Goal: Task Accomplishment & Management: Use online tool/utility

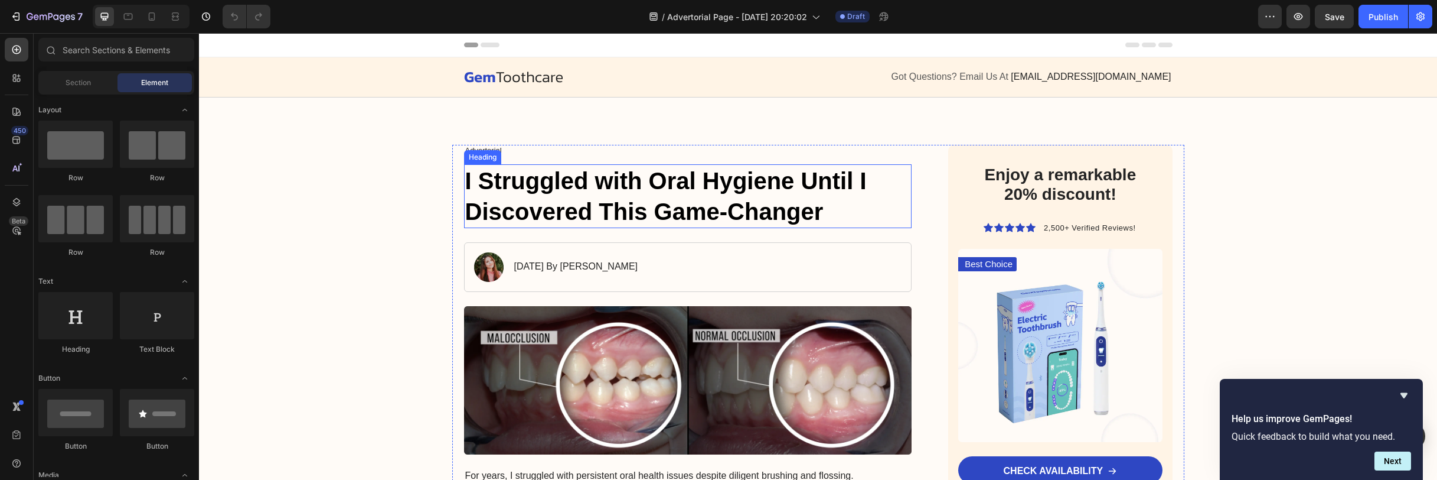
click at [553, 207] on h1 "I Struggled with Oral Hygiene Until I Discovered This Game-Changer" at bounding box center [688, 196] width 448 height 64
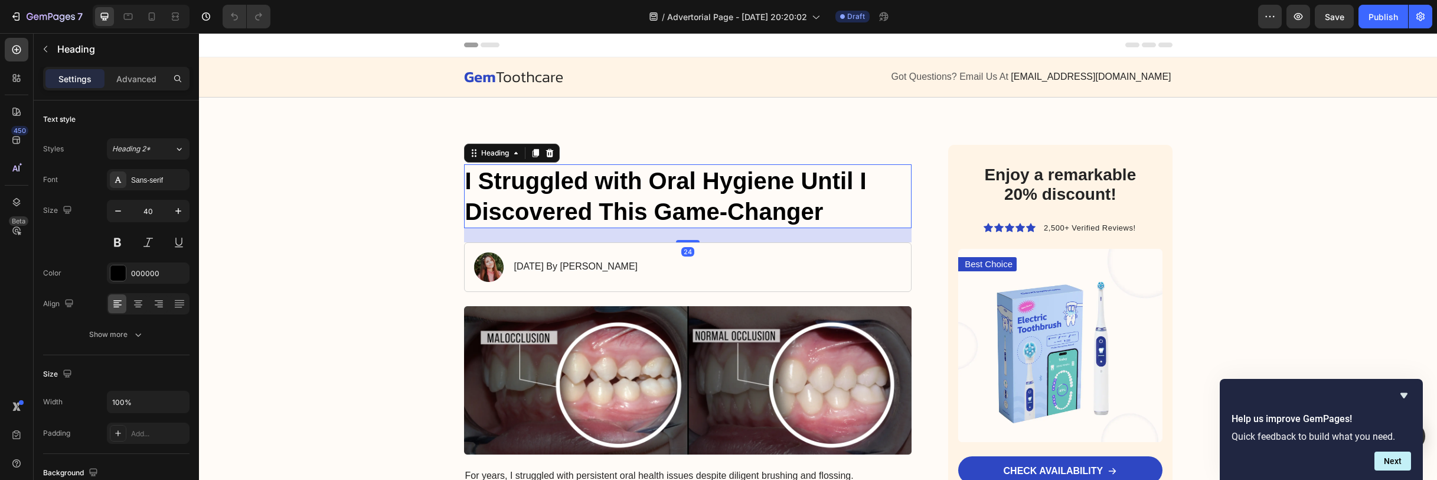
click at [576, 197] on h1 "I Struggled with Oral Hygiene Until I Discovered This Game-Changer" at bounding box center [688, 196] width 448 height 64
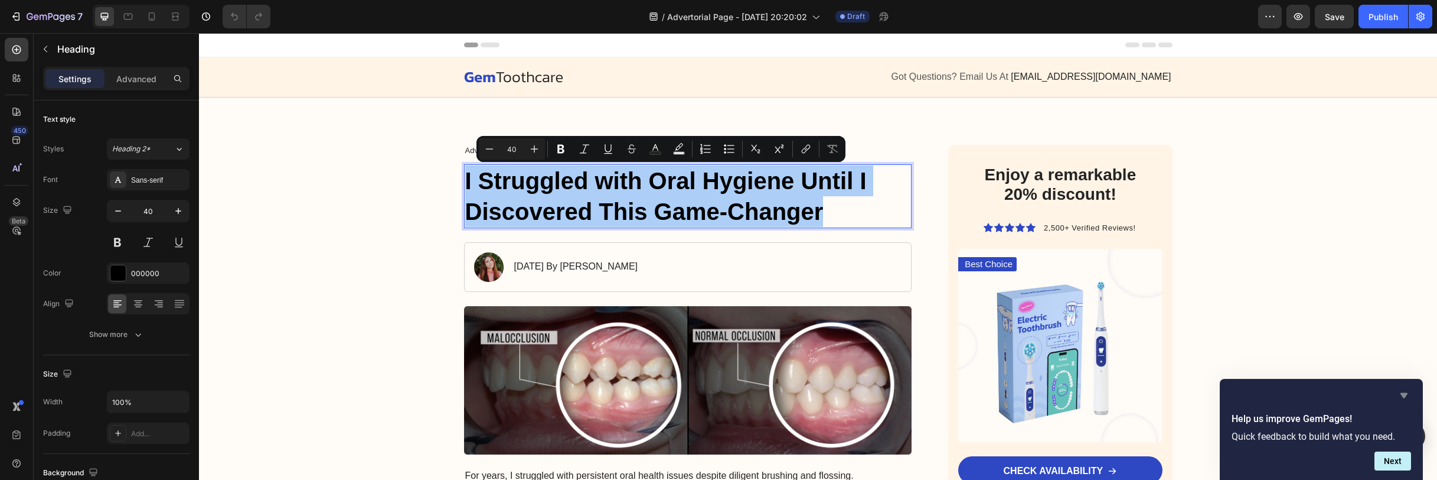
click at [1409, 395] on icon "Hide survey" at bounding box center [1404, 395] width 14 height 14
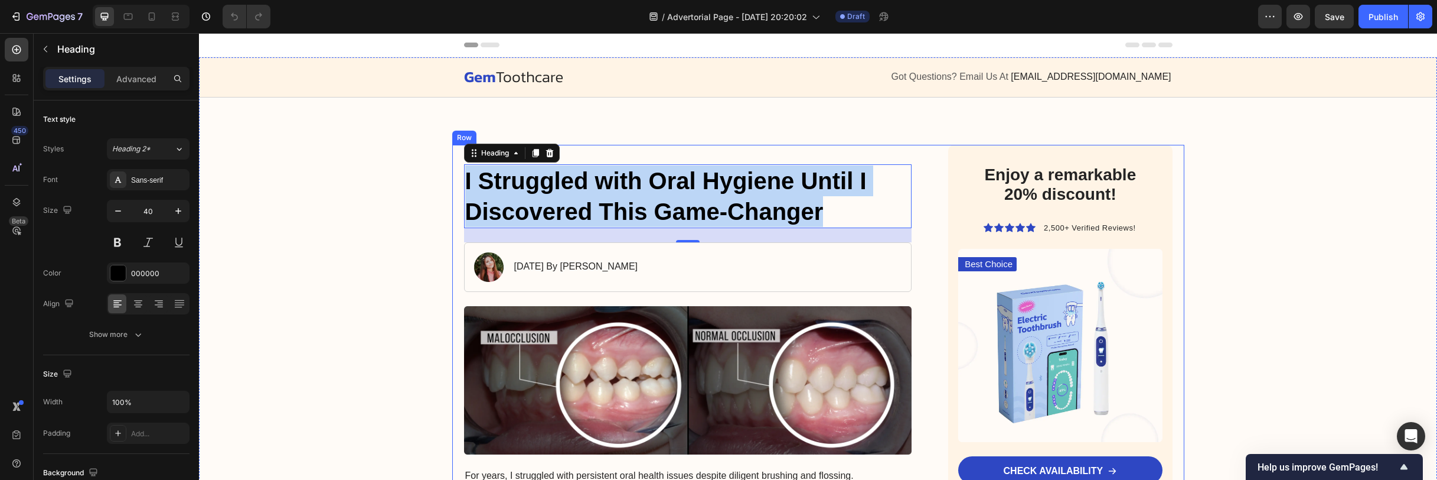
click at [693, 198] on p "I Struggled with Oral Hygiene Until I Discovered This Game-Changer" at bounding box center [688, 195] width 446 height 61
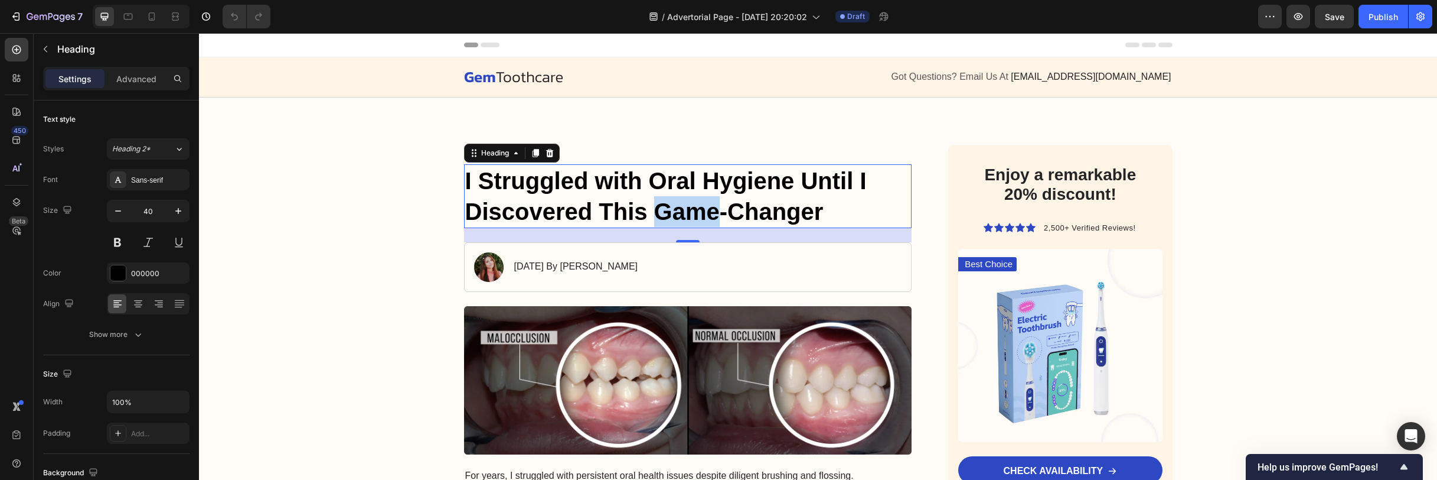
click at [693, 198] on p "I Struggled with Oral Hygiene Until I Discovered This Game-Changer" at bounding box center [688, 195] width 446 height 61
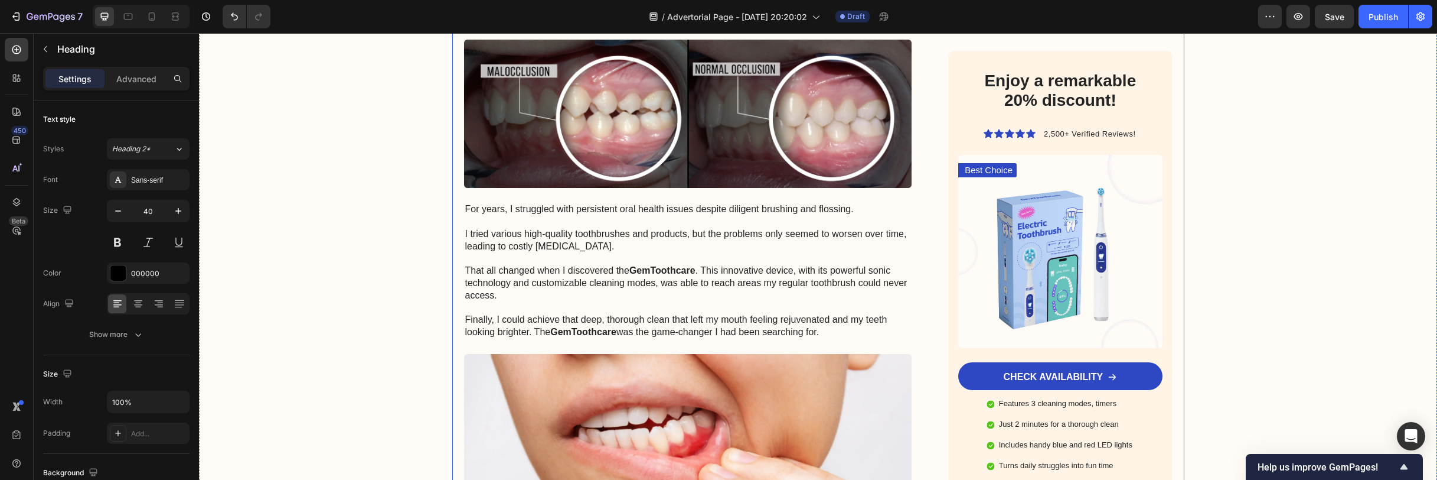
scroll to position [358, 0]
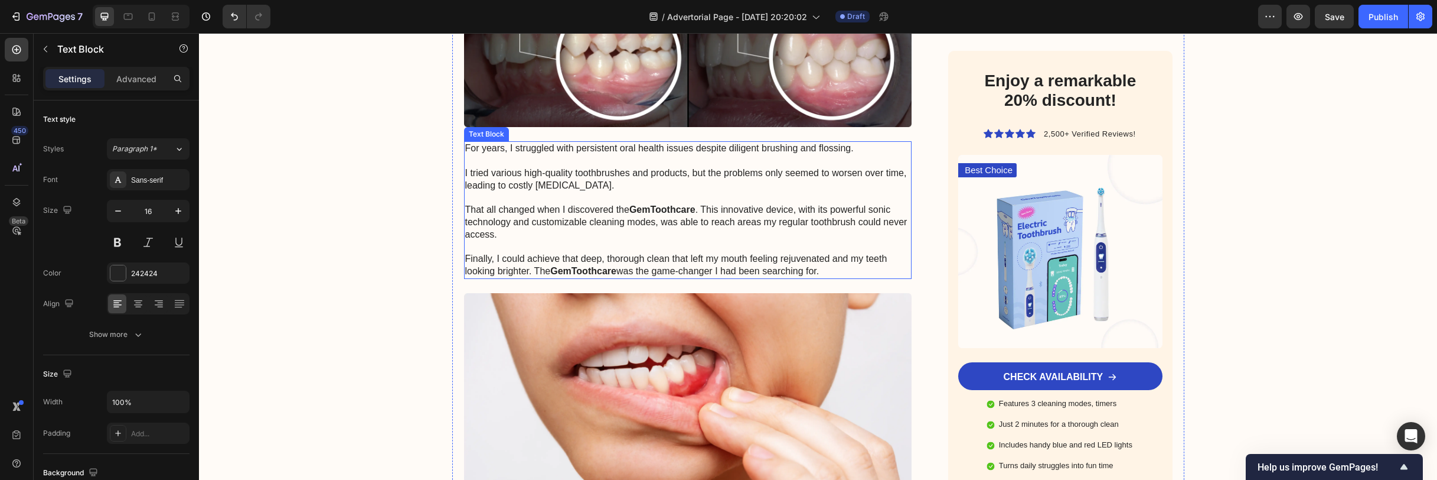
click at [660, 234] on p "For years, I struggled with persistent oral health issues despite diligent brus…" at bounding box center [688, 209] width 446 height 135
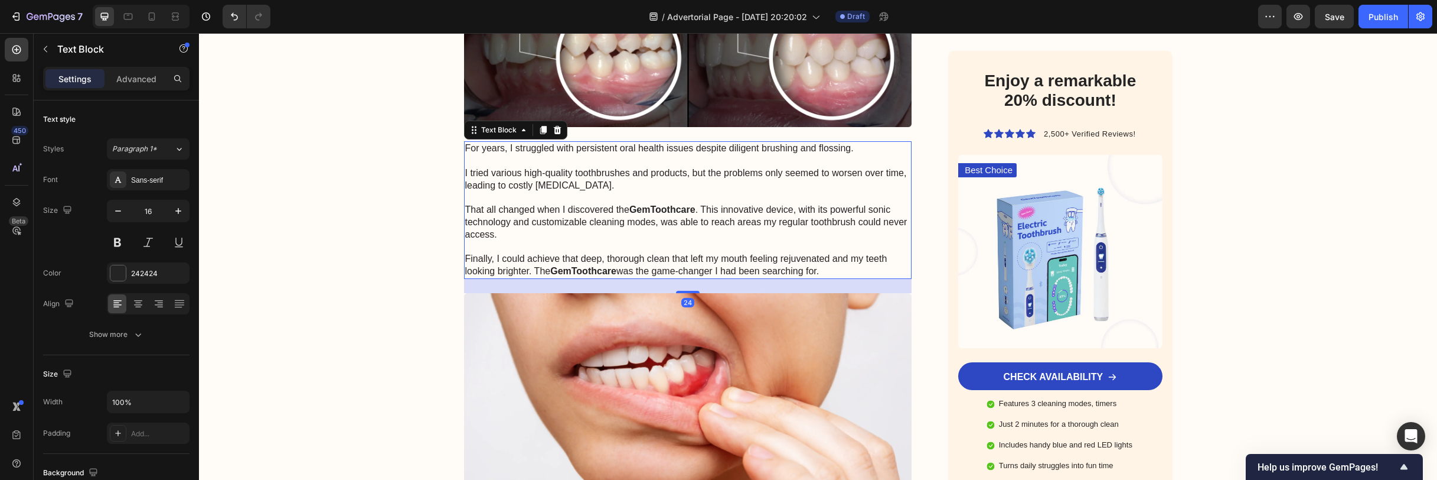
click at [643, 217] on p "For years, I struggled with persistent oral health issues despite diligent brus…" at bounding box center [688, 209] width 446 height 135
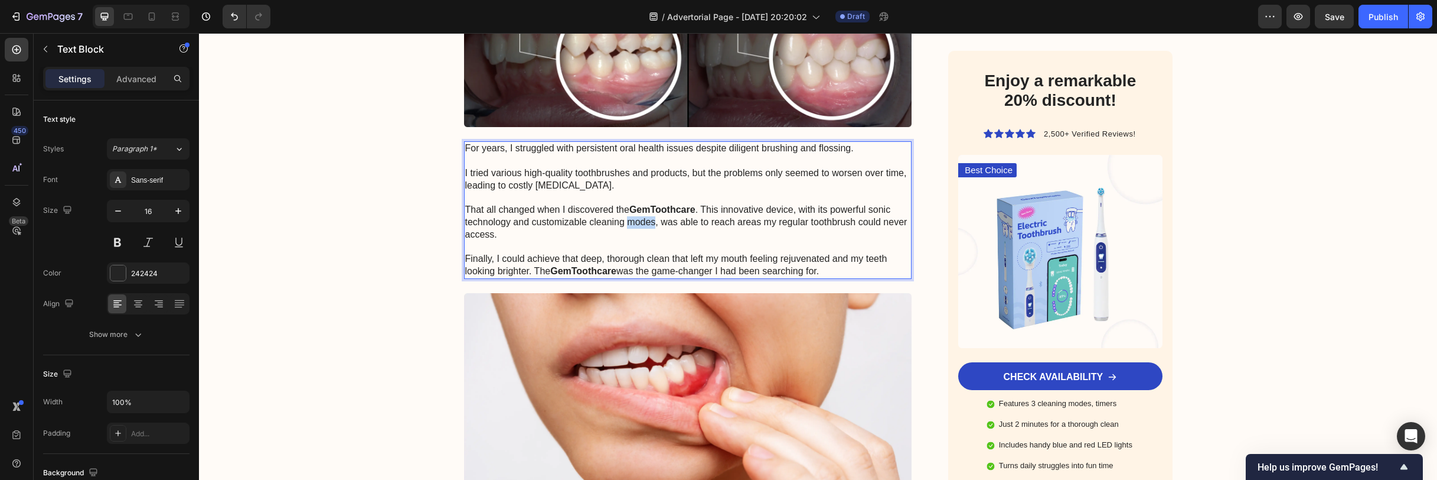
click at [643, 217] on p "For years, I struggled with persistent oral health issues despite diligent brus…" at bounding box center [688, 209] width 446 height 135
copy p "For years, I struggled with persistent oral health issues despite diligent brus…"
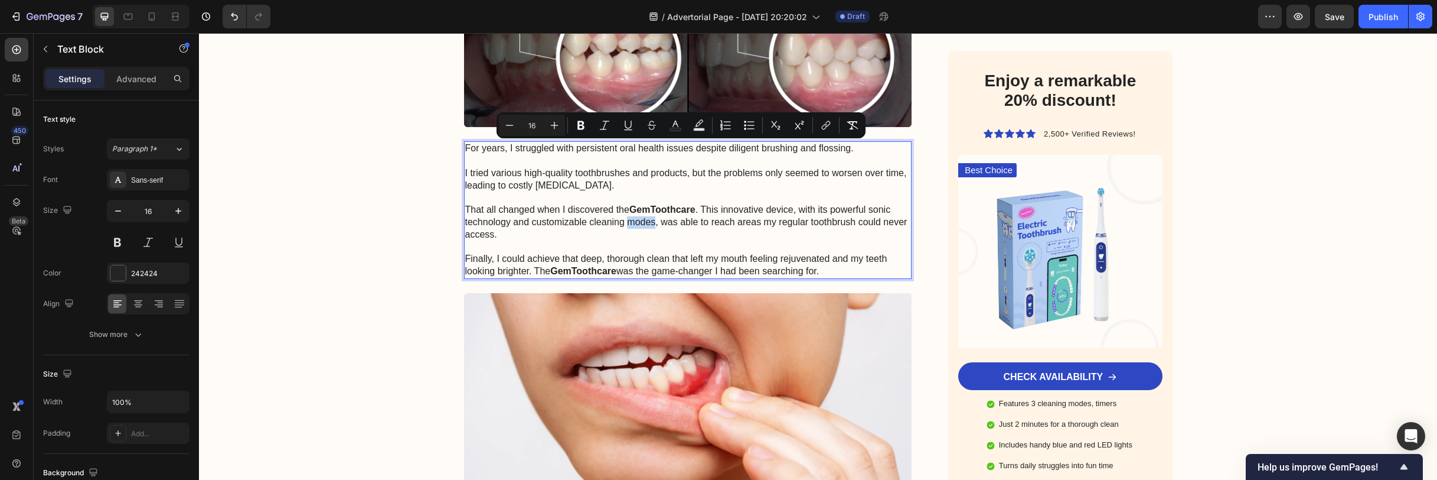
scroll to position [0, 0]
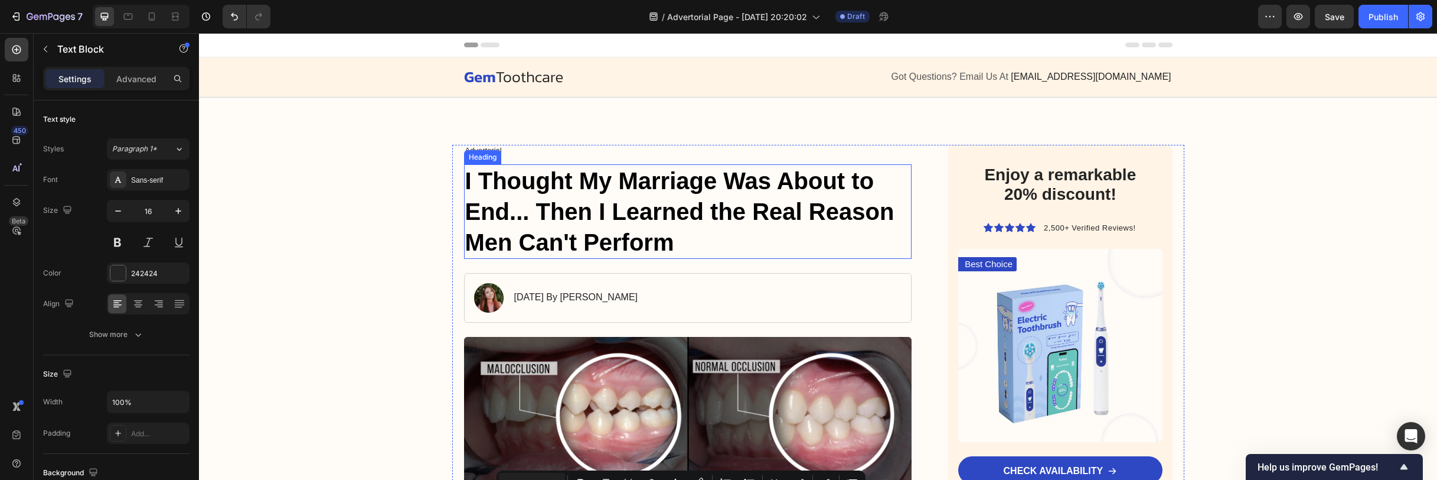
click at [755, 201] on p "I Thought My Marriage Was About to End... Then I Learned the Real Reason Men Ca…" at bounding box center [688, 211] width 446 height 92
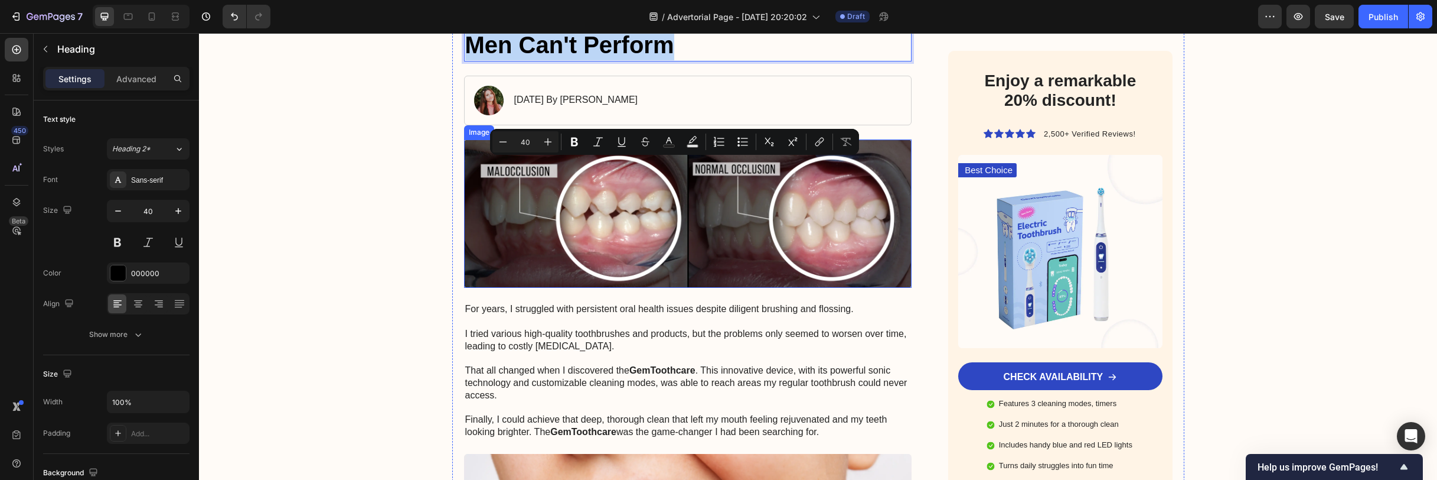
scroll to position [318, 0]
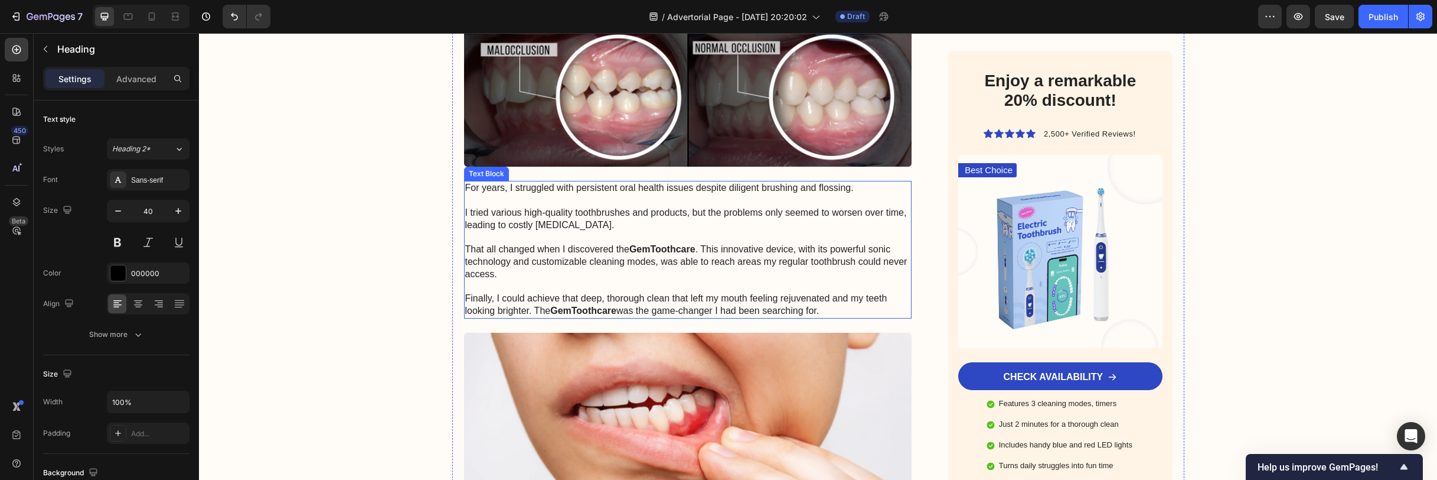
click at [565, 211] on p "For years, I struggled with persistent oral health issues despite diligent brus…" at bounding box center [688, 249] width 446 height 135
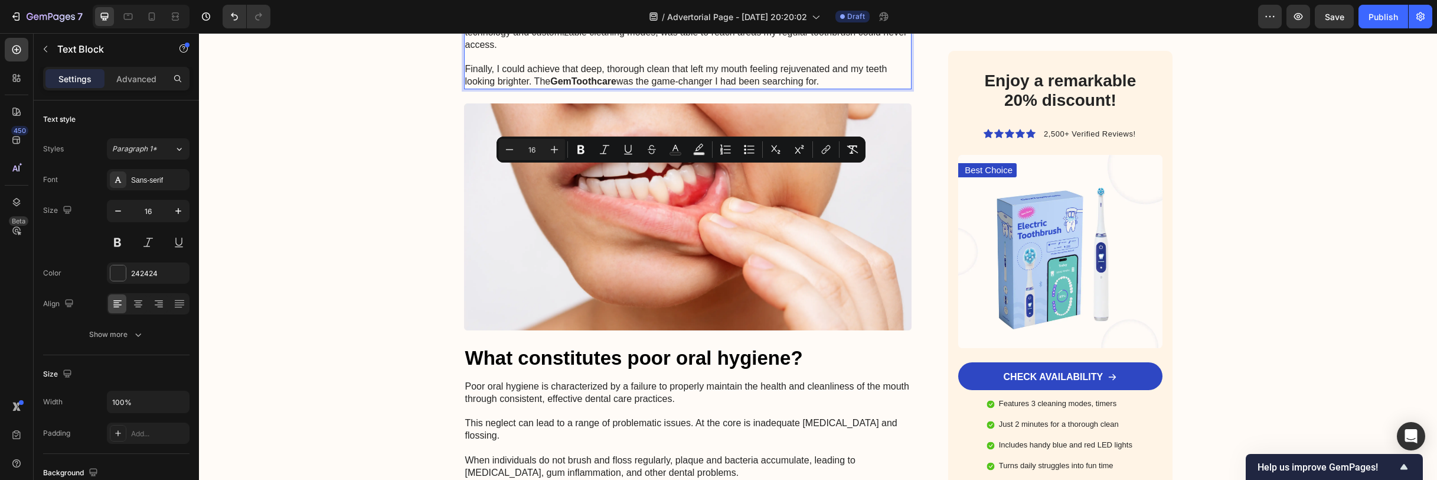
scroll to position [608, 0]
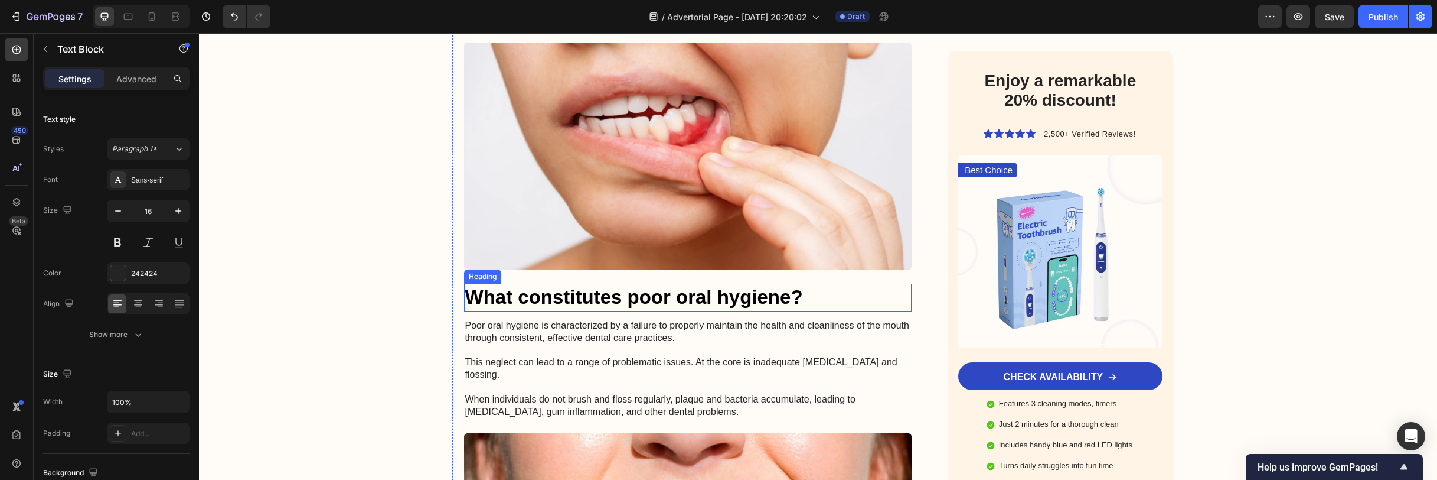
click at [617, 294] on h3 "What constitutes poor oral hygiene?" at bounding box center [688, 297] width 448 height 28
click at [617, 292] on h3 "What constitutes poor oral hygiene?" at bounding box center [688, 297] width 448 height 28
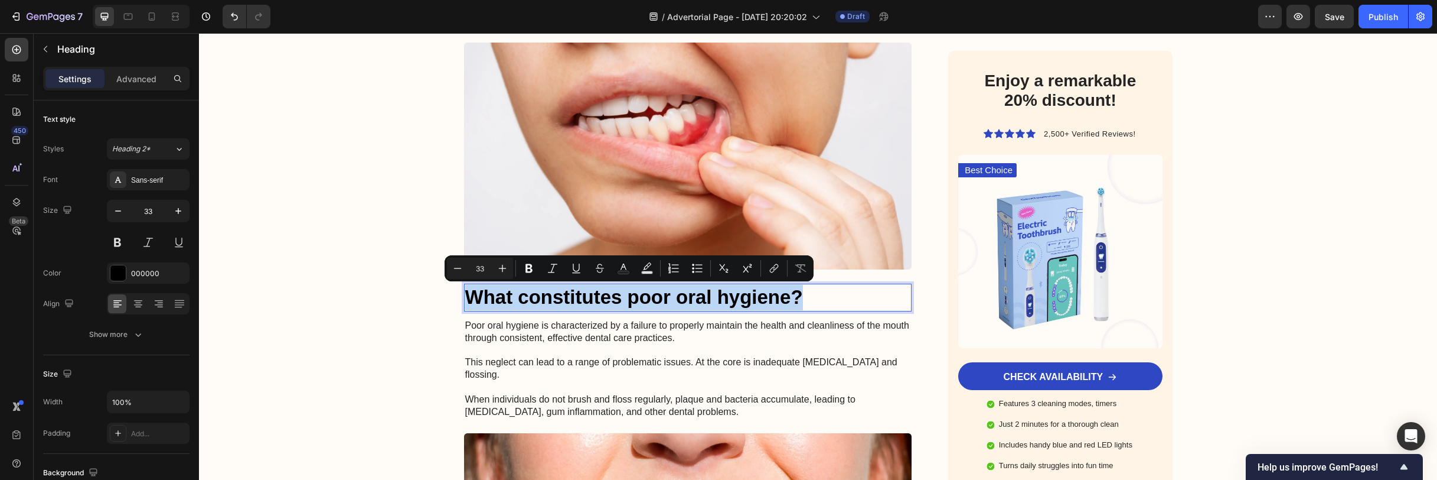
scroll to position [616, 0]
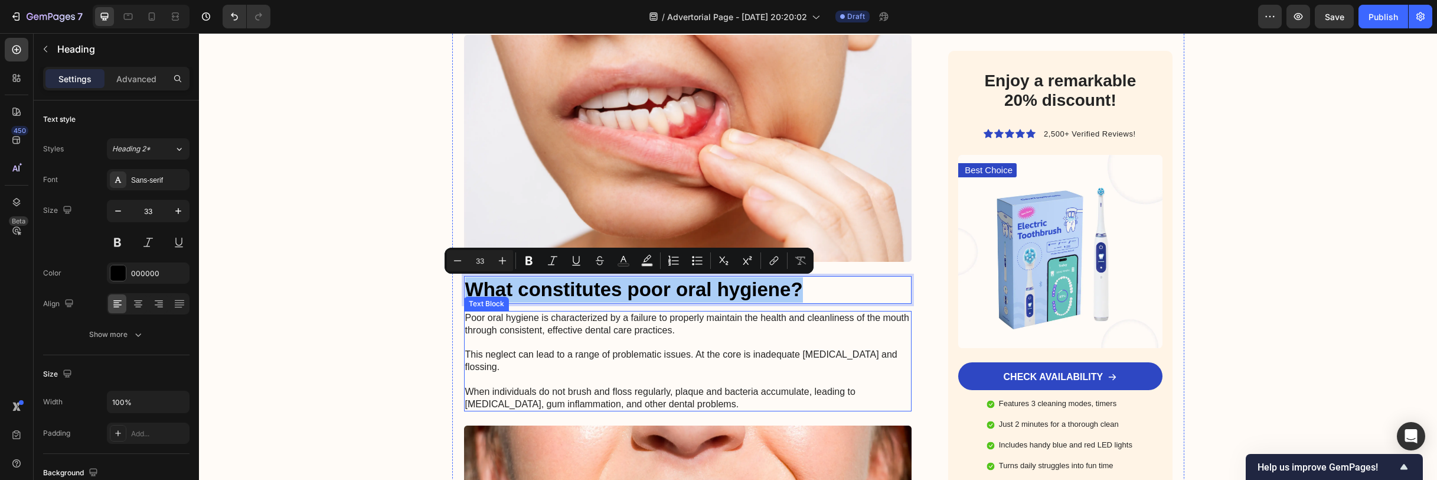
click at [661, 348] on p "Poor oral hygiene is characterized by a failure to properly maintain the health…" at bounding box center [688, 361] width 446 height 98
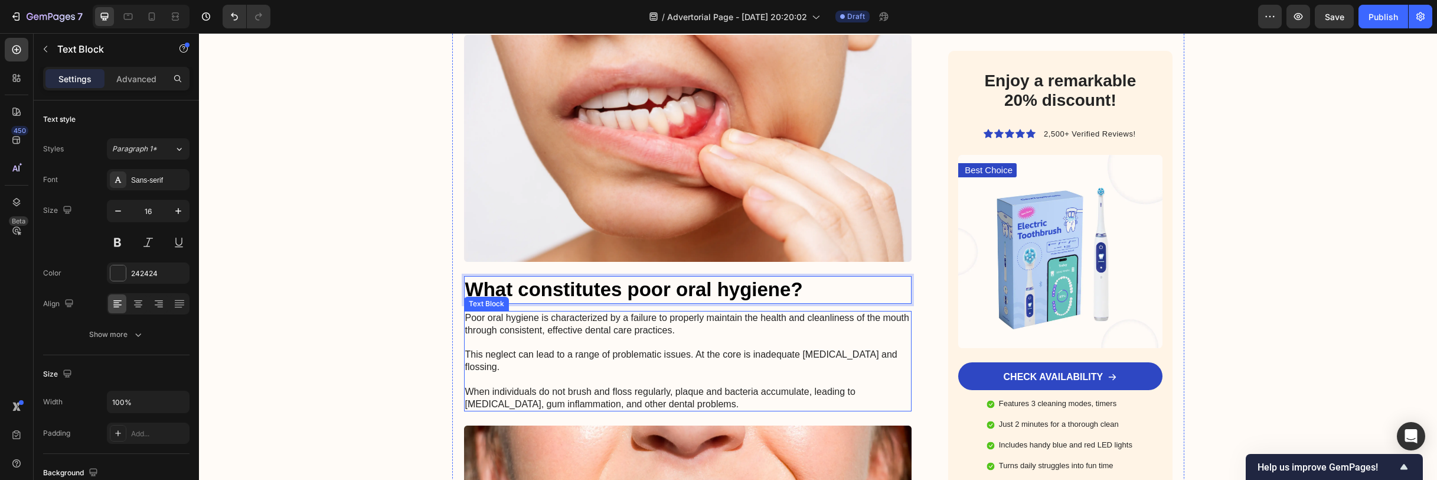
click at [661, 348] on p "Poor oral hygiene is characterized by a failure to properly maintain the health…" at bounding box center [688, 361] width 446 height 98
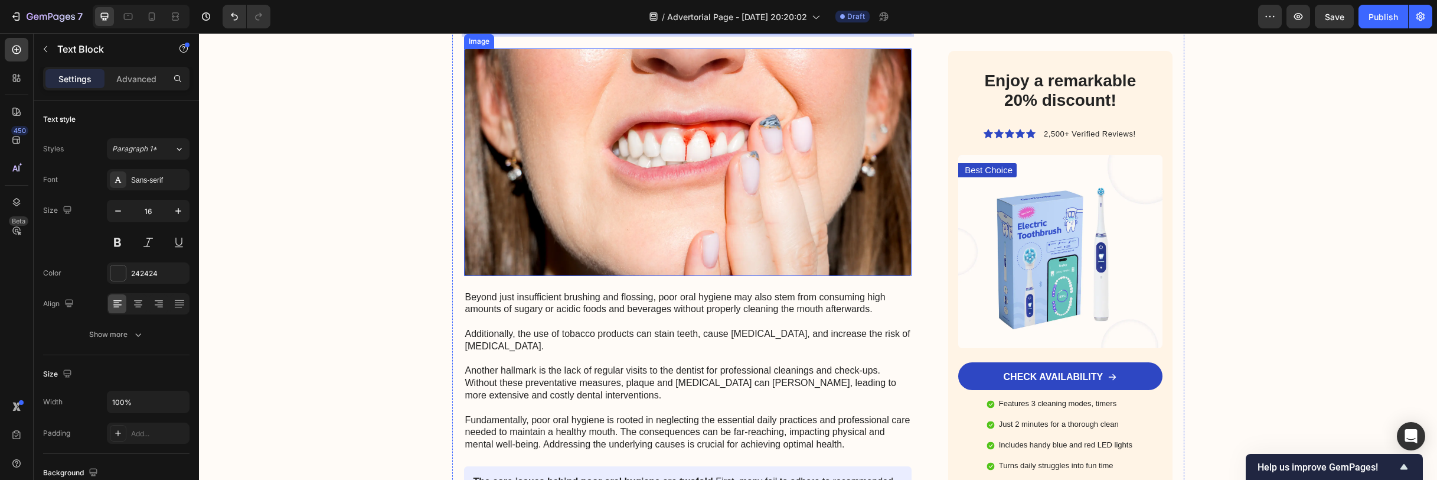
scroll to position [1054, 0]
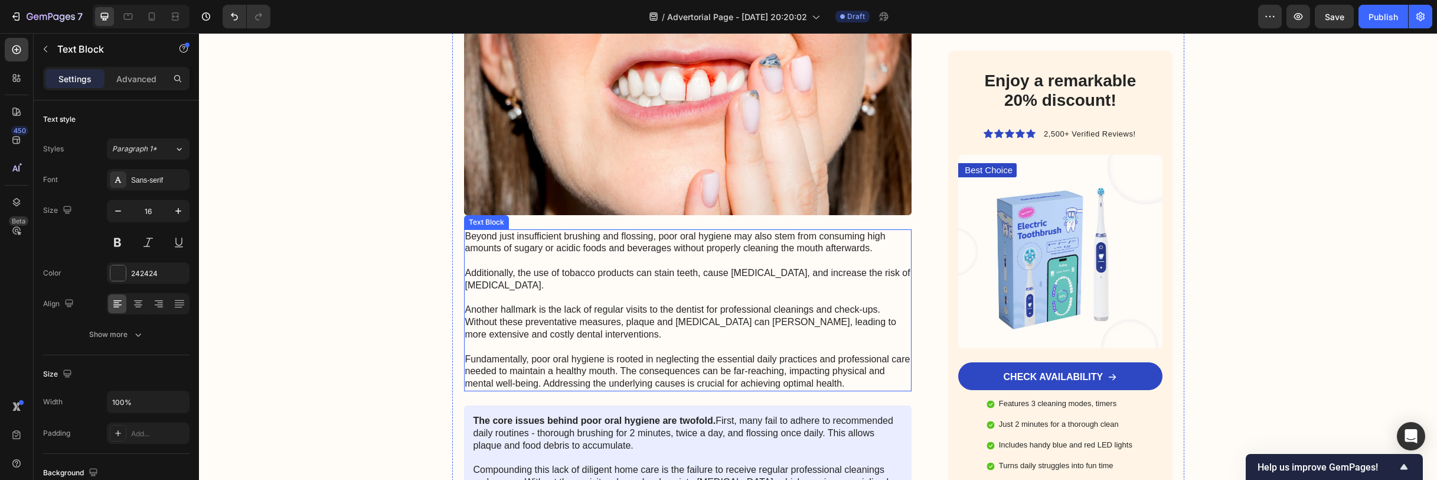
click at [567, 294] on p "Beyond just insufficient brushing and flossing, poor oral hygiene may also stem…" at bounding box center [688, 309] width 446 height 159
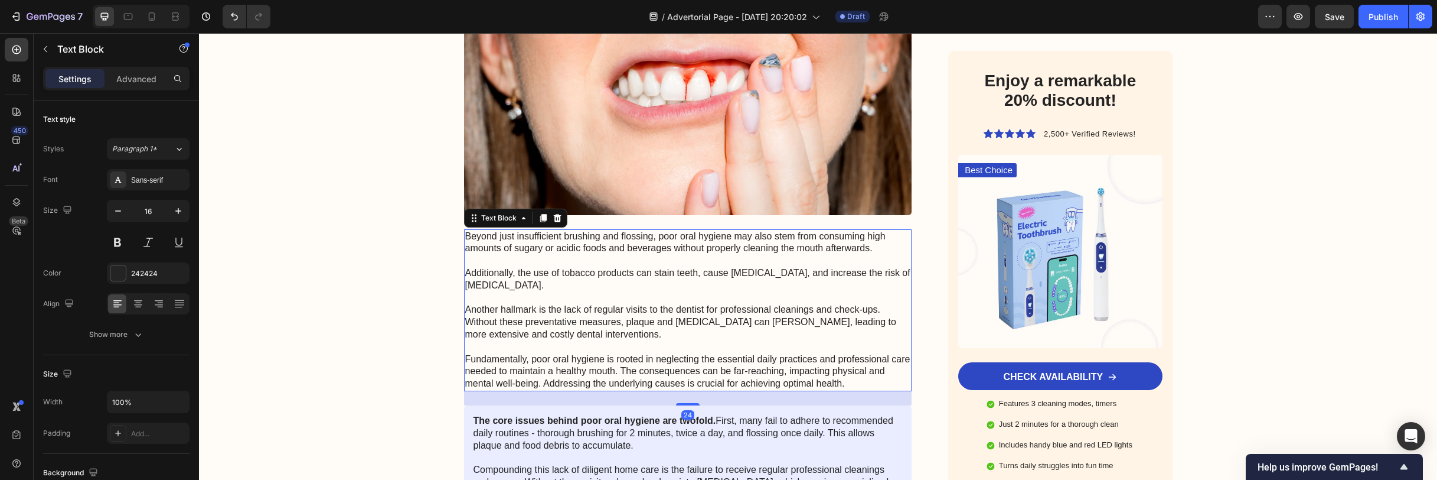
click at [567, 294] on p "Beyond just insufficient brushing and flossing, poor oral hygiene may also stem…" at bounding box center [688, 309] width 446 height 159
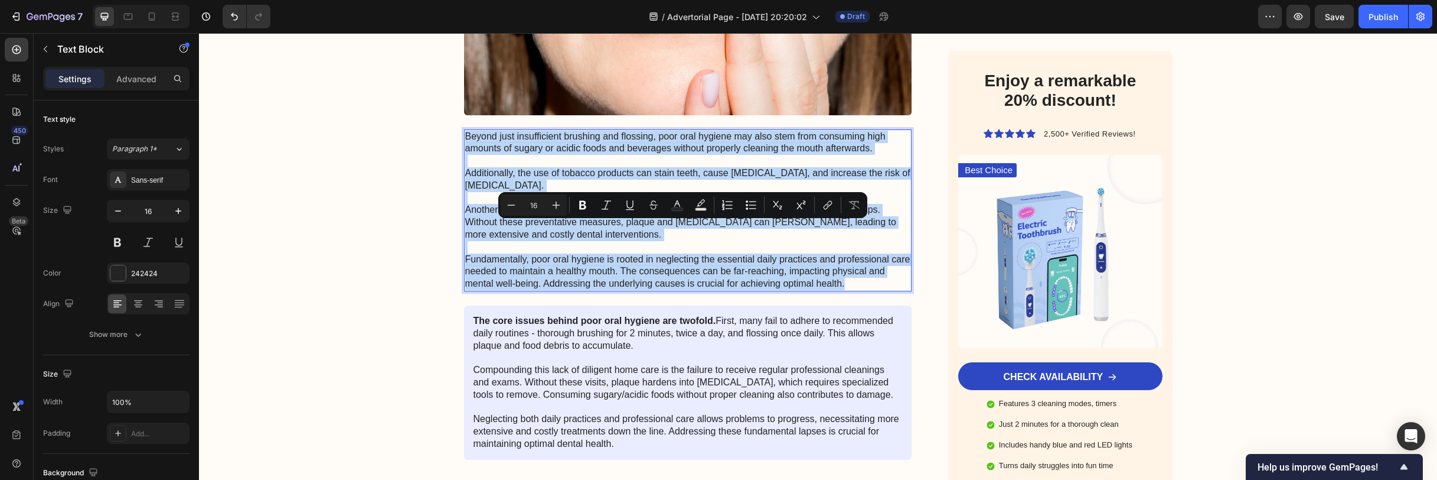
scroll to position [1274, 0]
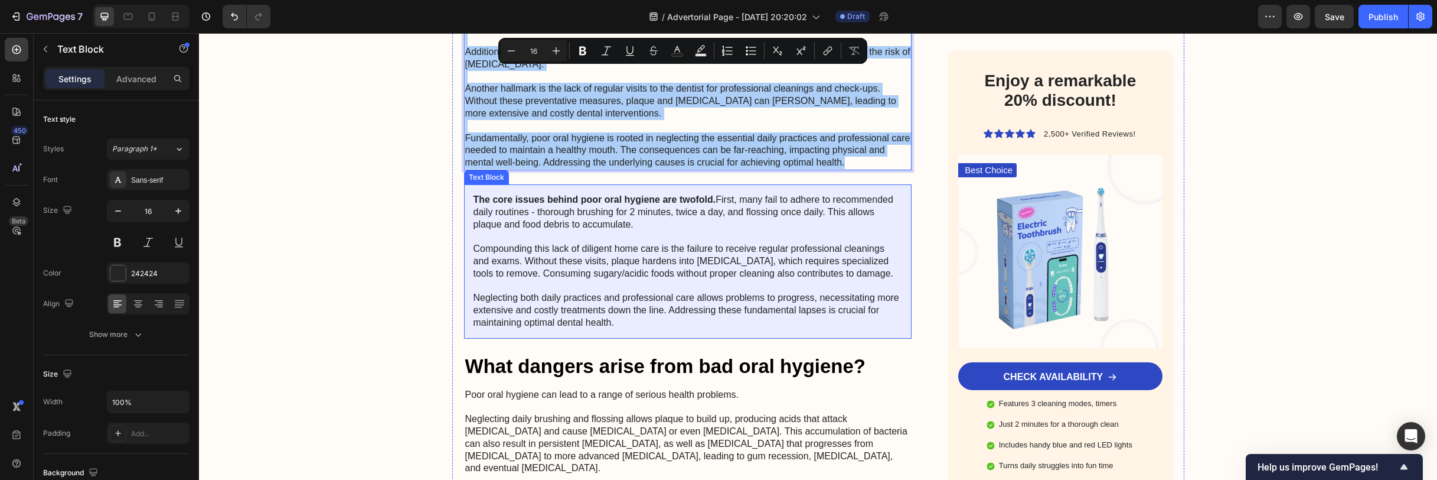
click at [628, 257] on p "The core issues behind poor oral hygiene are twofold. First, many fail to adher…" at bounding box center [688, 261] width 429 height 135
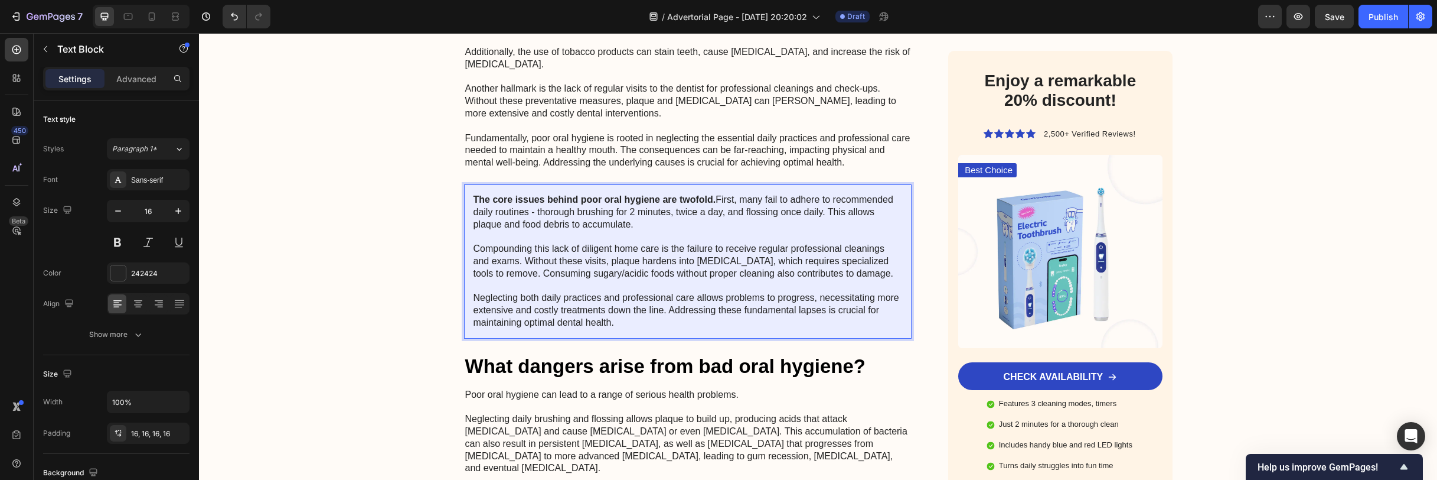
click at [628, 257] on p "The core issues behind poor oral hygiene are twofold. First, many fail to adher…" at bounding box center [688, 261] width 429 height 135
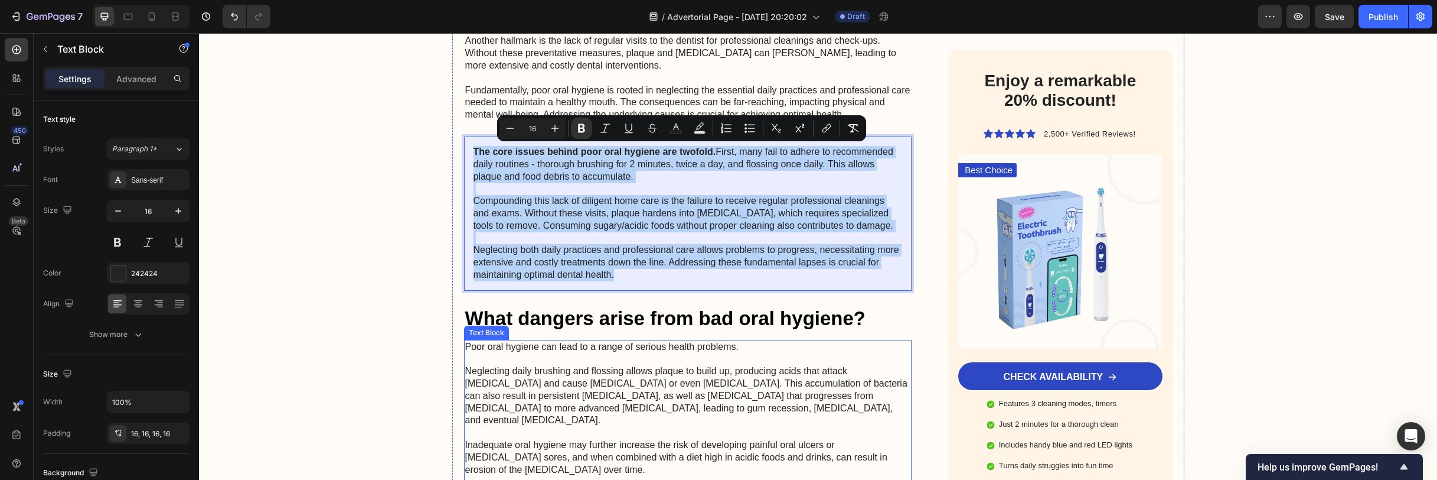
scroll to position [1364, 0]
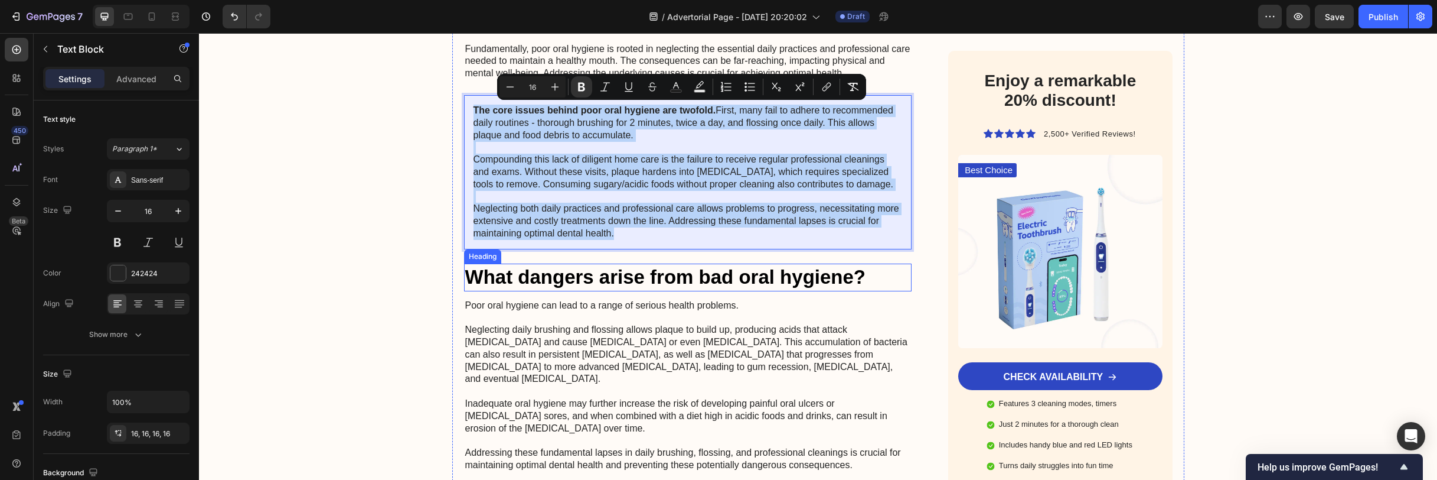
click at [690, 277] on h2 "What dangers arise from bad oral hygiene?" at bounding box center [688, 277] width 448 height 28
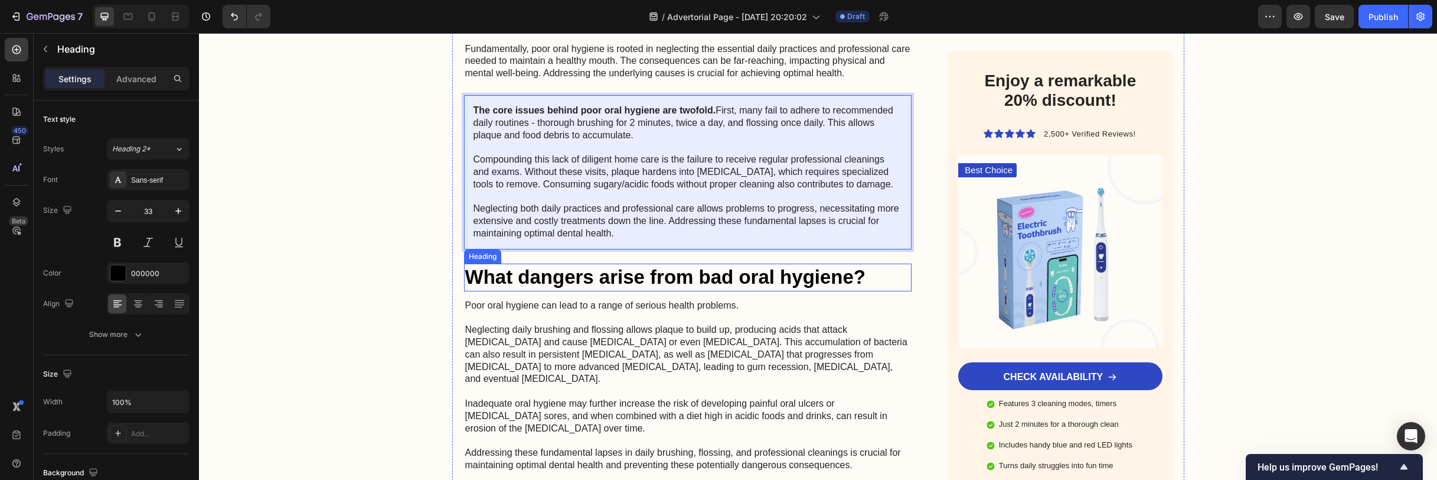
click at [690, 277] on h2 "What dangers arise from bad oral hygiene?" at bounding box center [688, 277] width 448 height 28
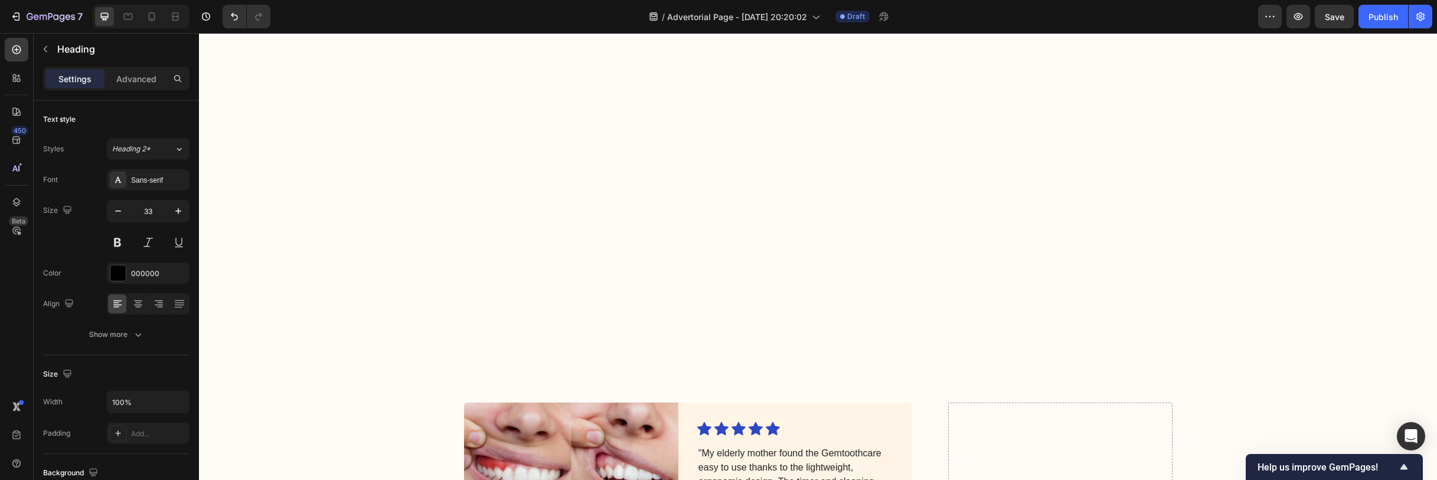
type input "16"
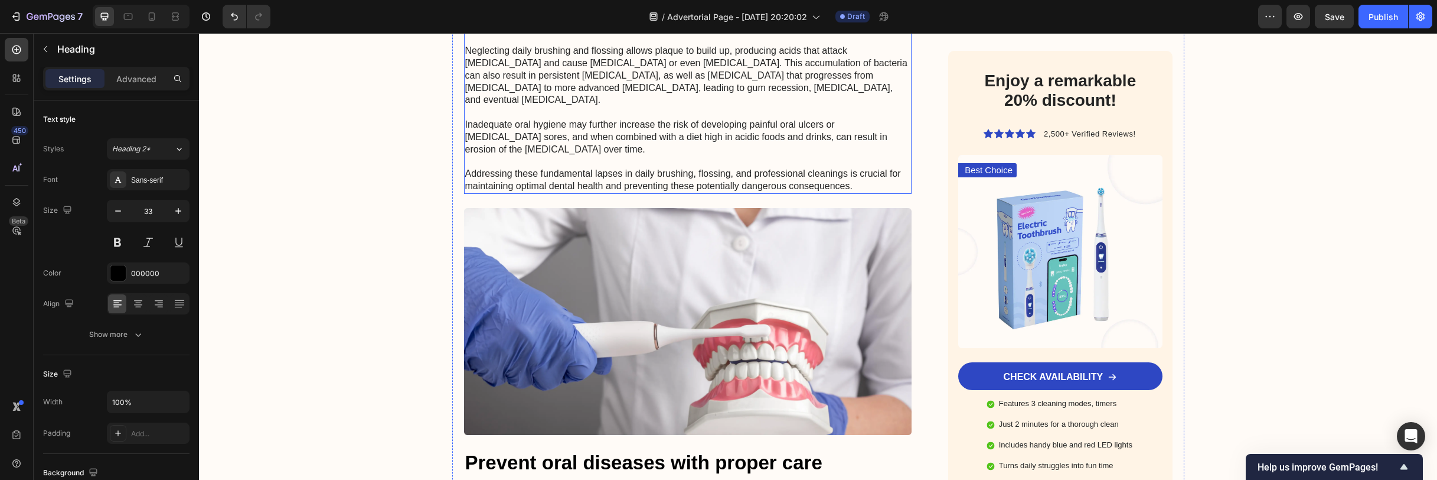
scroll to position [1449, 0]
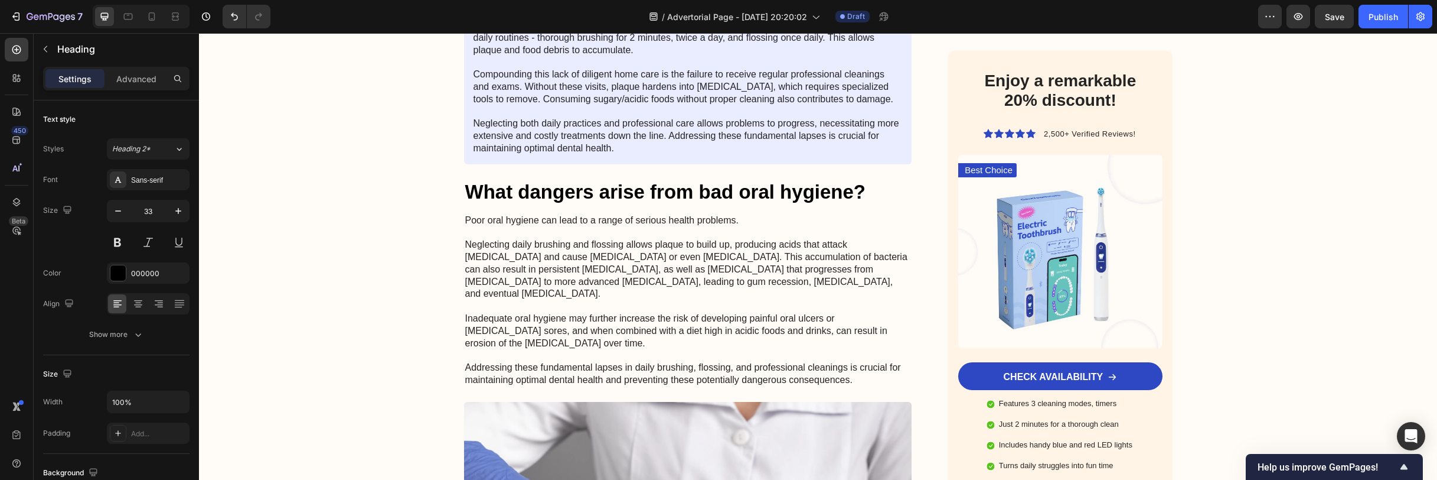
click at [735, 191] on h2 "What dangers arise from bad oral hygiene?" at bounding box center [688, 192] width 448 height 28
click at [870, 204] on h2 "What dangers arise from bad oral hygiene?" at bounding box center [688, 192] width 448 height 28
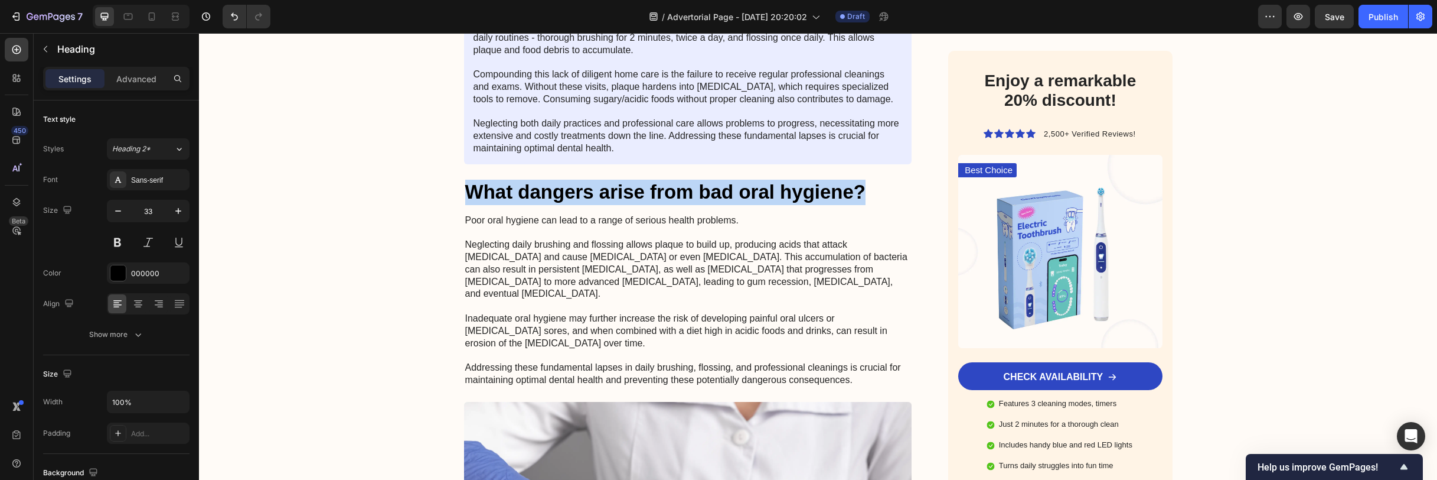
drag, startPoint x: 874, startPoint y: 193, endPoint x: 461, endPoint y: 195, distance: 413.4
click at [465, 195] on p "What dangers arise from bad oral hygiene?" at bounding box center [688, 192] width 446 height 25
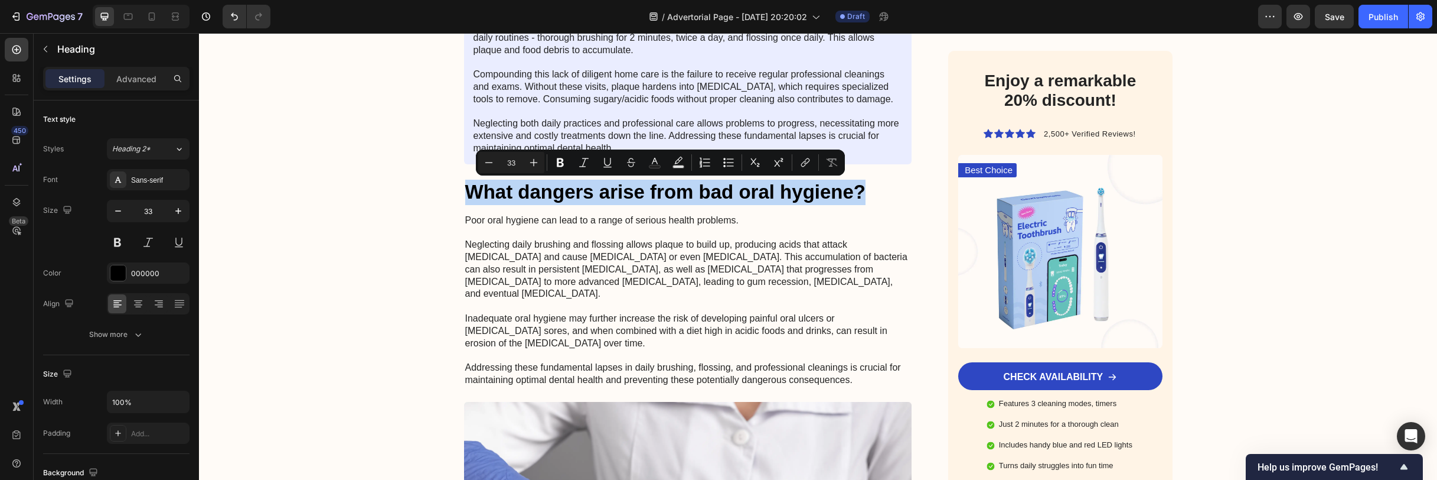
copy p "What dangers arise from bad oral hygiene?"
click at [609, 294] on p "Poor oral hygiene can lead to a range of serious health problems. Neglecting da…" at bounding box center [688, 300] width 446 height 172
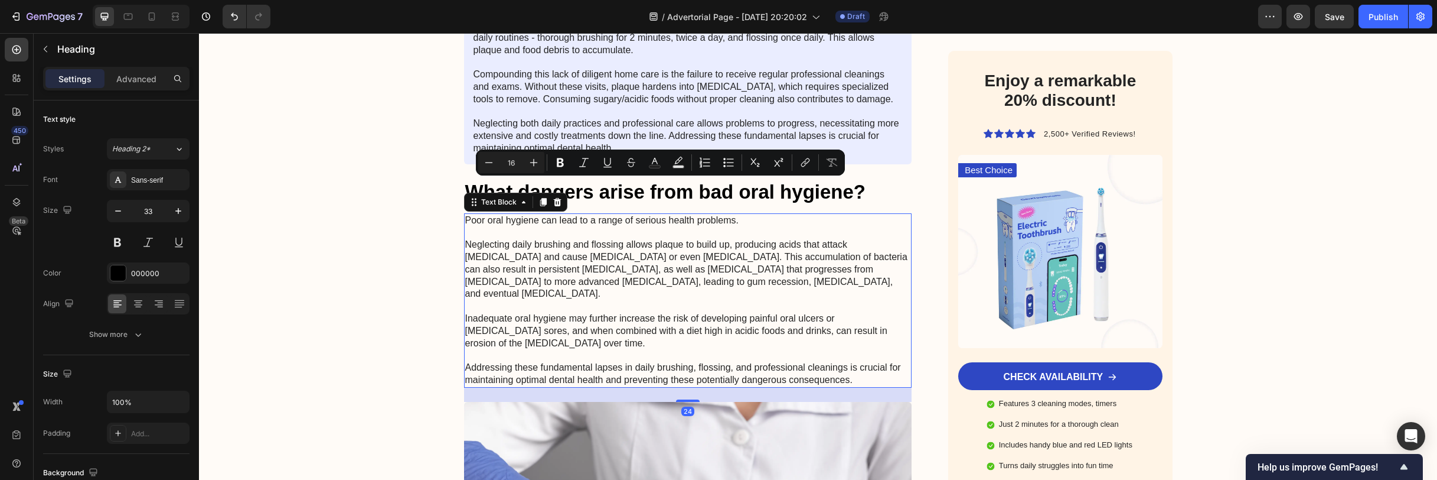
click at [609, 294] on p "Poor oral hygiene can lead to a range of serious health problems. Neglecting da…" at bounding box center [688, 300] width 446 height 172
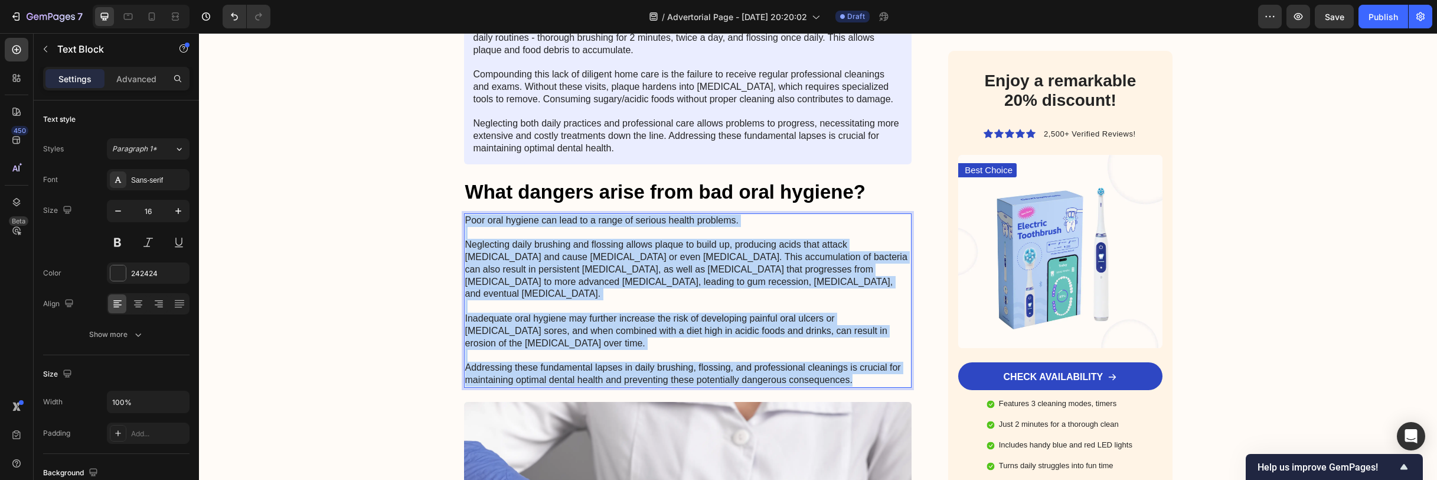
copy p "Poor oral hygiene can lead to a range of serious health problems. Neglecting da…"
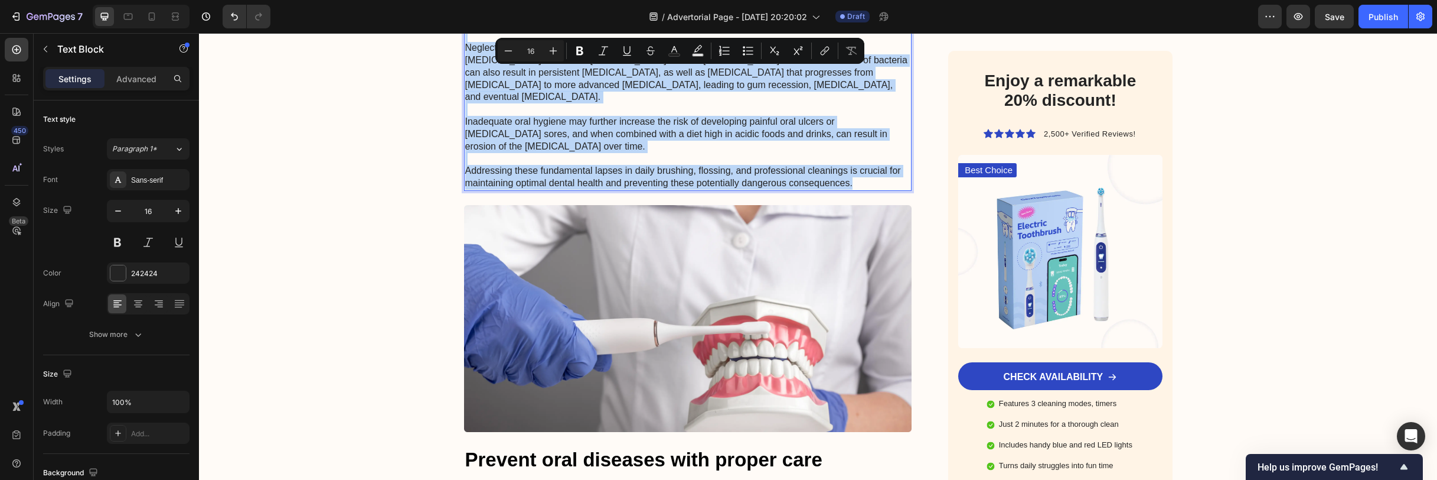
scroll to position [1767, 0]
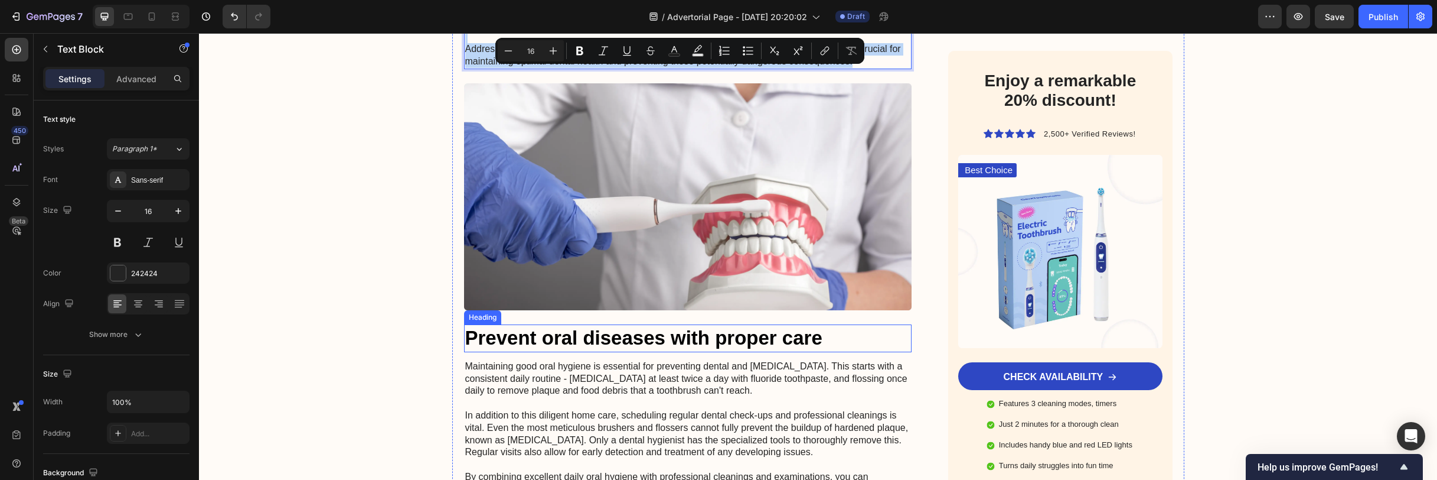
click at [549, 324] on h2 "Prevent oral diseases with proper care" at bounding box center [688, 338] width 448 height 28
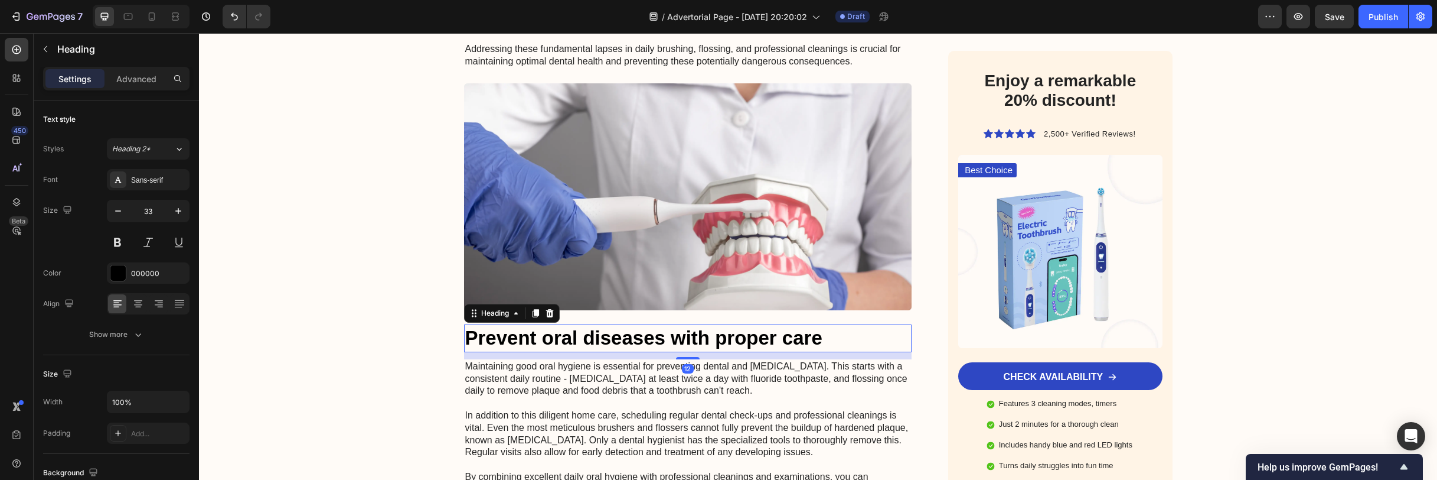
copy div "Loremi Dolor Sit Ametconse? Adipi El Se doeiusm@temporin.utl Etdo Magna Ali Eni…"
click at [573, 324] on h2 "Prevent oral diseases with proper care" at bounding box center [688, 338] width 448 height 28
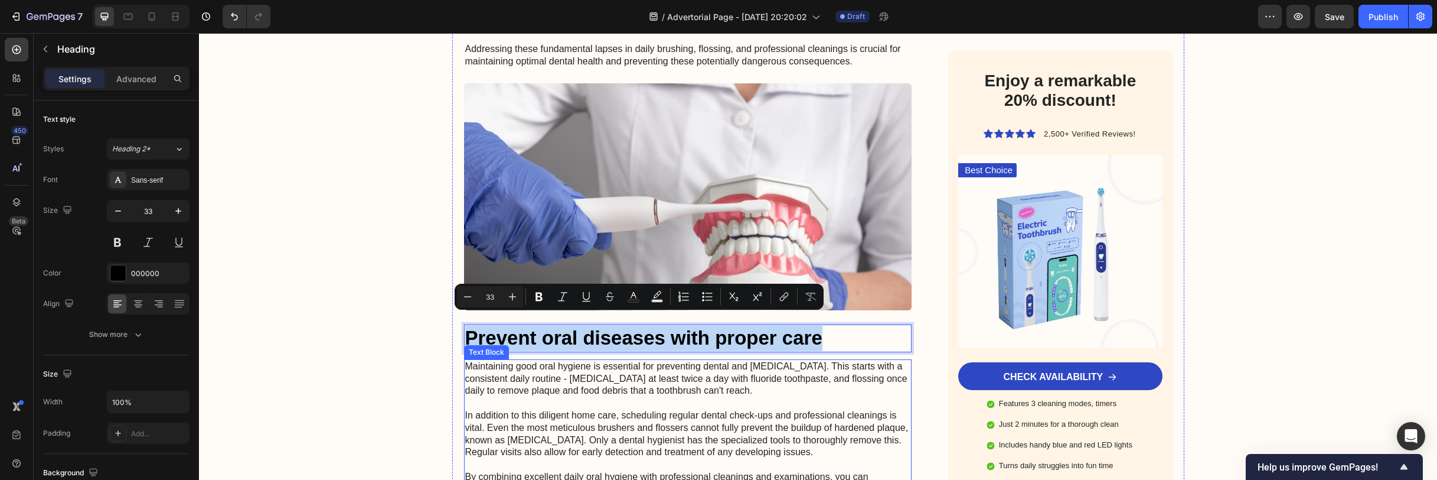
click at [523, 360] on p "Maintaining good oral hygiene is essential for preventing dental and [MEDICAL_D…" at bounding box center [688, 434] width 446 height 148
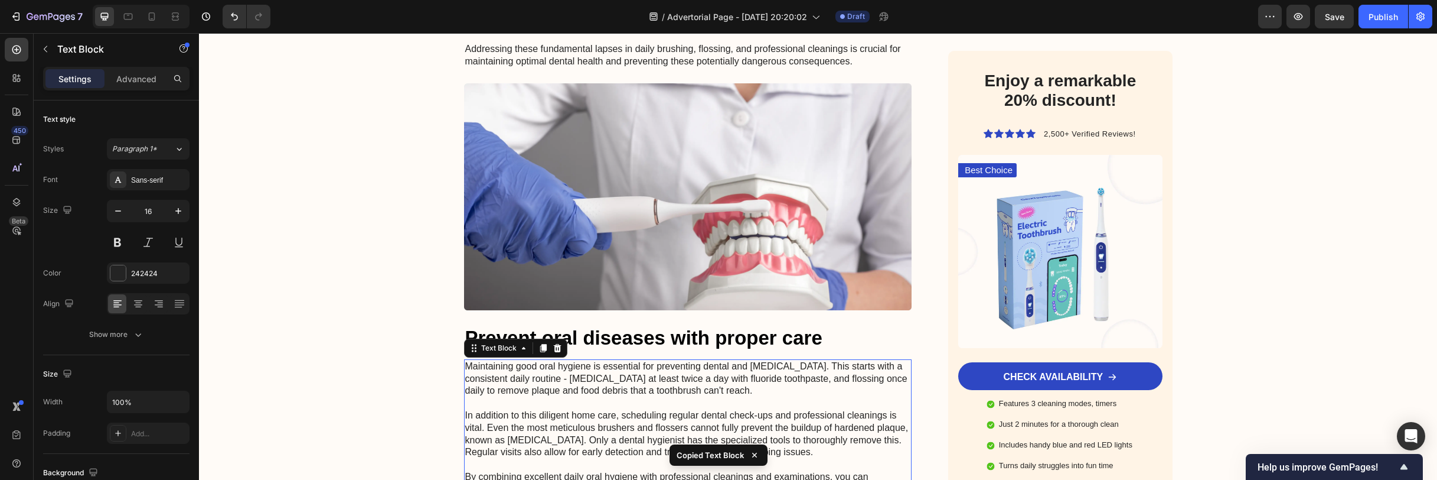
click at [543, 370] on p "Maintaining good oral hygiene is essential for preventing dental and [MEDICAL_D…" at bounding box center [688, 434] width 446 height 148
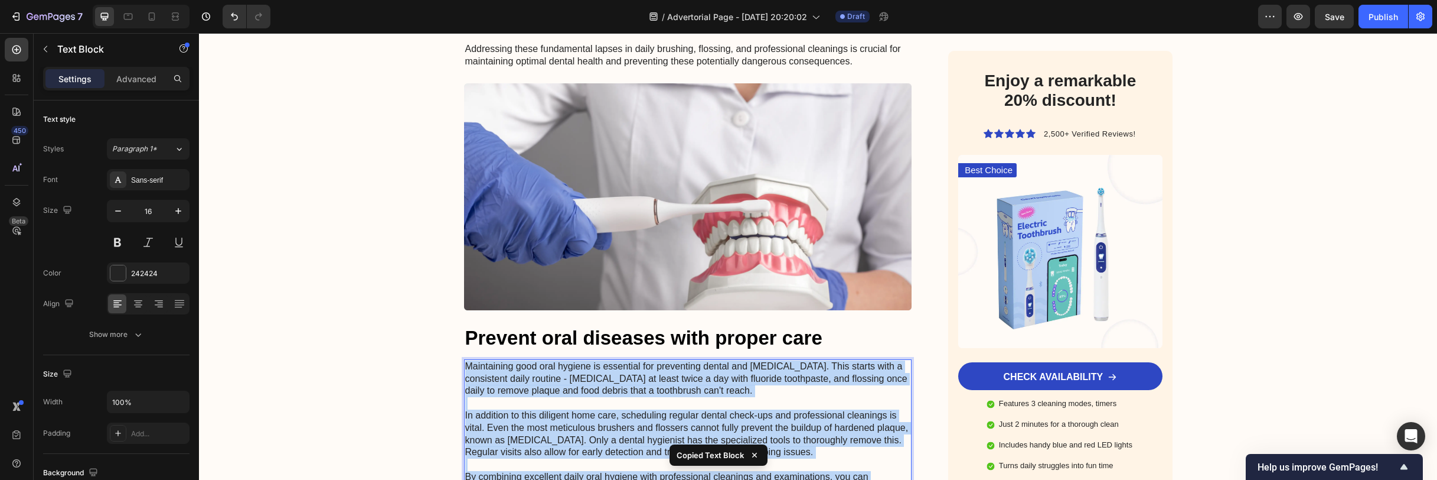
copy p "Maintaining good oral hygiene is essential for preventing dental and [MEDICAL_D…"
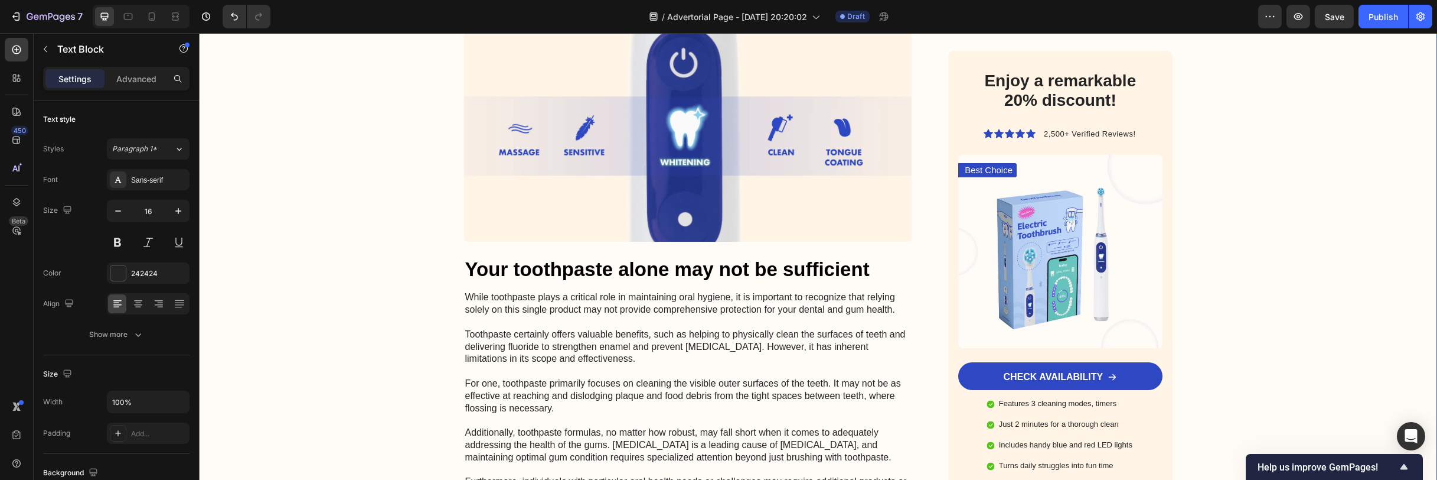
scroll to position [2306, 0]
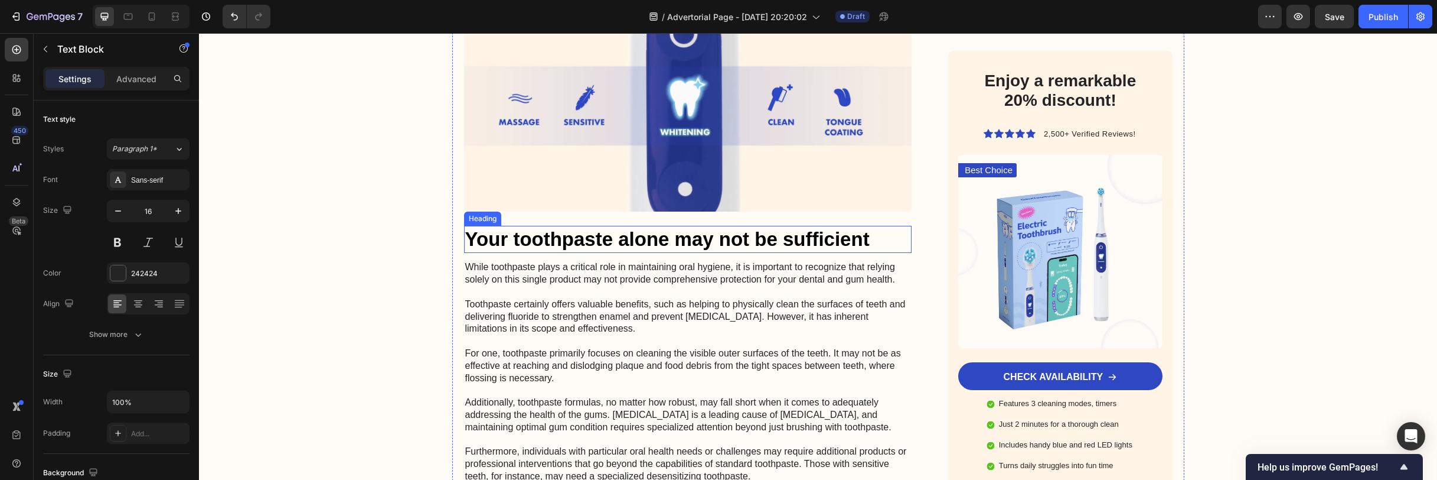
click at [650, 226] on h2 "Your toothpaste alone may not be sufficient" at bounding box center [688, 240] width 448 height 28
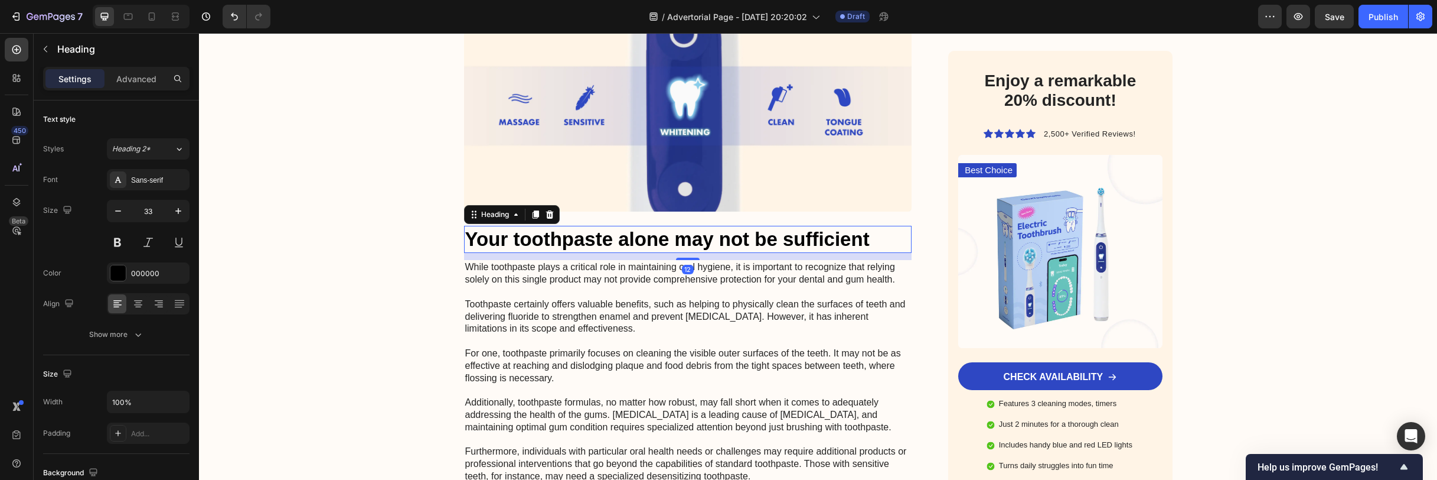
click at [650, 226] on h2 "Your toothpaste alone may not be sufficient" at bounding box center [688, 240] width 448 height 28
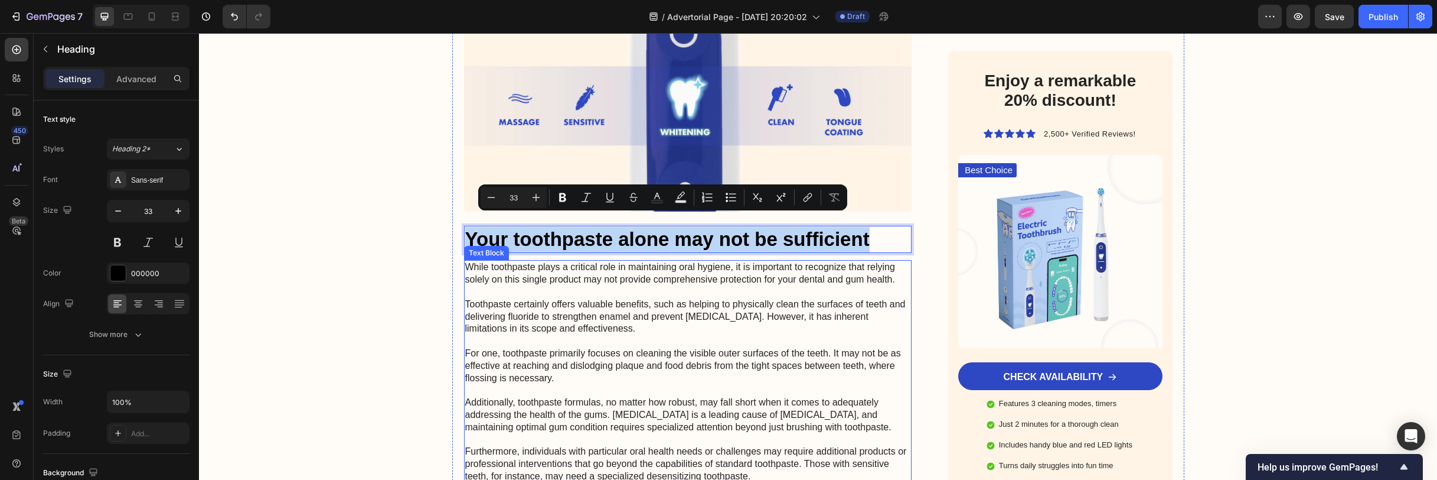
click at [686, 338] on p "While toothpaste plays a critical role in maintaining oral hygiene, it is impor…" at bounding box center [688, 427] width 446 height 332
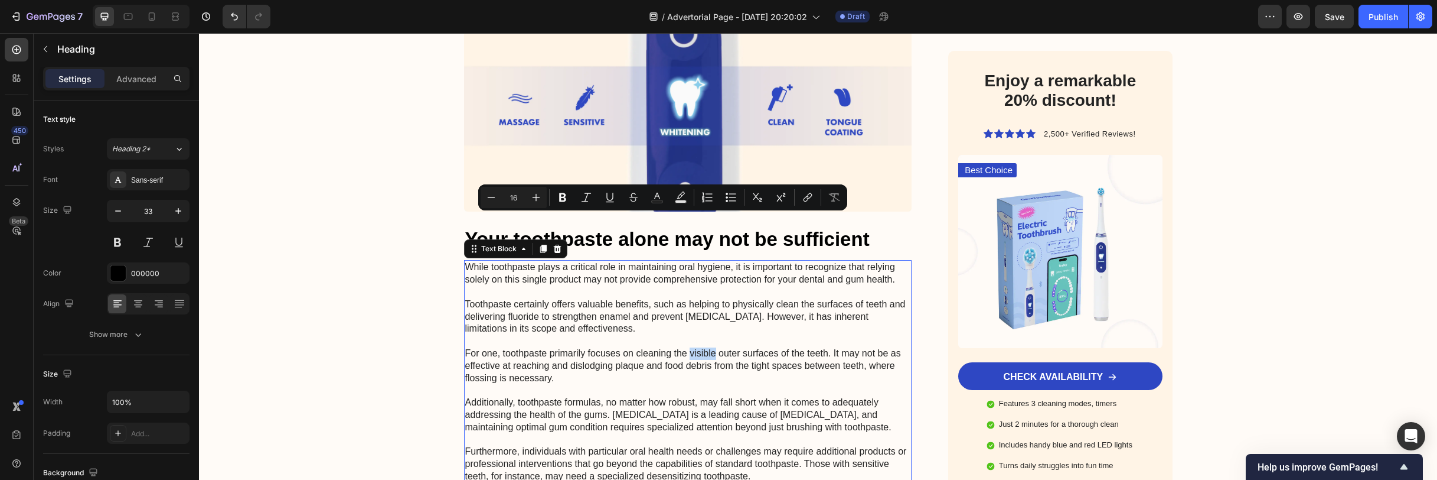
click at [686, 338] on p "While toothpaste plays a critical role in maintaining oral hygiene, it is impor…" at bounding box center [688, 427] width 446 height 332
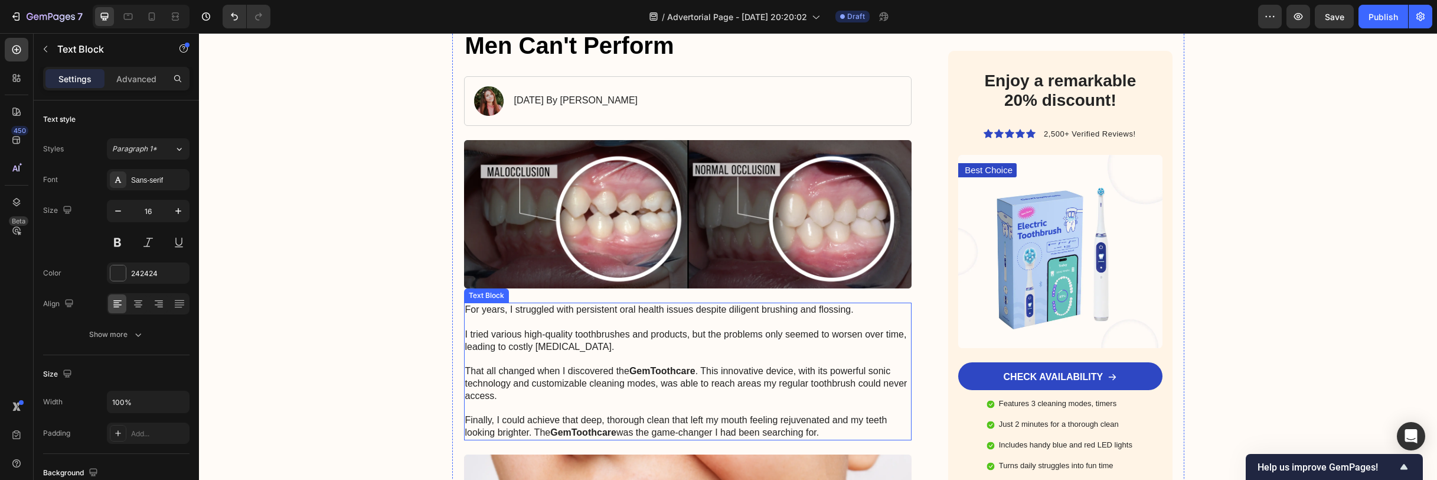
scroll to position [390, 0]
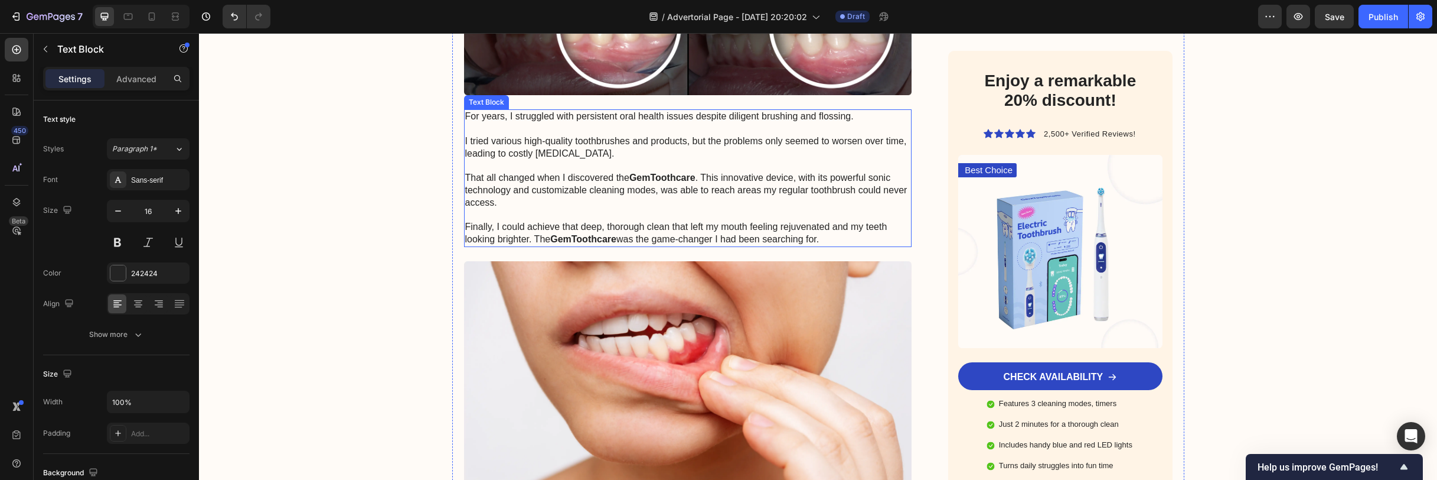
click at [651, 187] on p "For years, I struggled with persistent oral health issues despite diligent brus…" at bounding box center [688, 177] width 446 height 135
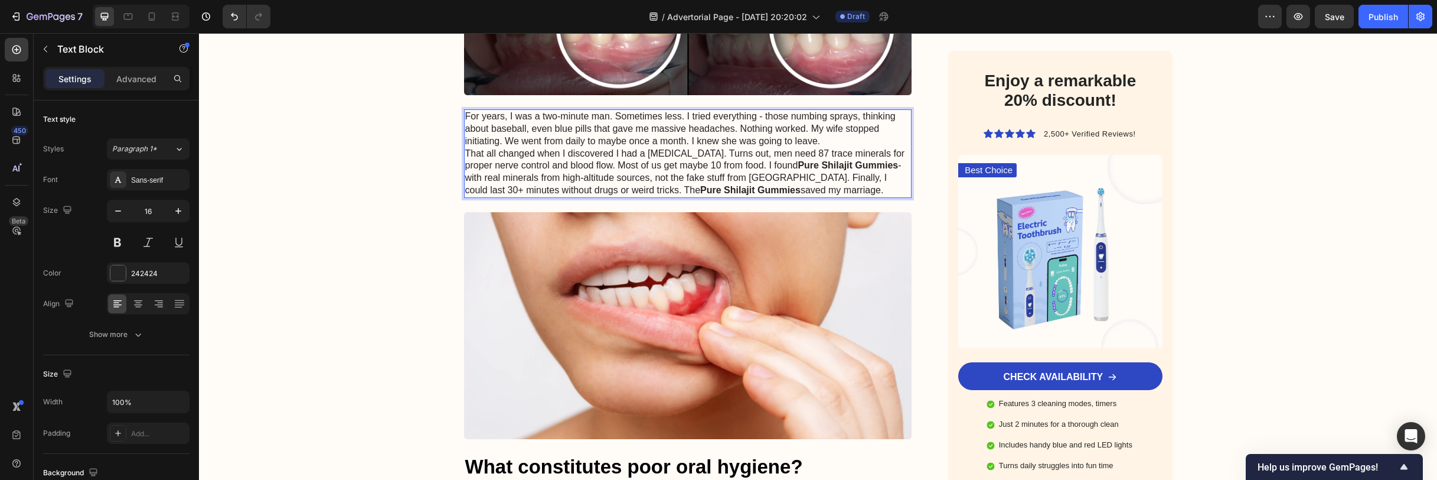
click at [823, 140] on p "For years, I was a two-minute man. Sometimes less. I tried everything - those n…" at bounding box center [688, 128] width 446 height 37
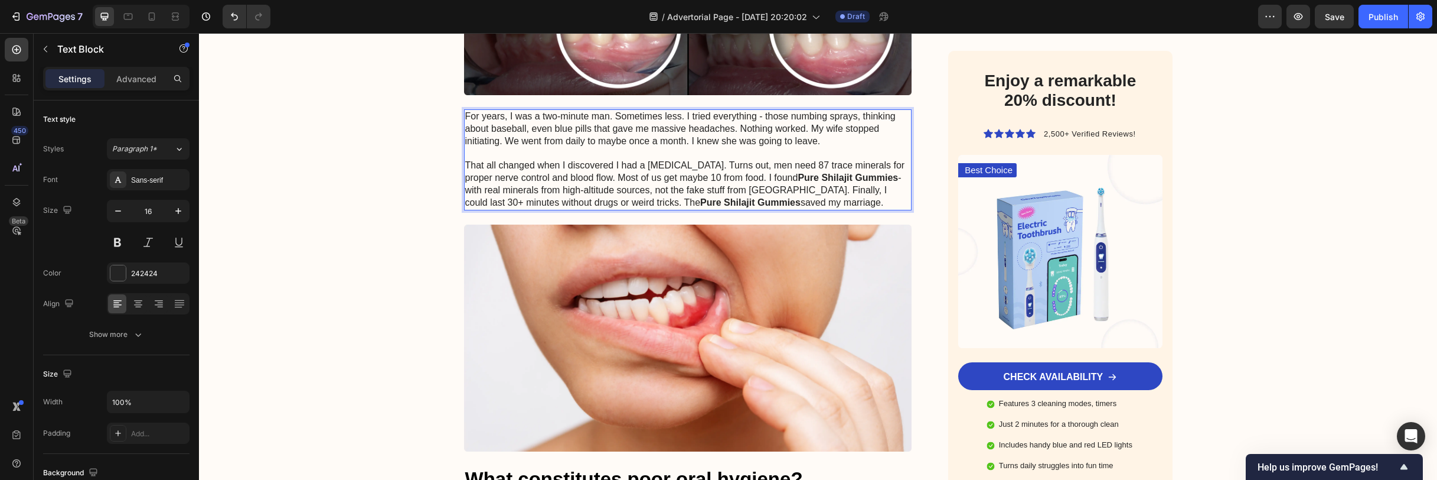
click at [727, 165] on p "That all changed when I discovered I had a [MEDICAL_DATA]. Turns out, men need …" at bounding box center [688, 183] width 446 height 49
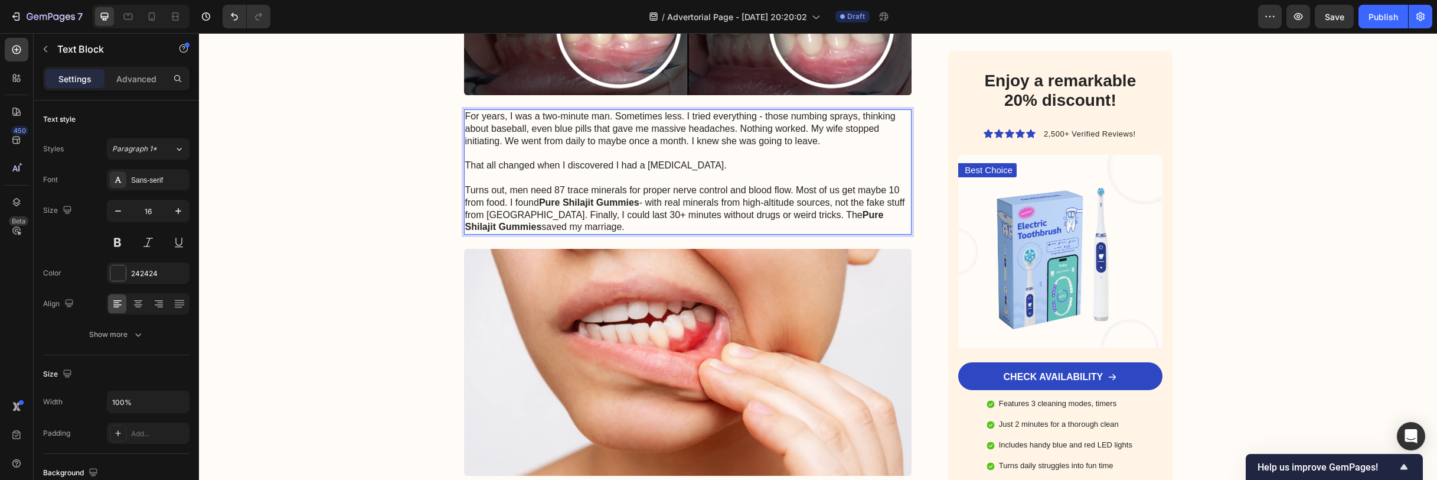
click at [508, 203] on p "Turns out, men need 87 trace minerals for proper nerve control and blood flow. …" at bounding box center [688, 208] width 446 height 49
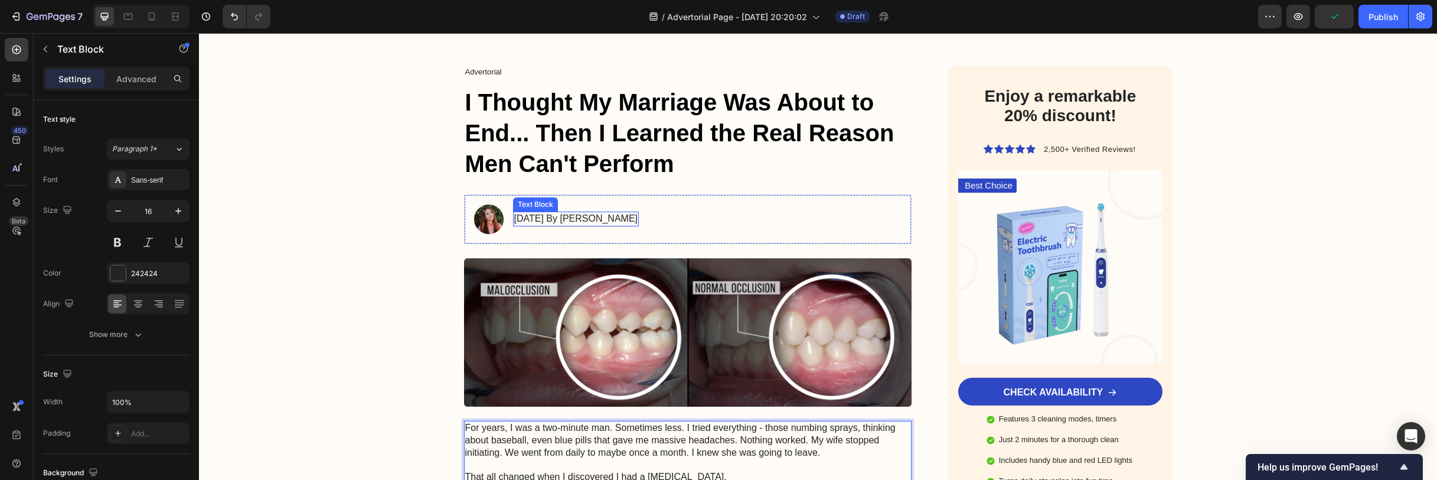
scroll to position [86, 0]
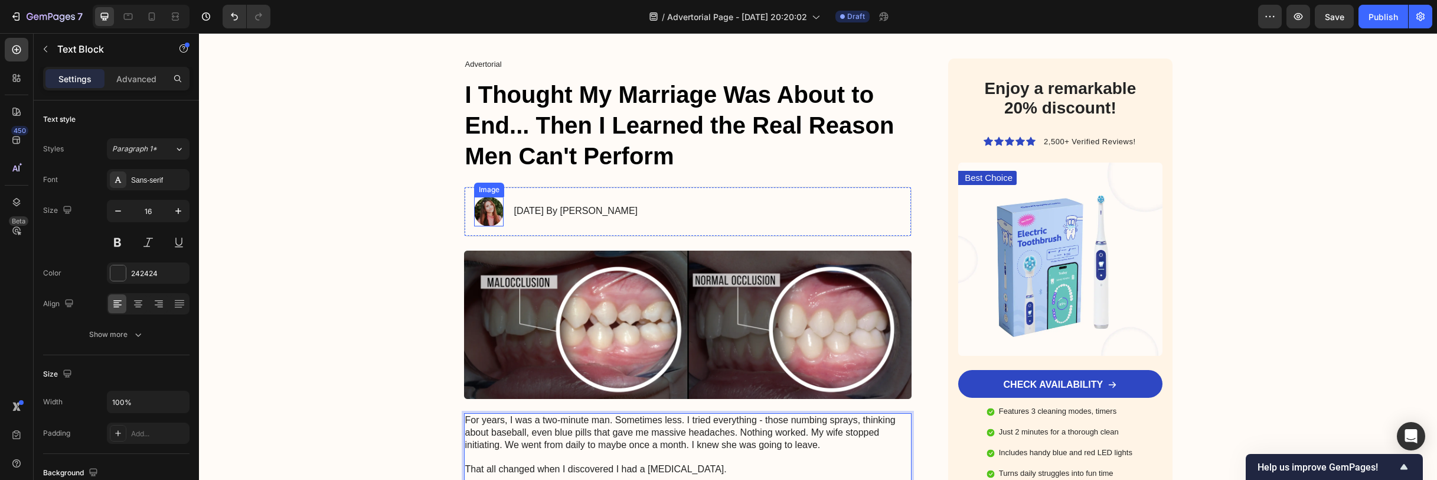
click at [485, 215] on img at bounding box center [489, 212] width 30 height 30
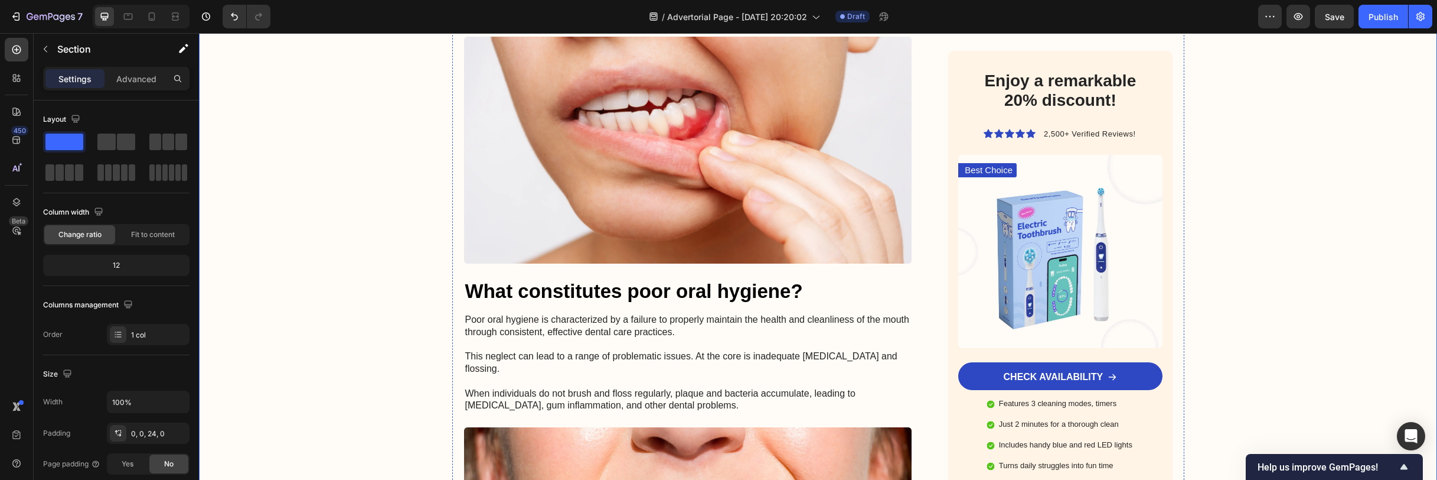
scroll to position [687, 0]
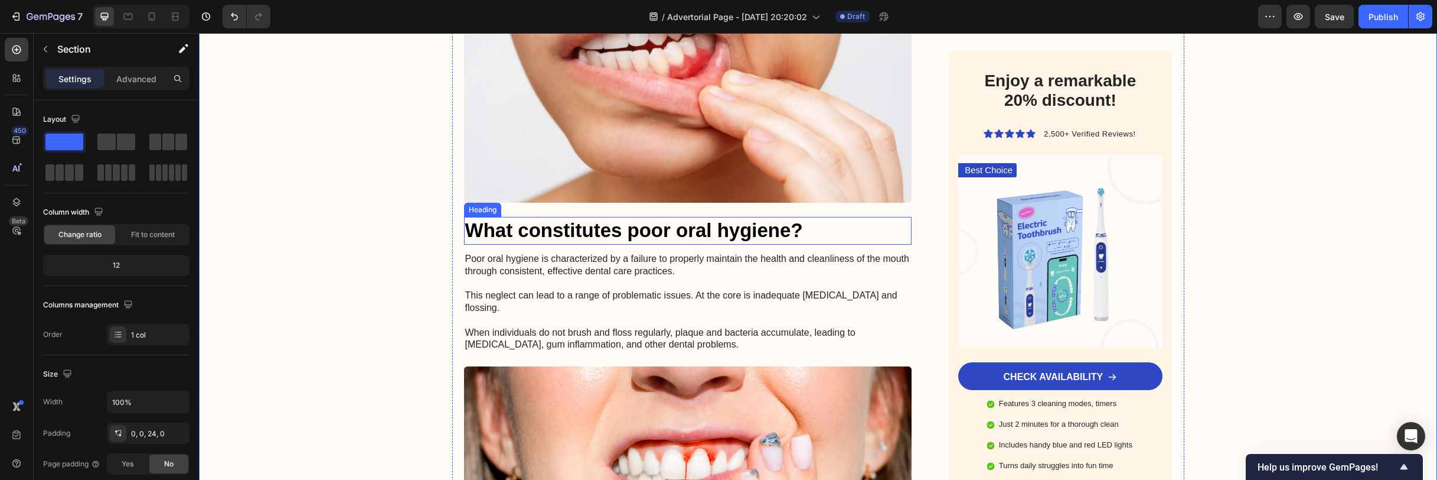
click at [682, 231] on h3 "What constitutes poor oral hygiene?" at bounding box center [688, 231] width 448 height 28
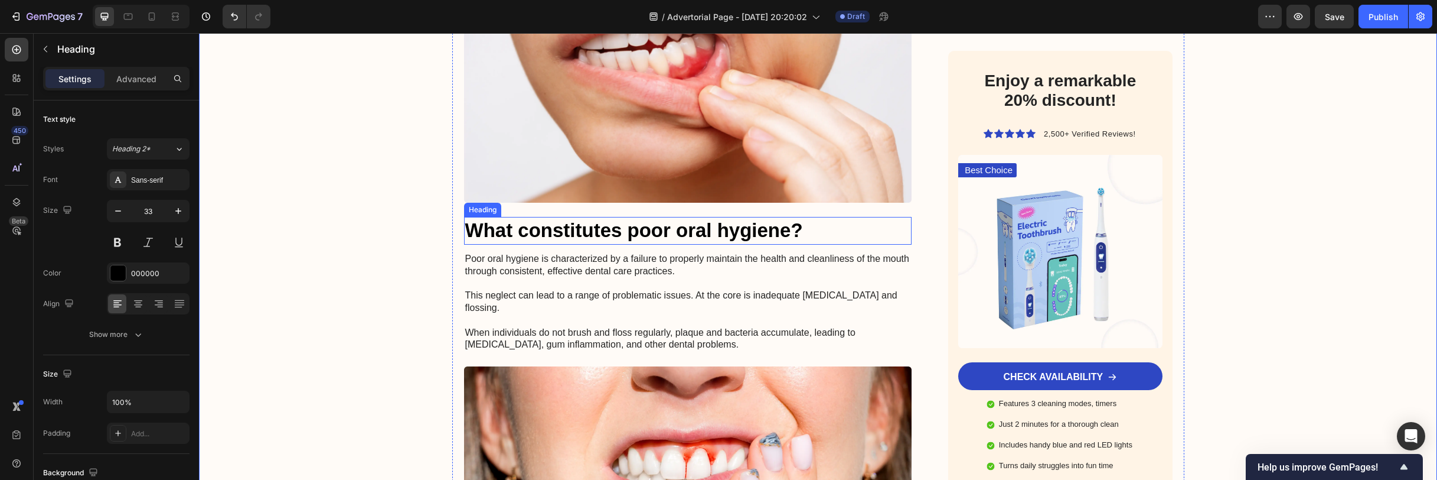
click at [682, 231] on h3 "What constitutes poor oral hygiene?" at bounding box center [688, 231] width 448 height 28
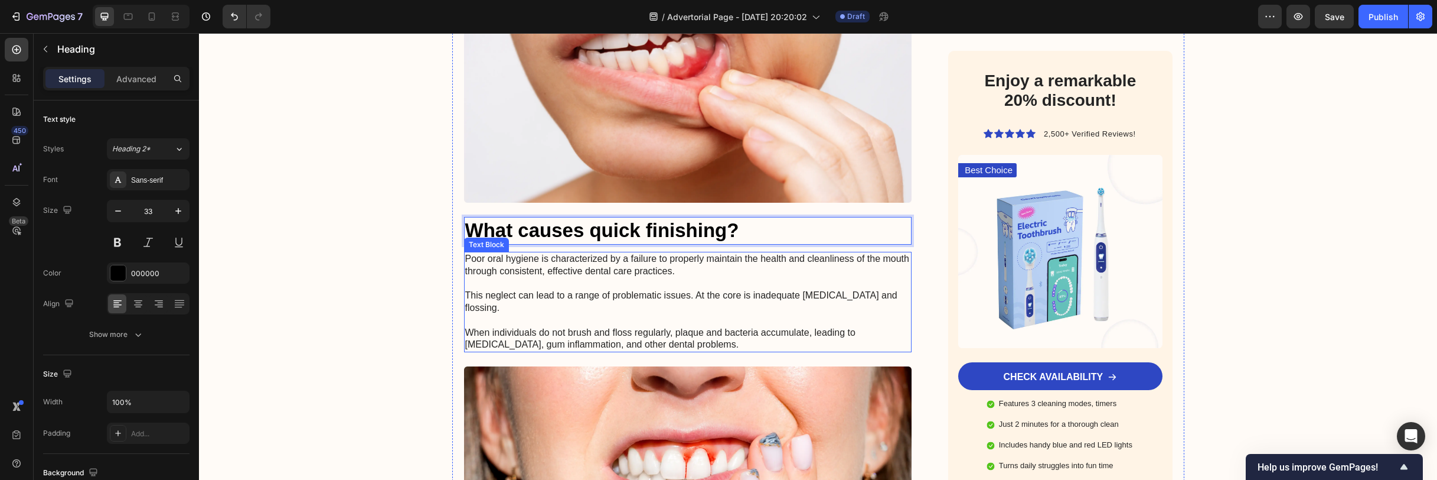
click at [679, 302] on p "Poor oral hygiene is characterized by a failure to properly maintain the health…" at bounding box center [688, 302] width 446 height 98
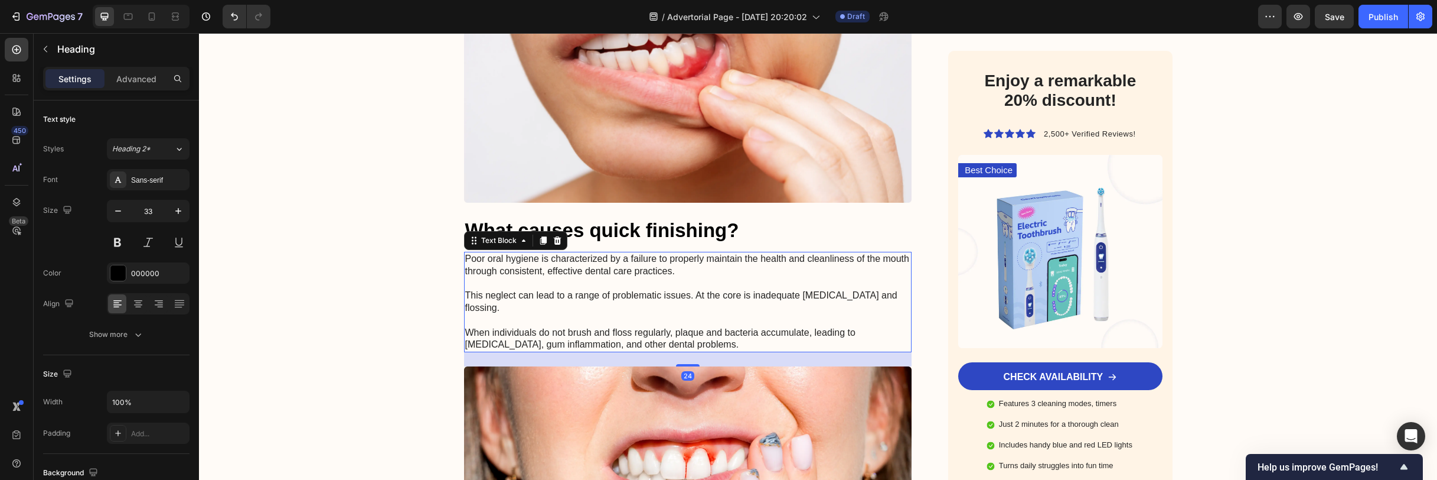
click at [679, 302] on p "Poor oral hygiene is characterized by a failure to properly maintain the health…" at bounding box center [688, 302] width 446 height 98
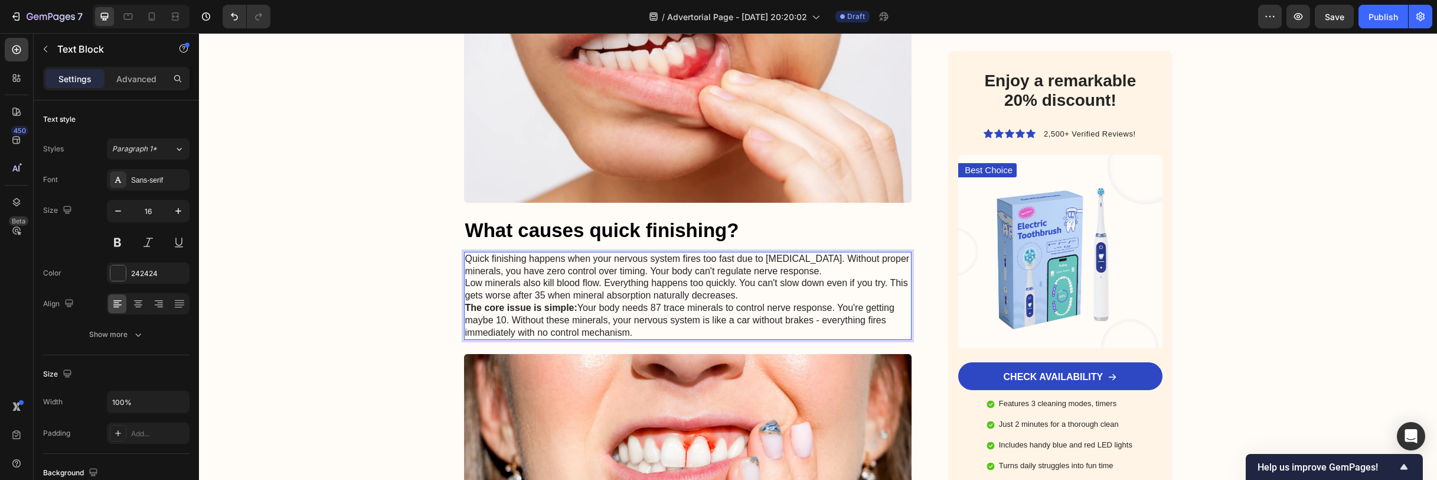
click at [465, 286] on p "Low minerals also kill blood flow. Everything happens too quickly. You can't sl…" at bounding box center [688, 289] width 446 height 25
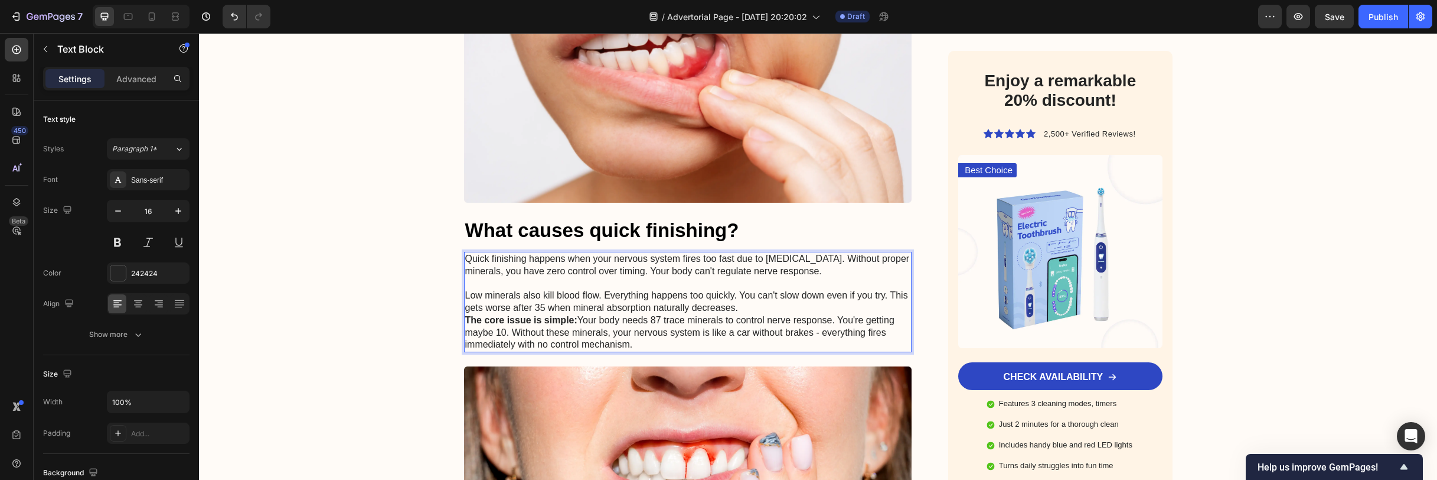
click at [467, 317] on strong "The core issue is simple:" at bounding box center [521, 320] width 112 height 10
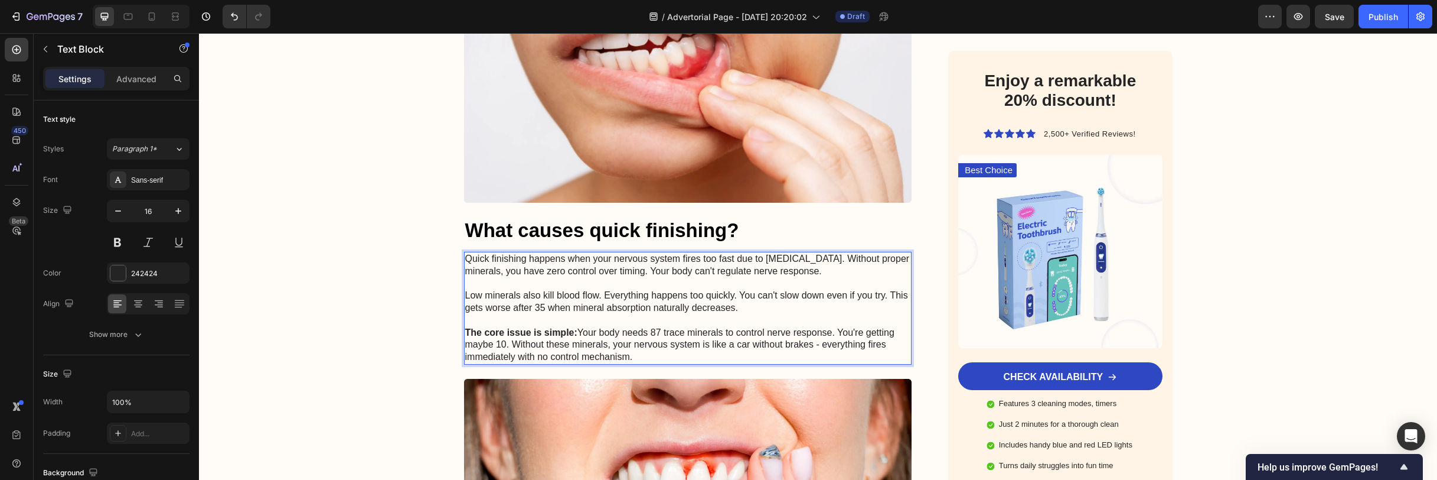
click at [670, 303] on p "Low minerals also kill blood flow. Everything happens too quickly. You can't sl…" at bounding box center [688, 301] width 446 height 25
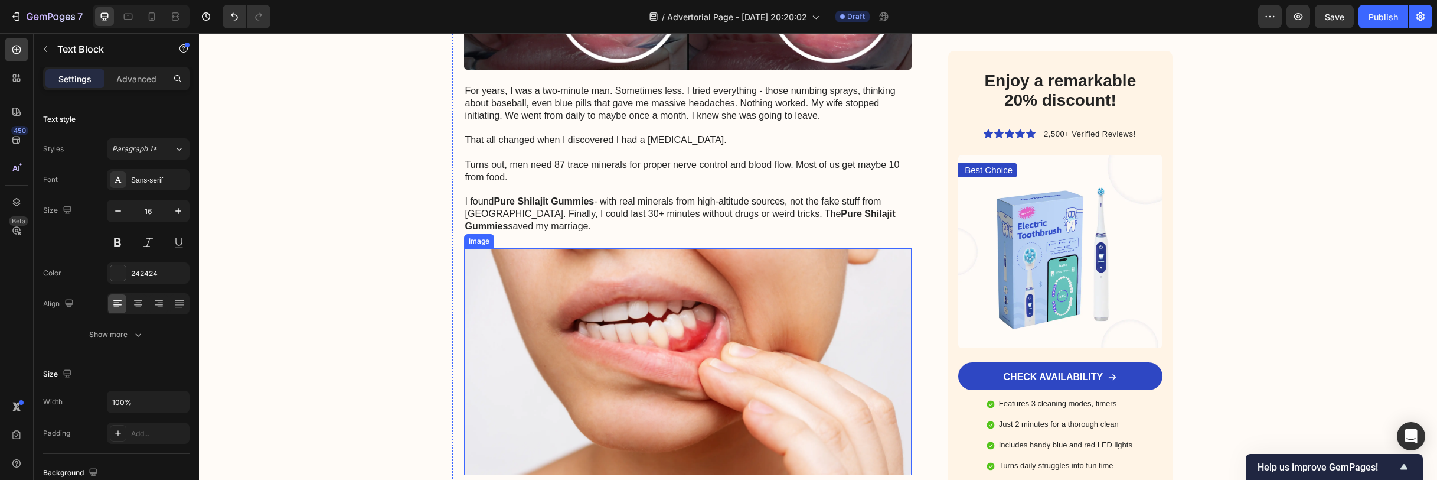
scroll to position [0, 0]
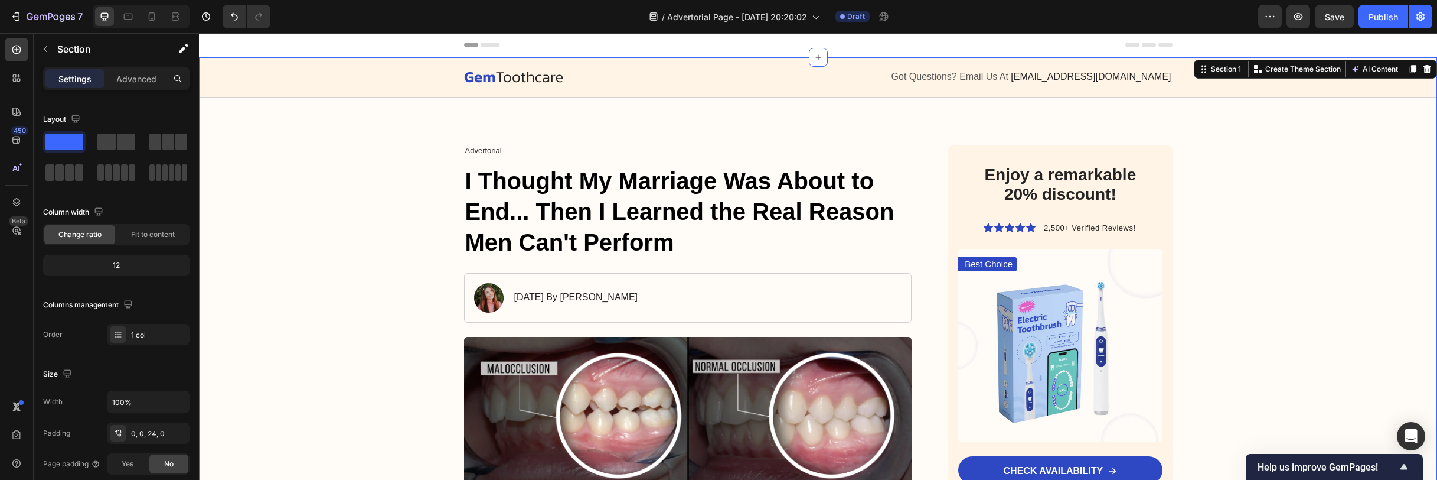
scroll to position [308, 0]
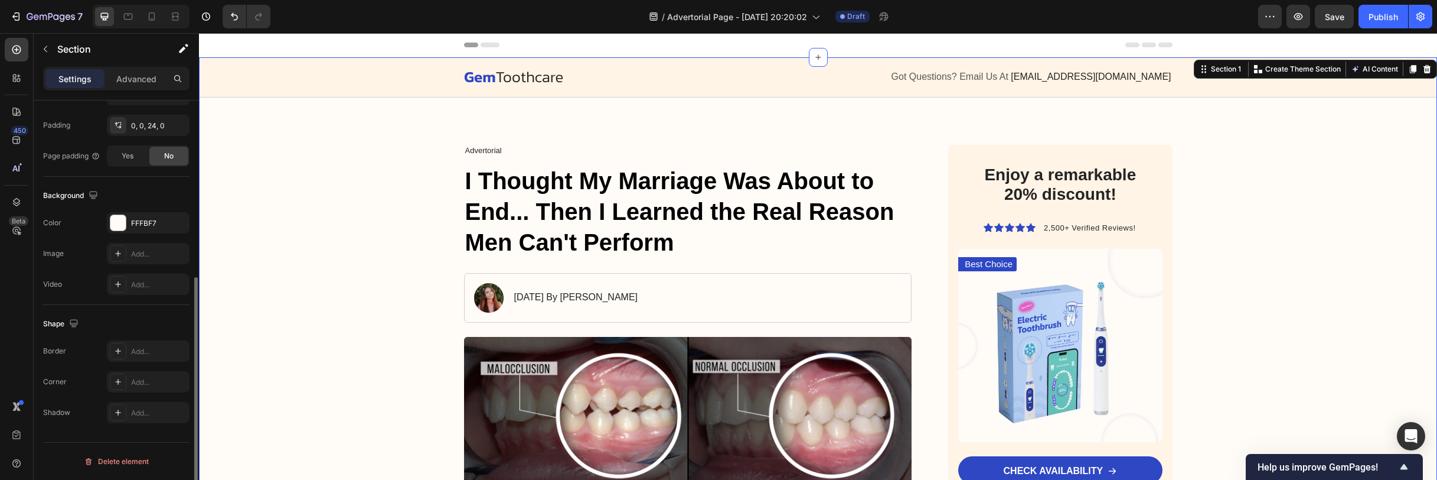
click at [121, 210] on div "Background The changes might be hidden by the video. Color FFFBF7 Image Add... …" at bounding box center [116, 241] width 146 height 128
click at [114, 218] on div at bounding box center [117, 222] width 15 height 15
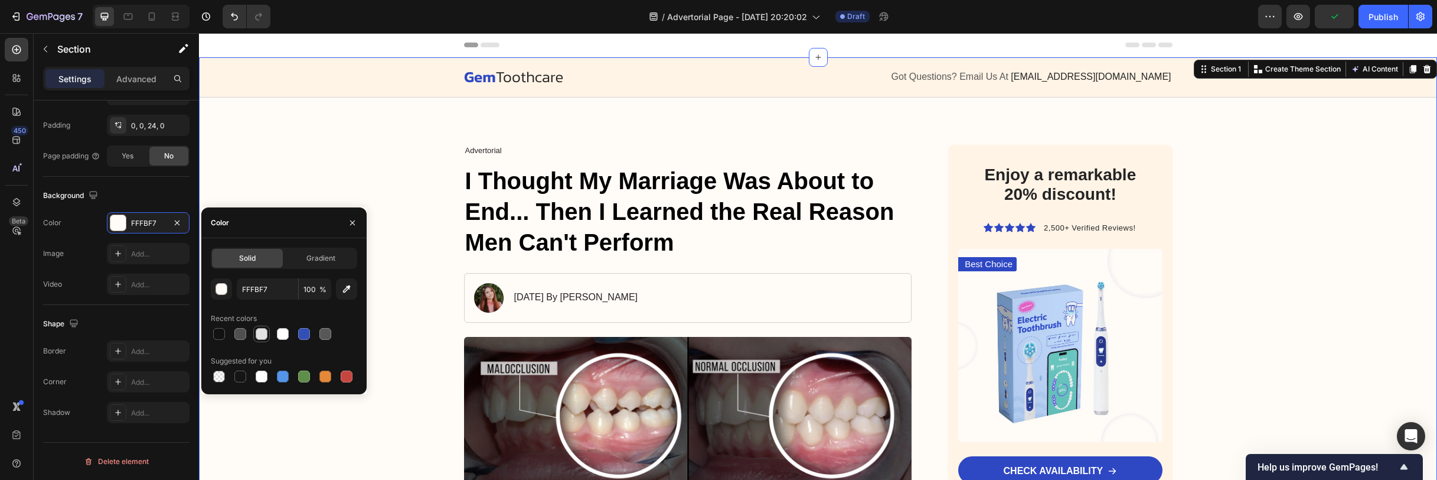
click at [258, 338] on div at bounding box center [262, 334] width 12 height 12
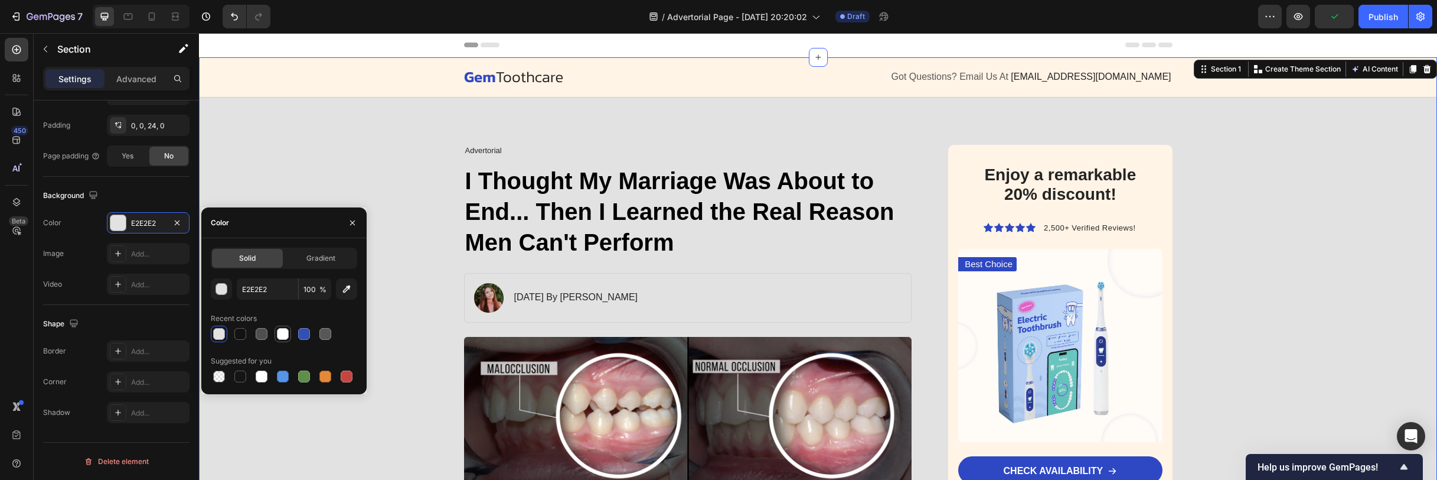
click at [285, 338] on div at bounding box center [283, 334] width 12 height 12
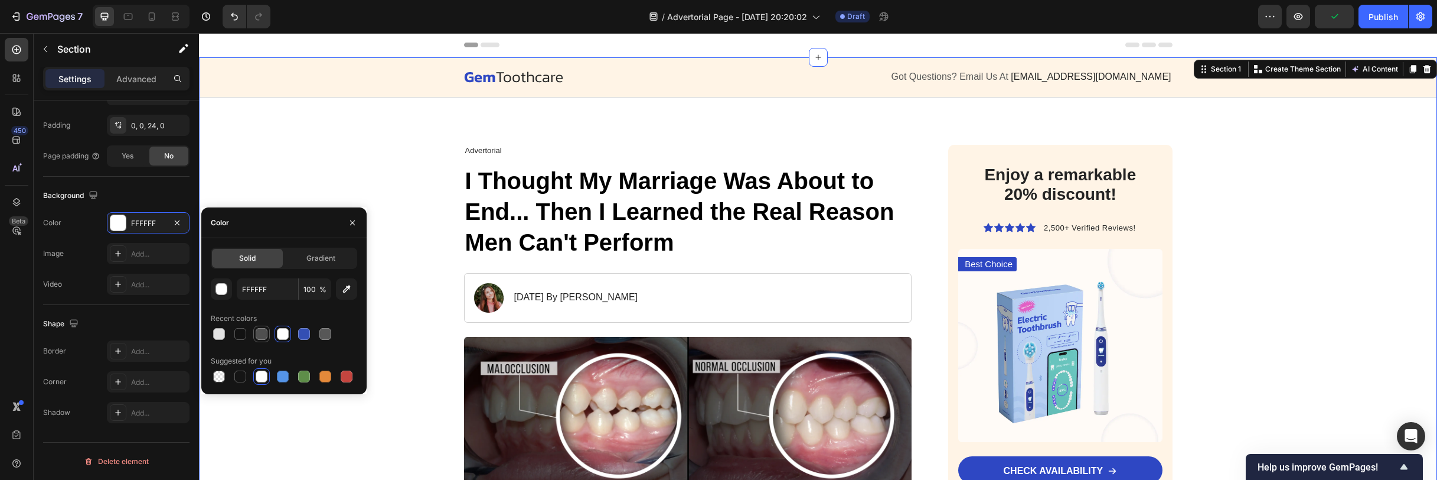
click at [268, 337] on div at bounding box center [262, 334] width 14 height 14
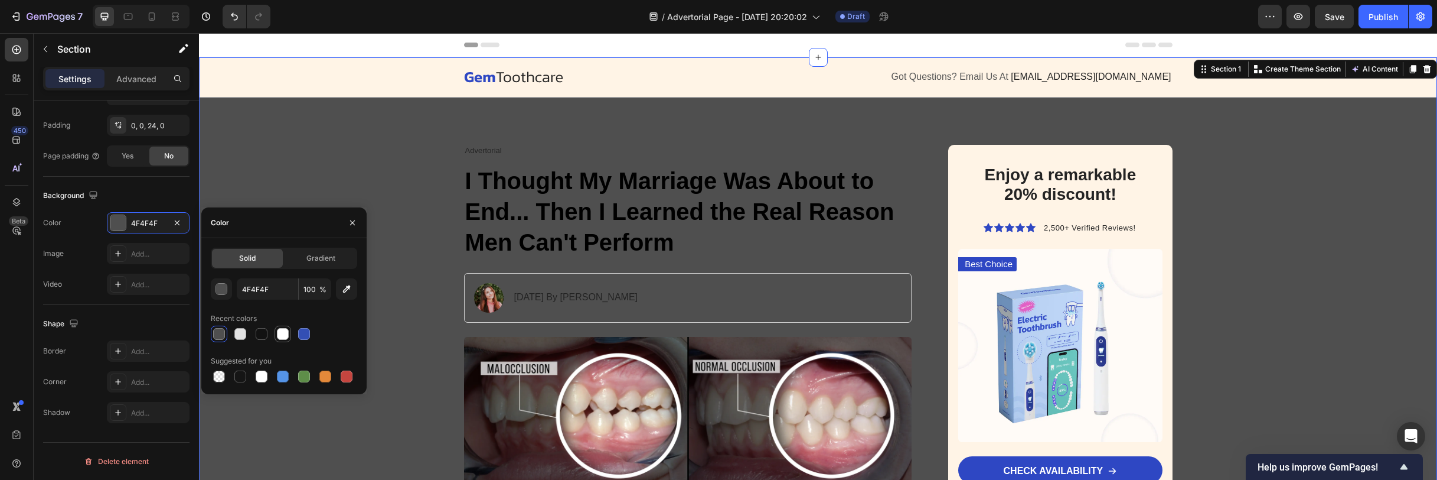
click at [283, 338] on div at bounding box center [283, 334] width 12 height 12
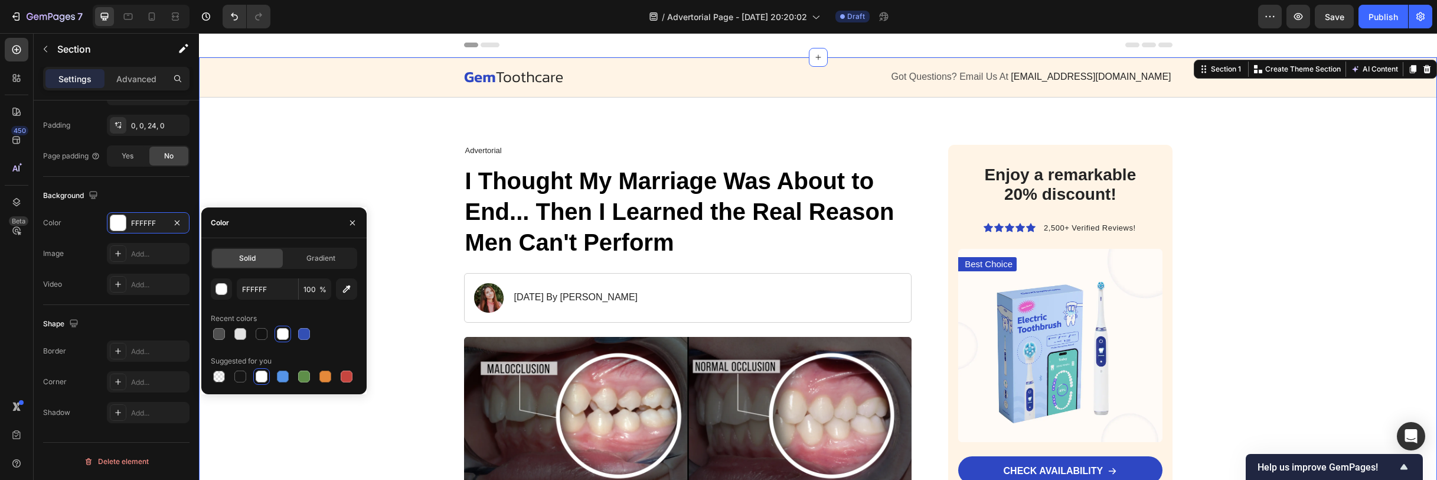
click at [273, 335] on div at bounding box center [284, 333] width 146 height 17
click at [238, 334] on div at bounding box center [240, 334] width 12 height 12
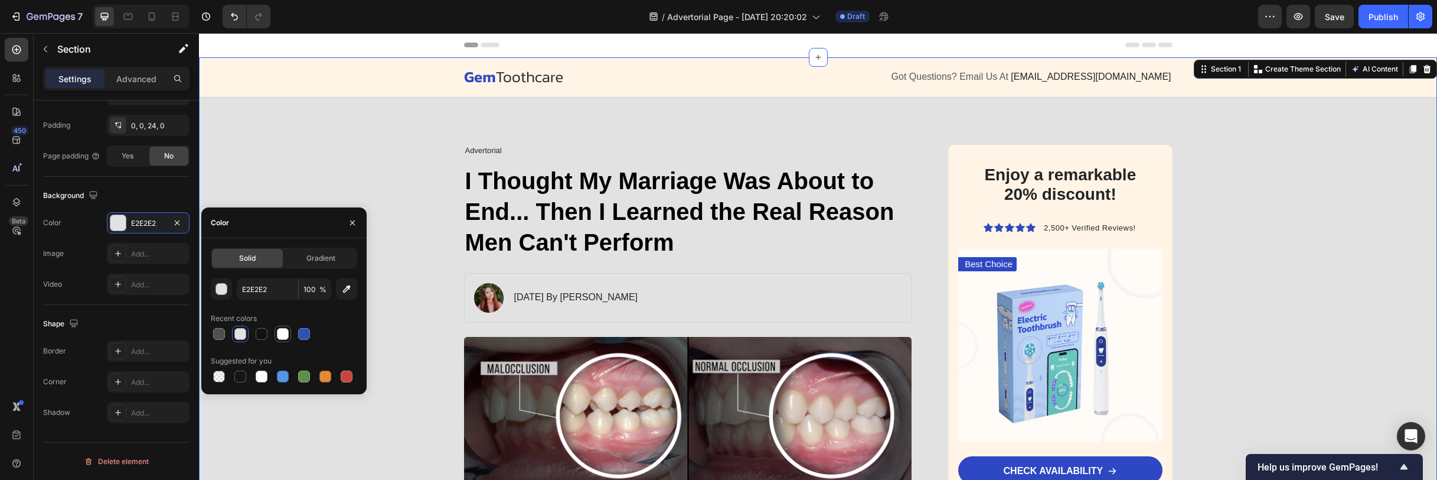
click at [289, 337] on div at bounding box center [283, 334] width 14 height 14
type input "FFFFFF"
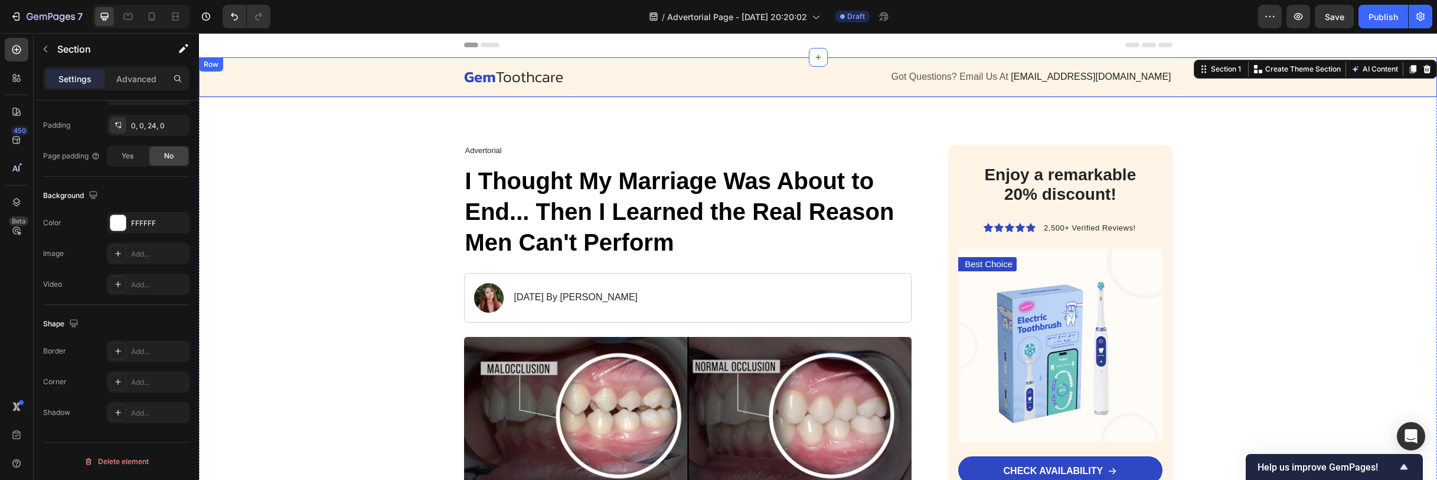
click at [410, 82] on div "Image Got Questions? Email Us At [EMAIL_ADDRESS][DOMAIN_NAME] Text Block Row" at bounding box center [818, 76] width 1215 height 25
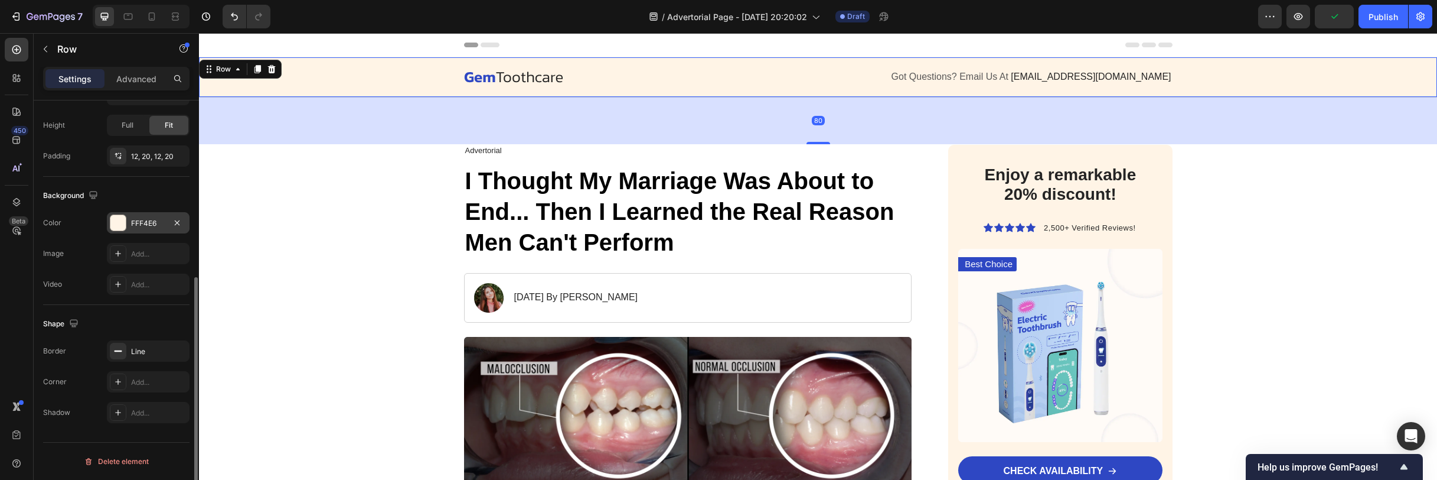
click at [121, 217] on div at bounding box center [117, 222] width 15 height 15
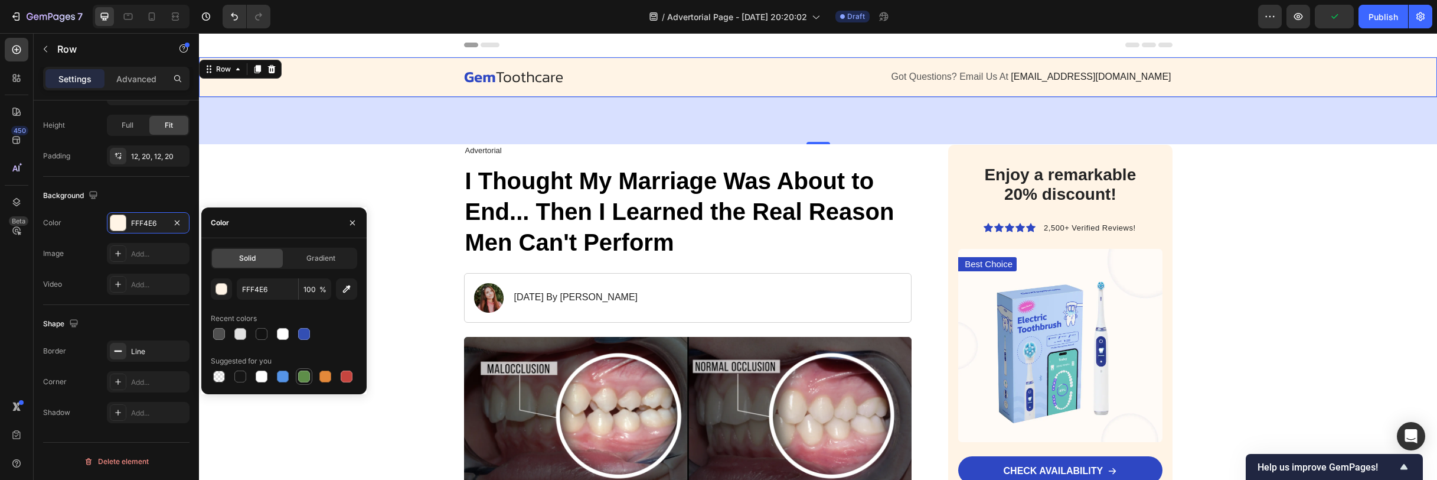
click at [303, 377] on div at bounding box center [304, 376] width 12 height 12
type input "5E8E49"
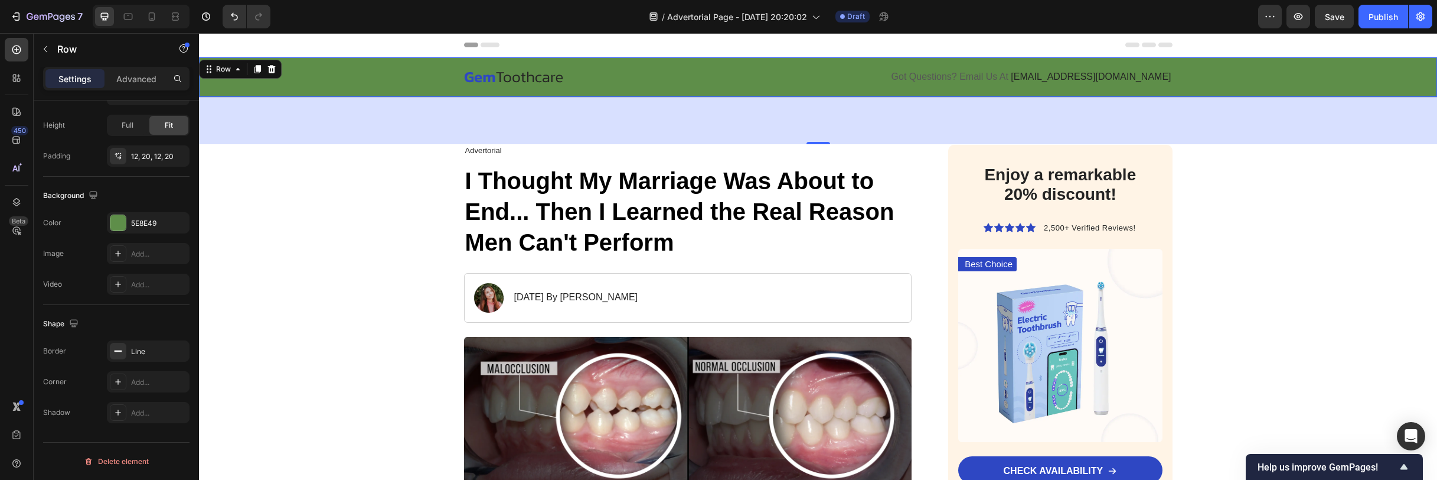
click at [406, 109] on div "80" at bounding box center [818, 120] width 1238 height 47
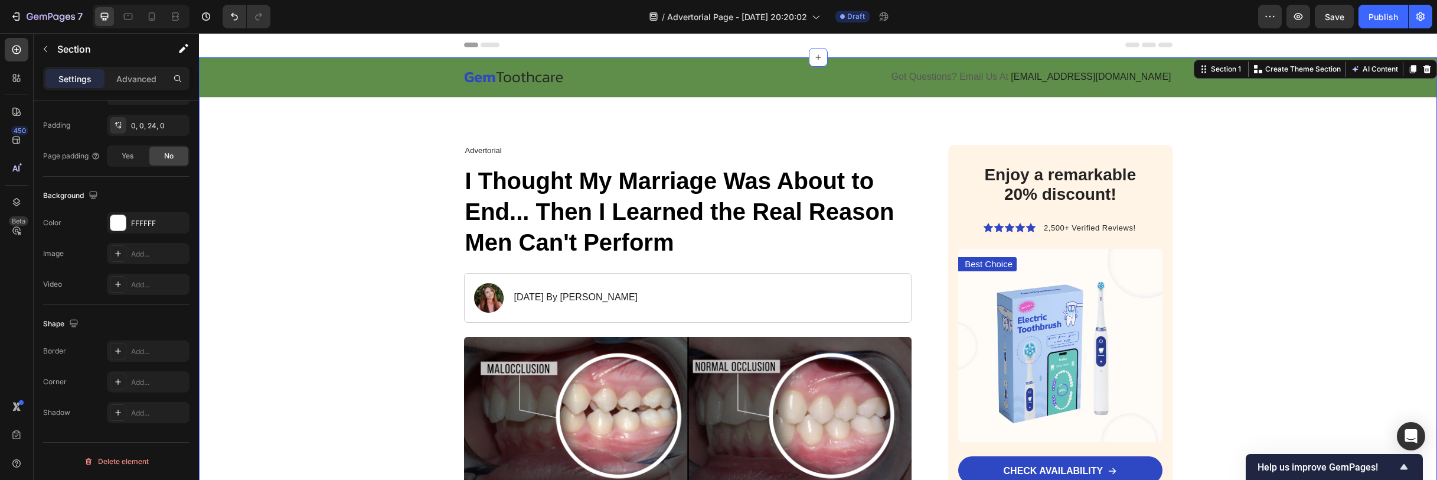
scroll to position [0, 0]
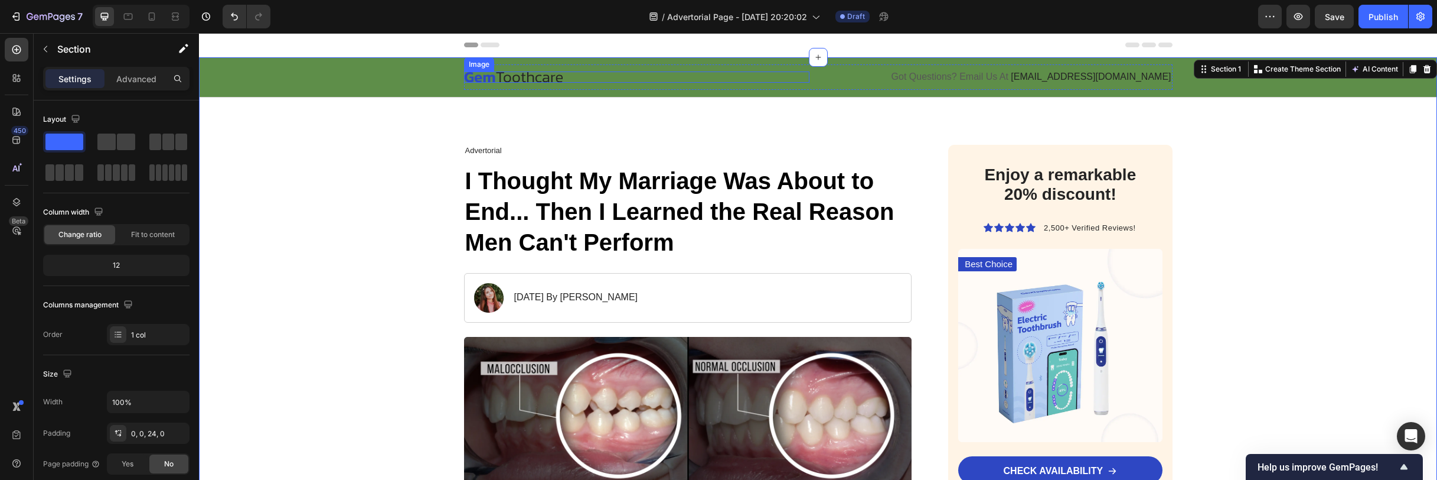
click at [495, 79] on img at bounding box center [513, 76] width 99 height 11
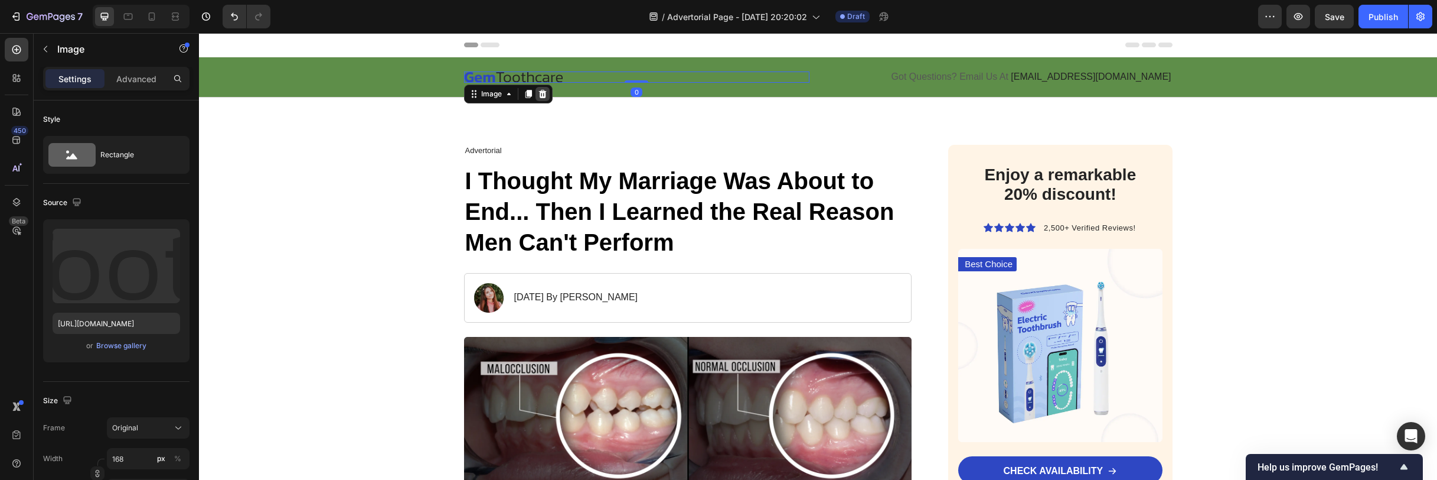
click at [539, 92] on icon at bounding box center [543, 94] width 8 height 8
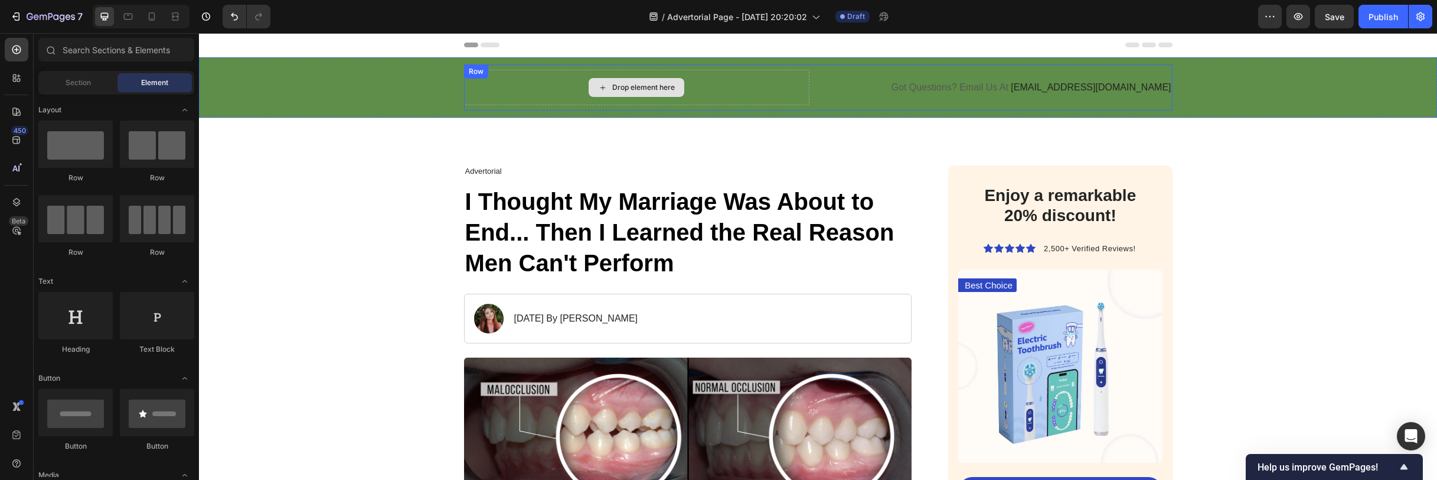
click at [644, 87] on div "Drop element here" at bounding box center [643, 87] width 63 height 9
click at [634, 88] on div "Drop element here" at bounding box center [643, 87] width 63 height 9
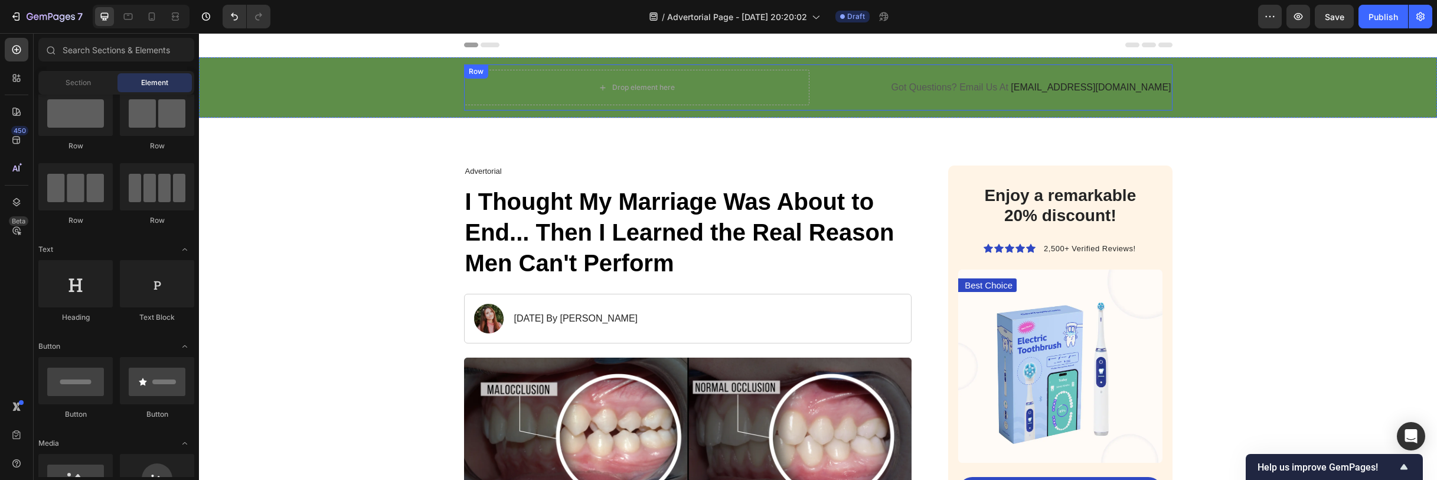
click at [625, 90] on div "Drop element here" at bounding box center [643, 87] width 63 height 9
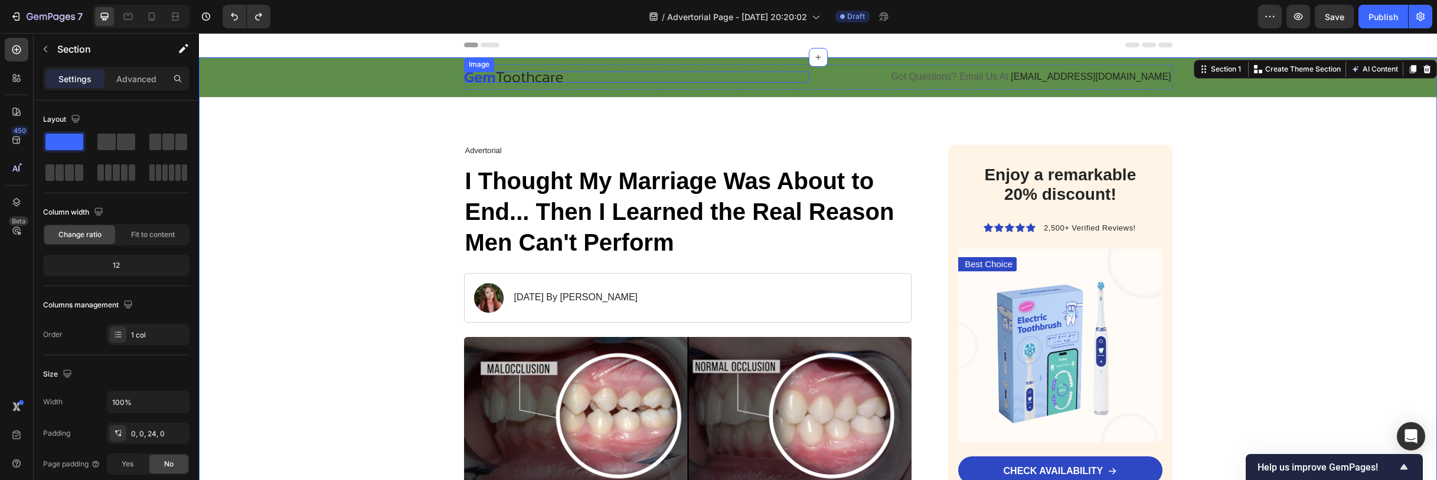
click at [539, 73] on img at bounding box center [513, 76] width 99 height 11
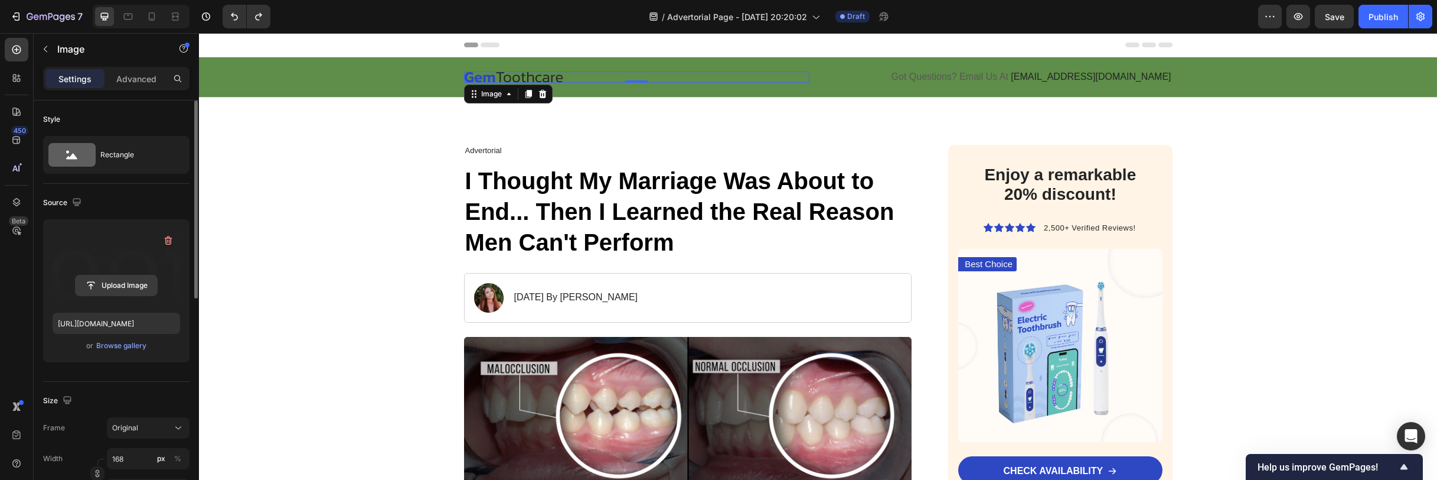
click at [113, 289] on input "file" at bounding box center [116, 285] width 81 height 20
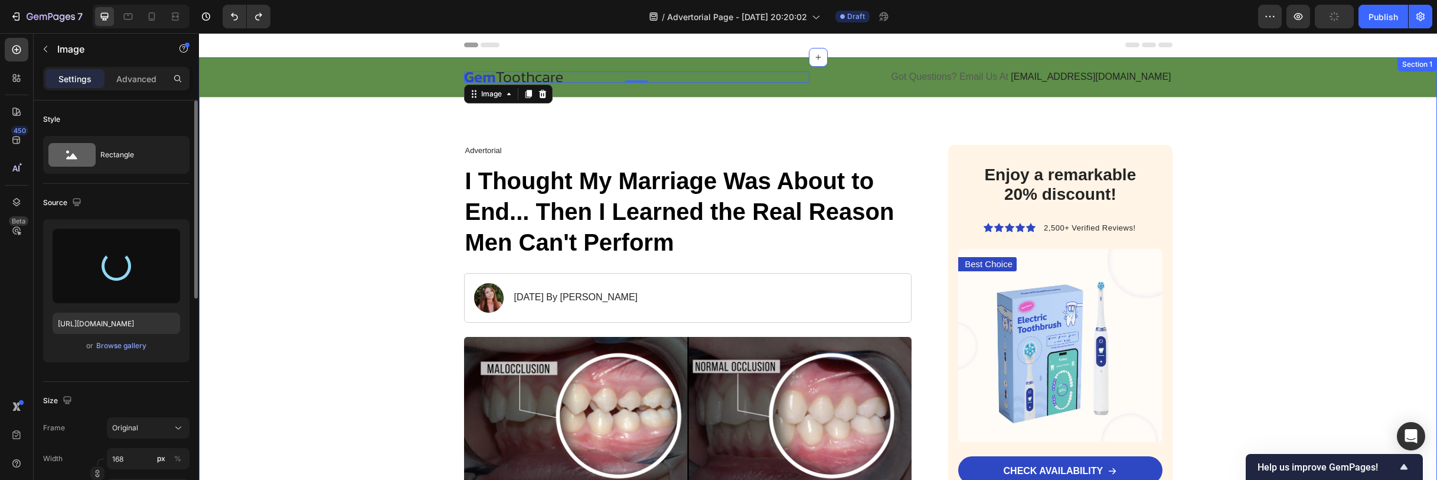
type input "[URL][DOMAIN_NAME]"
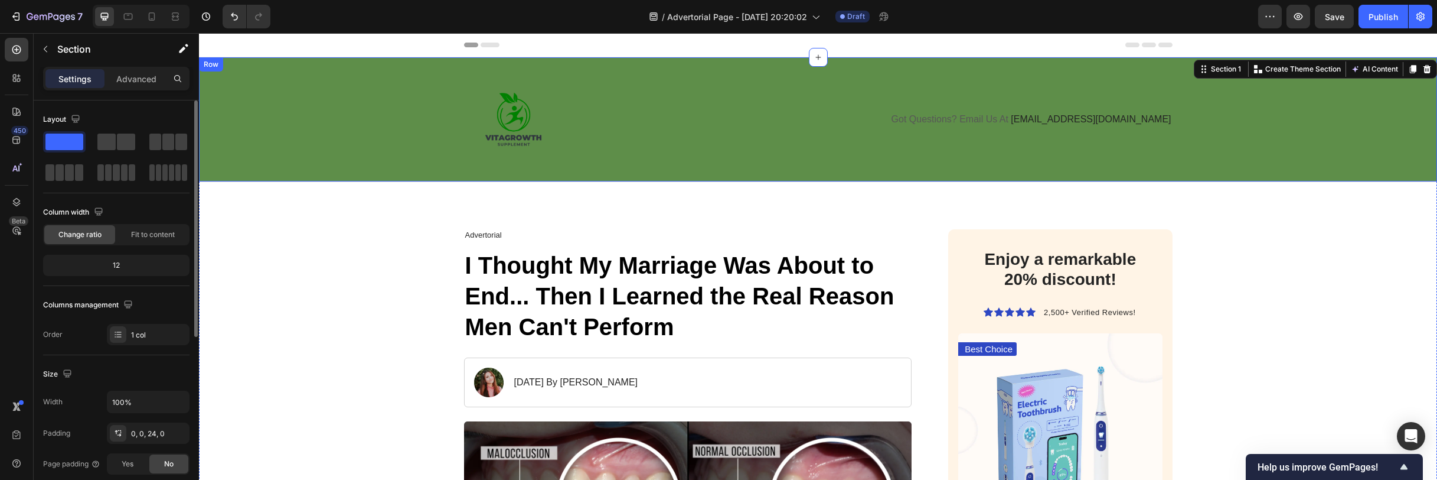
click at [542, 126] on img at bounding box center [513, 119] width 99 height 99
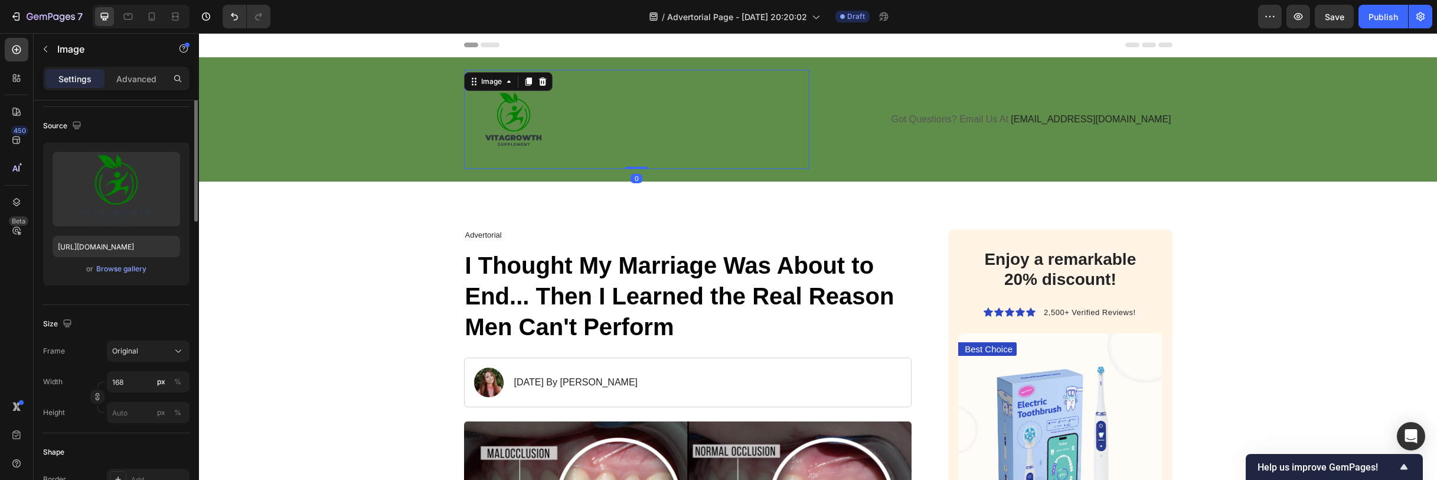
scroll to position [138, 0]
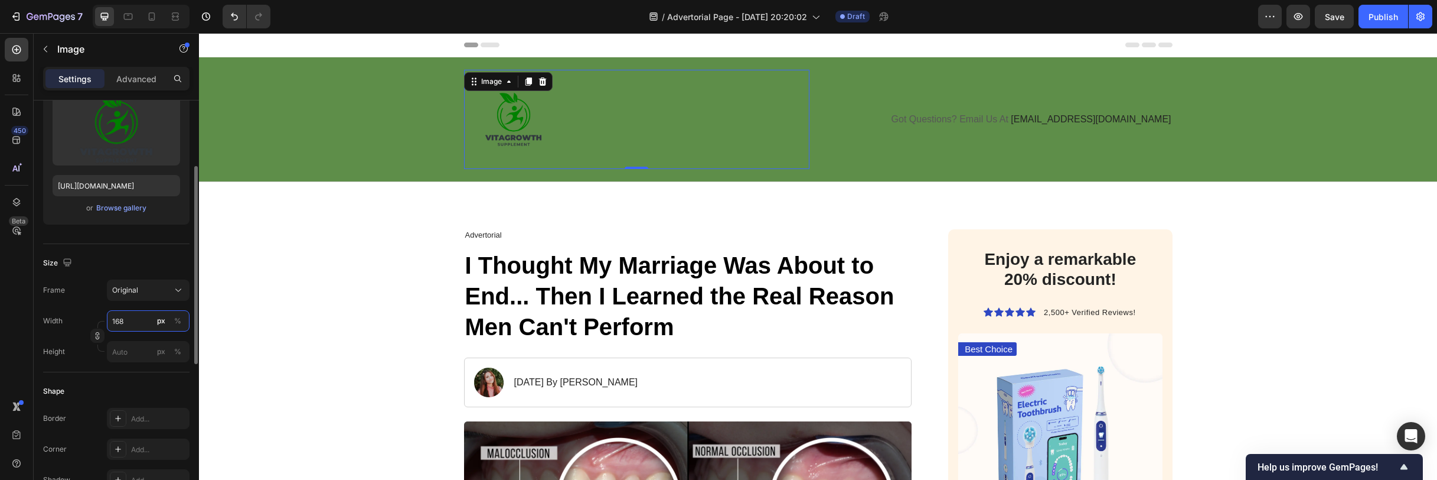
click at [131, 325] on input "168" at bounding box center [148, 320] width 83 height 21
click at [69, 326] on div "Width 168 px %" at bounding box center [116, 320] width 146 height 21
click at [99, 335] on icon "button" at bounding box center [97, 335] width 8 height 8
click at [96, 362] on icon "button" at bounding box center [98, 362] width 4 height 3
click at [96, 336] on icon "button" at bounding box center [98, 337] width 4 height 3
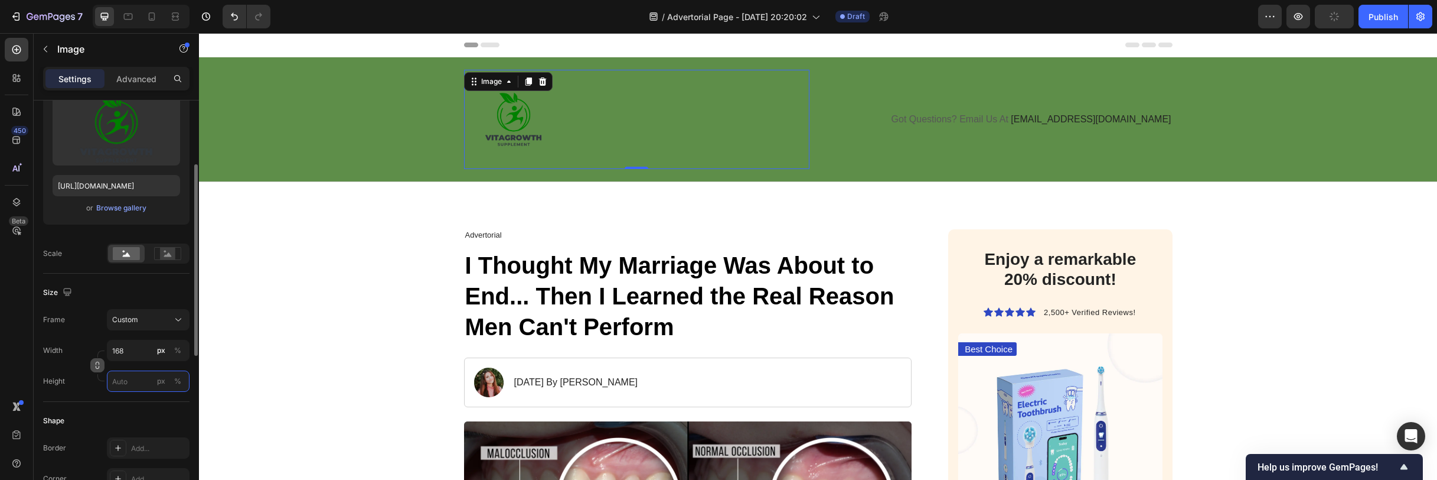
click at [128, 382] on input "px %" at bounding box center [148, 380] width 83 height 21
click at [178, 380] on div "%" at bounding box center [177, 381] width 7 height 11
type input "1"
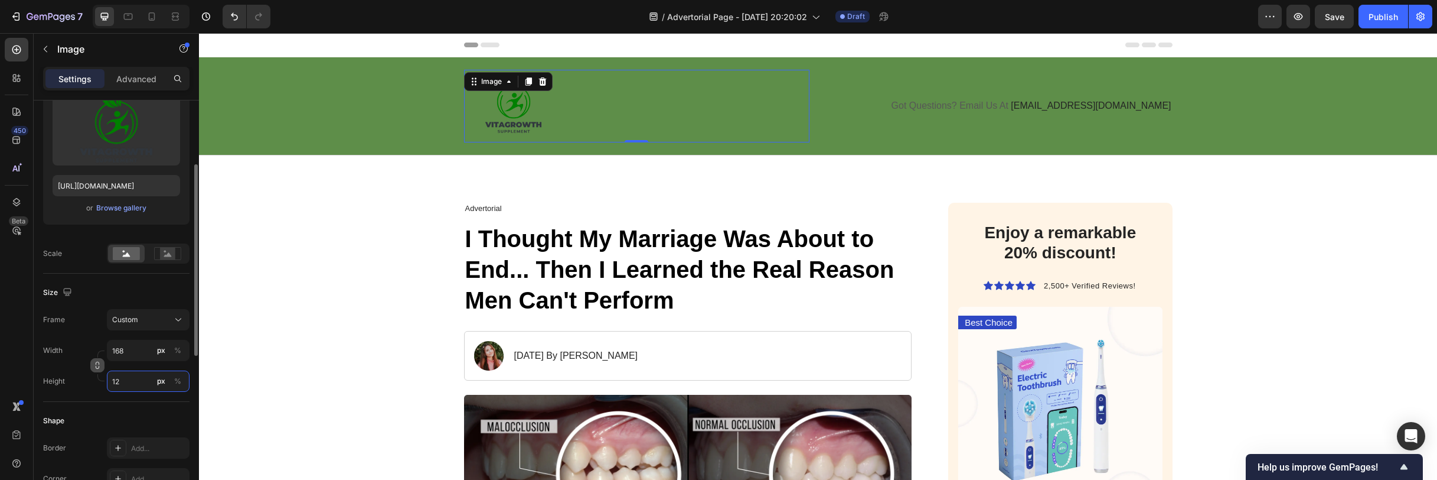
type input "1"
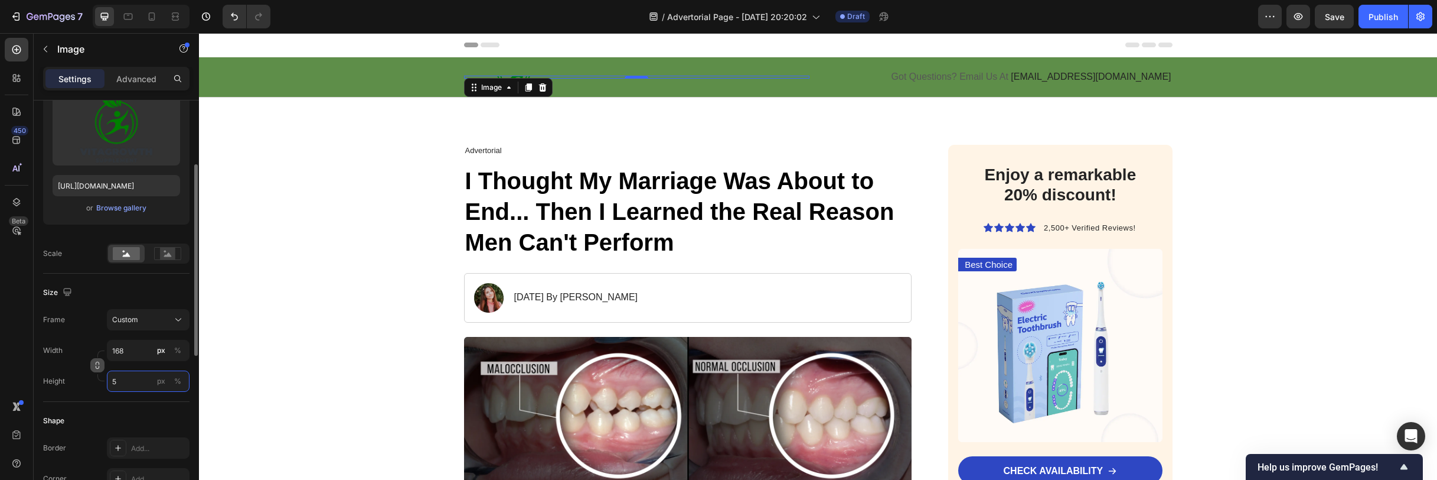
type input "50"
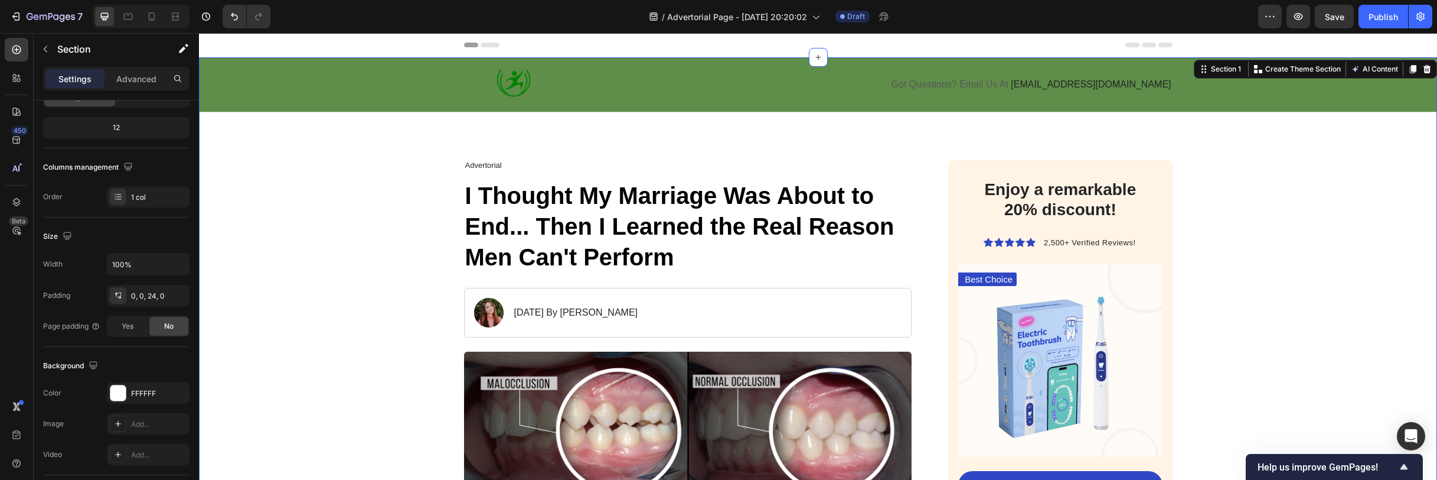
scroll to position [0, 0]
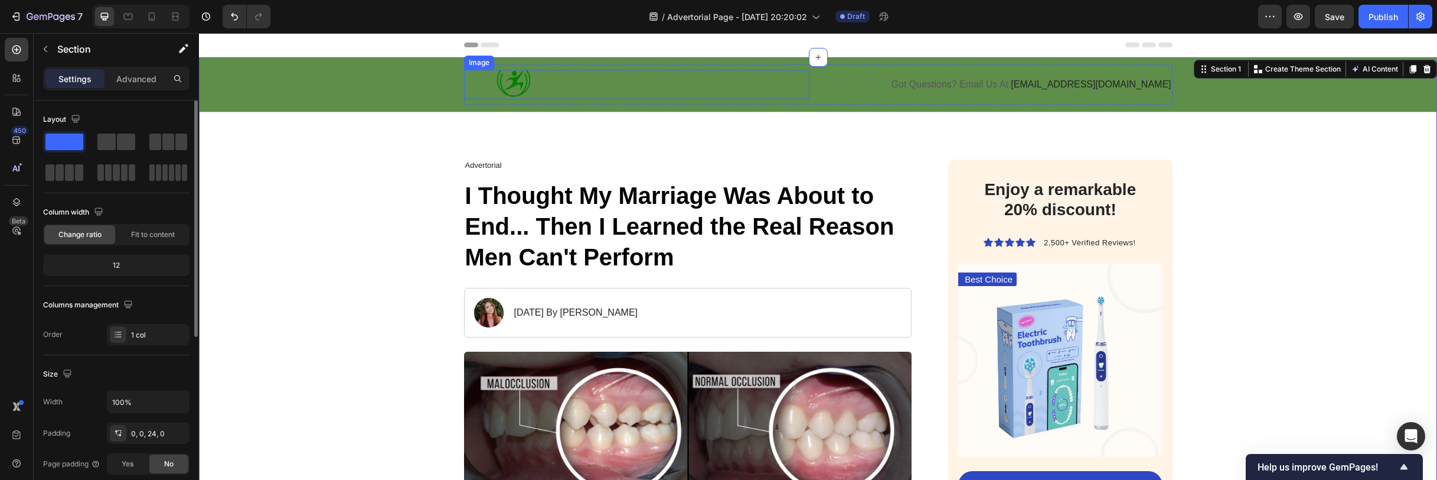
click at [509, 89] on img at bounding box center [513, 85] width 99 height 30
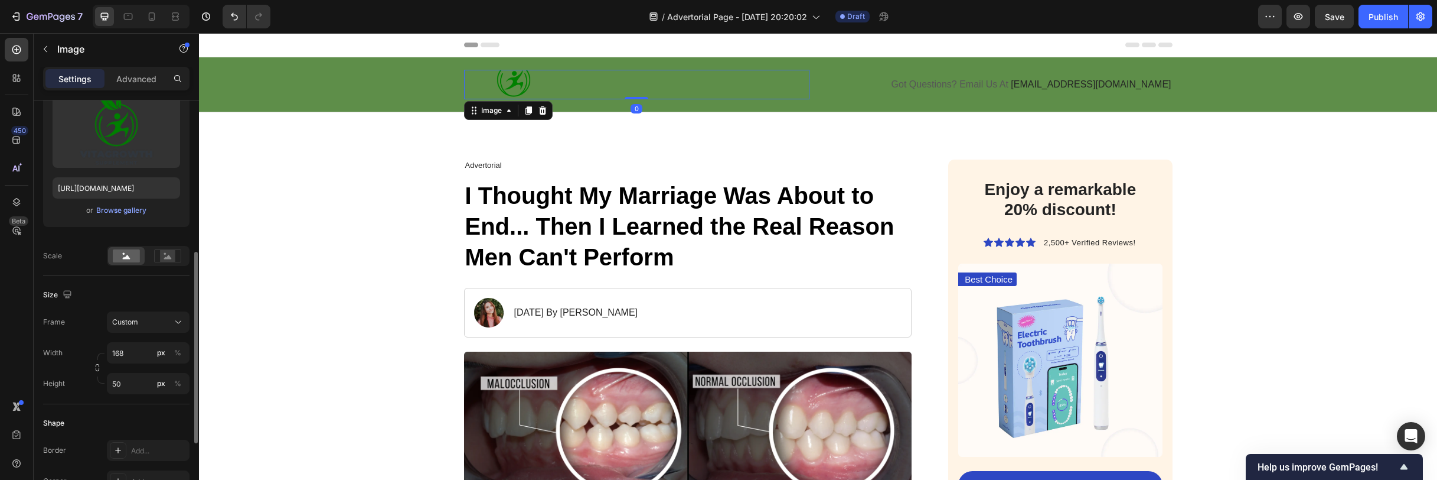
scroll to position [196, 0]
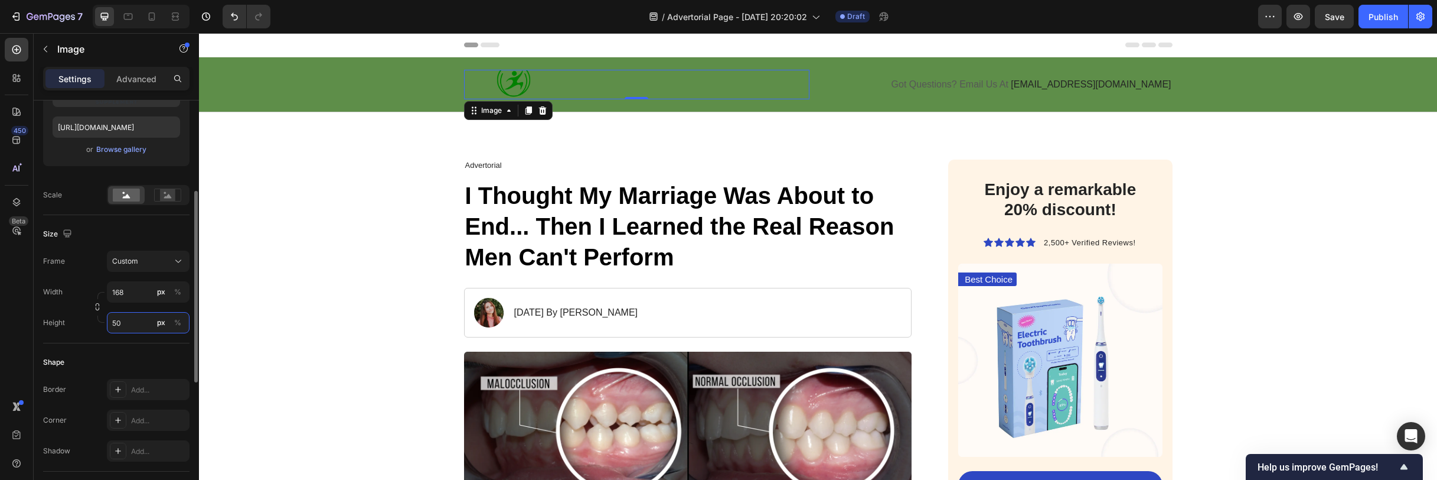
click at [123, 323] on input "50" at bounding box center [148, 322] width 83 height 21
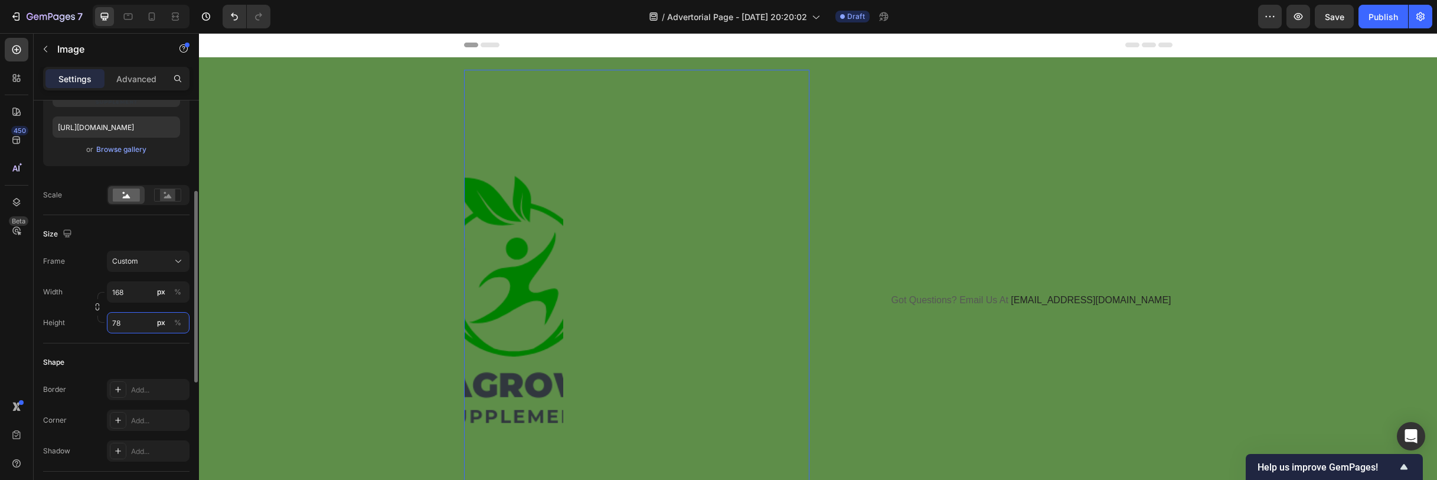
type input "7"
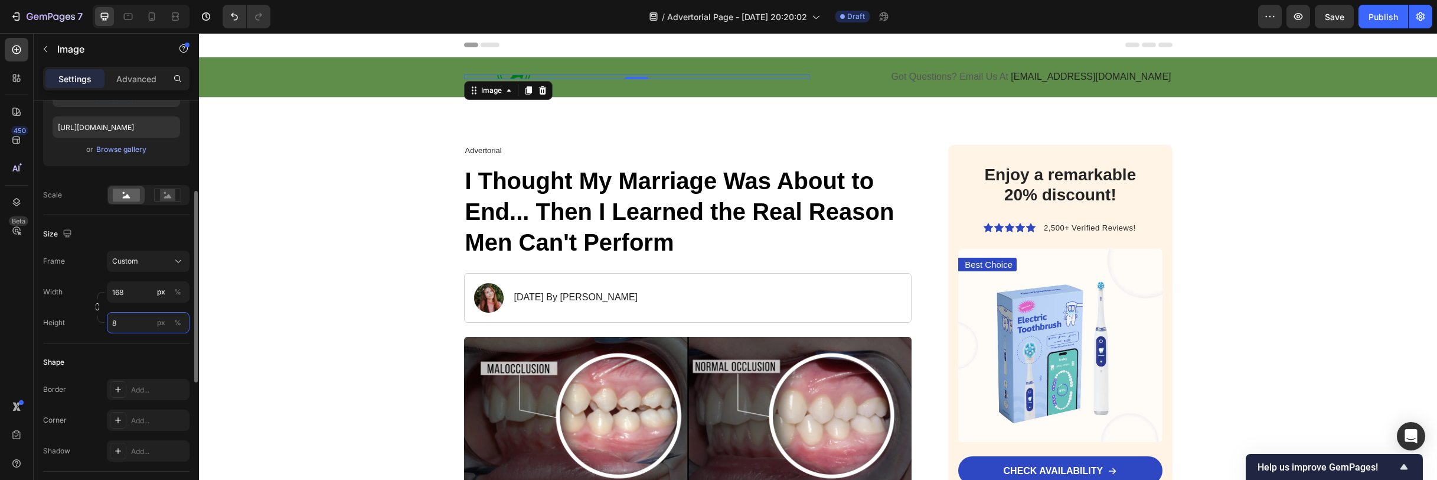
type input "80"
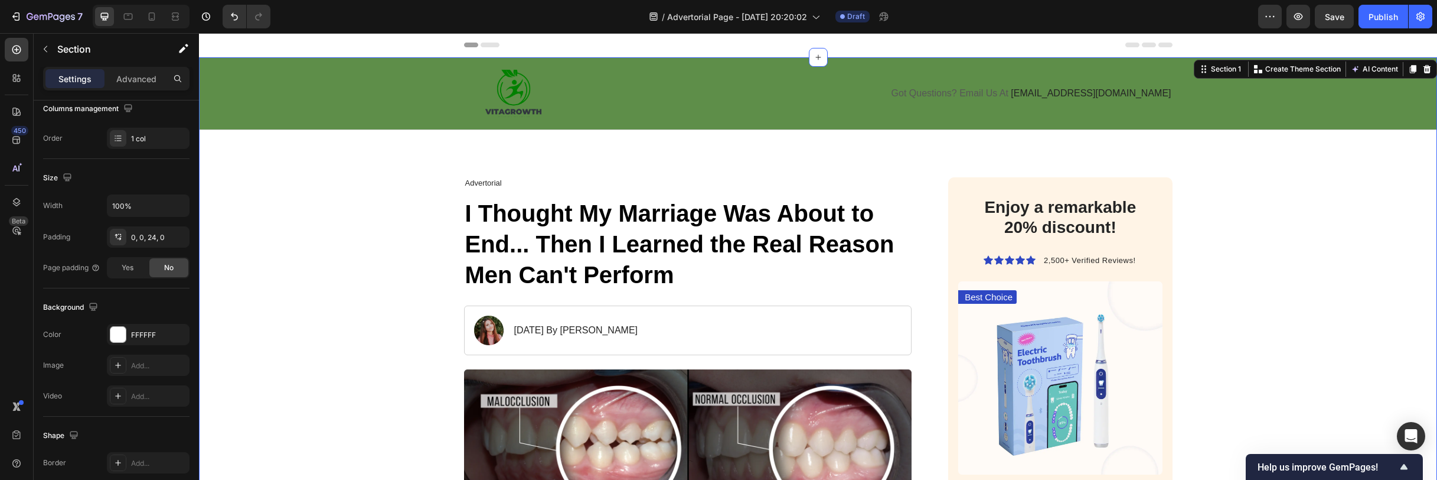
scroll to position [0, 0]
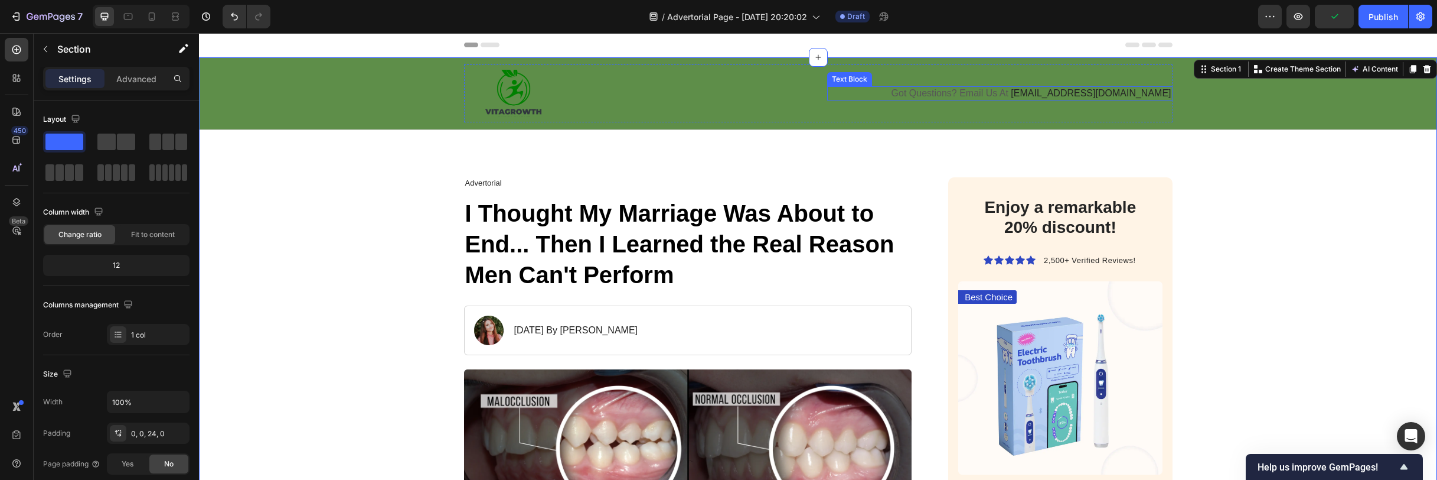
click at [1145, 91] on span "[EMAIL_ADDRESS][DOMAIN_NAME]" at bounding box center [1091, 93] width 160 height 10
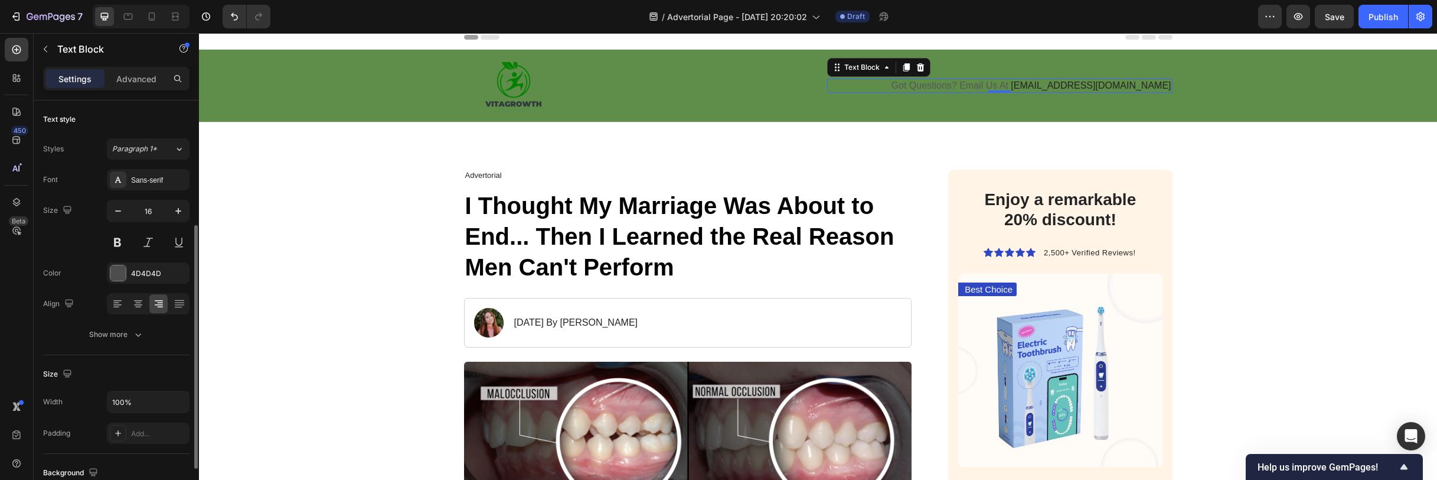
scroll to position [139, 0]
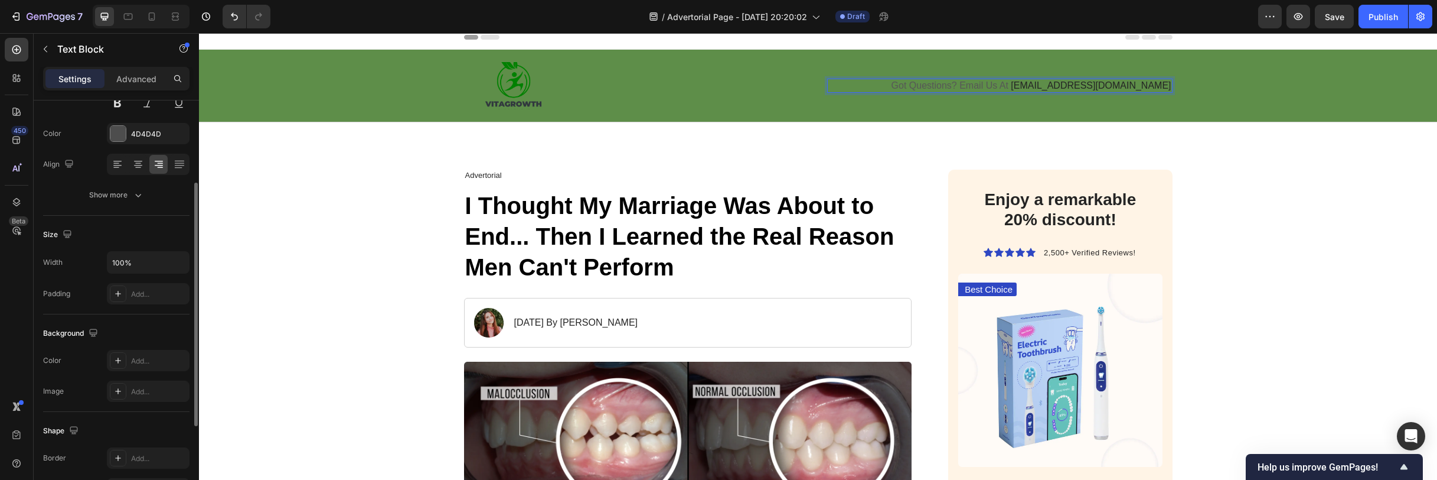
click at [1116, 84] on span "[EMAIL_ADDRESS][DOMAIN_NAME]" at bounding box center [1091, 85] width 160 height 10
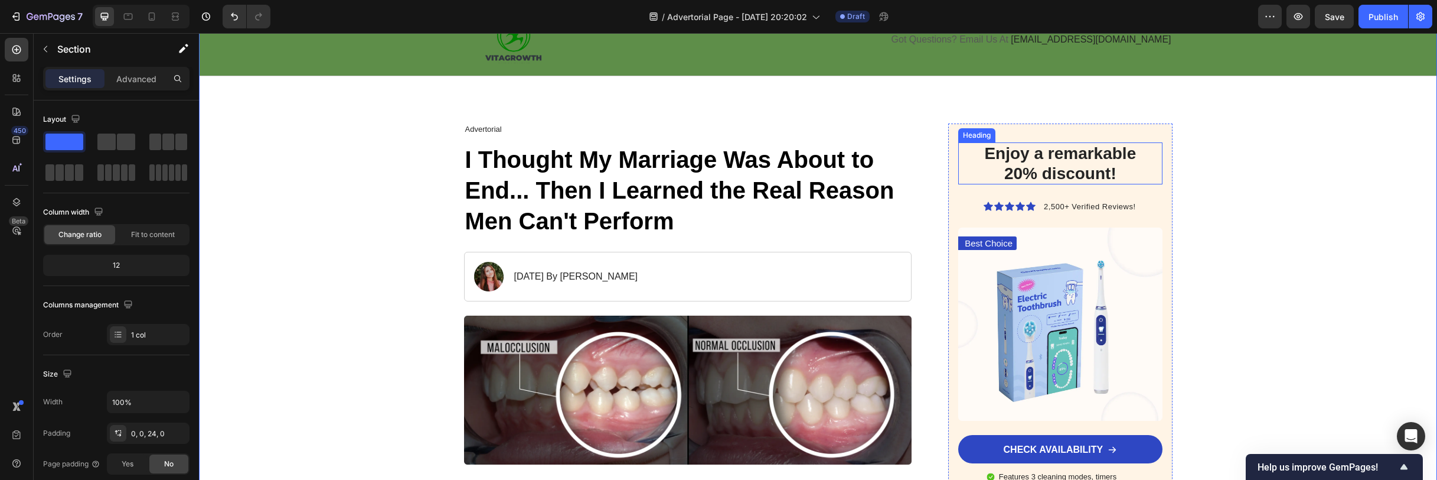
scroll to position [61, 0]
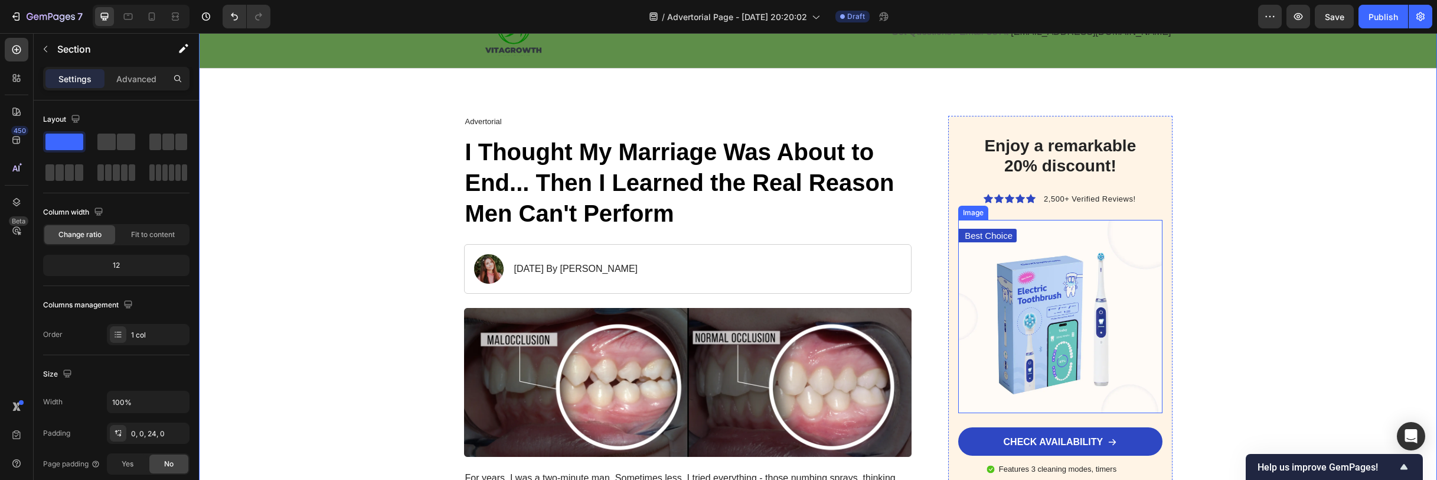
click at [1100, 279] on img at bounding box center [1060, 316] width 204 height 193
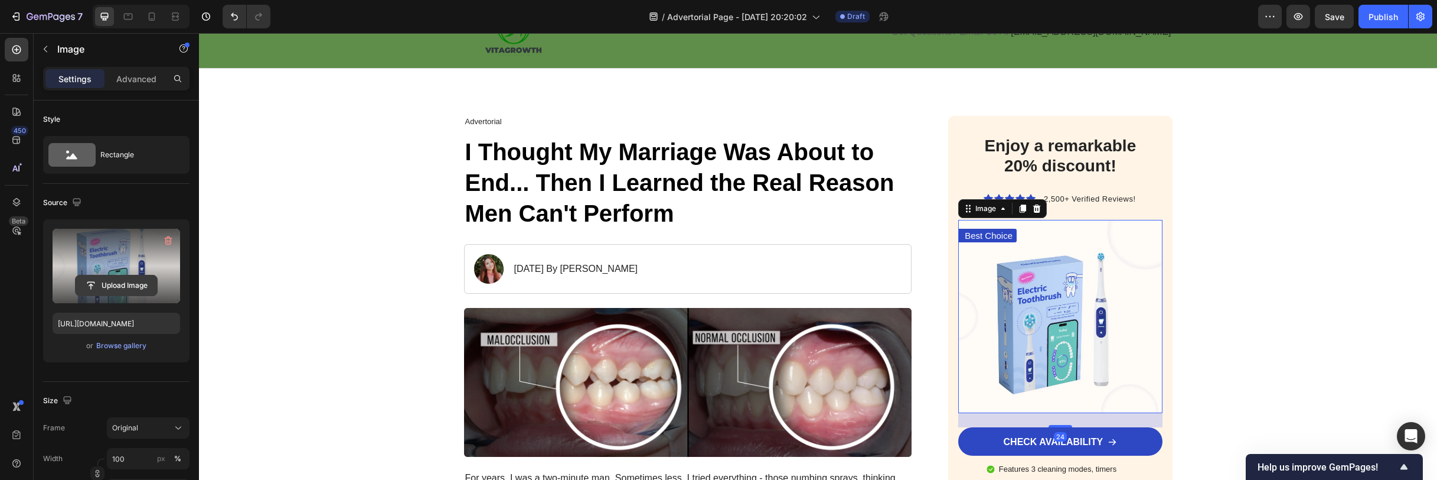
click at [113, 287] on input "file" at bounding box center [116, 285] width 81 height 20
click at [122, 286] on input "file" at bounding box center [116, 285] width 81 height 20
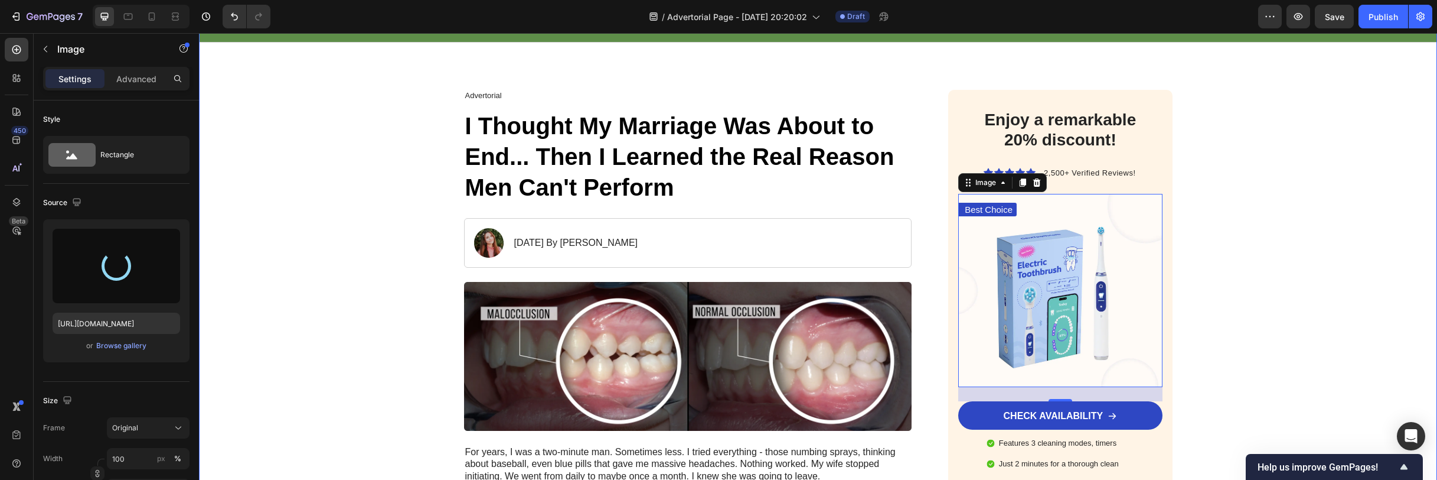
scroll to position [217, 0]
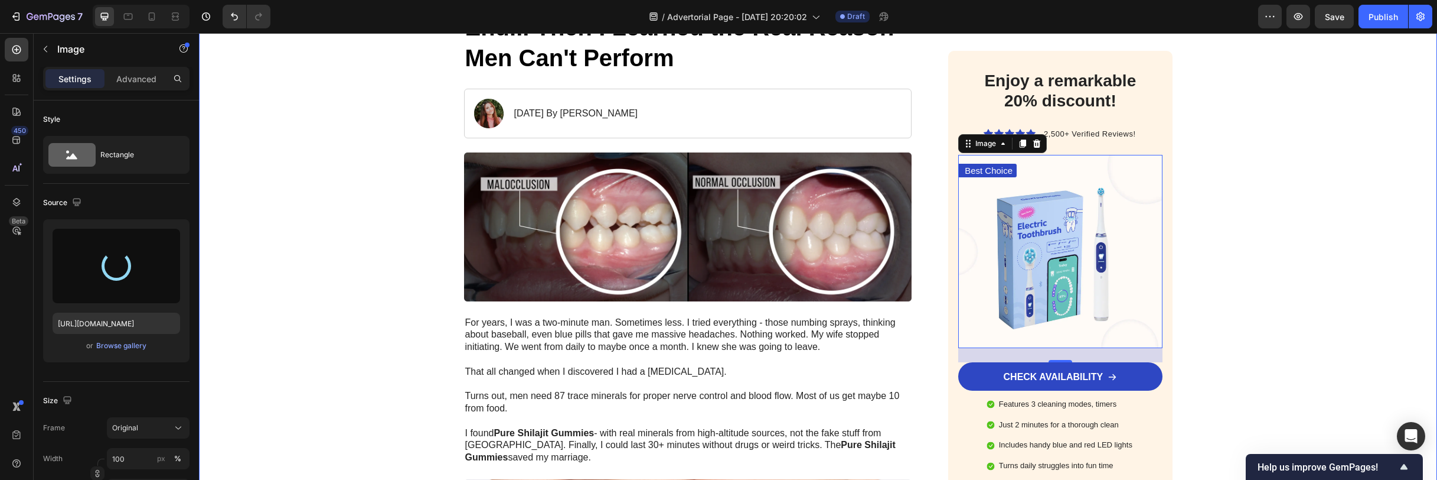
type input "[URL][DOMAIN_NAME]"
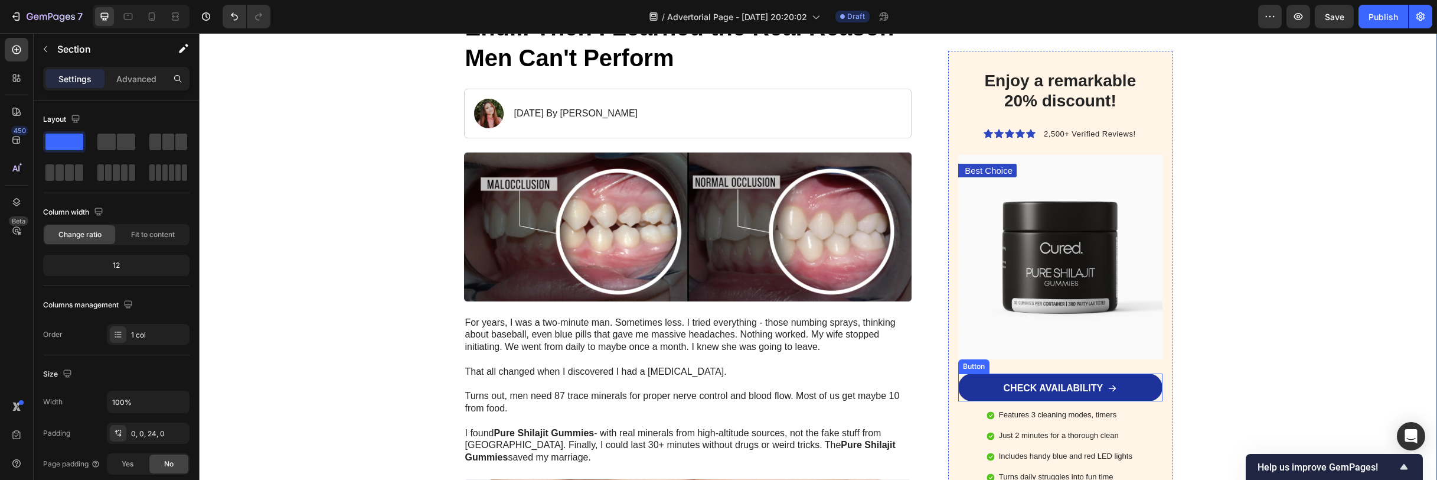
click at [1072, 381] on link "CHECK AVAILABILITY" at bounding box center [1060, 387] width 204 height 28
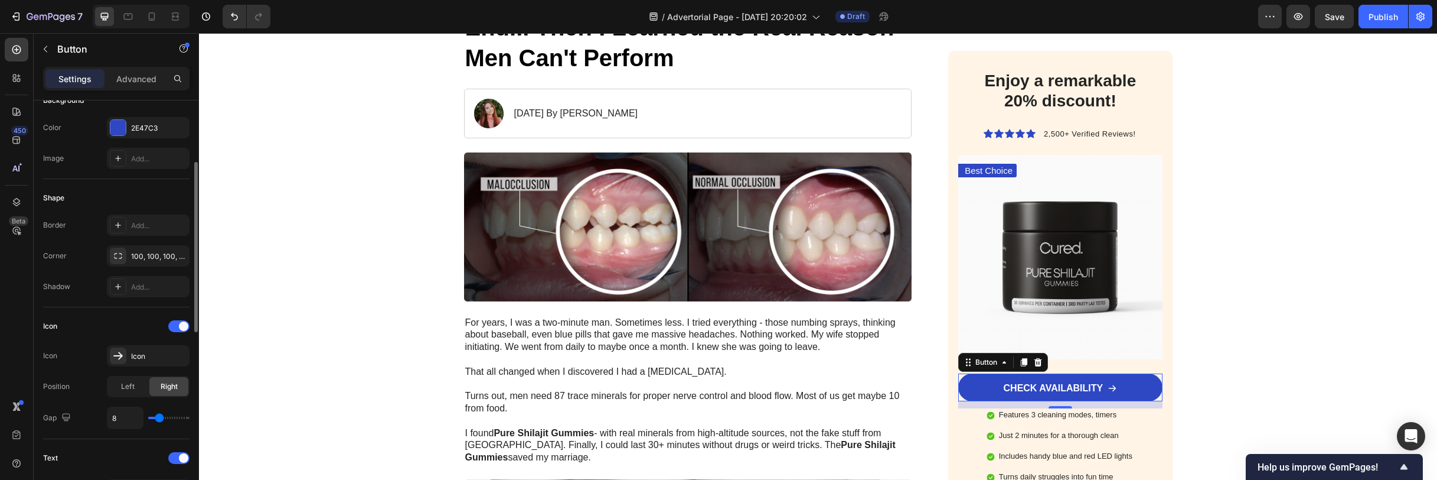
scroll to position [0, 0]
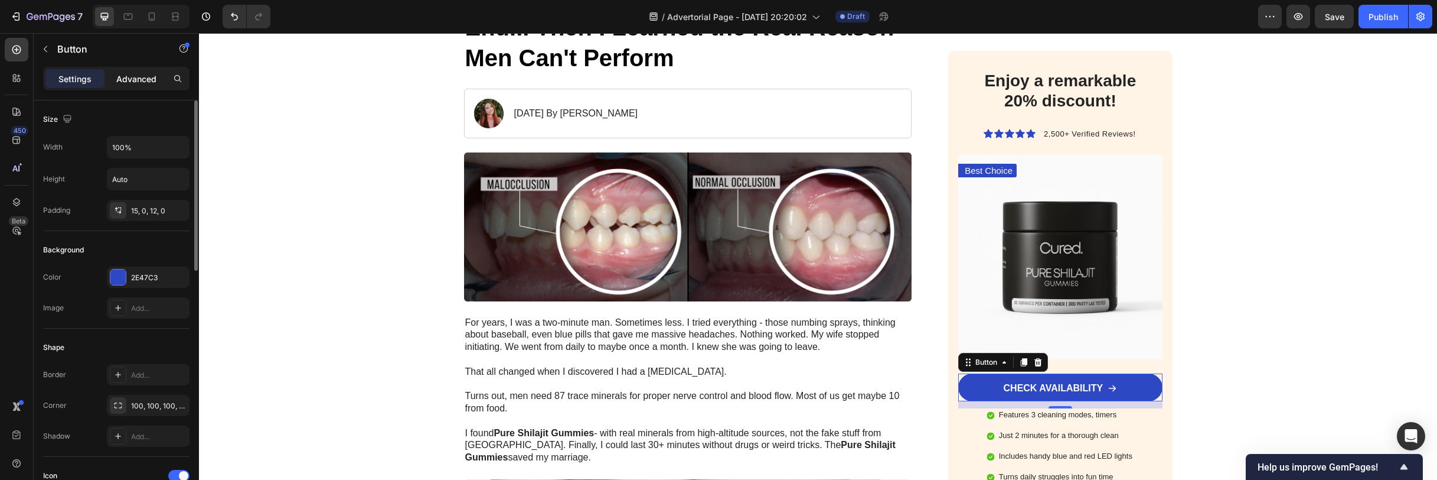
click at [145, 86] on div "Advanced" at bounding box center [136, 78] width 59 height 19
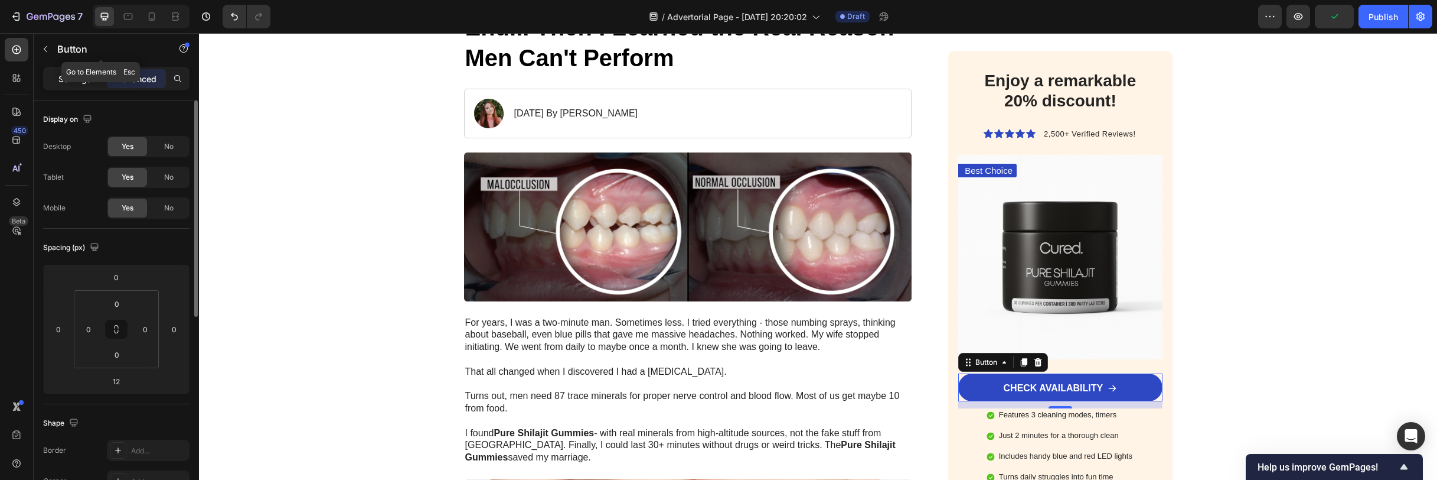
click at [74, 86] on div "Settings" at bounding box center [74, 78] width 59 height 19
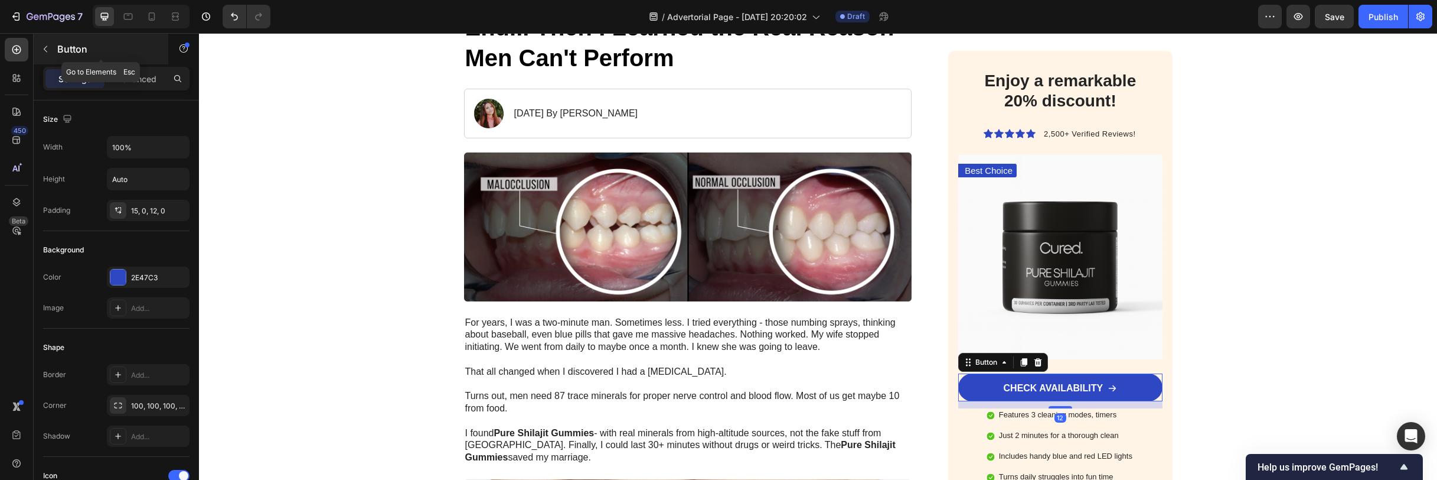
click at [53, 51] on button "button" at bounding box center [45, 49] width 19 height 19
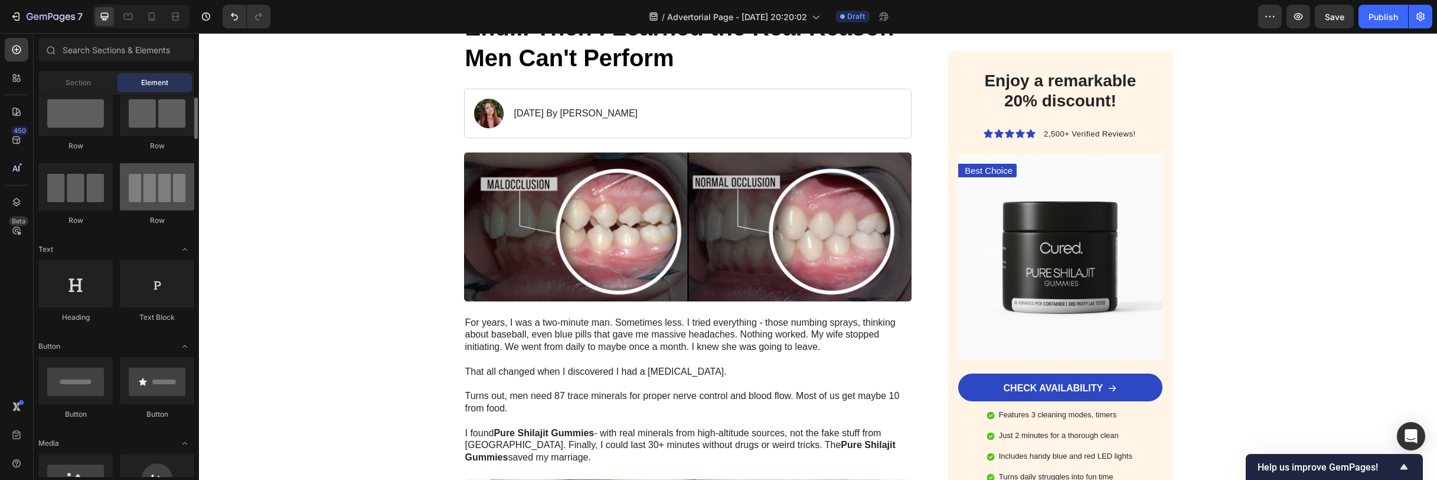
scroll to position [79, 0]
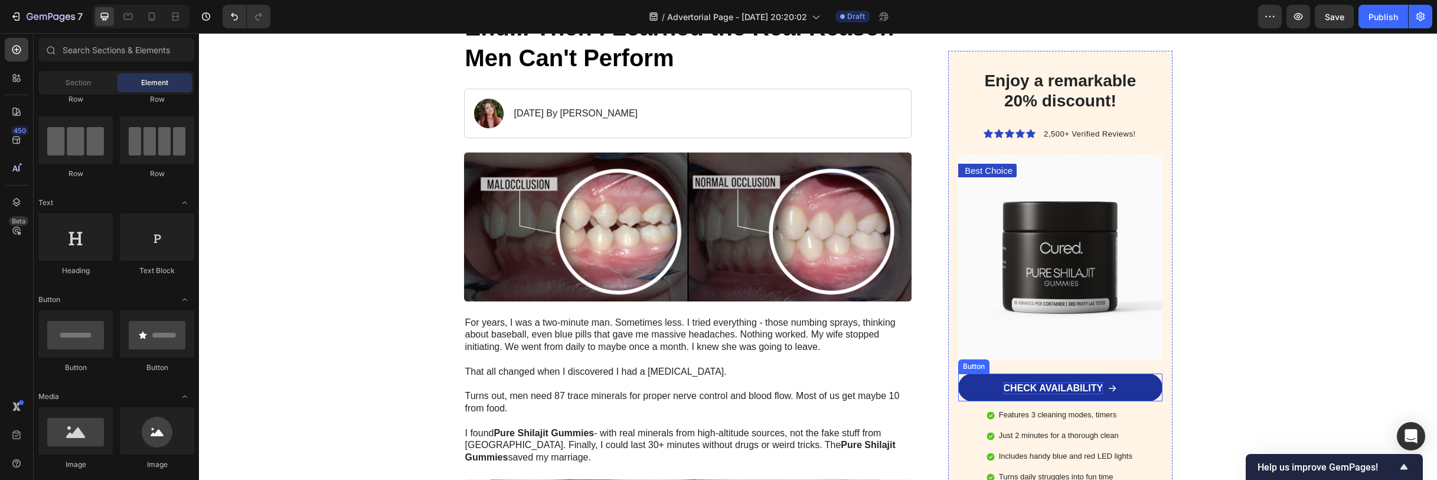
click at [1029, 382] on p "CHECK AVAILABILITY" at bounding box center [1054, 388] width 100 height 12
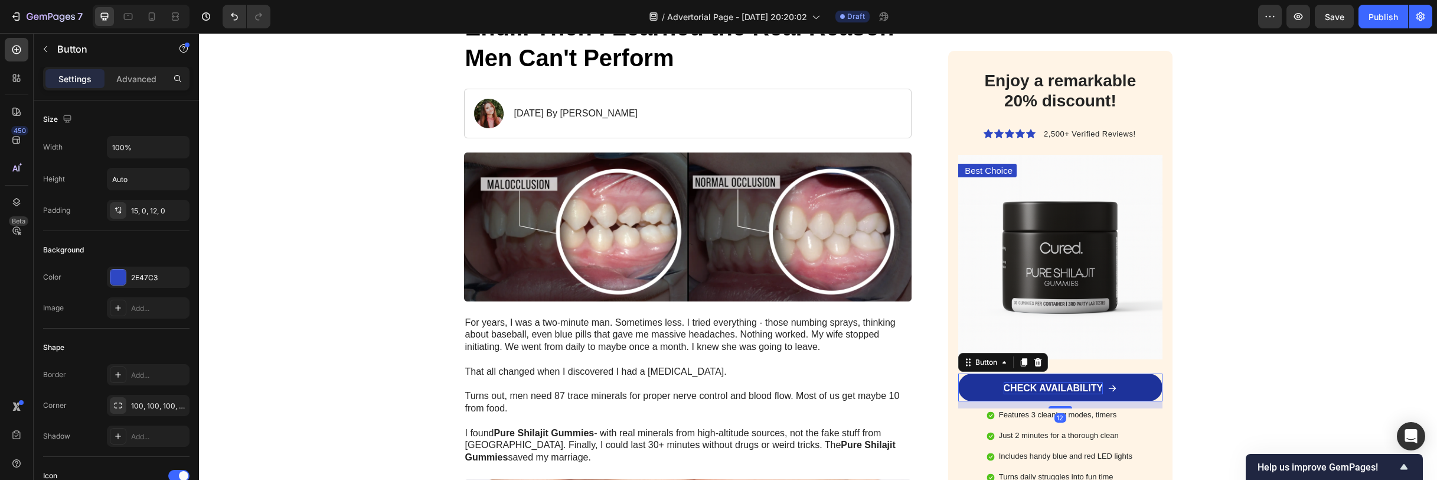
click at [1029, 382] on p "CHECK AVAILABILITY" at bounding box center [1054, 388] width 100 height 12
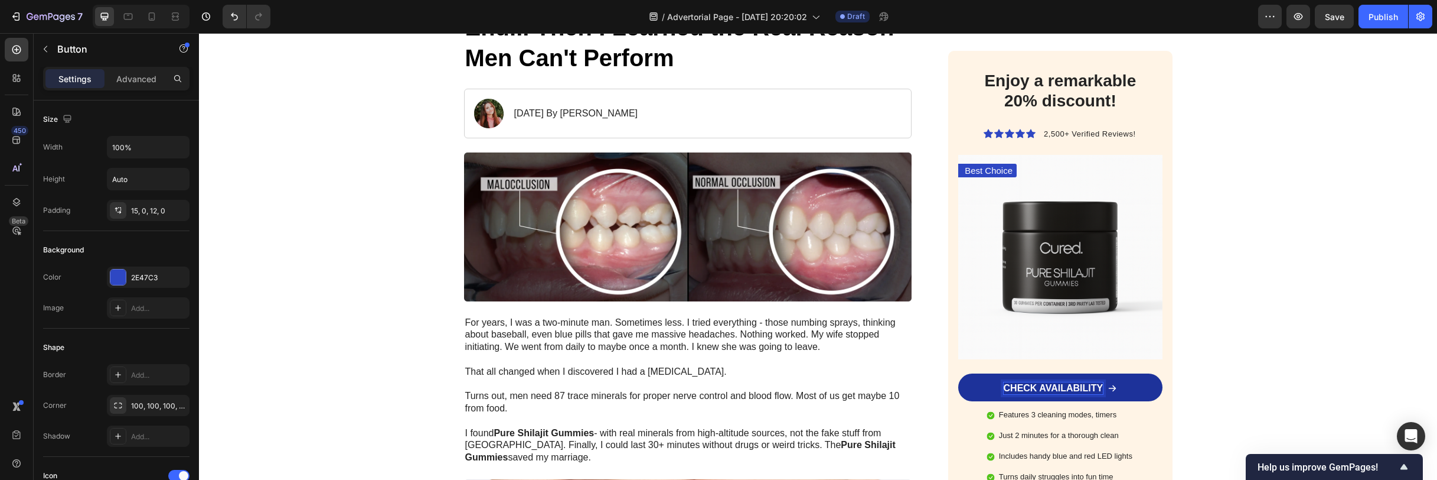
click at [1008, 375] on link "CHECK AVAILABILITY" at bounding box center [1060, 387] width 204 height 28
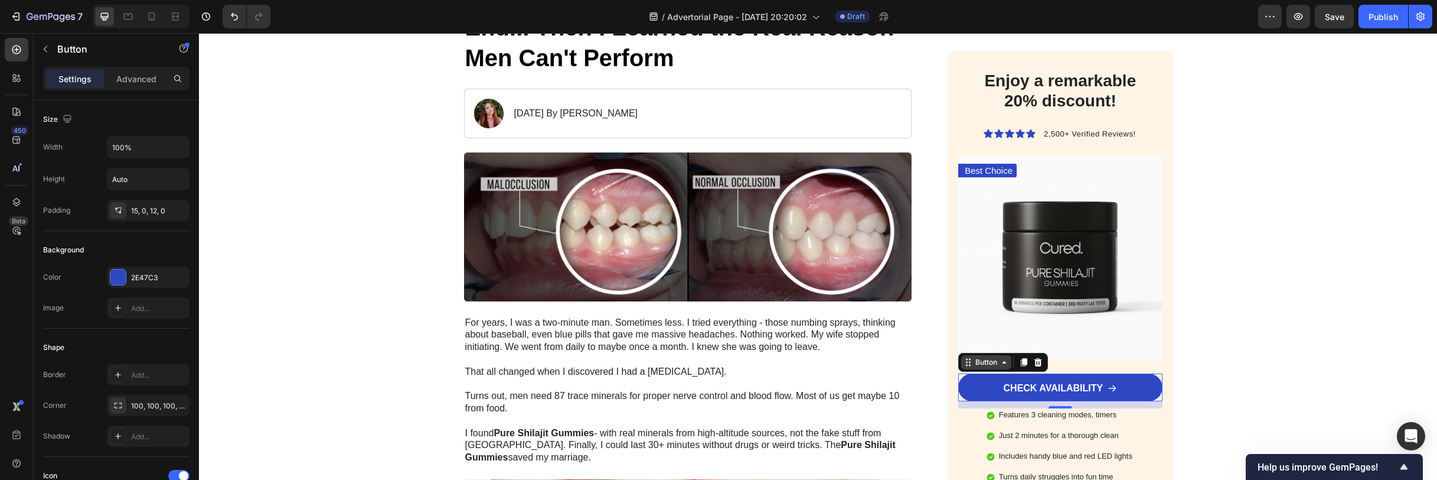
click at [984, 360] on div "Button" at bounding box center [986, 362] width 27 height 11
click at [1110, 393] on span at bounding box center [1112, 388] width 9 height 12
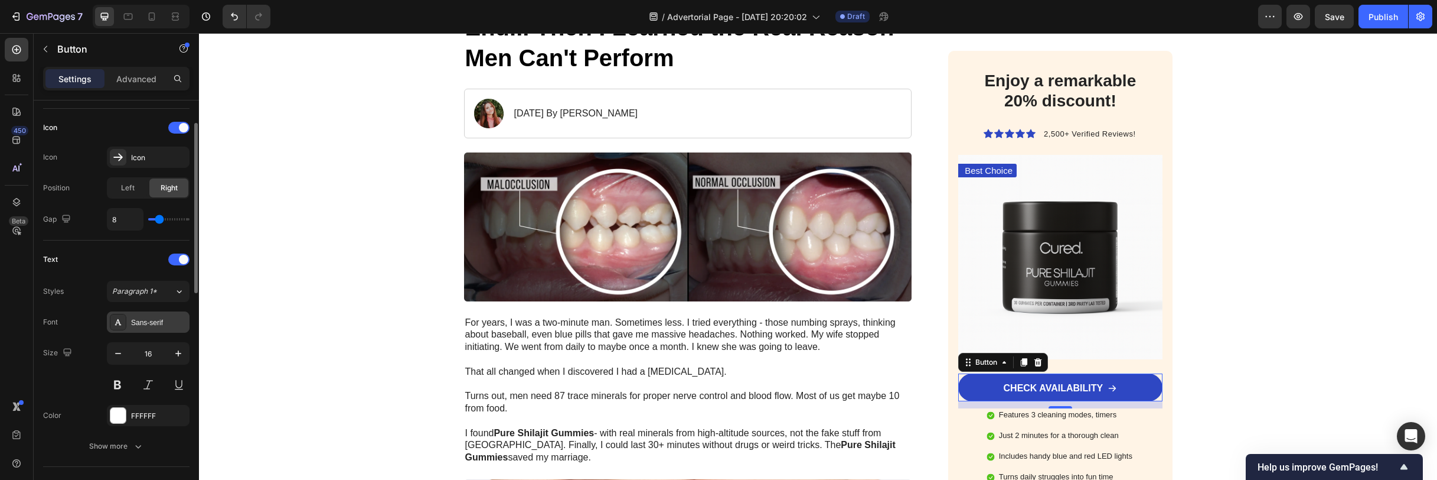
scroll to position [19, 0]
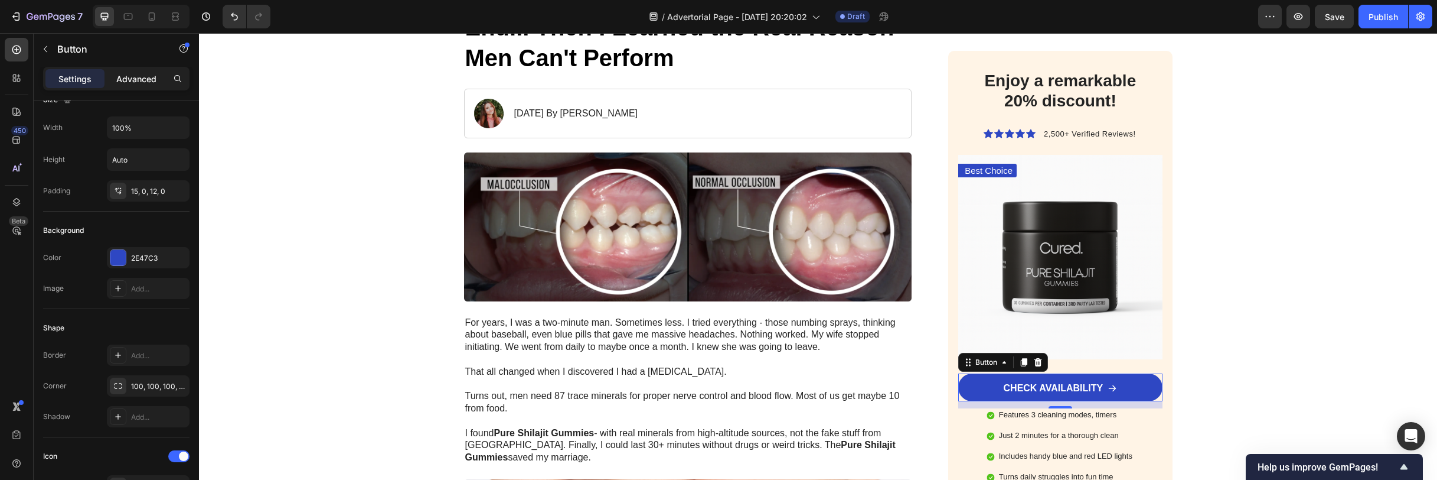
click at [142, 83] on p "Advanced" at bounding box center [136, 79] width 40 height 12
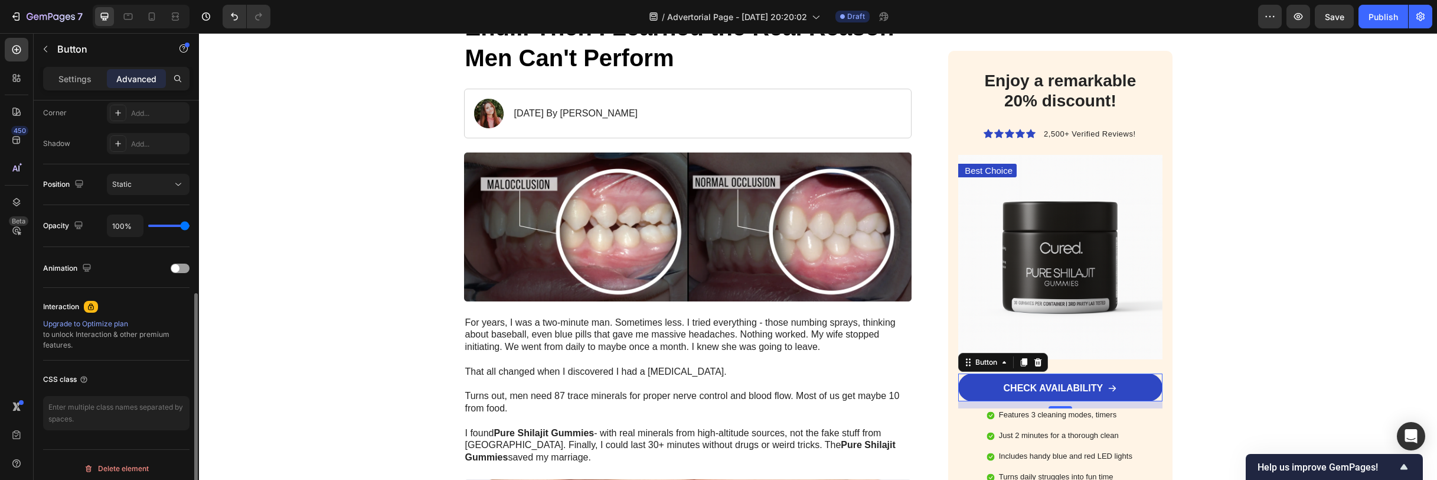
scroll to position [0, 0]
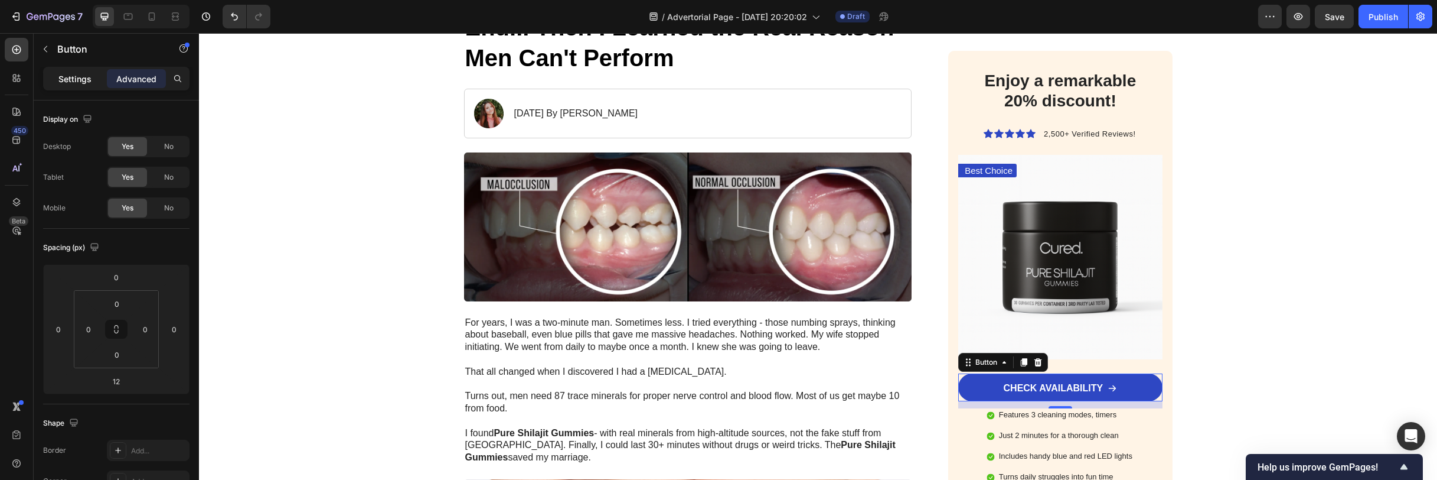
click at [86, 75] on p "Settings" at bounding box center [74, 79] width 33 height 12
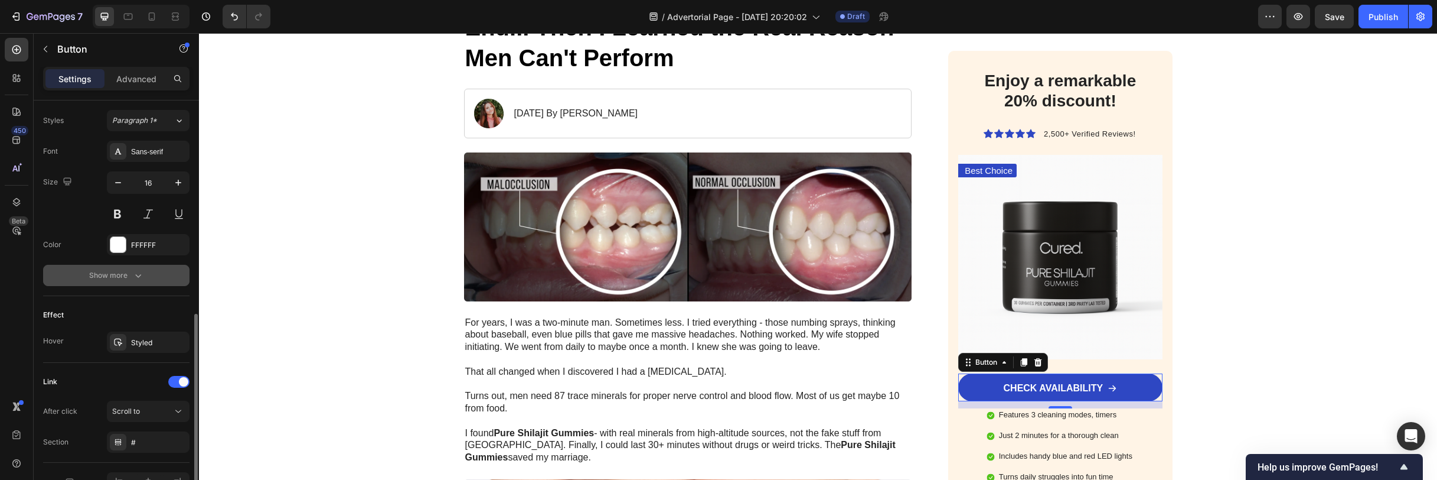
scroll to position [569, 0]
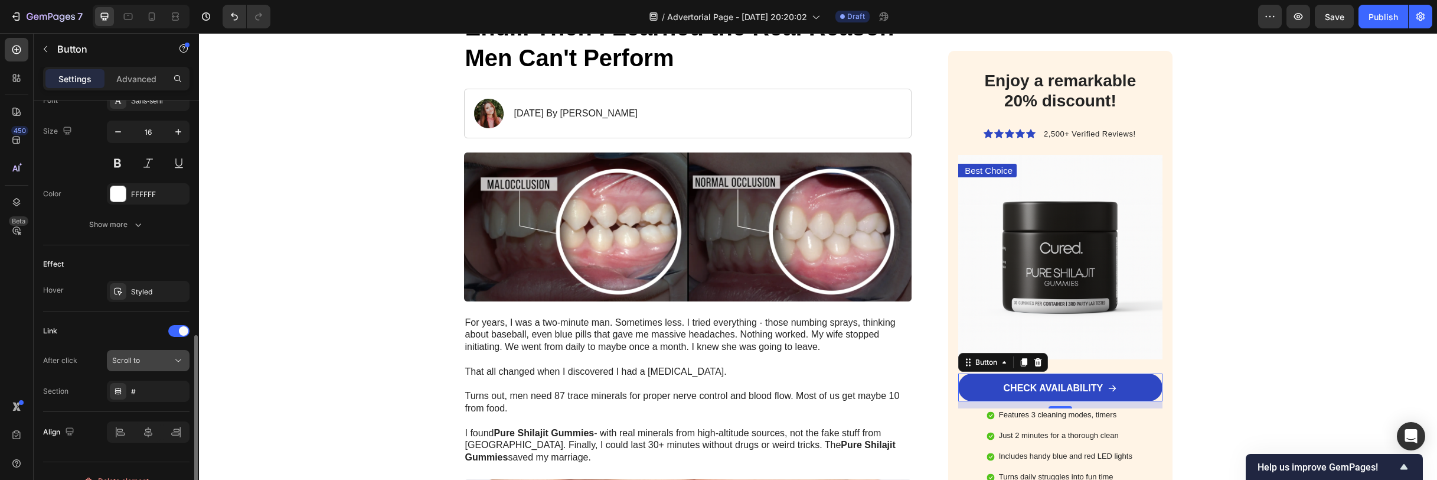
click at [152, 363] on div "Scroll to" at bounding box center [142, 360] width 60 height 11
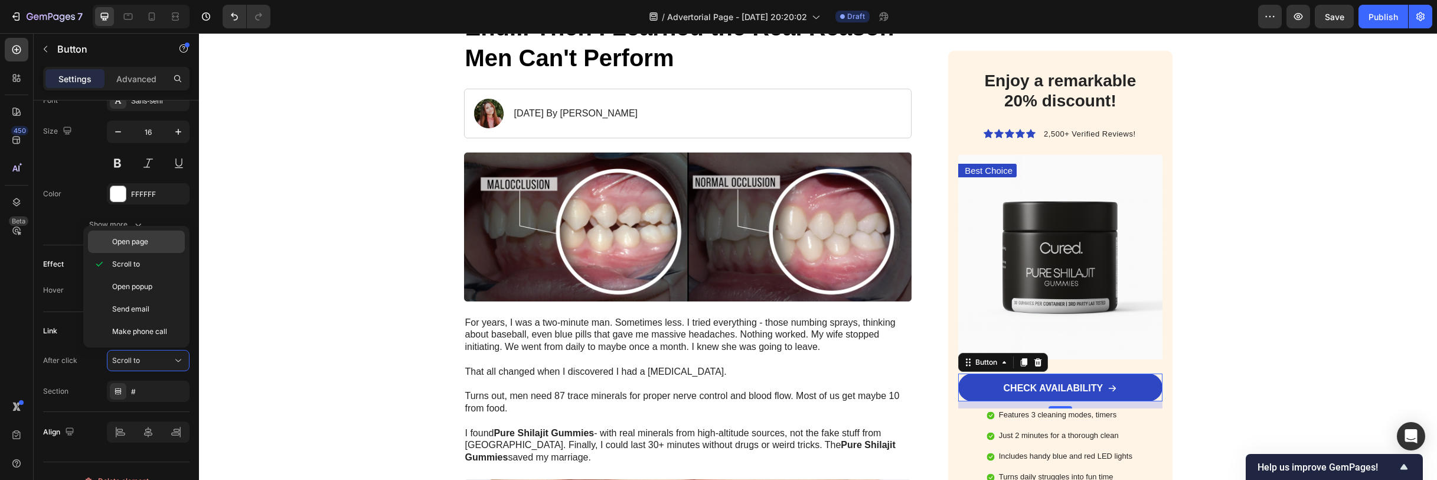
click at [169, 243] on p "Open page" at bounding box center [145, 241] width 67 height 11
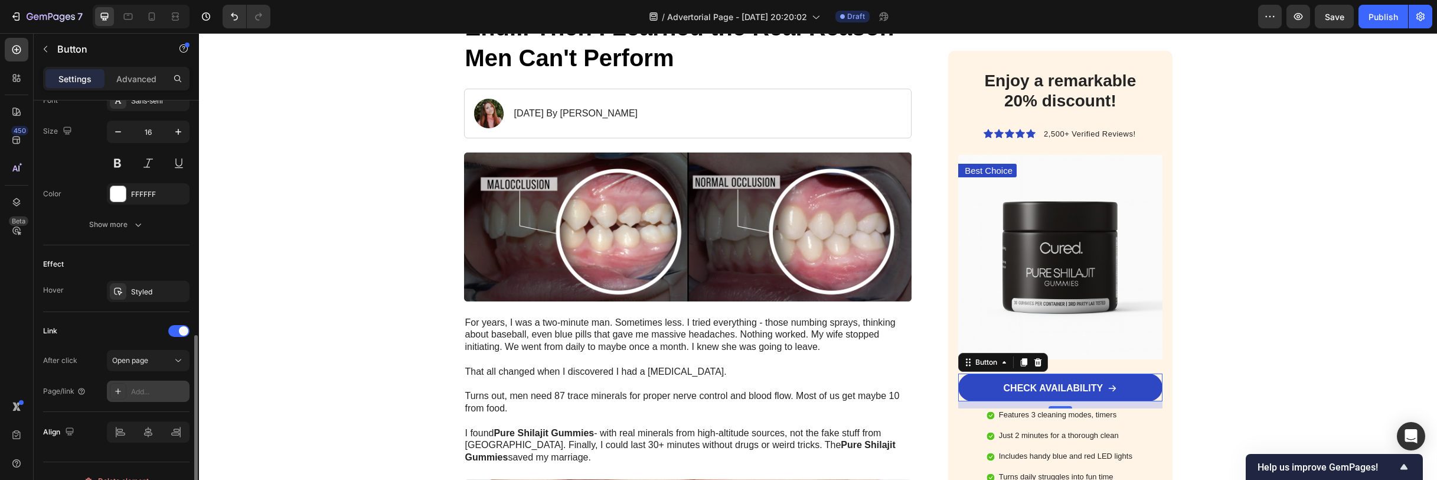
click at [136, 389] on div "Add..." at bounding box center [159, 391] width 56 height 11
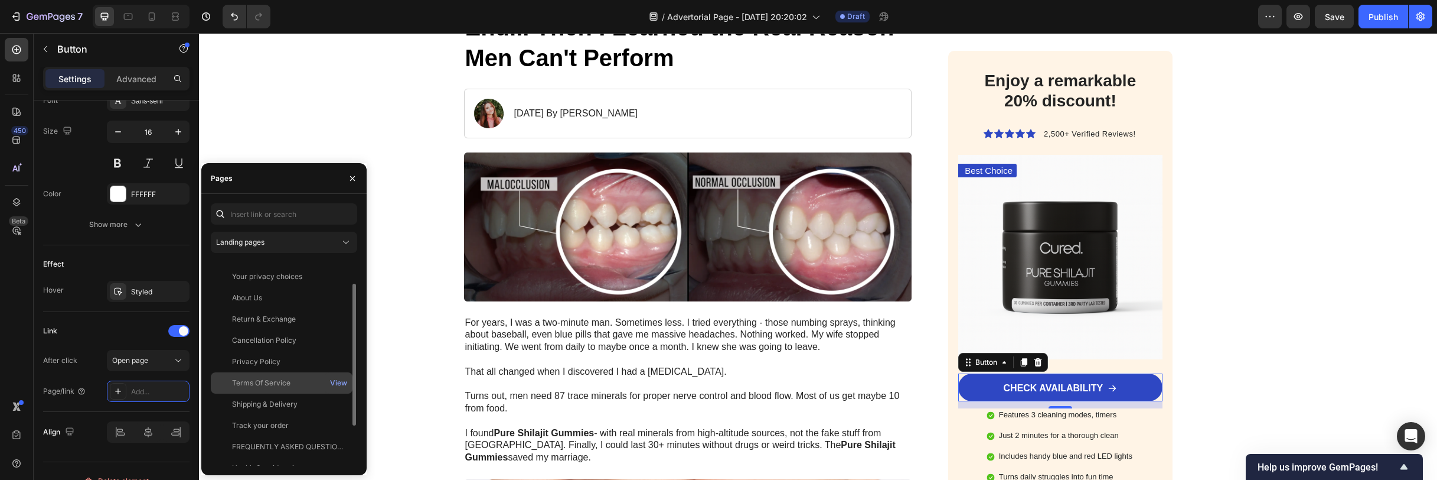
scroll to position [92, 0]
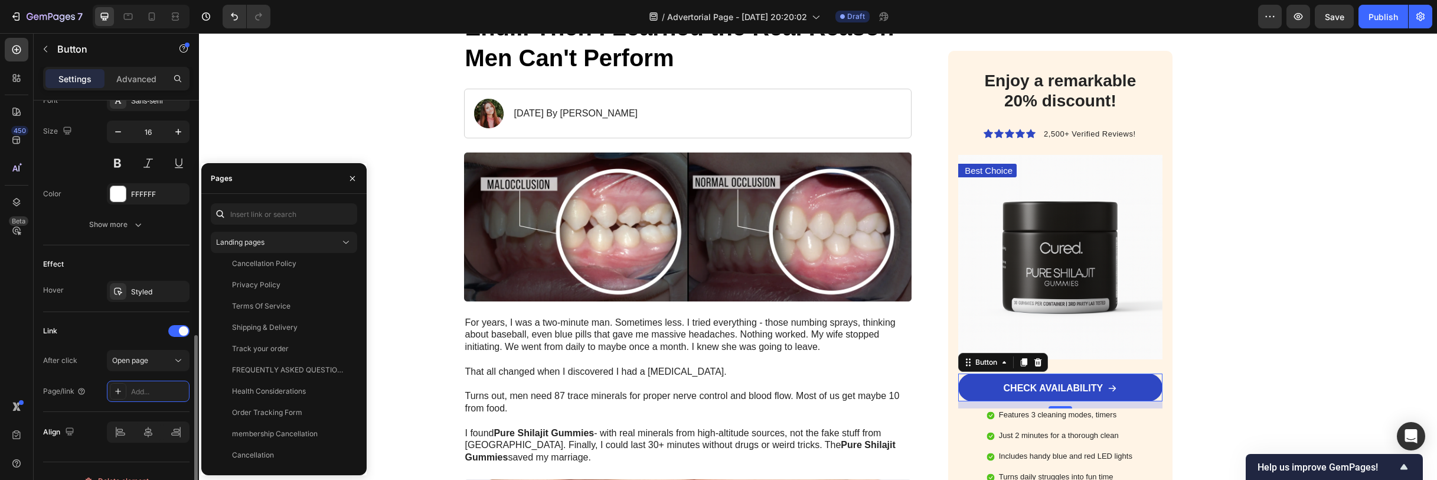
click at [105, 350] on div "After click Open page" at bounding box center [116, 360] width 146 height 21
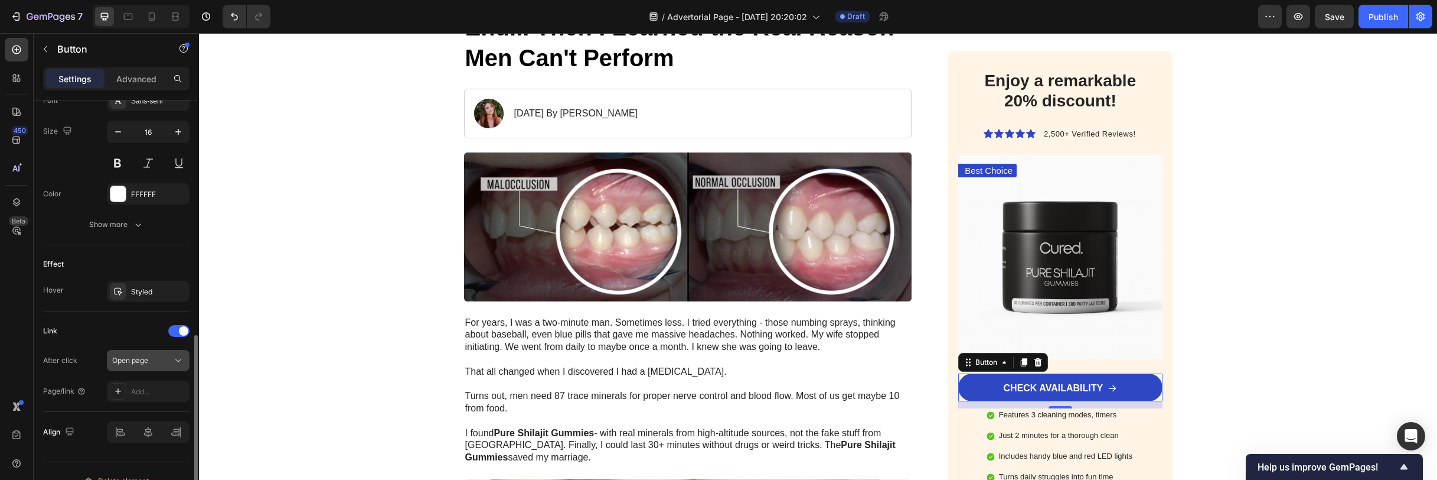
click at [135, 352] on button "Open page" at bounding box center [148, 360] width 83 height 21
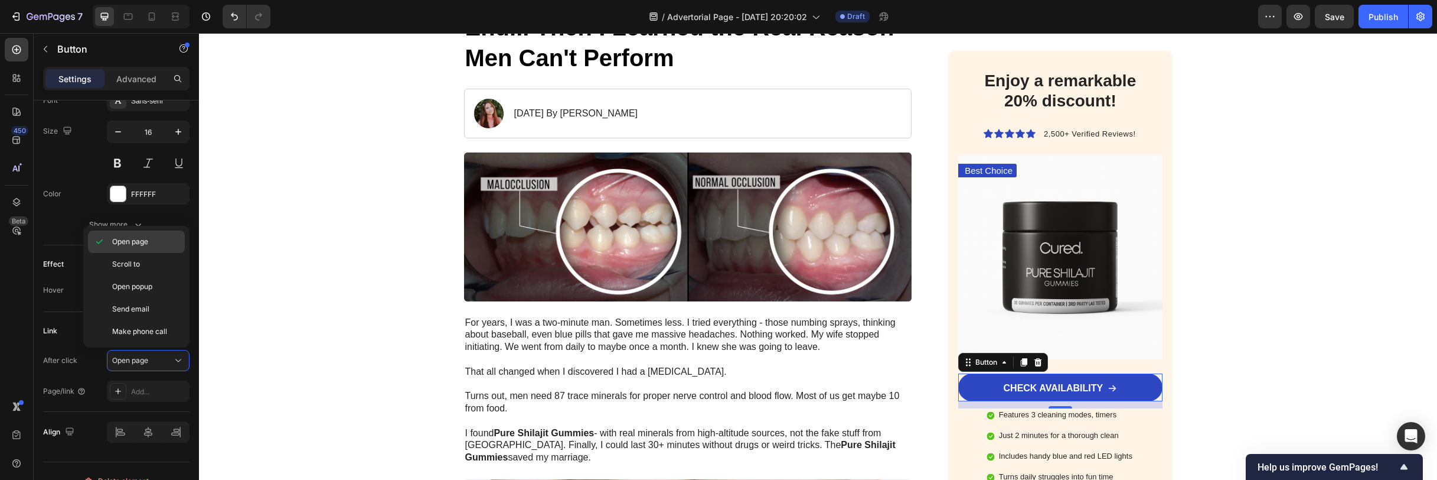
click at [159, 240] on p "Open page" at bounding box center [145, 241] width 67 height 11
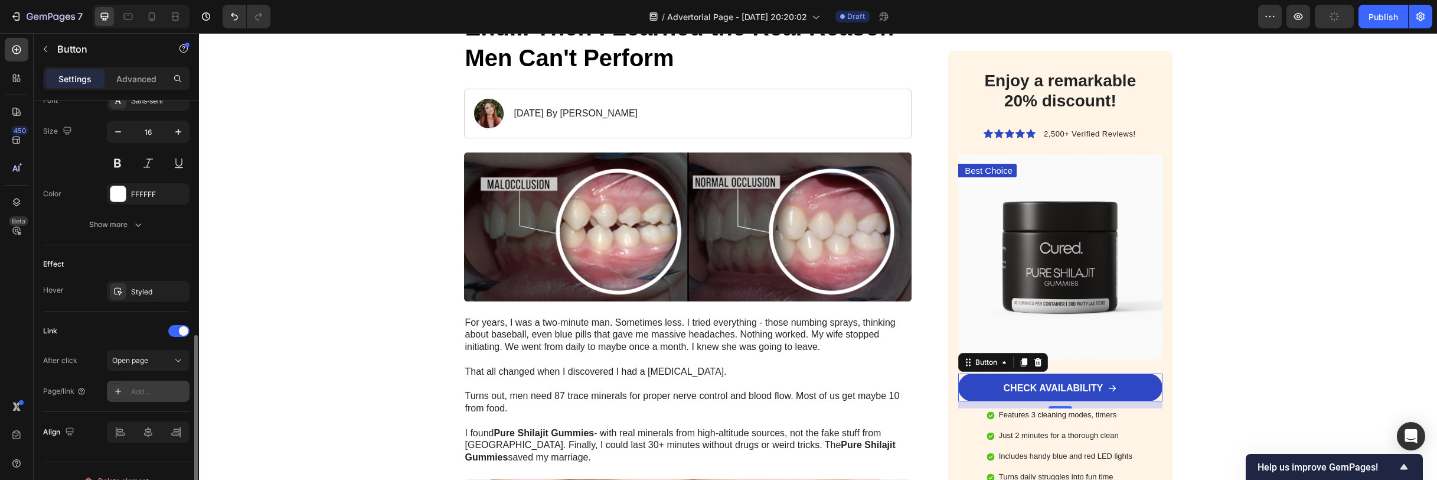
click at [135, 389] on div "Add..." at bounding box center [159, 391] width 56 height 11
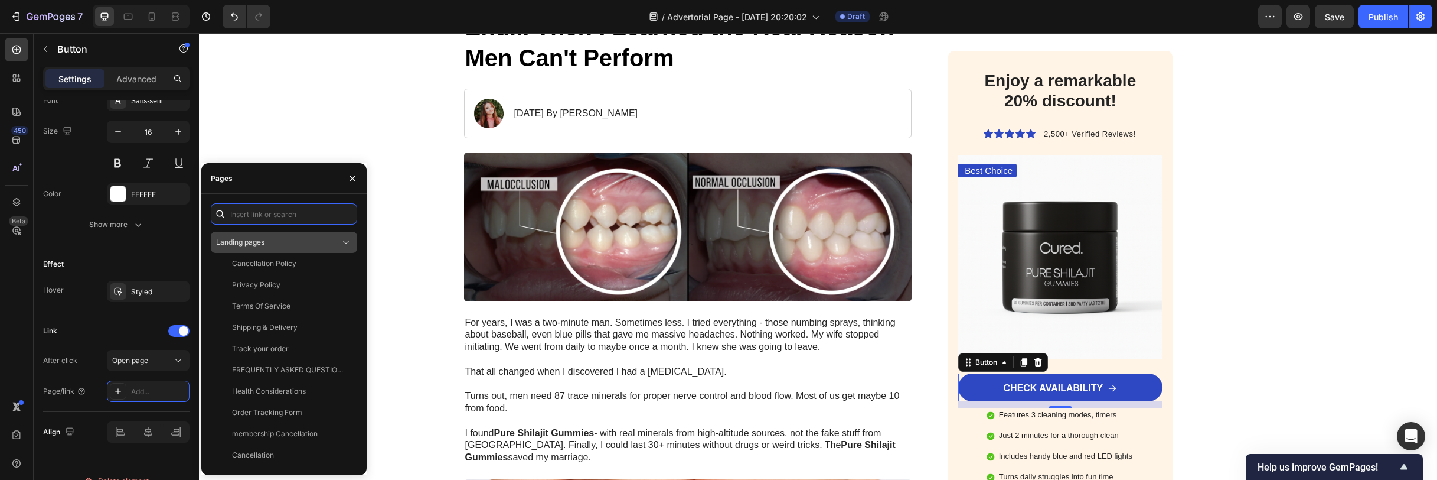
paste input "[URL][DOMAIN_NAME]®-pure-shilajit-gummies-2"
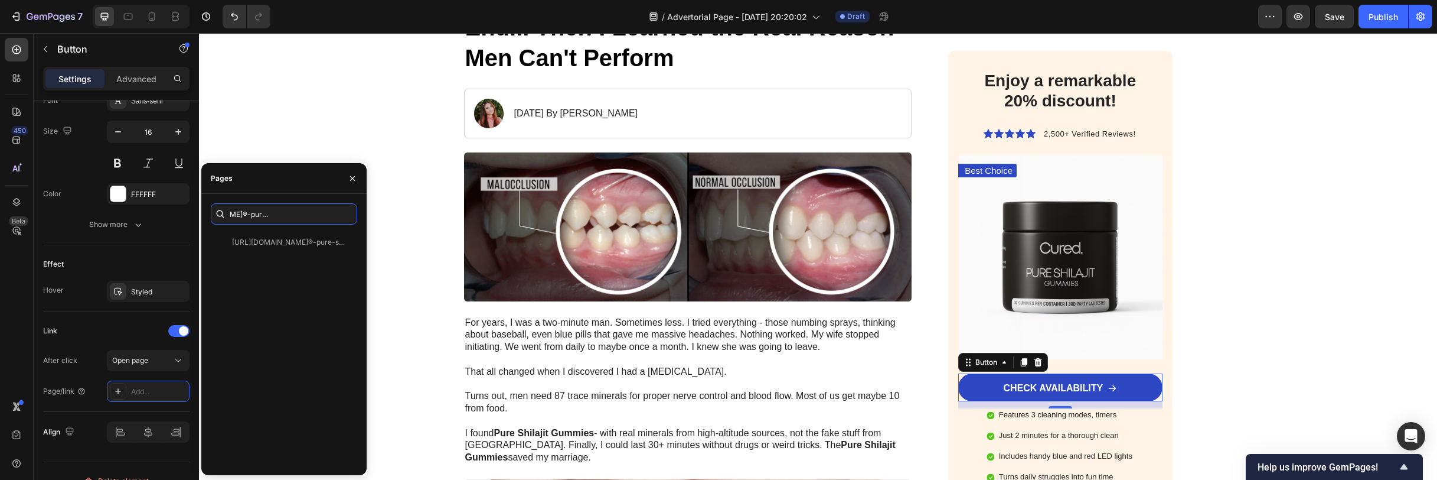
scroll to position [0, 0]
type input "[URL][DOMAIN_NAME]®-pure-shilajit-gummies-2"
click at [275, 237] on div "[URL][DOMAIN_NAME]®-pure-shilajit-gummies-2" at bounding box center [288, 242] width 113 height 11
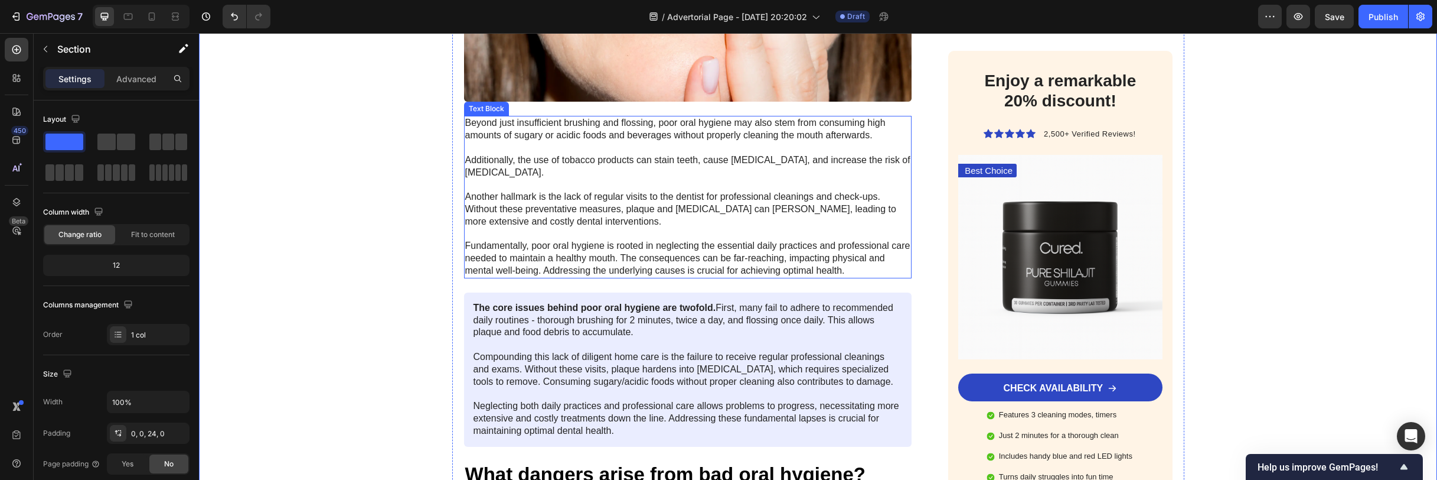
scroll to position [898, 0]
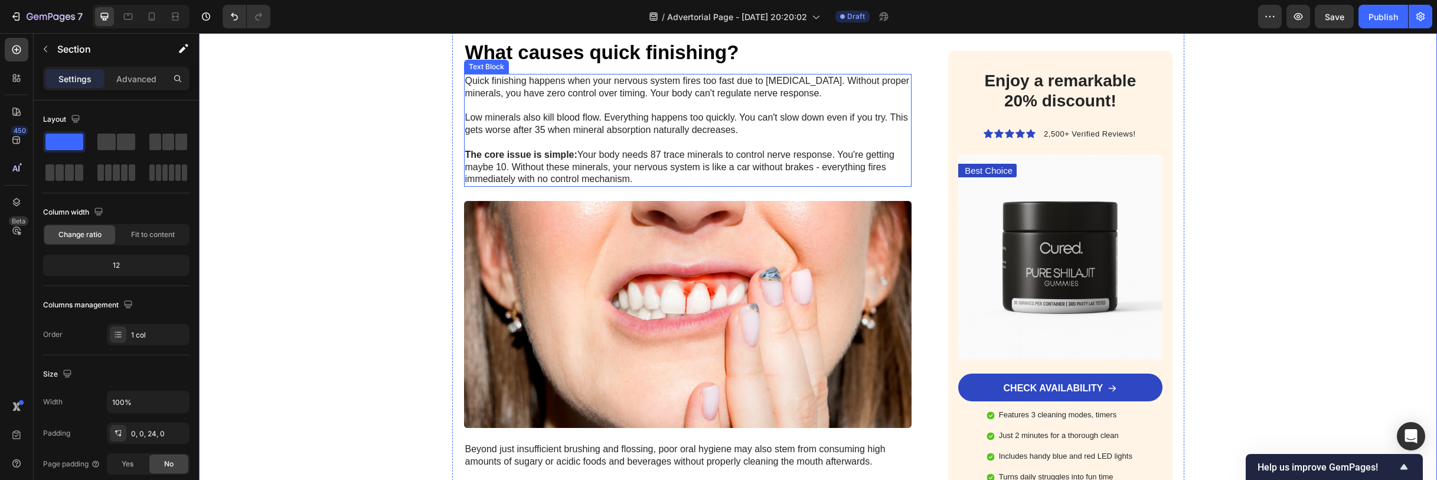
click at [612, 153] on p "The core issue is simple: Your body needs 87 trace minerals to control nerve re…" at bounding box center [688, 167] width 446 height 37
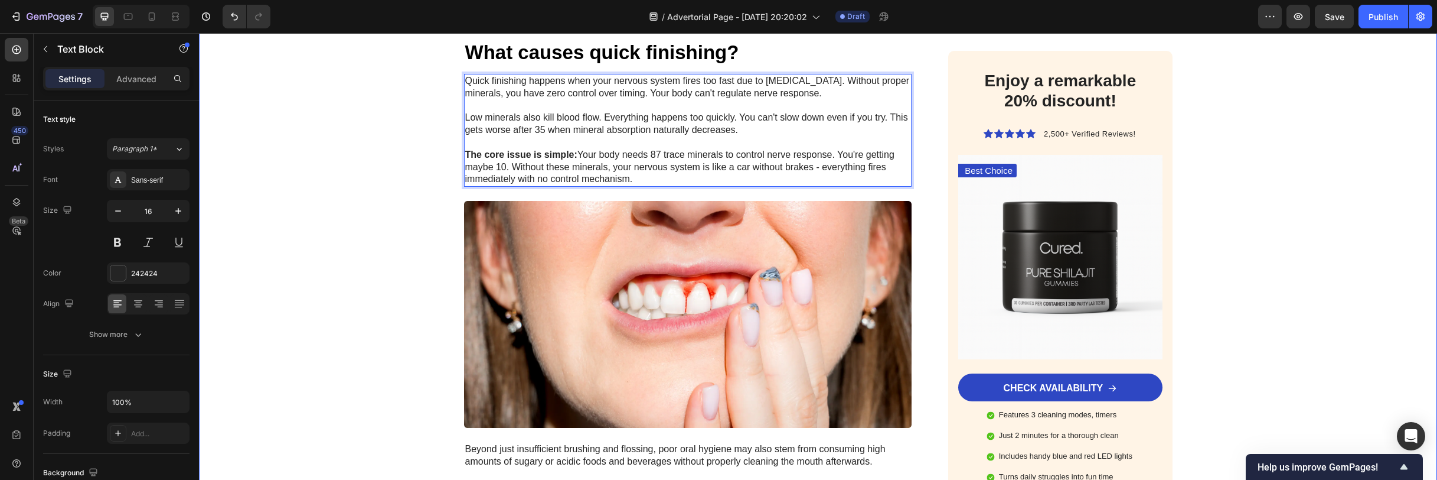
drag, startPoint x: 637, startPoint y: 177, endPoint x: 441, endPoint y: 156, distance: 197.2
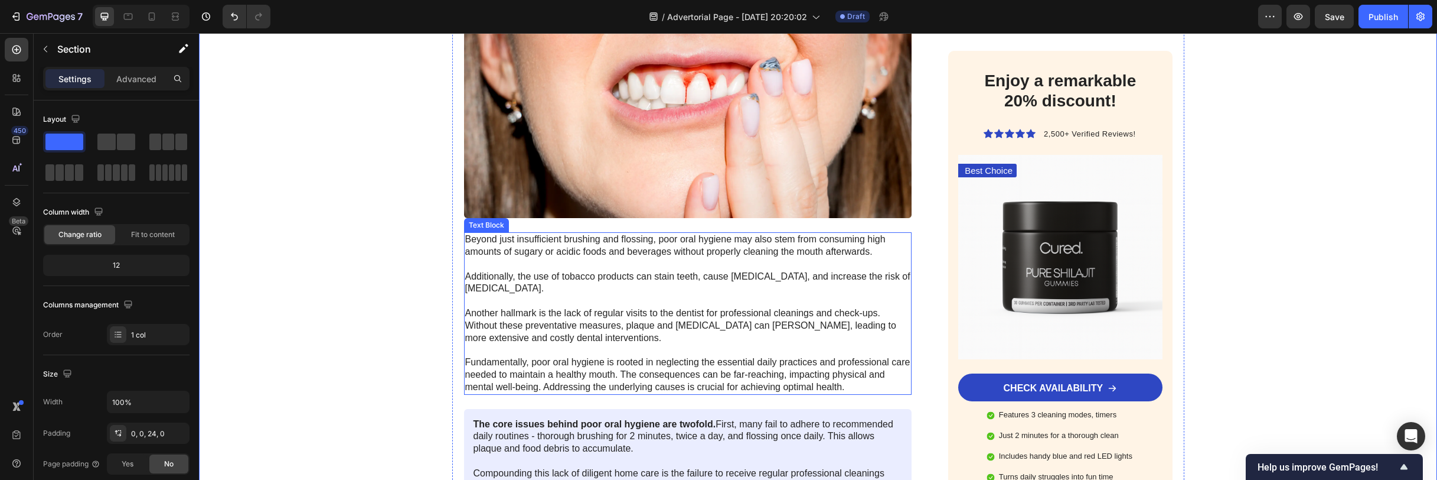
click at [596, 263] on p "Beyond just insufficient brushing and flossing, poor oral hygiene may also stem…" at bounding box center [688, 312] width 446 height 159
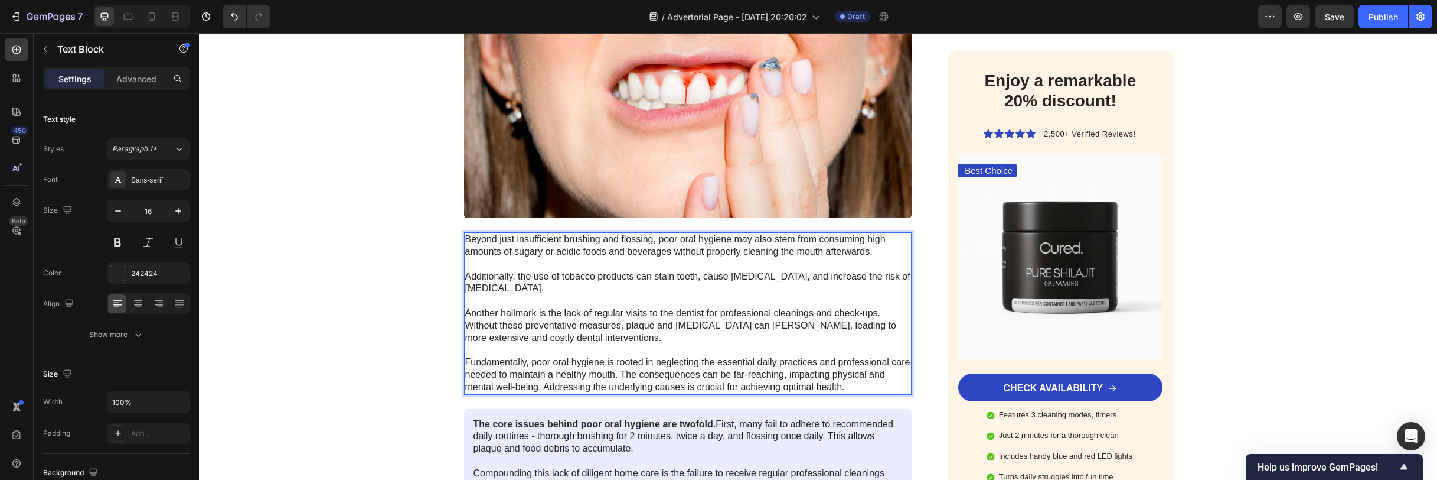
click at [596, 263] on p "Beyond just insufficient brushing and flossing, poor oral hygiene may also stem…" at bounding box center [688, 312] width 446 height 159
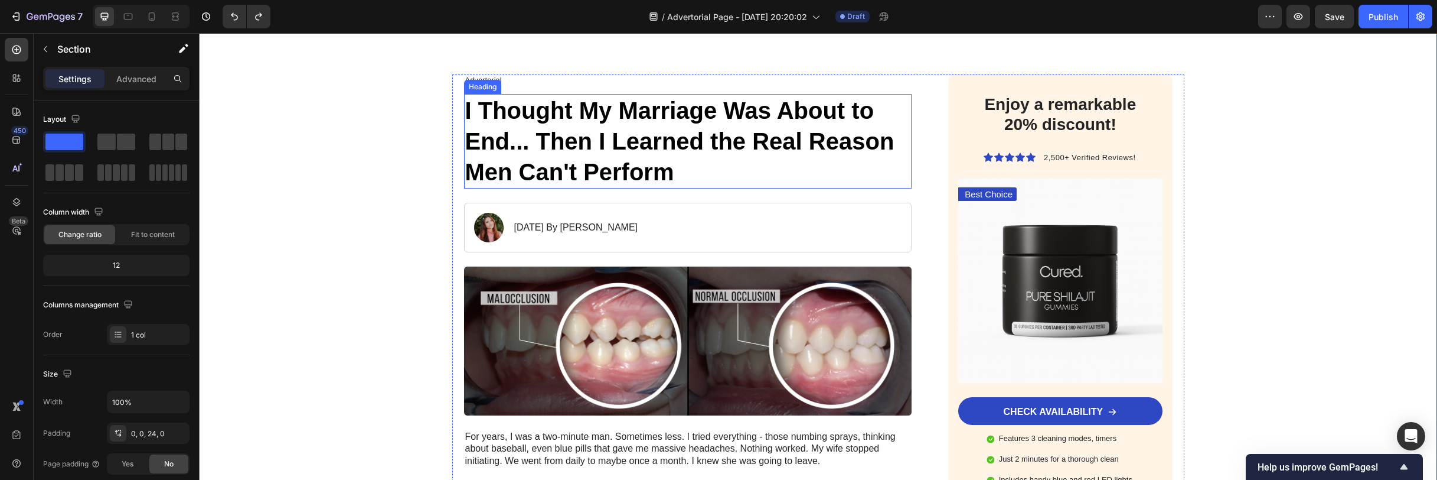
scroll to position [282, 0]
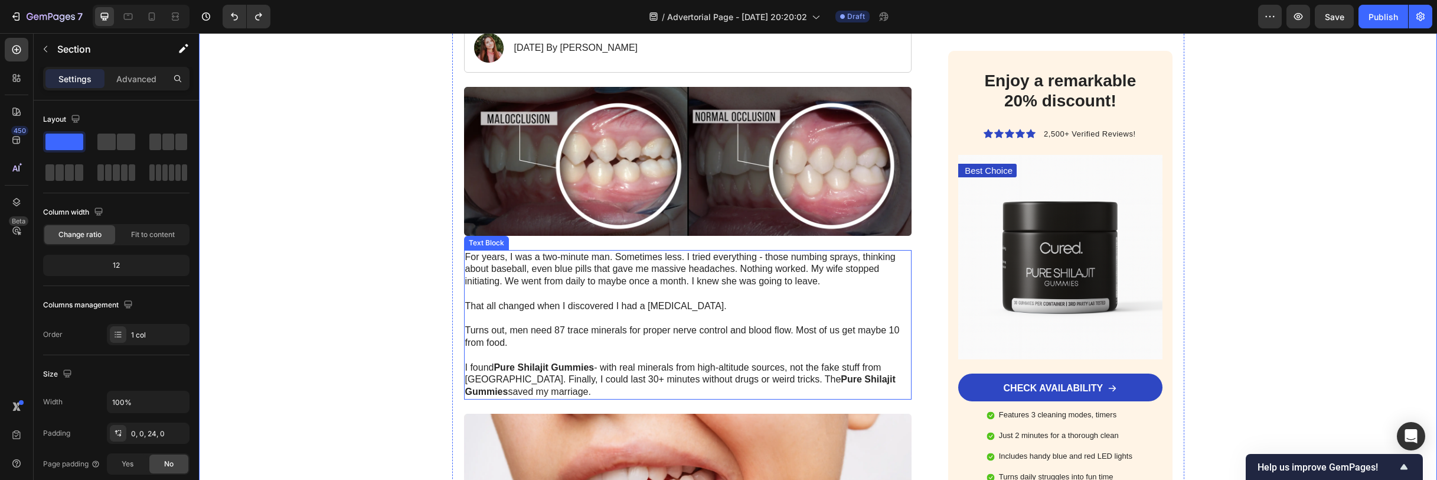
click at [643, 297] on p "Rich Text Editor. Editing area: main" at bounding box center [688, 294] width 446 height 12
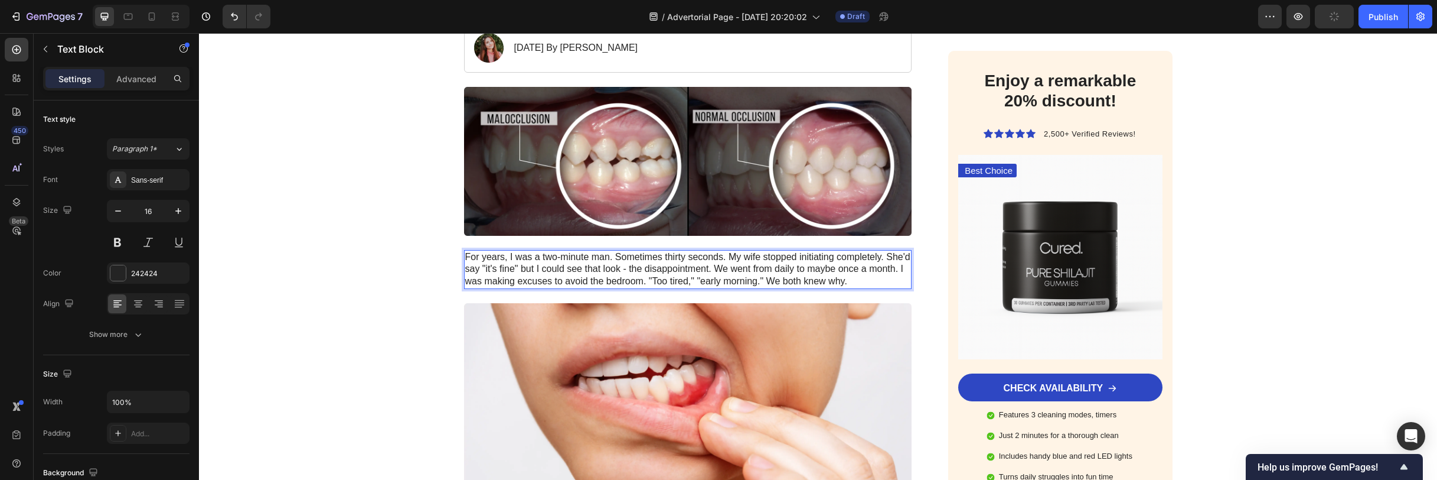
click at [695, 262] on p "For years, I was a two-minute man. Sometimes thirty seconds. My wife stopped in…" at bounding box center [688, 269] width 446 height 37
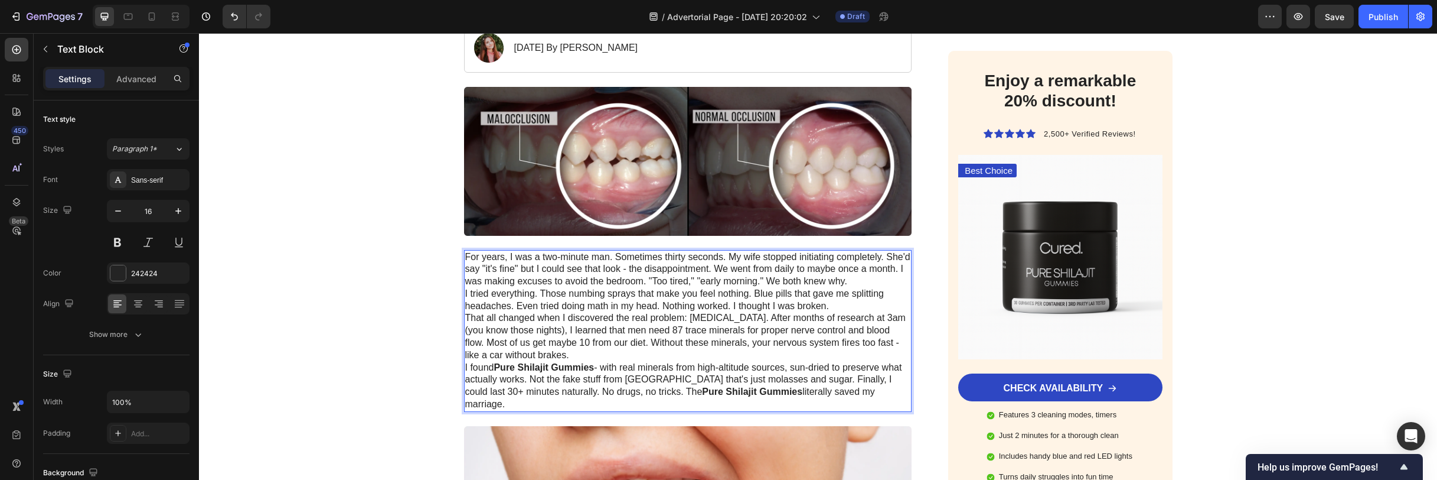
click at [484, 298] on p "I tried everything. Those numbing sprays that make you feel nothing. Blue pills…" at bounding box center [688, 300] width 446 height 25
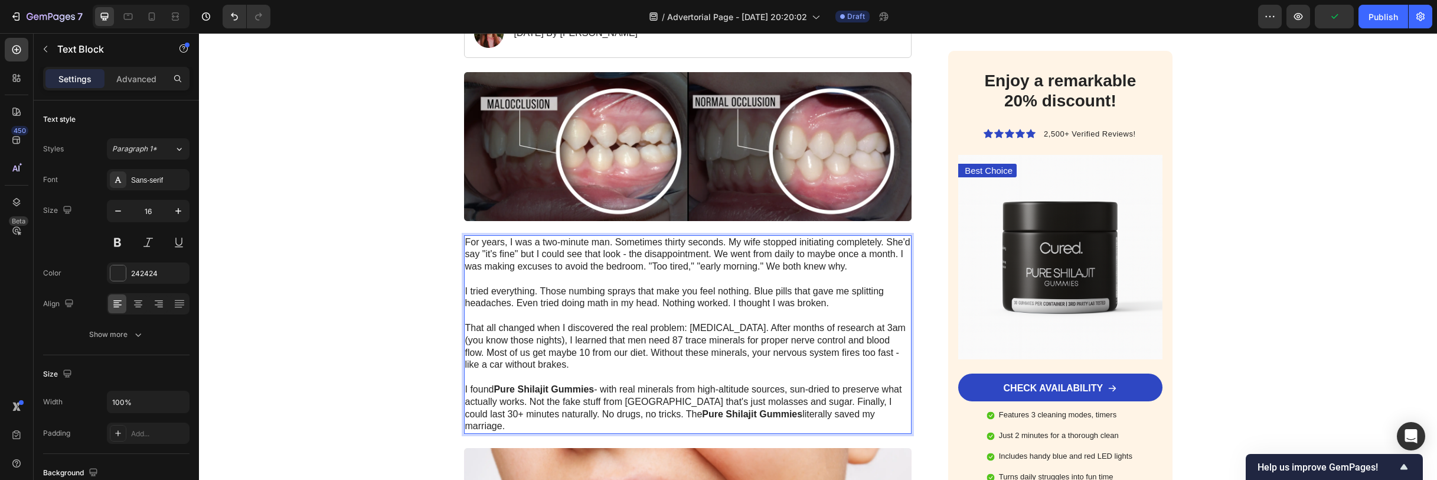
scroll to position [305, 0]
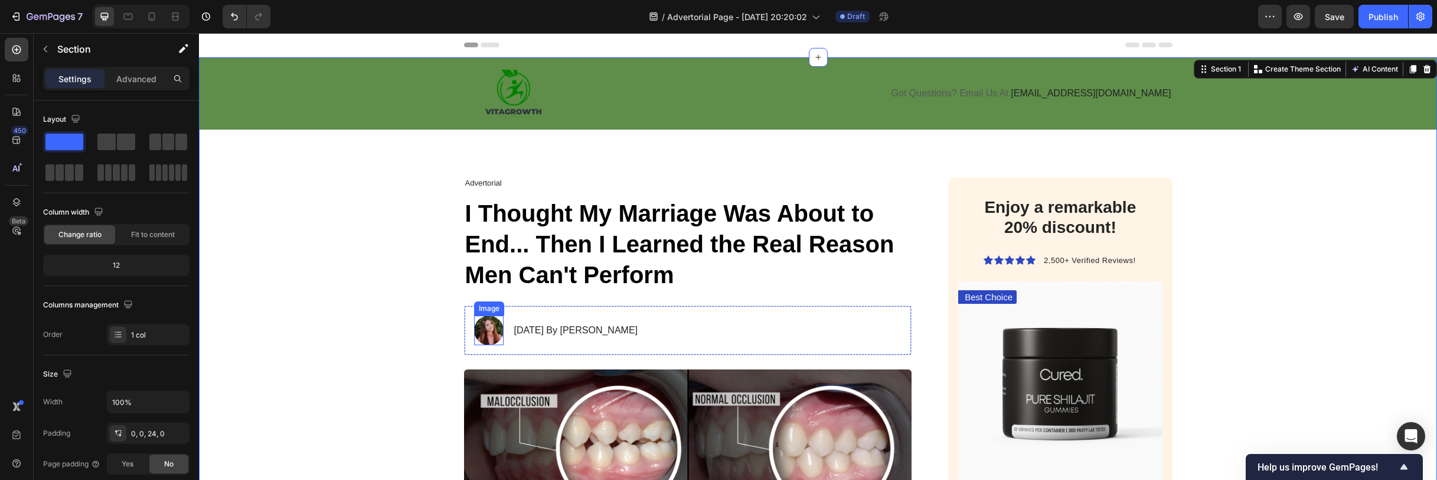
scroll to position [147, 0]
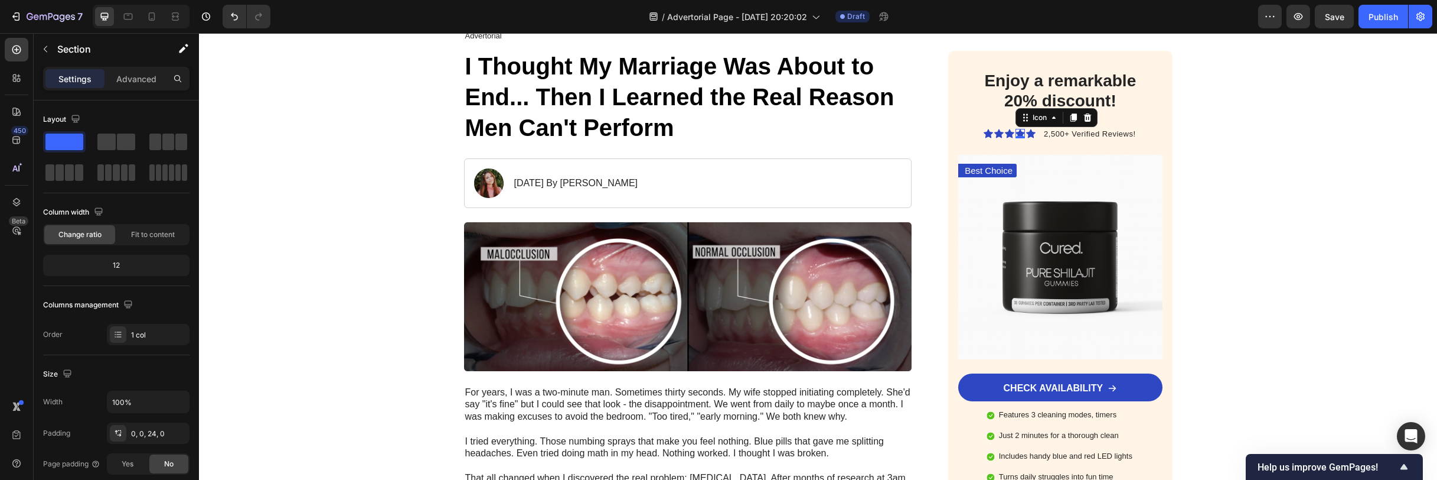
click at [1021, 136] on div "Icon 0" at bounding box center [1020, 133] width 9 height 9
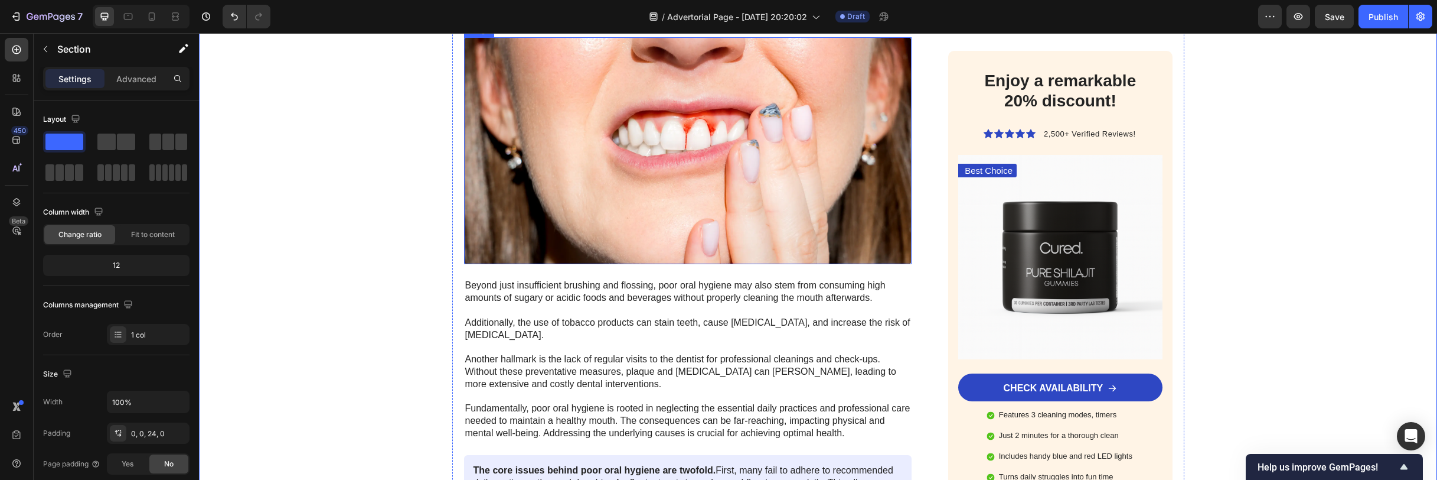
scroll to position [1101, 0]
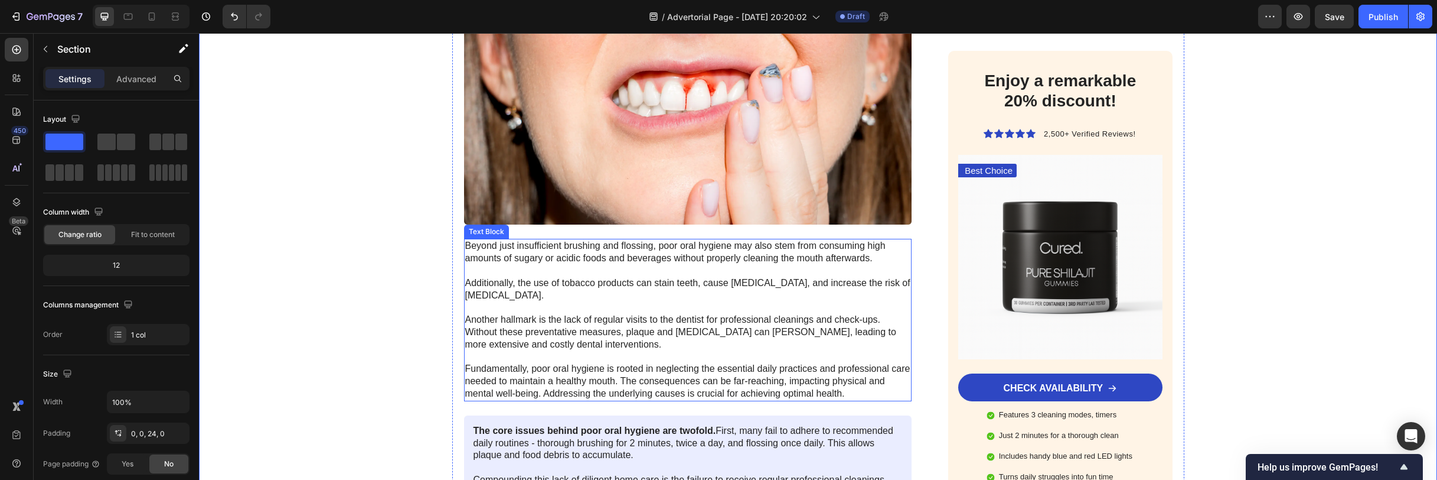
click at [661, 265] on p "Beyond just insufficient brushing and flossing, poor oral hygiene may also stem…" at bounding box center [688, 319] width 446 height 159
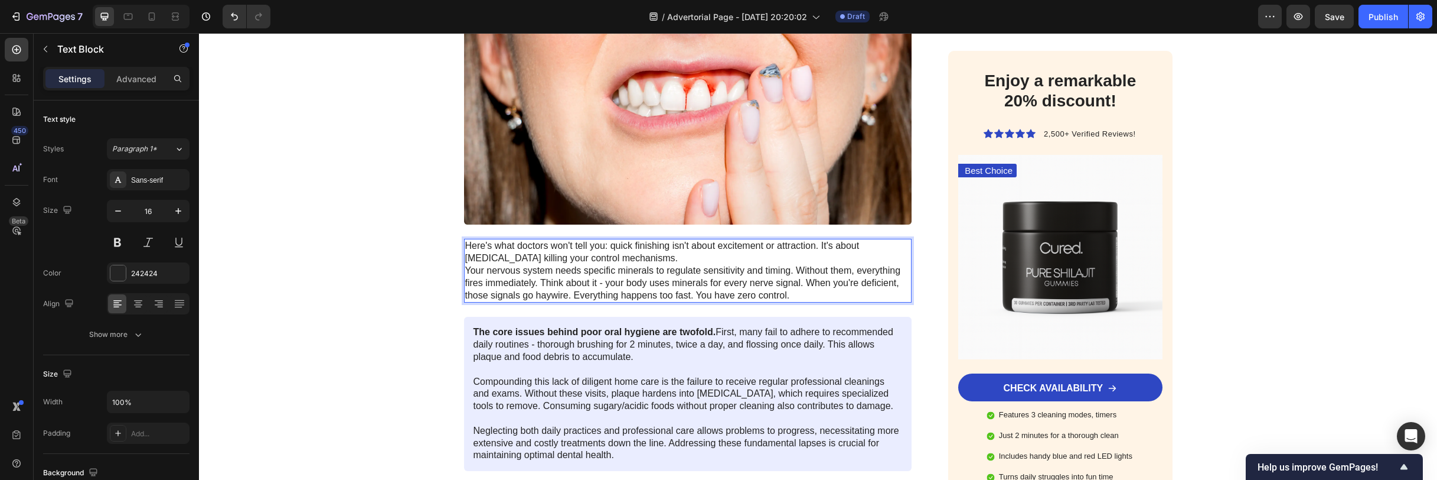
click at [668, 247] on p "Here's what doctors won't tell you: quick finishing isn't about excitement or a…" at bounding box center [688, 252] width 446 height 25
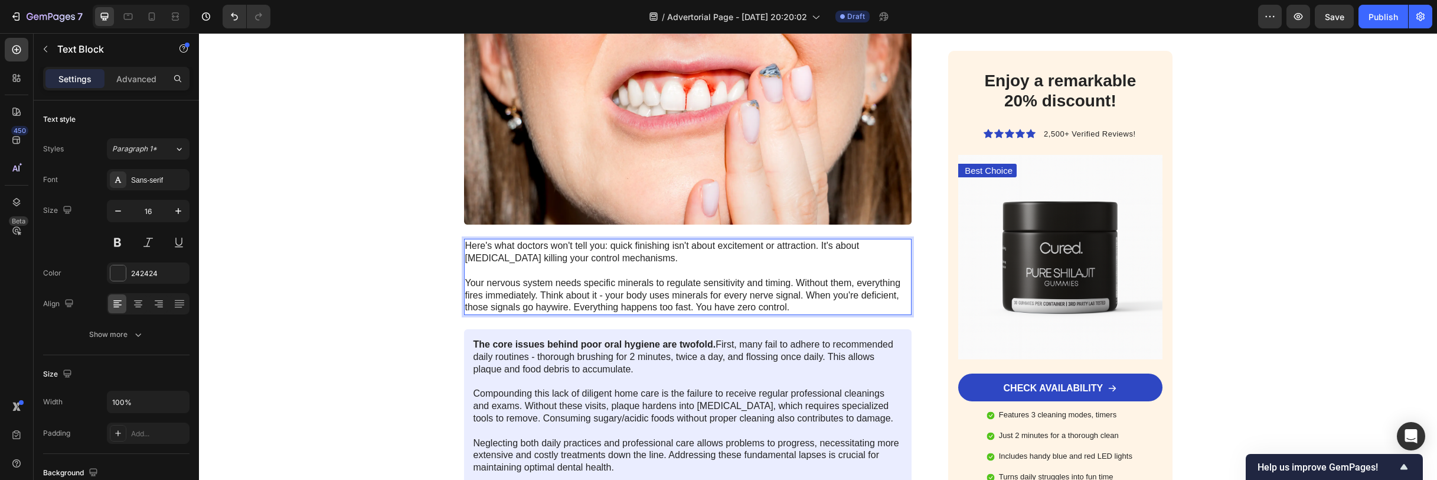
click at [804, 283] on p "Your nervous system needs specific minerals to regulate sensitivity and timing.…" at bounding box center [688, 295] width 446 height 37
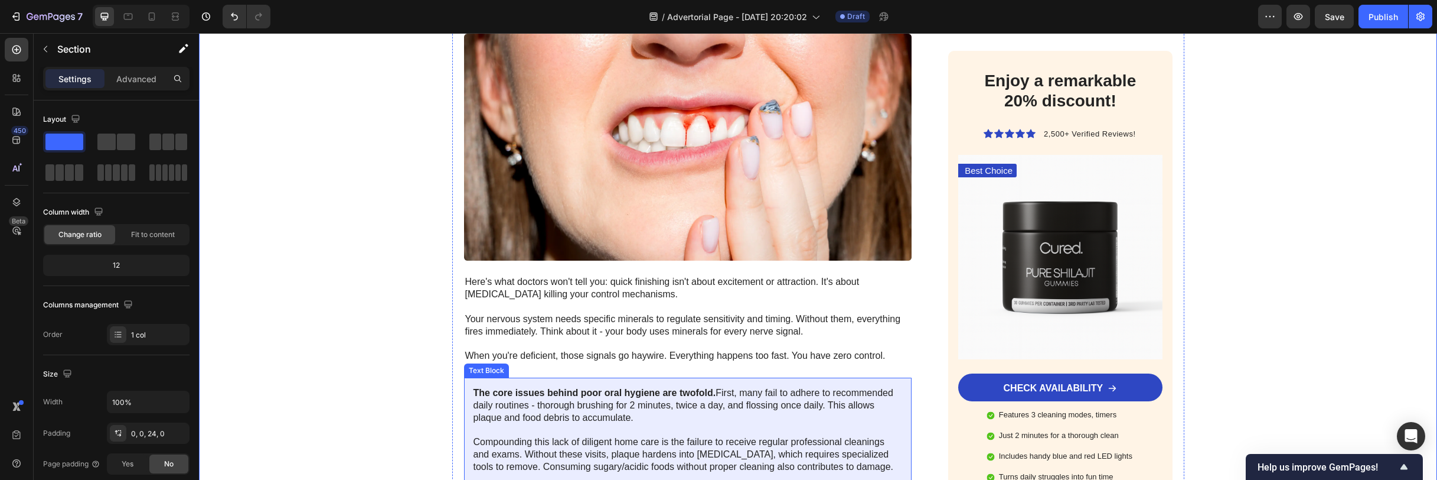
scroll to position [1186, 0]
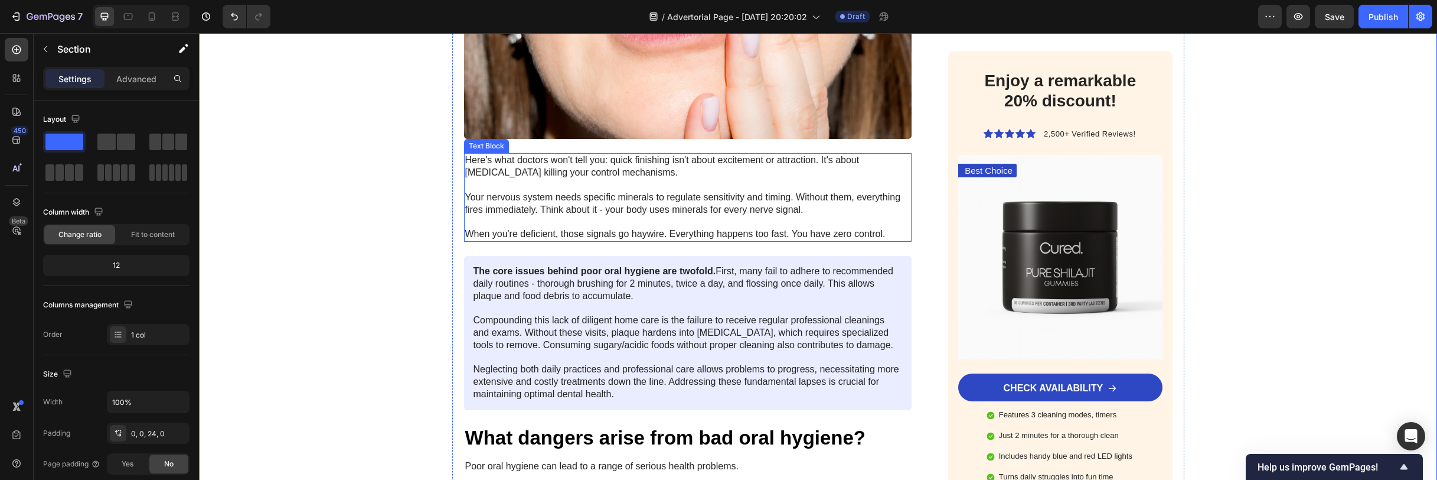
click at [631, 228] on p "When you're deficient, those signals go haywire. Everything happens too fast. Y…" at bounding box center [688, 234] width 446 height 12
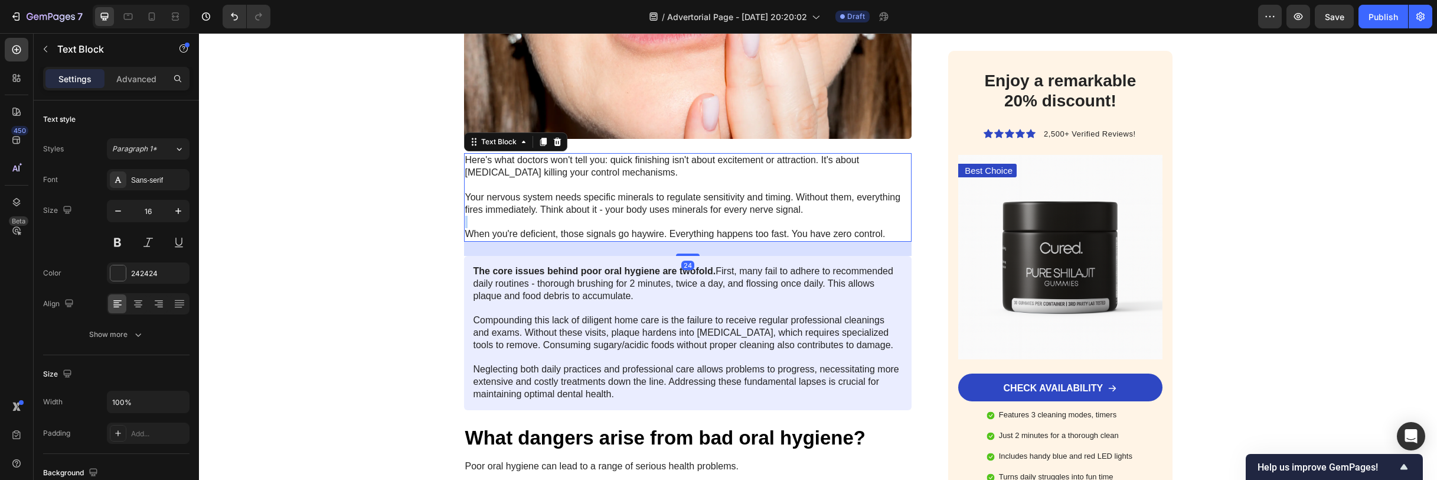
click at [863, 216] on p "Rich Text Editor. Editing area: main" at bounding box center [688, 222] width 446 height 12
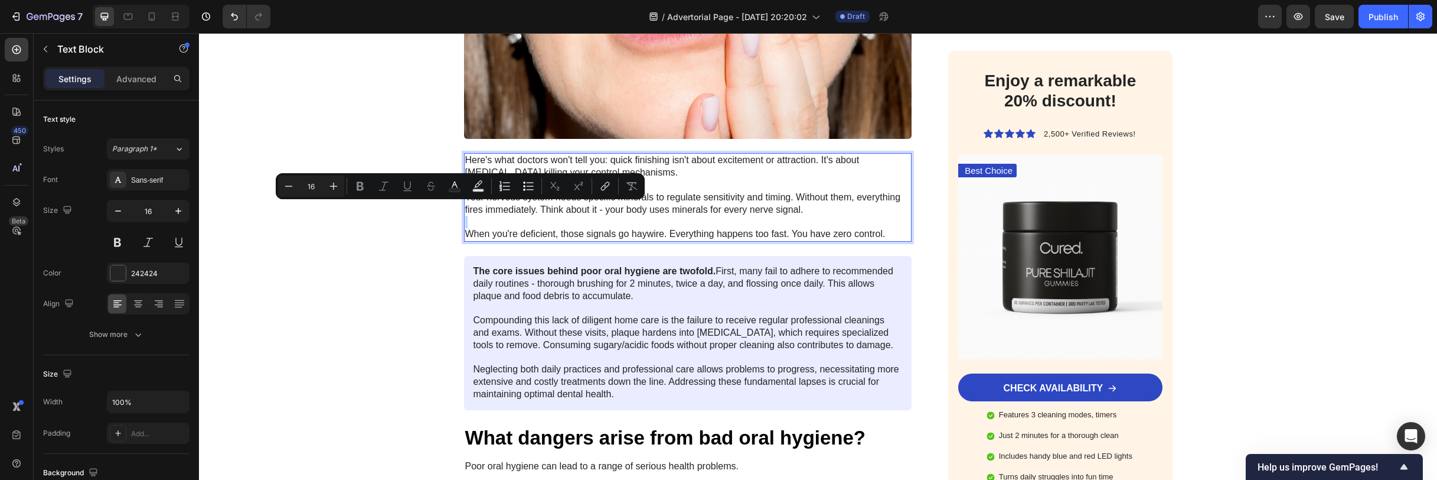
click at [879, 216] on p "Rich Text Editor. Editing area: main" at bounding box center [688, 222] width 446 height 12
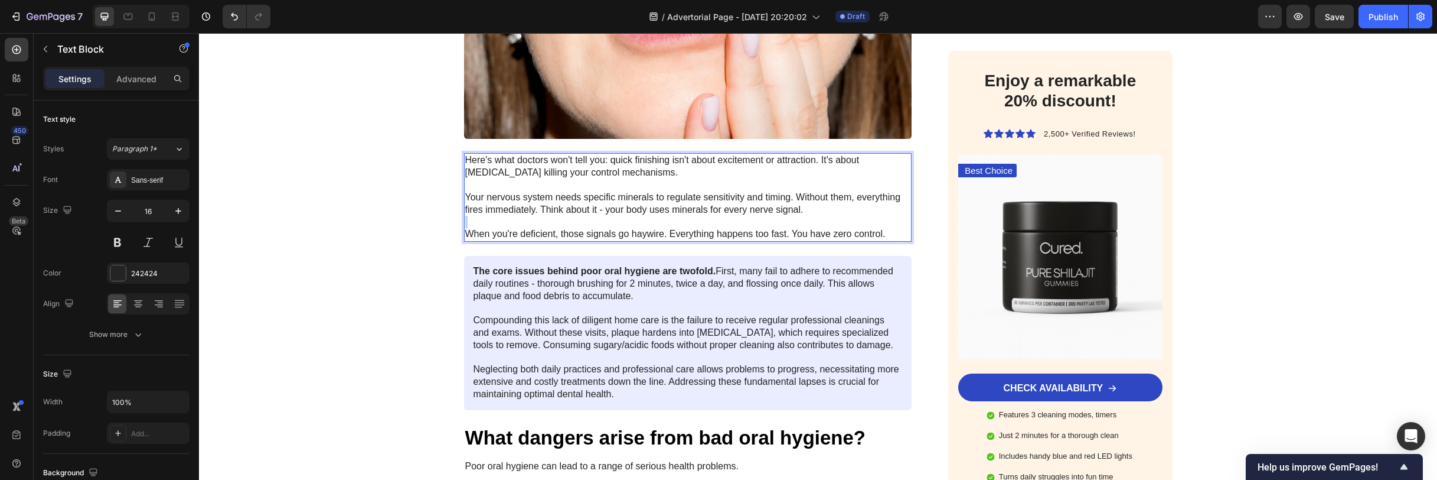
click at [879, 216] on p "Rich Text Editor. Editing area: main" at bounding box center [688, 222] width 446 height 12
click at [883, 228] on p "When you're deficient, those signals go haywire. Everything happens too fast. Y…" at bounding box center [688, 234] width 446 height 12
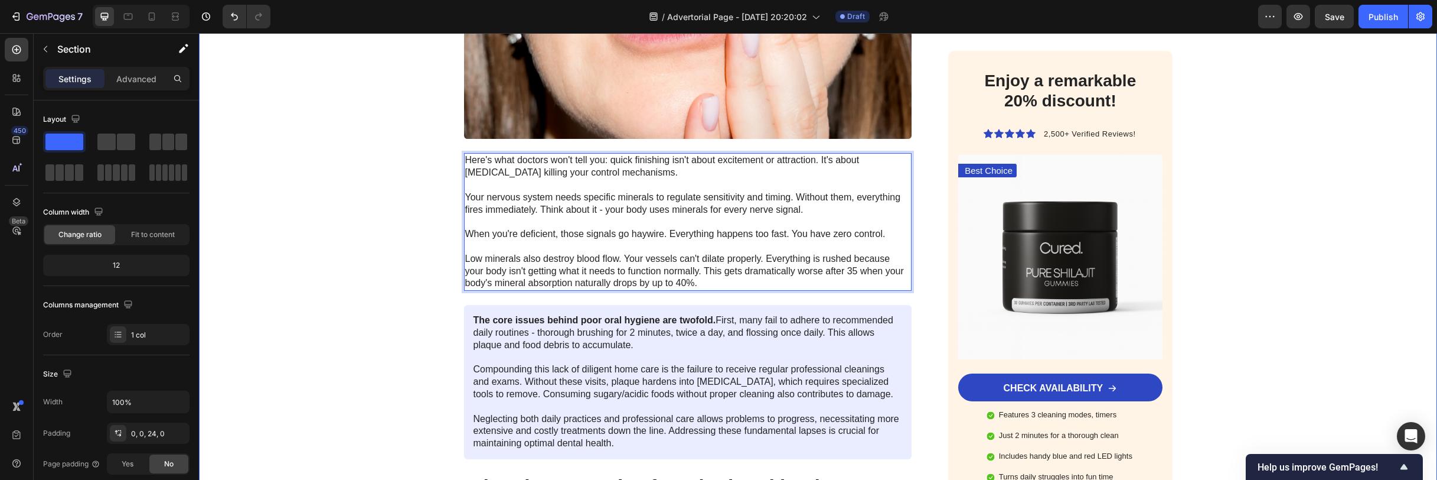
click at [378, 208] on div "Image Got Questions? Email Us At [EMAIL_ADDRESS][DOMAIN_NAME] Text Block Row Ro…" at bounding box center [818, 459] width 1238 height 3177
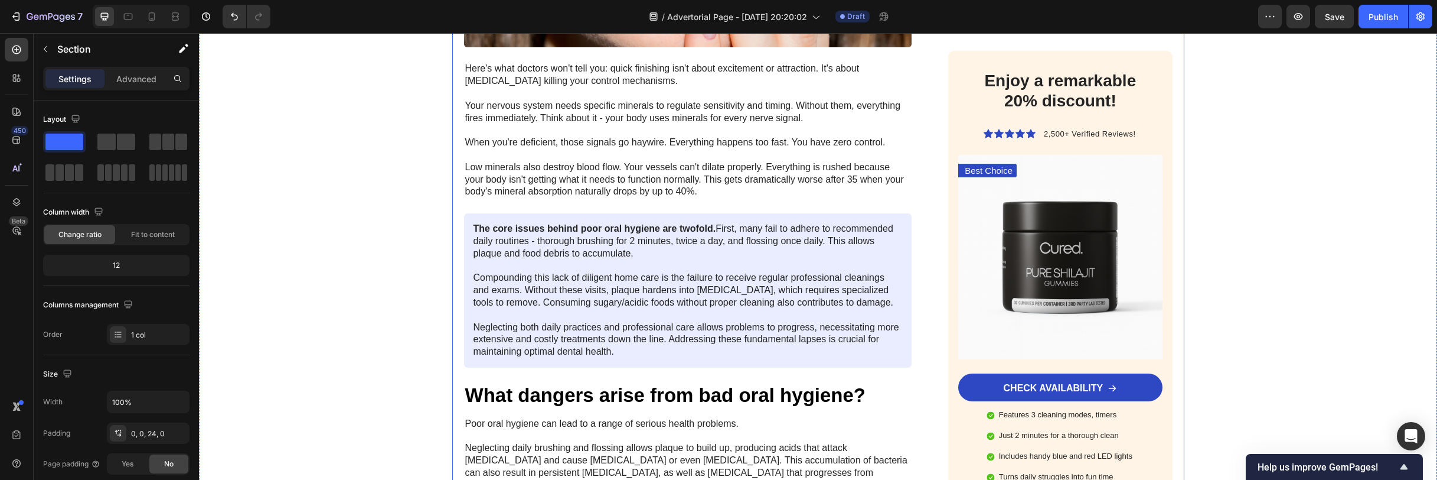
scroll to position [1368, 0]
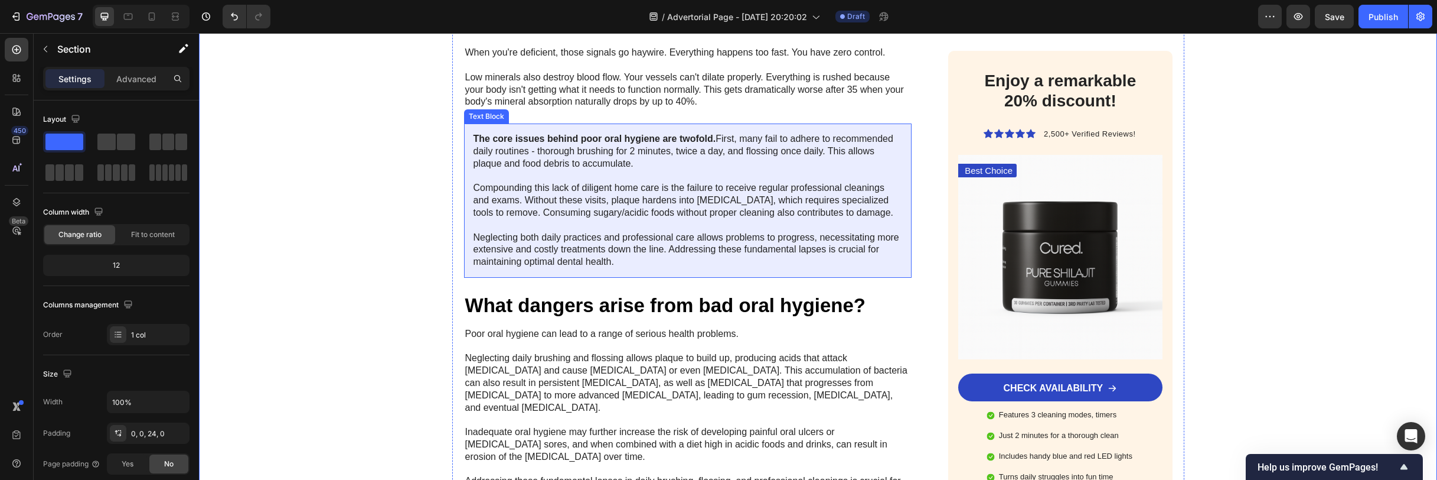
click at [648, 191] on p "The core issues behind poor oral hygiene are twofold. First, many fail to adher…" at bounding box center [688, 200] width 429 height 135
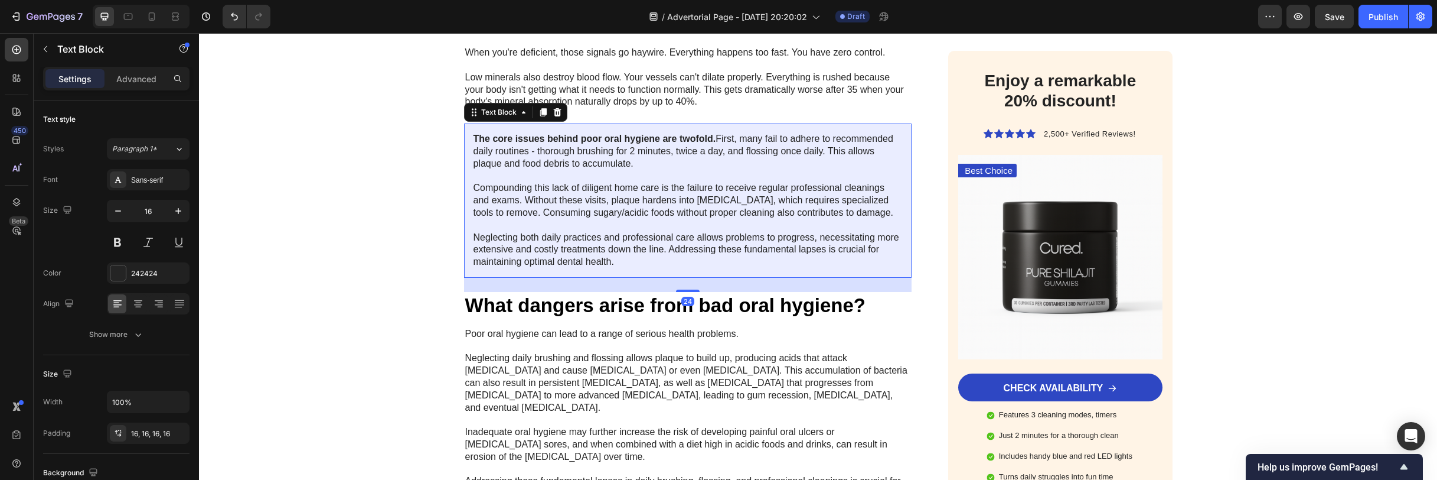
click at [648, 191] on p "The core issues behind poor oral hygiene are twofold. First, many fail to adher…" at bounding box center [688, 200] width 429 height 135
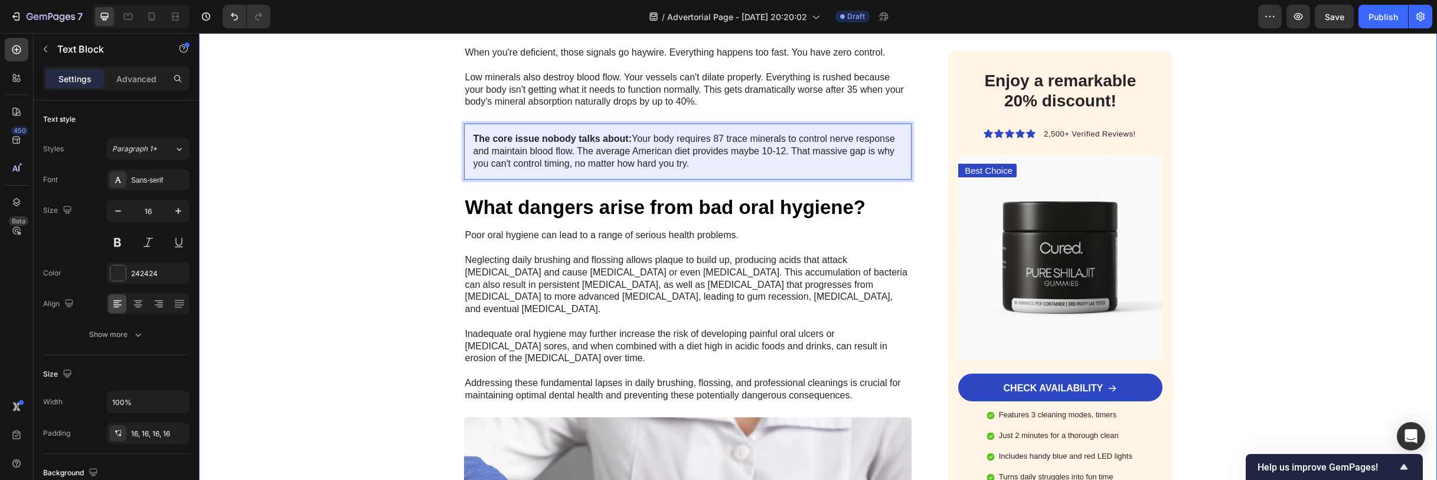
click at [349, 164] on div "Image Got Questions? Email Us At [EMAIL_ADDRESS][DOMAIN_NAME] Text Block Row Ro…" at bounding box center [818, 229] width 1238 height 3079
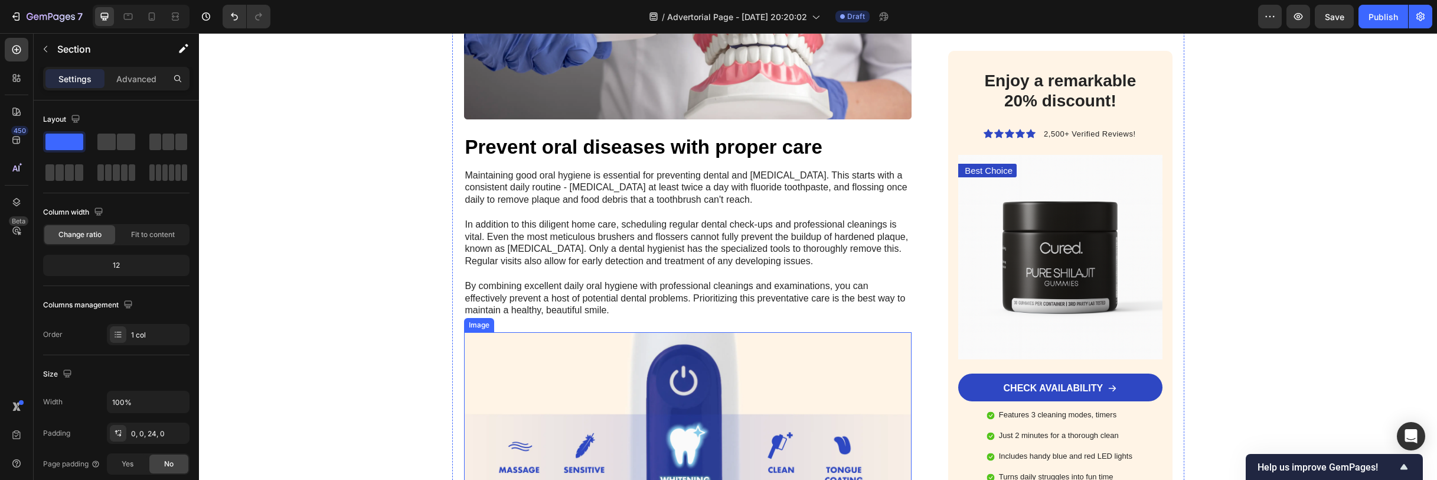
scroll to position [1771, 0]
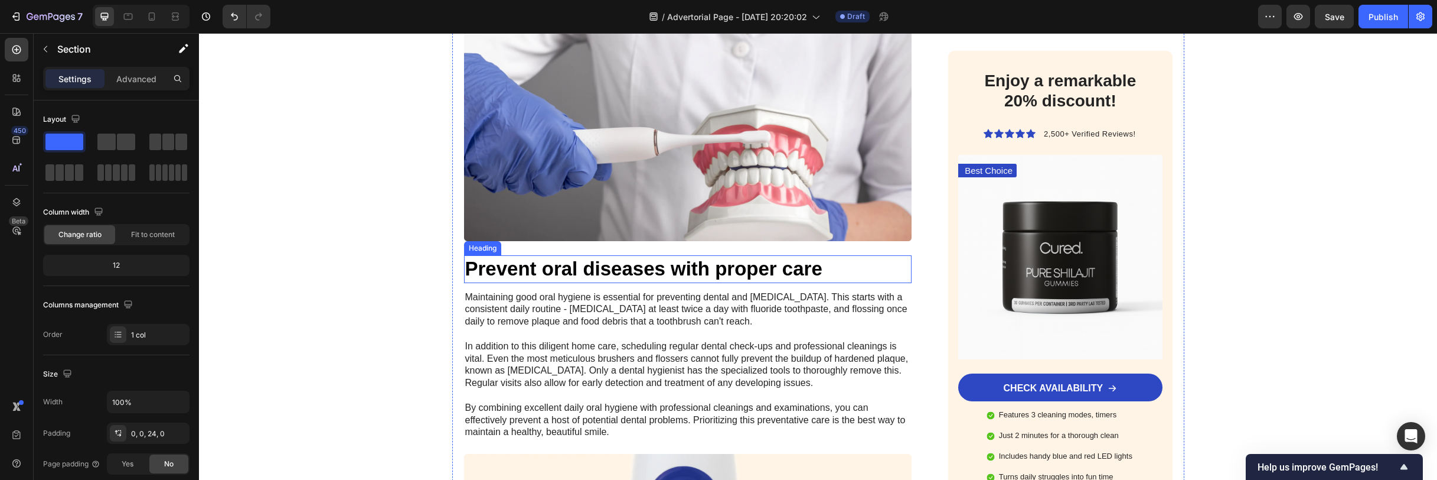
click at [553, 255] on h2 "Prevent oral diseases with proper care" at bounding box center [688, 269] width 448 height 28
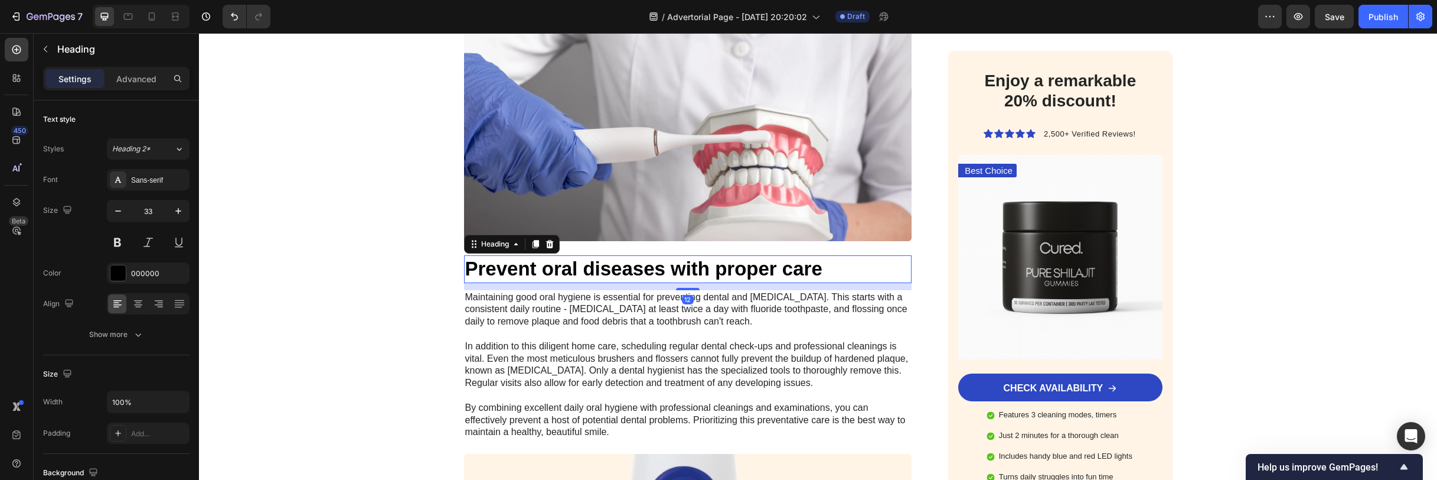
scroll to position [1441, 0]
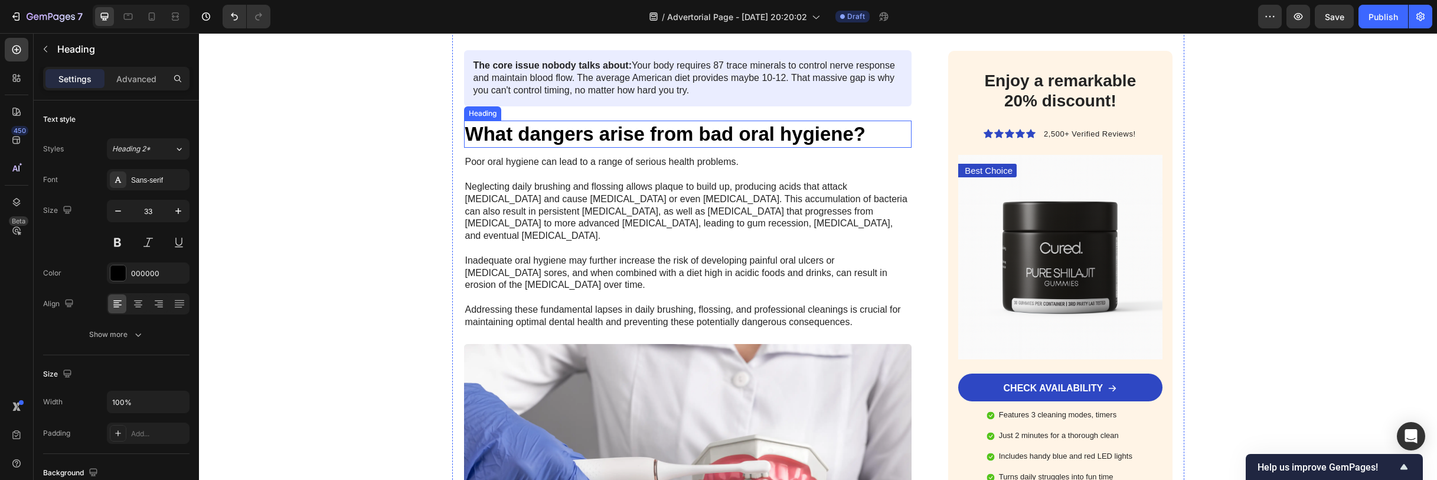
click at [597, 124] on h2 "What dangers arise from bad oral hygiene?" at bounding box center [688, 134] width 448 height 28
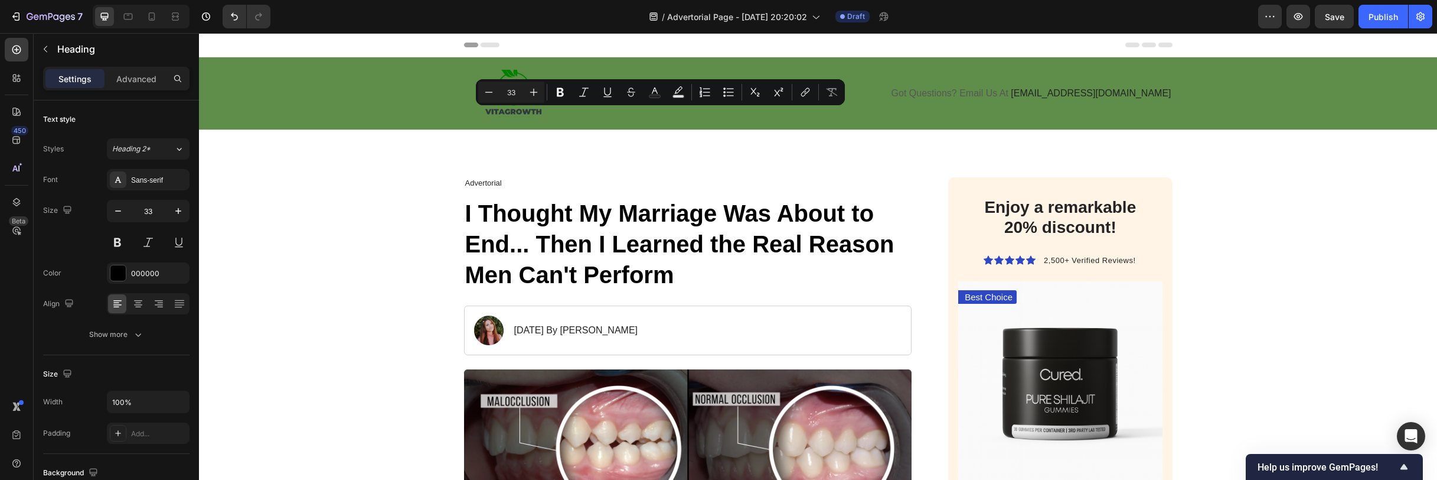
scroll to position [1441, 0]
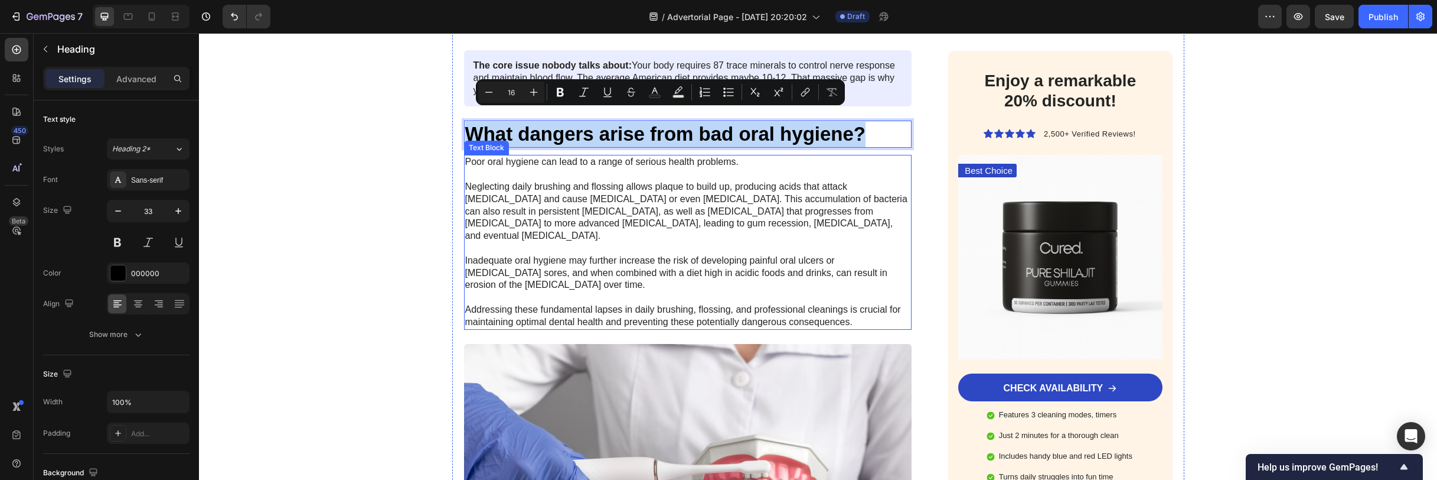
click at [507, 191] on p "Poor oral hygiene can lead to a range of serious health problems. Neglecting da…" at bounding box center [688, 242] width 446 height 172
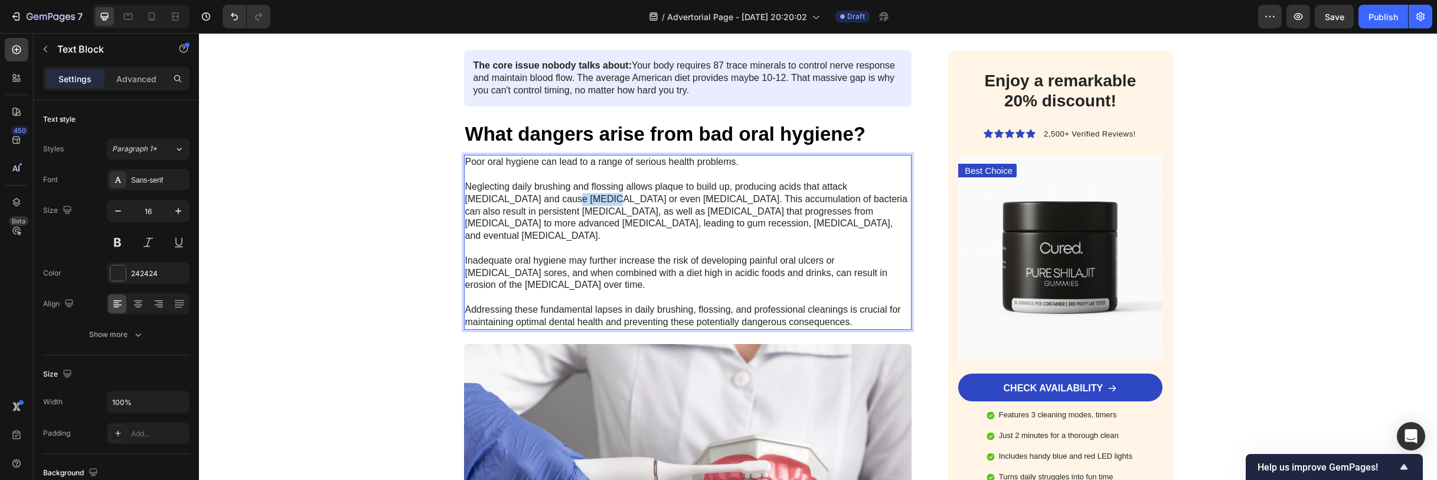
click at [507, 191] on p "Poor oral hygiene can lead to a range of serious health problems. Neglecting da…" at bounding box center [688, 242] width 446 height 172
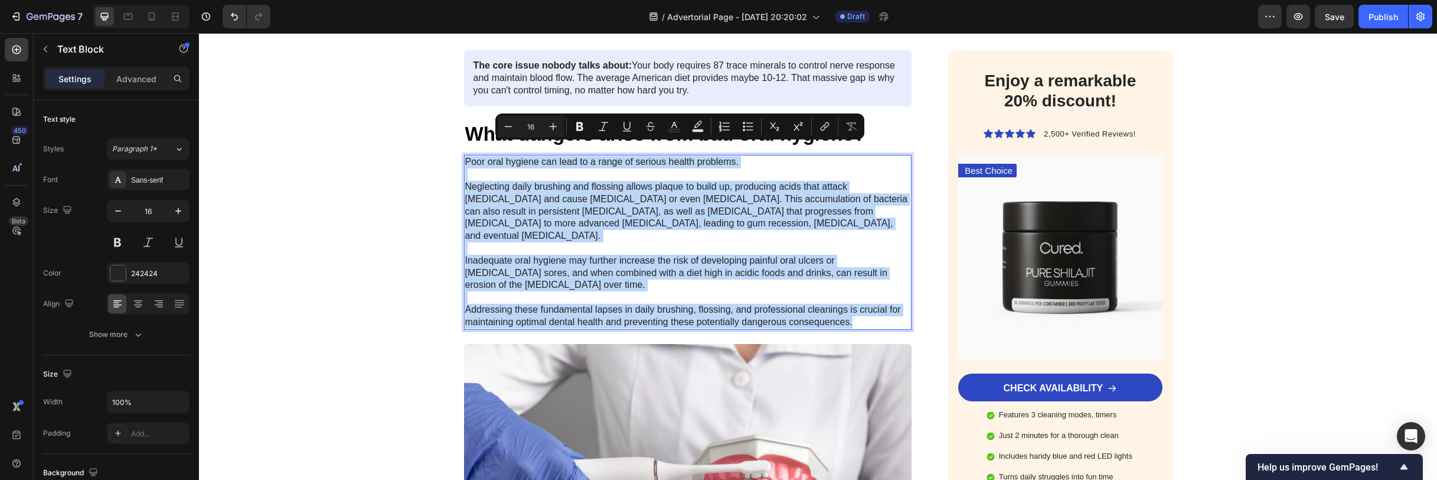
copy p "Poor oral hygiene can lead to a range of serious health problems. Neglecting da…"
click at [733, 156] on p "Poor oral hygiene can lead to a range of serious health problems. Neglecting da…" at bounding box center [688, 242] width 446 height 172
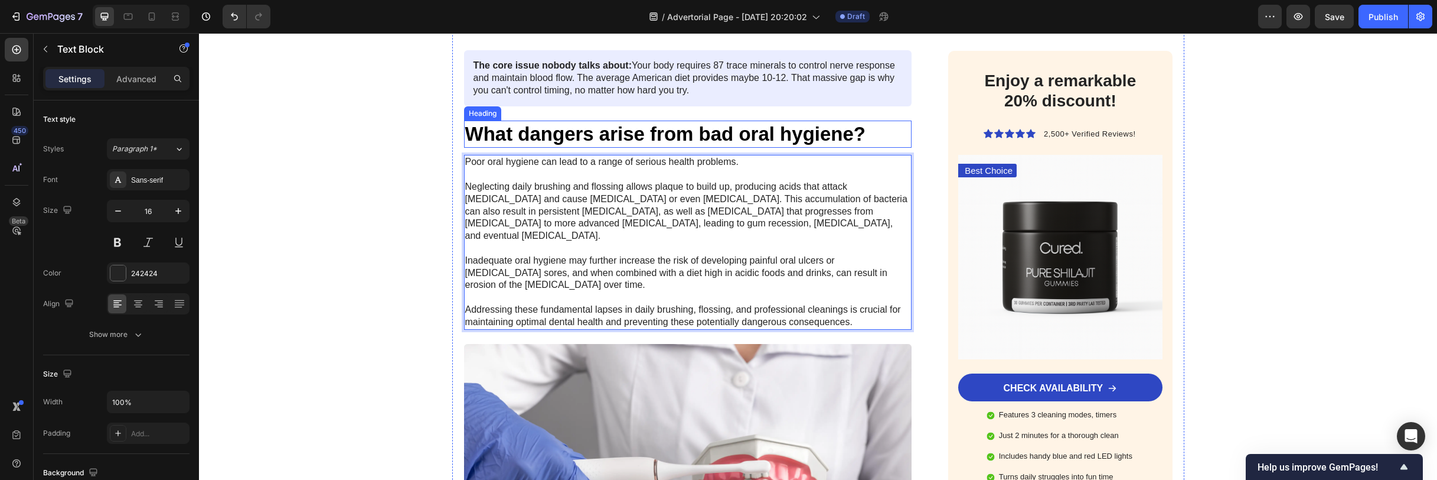
click at [602, 129] on p "What dangers arise from bad oral hygiene?" at bounding box center [688, 134] width 446 height 25
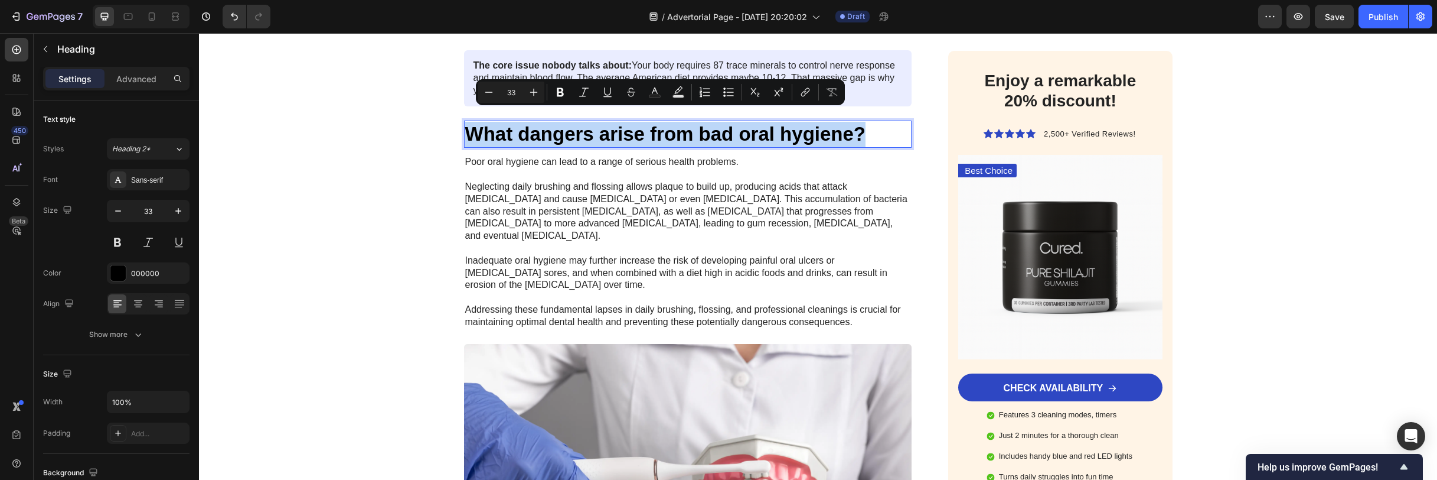
click at [607, 125] on p "What dangers arise from bad oral hygiene?" at bounding box center [688, 134] width 446 height 25
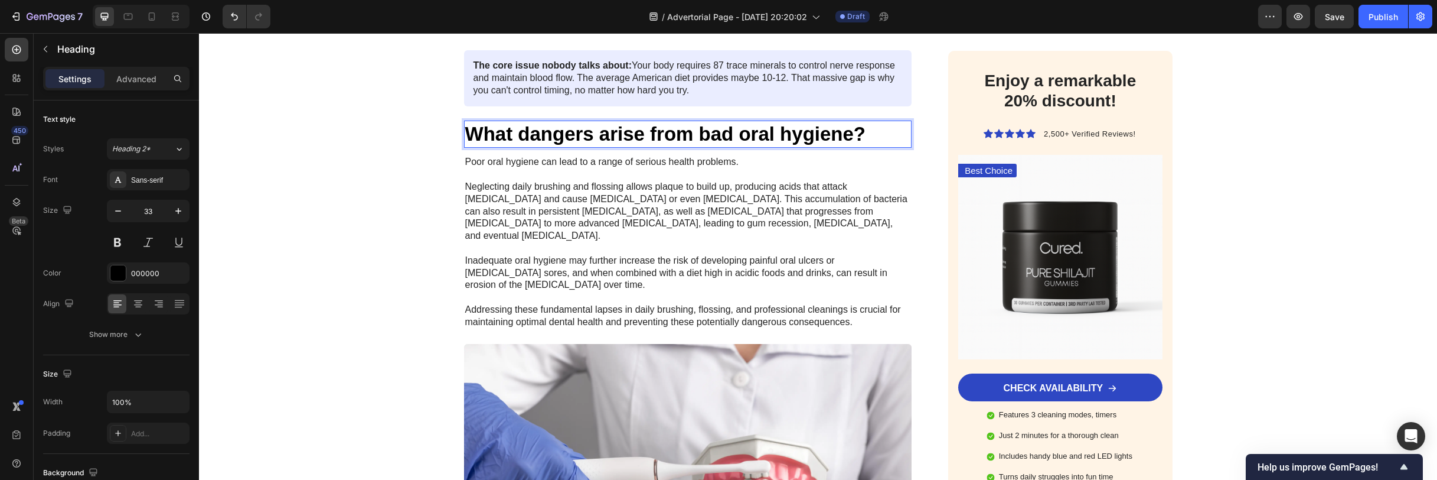
click at [607, 125] on p "What dangers arise from bad oral hygiene?" at bounding box center [688, 134] width 446 height 25
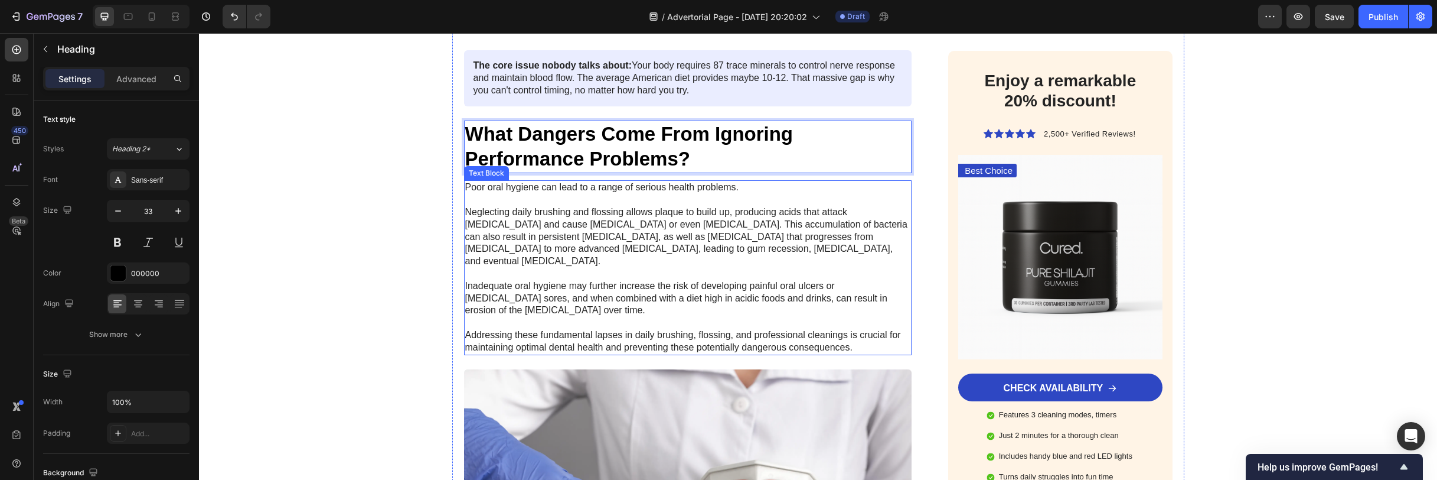
click at [713, 266] on p "Poor oral hygiene can lead to a range of serious health problems. Neglecting da…" at bounding box center [688, 267] width 446 height 172
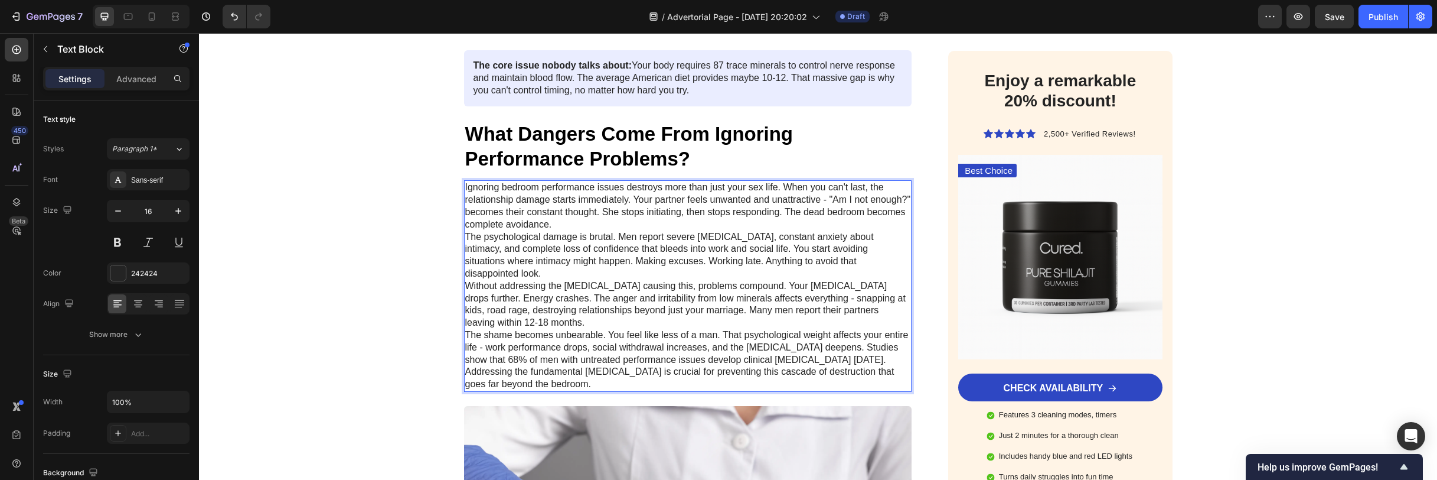
click at [576, 231] on p "The psychological damage is brutal. Men report severe depression, constant anxi…" at bounding box center [688, 255] width 446 height 49
click at [578, 212] on p "Ignoring bedroom performance issues destroys more than just your sex life. When…" at bounding box center [688, 205] width 446 height 49
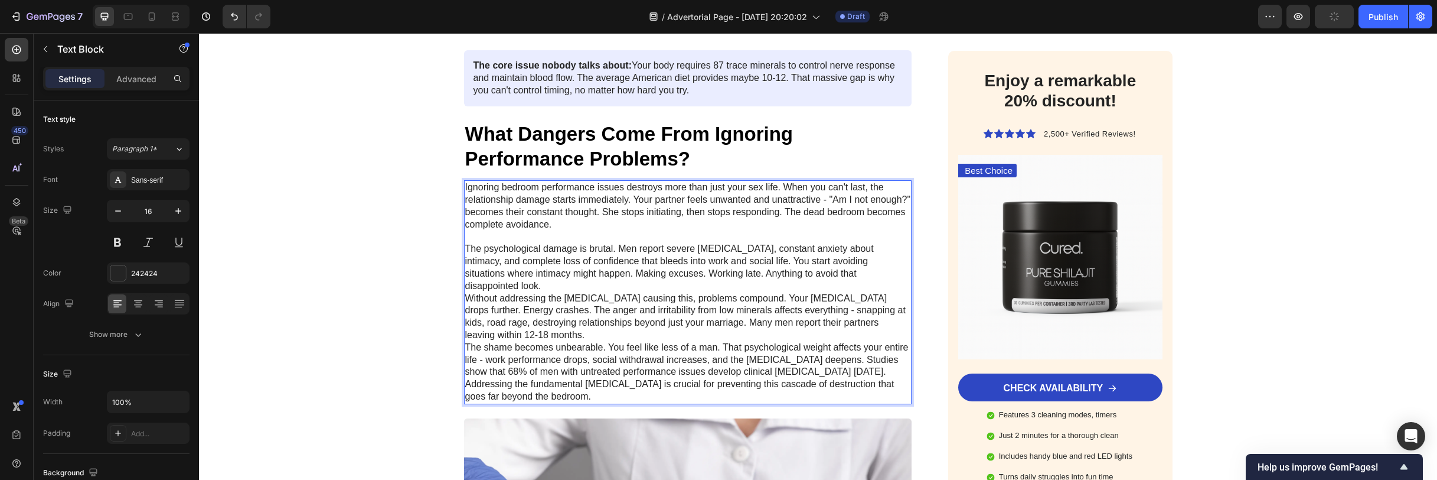
click at [556, 308] on p "Without addressing the mineral deficiency causing this, problems compound. Your…" at bounding box center [688, 316] width 446 height 49
click at [785, 292] on p "Without addressing the mineral deficiency causing this, problems compound. Your…" at bounding box center [688, 316] width 446 height 49
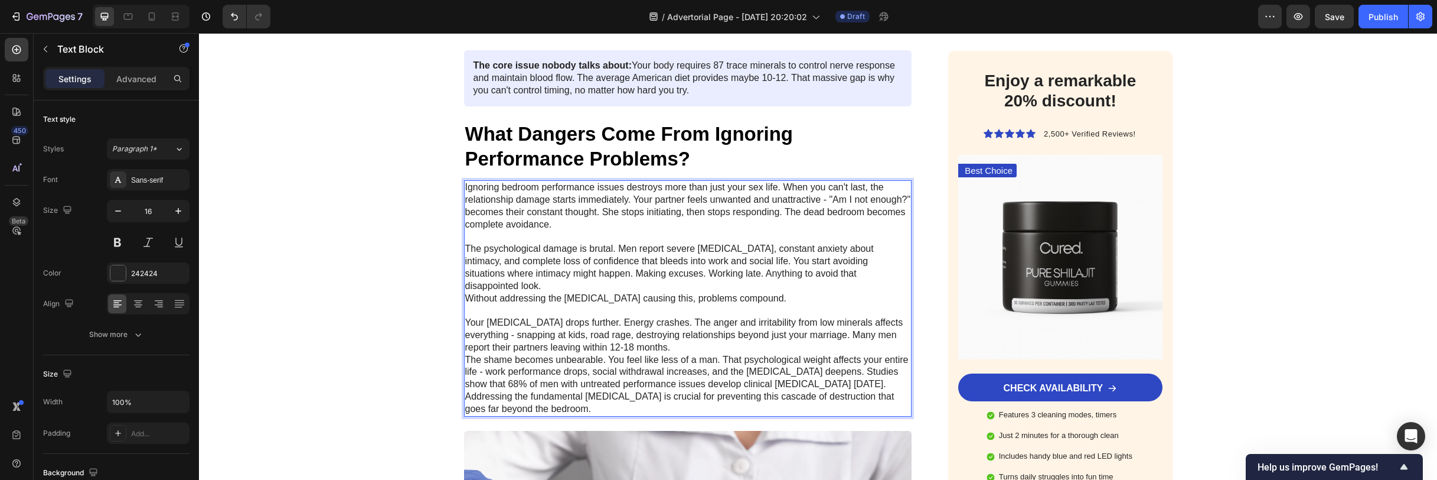
click at [690, 323] on p "Your testosterone drops further. Energy crashes. The anger and irritability fro…" at bounding box center [688, 335] width 446 height 37
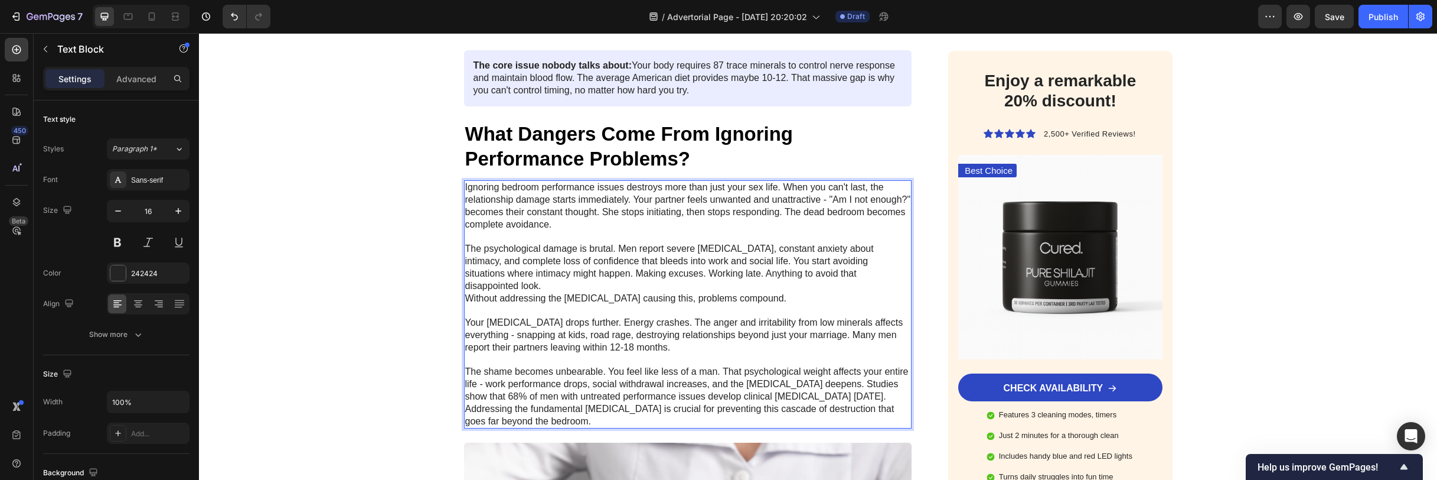
click at [834, 366] on p "The shame becomes unbearable. You feel like less of a man. That psychological w…" at bounding box center [688, 384] width 446 height 37
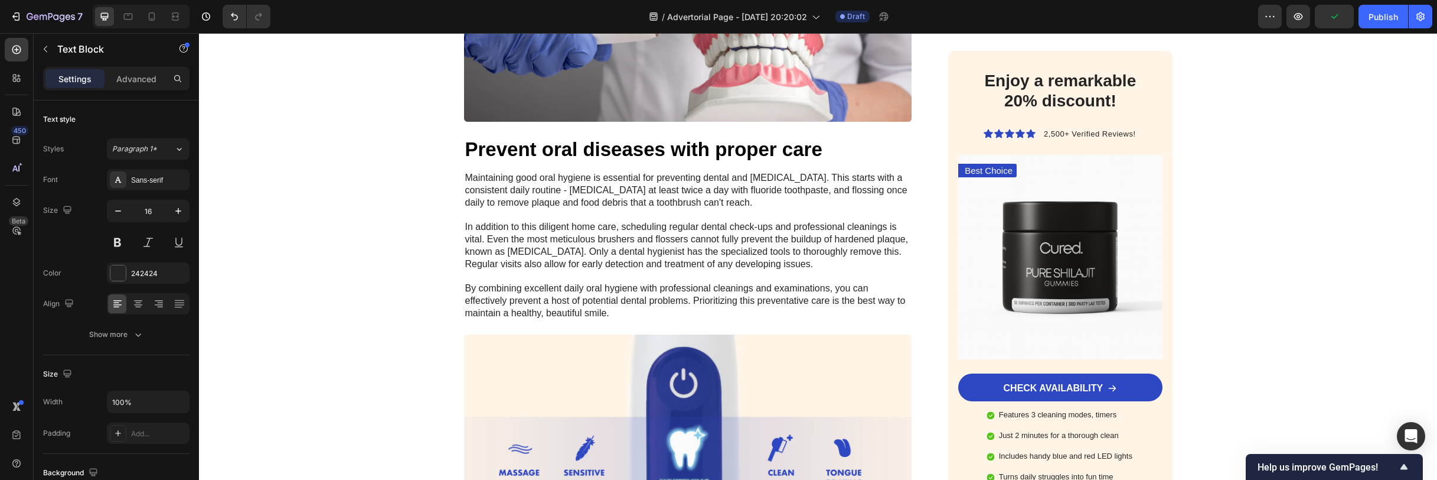
scroll to position [1990, 0]
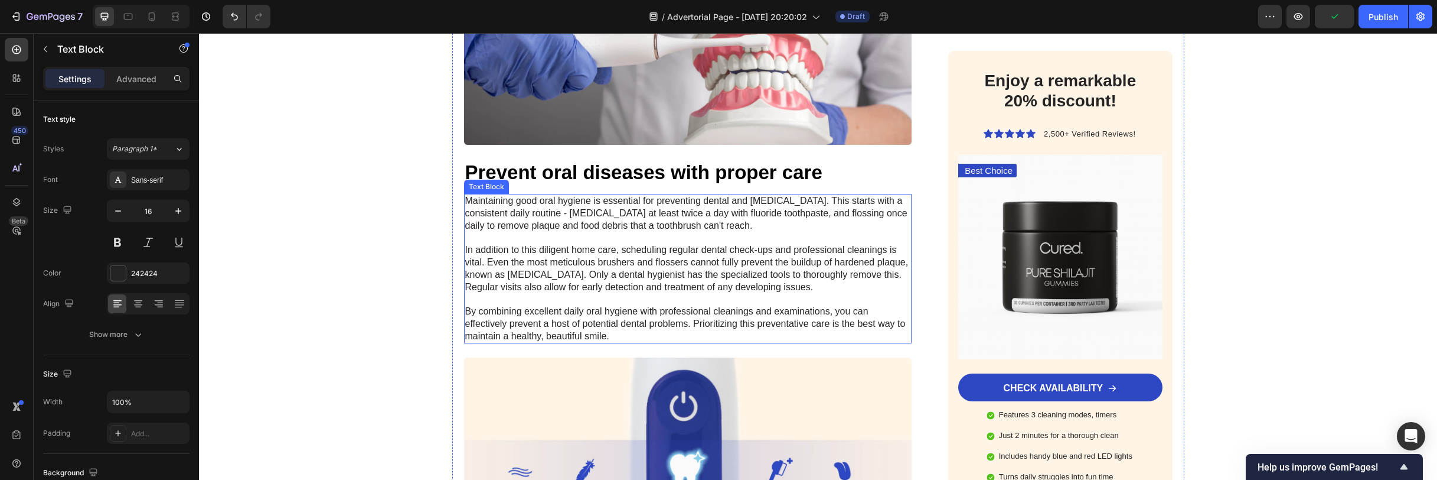
click at [588, 195] on p "Maintaining good oral hygiene is essential for preventing dental and [MEDICAL_D…" at bounding box center [688, 269] width 446 height 148
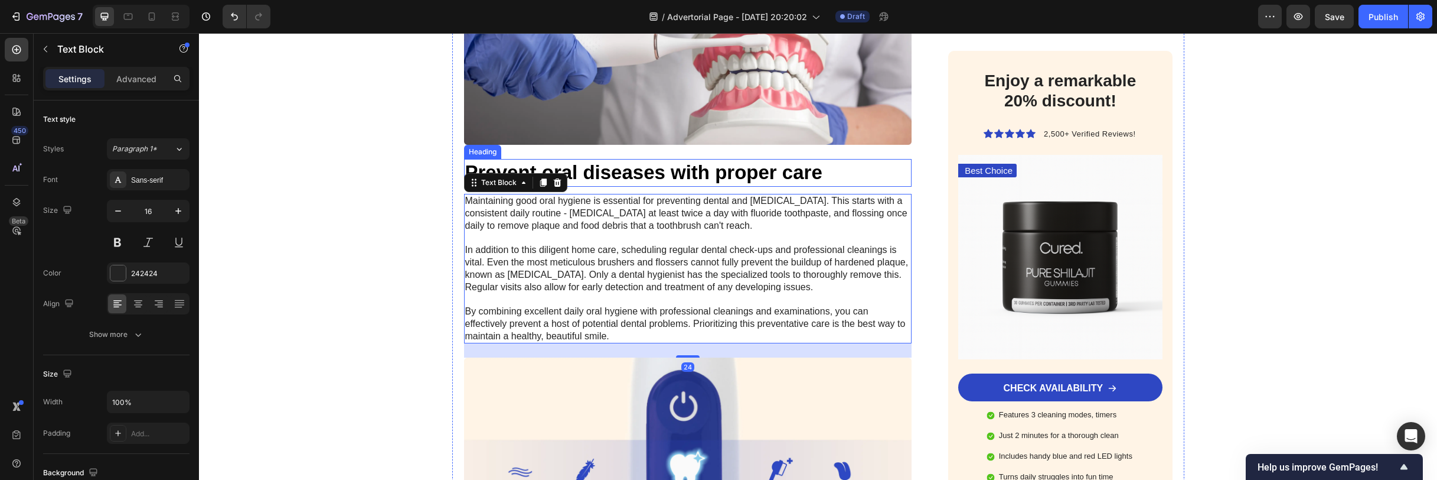
click at [607, 159] on h2 "Prevent oral diseases with proper care" at bounding box center [688, 173] width 448 height 28
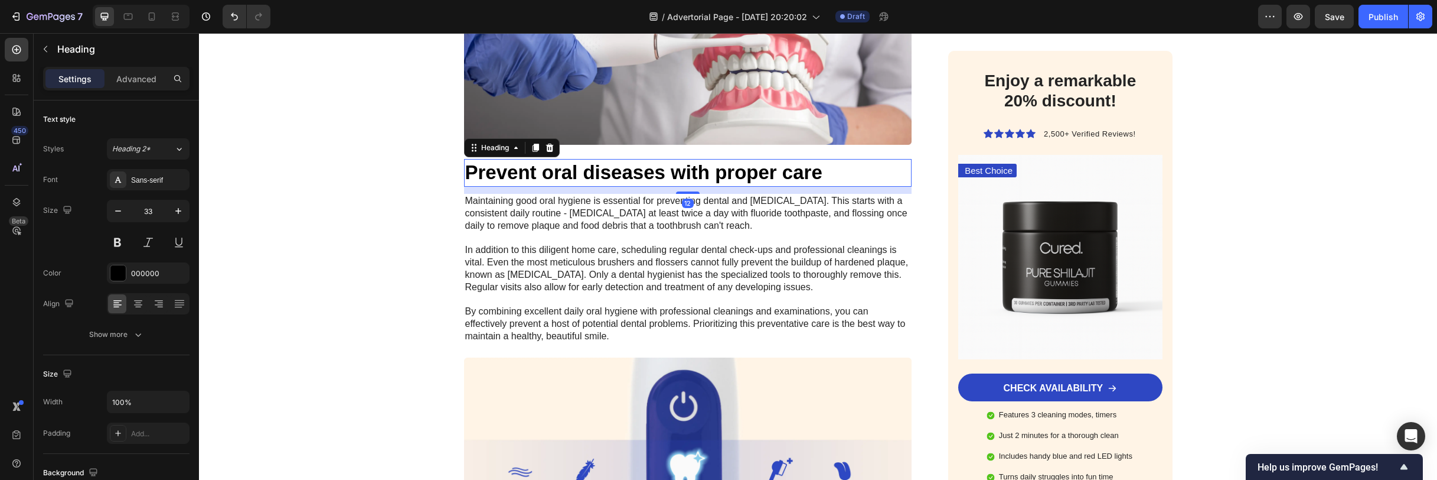
click at [607, 159] on h2 "Prevent oral diseases with proper care" at bounding box center [688, 173] width 448 height 28
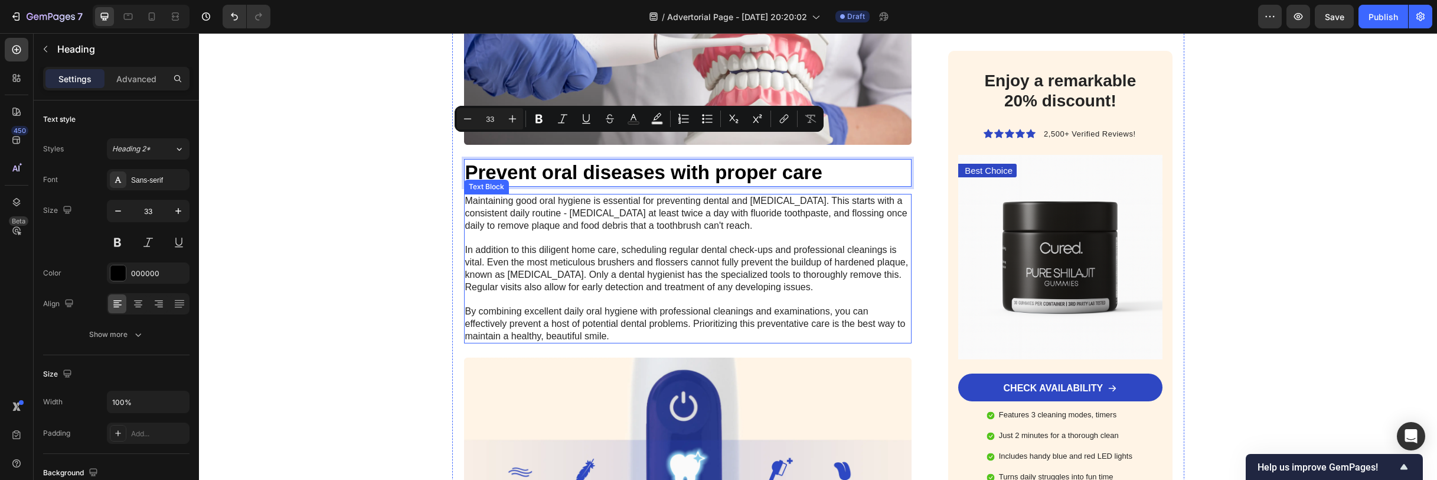
click at [580, 254] on p "Maintaining good oral hygiene is essential for preventing dental and [MEDICAL_D…" at bounding box center [688, 269] width 446 height 148
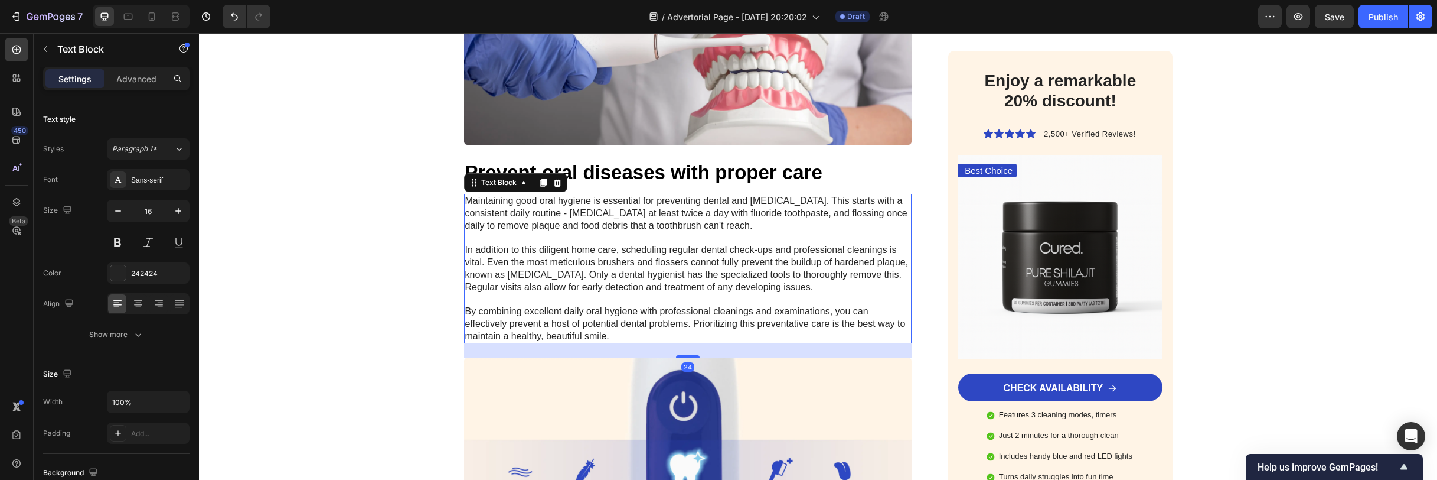
click at [580, 254] on p "Maintaining good oral hygiene is essential for preventing dental and [MEDICAL_D…" at bounding box center [688, 269] width 446 height 148
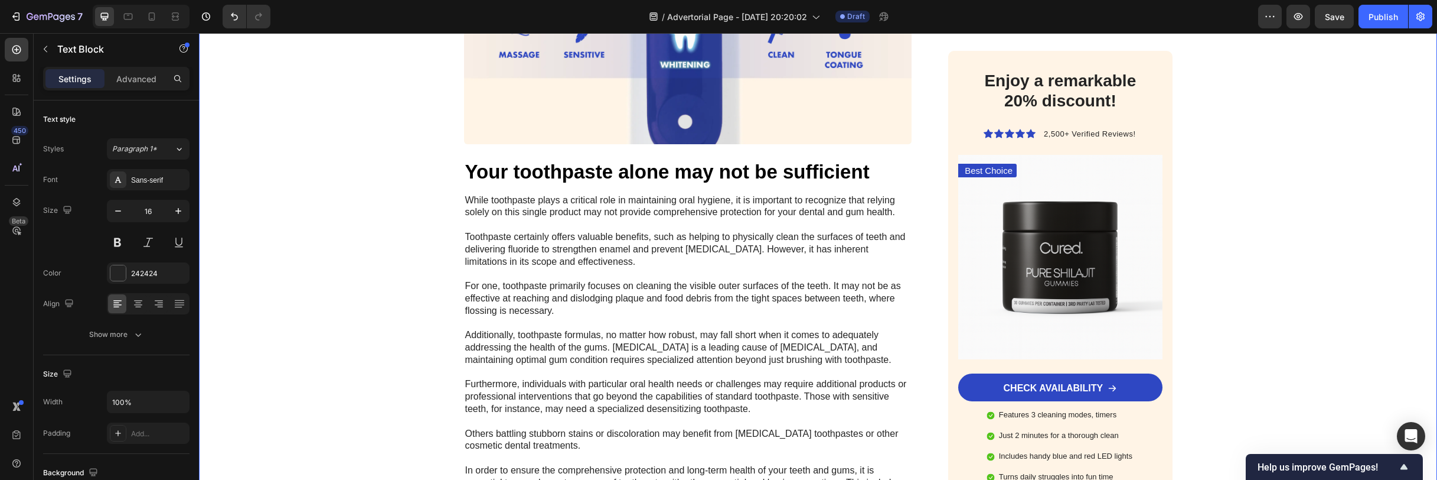
scroll to position [2438, 0]
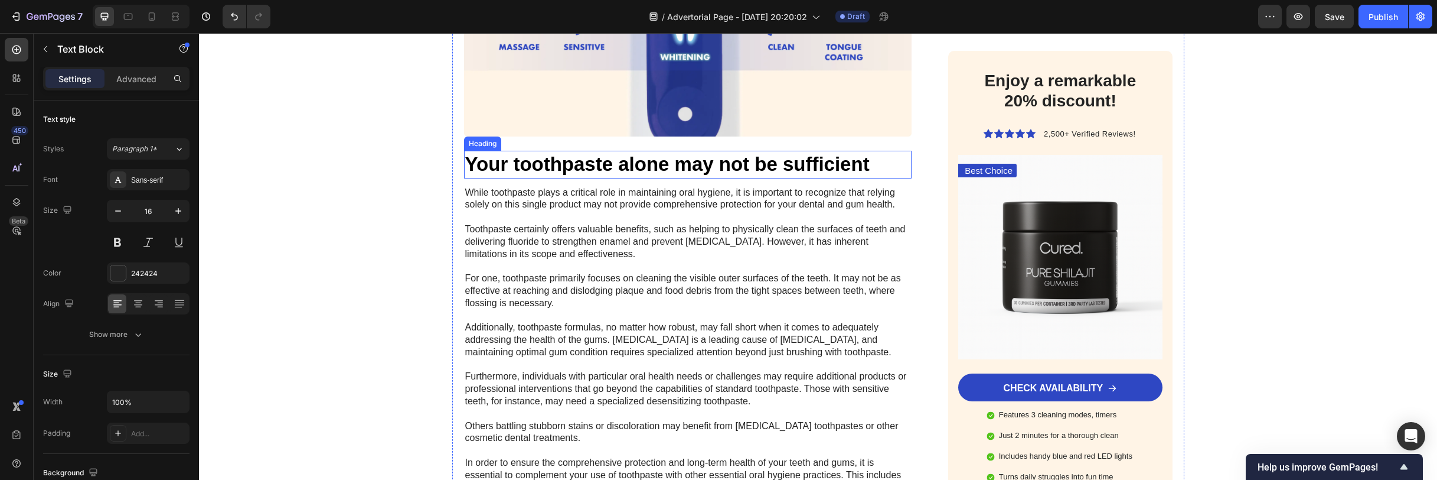
click at [594, 151] on h2 "Your toothpaste alone may not be sufficient" at bounding box center [688, 165] width 448 height 28
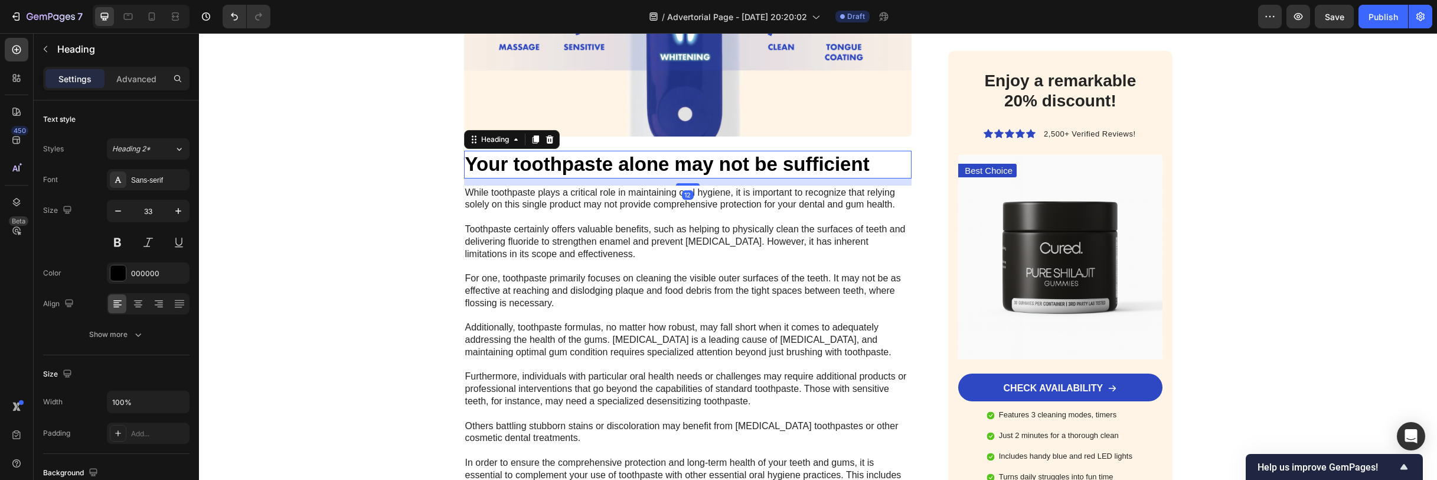
click at [594, 151] on h2 "Your toothpaste alone may not be sufficient" at bounding box center [688, 165] width 448 height 28
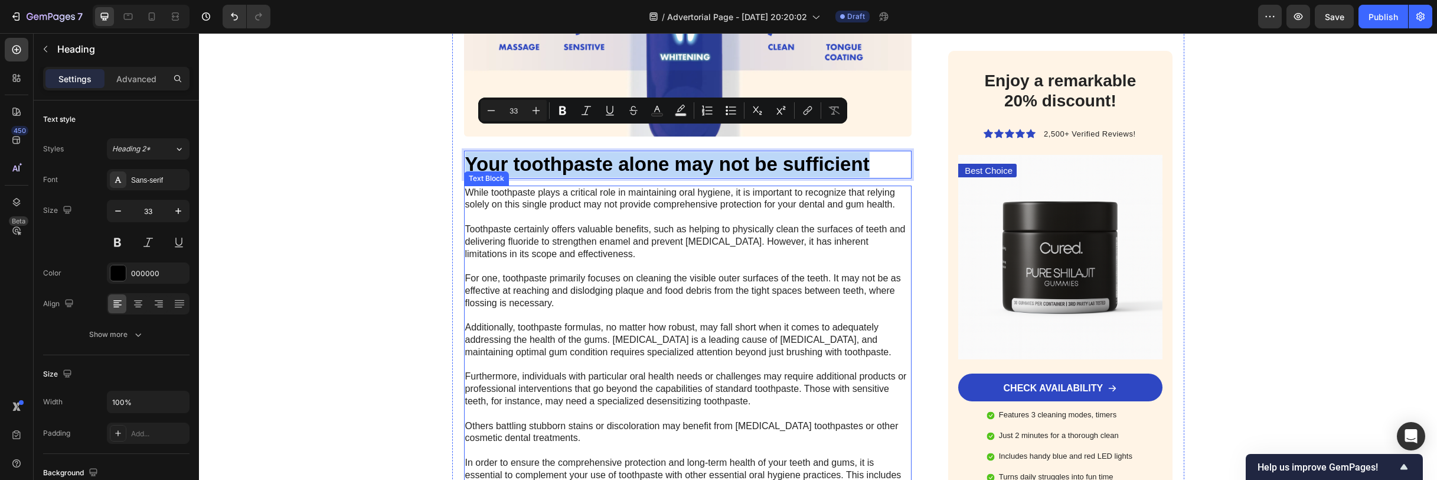
click at [481, 221] on p "While toothpaste plays a critical role in maintaining oral hygiene, it is impor…" at bounding box center [688, 353] width 446 height 332
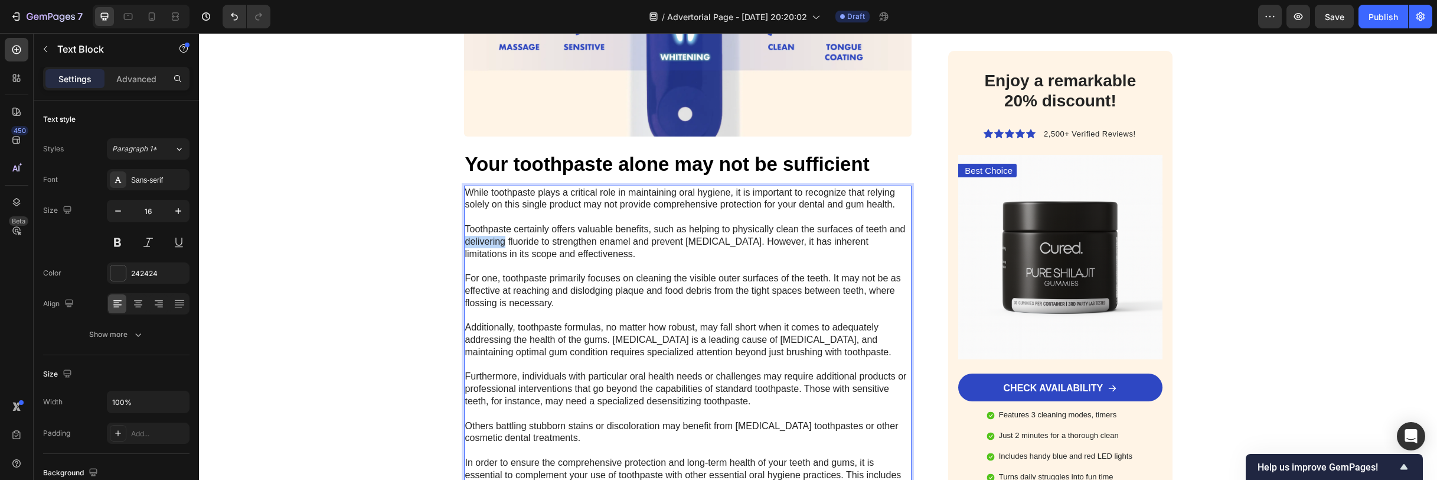
click at [481, 221] on p "While toothpaste plays a critical role in maintaining oral hygiene, it is impor…" at bounding box center [688, 353] width 446 height 332
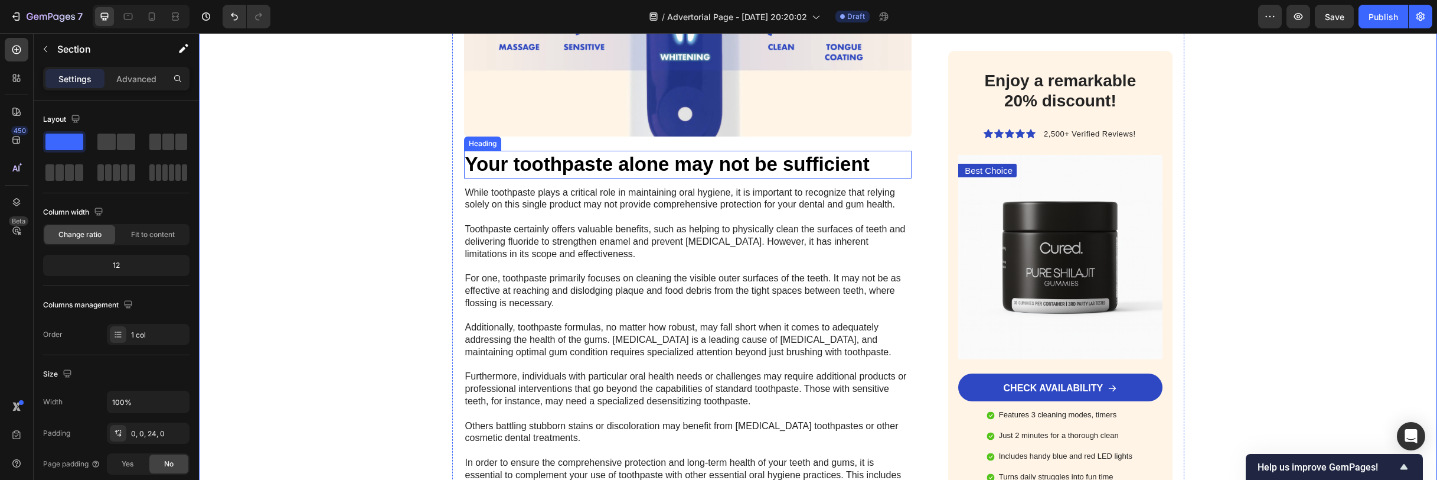
click at [539, 152] on p "Your toothpaste alone may not be sufficient" at bounding box center [688, 164] width 446 height 25
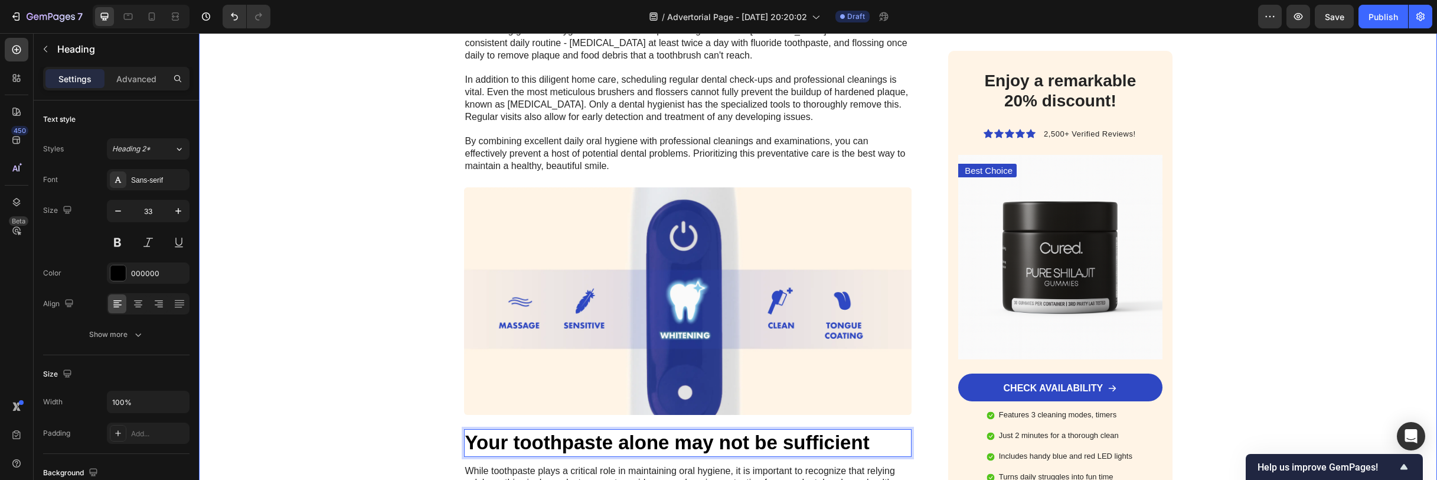
scroll to position [1867, 0]
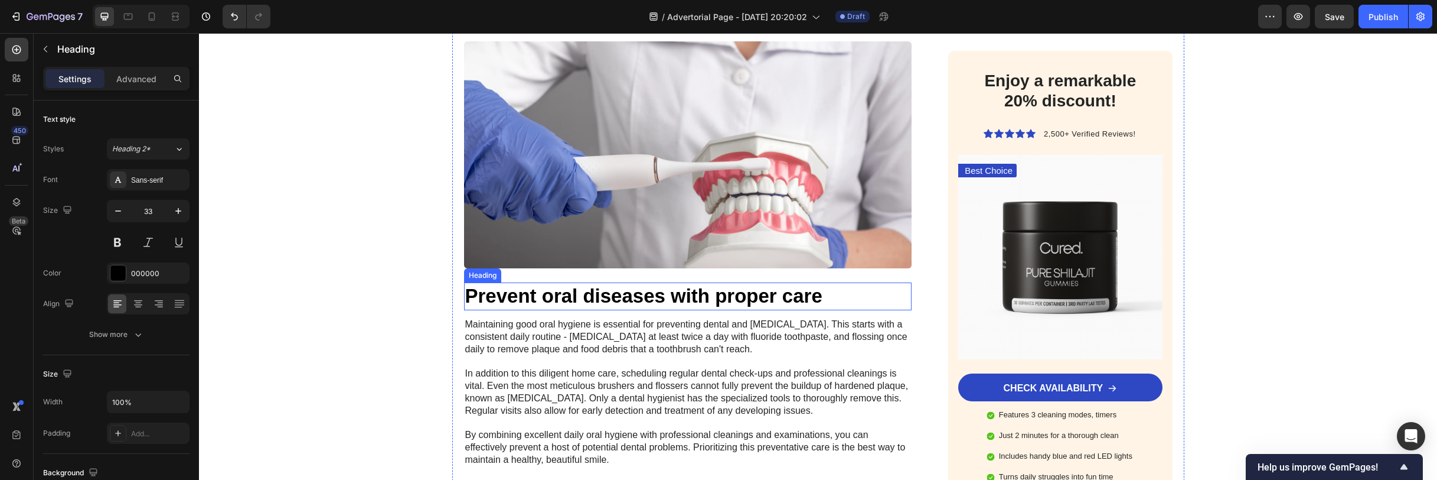
click at [583, 283] on p "Prevent oral diseases with proper care" at bounding box center [688, 295] width 446 height 25
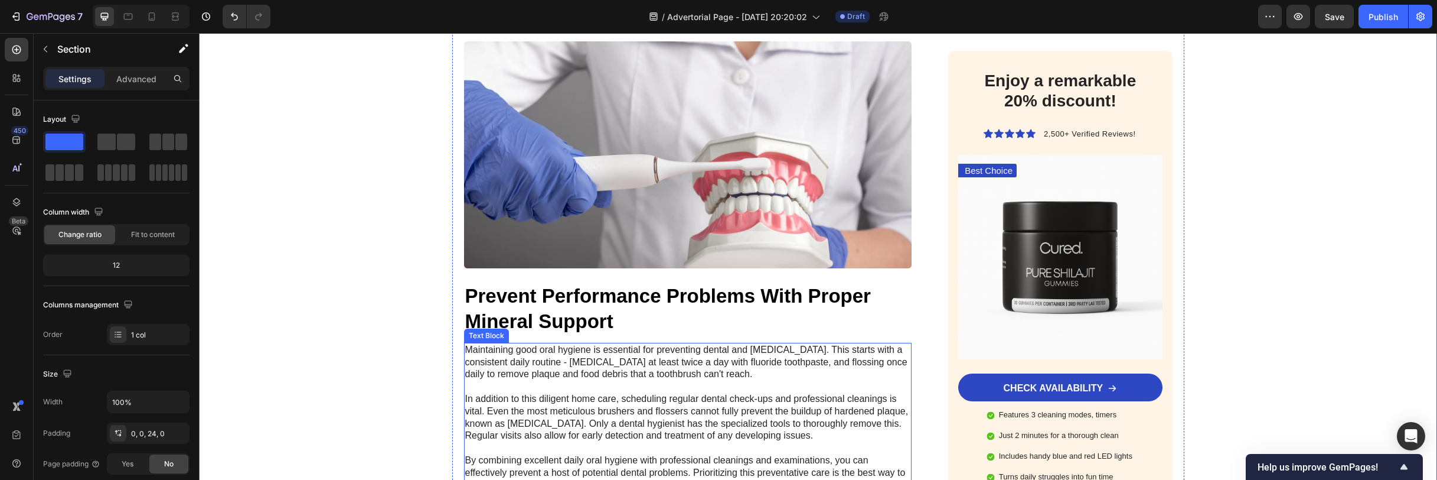
click at [626, 346] on p "Maintaining good oral hygiene is essential for preventing dental and [MEDICAL_D…" at bounding box center [688, 418] width 446 height 148
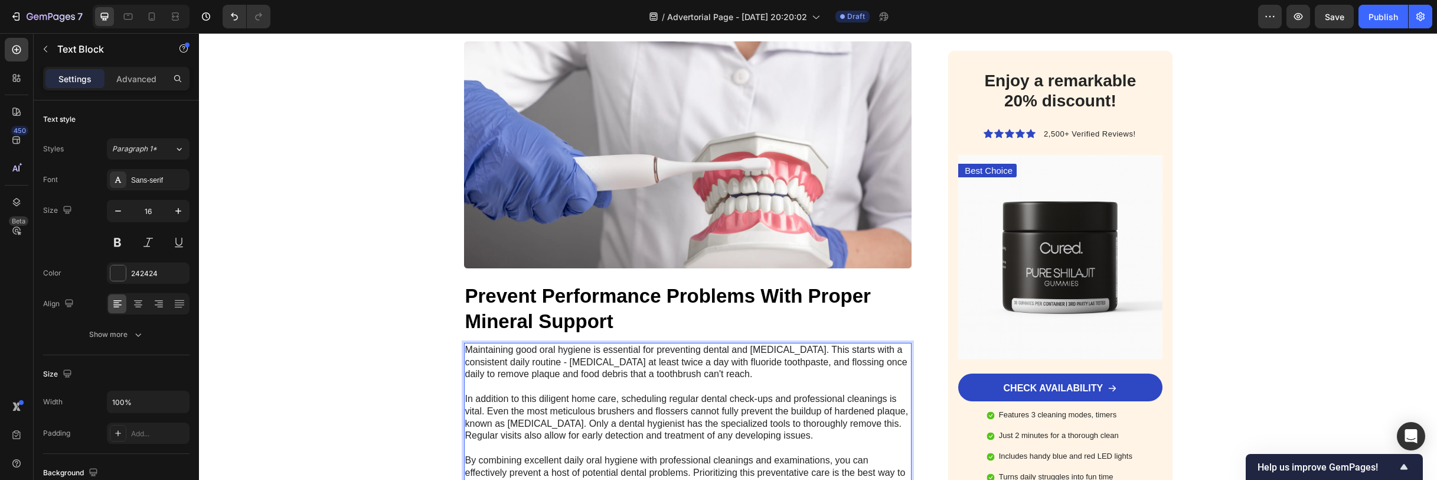
scroll to position [1882, 0]
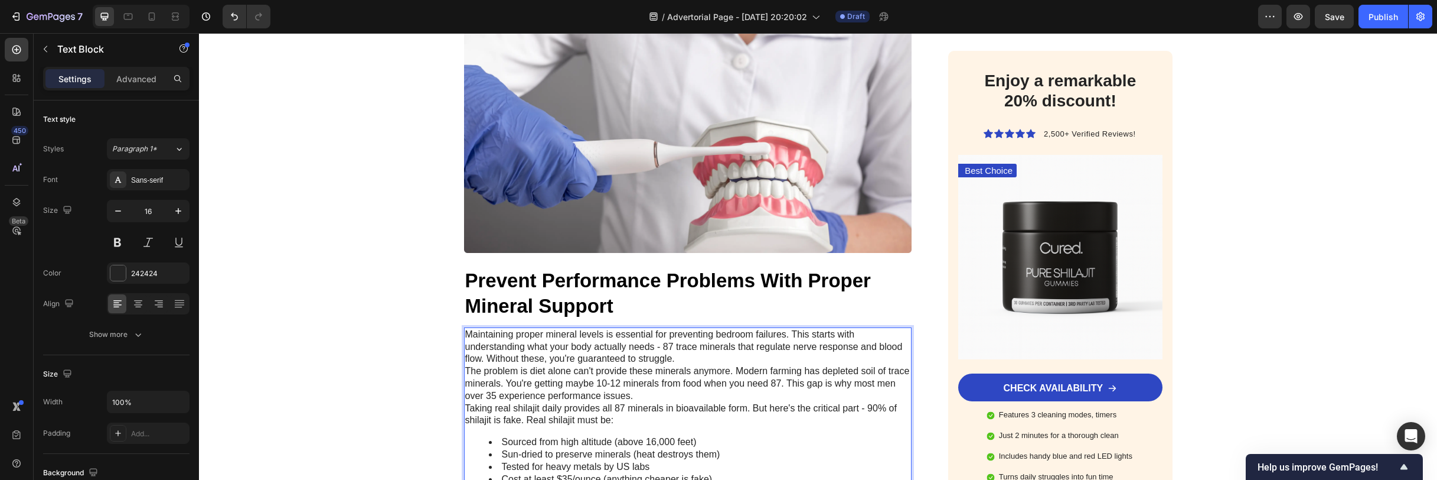
click at [476, 365] on p "The problem is diet alone can't provide these minerals anymore. Modern farming …" at bounding box center [688, 383] width 446 height 37
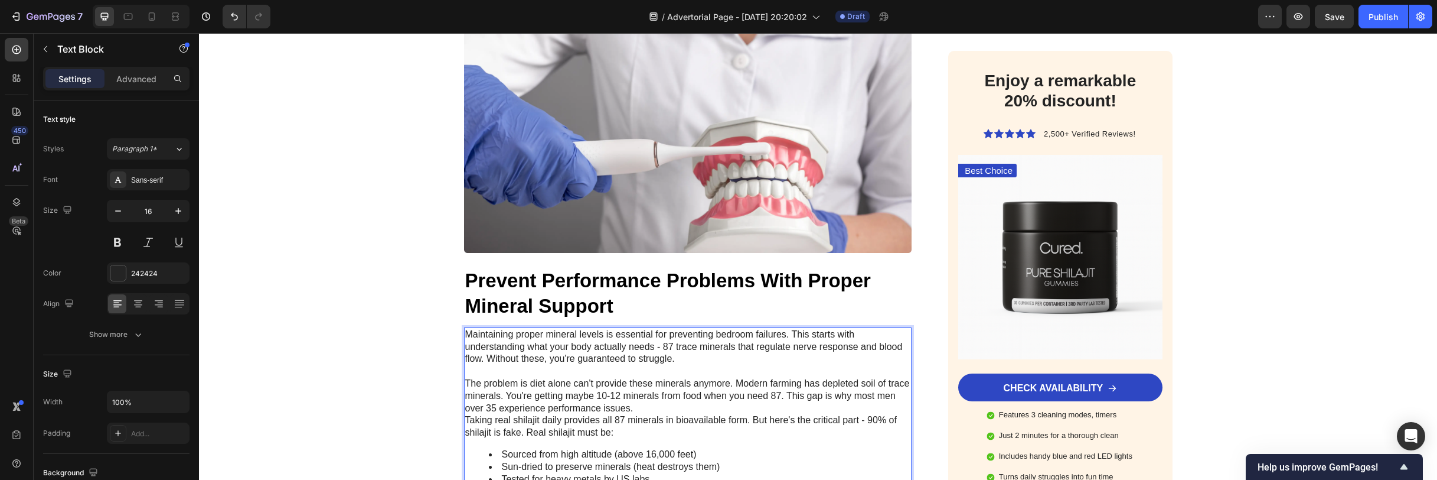
click at [465, 414] on p "Taking real shilajit daily provides all 87 minerals in bioavailable form. But h…" at bounding box center [688, 426] width 446 height 25
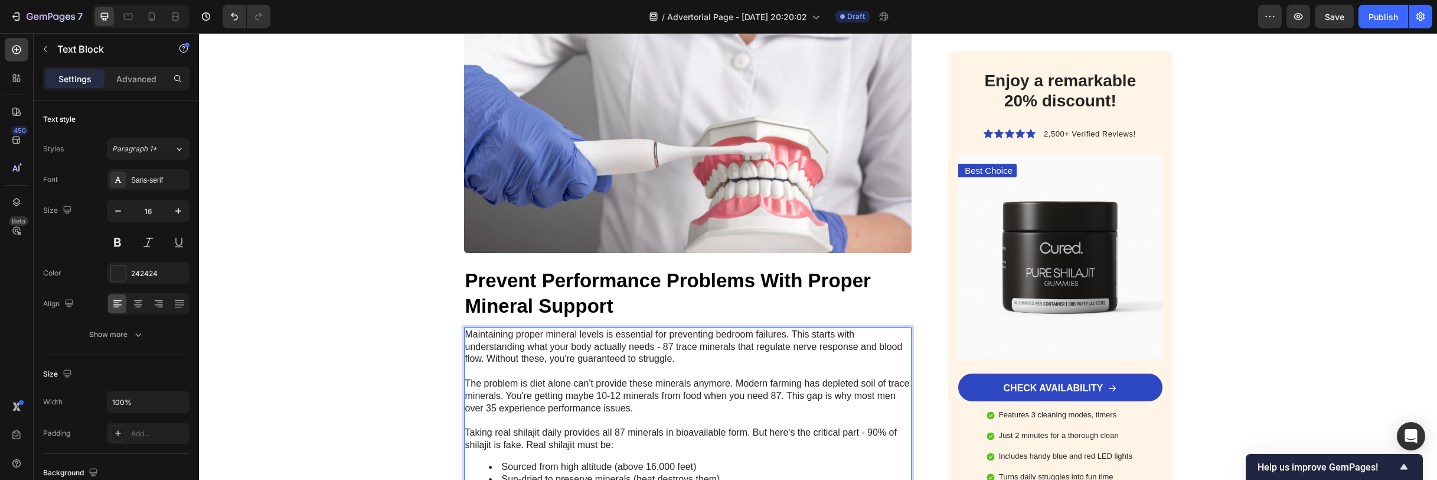
scroll to position [2072, 0]
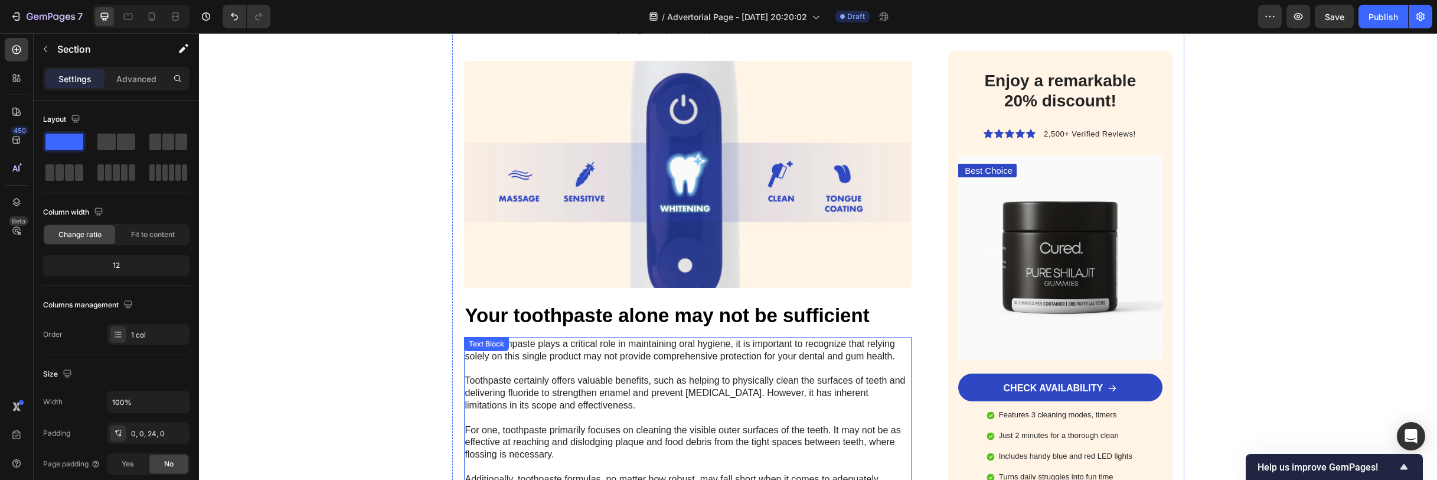
scroll to position [2296, 0]
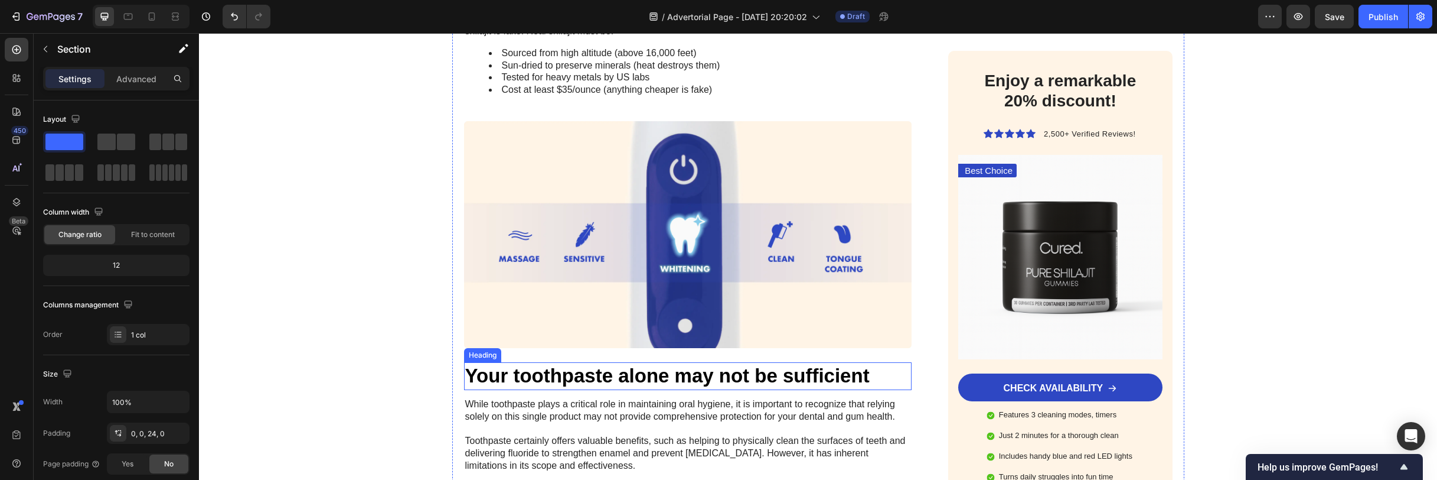
click at [712, 362] on h2 "Your toothpaste alone may not be sufficient" at bounding box center [688, 376] width 448 height 28
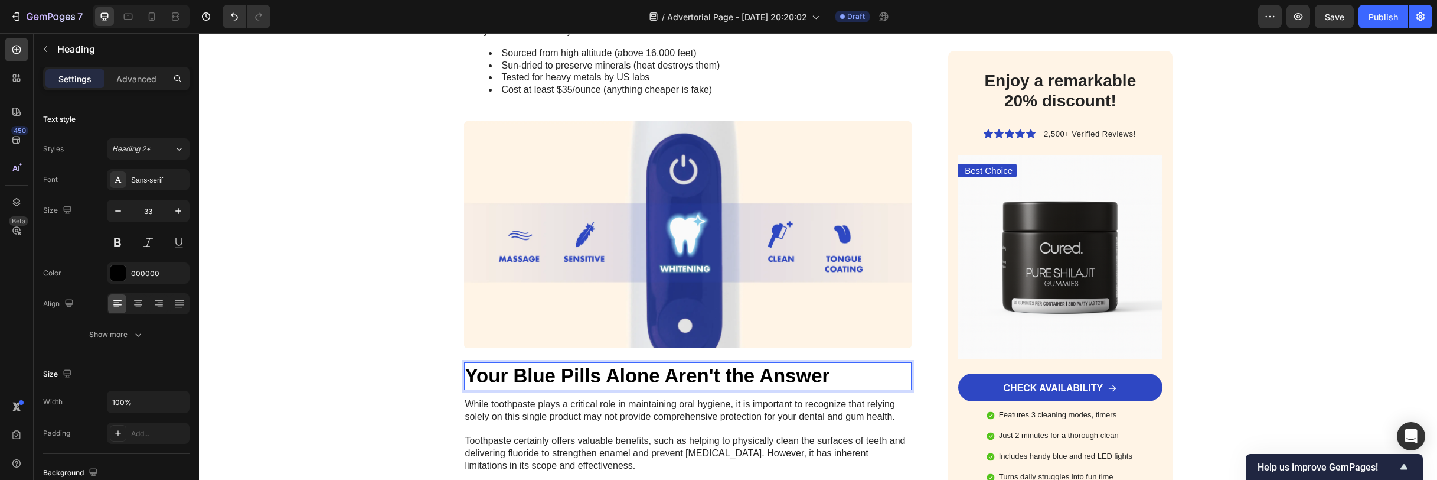
scroll to position [2485, 0]
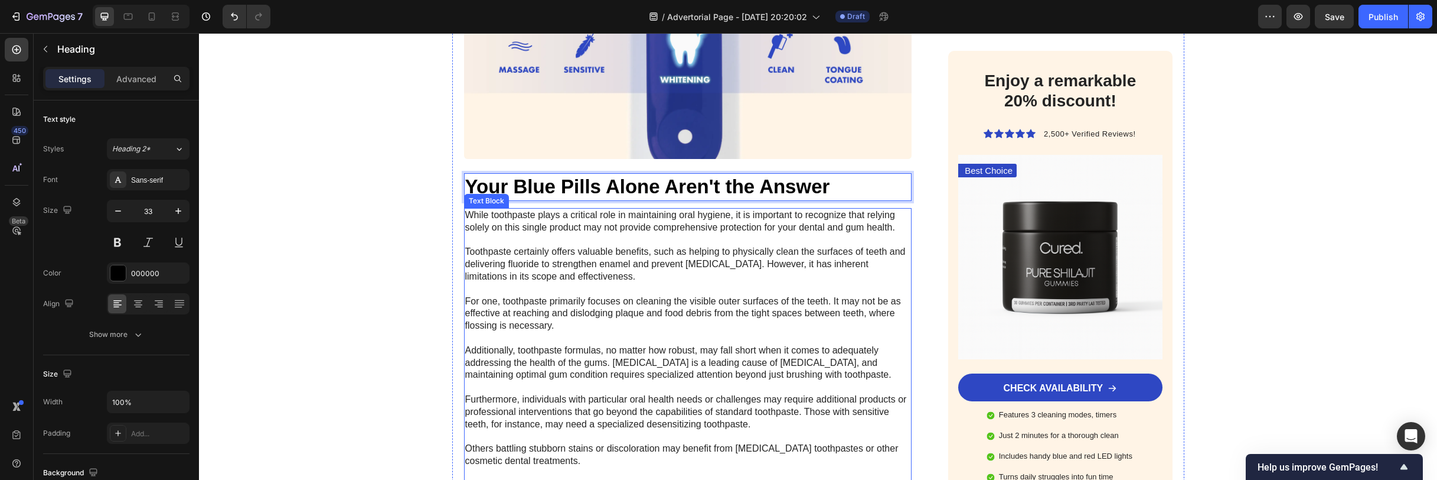
click at [705, 292] on p "While toothpaste plays a critical role in maintaining oral hygiene, it is impor…" at bounding box center [688, 375] width 446 height 332
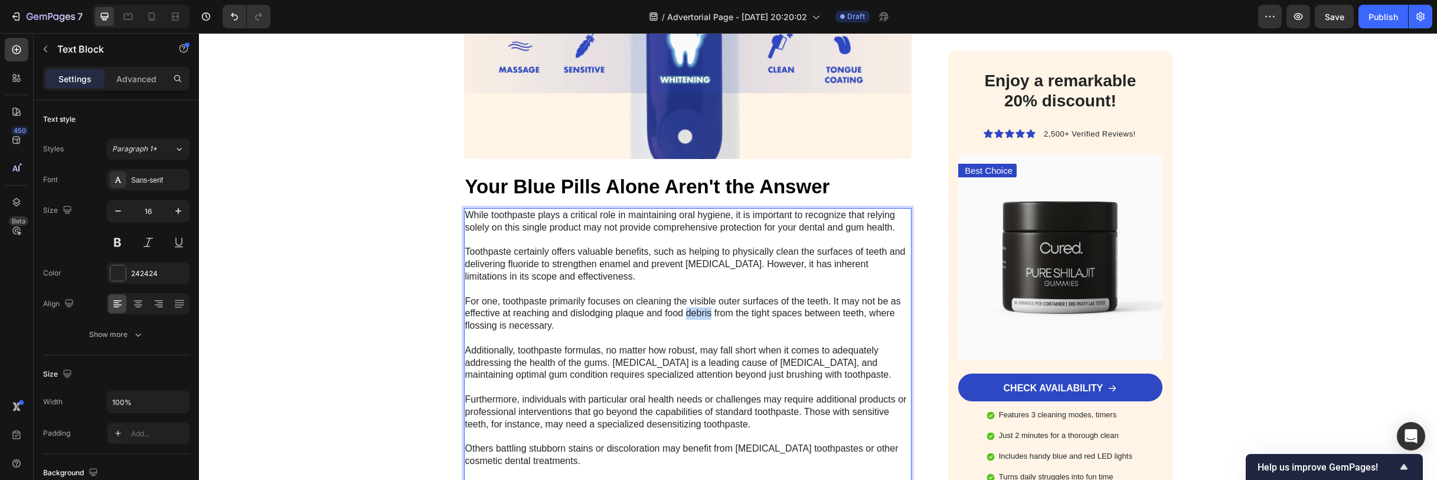
click at [705, 292] on p "While toothpaste plays a critical role in maintaining oral hygiene, it is impor…" at bounding box center [688, 375] width 446 height 332
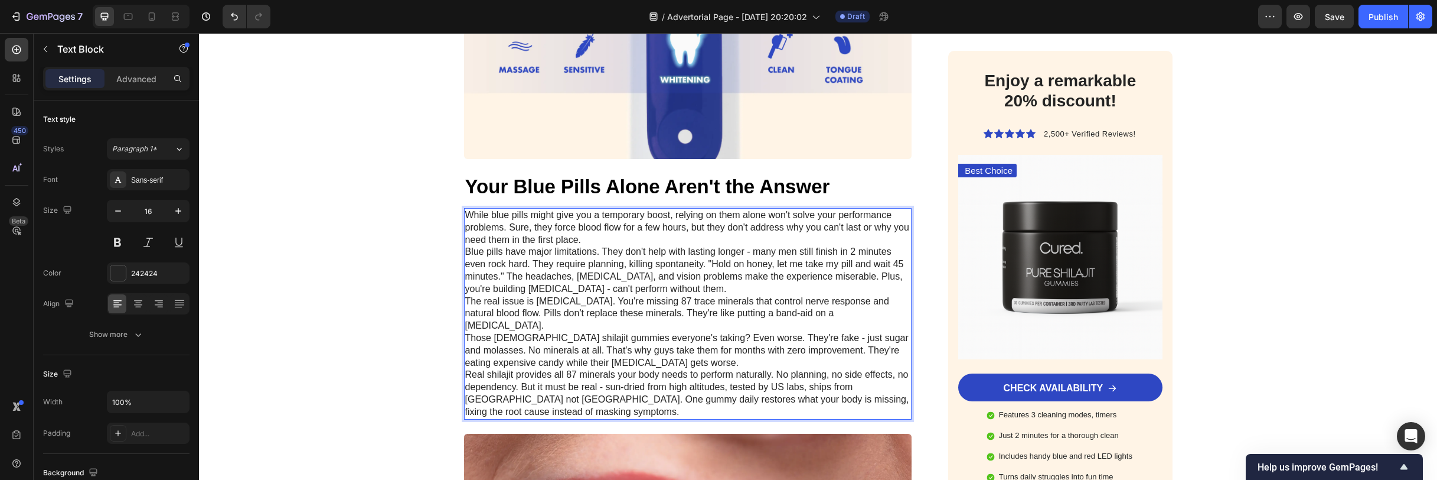
click at [595, 216] on p "While blue pills might give you a temporary boost, relying on them alone won't …" at bounding box center [688, 227] width 446 height 37
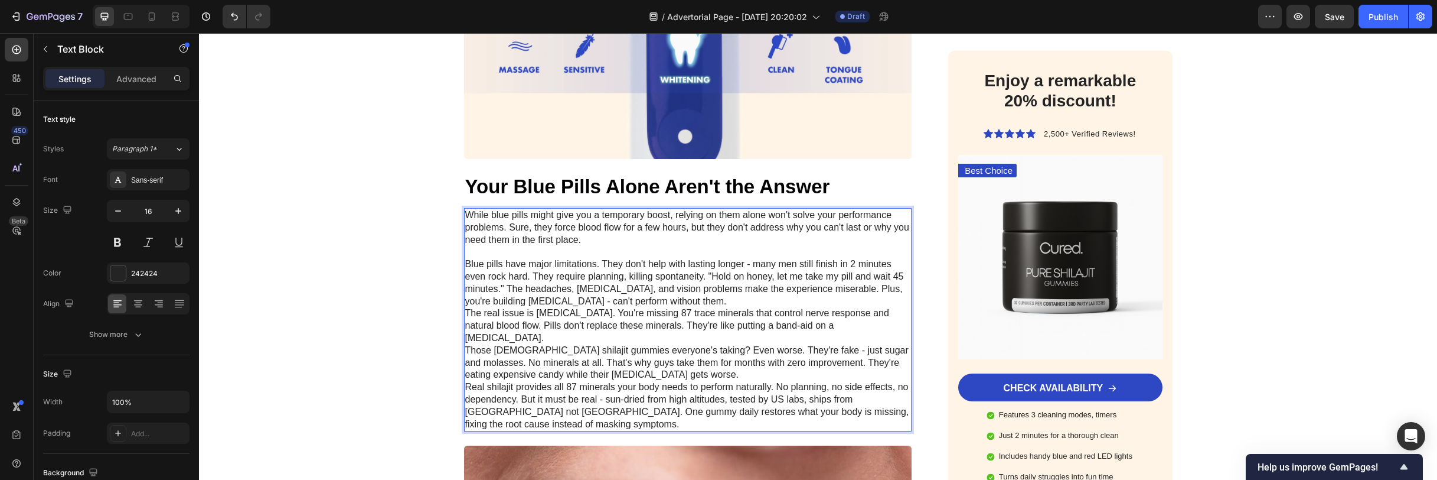
click at [744, 269] on p "Blue pills have major limitations. They don't help with lasting longer - many m…" at bounding box center [688, 282] width 446 height 49
click at [746, 275] on p "Blue pills have major limitations. They don't help with lasting longer - many m…" at bounding box center [688, 282] width 446 height 49
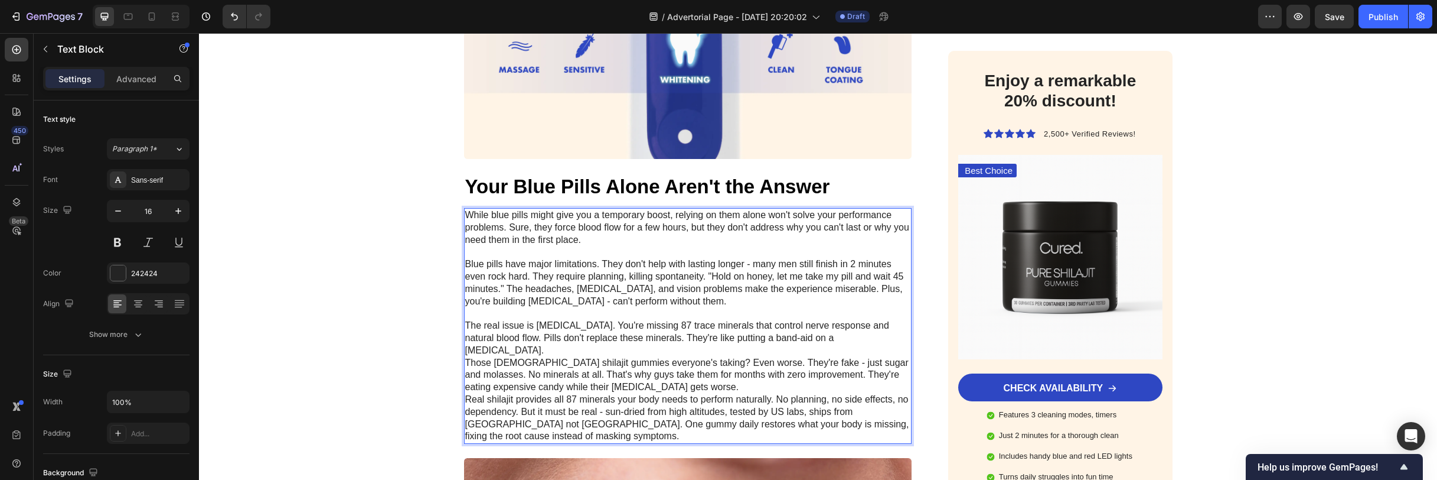
click at [684, 357] on p "Those Chinese shilajit gummies everyone's taking? Even worse. They're fake - ju…" at bounding box center [688, 375] width 446 height 37
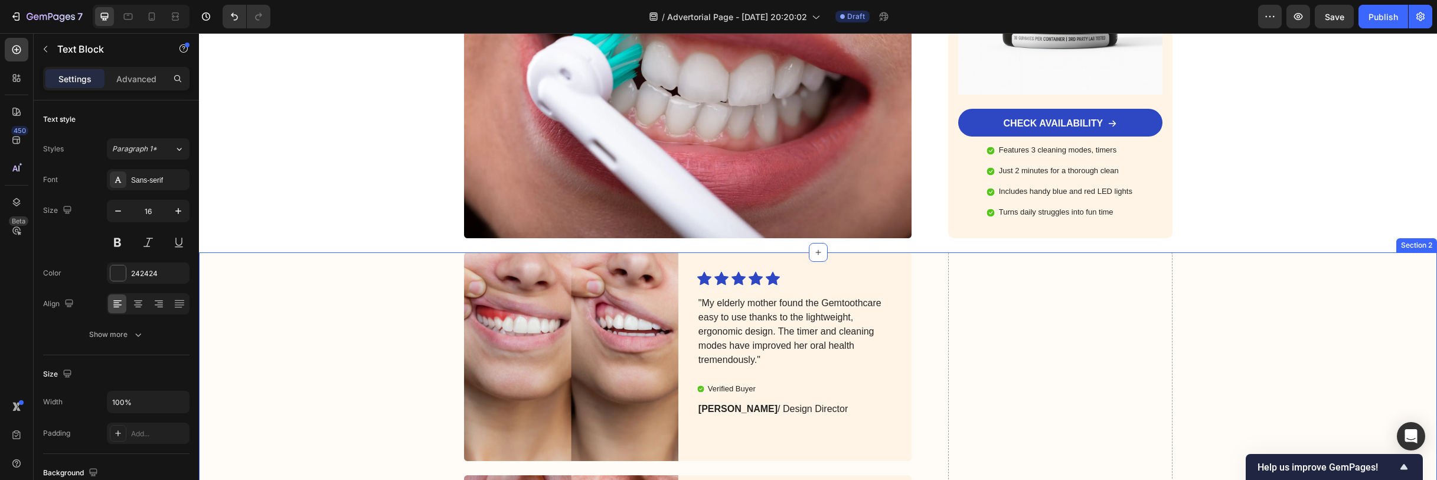
scroll to position [3082, 0]
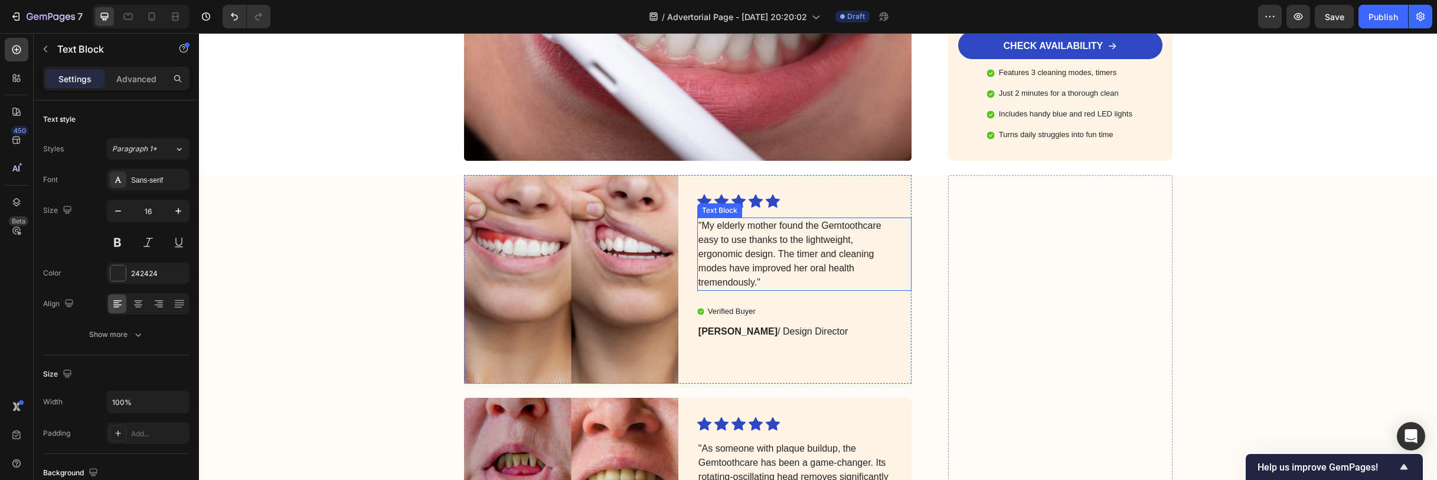
click at [747, 219] on p ""My elderly mother found the Gemtoothcare easy to use thanks to the lightweight…" at bounding box center [795, 254] width 193 height 71
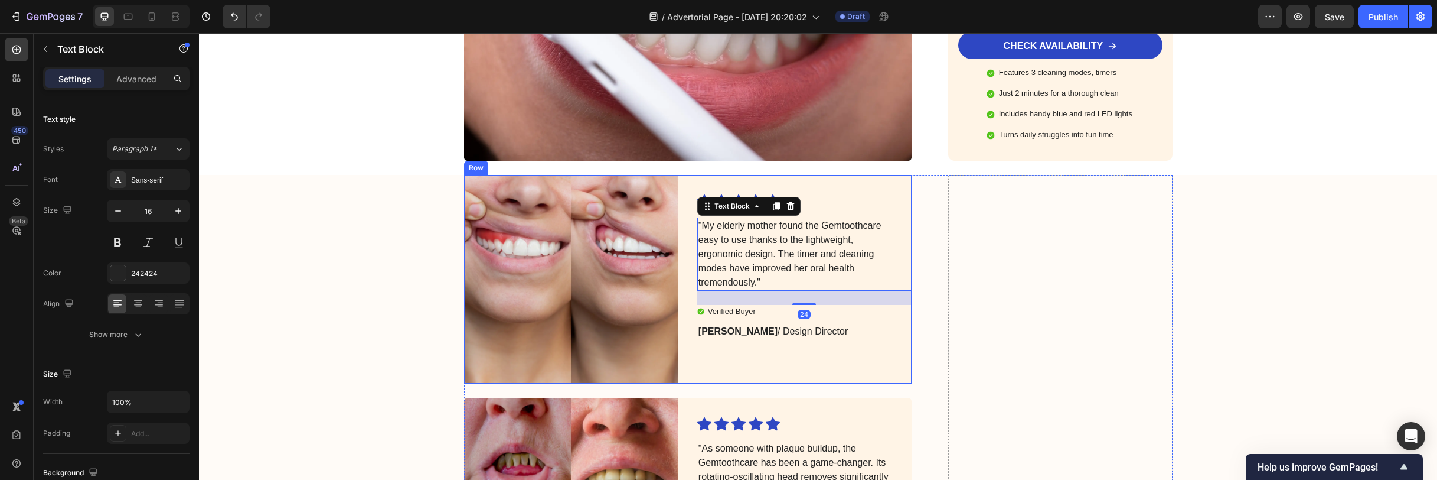
click at [797, 325] on div "Icon Icon Icon Icon Icon Icon List "My elderly mother found the Gemtoothcare ea…" at bounding box center [804, 279] width 214 height 208
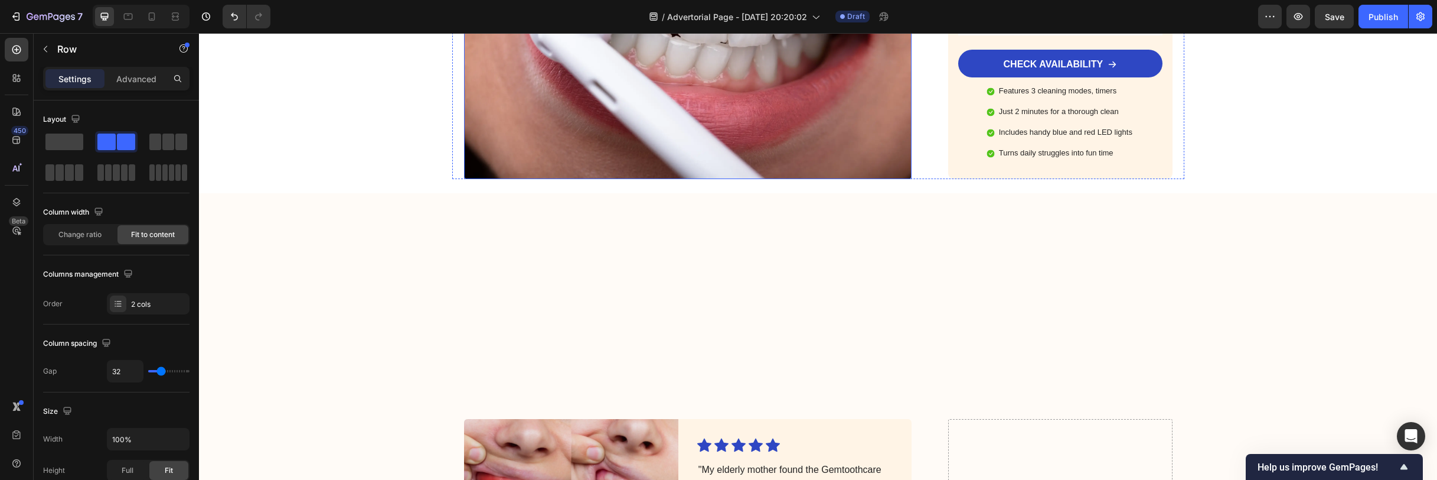
scroll to position [3072, 0]
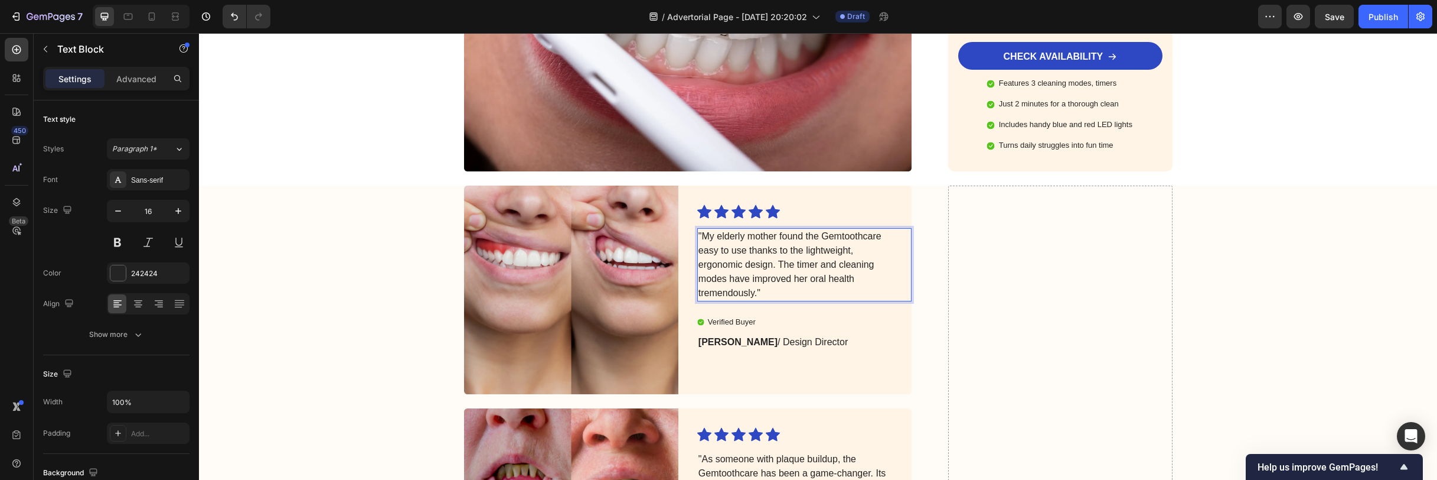
copy p ""My elderly mother found the Gemtoothcare easy to use thanks to the lightweight…"
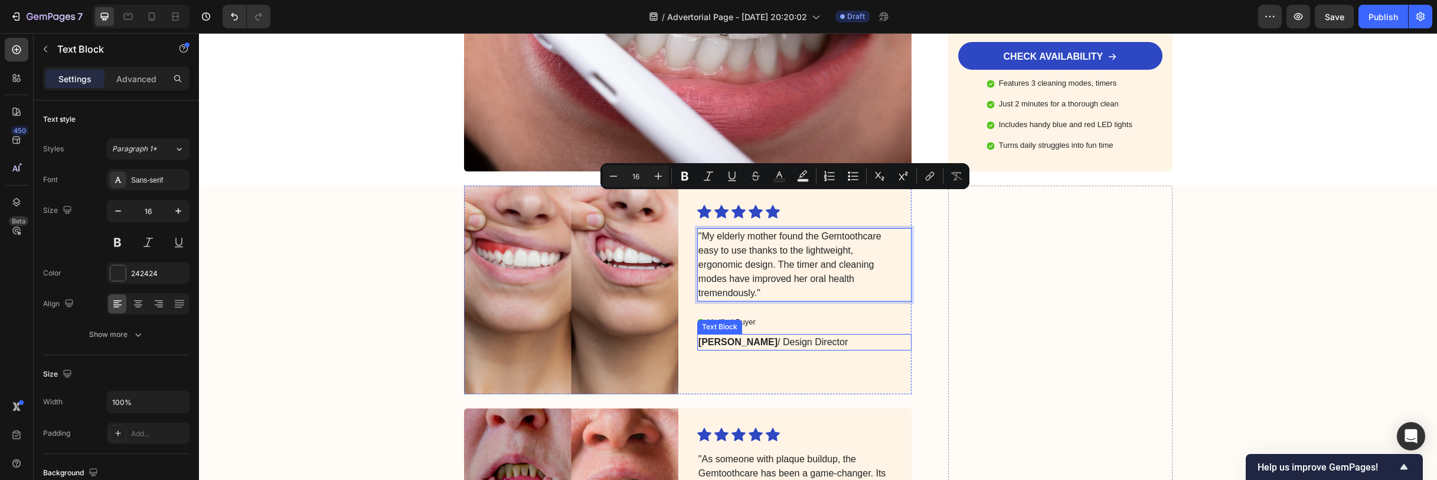
click at [749, 335] on p "Julia R. / Design Director" at bounding box center [795, 342] width 193 height 14
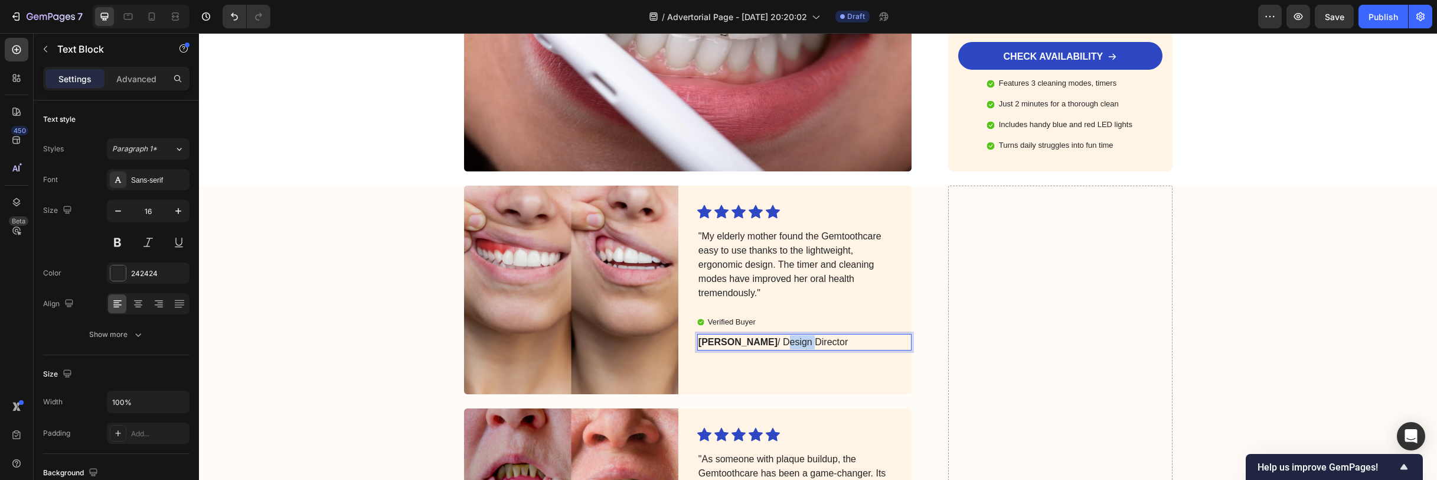
copy p "Julia R. / Design Director"
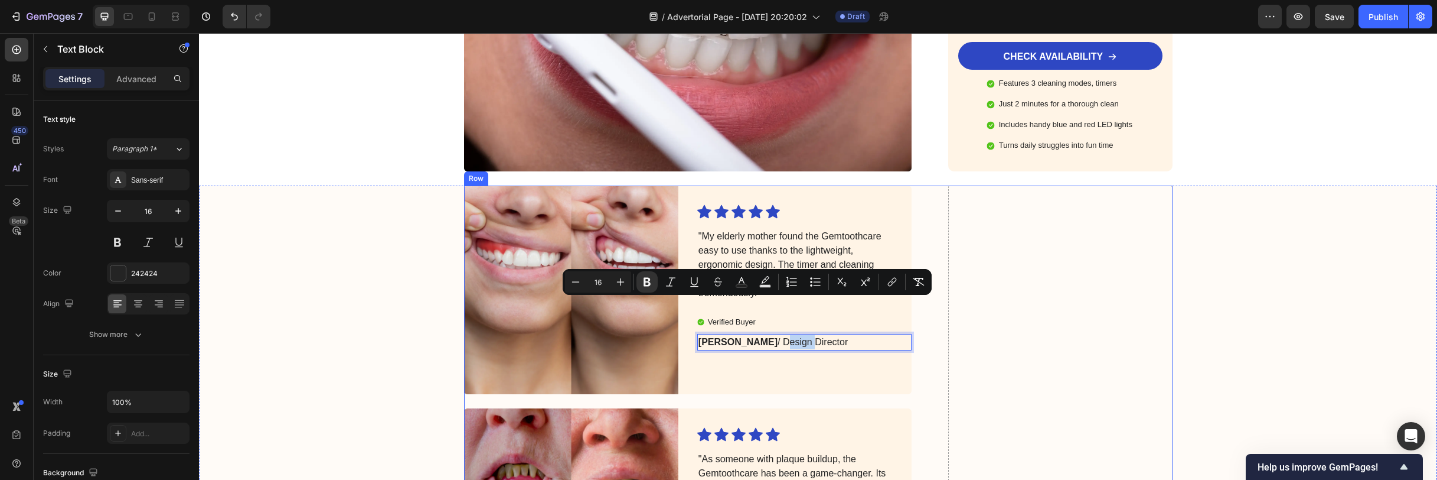
scroll to position [3200, 0]
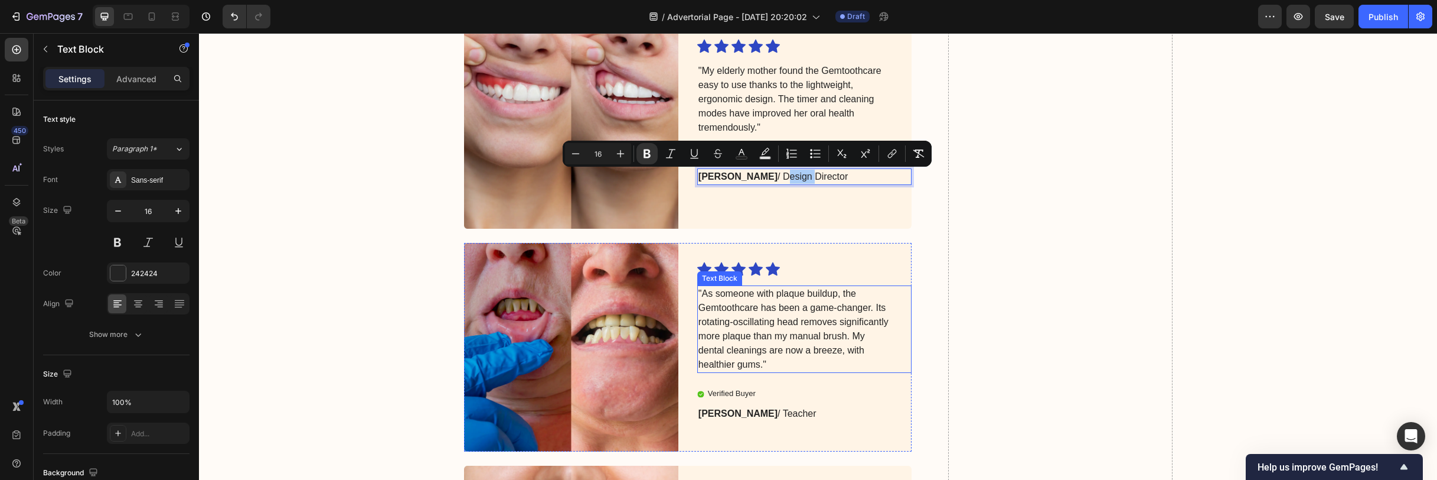
click at [774, 323] on p ""As someone with plaque buildup, the Gemtoothcare has been a game-changer. Its …" at bounding box center [795, 328] width 193 height 85
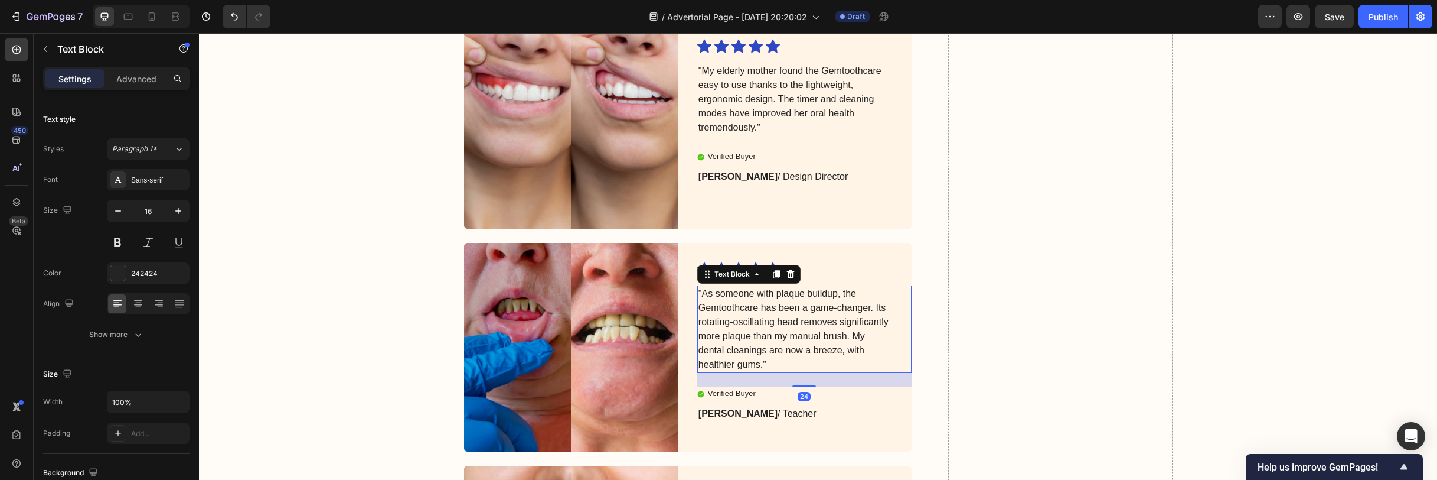
click at [774, 323] on p ""As someone with plaque buildup, the Gemtoothcare has been a game-changer. Its …" at bounding box center [795, 328] width 193 height 85
copy p ""As someone with plaque buildup, the Gemtoothcare has been a game-changer. Its …"
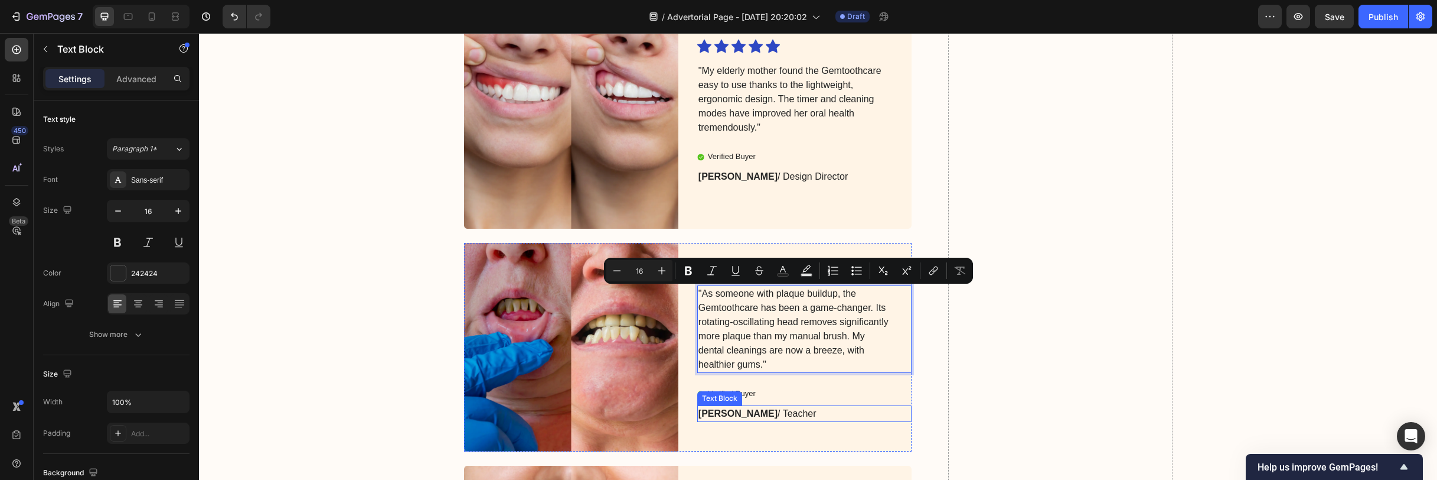
click at [729, 413] on strong "[PERSON_NAME]" at bounding box center [738, 413] width 79 height 10
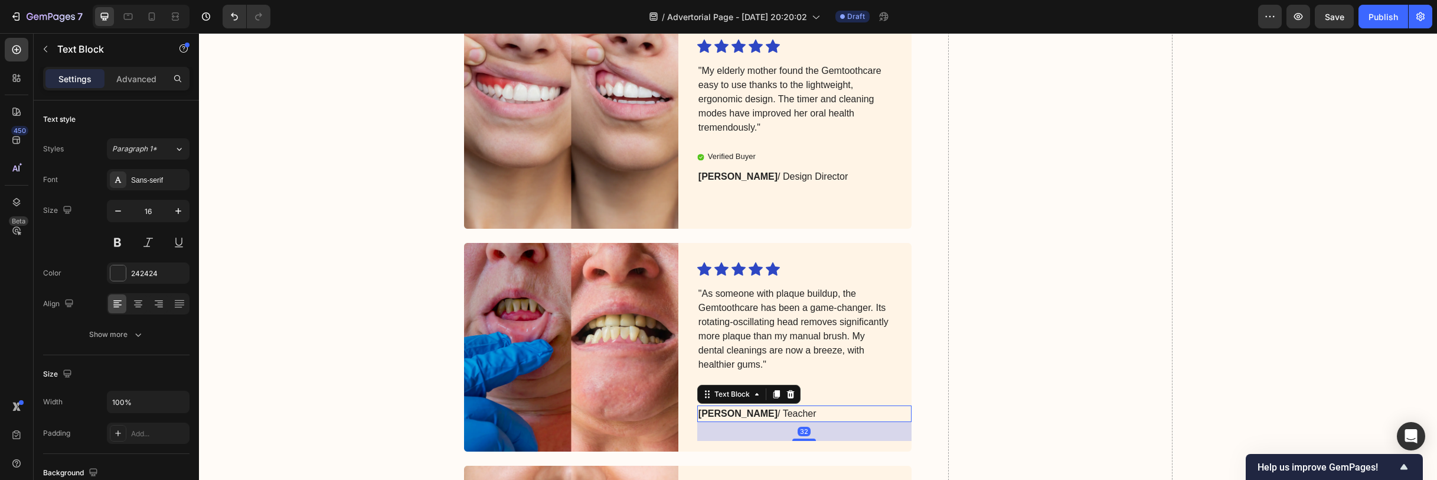
click at [729, 413] on strong "[PERSON_NAME]" at bounding box center [738, 413] width 79 height 10
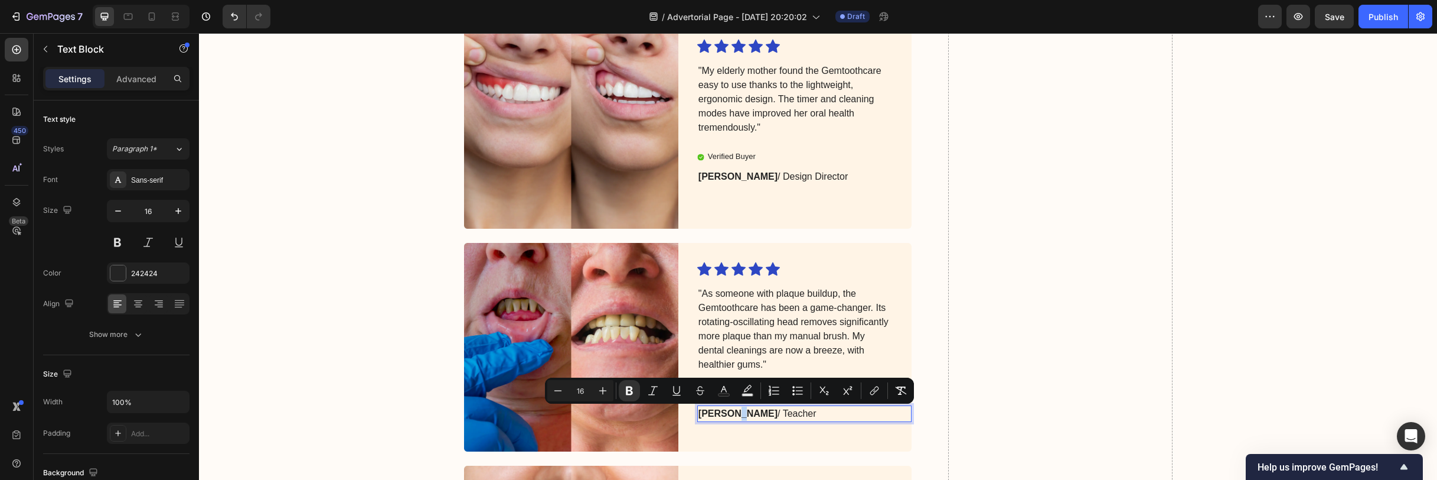
copy p "Michael T. / Teacher"
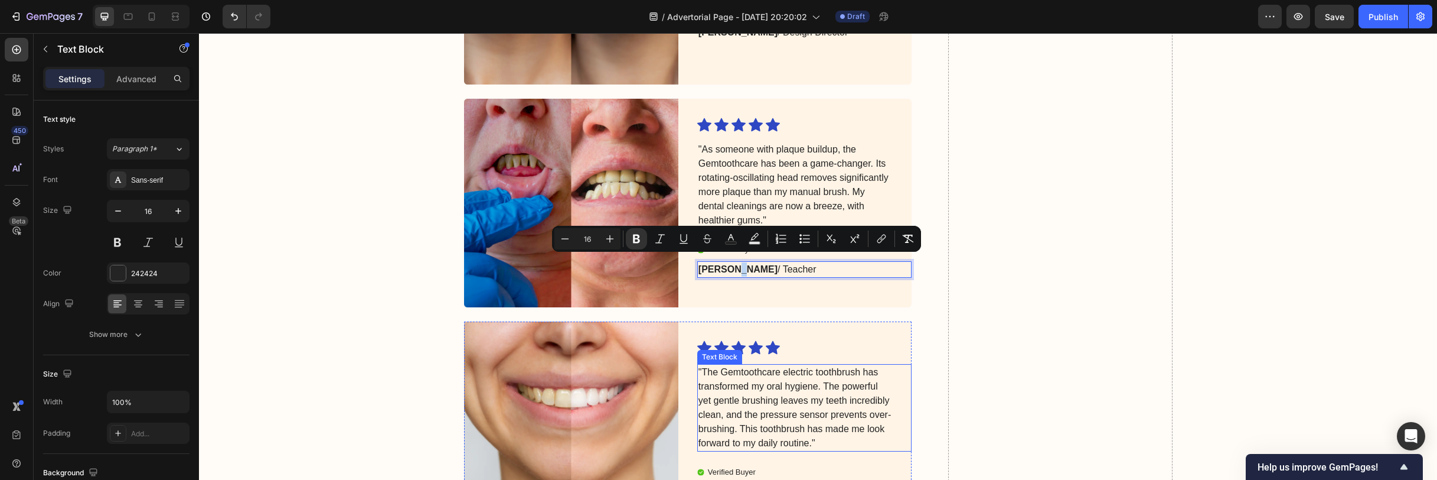
scroll to position [3351, 0]
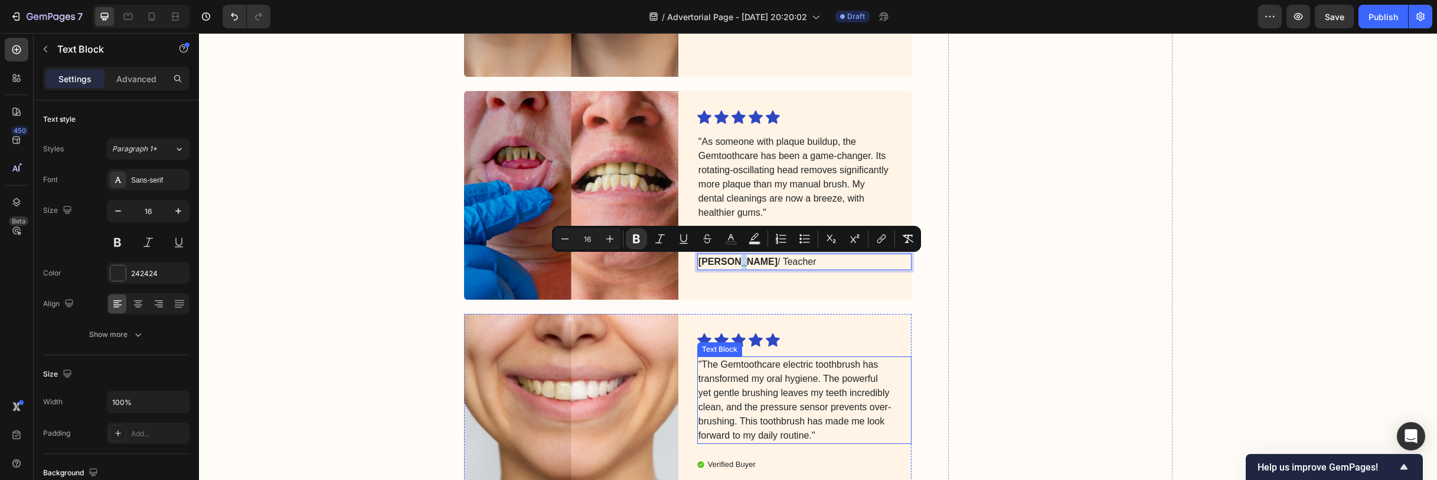
click at [781, 380] on p ""The Gemtoothcare electric toothbrush has transformed my oral hygiene. The powe…" at bounding box center [795, 399] width 193 height 85
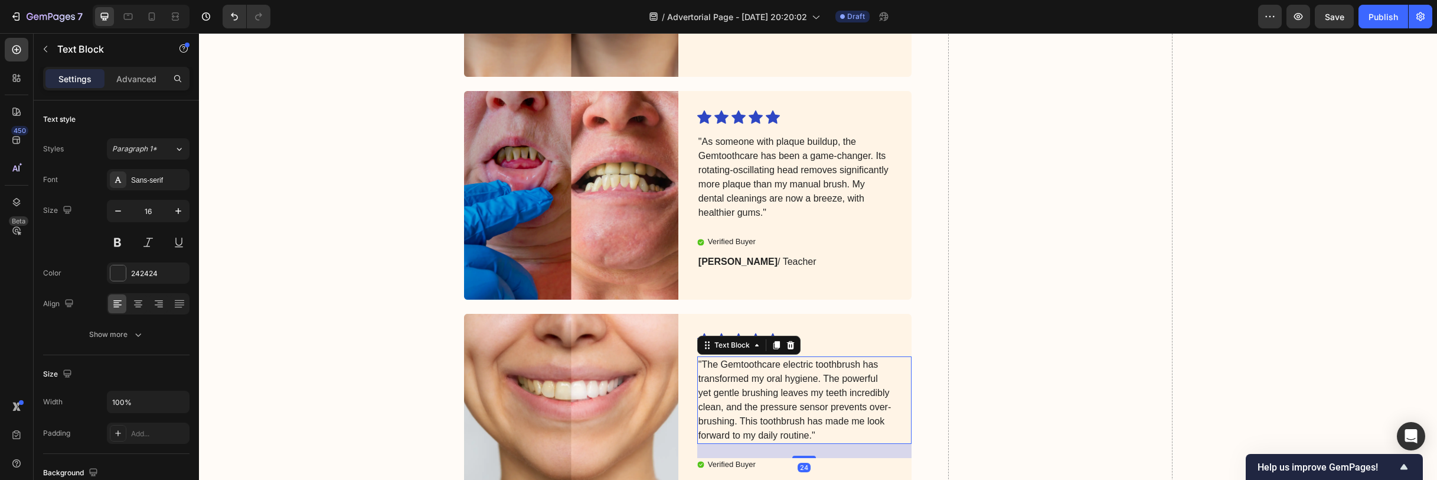
click at [781, 380] on p ""The Gemtoothcare electric toothbrush has transformed my oral hygiene. The powe…" at bounding box center [795, 399] width 193 height 85
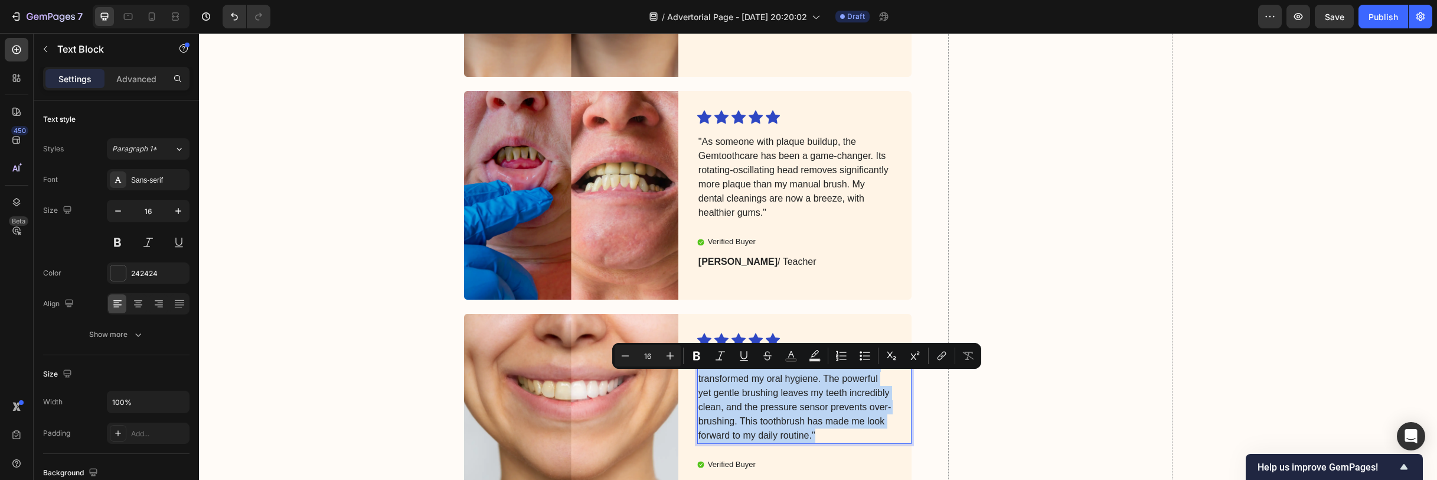
copy p ""The Gemtoothcare electric toothbrush has transformed my oral hygiene. The powe…"
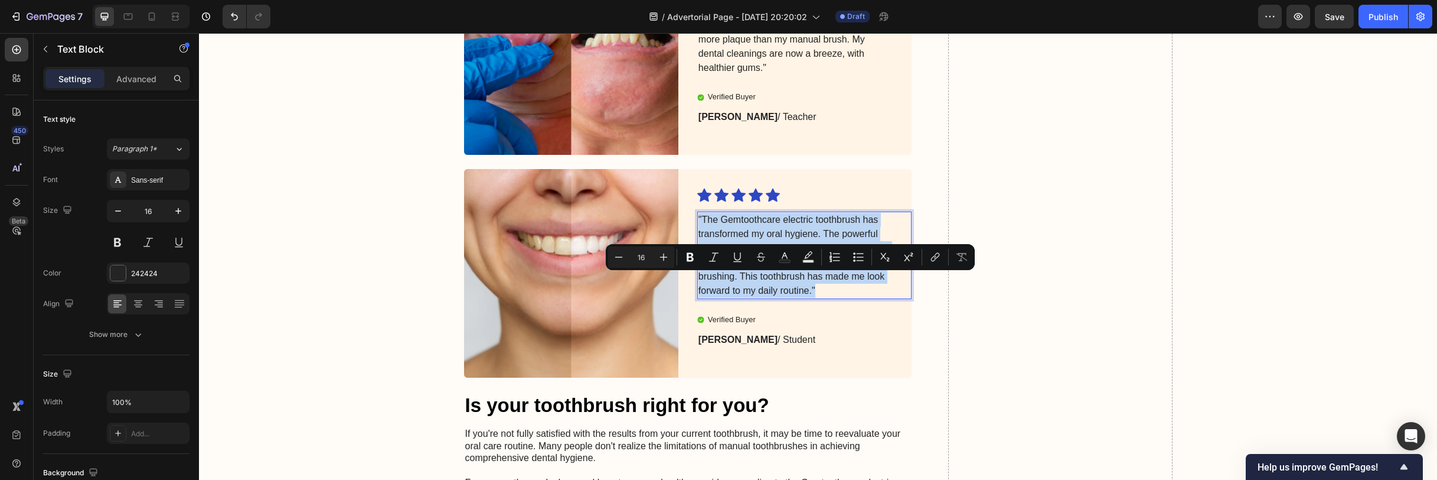
scroll to position [3436, 0]
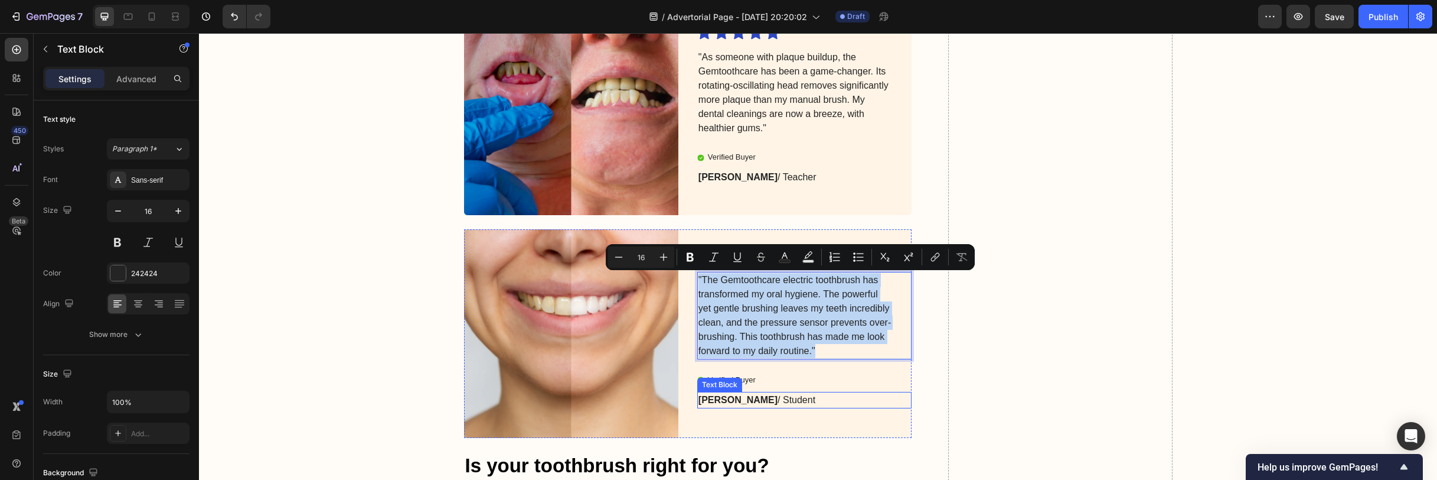
click at [735, 399] on p "Sarah L. / Student" at bounding box center [795, 400] width 193 height 14
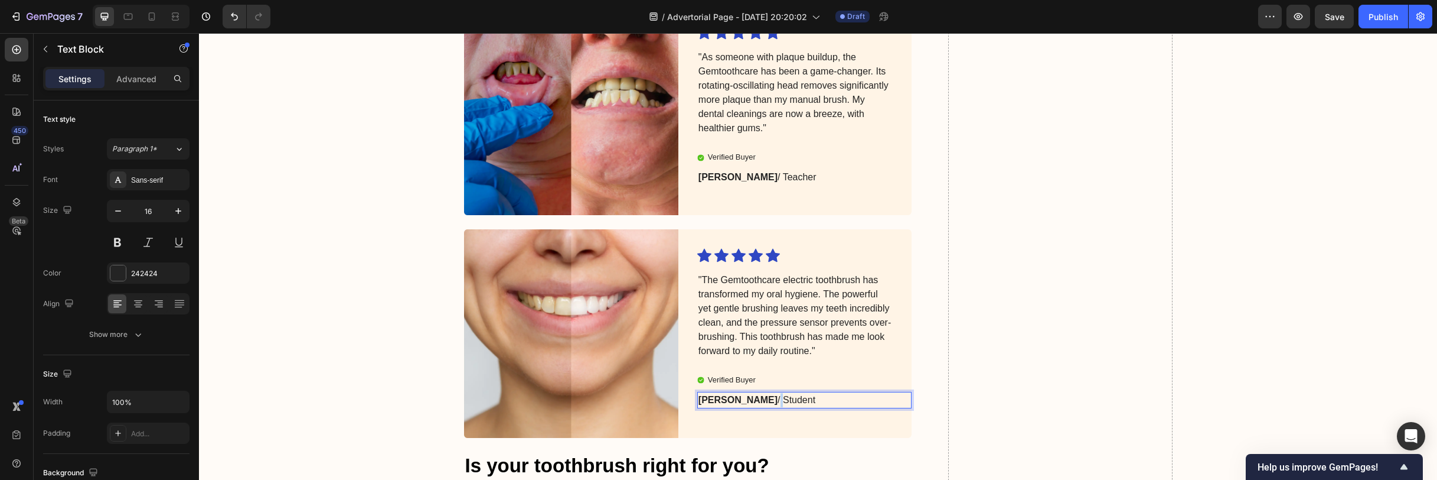
click at [735, 399] on p "Sarah L. / Student" at bounding box center [795, 400] width 193 height 14
copy p "Sarah L. / Student"
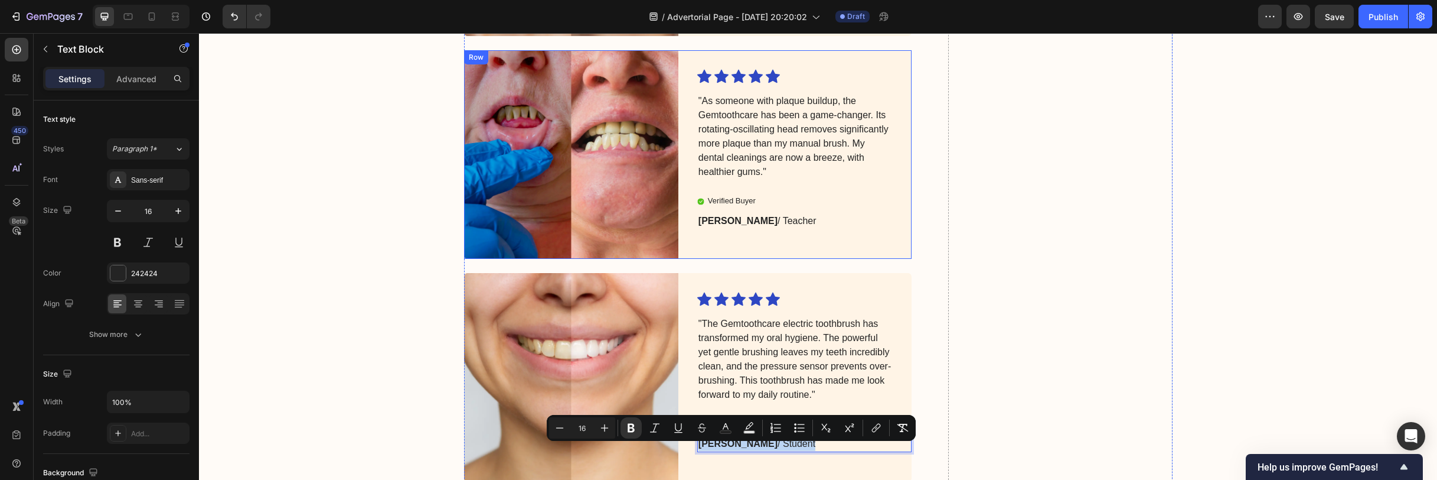
scroll to position [3124, 0]
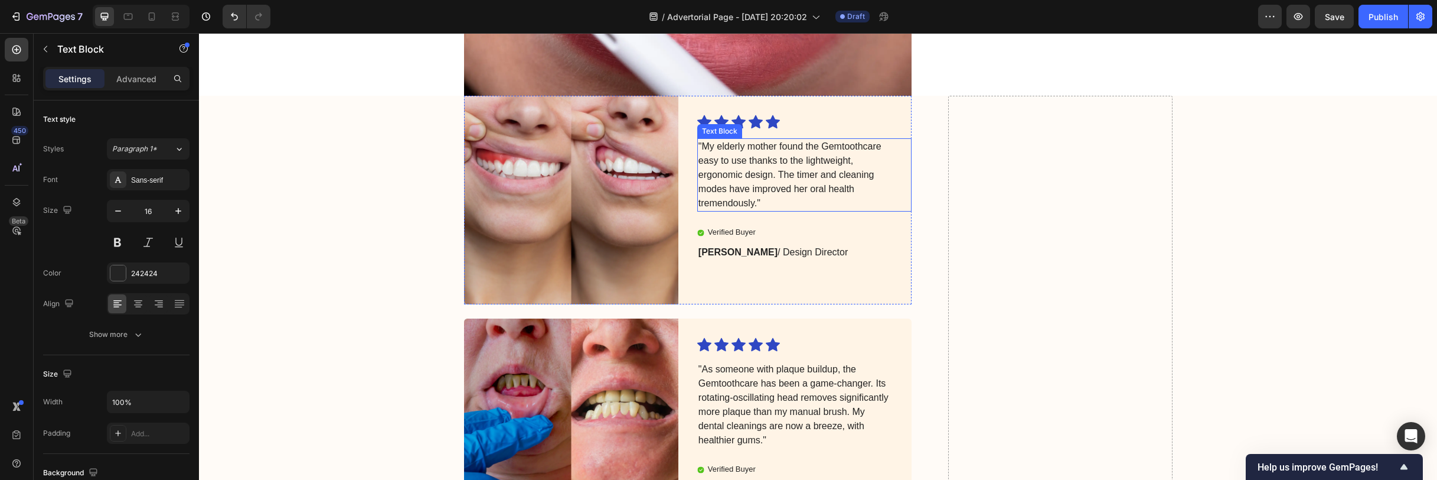
click at [759, 159] on p ""My elderly mother found the Gemtoothcare easy to use thanks to the lightweight…" at bounding box center [795, 174] width 193 height 71
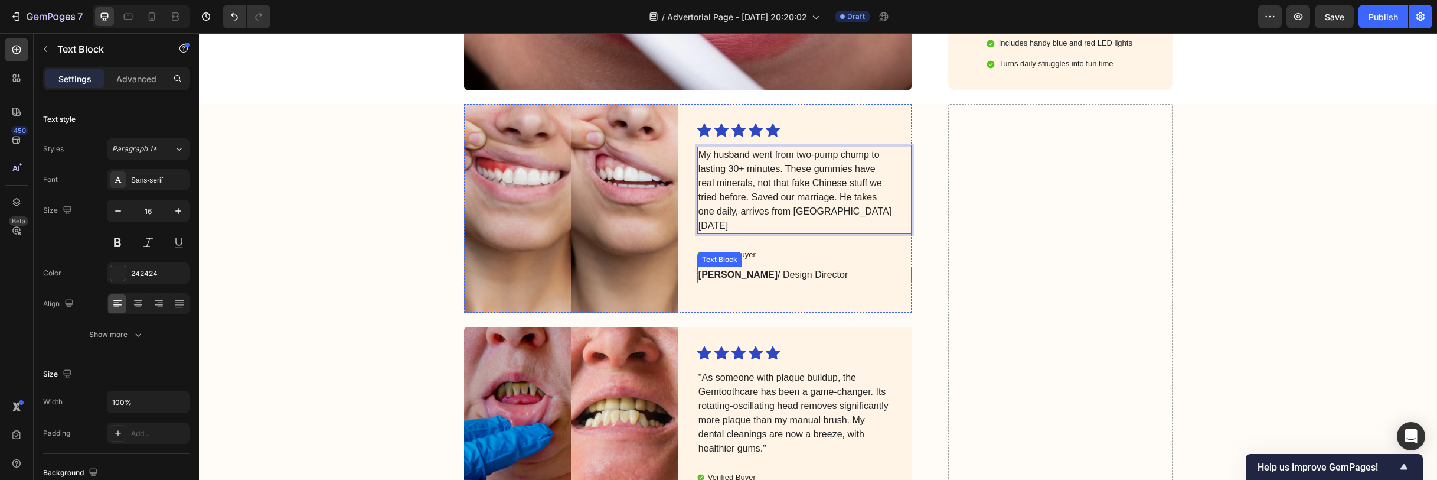
scroll to position [3186, 0]
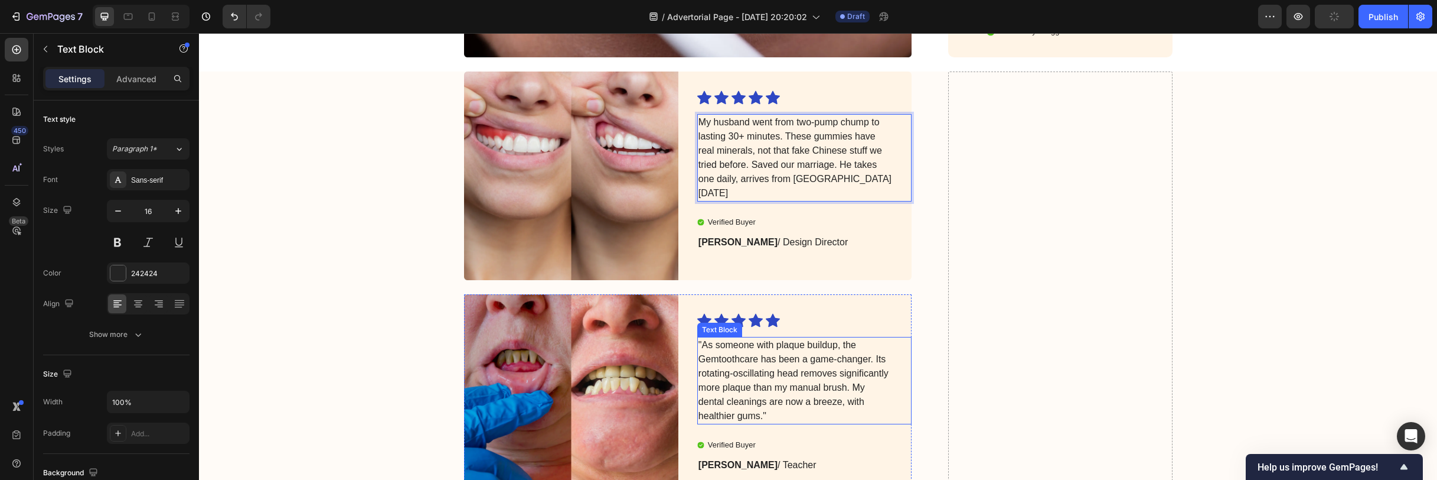
click at [748, 338] on p ""As someone with plaque buildup, the Gemtoothcare has been a game-changer. Its …" at bounding box center [795, 380] width 193 height 85
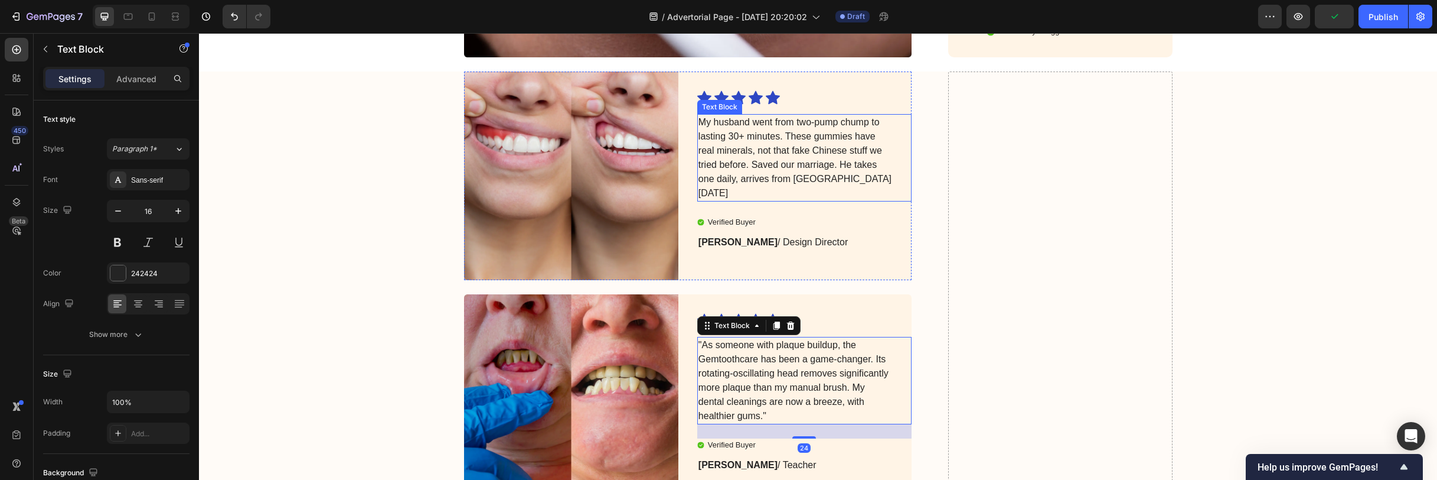
click at [769, 133] on p "My husband went from two-pump chump to lasting 30+ minutes. These gummies have …" at bounding box center [795, 157] width 193 height 85
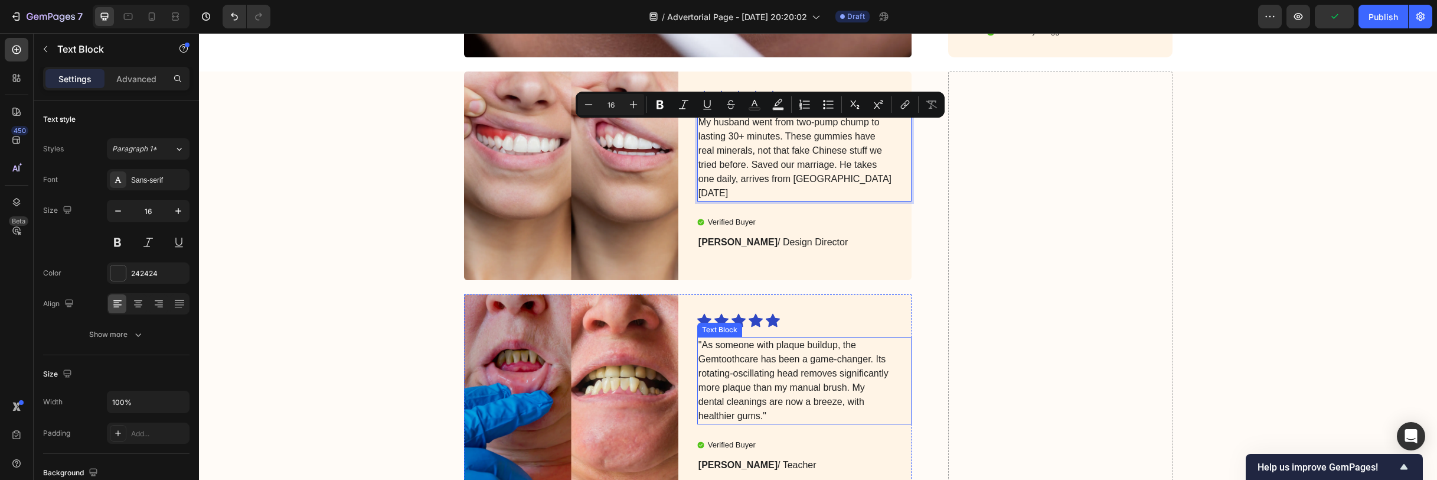
click at [788, 357] on p ""As someone with plaque buildup, the Gemtoothcare has been a game-changer. Its …" at bounding box center [795, 380] width 193 height 85
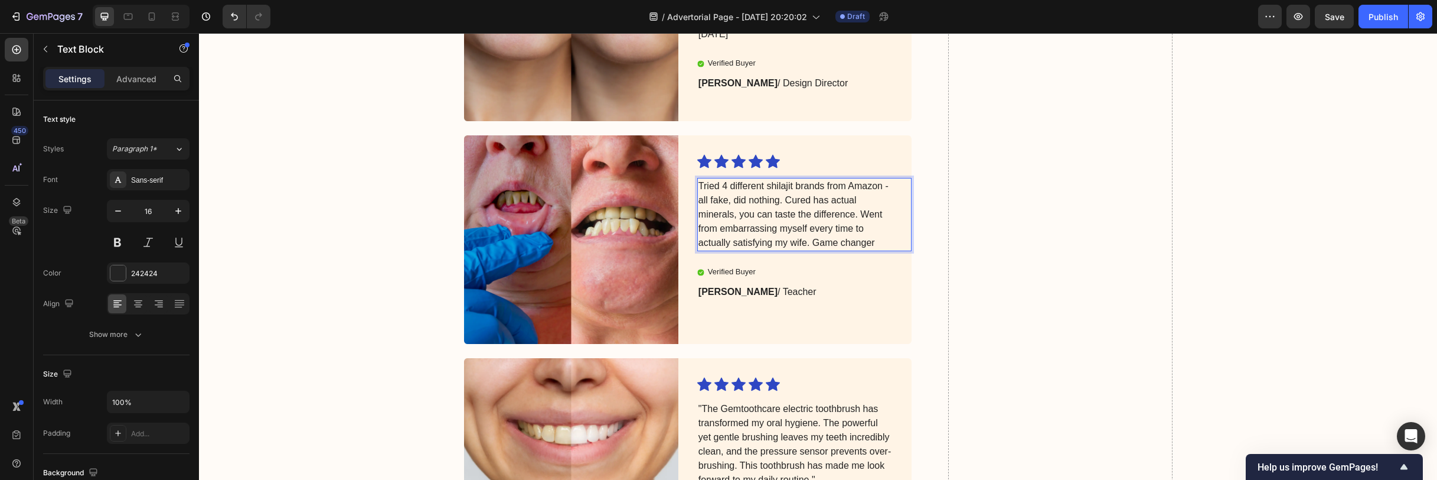
scroll to position [3429, 0]
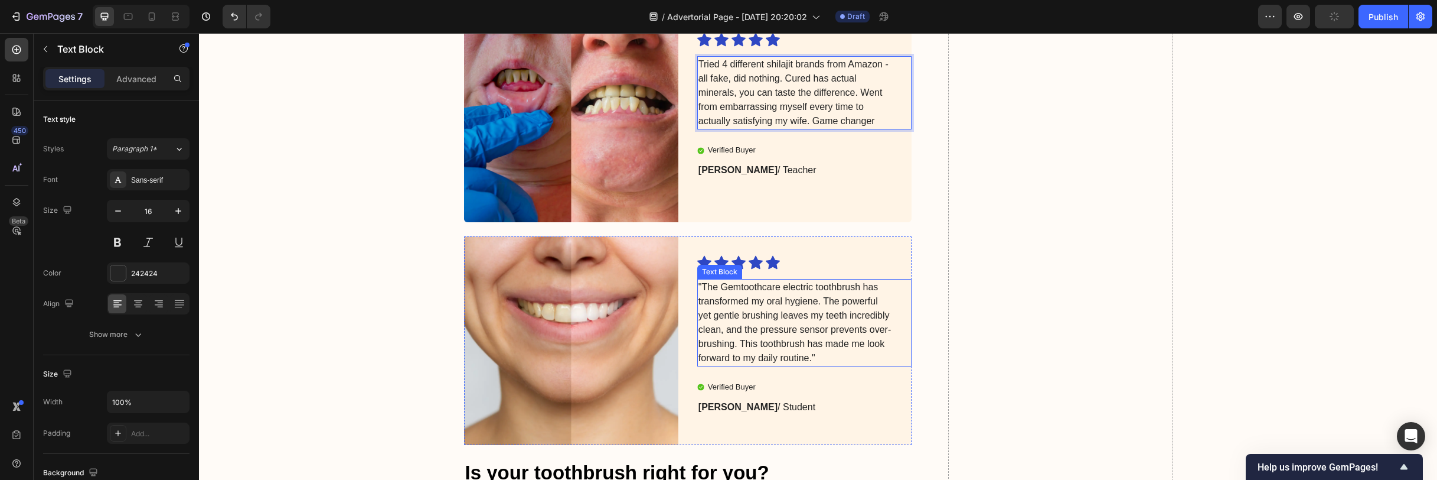
click at [793, 309] on p ""The Gemtoothcare electric toothbrush has transformed my oral hygiene. The powe…" at bounding box center [795, 322] width 193 height 85
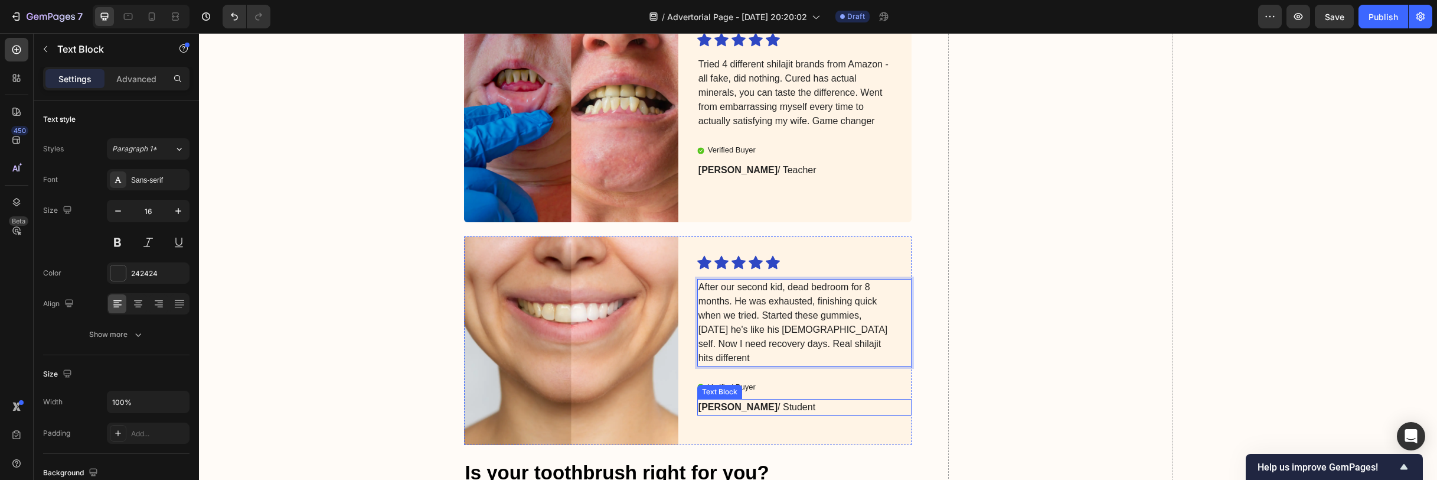
click at [767, 405] on p "Sarah L. / Student" at bounding box center [795, 407] width 193 height 14
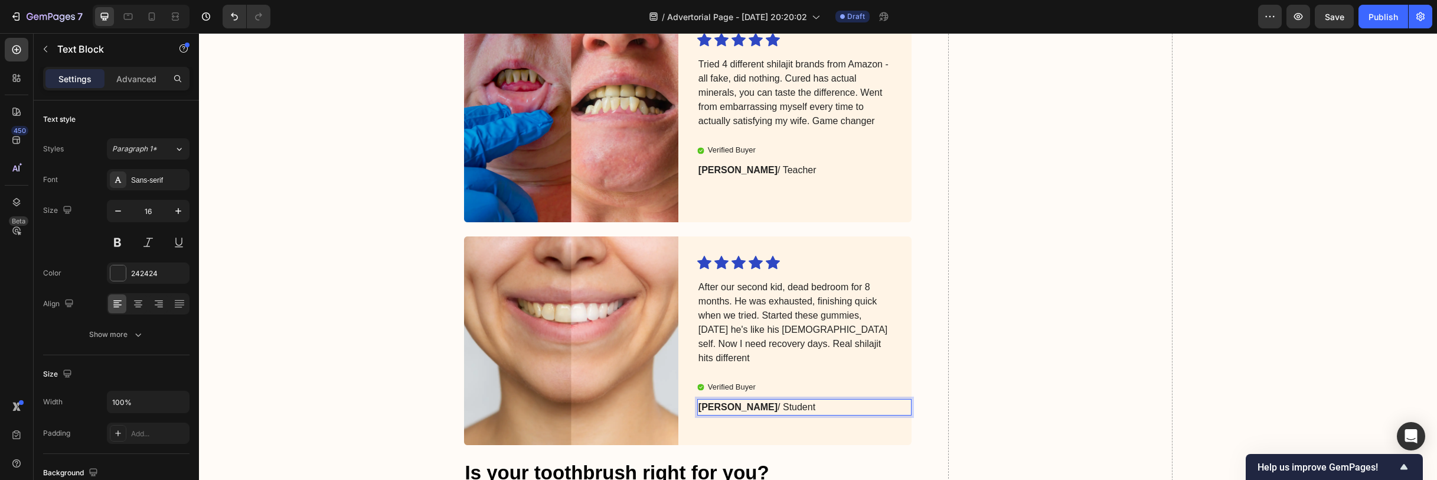
click at [787, 409] on p "Sarah L. / Student" at bounding box center [795, 407] width 193 height 14
click at [783, 397] on div "Icon Icon Icon Icon Icon Icon List After our second kid, dead bedroom for 8 mon…" at bounding box center [804, 340] width 214 height 208
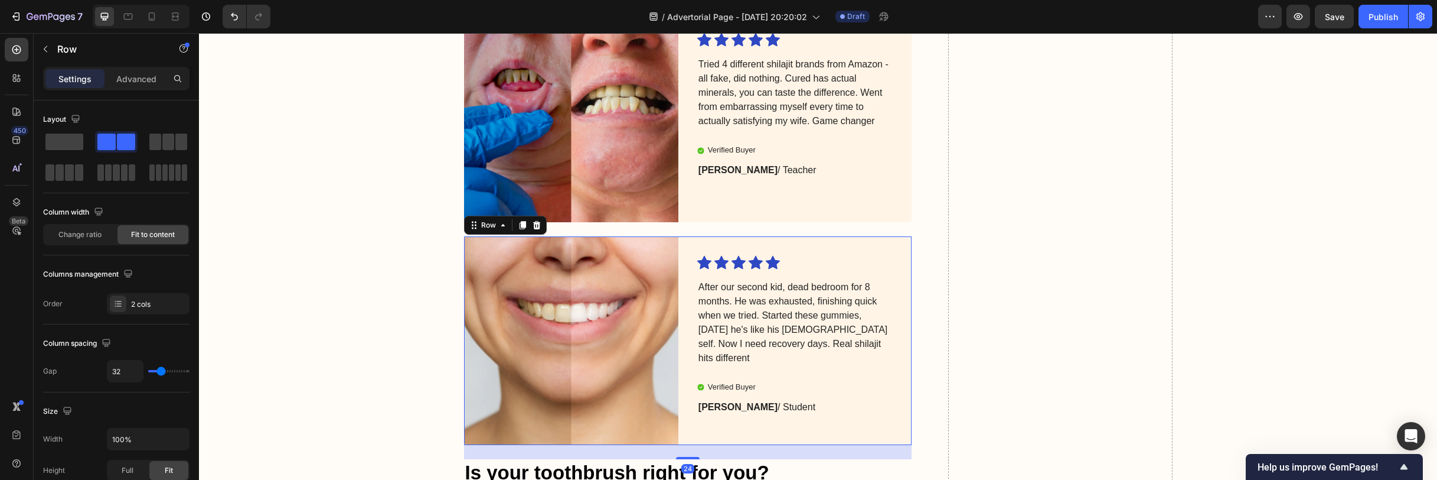
click at [781, 406] on p "Sarah L. / Student" at bounding box center [795, 407] width 193 height 14
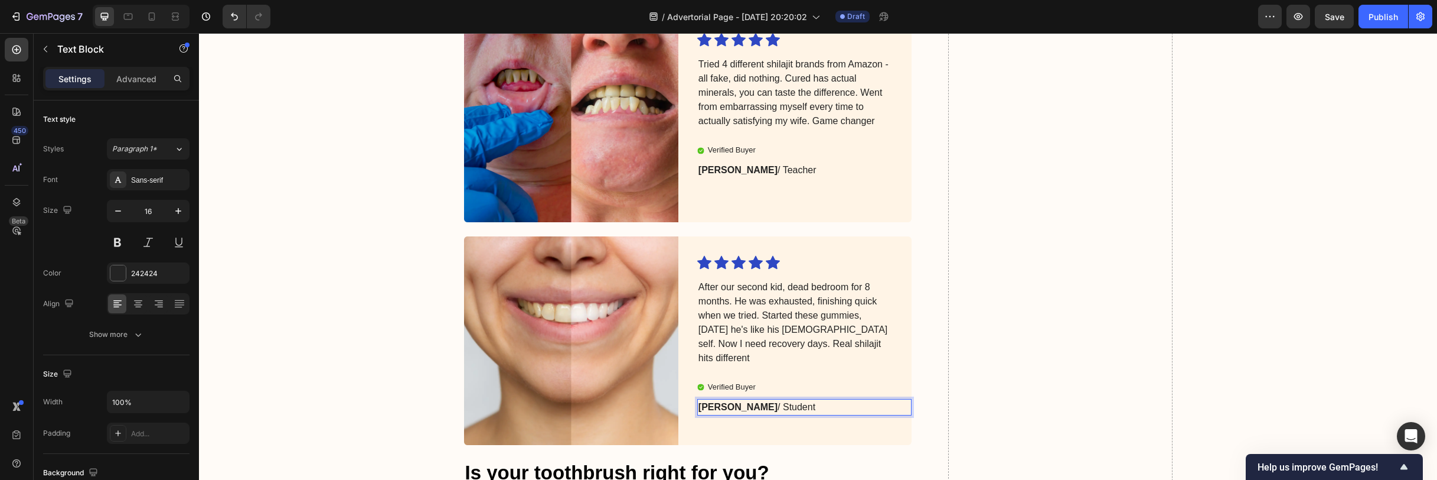
click at [775, 403] on p "Sarah L. / Student" at bounding box center [795, 407] width 193 height 14
drag, startPoint x: 775, startPoint y: 403, endPoint x: 737, endPoint y: 403, distance: 38.4
click at [737, 403] on p "Sarah L. / Student" at bounding box center [795, 407] width 193 height 14
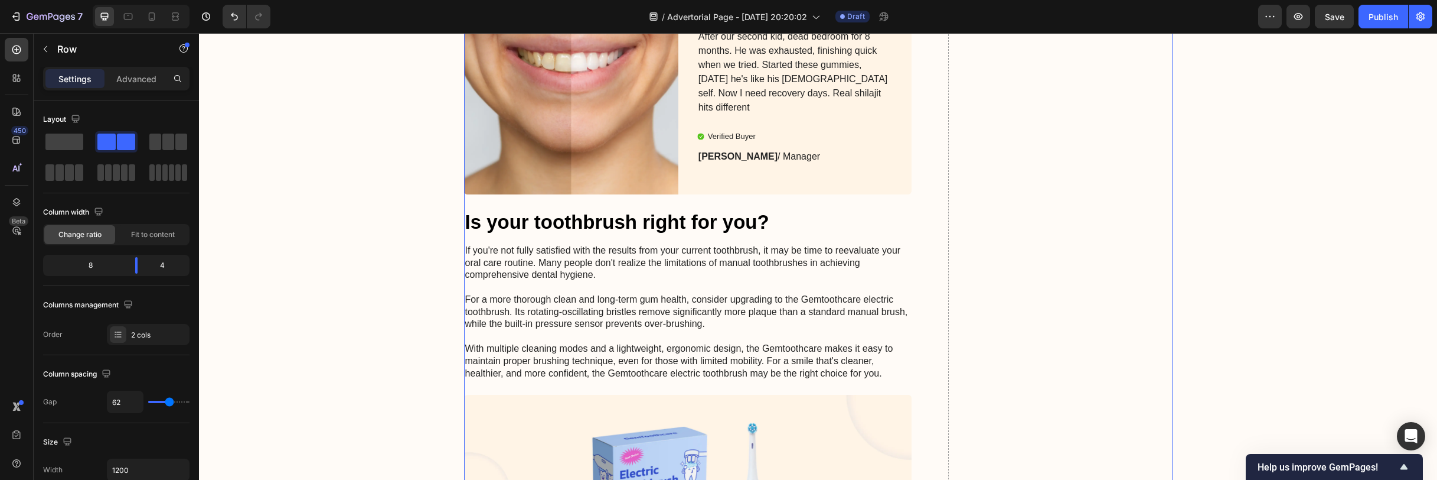
scroll to position [3740, 0]
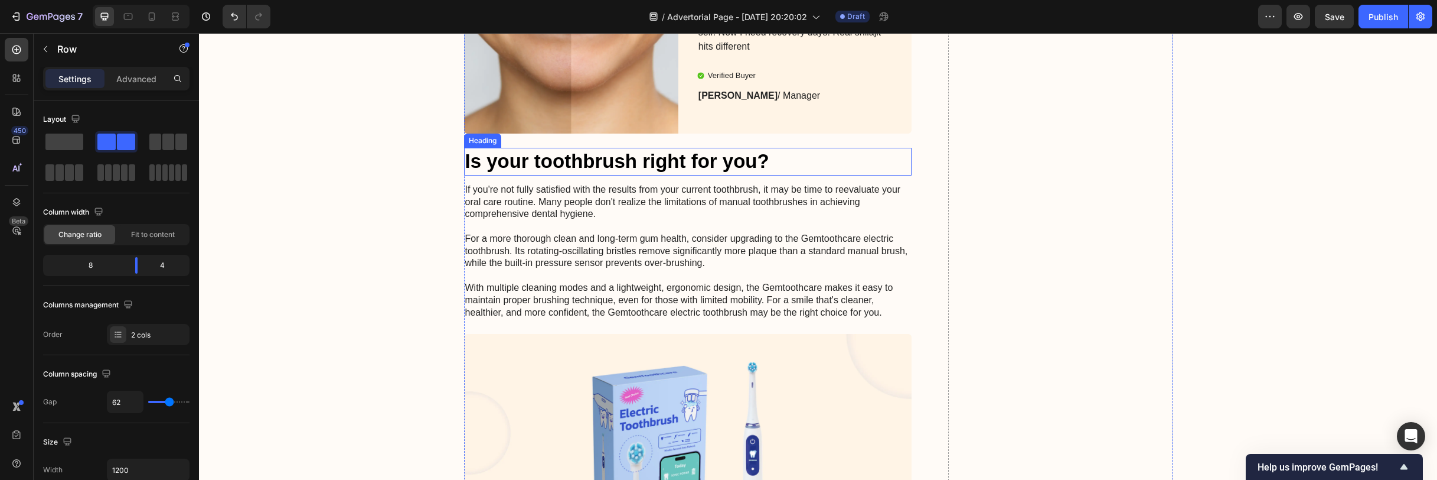
click at [719, 164] on h2 "Is your toothbrush right for you?" at bounding box center [688, 162] width 448 height 28
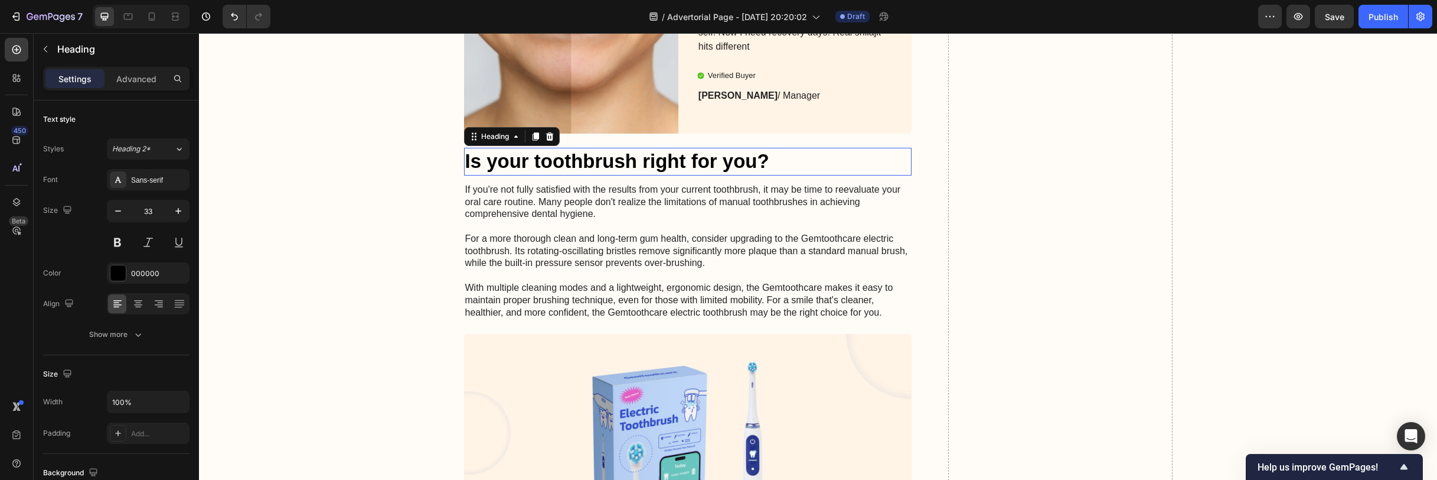
click at [719, 164] on h2 "Is your toothbrush right for you?" at bounding box center [688, 162] width 448 height 28
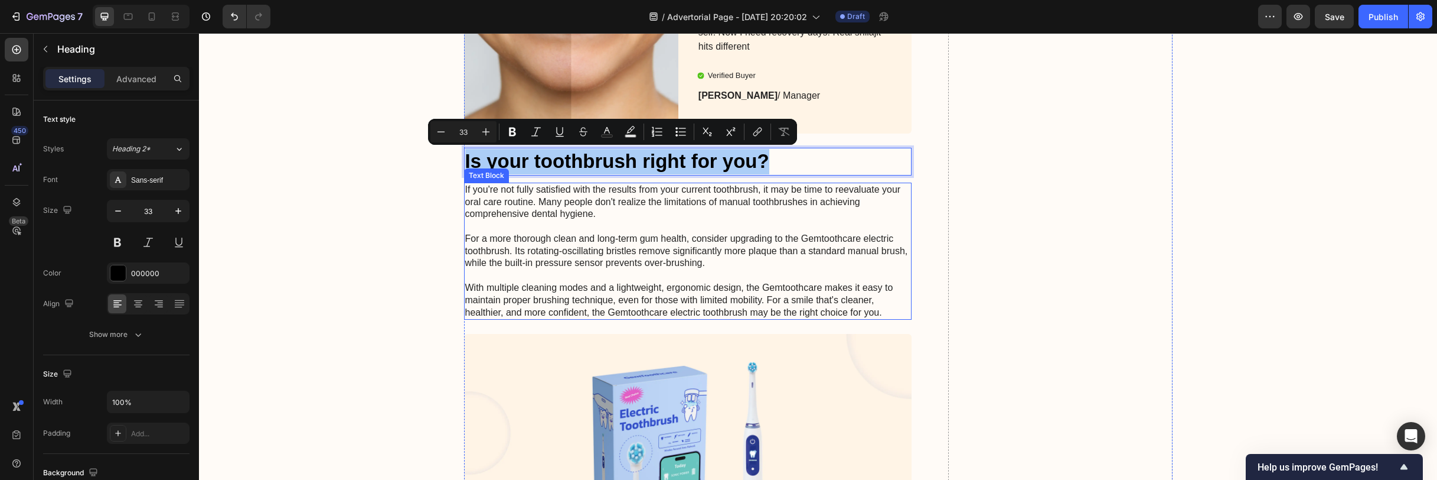
click at [597, 237] on p "If you're not fully satisfied with the results from your current toothbrush, it…" at bounding box center [688, 251] width 446 height 135
click at [597, 236] on p "If you're not fully satisfied with the results from your current toothbrush, it…" at bounding box center [688, 251] width 446 height 135
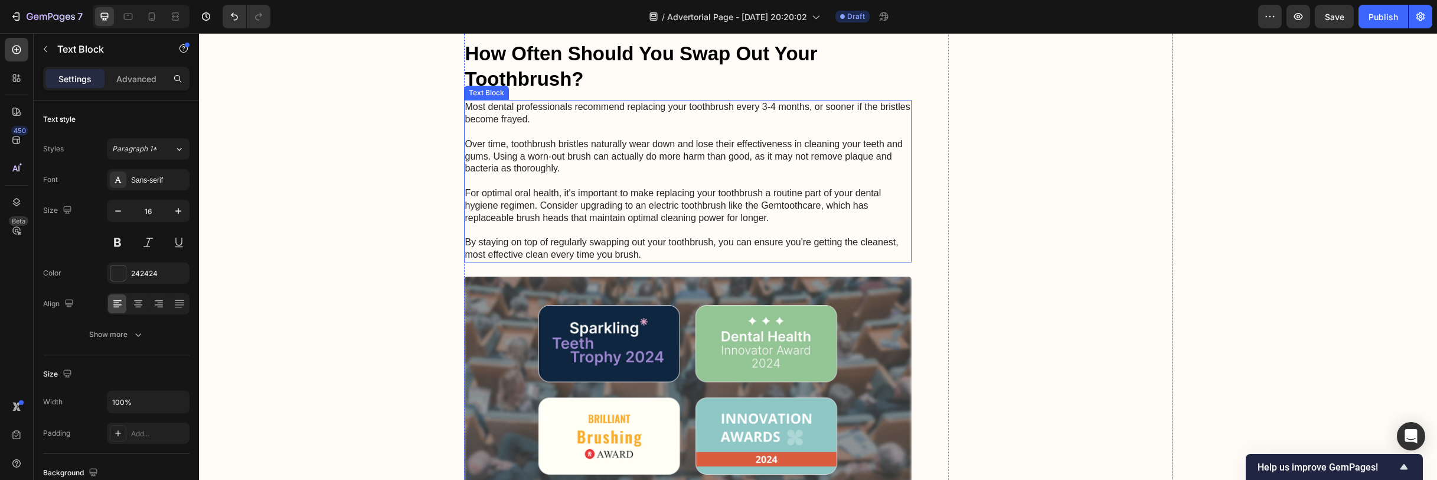
scroll to position [4268, 0]
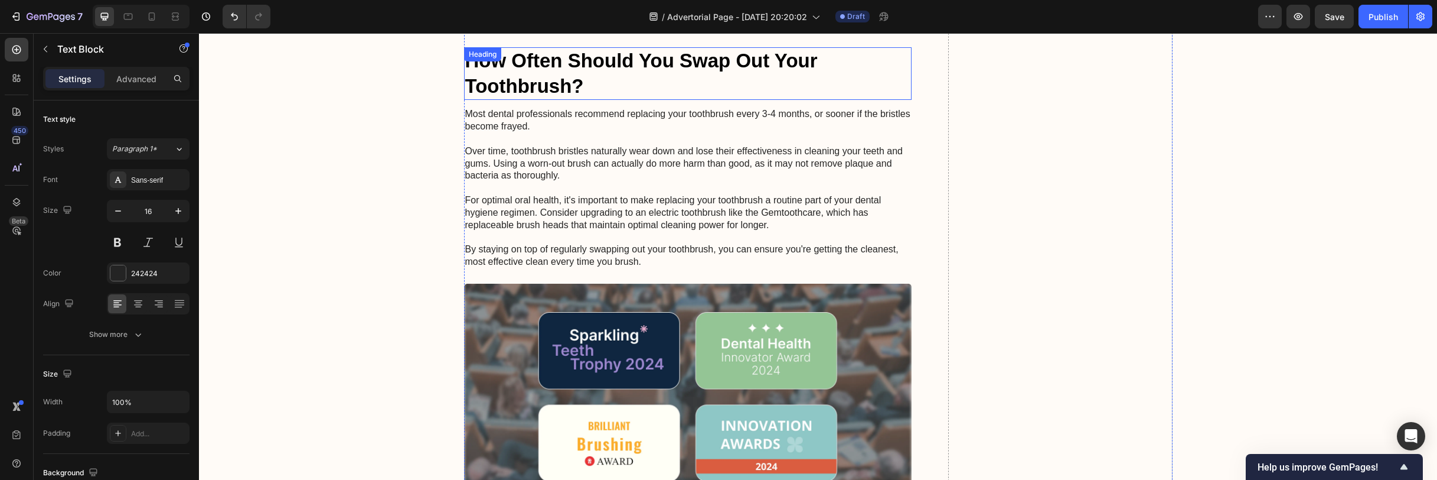
click at [714, 68] on h2 "How Often Should You Swap Out Your Toothbrush?" at bounding box center [688, 73] width 448 height 53
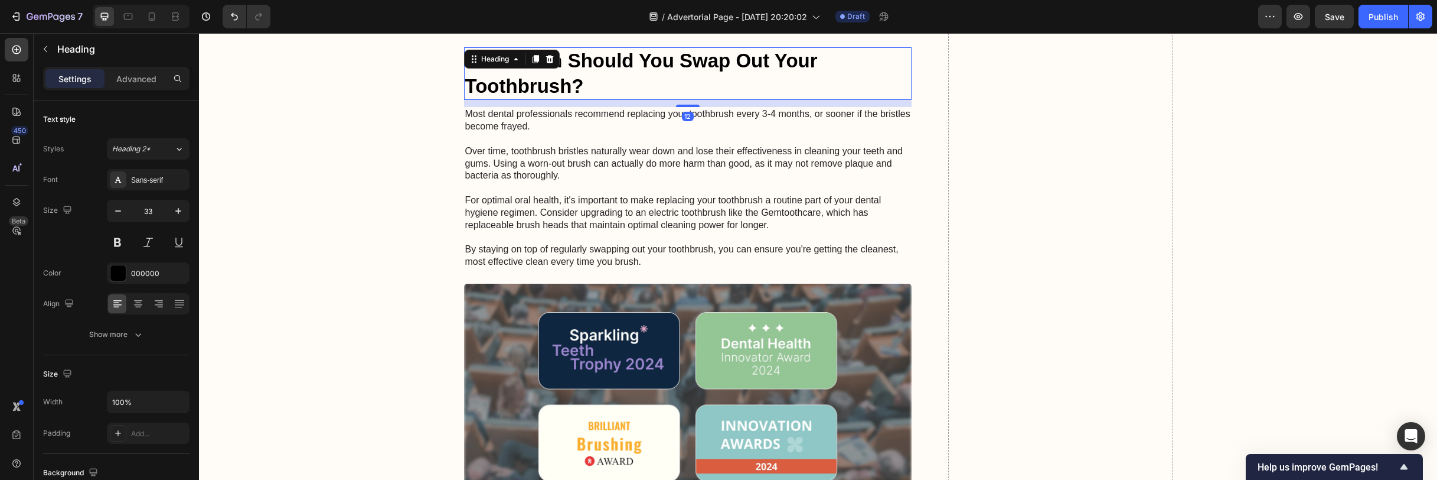
click at [714, 67] on h2 "How Often Should You Swap Out Your Toothbrush?" at bounding box center [688, 73] width 448 height 53
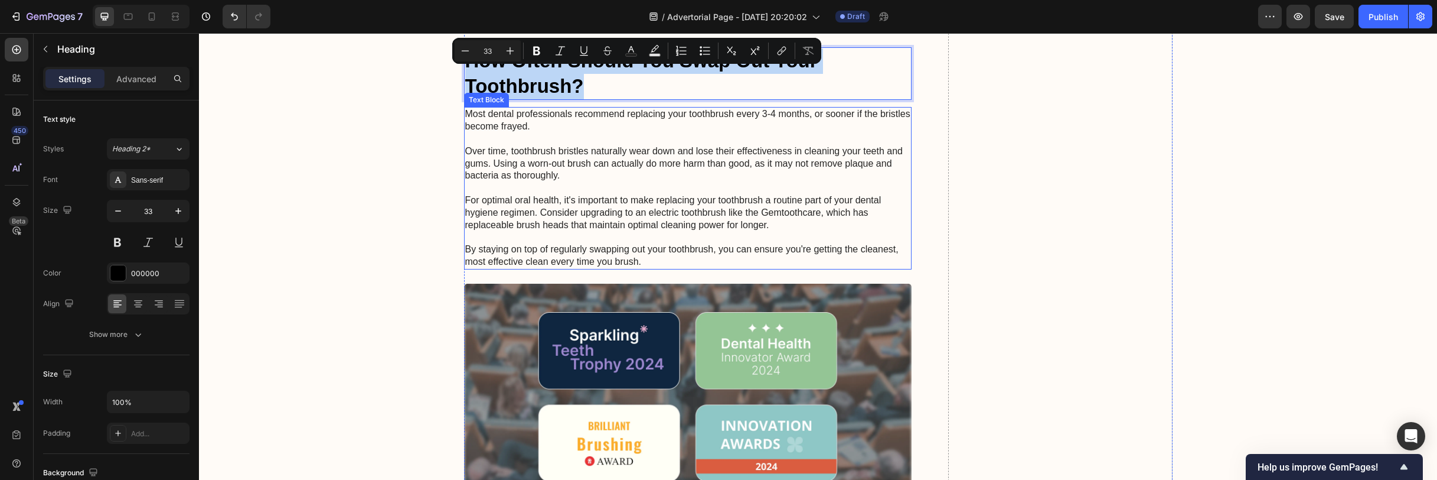
click at [671, 141] on p "Most dental professionals recommend replacing your toothbrush every 3-4 months,…" at bounding box center [688, 187] width 446 height 159
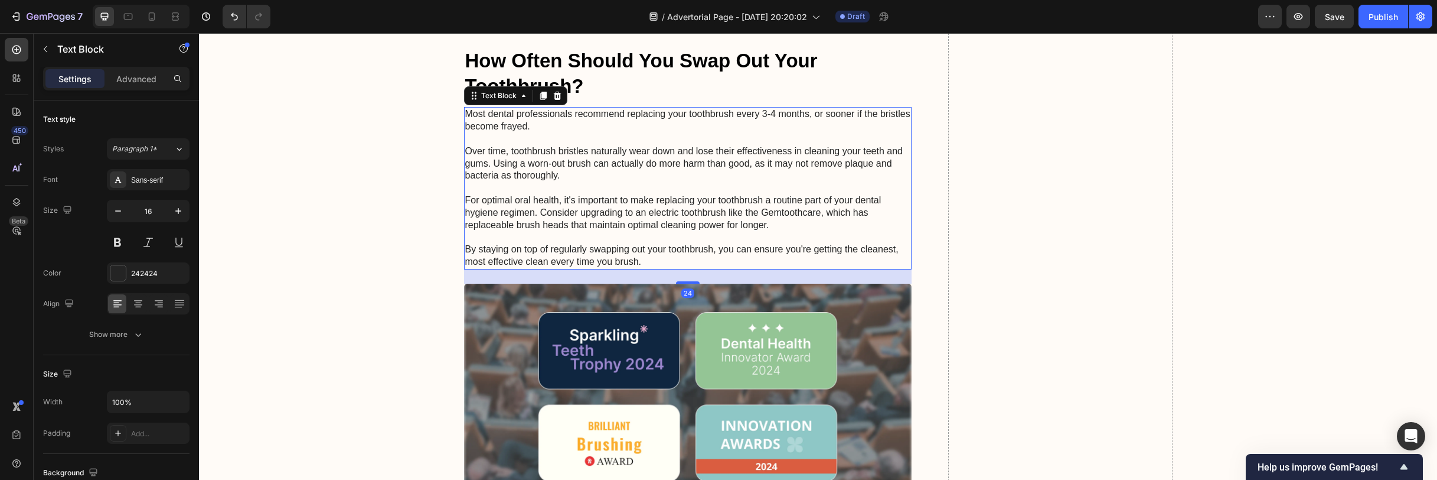
click at [671, 141] on p "Most dental professionals recommend replacing your toothbrush every 3-4 months,…" at bounding box center [688, 187] width 446 height 159
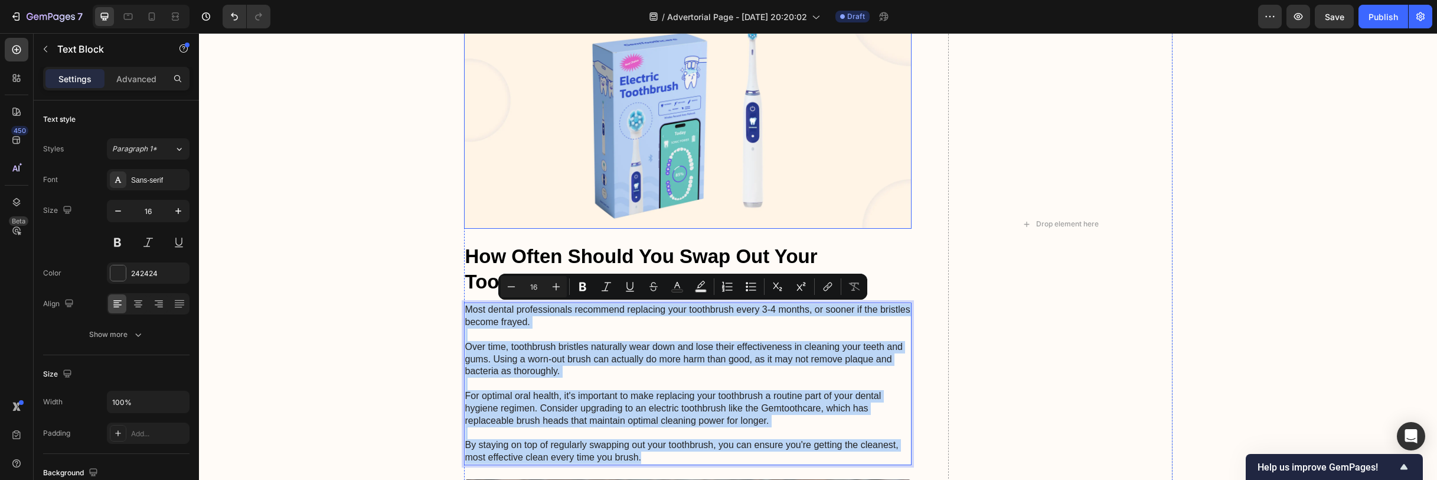
scroll to position [3745, 0]
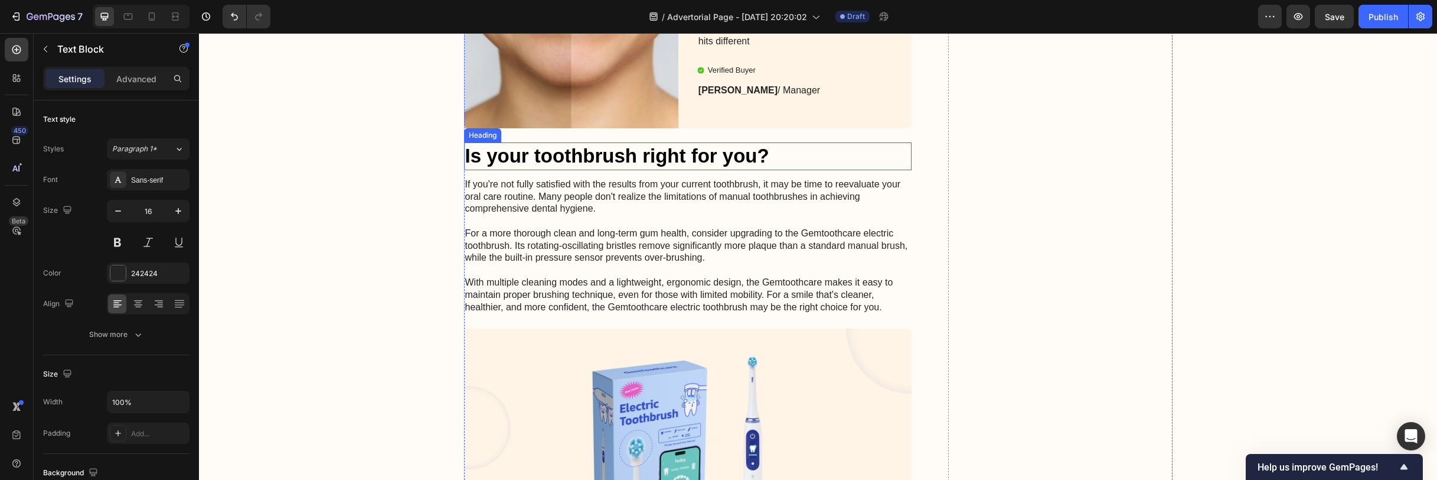
click at [636, 157] on p "Is your toothbrush right for you?" at bounding box center [688, 156] width 446 height 25
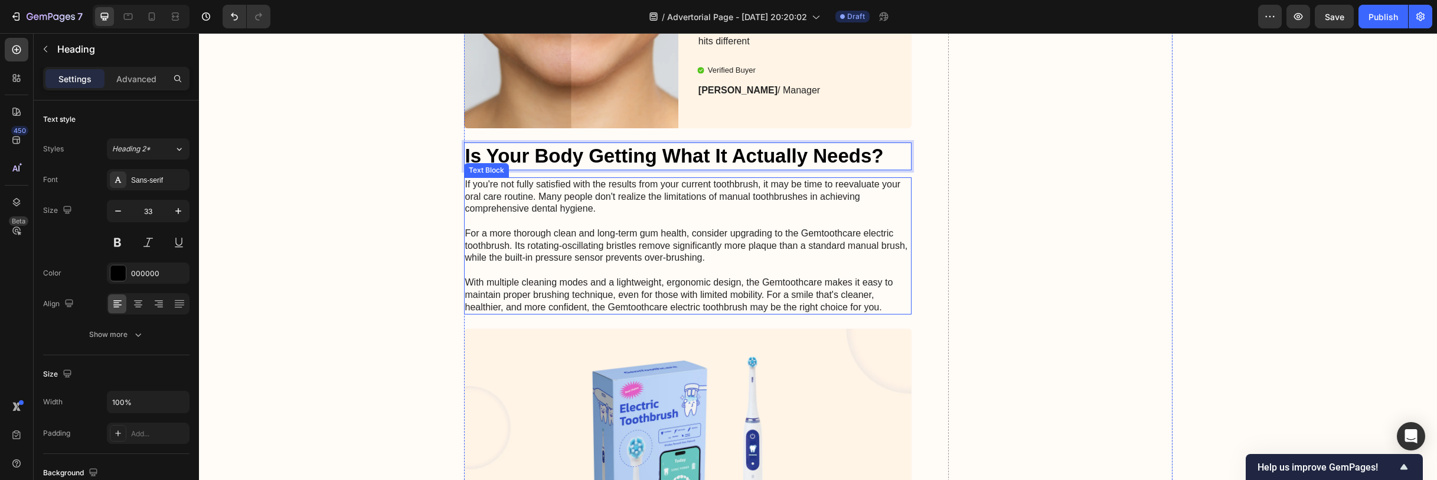
click at [787, 254] on p "If you're not fully satisfied with the results from your current toothbrush, it…" at bounding box center [688, 245] width 446 height 135
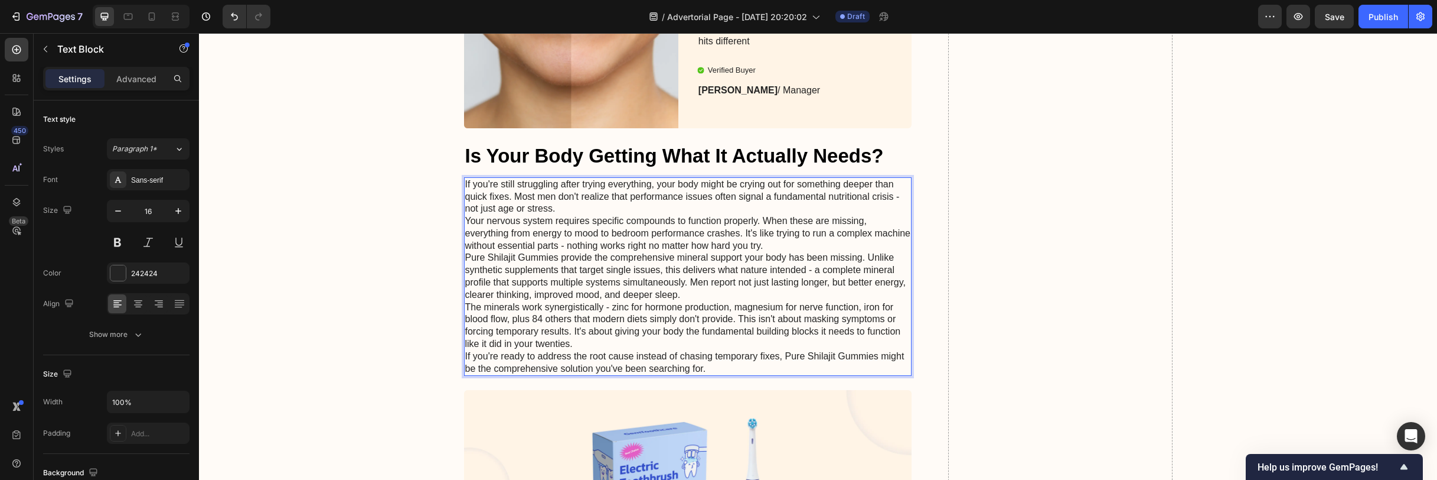
click at [561, 207] on p "If you're still struggling after trying everything, your body might be crying o…" at bounding box center [688, 196] width 446 height 37
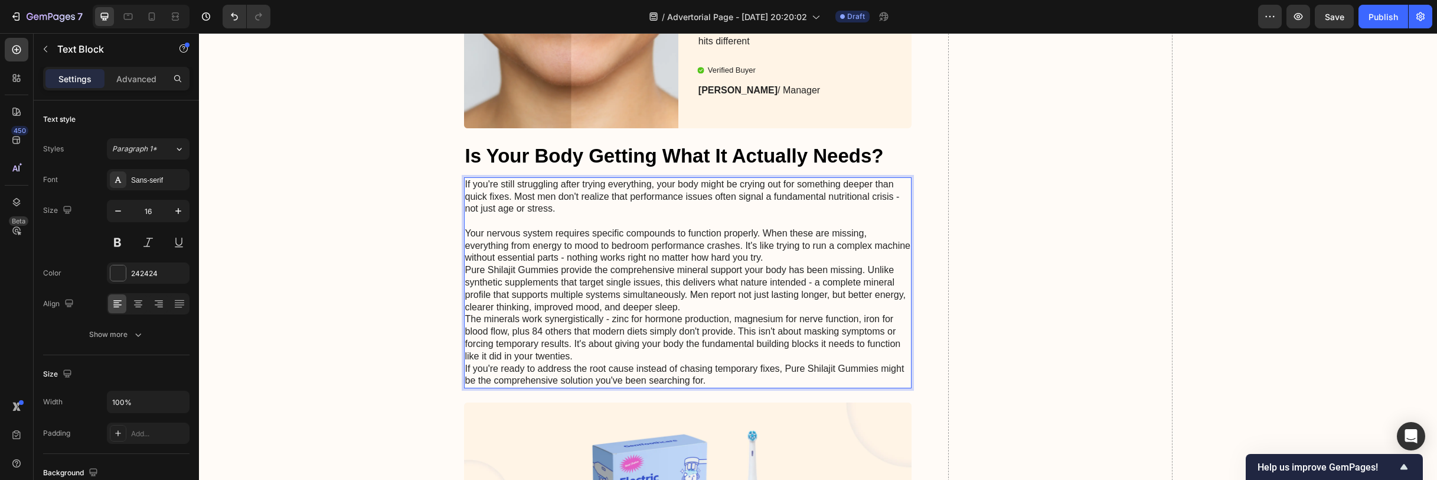
click at [804, 258] on p "Your nervous system requires specific compounds to function properly. When thes…" at bounding box center [688, 245] width 446 height 37
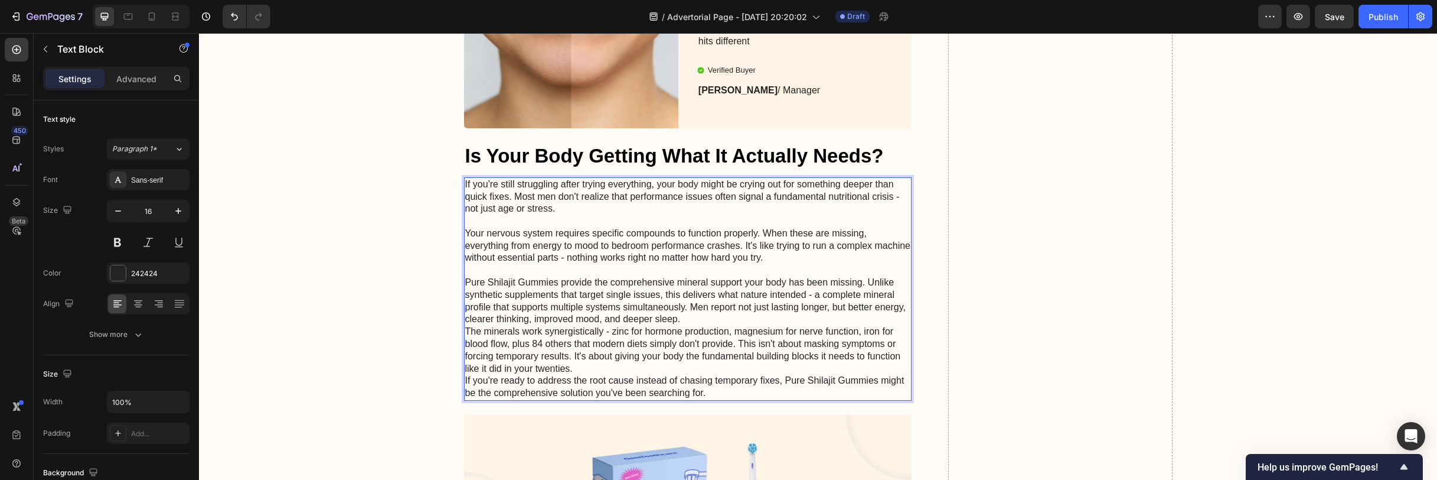
click at [696, 315] on p "Pure Shilajit Gummies provide the comprehensive mineral support your body has b…" at bounding box center [688, 300] width 446 height 49
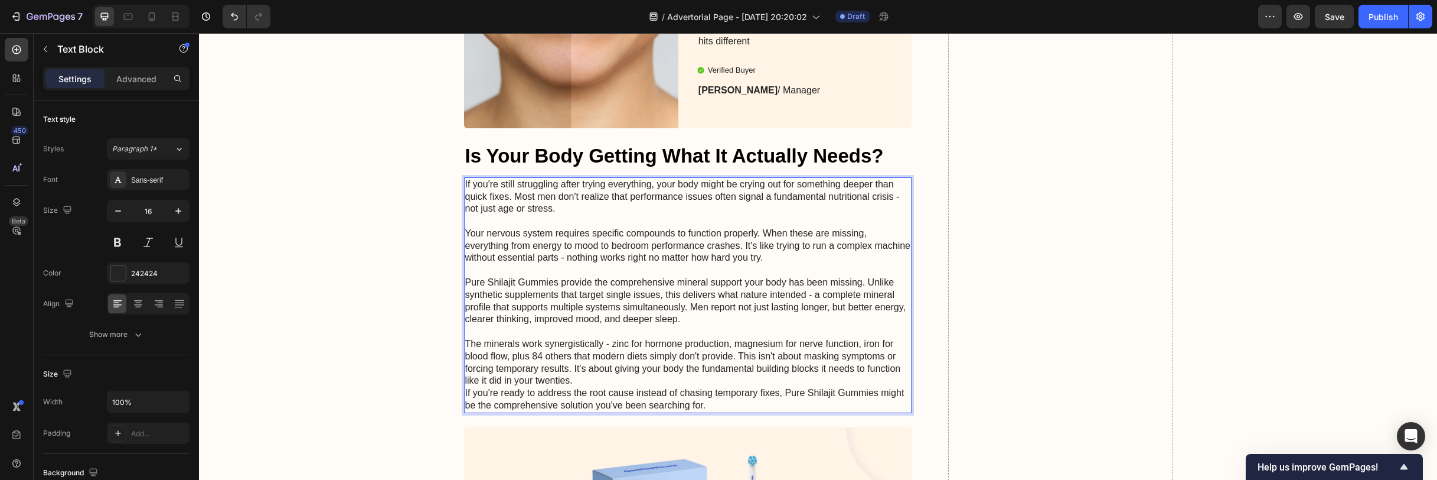
click at [604, 379] on p "The minerals work synergistically - zinc for hormone production, magnesium for …" at bounding box center [688, 362] width 446 height 49
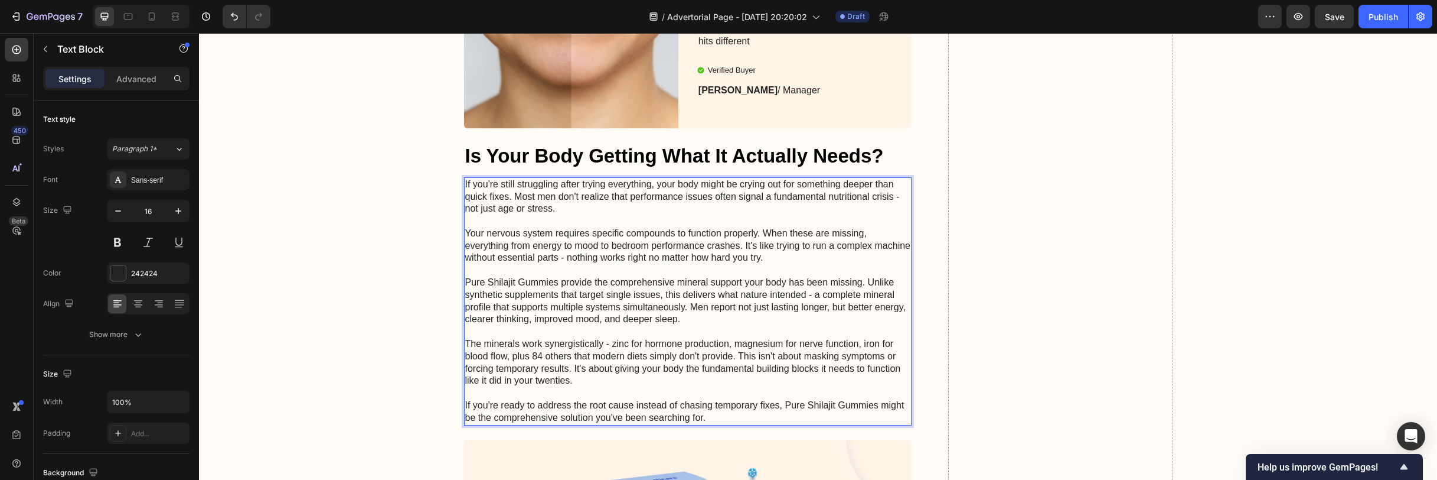
scroll to position [3776, 0]
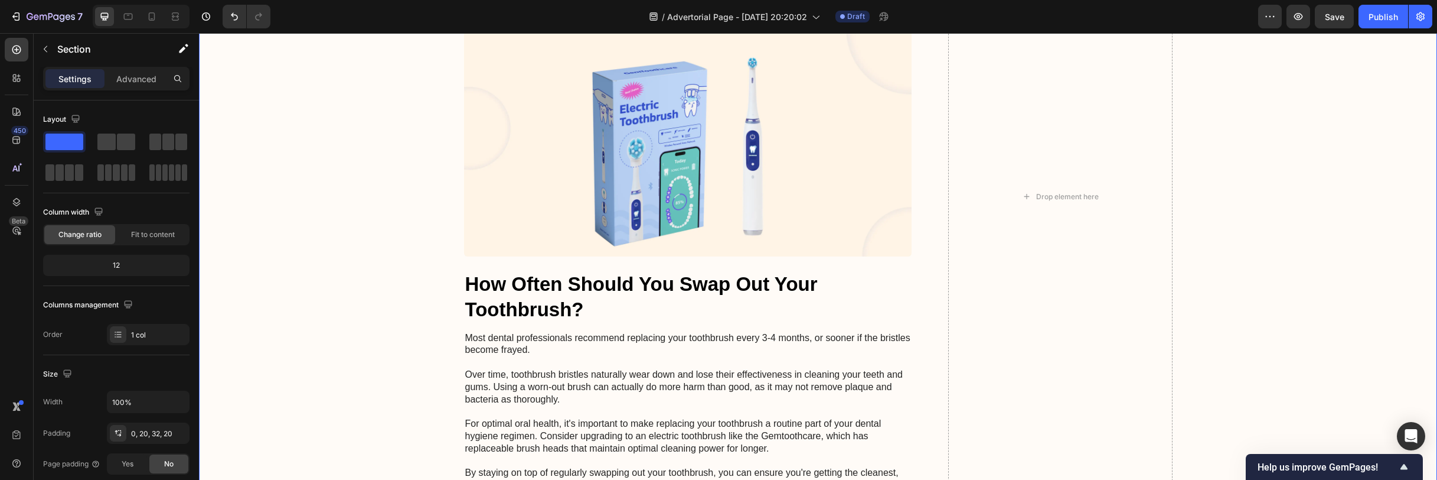
scroll to position [4233, 0]
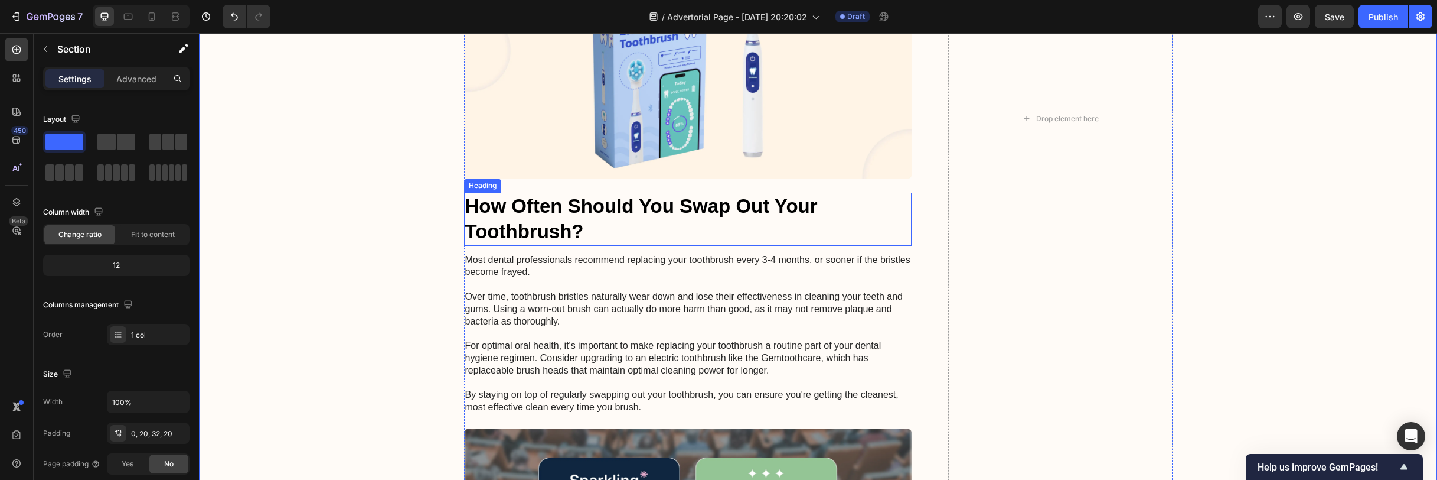
click at [530, 210] on p "How Often Should You Swap Out Your Toothbrush?" at bounding box center [688, 219] width 446 height 51
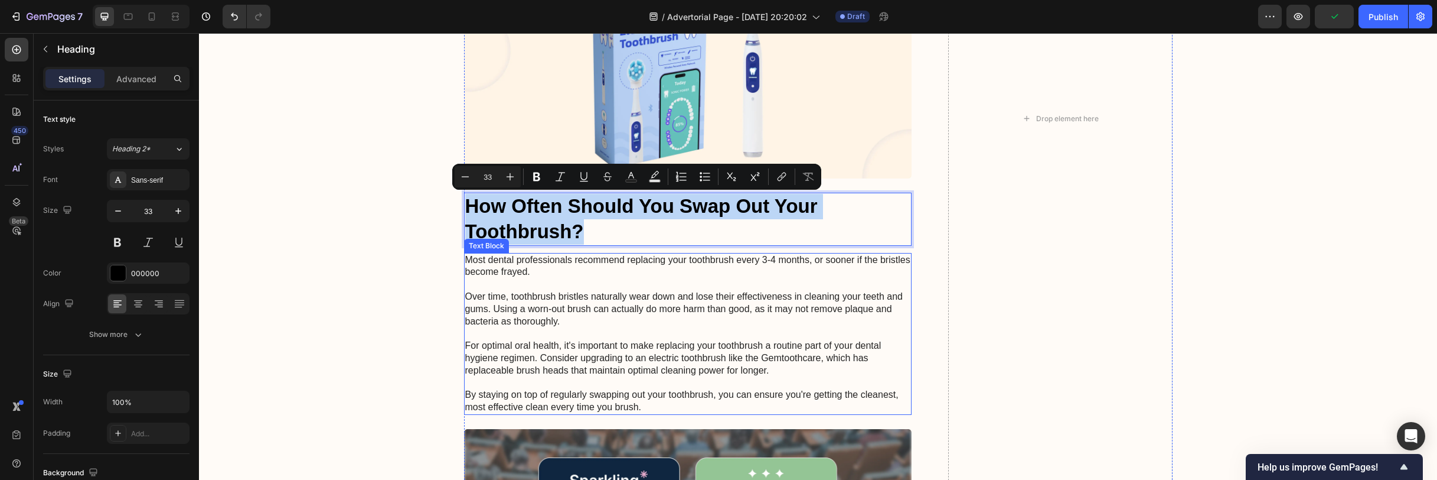
click at [741, 361] on p "Most dental professionals recommend replacing your toothbrush every 3-4 months,…" at bounding box center [688, 333] width 446 height 159
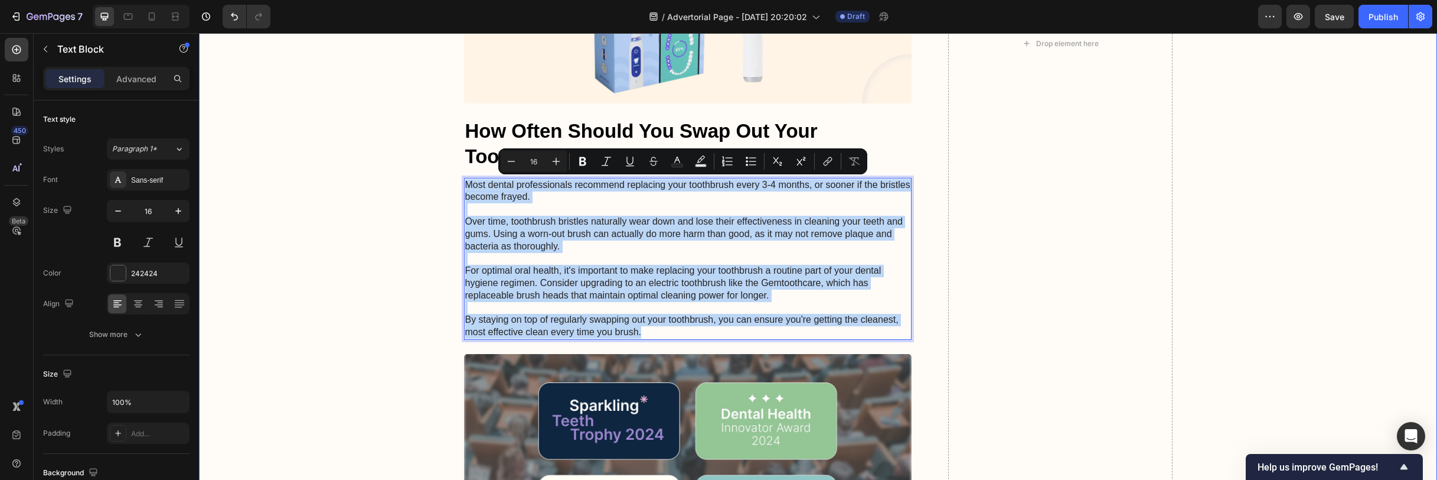
click at [357, 213] on div "Image Icon Icon Icon Icon Icon Icon List My husband went from two-pump chump to…" at bounding box center [818, 44] width 1215 height 2264
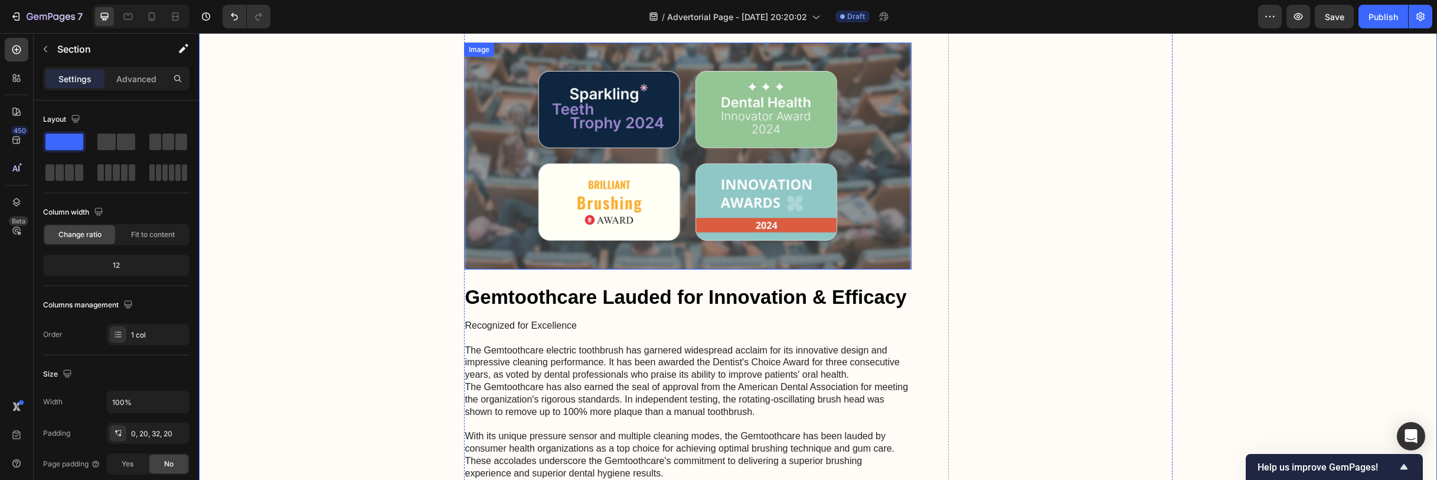
scroll to position [4269, 0]
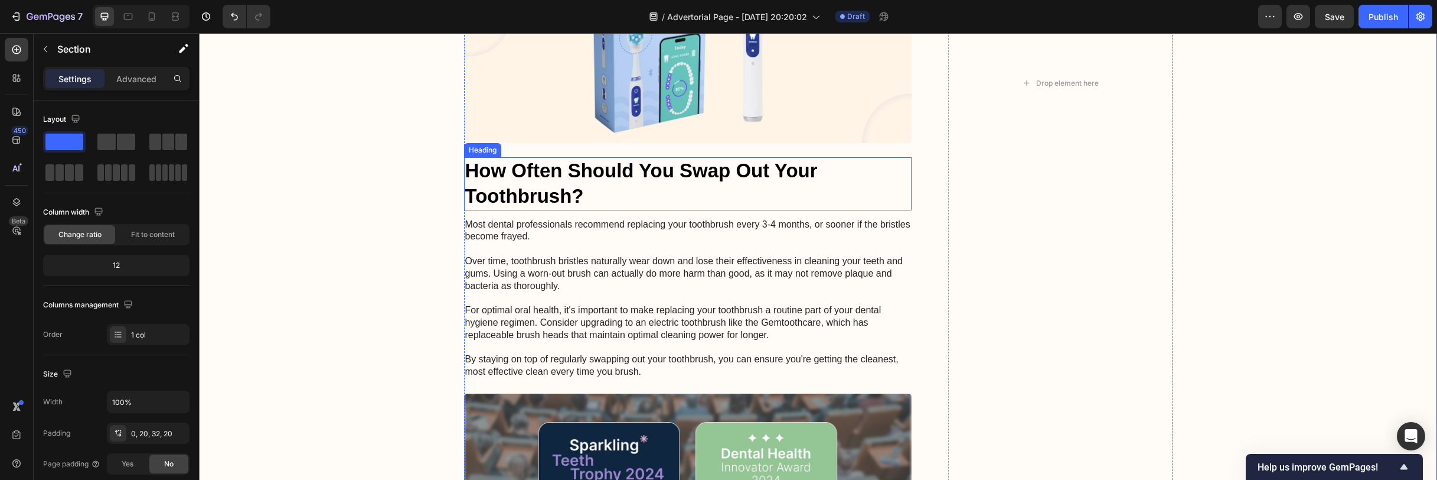
click at [646, 178] on p "How Often Should You Swap Out Your Toothbrush?" at bounding box center [688, 183] width 446 height 51
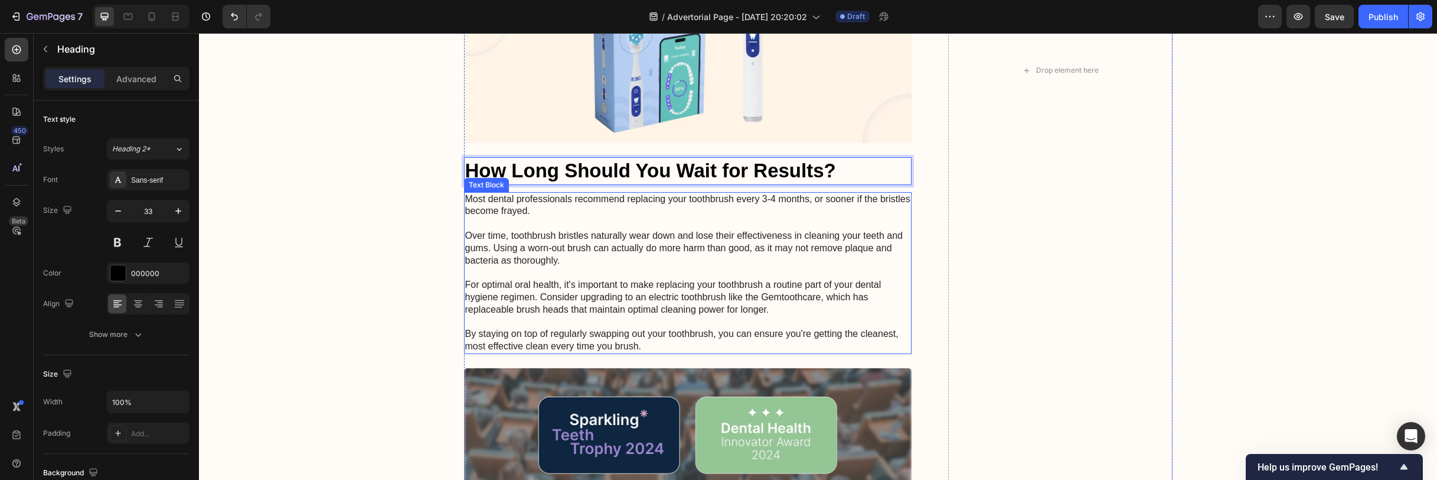
click at [716, 227] on p "Most dental professionals recommend replacing your toothbrush every 3-4 months,…" at bounding box center [688, 272] width 446 height 159
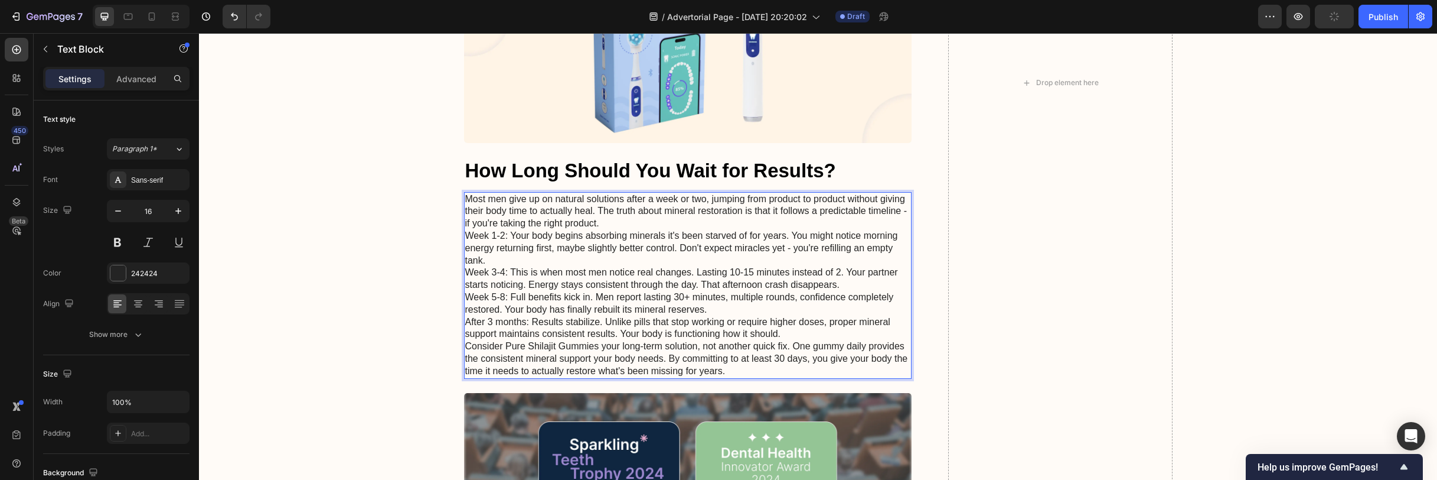
click at [589, 220] on p "Most men give up on natural solutions after a week or two, jumping from product…" at bounding box center [688, 211] width 446 height 37
click at [600, 221] on p "Most men give up on natural solutions after a week or two, jumping from product…" at bounding box center [688, 211] width 446 height 37
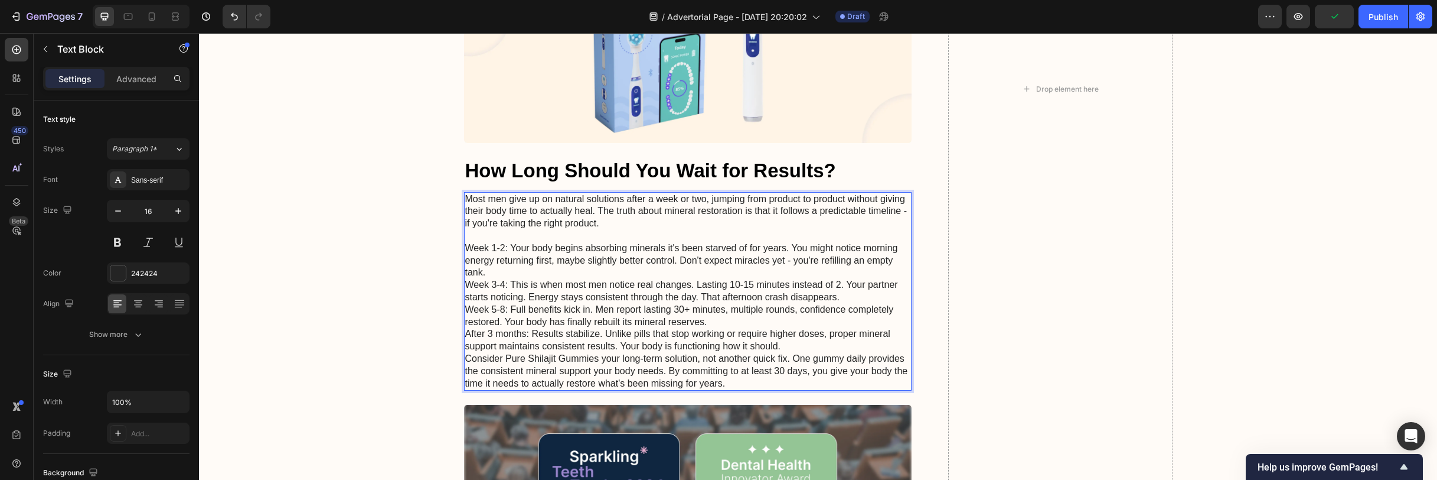
click at [508, 270] on p "Week 1-2: Your body begins absorbing minerals it's been starved of for years. Y…" at bounding box center [688, 260] width 446 height 37
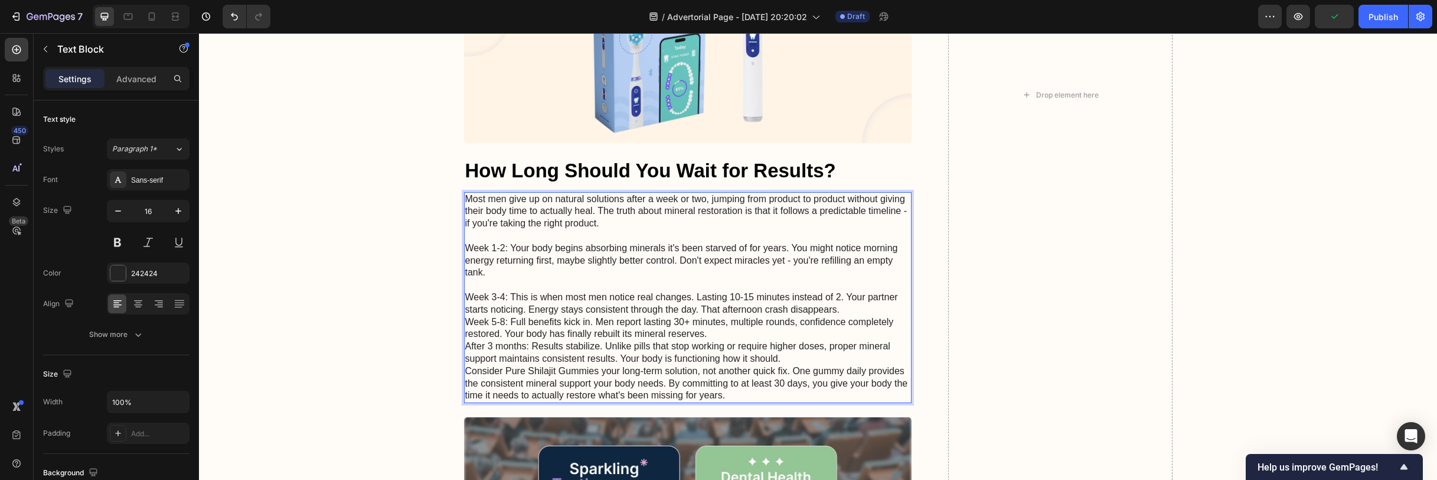
click at [507, 299] on p "Week 3-4: This is when most men notice real changes. Lasting 10-15 minutes inst…" at bounding box center [688, 303] width 446 height 25
click at [465, 322] on p "Week 5-8: Full benefits kick in. Men report lasting 30+ minutes, multiple round…" at bounding box center [688, 328] width 446 height 25
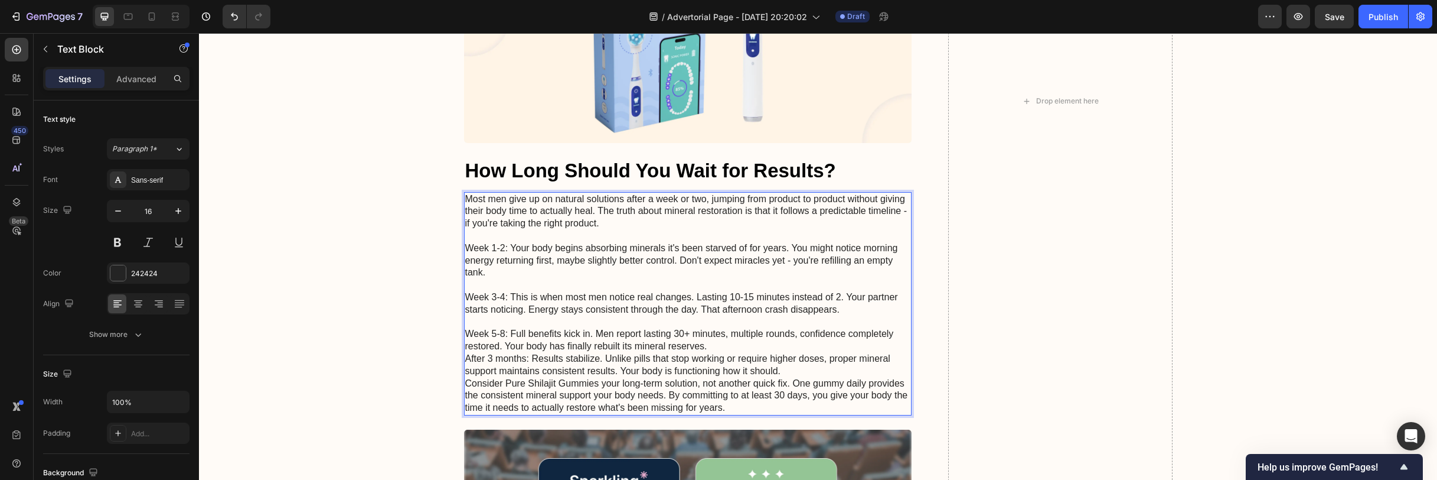
click at [469, 361] on p "After 3 months: Results stabilize. Unlike pills that stop working or require hi…" at bounding box center [688, 365] width 446 height 25
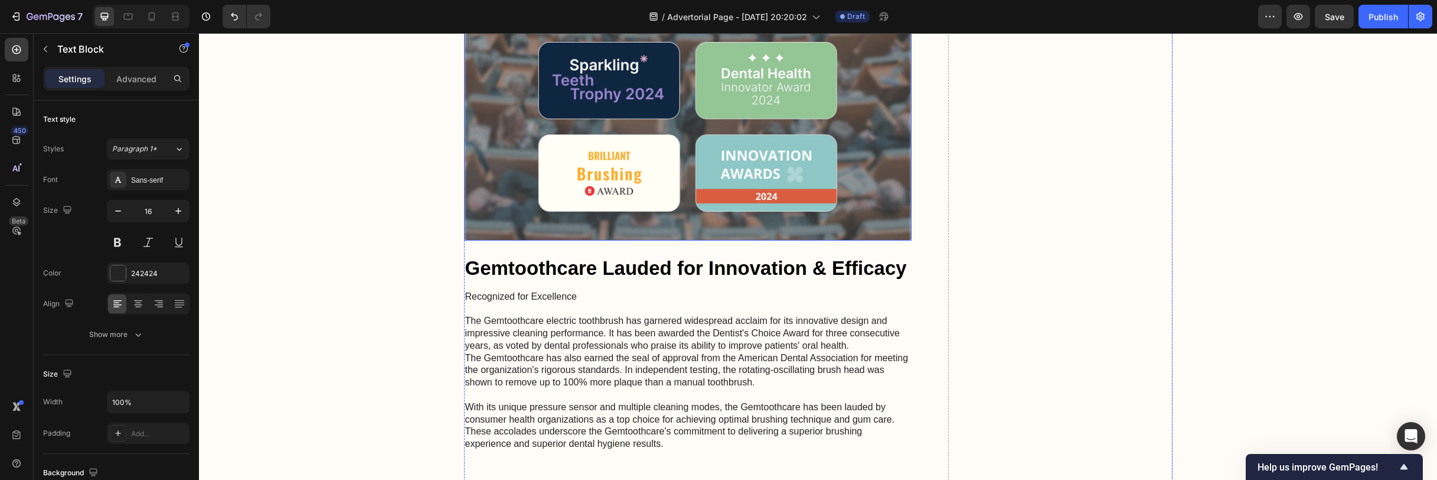
scroll to position [4804, 0]
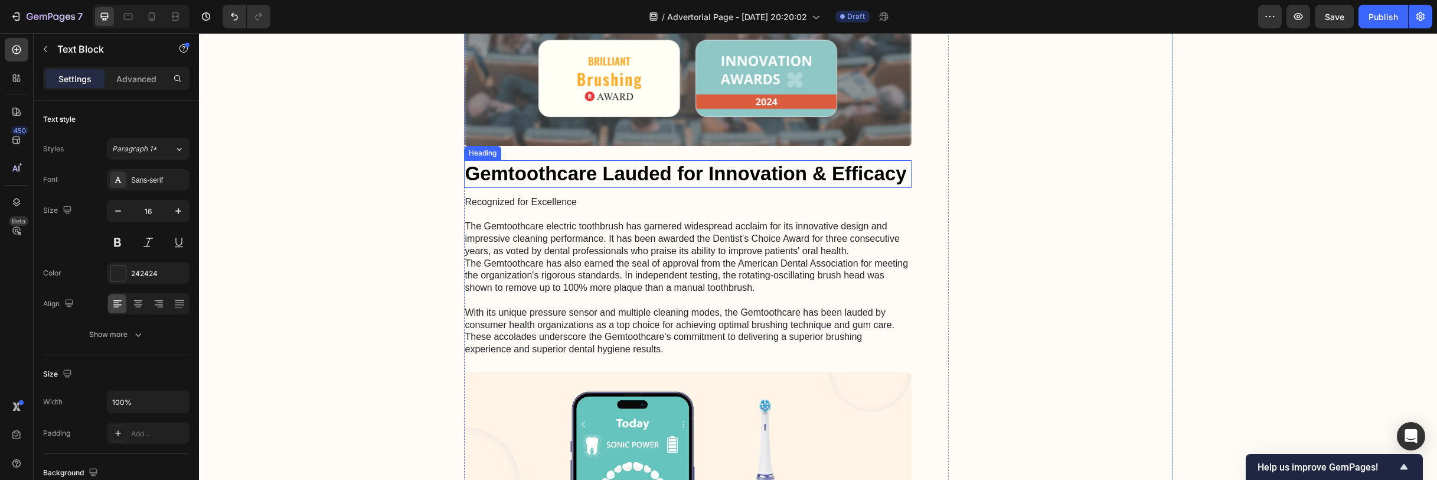
click at [764, 178] on h2 "Gemtoothcare Lauded for Innovation & Efficacy" at bounding box center [688, 174] width 448 height 28
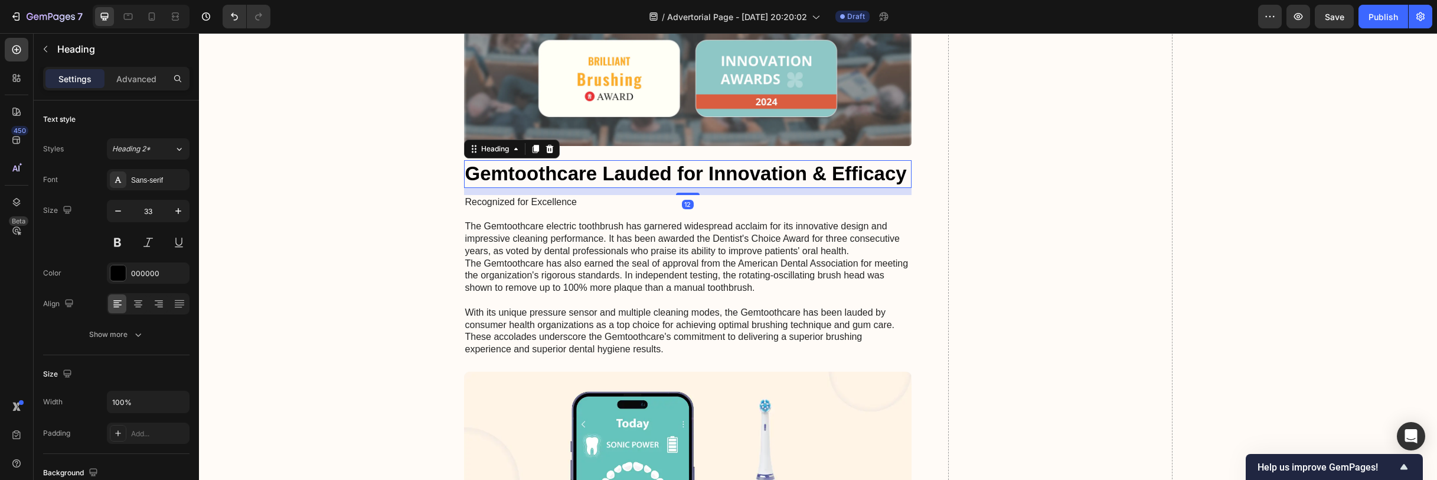
click at [764, 178] on h2 "Gemtoothcare Lauded for Innovation & Efficacy" at bounding box center [688, 174] width 448 height 28
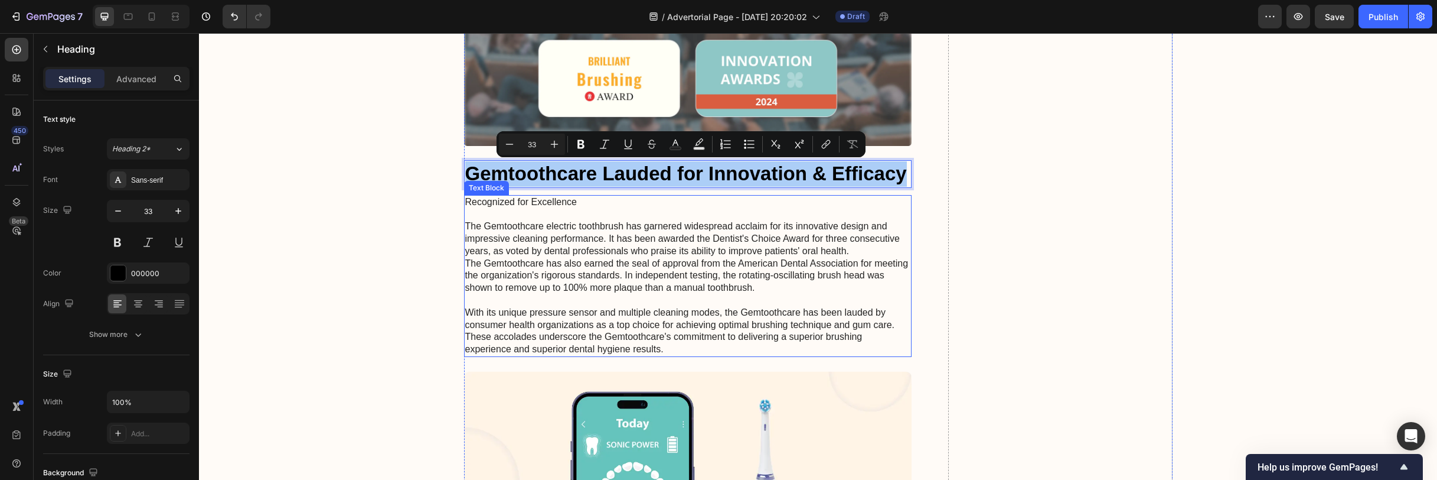
click at [684, 260] on p "Recognized for Excellence The Gemtoothcare electric toothbrush has garnered wid…" at bounding box center [688, 275] width 446 height 159
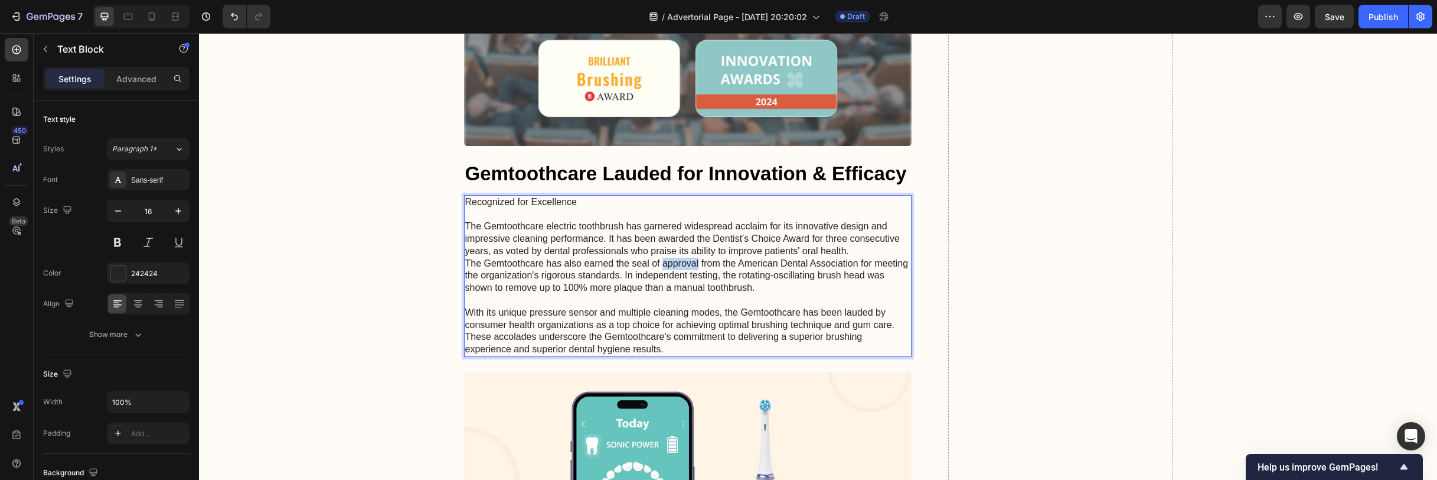
click at [684, 260] on p "Recognized for Excellence The Gemtoothcare electric toothbrush has garnered wid…" at bounding box center [688, 275] width 446 height 159
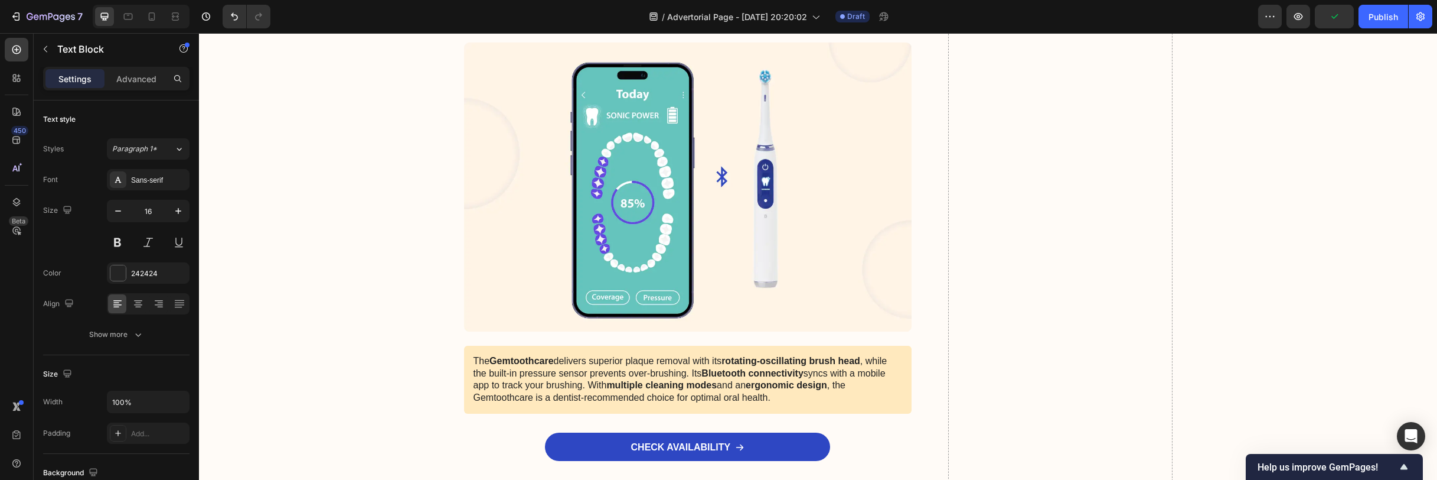
scroll to position [5266, 0]
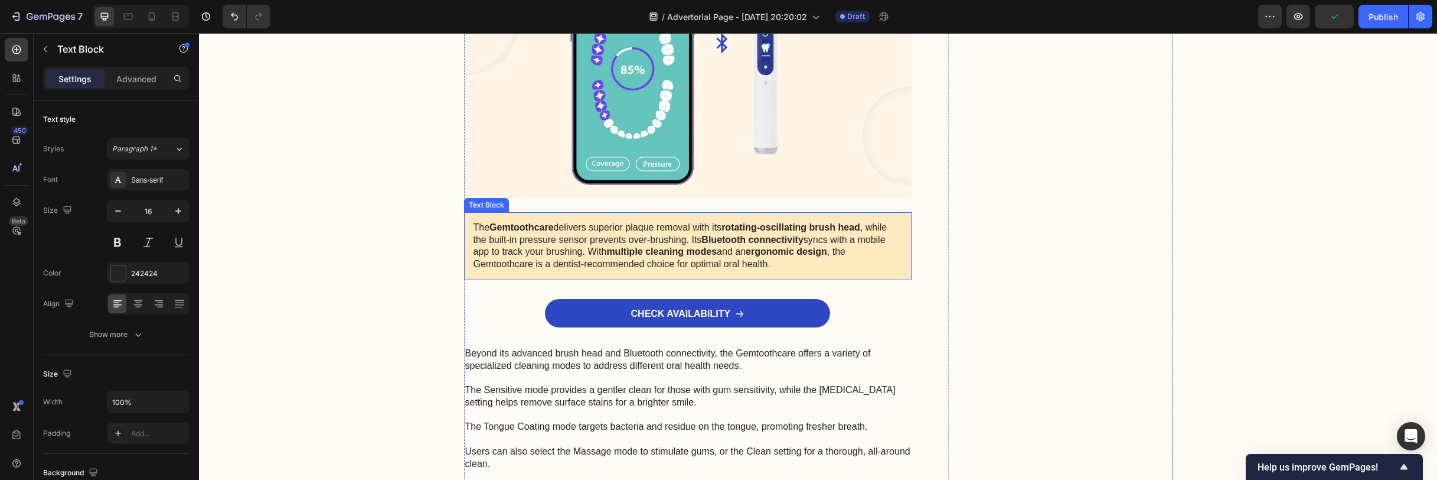
click at [645, 249] on strong "multiple cleaning modes" at bounding box center [662, 251] width 110 height 10
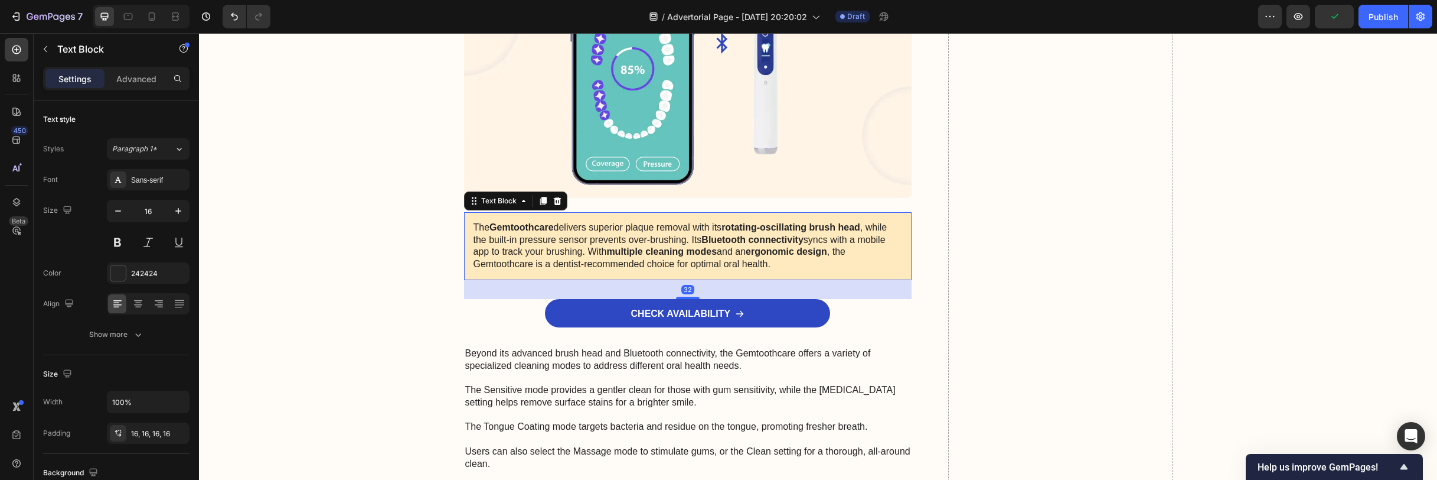
click at [645, 249] on strong "multiple cleaning modes" at bounding box center [662, 251] width 110 height 10
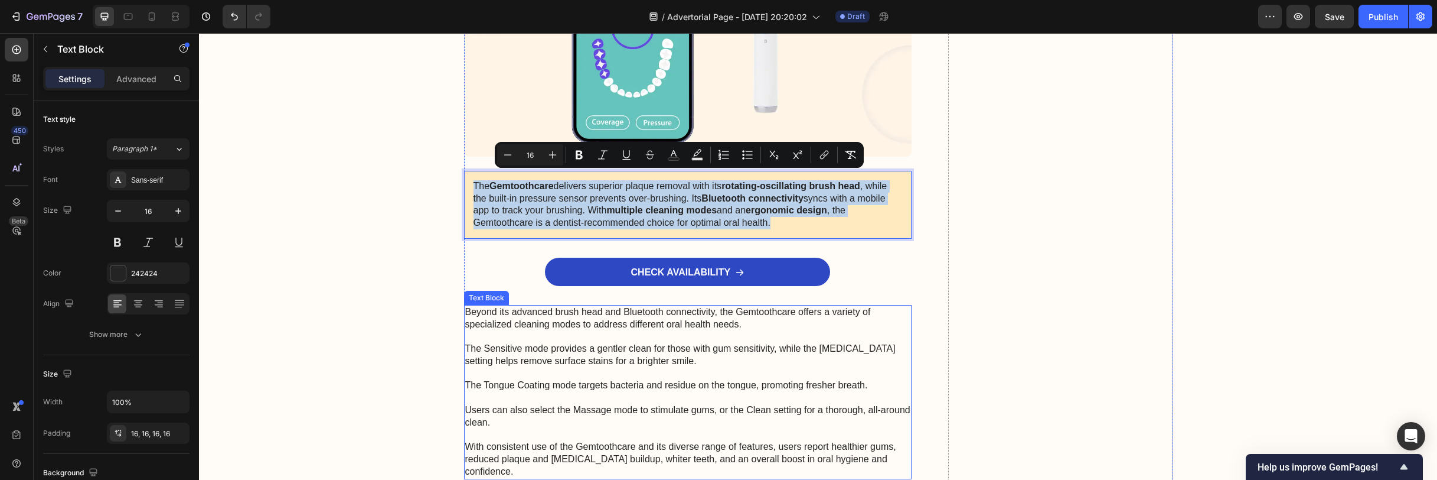
scroll to position [5368, 0]
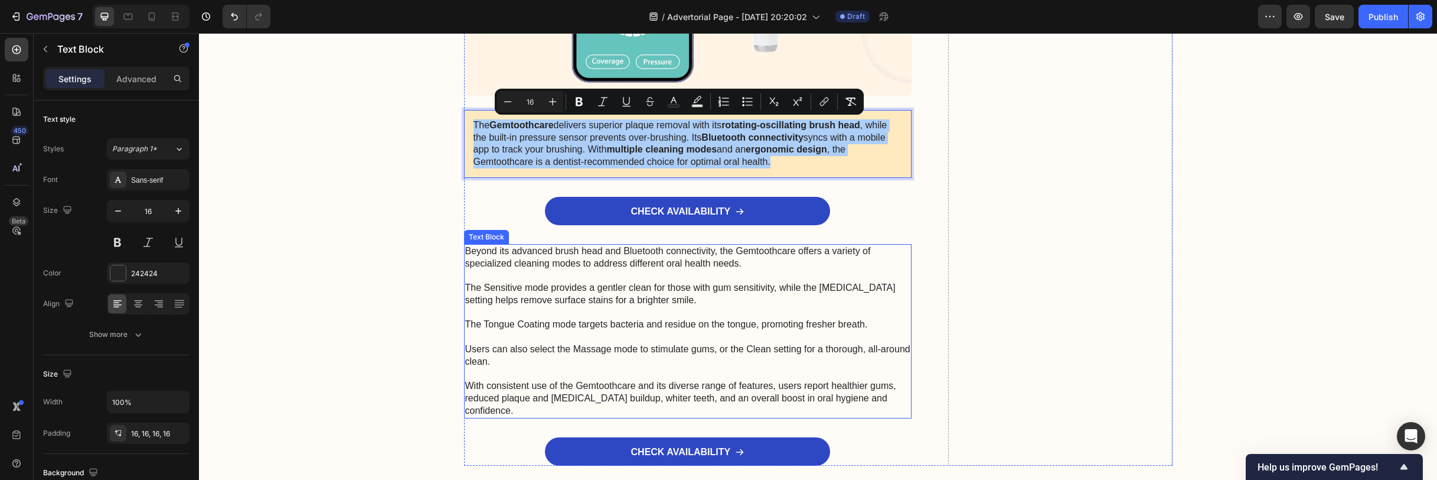
click at [742, 321] on p "Beyond its advanced brush head and Bluetooth connectivity, the Gemtoothcare off…" at bounding box center [688, 331] width 446 height 172
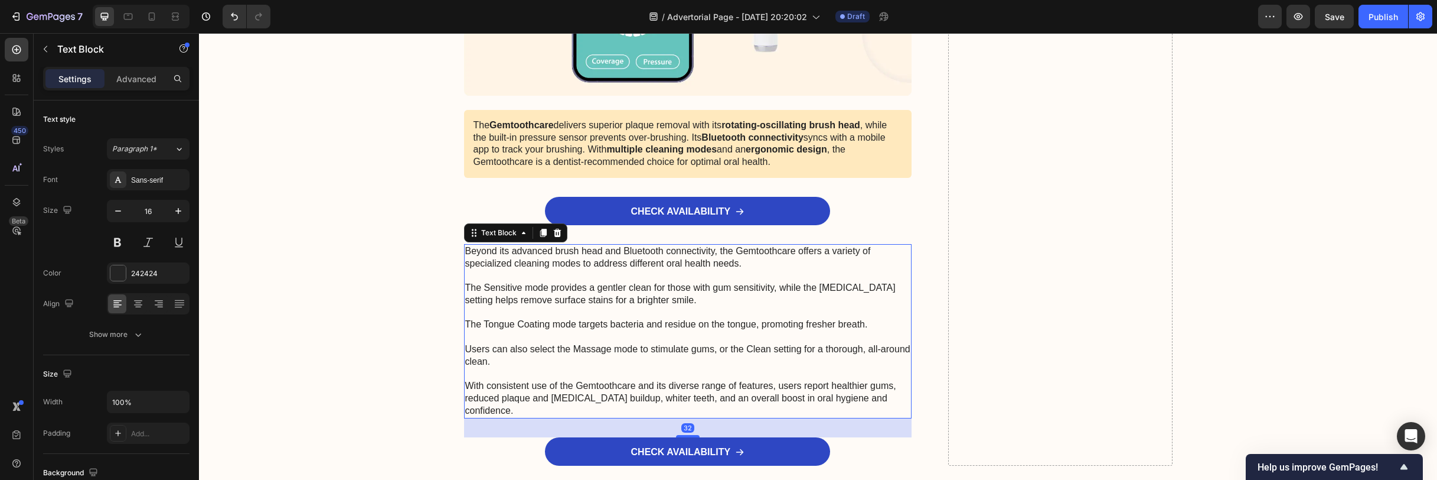
click at [742, 321] on p "Beyond its advanced brush head and Bluetooth connectivity, the Gemtoothcare off…" at bounding box center [688, 331] width 446 height 172
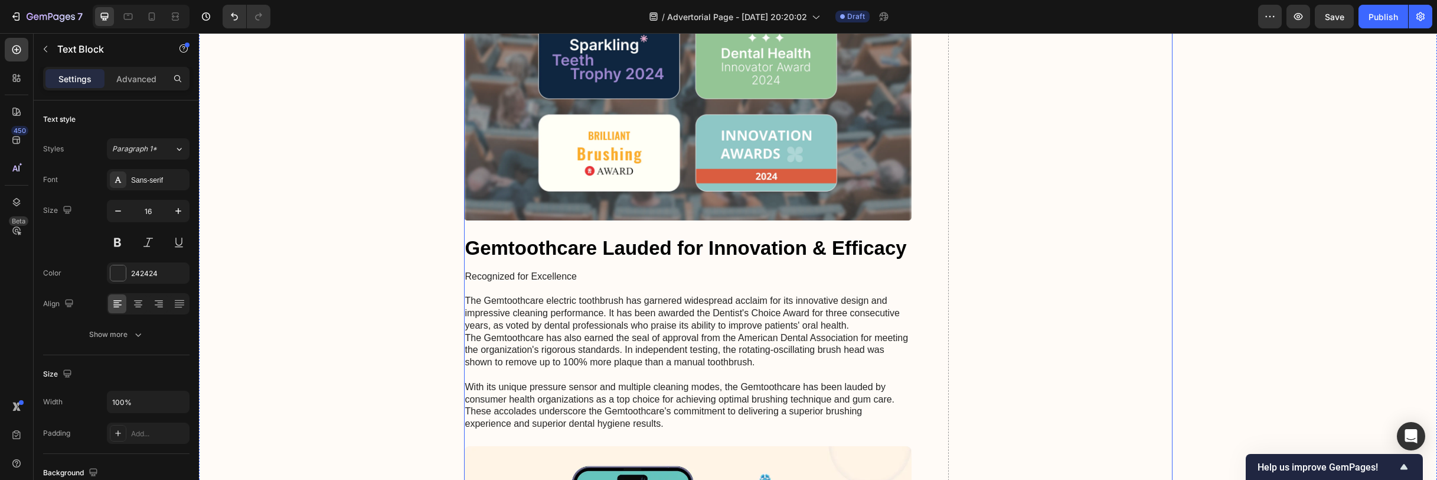
scroll to position [4682, 0]
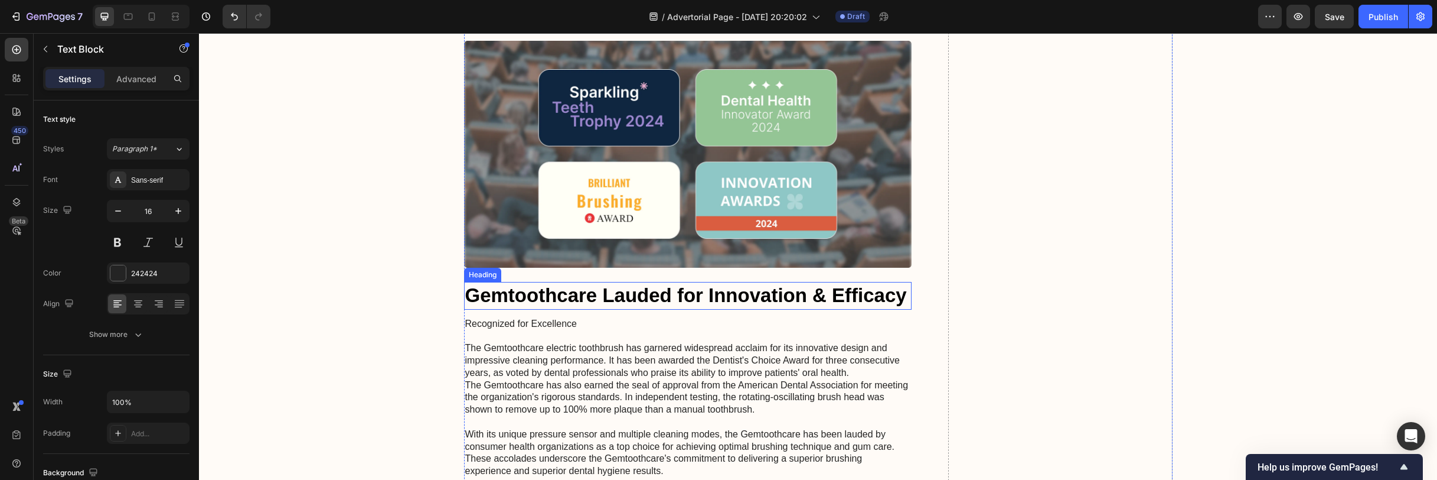
click at [700, 296] on p "Gemtoothcare Lauded for Innovation & Efficacy" at bounding box center [688, 295] width 446 height 25
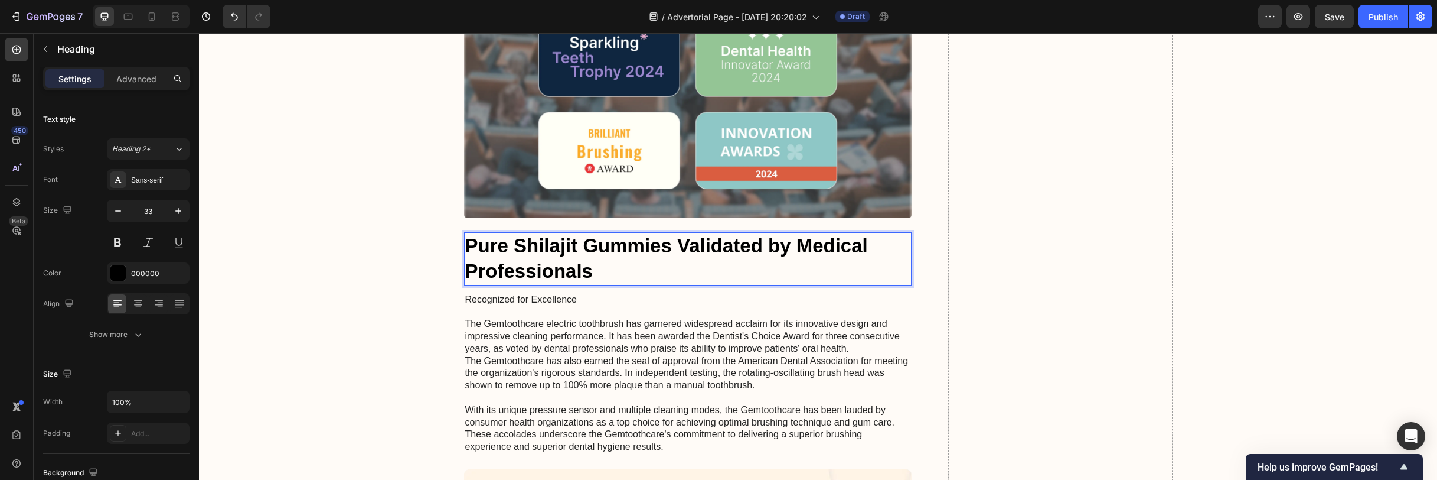
scroll to position [4792, 0]
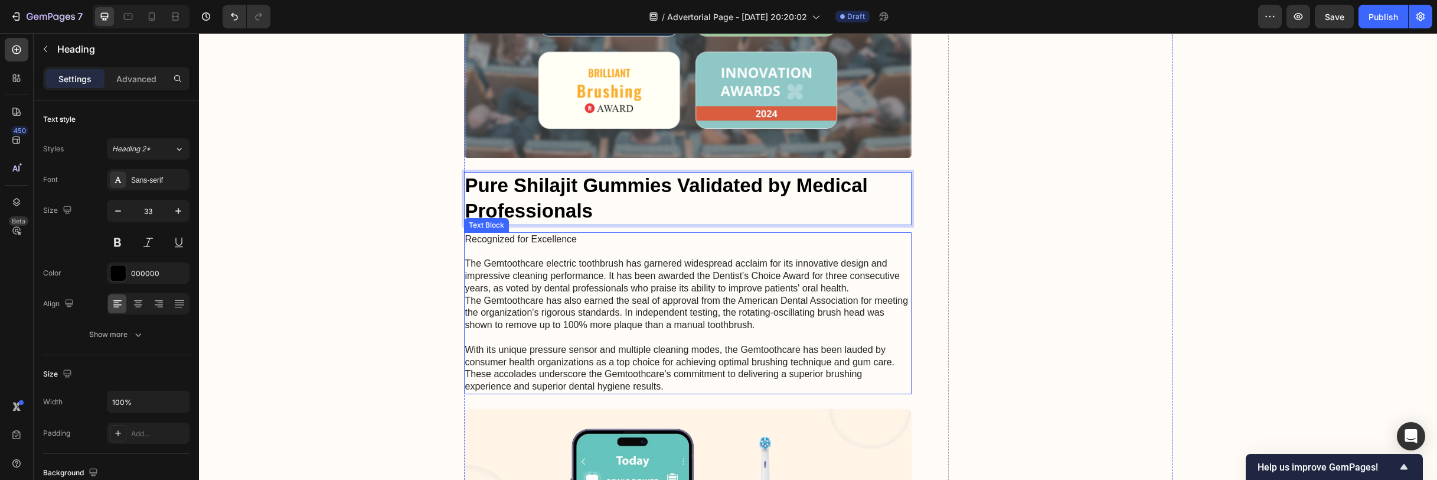
click at [760, 310] on p "Recognized for Excellence The Gemtoothcare electric toothbrush has garnered wid…" at bounding box center [688, 312] width 446 height 159
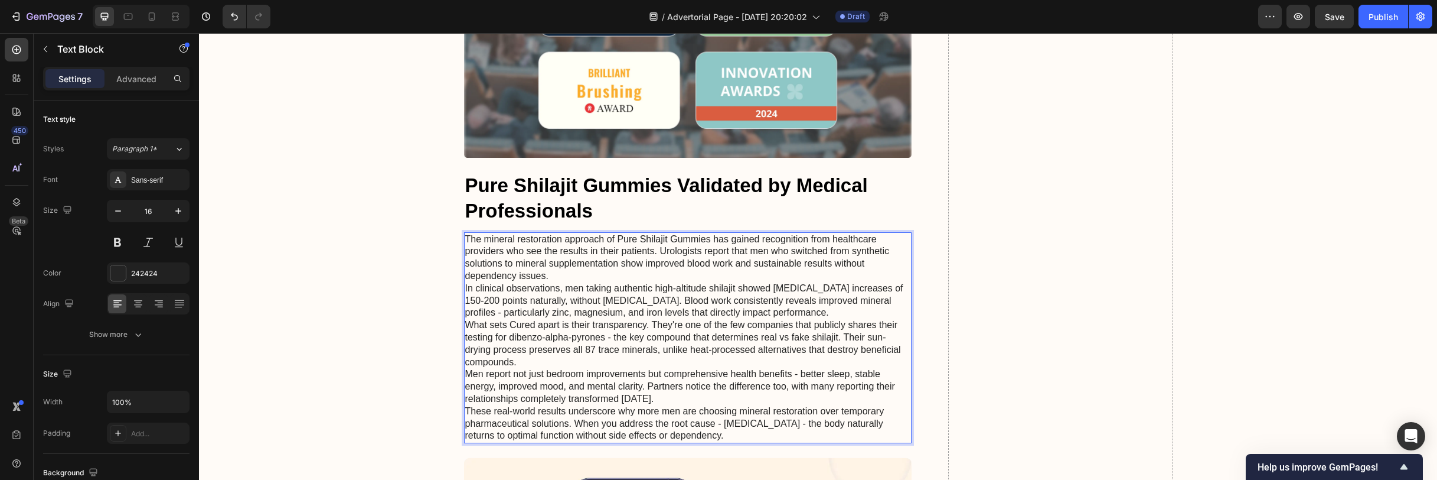
click at [570, 269] on p "The mineral restoration approach of Pure Shilajit Gummies has gained recognitio…" at bounding box center [688, 257] width 446 height 49
click at [564, 272] on p "The mineral restoration approach of Pure Shilajit Gummies has gained recognitio…" at bounding box center [688, 257] width 446 height 49
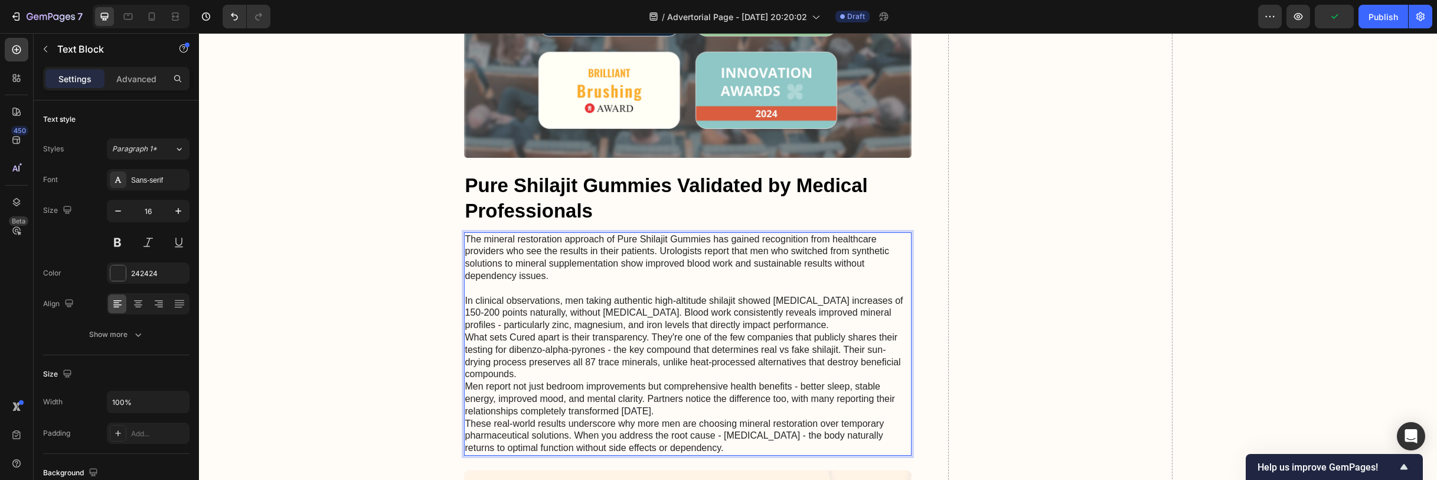
click at [537, 370] on p "What sets Cured apart is their transparency. They're one of the few companies t…" at bounding box center [688, 355] width 446 height 49
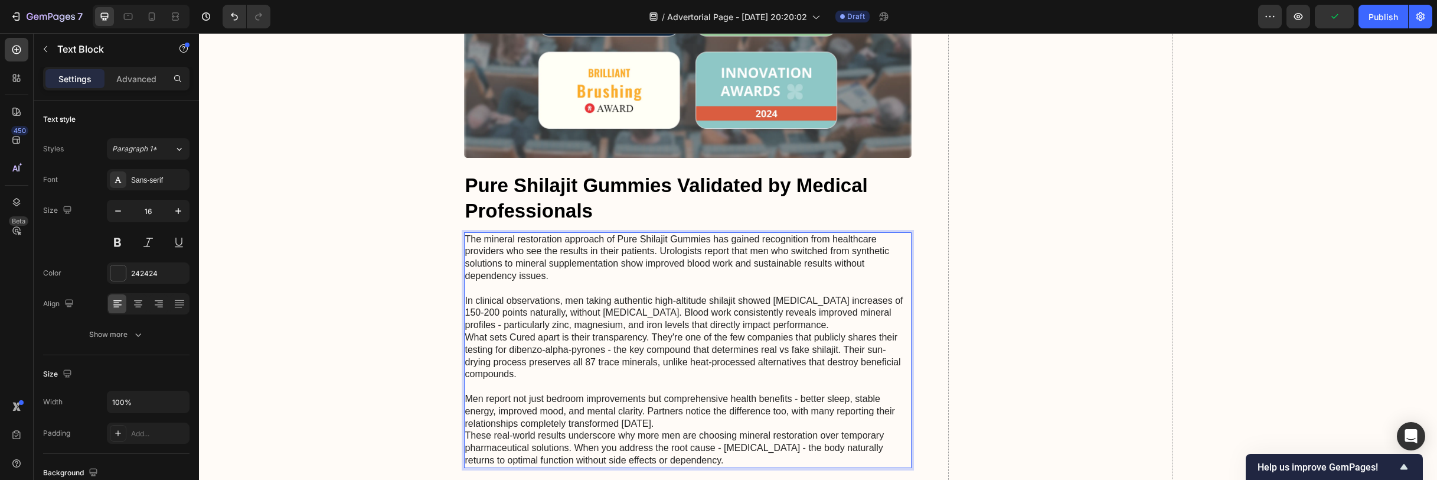
scroll to position [4827, 0]
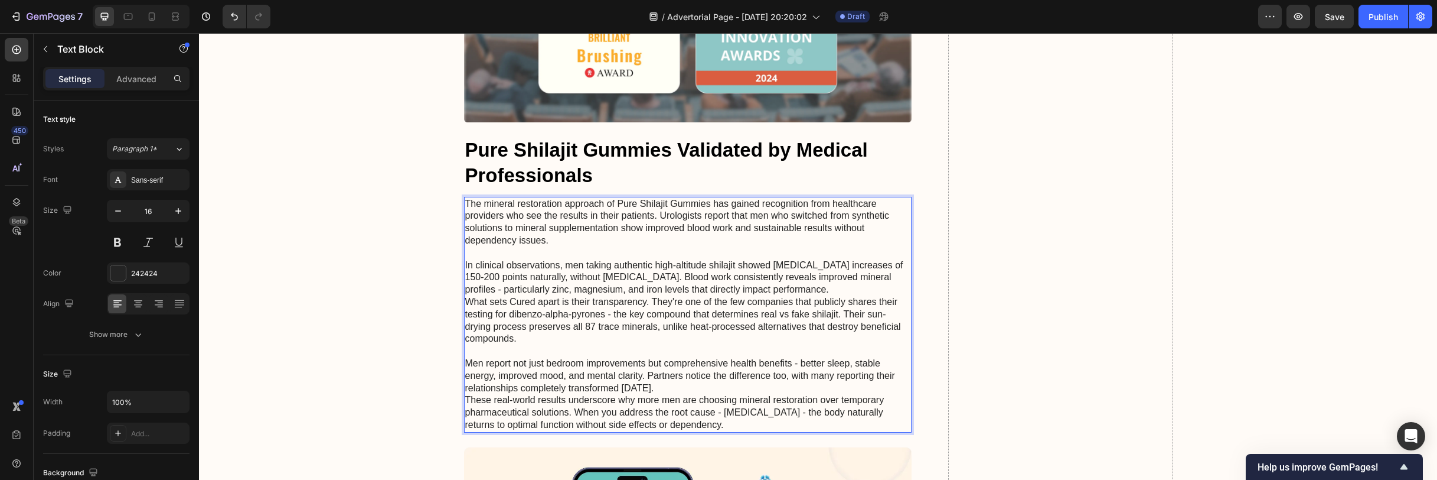
click at [865, 291] on p "In clinical observations, men taking authentic high-altitude shilajit showed te…" at bounding box center [688, 277] width 446 height 37
click at [465, 299] on p "What sets Cured apart is their transparency. They're one of the few companies t…" at bounding box center [688, 320] width 446 height 49
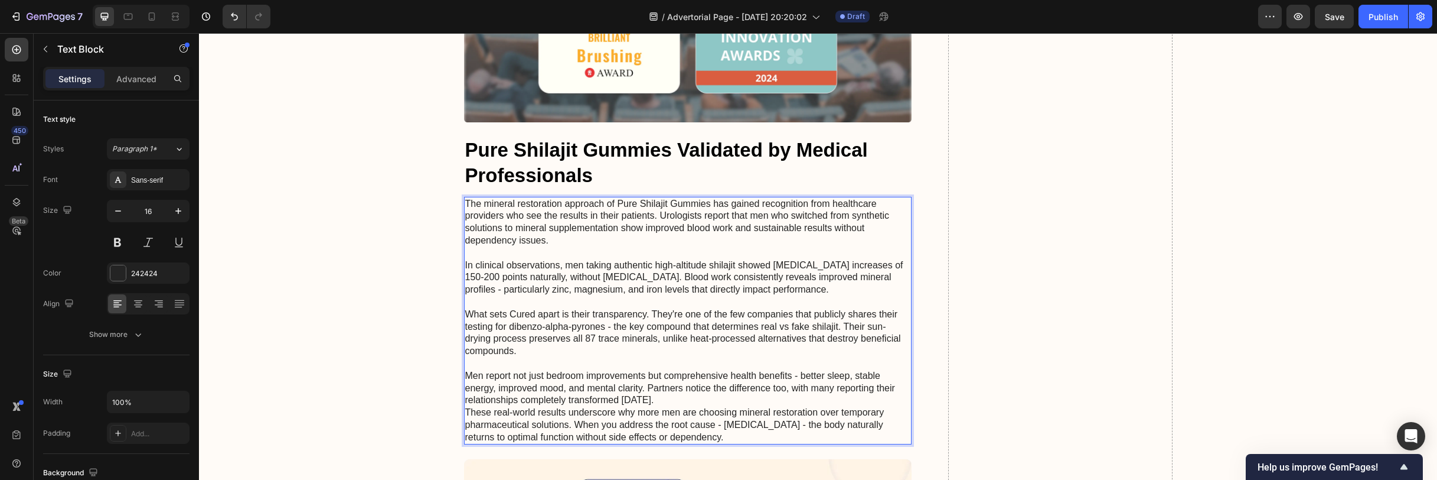
click at [465, 413] on p "These real-world results underscore why more men are choosing mineral restorati…" at bounding box center [688, 424] width 446 height 37
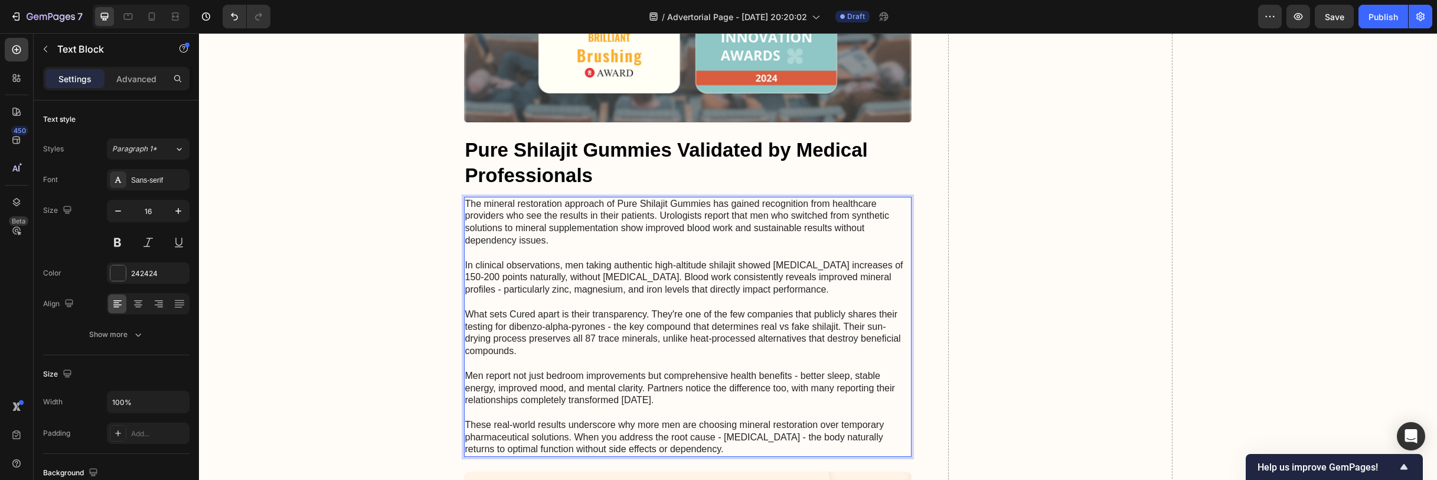
scroll to position [4850, 0]
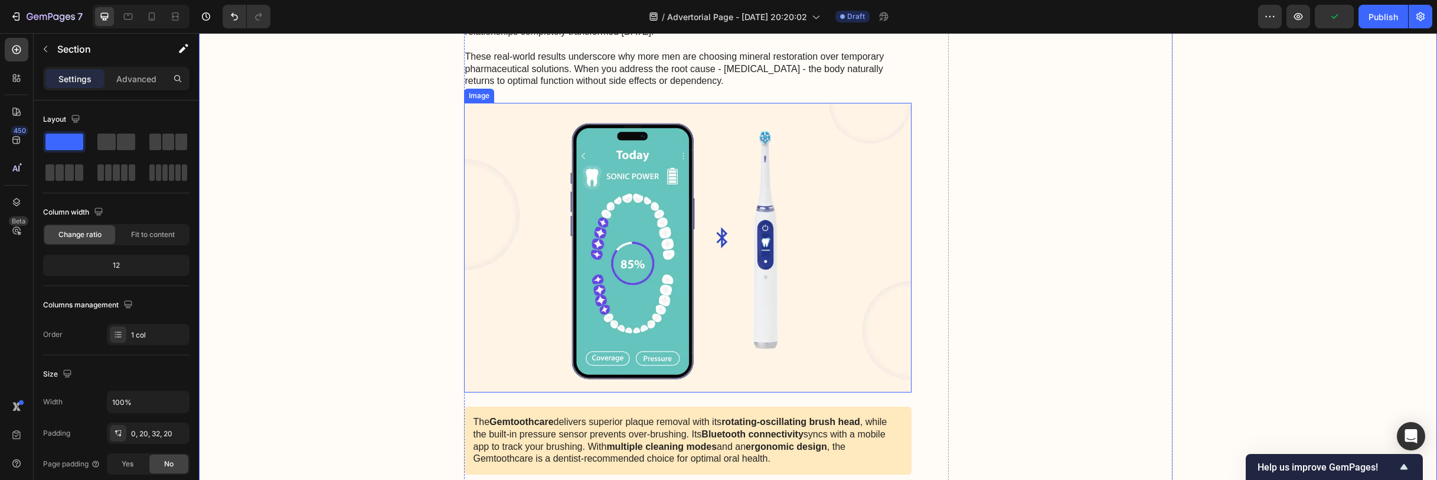
scroll to position [5397, 0]
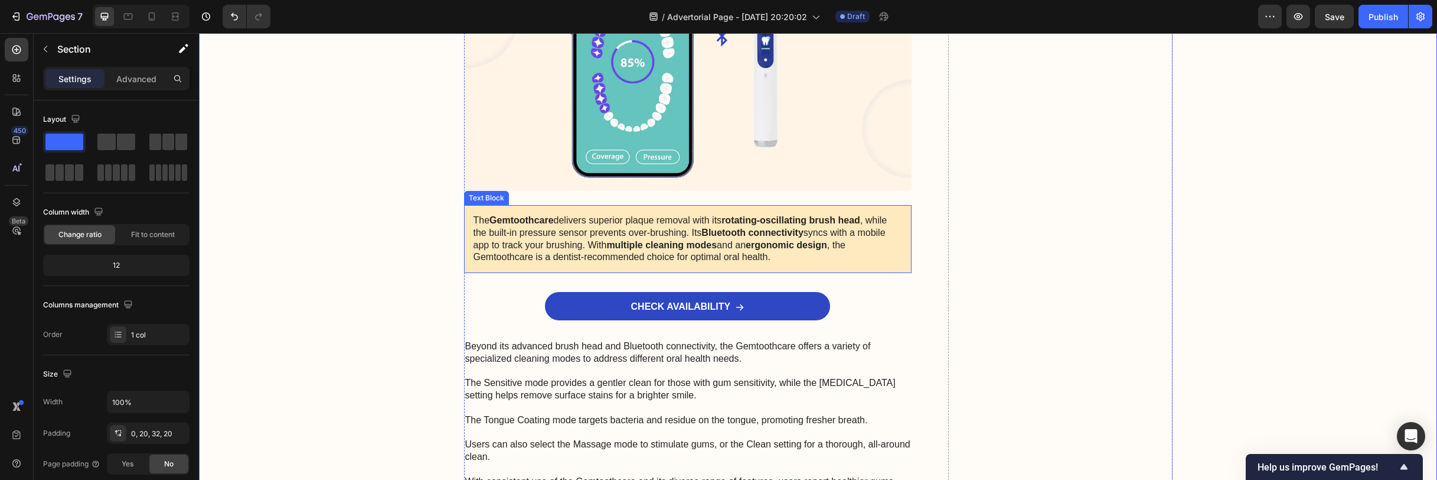
click at [575, 241] on p "The Gemtoothcare delivers superior plaque removal with its rotating-oscillating…" at bounding box center [688, 238] width 429 height 49
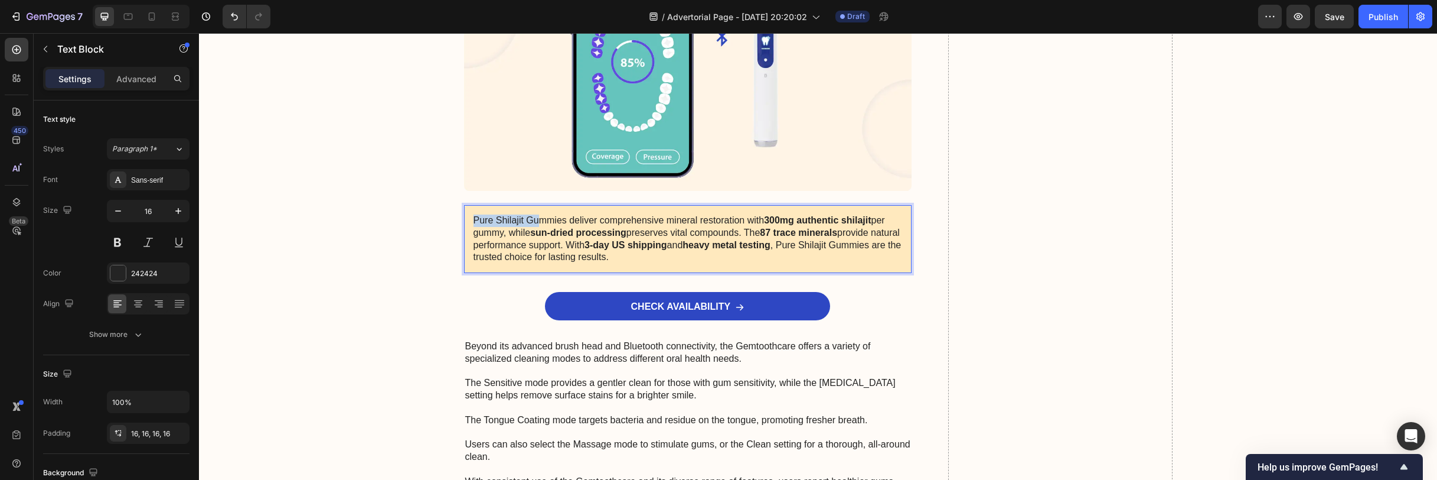
drag, startPoint x: 470, startPoint y: 220, endPoint x: 526, endPoint y: 221, distance: 56.1
click at [527, 221] on div "Pure Shilajit Gummies deliver comprehensive mineral restoration with 300mg auth…" at bounding box center [688, 239] width 448 height 68
click at [477, 216] on p "Pure Shilajit Gummies deliver comprehensive mineral restoration with 300mg auth…" at bounding box center [688, 238] width 429 height 49
click at [474, 219] on p "Pure Shilajit Gummies deliver comprehensive mineral restoration with 300mg auth…" at bounding box center [688, 238] width 429 height 49
drag, startPoint x: 598, startPoint y: 219, endPoint x: 468, endPoint y: 220, distance: 129.9
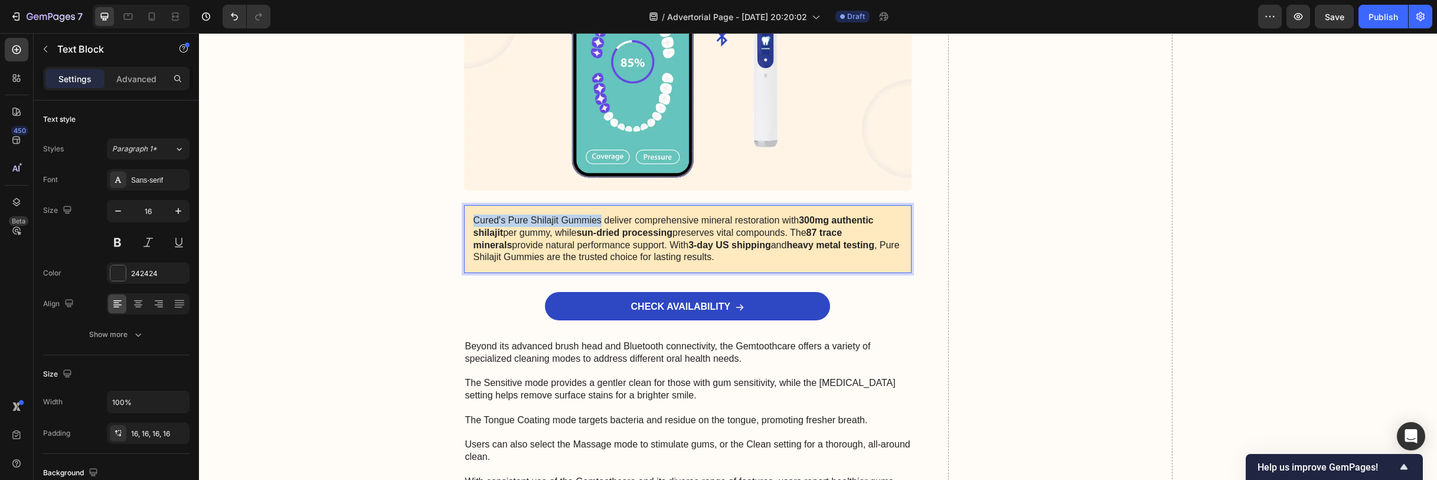
click at [474, 220] on p "Cured's Pure Shilajit Gummies deliver comprehensive mineral restoration with 30…" at bounding box center [688, 238] width 429 height 49
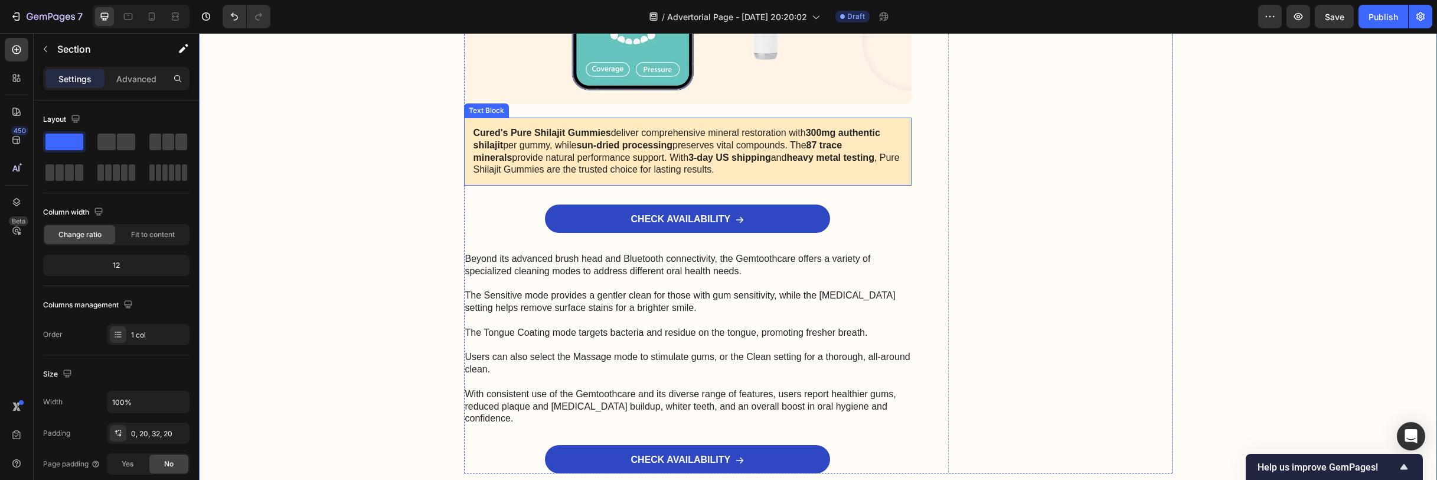
scroll to position [5527, 0]
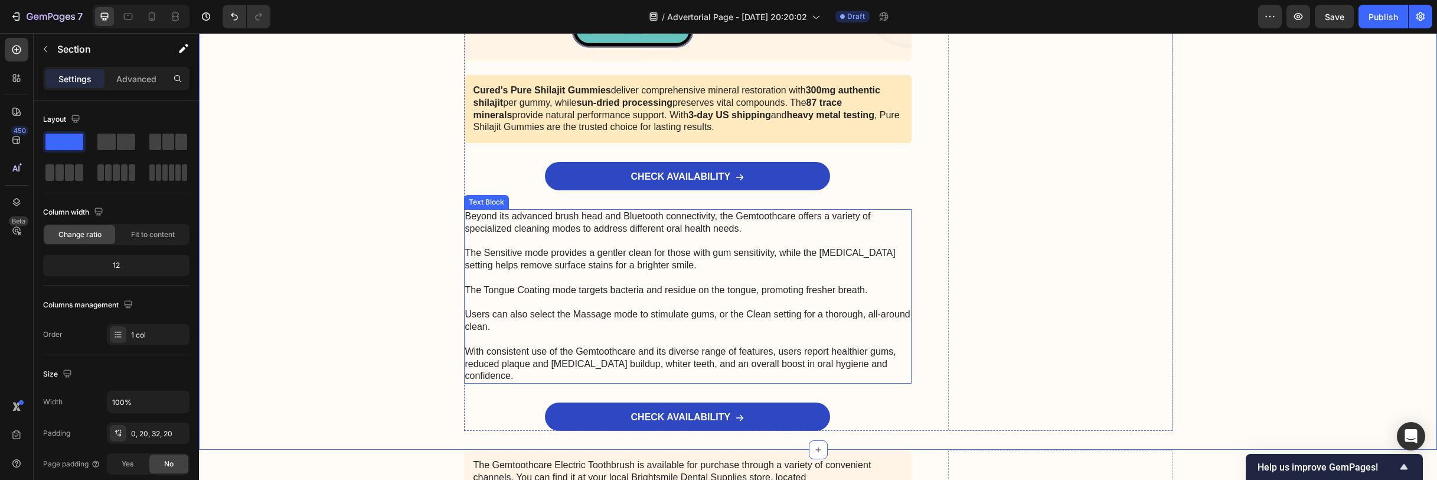
click at [700, 295] on p "Beyond its advanced brush head and Bluetooth connectivity, the Gemtoothcare off…" at bounding box center [688, 296] width 446 height 172
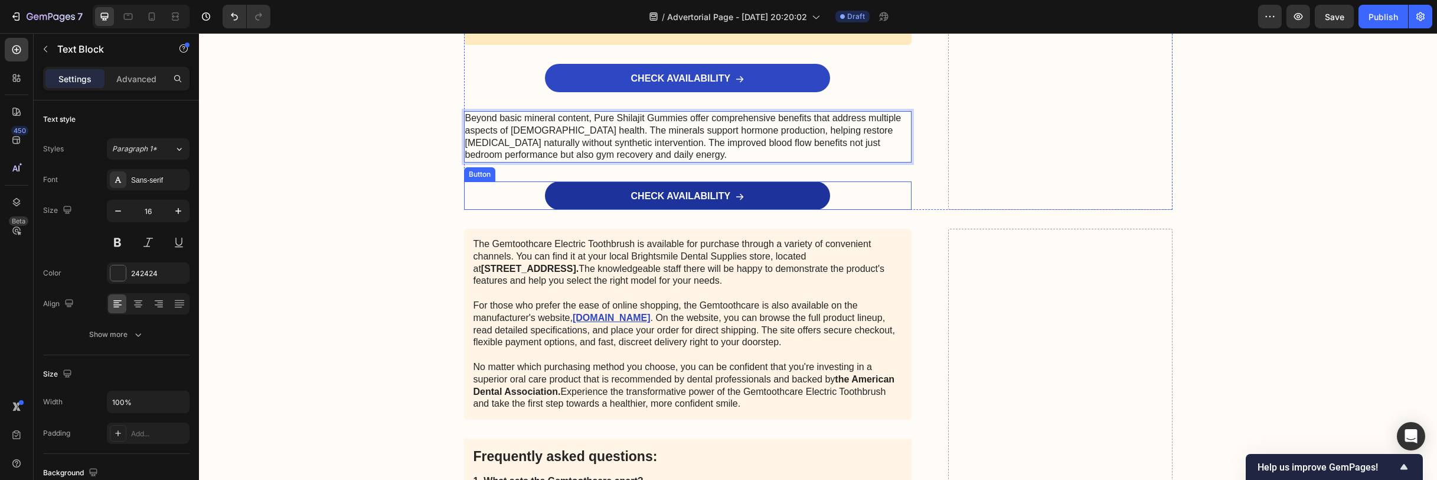
scroll to position [5676, 0]
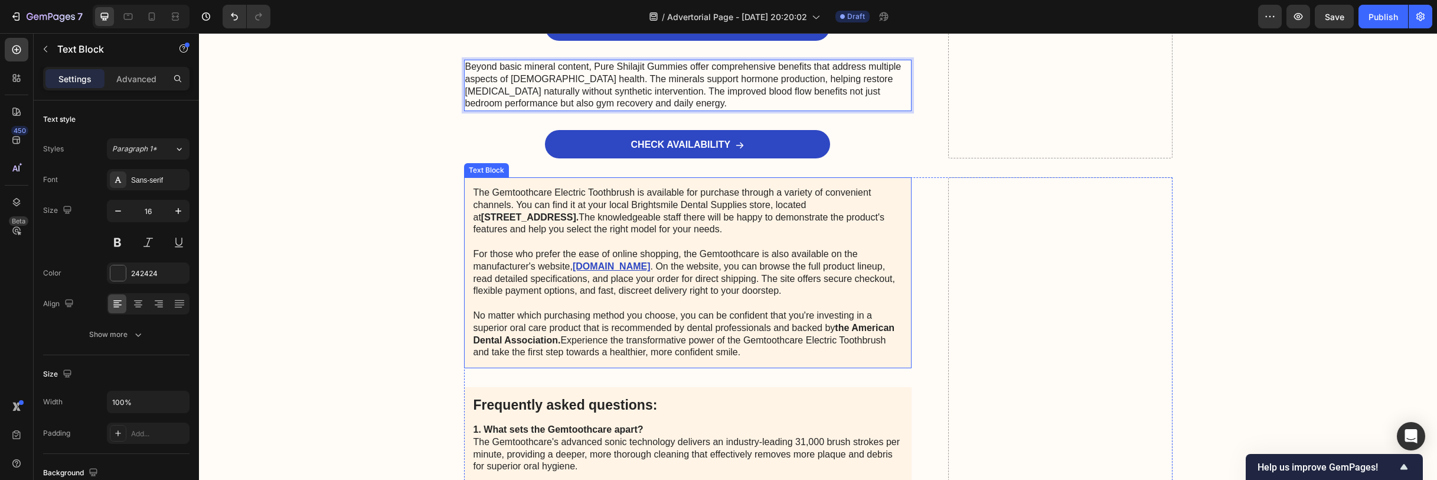
click at [749, 249] on p "The Gemtoothcare Electric Toothbrush is available for purchase through a variet…" at bounding box center [688, 273] width 429 height 172
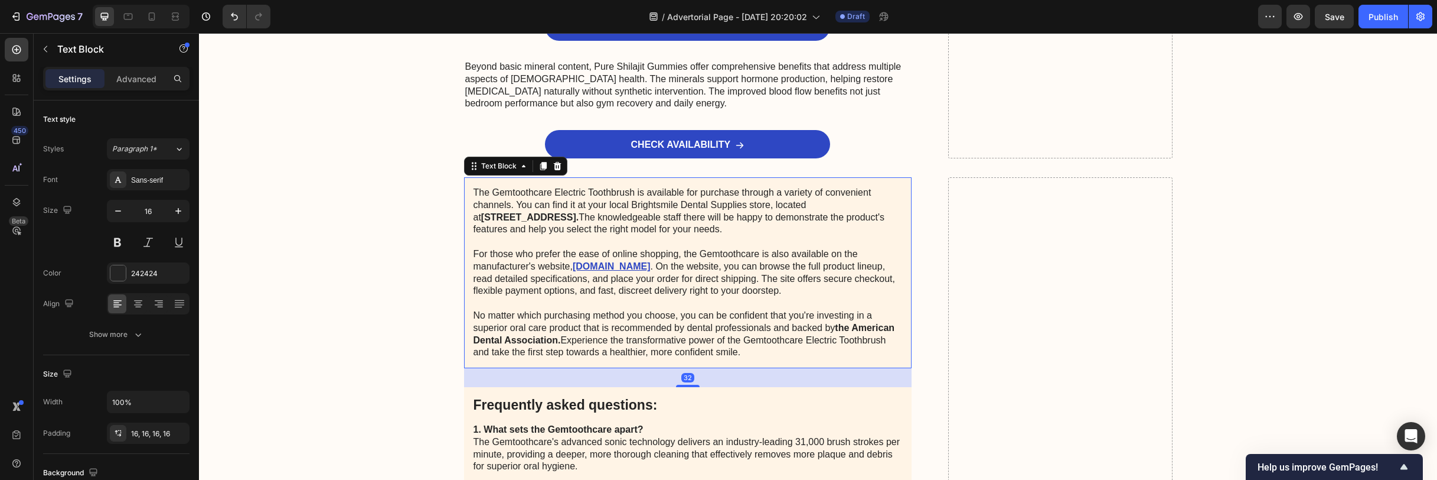
click at [749, 249] on p "The Gemtoothcare Electric Toothbrush is available for purchase through a variet…" at bounding box center [688, 273] width 429 height 172
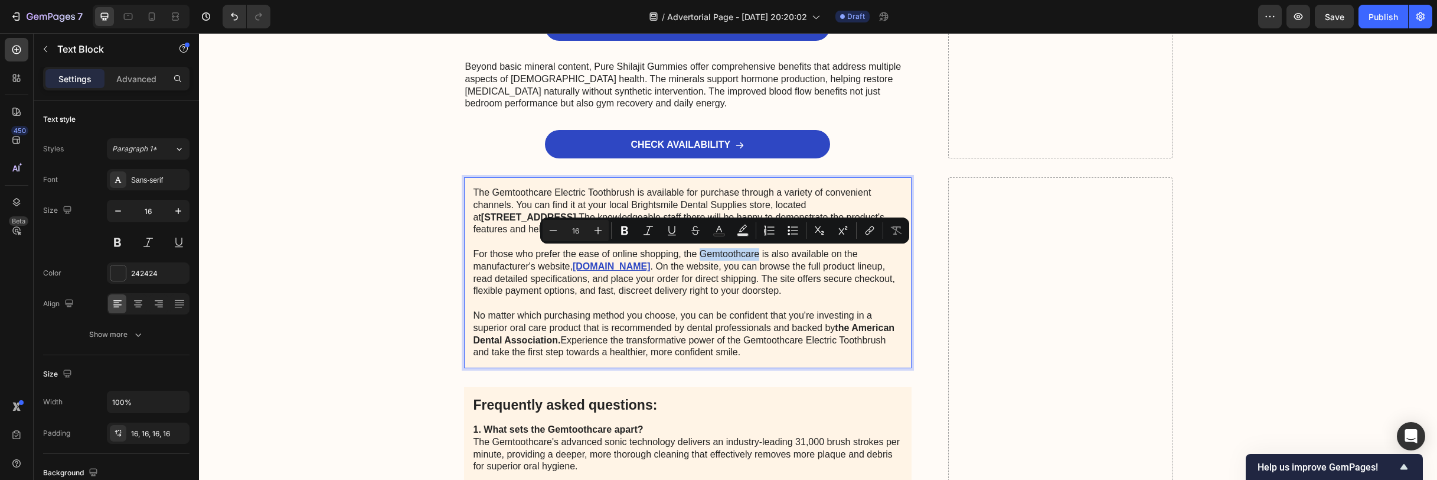
copy p "The Gemtoothcare Electric Toothbrush is available for purchase through a variet…"
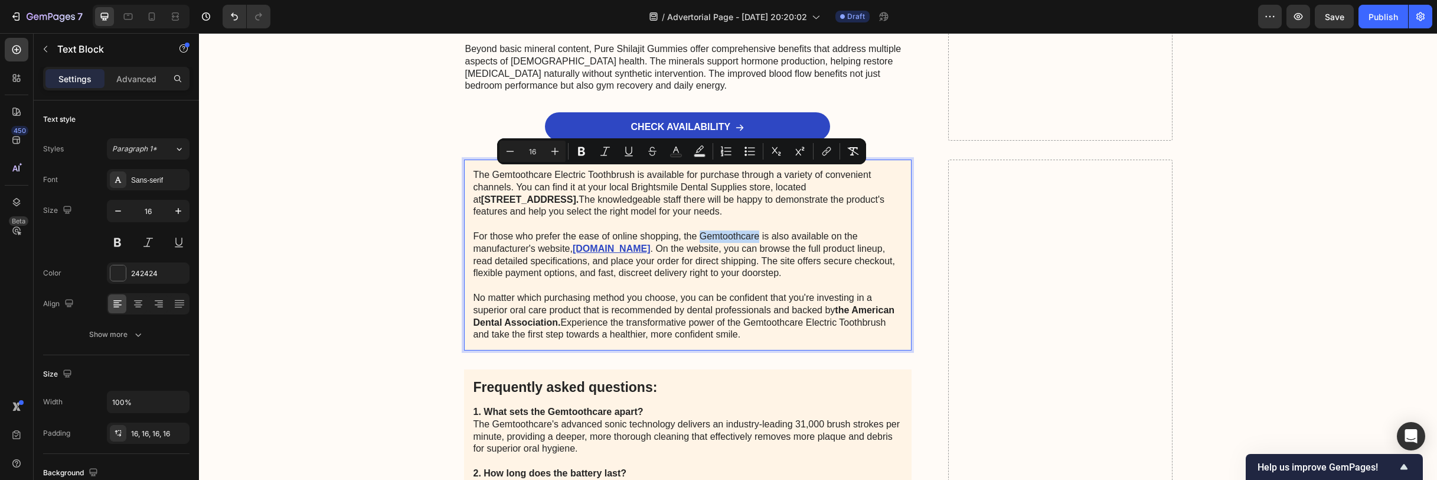
scroll to position [5687, 0]
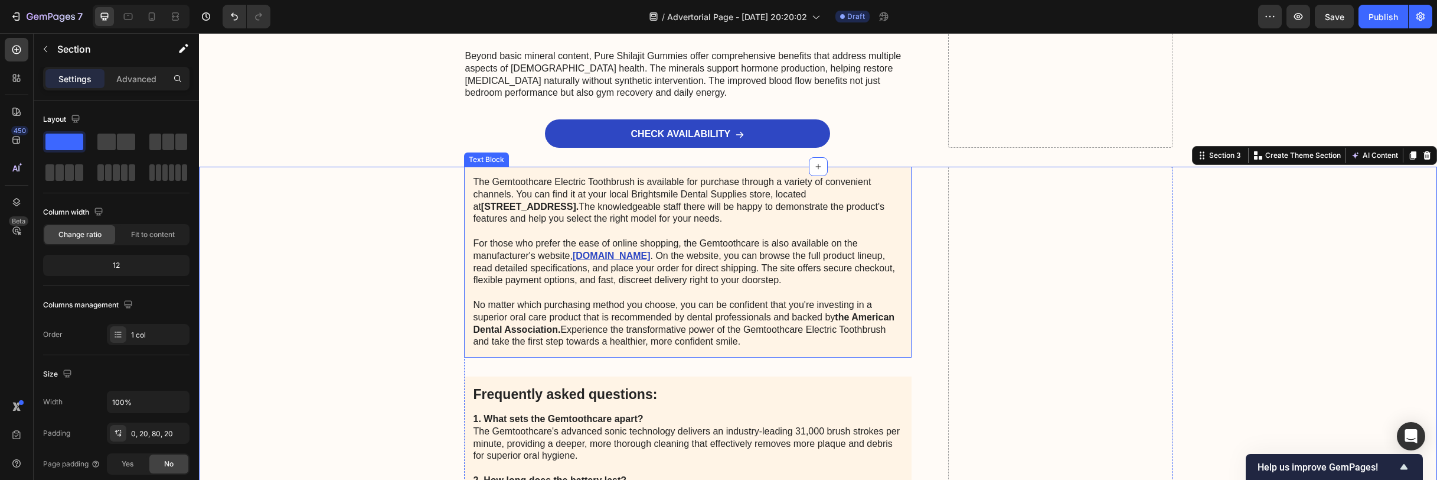
click at [726, 204] on p "The Gemtoothcare Electric Toothbrush is available for purchase through a variet…" at bounding box center [688, 262] width 429 height 172
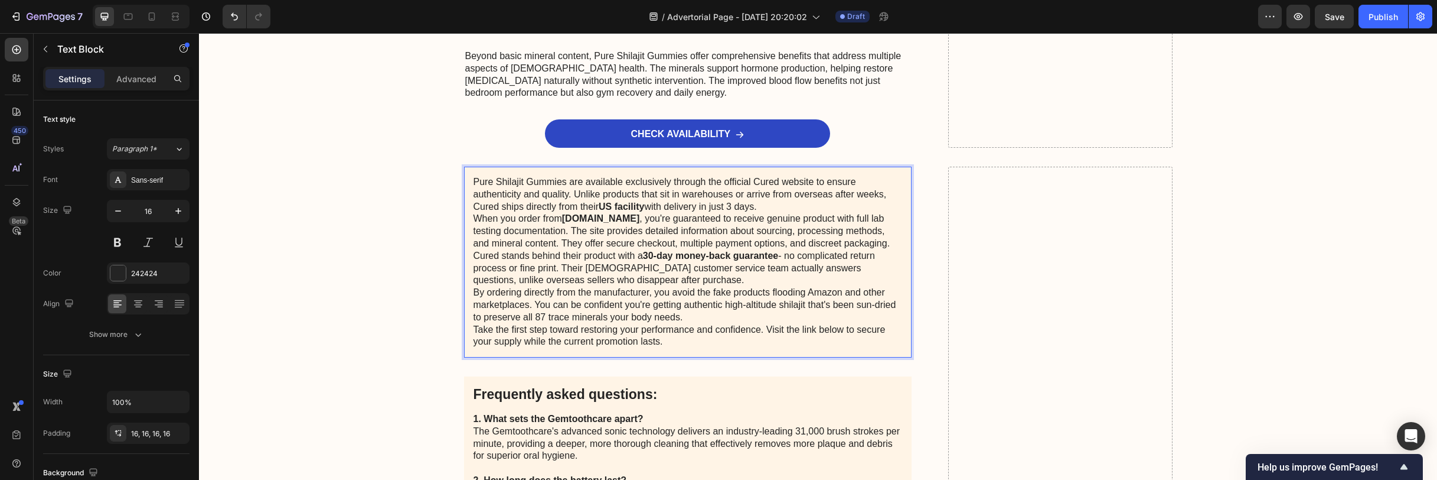
click at [764, 208] on p "Pure Shilajit Gummies are available exclusively through the official Cured webs…" at bounding box center [688, 194] width 429 height 37
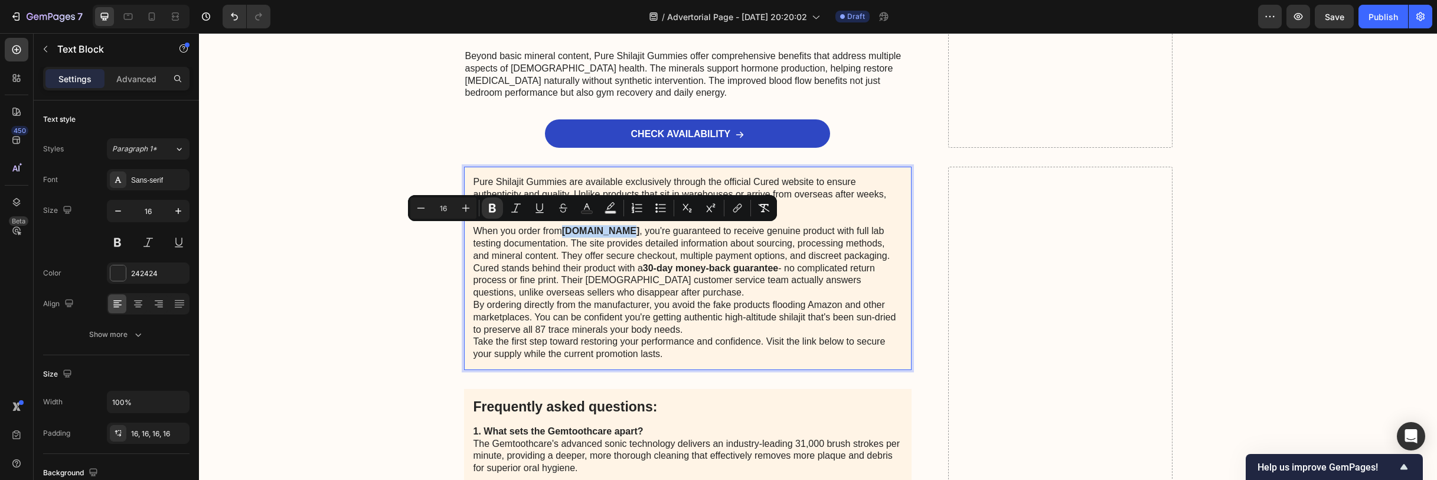
drag, startPoint x: 625, startPoint y: 233, endPoint x: 562, endPoint y: 233, distance: 63.2
click at [562, 233] on p "When you order from GetCured.com , you're guaranteed to receive genuine product…" at bounding box center [688, 243] width 429 height 37
click at [729, 206] on button "link" at bounding box center [737, 207] width 21 height 21
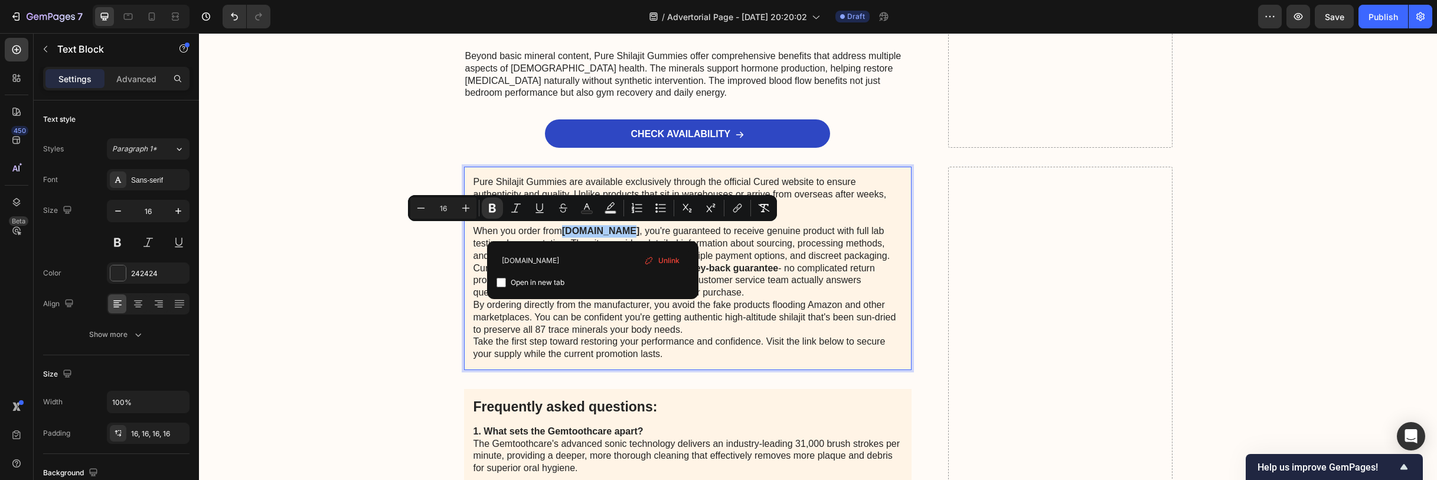
type input "buycured.com"
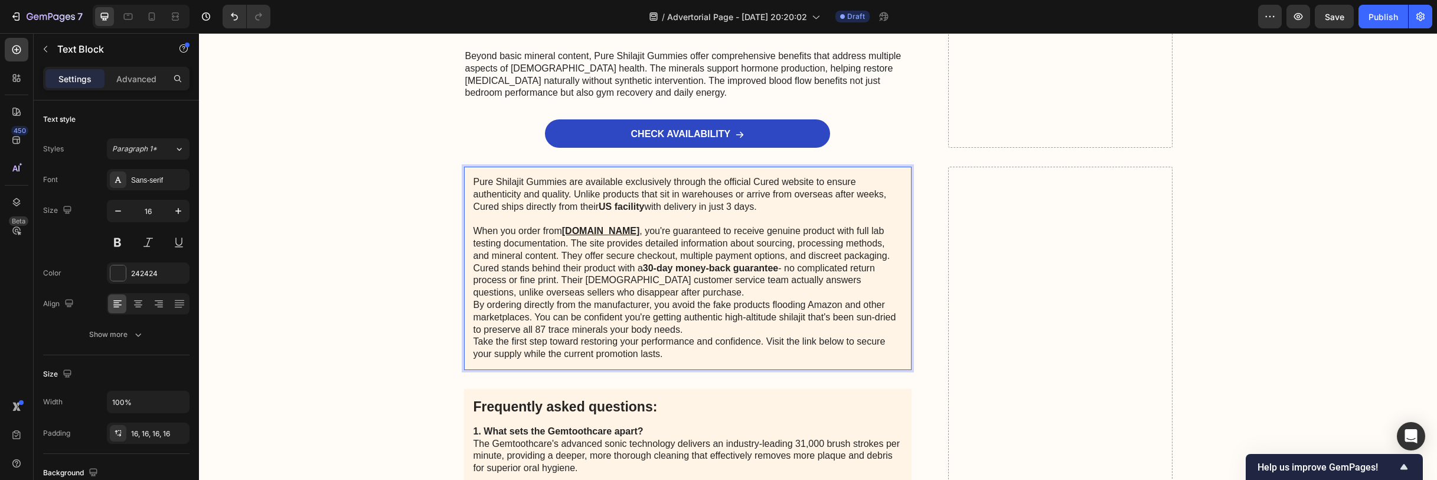
click at [602, 233] on u "Buycured.com" at bounding box center [601, 231] width 78 height 10
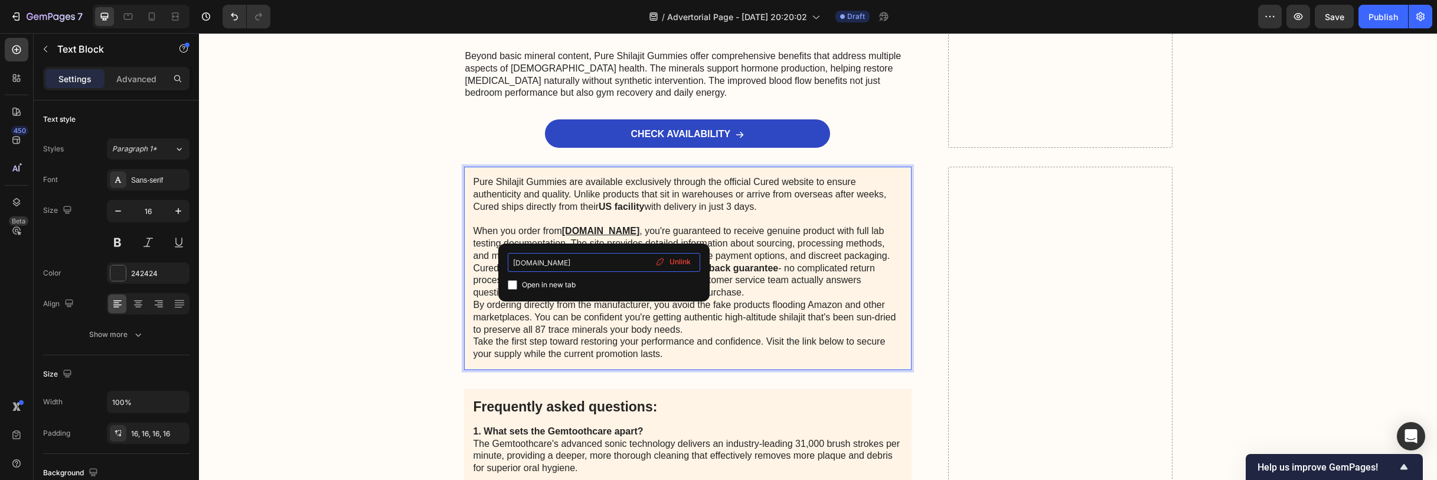
click at [589, 263] on input "buycured.com" at bounding box center [604, 262] width 193 height 19
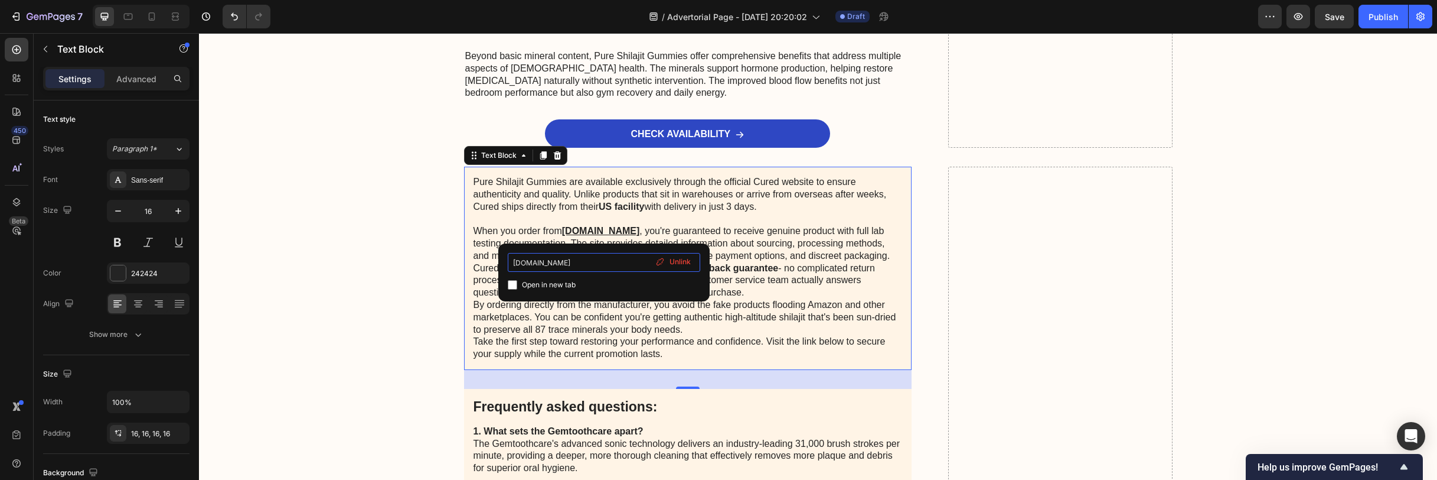
paste input "https://buycured.com/products/cured®-pure-shilajit-gummies-2"
type input "https://buycured.com/products/cured®-pure-shilajit-gummies-2"
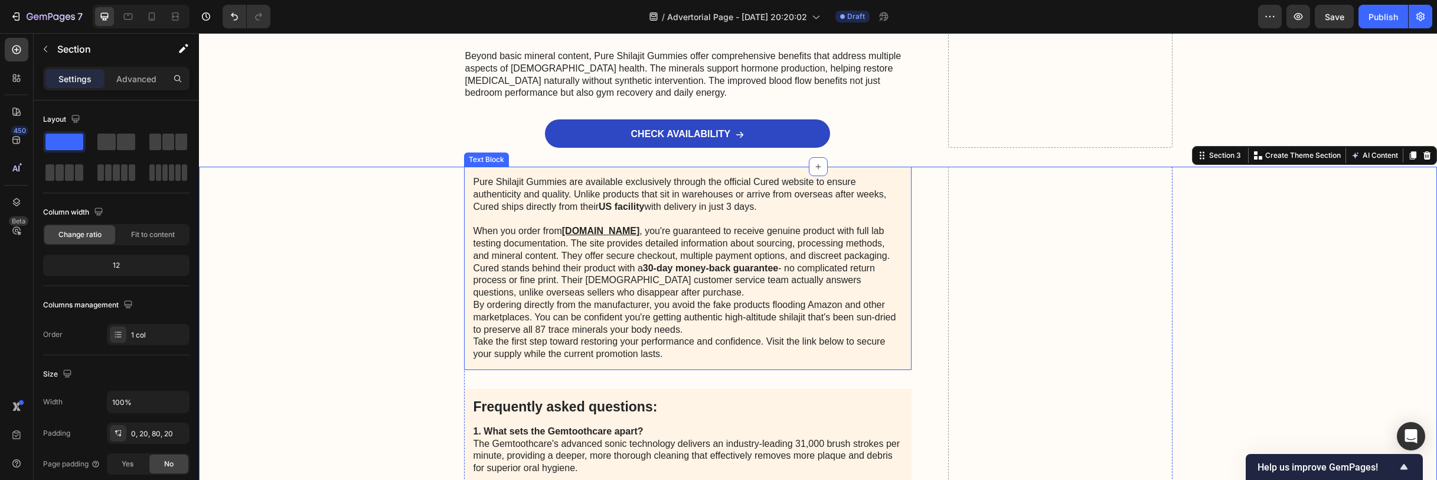
click at [744, 220] on p "Rich Text Editor. Editing area: main" at bounding box center [688, 219] width 429 height 12
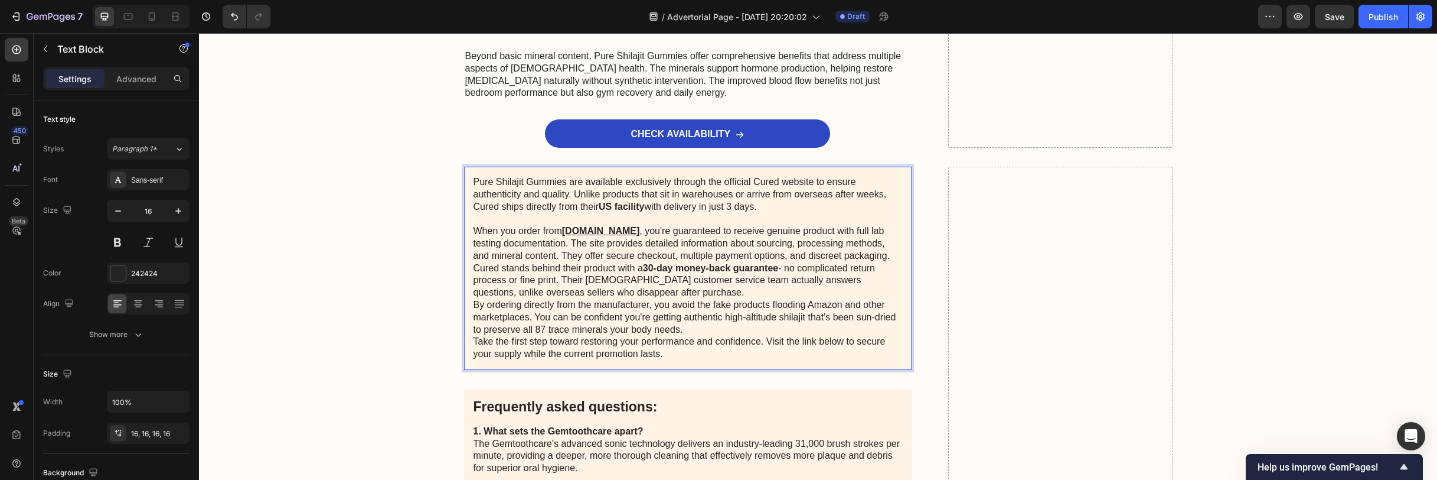
click at [677, 295] on p "Cured stands behind their product with a 30-day money-back guarantee - no compl…" at bounding box center [688, 280] width 429 height 37
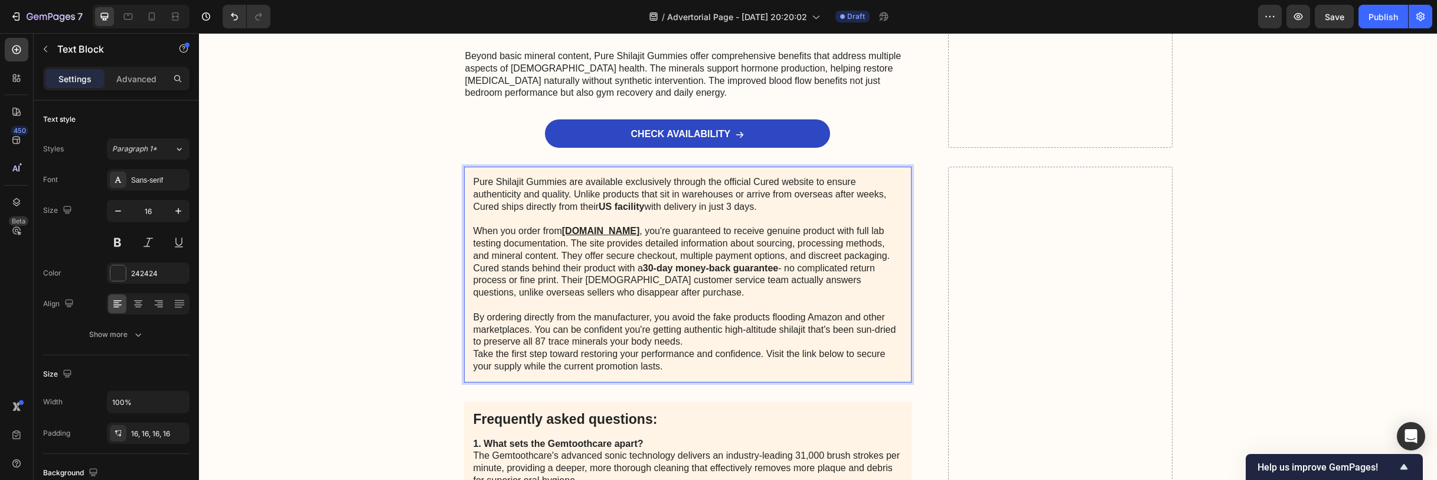
click at [474, 269] on p "Cured stands behind their product with a 30-day money-back guarantee - no compl…" at bounding box center [688, 280] width 429 height 37
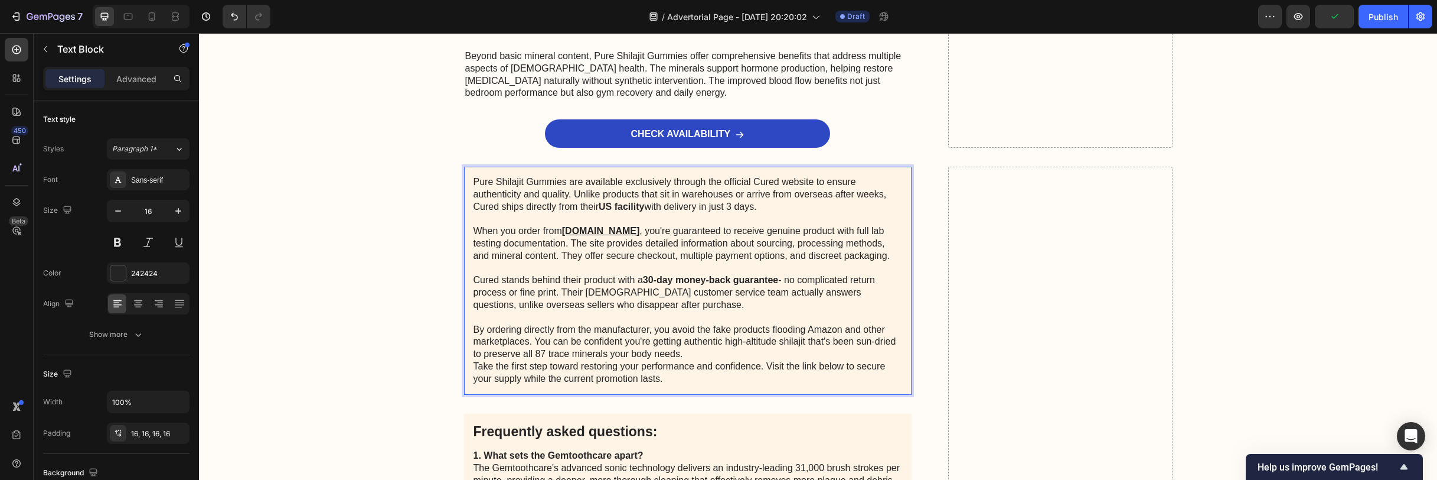
scroll to position [5702, 0]
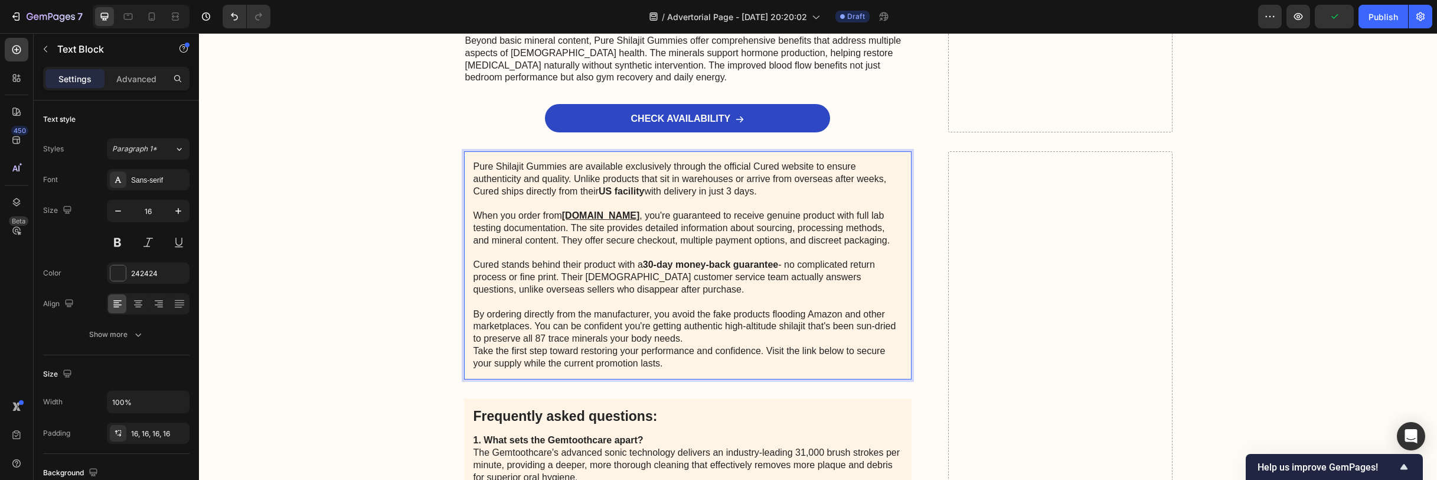
click at [686, 341] on p "By ordering directly from the manufacturer, you avoid the fake products floodin…" at bounding box center [688, 326] width 429 height 37
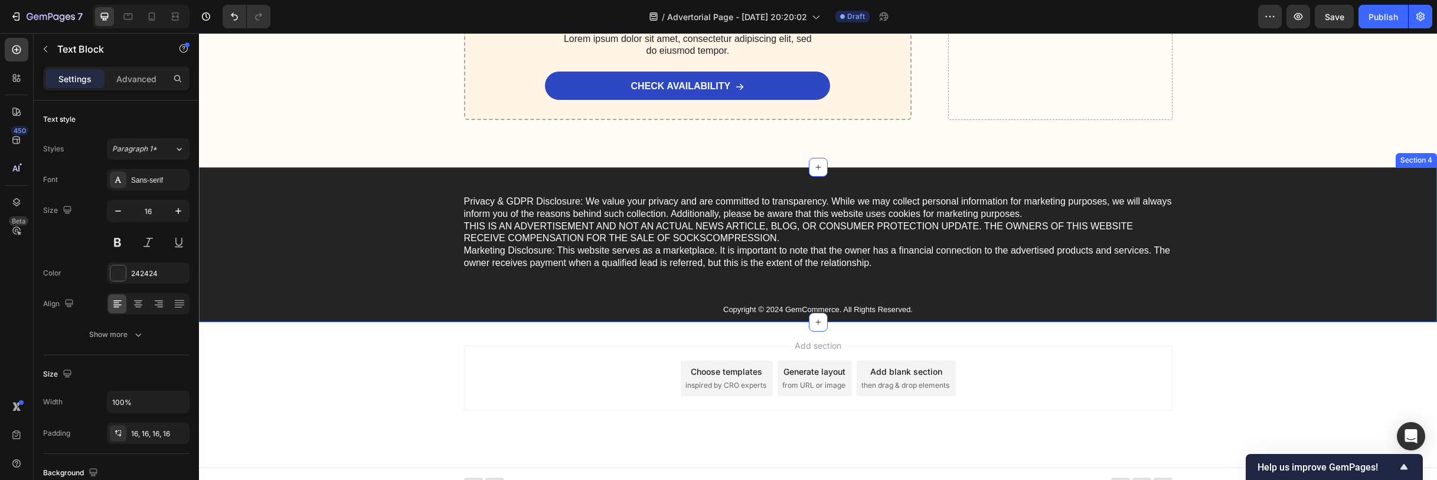
scroll to position [6633, 0]
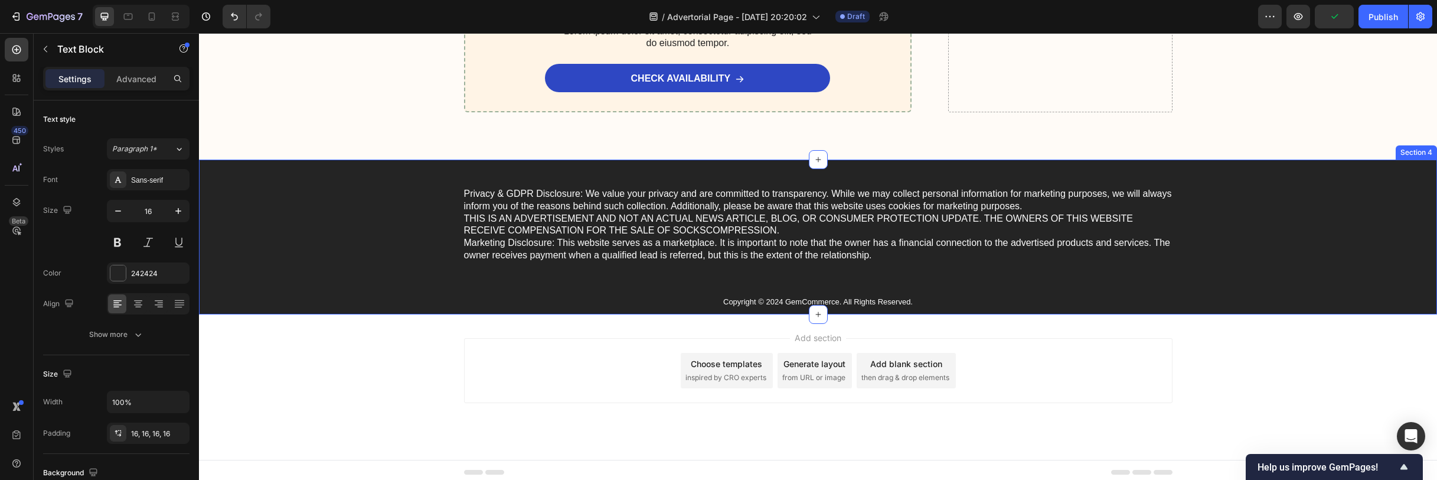
click at [688, 285] on div "Privacy & GDPR Disclosure: We value your privacy and are committed to transpare…" at bounding box center [818, 251] width 1215 height 126
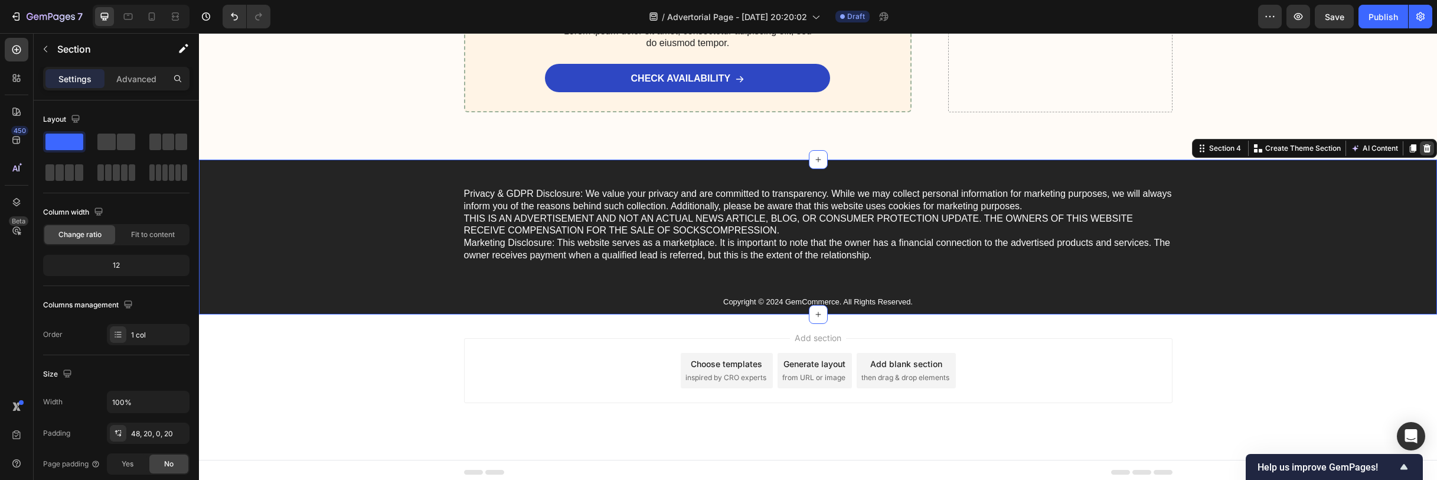
click at [1423, 144] on icon at bounding box center [1427, 148] width 9 height 9
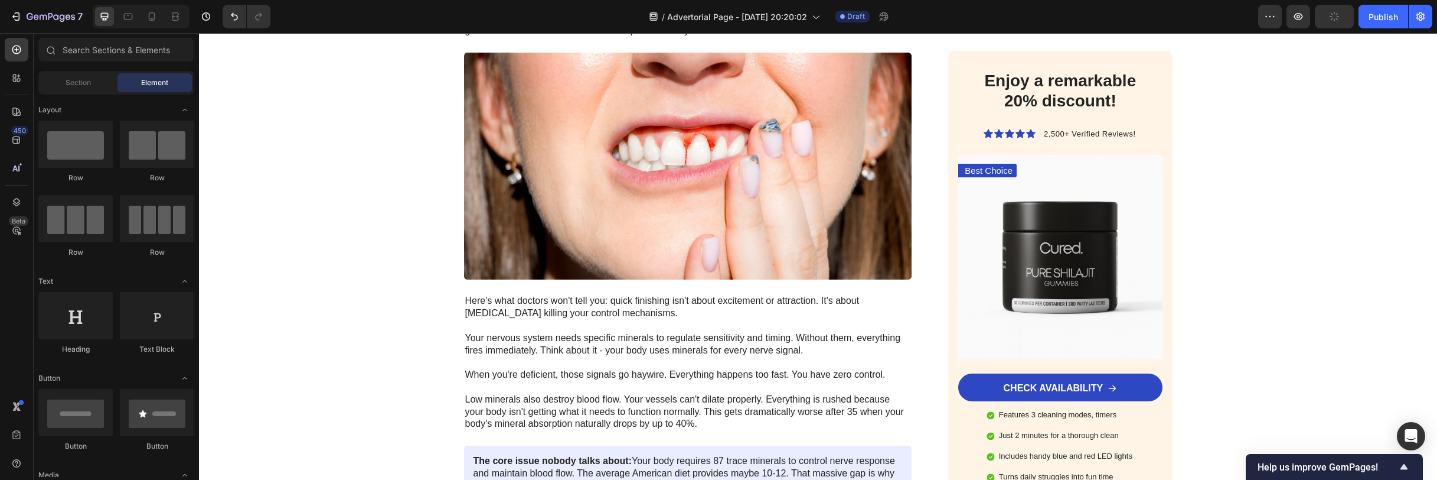
scroll to position [1061, 0]
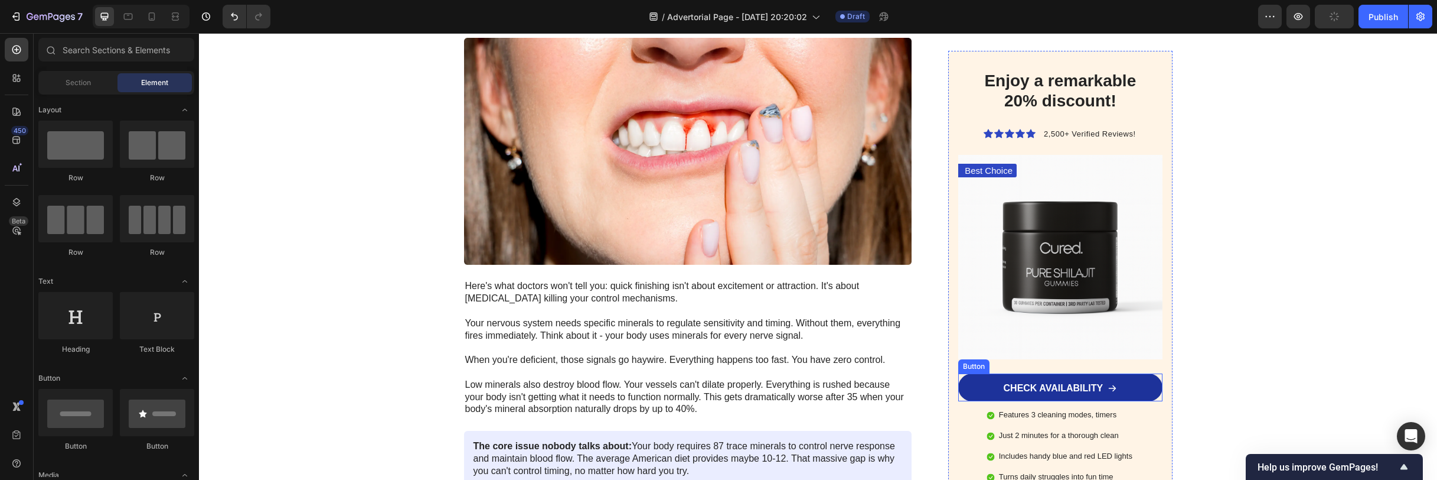
click at [1031, 380] on link "CHECK AVAILABILITY" at bounding box center [1060, 387] width 204 height 28
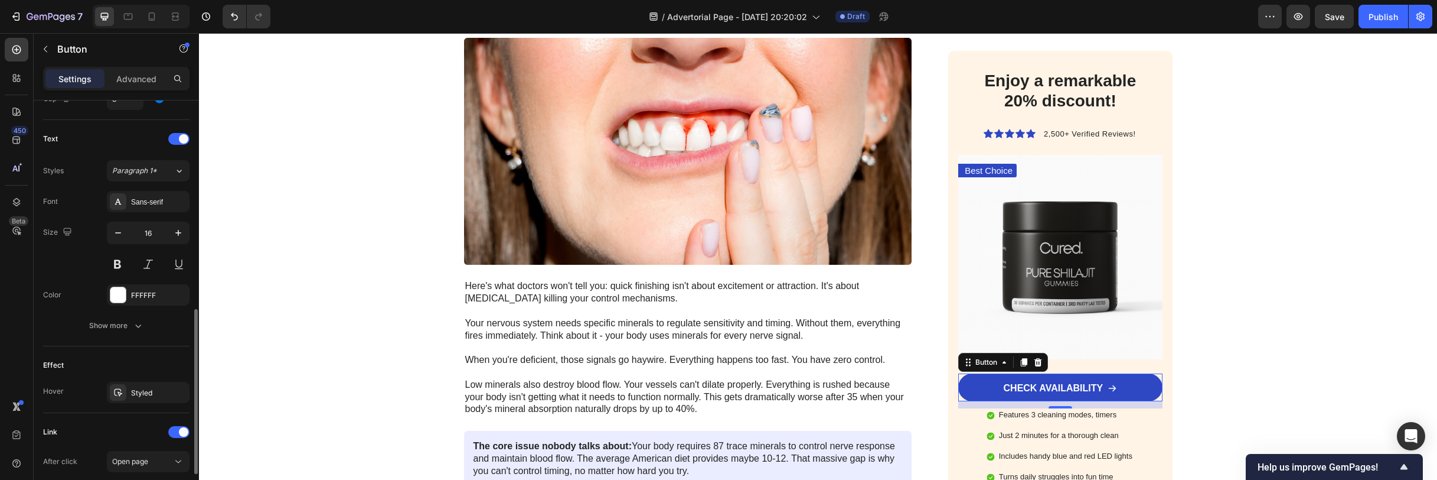
scroll to position [484, 0]
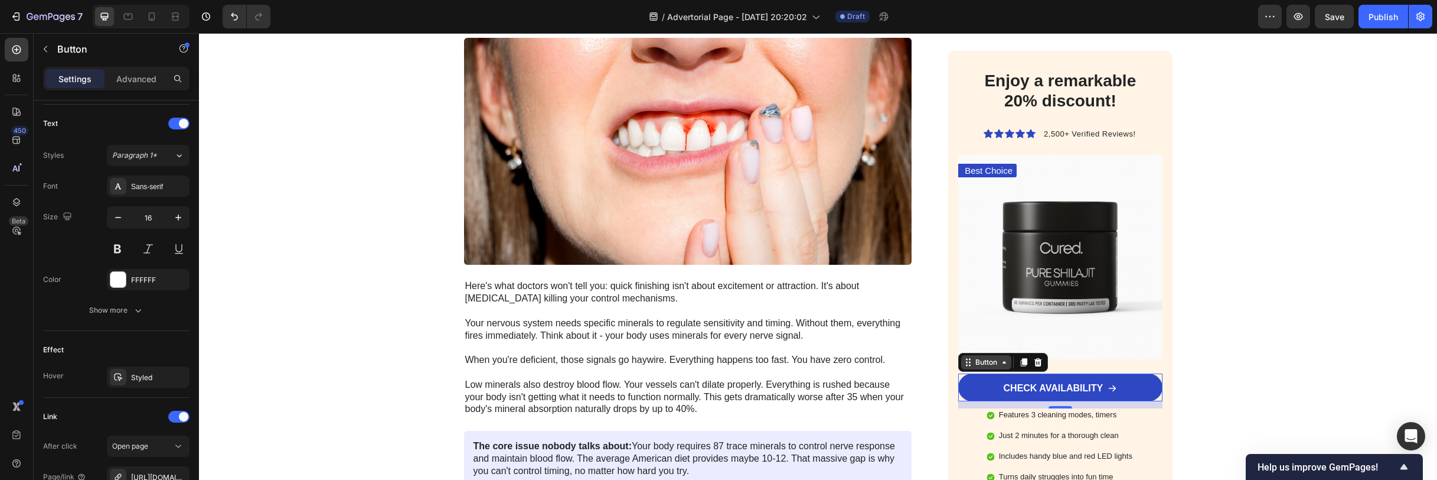
click at [995, 364] on div "Button" at bounding box center [986, 362] width 27 height 11
click at [155, 78] on p "Advanced" at bounding box center [136, 79] width 40 height 12
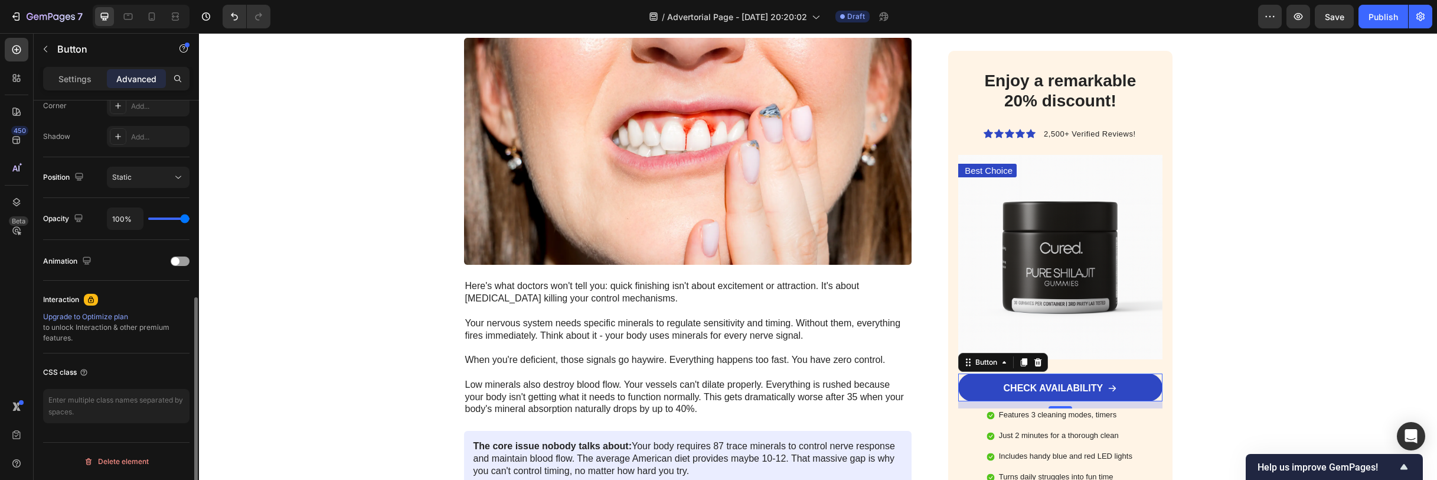
scroll to position [360, 0]
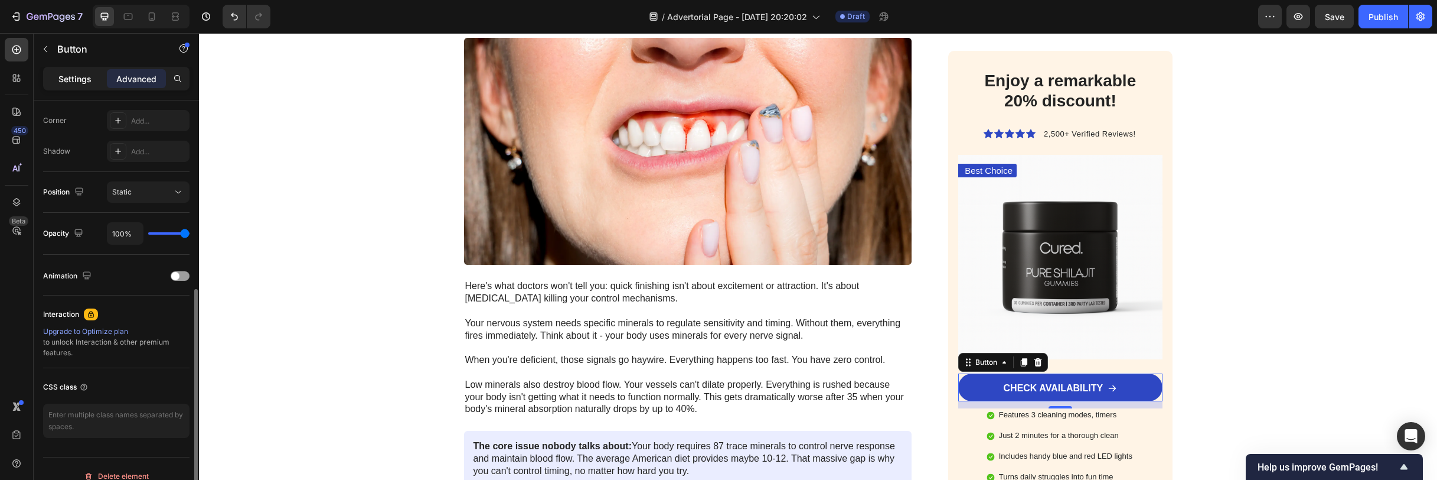
click at [73, 80] on p "Settings" at bounding box center [74, 79] width 33 height 12
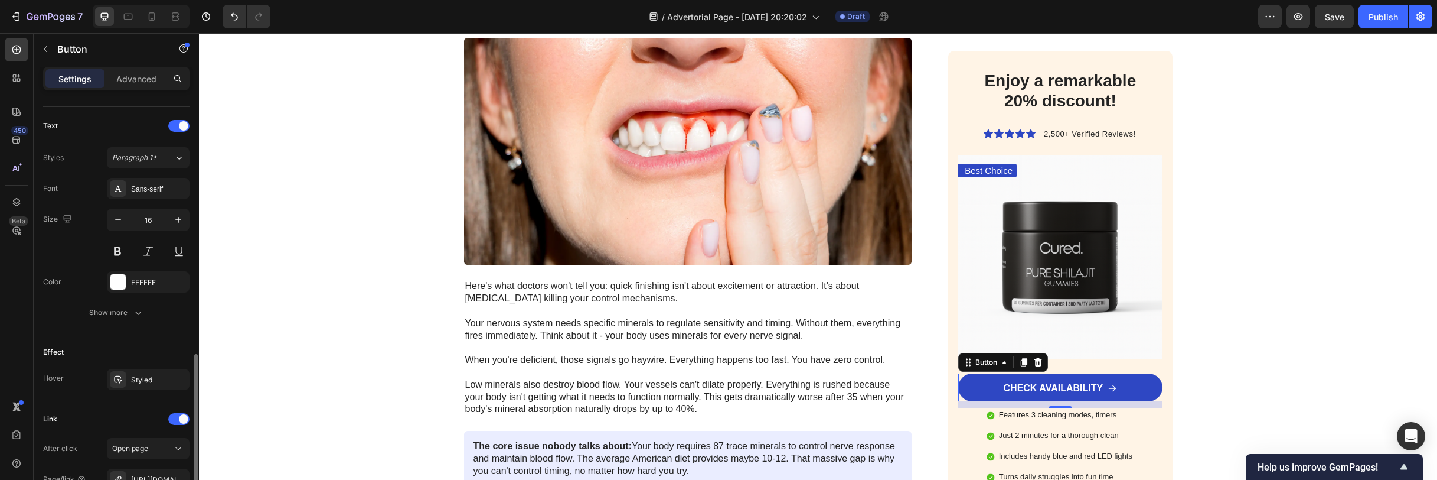
scroll to position [525, 0]
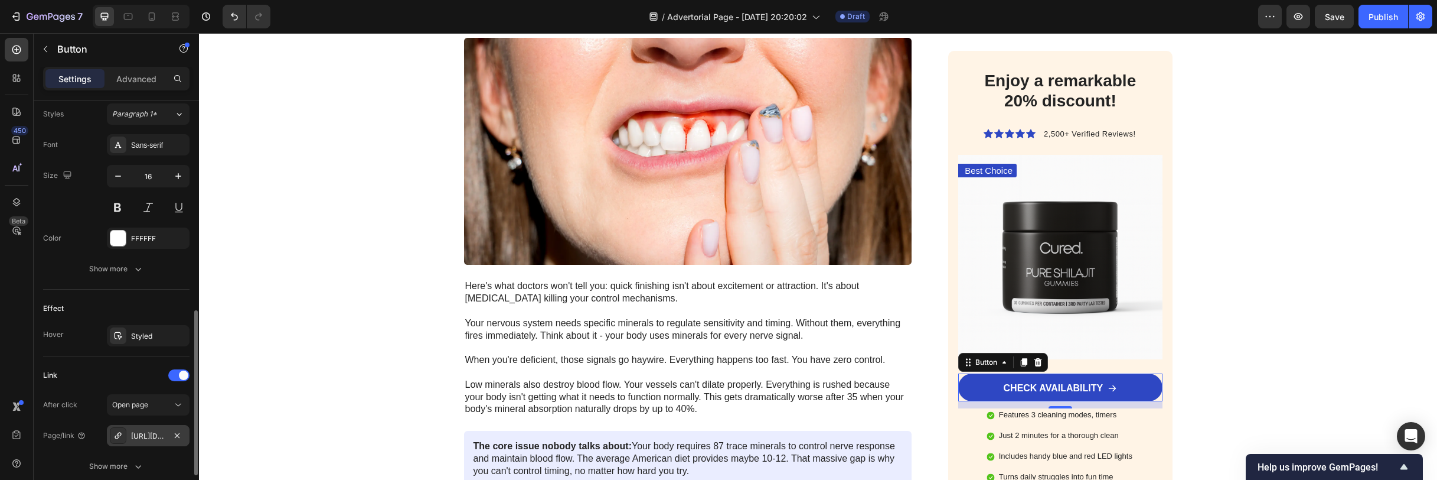
click at [160, 437] on div "[URL][DOMAIN_NAME]®-pure-shilajit-gummies-2" at bounding box center [148, 436] width 34 height 11
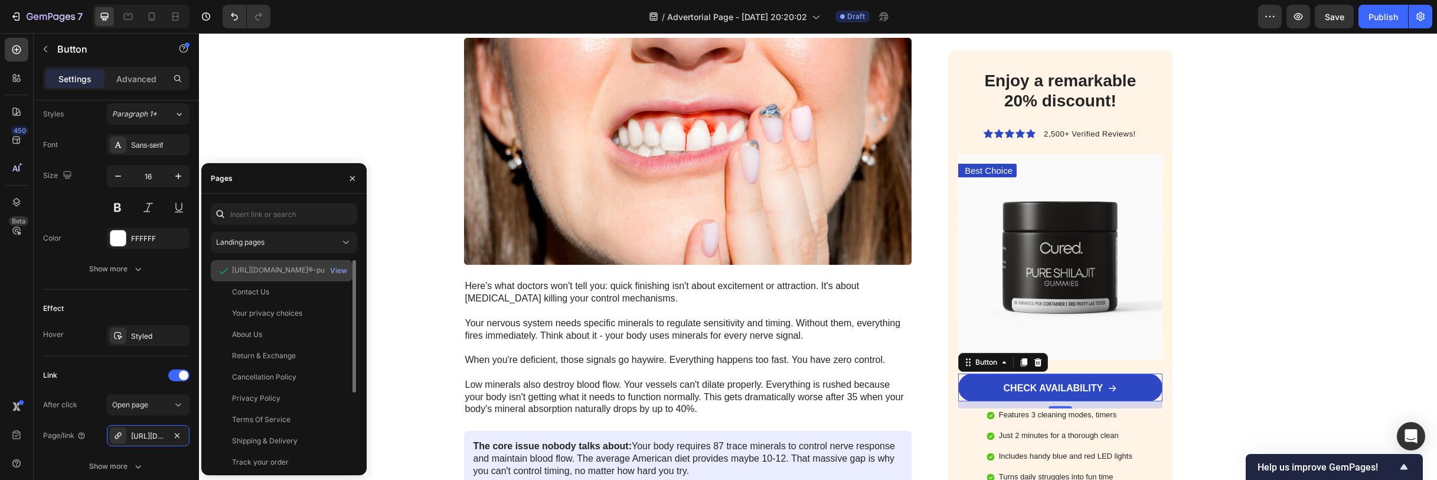
click at [324, 268] on div "[URL][DOMAIN_NAME]®-pure-shilajit-gummies-2" at bounding box center [288, 270] width 113 height 11
click at [334, 266] on div "View" at bounding box center [338, 270] width 17 height 11
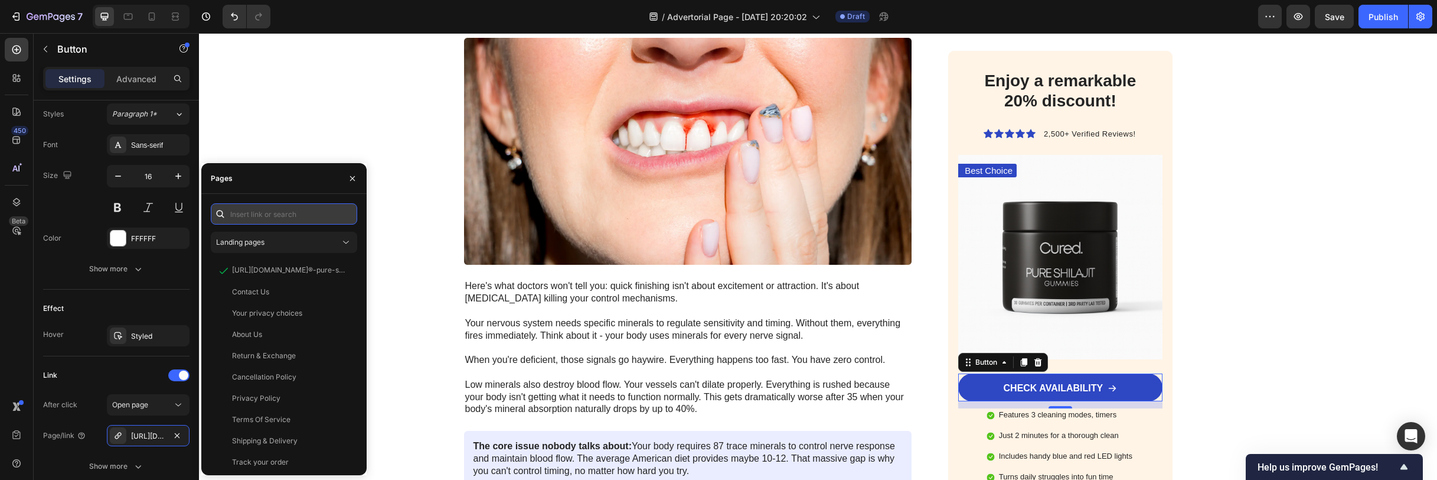
click at [285, 211] on input "text" at bounding box center [284, 213] width 146 height 21
paste input "https://buycured.com/products/cured%C2%AE-pure-shilajit-gummies-2"
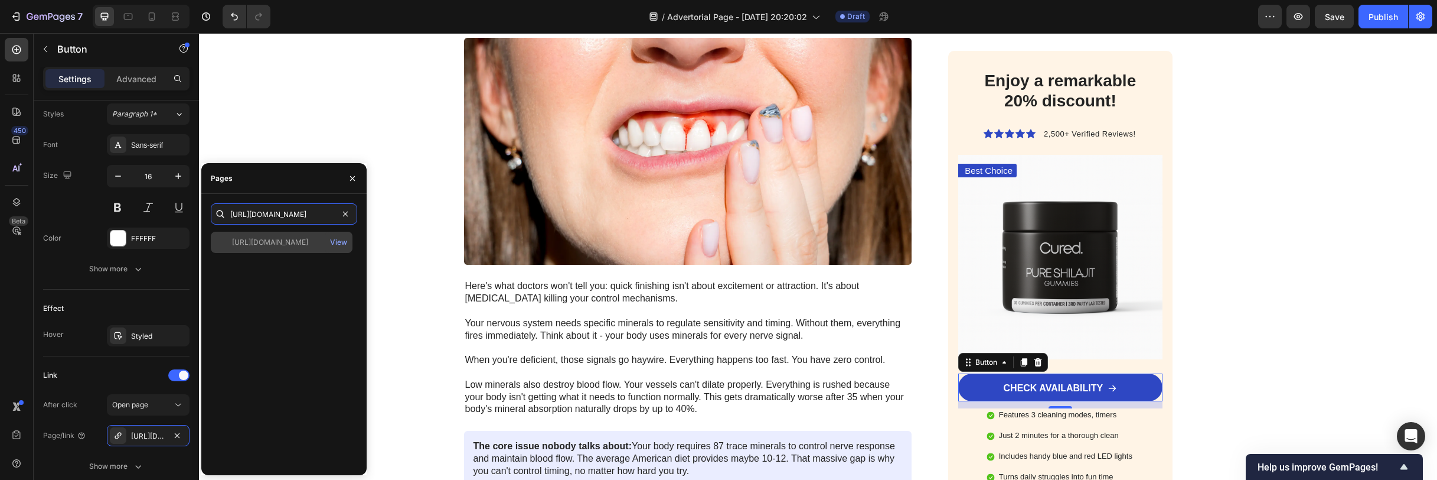
type input "https://buycured.com/products/cured%C2%AE-pure-shilajit-gummies-2"
click at [300, 247] on div "https://buycured.com/products/cured%C2%AE-pure-shilajit-gummies-2" at bounding box center [270, 242] width 76 height 11
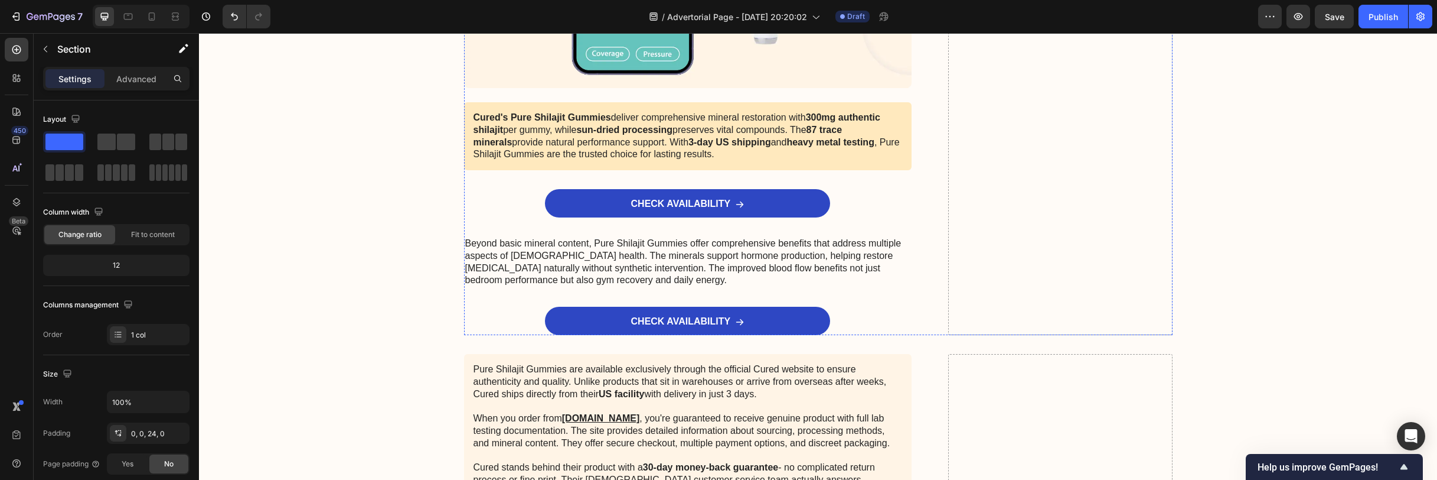
scroll to position [5560, 0]
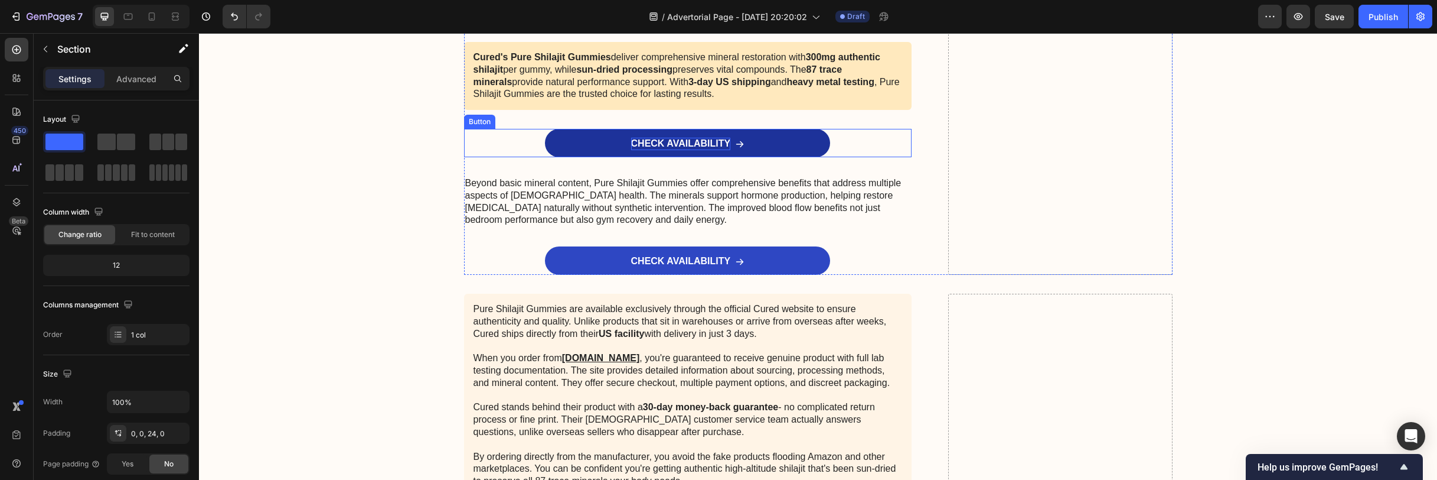
click at [709, 139] on p "CHECK AVAILABILITY" at bounding box center [681, 144] width 100 height 12
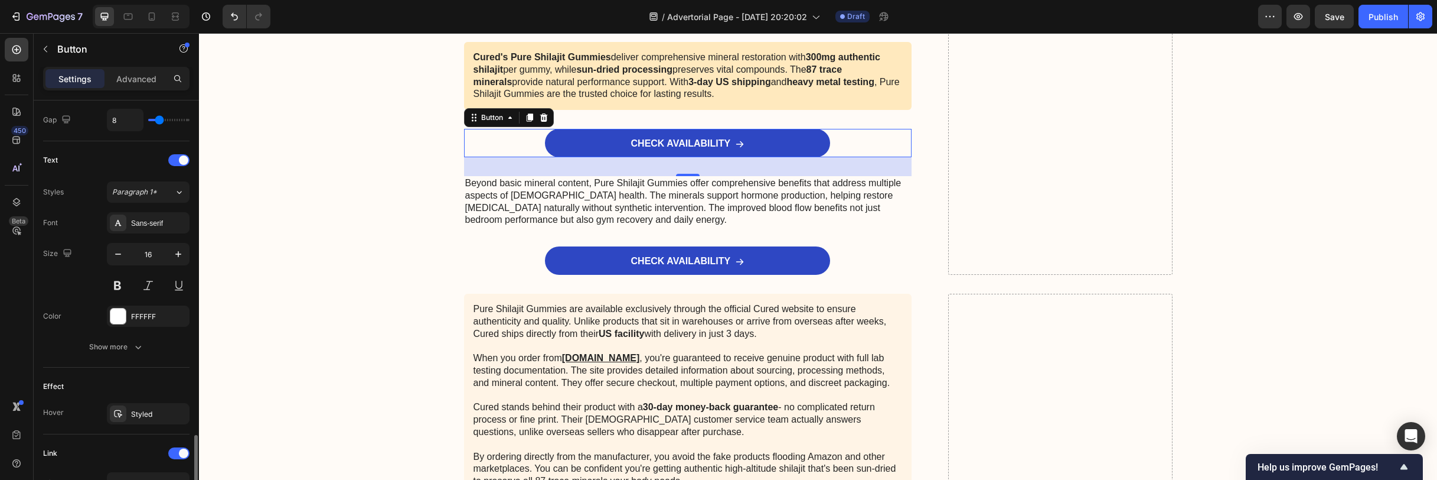
scroll to position [589, 0]
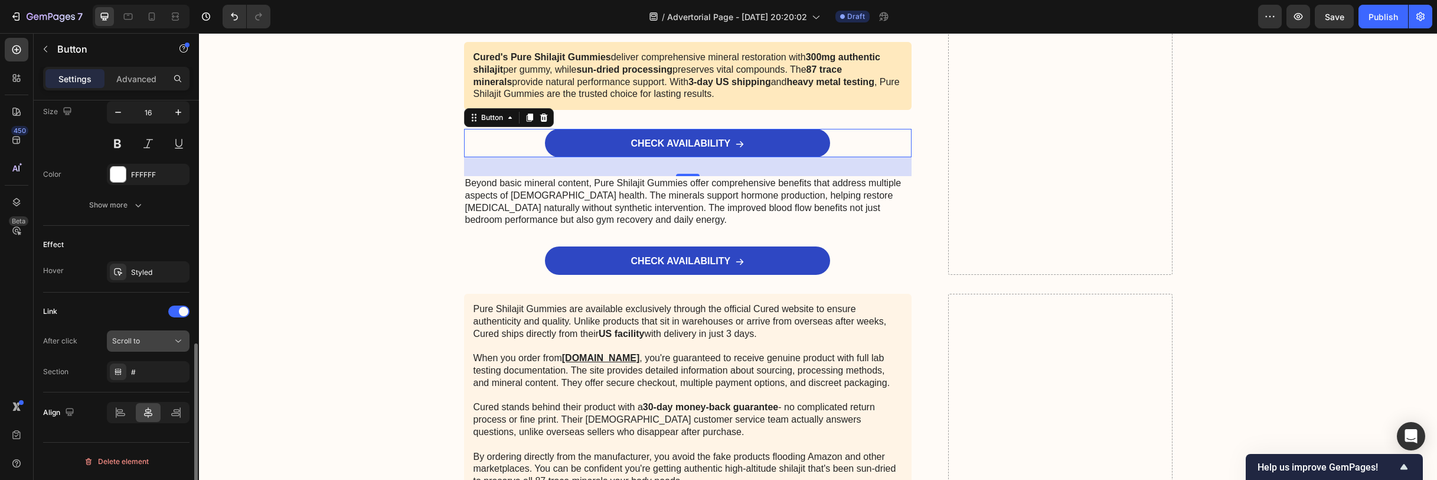
click at [155, 341] on div "Scroll to" at bounding box center [142, 340] width 60 height 11
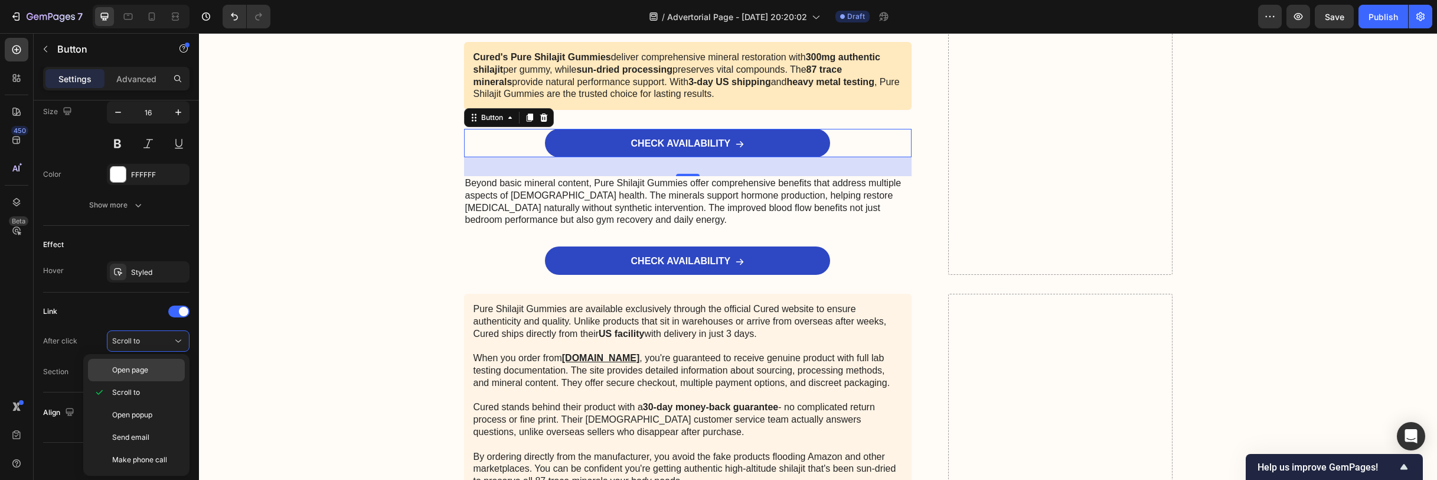
click at [151, 366] on p "Open page" at bounding box center [145, 369] width 67 height 11
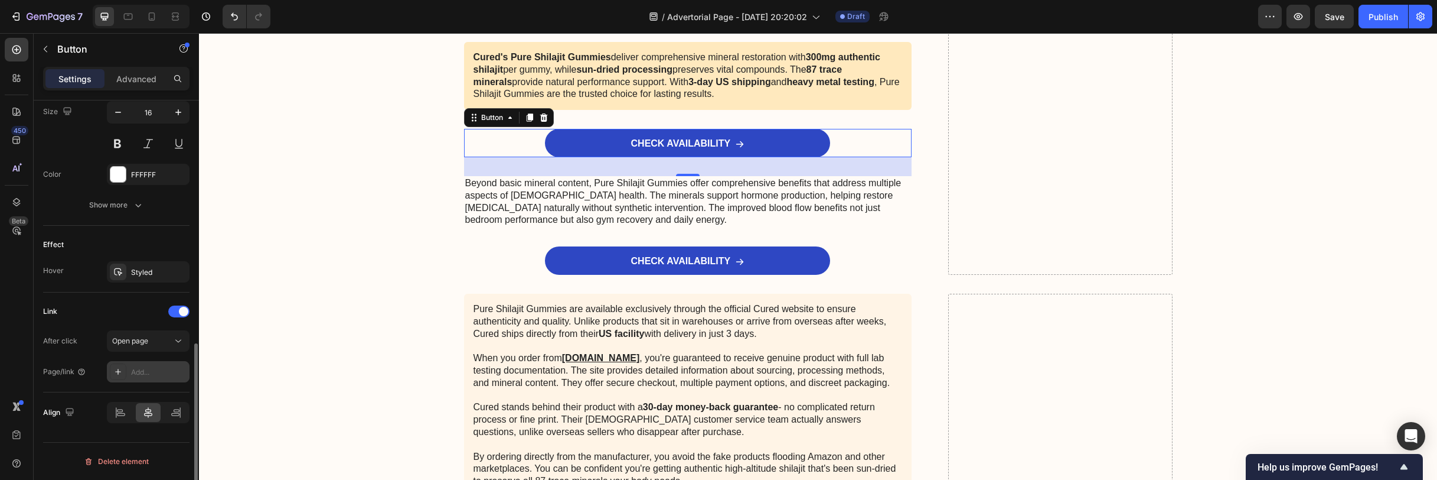
click at [159, 382] on div "Add..." at bounding box center [148, 371] width 83 height 21
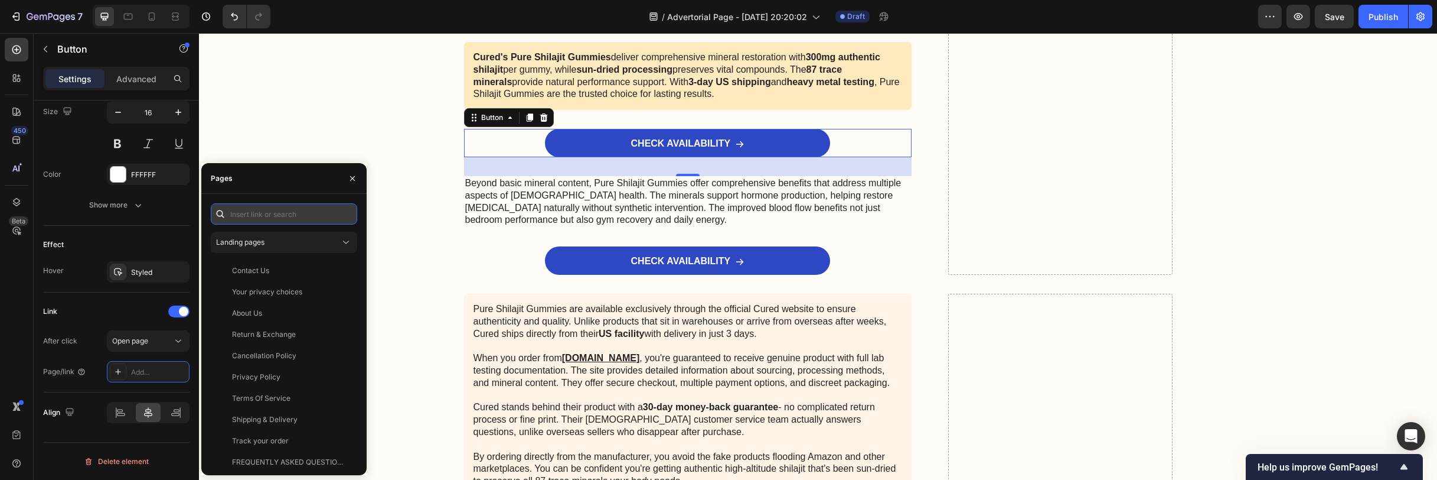
click at [286, 216] on input "text" at bounding box center [284, 213] width 146 height 21
paste input "https://buycured.com/products/cured%C2%AE-pure-shilajit-gummies-2"
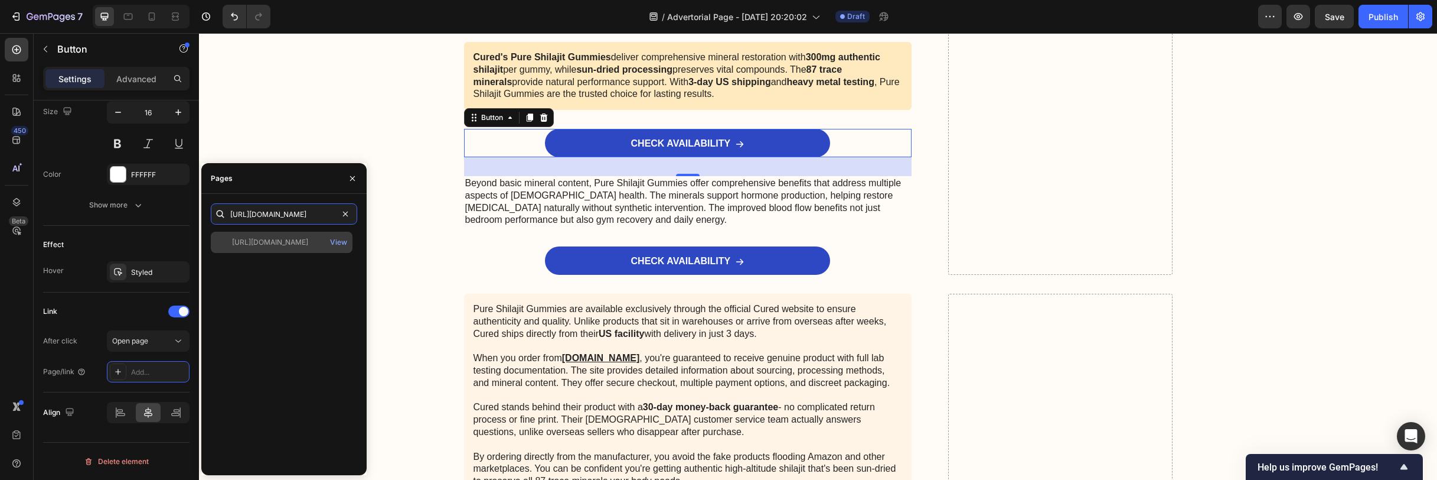
type input "https://buycured.com/products/cured%C2%AE-pure-shilajit-gummies-2"
click at [288, 240] on div "https://buycured.com/products/cured%C2%AE-pure-shilajit-gummies-2" at bounding box center [270, 242] width 76 height 11
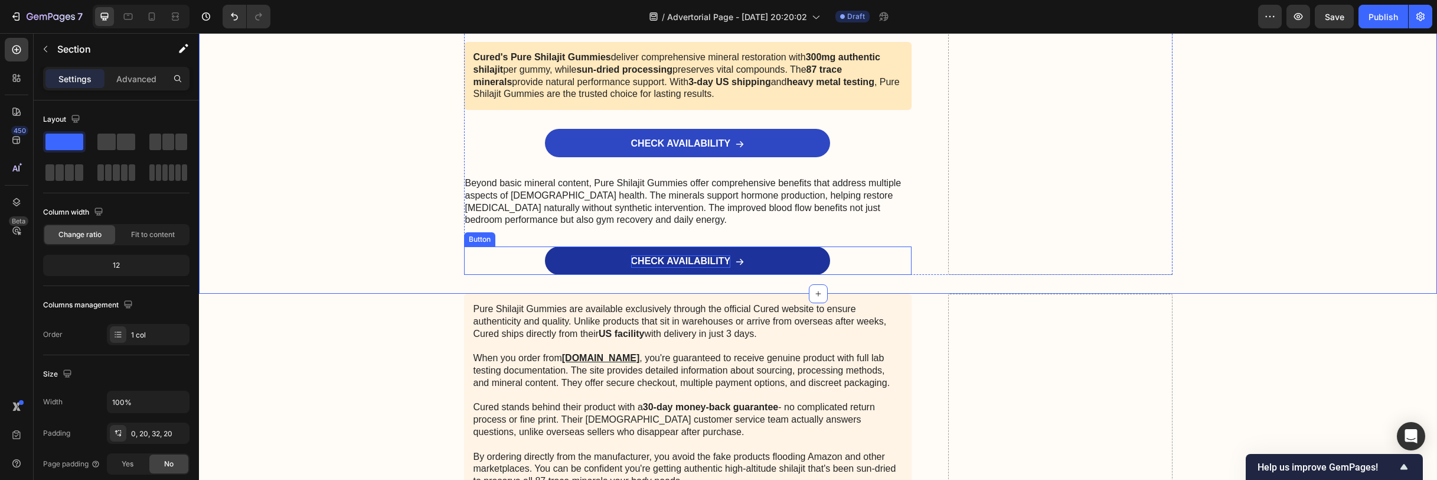
click at [653, 260] on p "CHECK AVAILABILITY" at bounding box center [681, 261] width 100 height 12
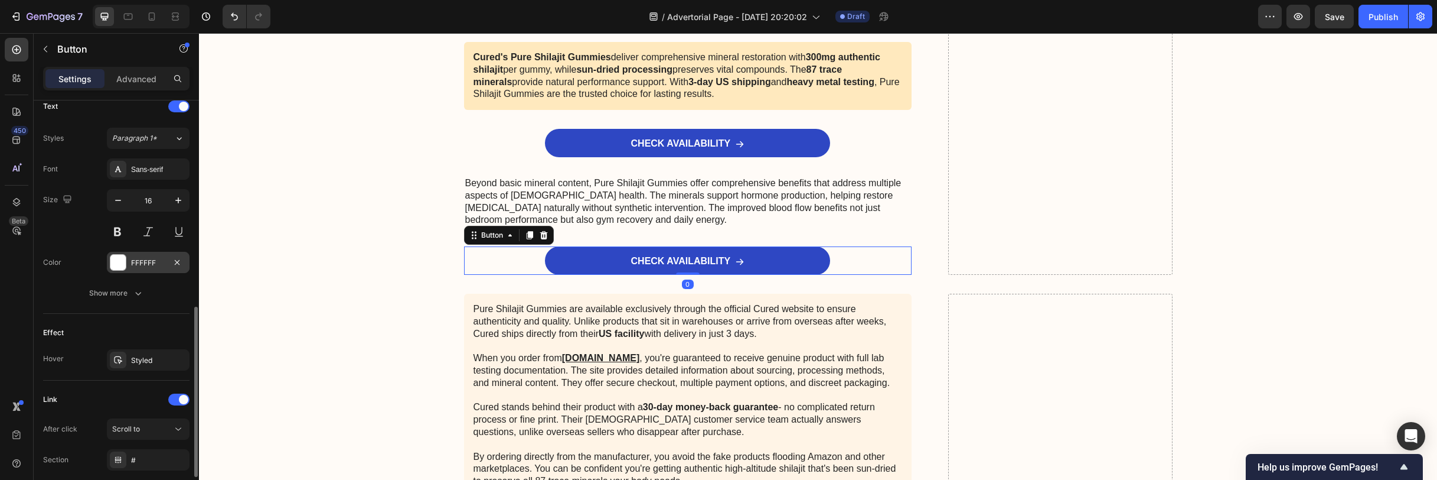
scroll to position [589, 0]
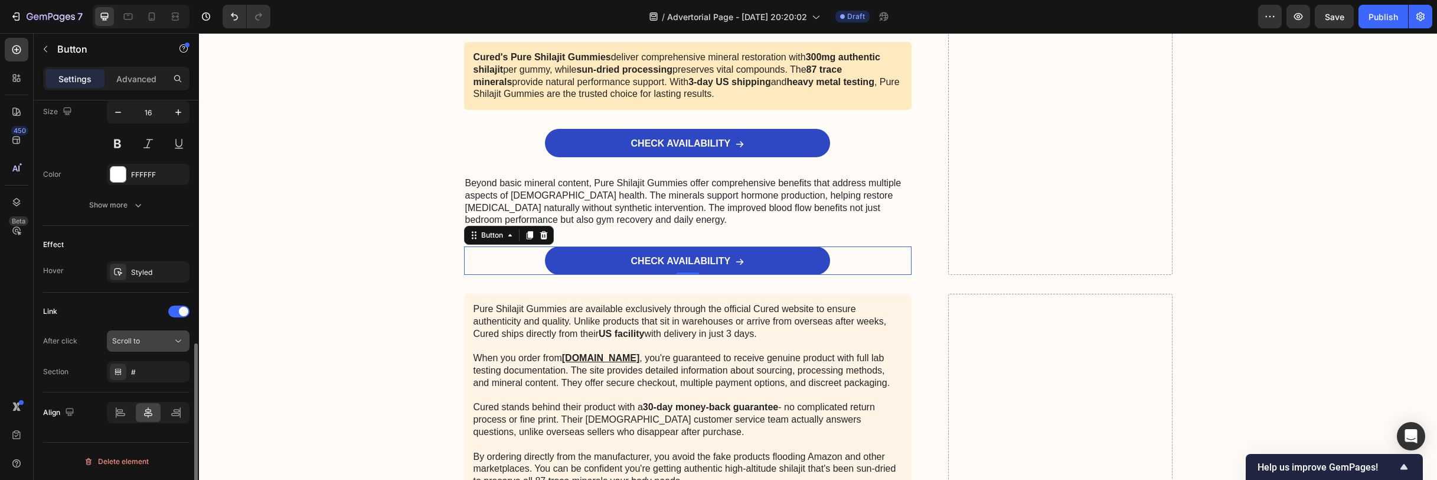
click at [161, 338] on div "Scroll to" at bounding box center [142, 340] width 60 height 11
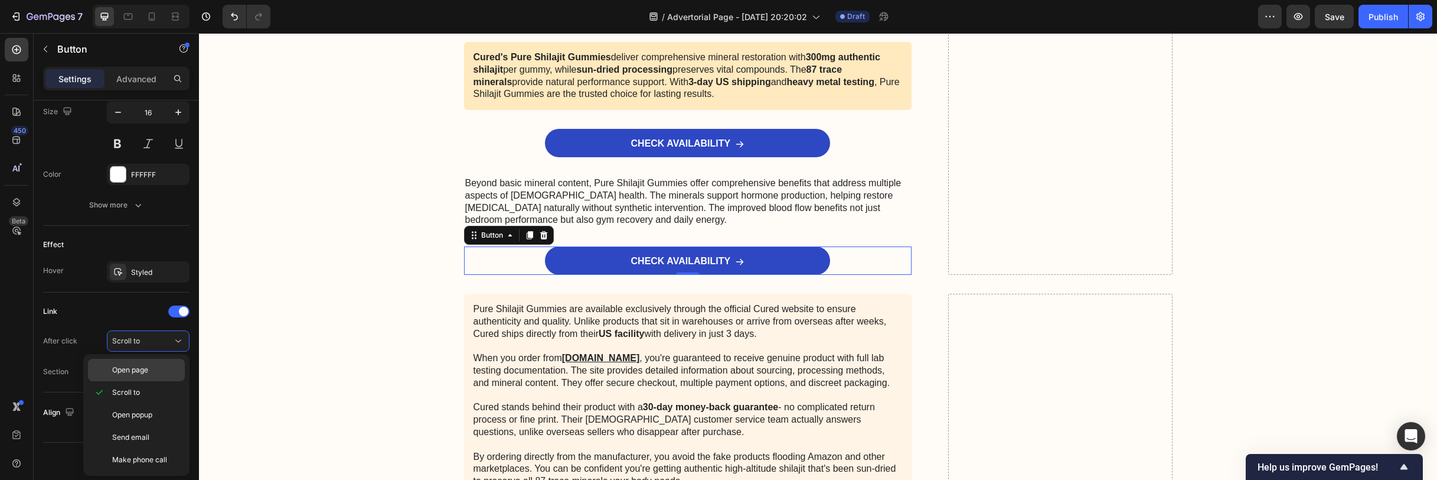
click at [151, 364] on p "Open page" at bounding box center [145, 369] width 67 height 11
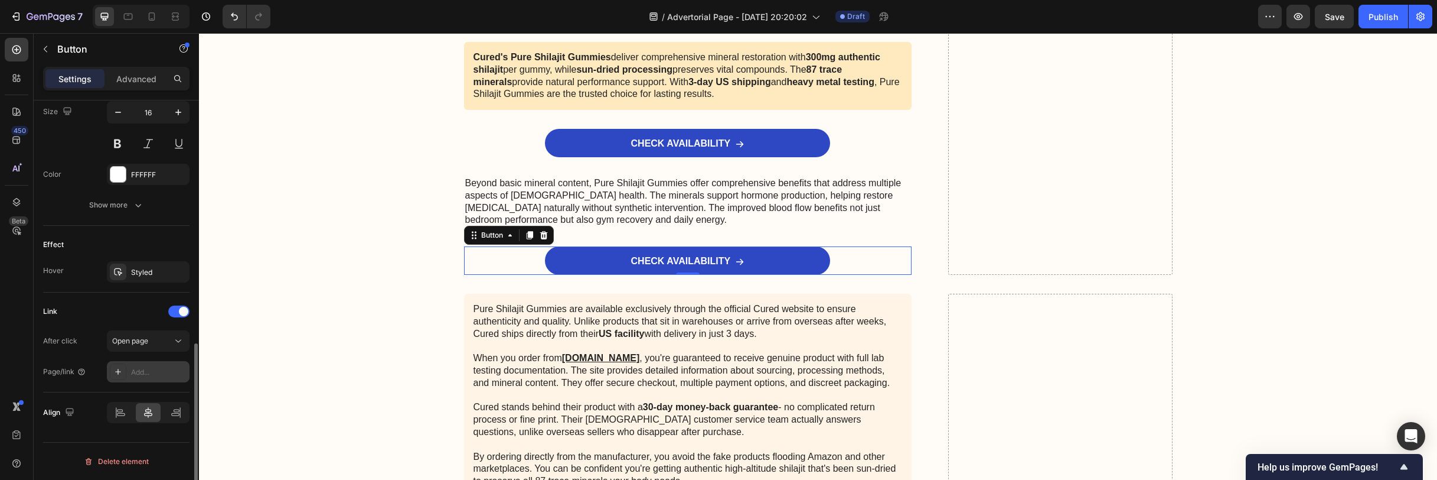
click at [151, 372] on div "Add..." at bounding box center [159, 372] width 56 height 11
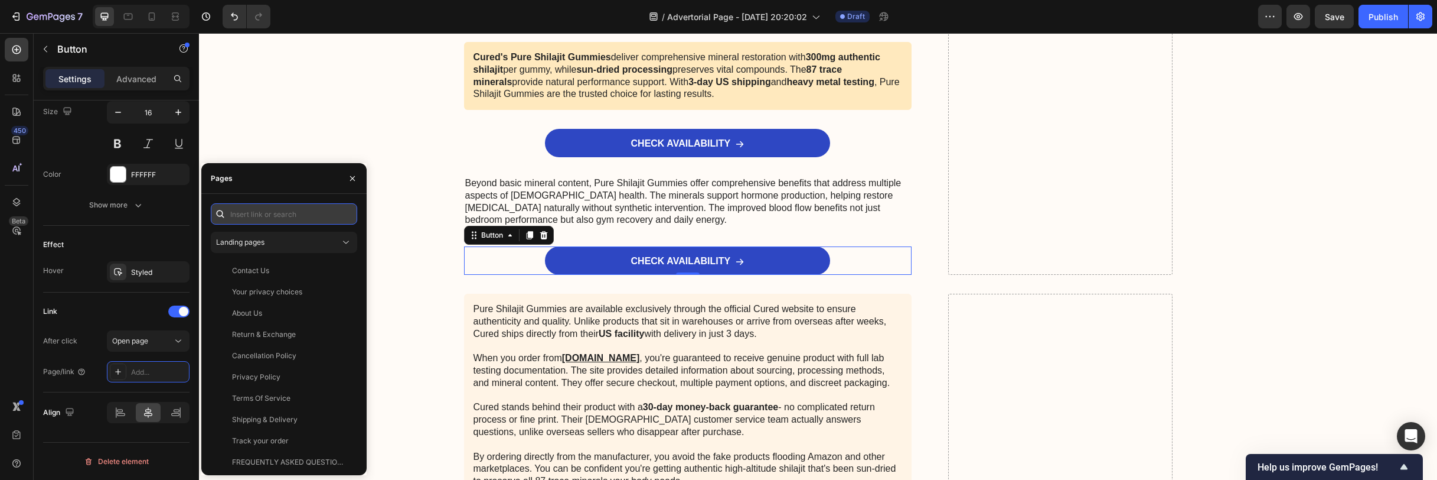
click at [291, 216] on input "text" at bounding box center [284, 213] width 146 height 21
paste input "https://buycured.com/products/cured%C2%AE-pure-shilajit-gummies-2"
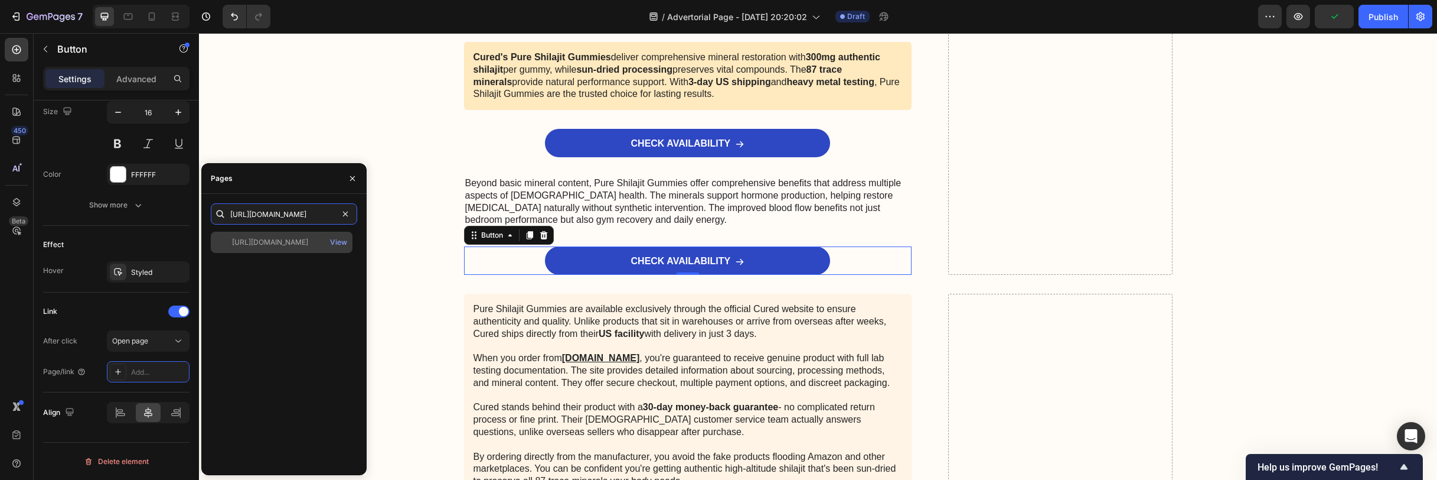
type input "https://buycured.com/products/cured%C2%AE-pure-shilajit-gummies-2"
click at [297, 249] on div "https://buycured.com/products/cured%C2%AE-pure-shilajit-gummies-2 View" at bounding box center [282, 242] width 142 height 21
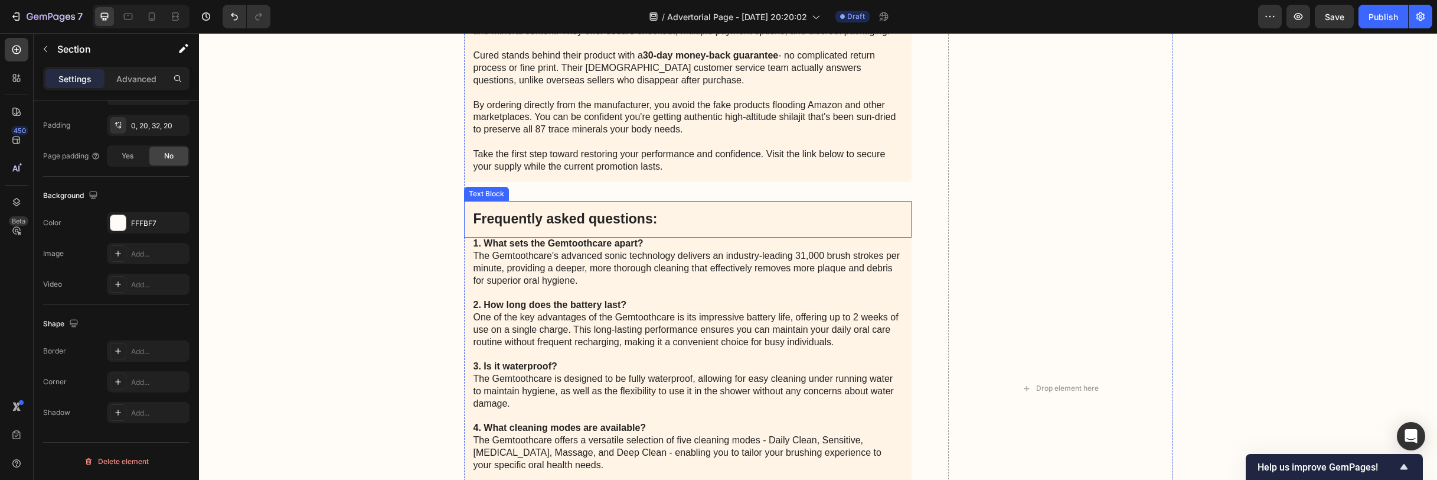
scroll to position [5903, 0]
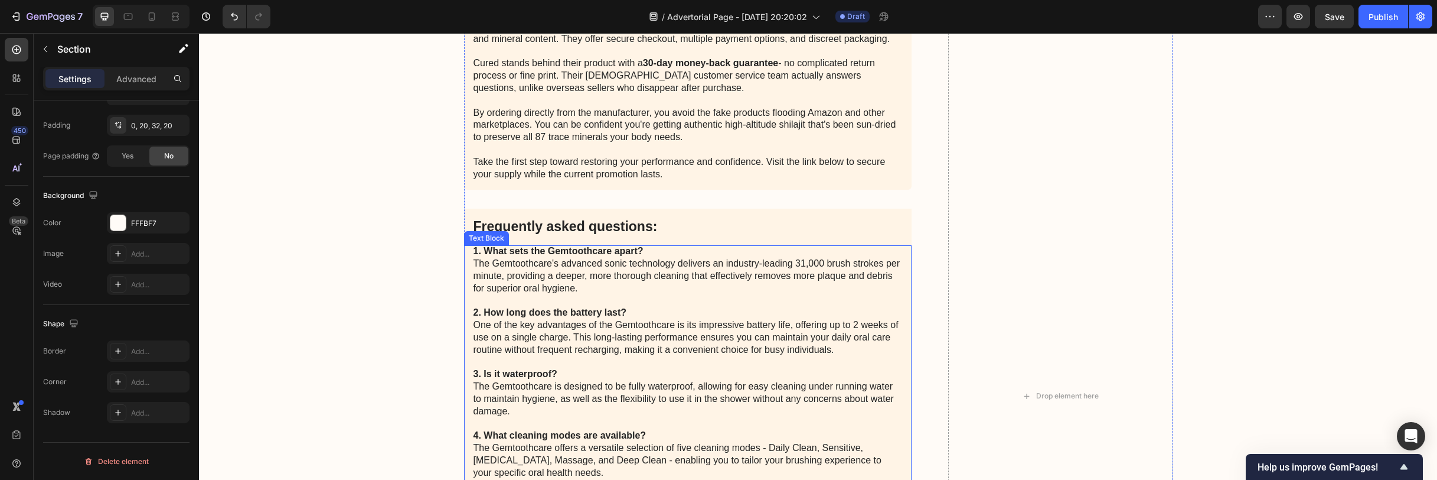
click at [757, 260] on p "1. What sets the Gemtoothcare apart? The Gemtoothcare's advanced sonic technolo…" at bounding box center [688, 386] width 429 height 282
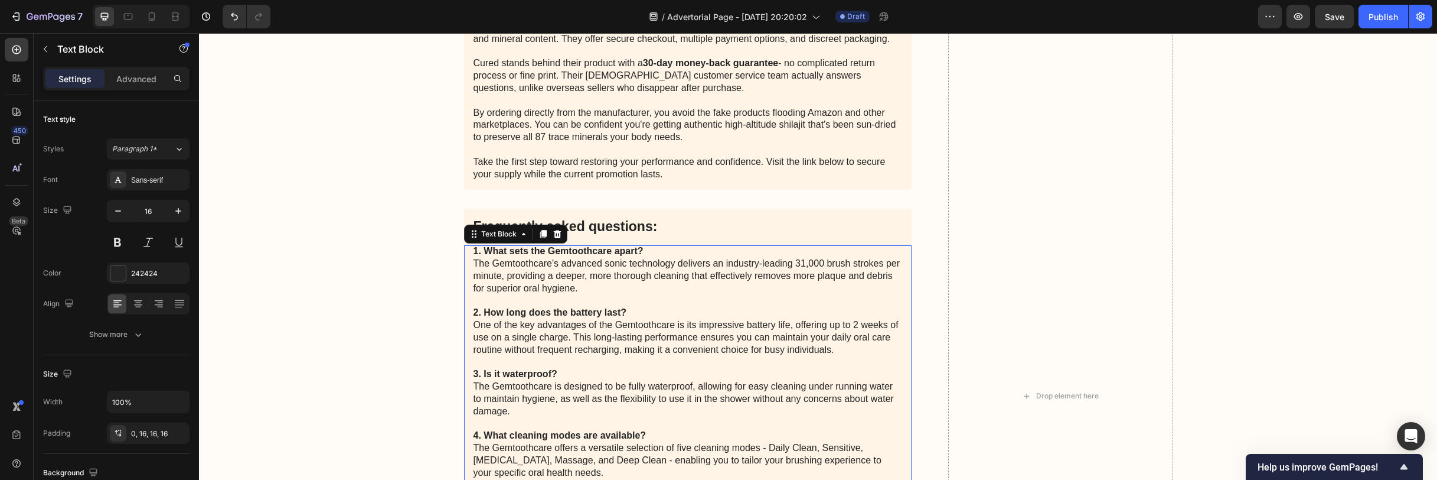
click at [750, 257] on p "1. What sets the Gemtoothcare apart? The Gemtoothcare's advanced sonic technolo…" at bounding box center [688, 386] width 429 height 282
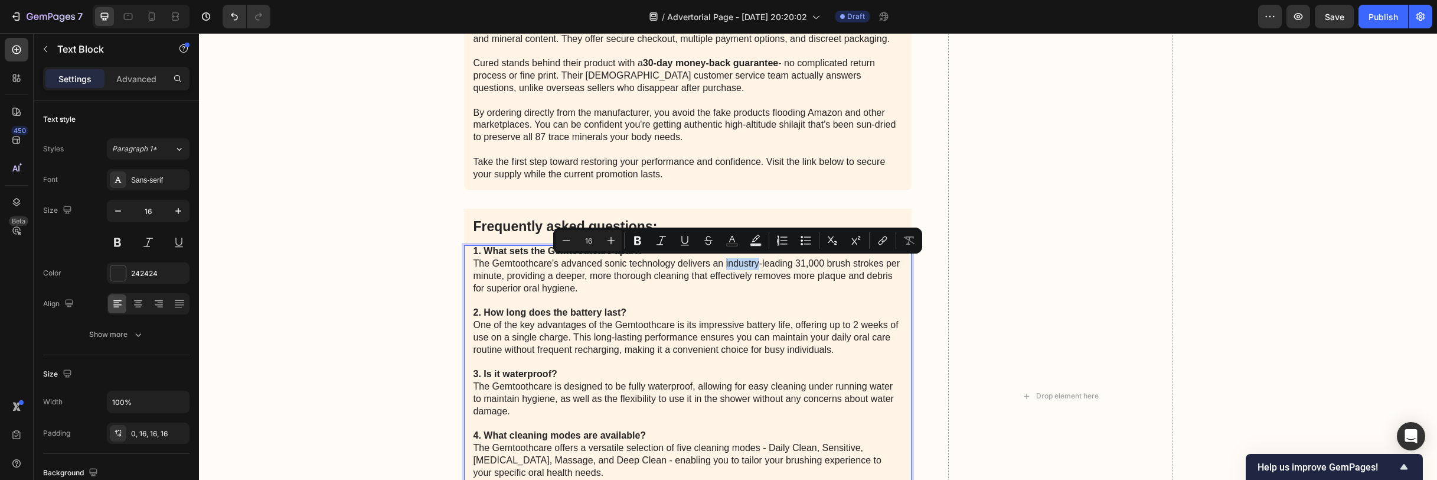
scroll to position [6049, 0]
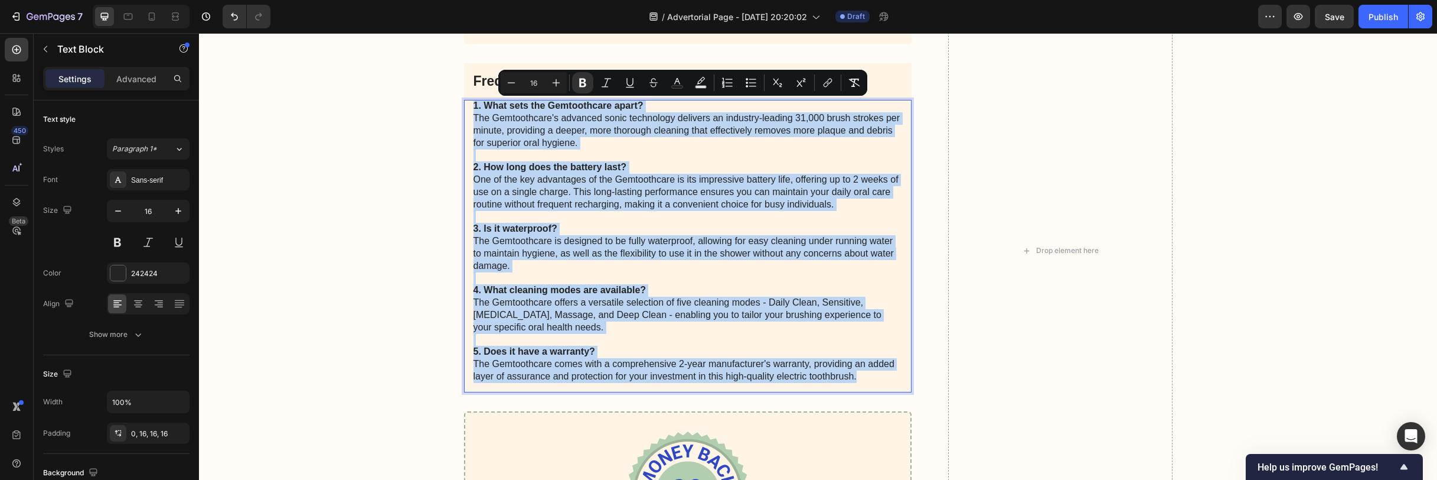
copy p "1. What sets the Gemtoothcare apart? The Gemtoothcare's advanced sonic technolo…"
click at [694, 320] on p "1. What sets the Gemtoothcare apart? The Gemtoothcare's advanced sonic technolo…" at bounding box center [688, 241] width 429 height 282
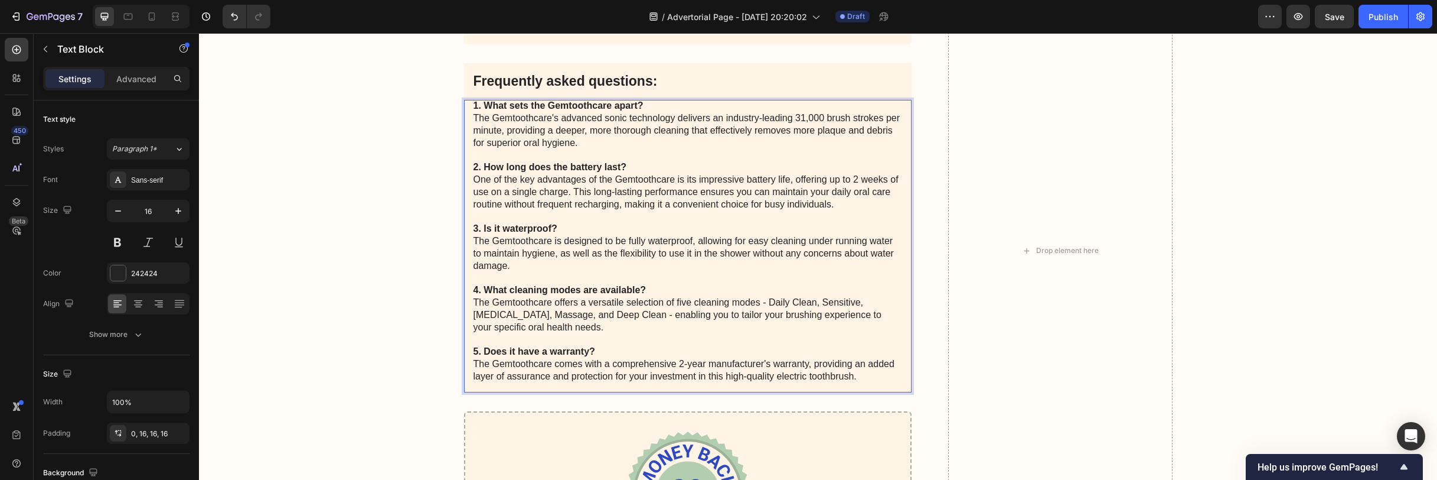
click at [651, 258] on p "1. What sets the Gemtoothcare apart? The Gemtoothcare's advanced sonic technolo…" at bounding box center [688, 241] width 429 height 282
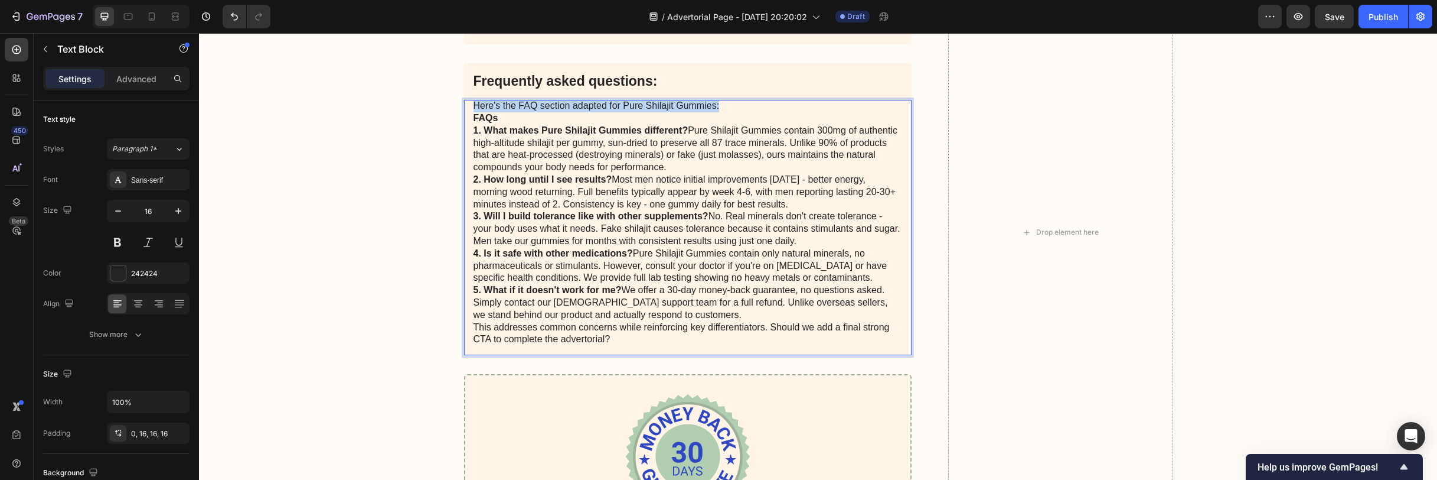
drag, startPoint x: 734, startPoint y: 105, endPoint x: 457, endPoint y: 106, distance: 277.6
click at [457, 106] on div "Pure Shilajit Gummies are available exclusively through the official Cured webs…" at bounding box center [818, 233] width 1215 height 856
drag, startPoint x: 501, startPoint y: 117, endPoint x: 445, endPoint y: 115, distance: 56.7
click at [445, 115] on div "Pure Shilajit Gummies are available exclusively through the official Cured webs…" at bounding box center [818, 233] width 1215 height 856
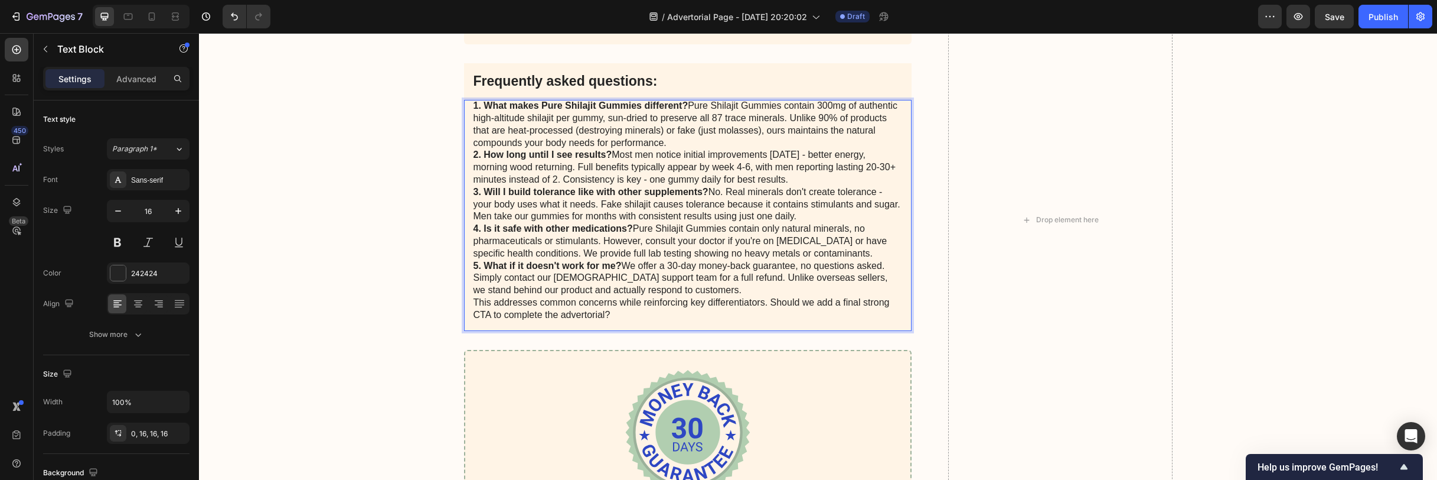
click at [686, 105] on p "1. What makes Pure Shilajit Gummies different? Pure Shilajit Gummies contain 30…" at bounding box center [688, 124] width 429 height 49
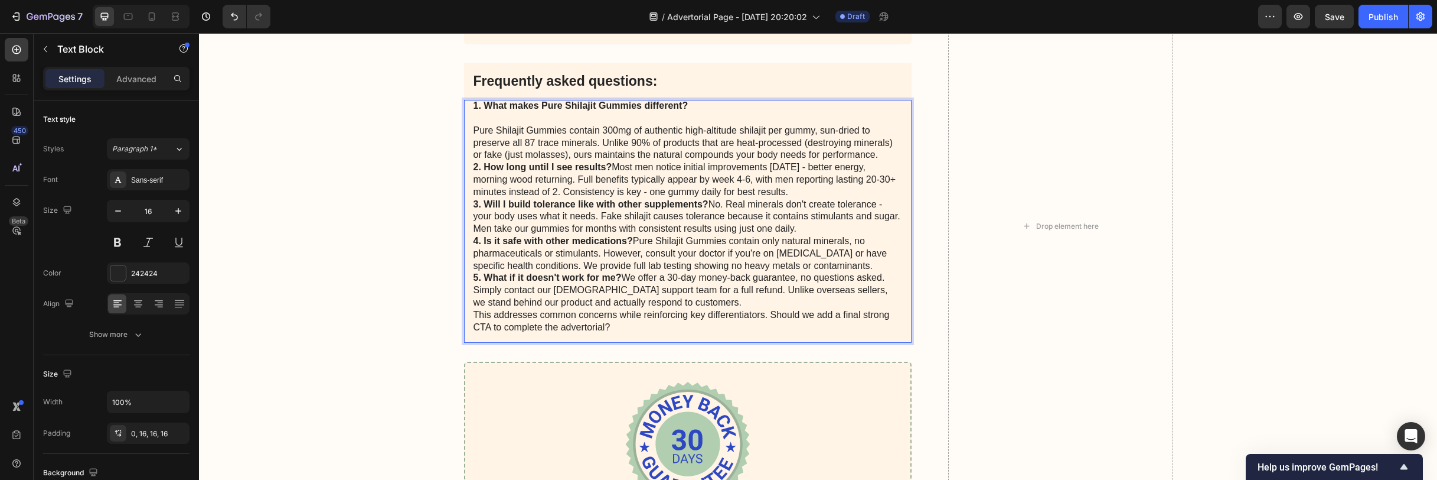
click at [465, 166] on div "1. What makes Pure Shilajit Gummies different? Pure Shilajit Gummies contain 30…" at bounding box center [688, 221] width 448 height 243
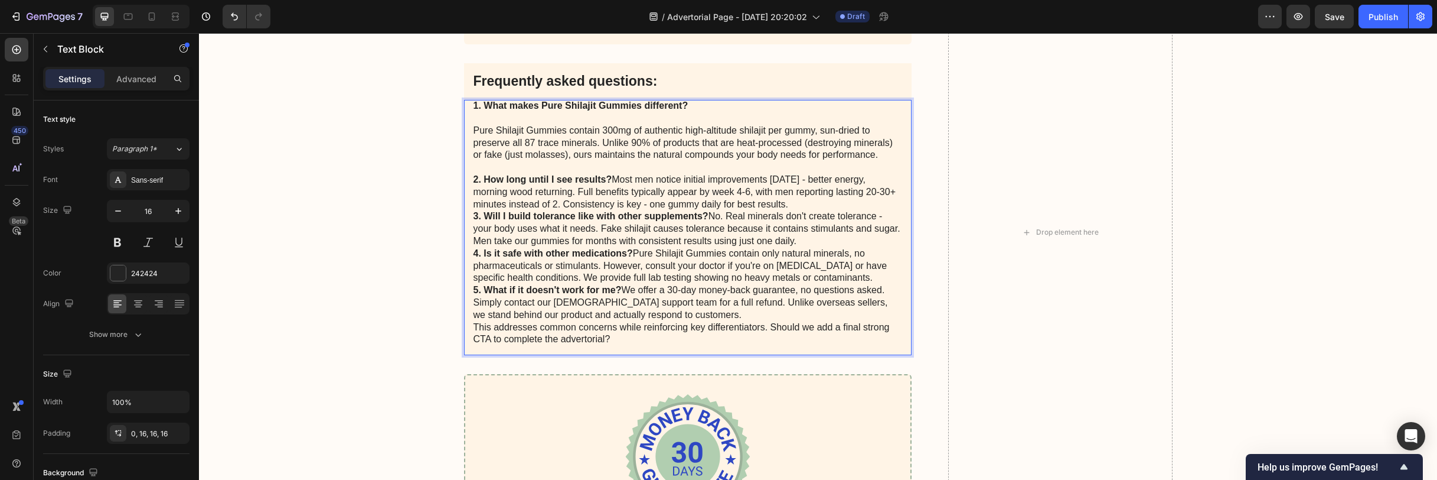
click at [611, 179] on p "2. How long until I see results? Most men notice initial improvements within 2 …" at bounding box center [688, 192] width 429 height 37
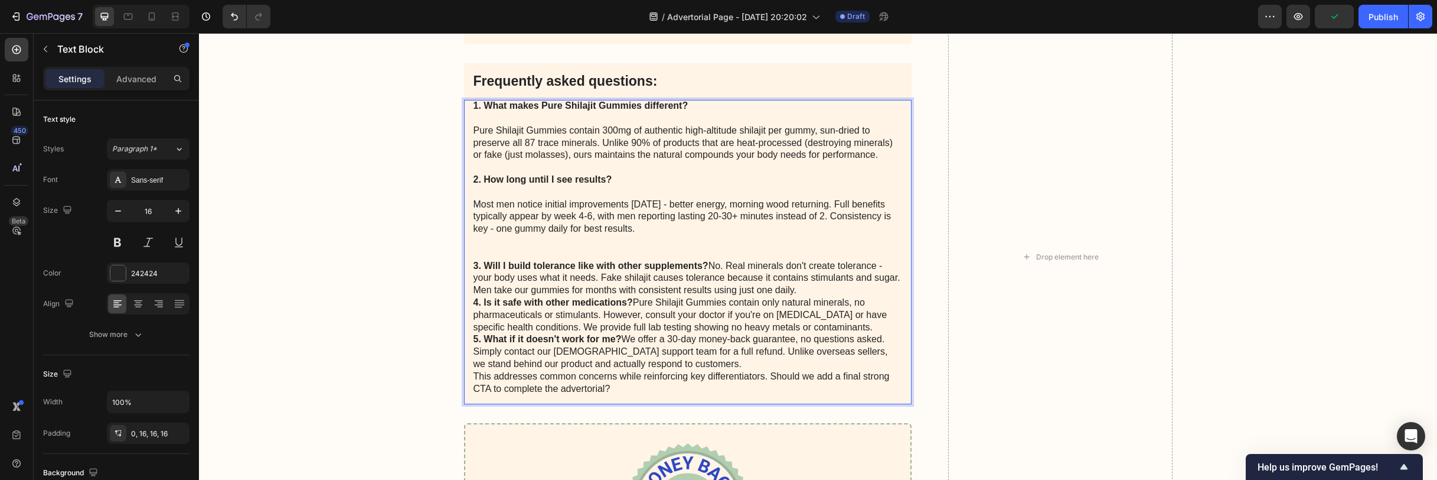
click at [709, 264] on p "3. Will I build tolerance like with other supplements? No. Real minerals don't …" at bounding box center [688, 278] width 429 height 37
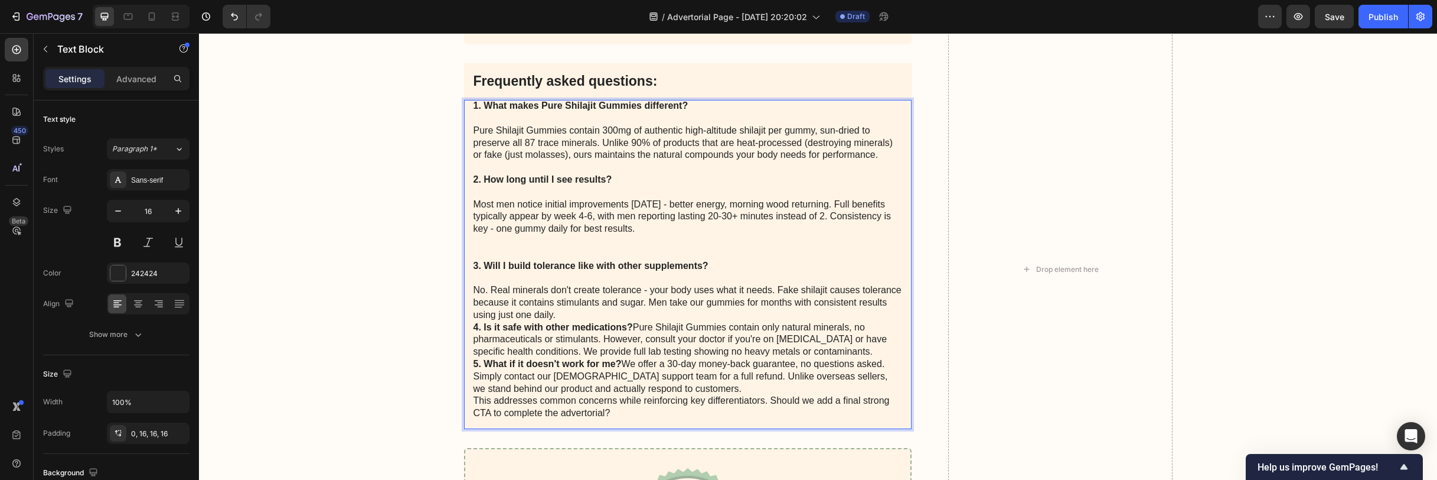
click at [467, 324] on div "1. What makes Pure Shilajit Gummies different? Pure Shilajit Gummies contain 30…" at bounding box center [688, 264] width 448 height 329
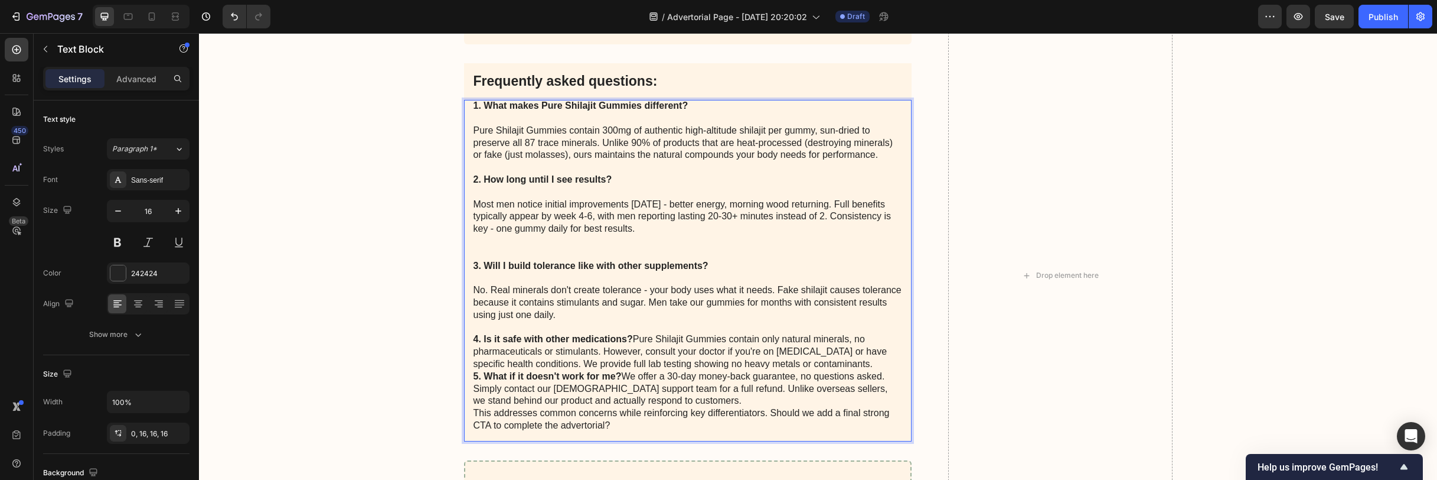
click at [631, 337] on p "4. Is it safe with other medications? Pure Shilajit Gummies contain only natura…" at bounding box center [688, 351] width 429 height 37
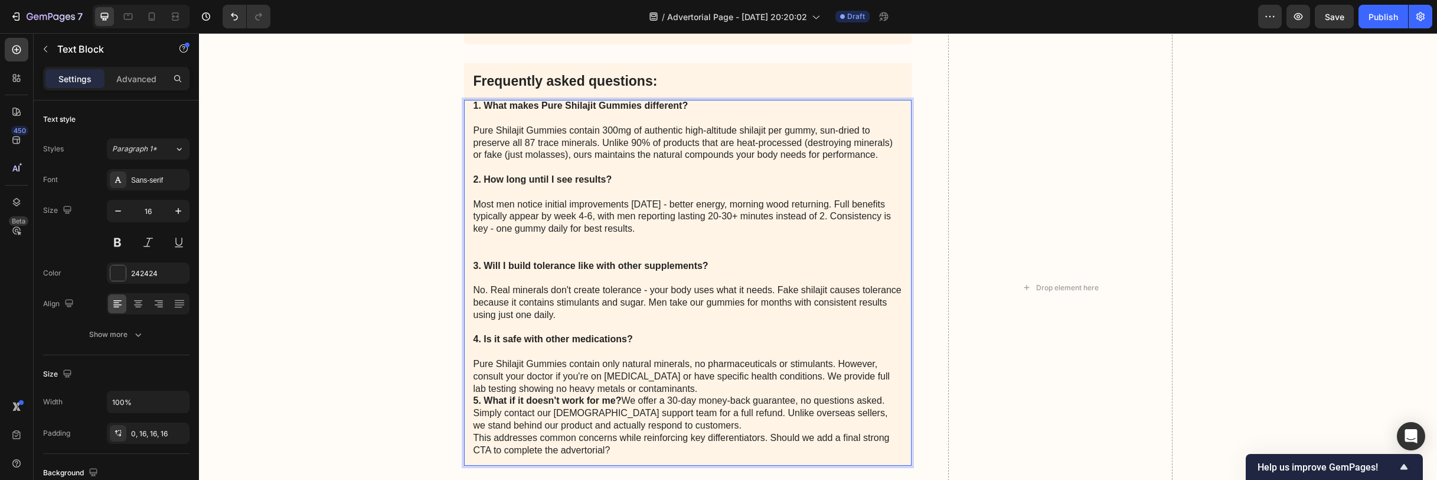
click at [467, 402] on div "1. What makes Pure Shilajit Gummies different? Pure Shilajit Gummies contain 30…" at bounding box center [688, 283] width 448 height 366
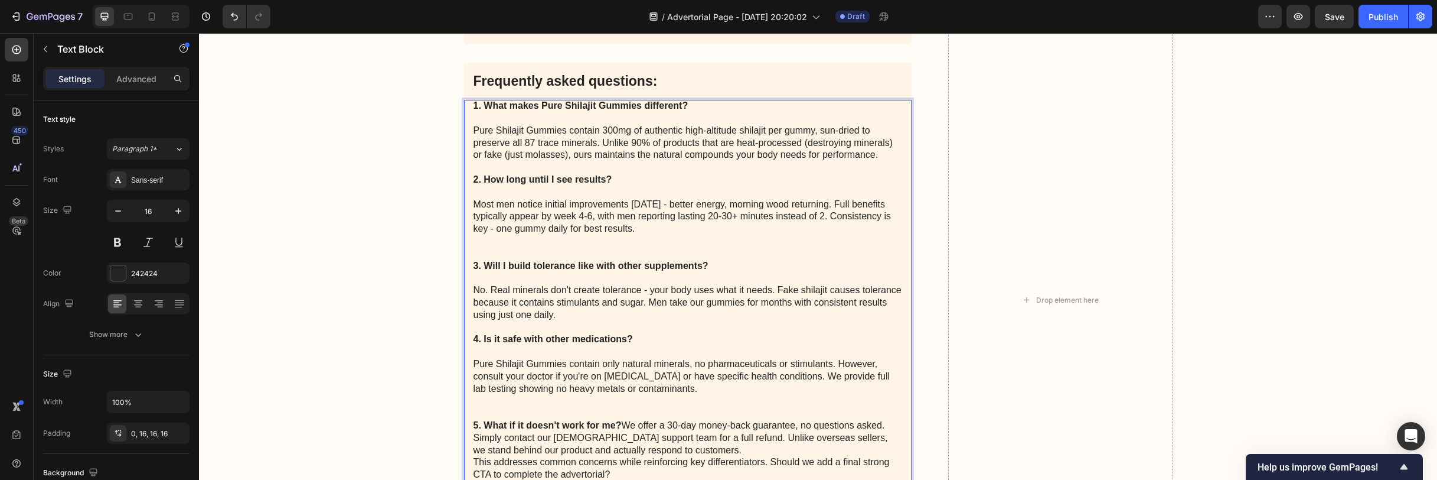
click at [618, 426] on p "5. What if it doesn't work for me? We offer a 30-day money-back guarantee, no q…" at bounding box center [688, 437] width 429 height 37
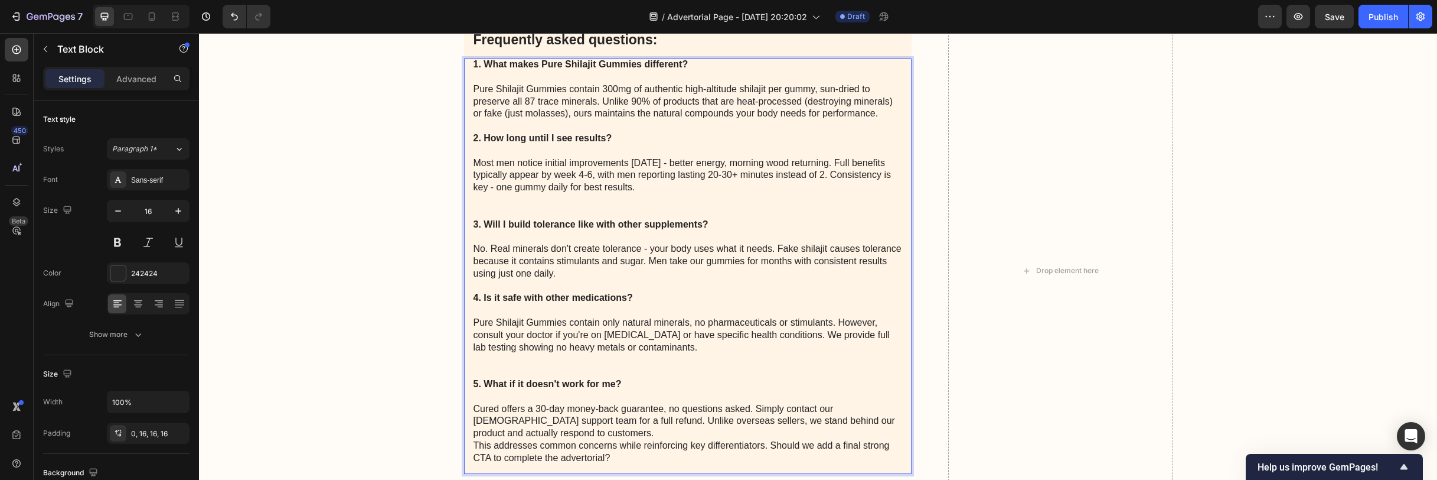
scroll to position [6125, 0]
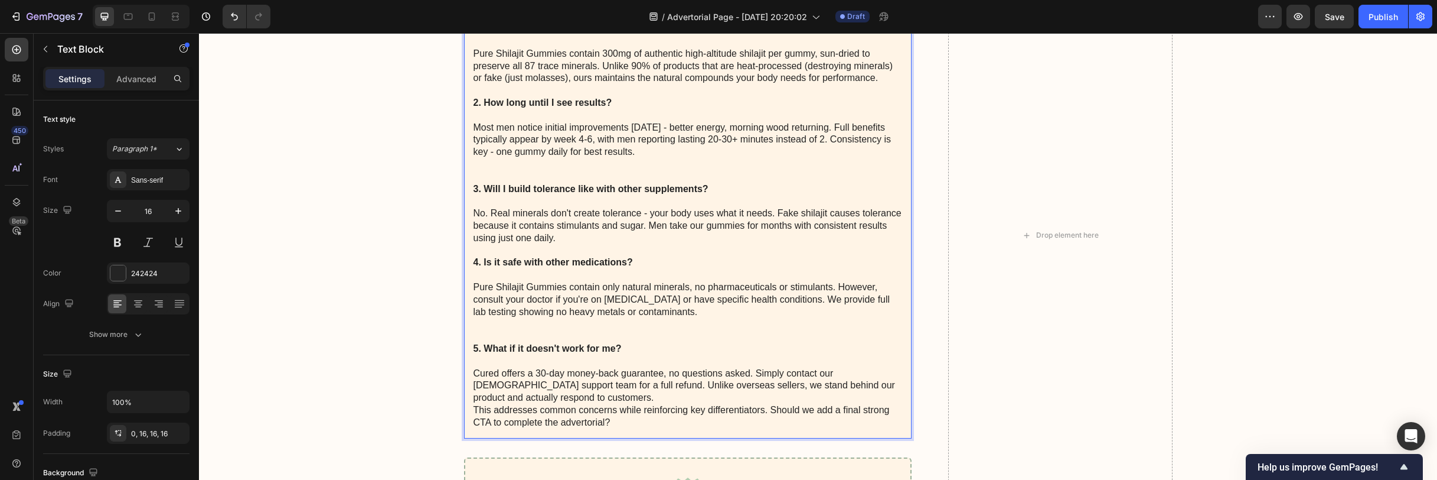
click at [588, 397] on p "Cured offers a 30-day money-back guarantee, no questions asked. Simply contact …" at bounding box center [688, 385] width 429 height 37
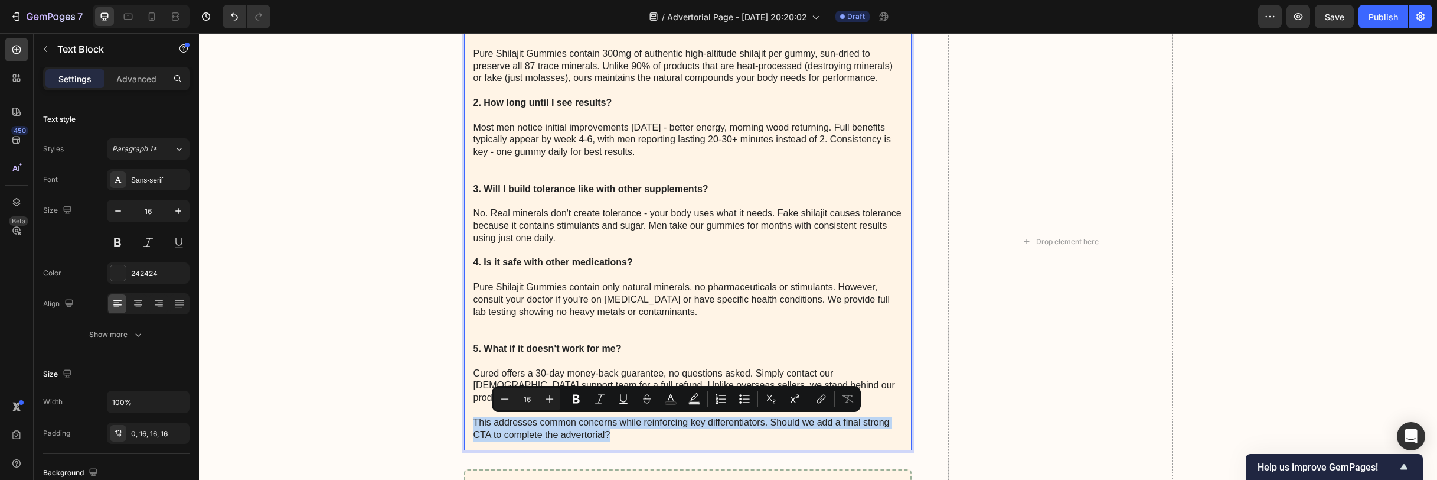
drag, startPoint x: 617, startPoint y: 439, endPoint x: 467, endPoint y: 426, distance: 151.2
click at [467, 426] on div "1. What makes Pure Shilajit Gummies different? Pure Shilajit Gummies contain 30…" at bounding box center [688, 236] width 448 height 427
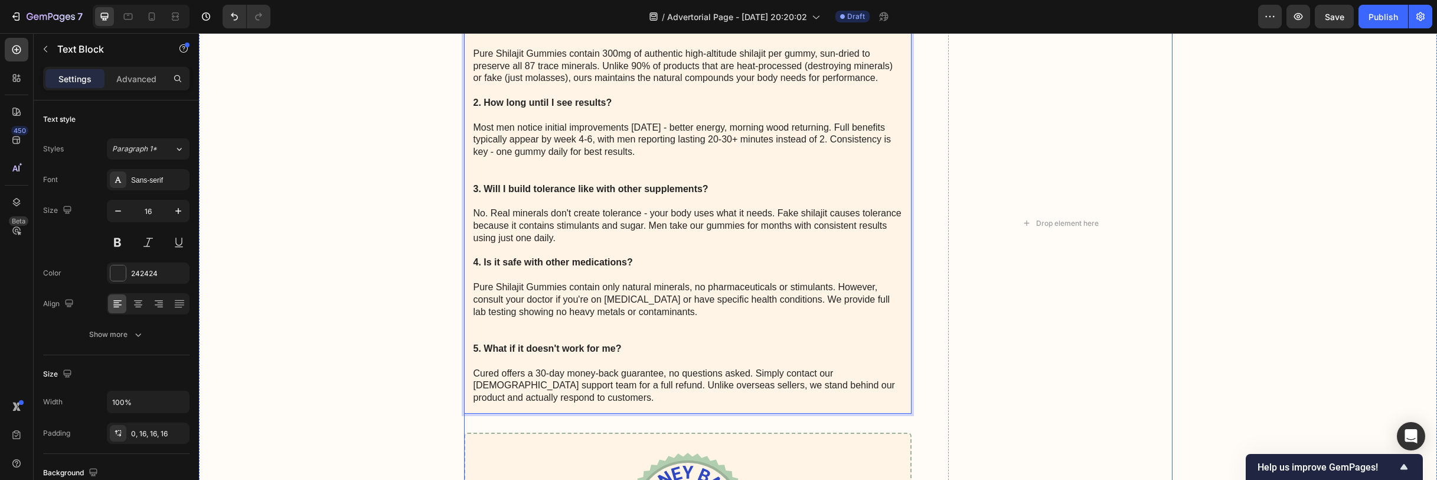
scroll to position [5965, 0]
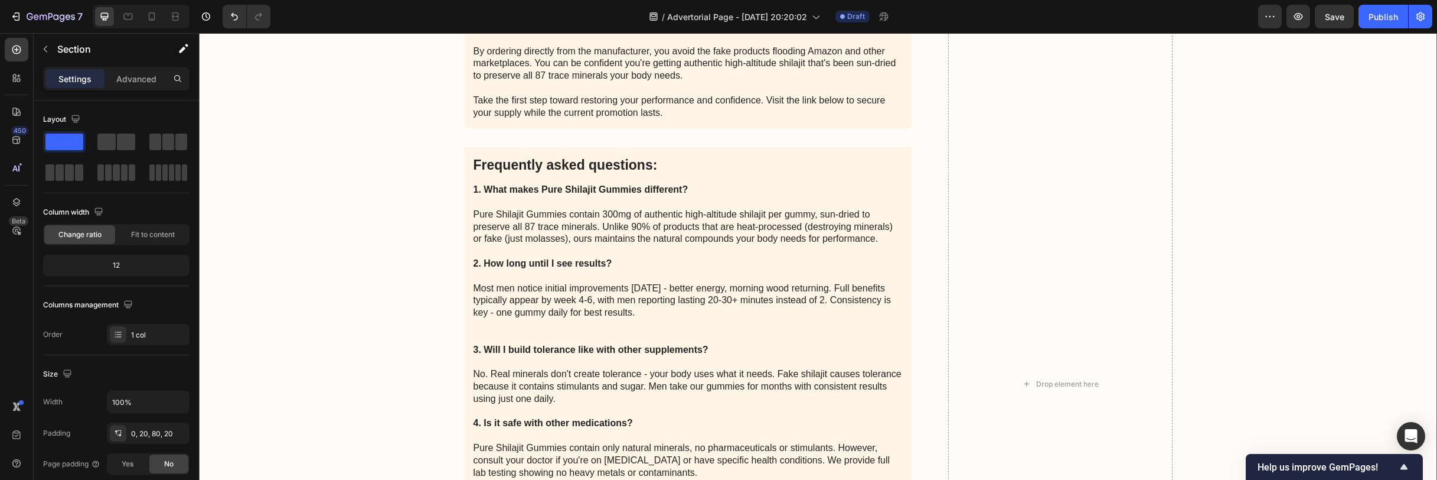
click at [405, 262] on div "Pure Shilajit Gummies are available exclusively through the official Cured webs…" at bounding box center [818, 383] width 1215 height 990
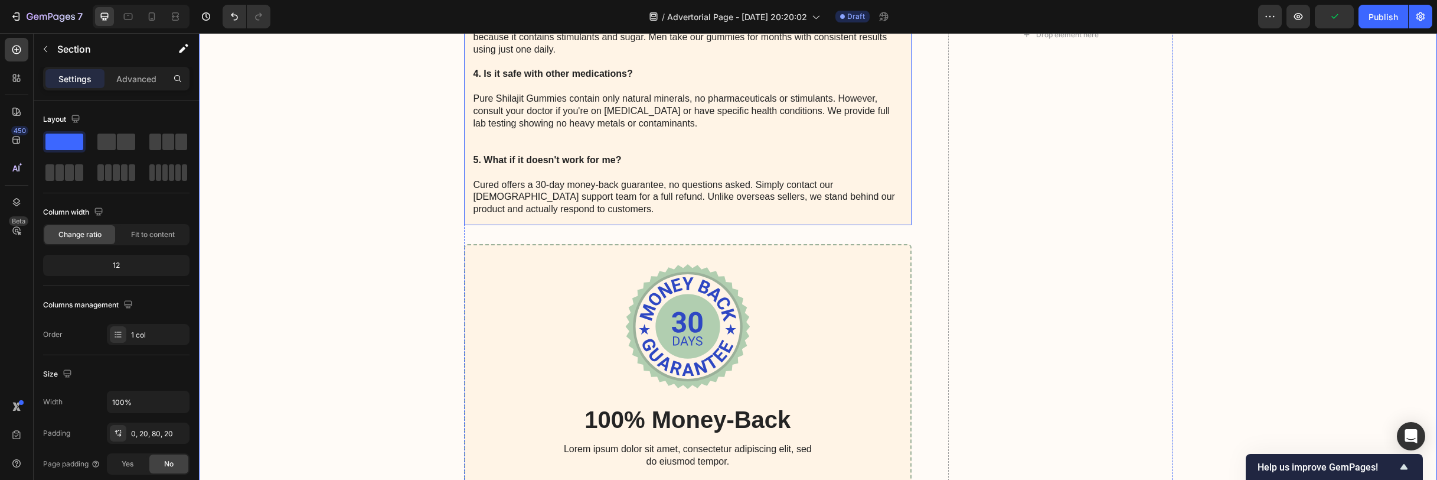
scroll to position [6443, 0]
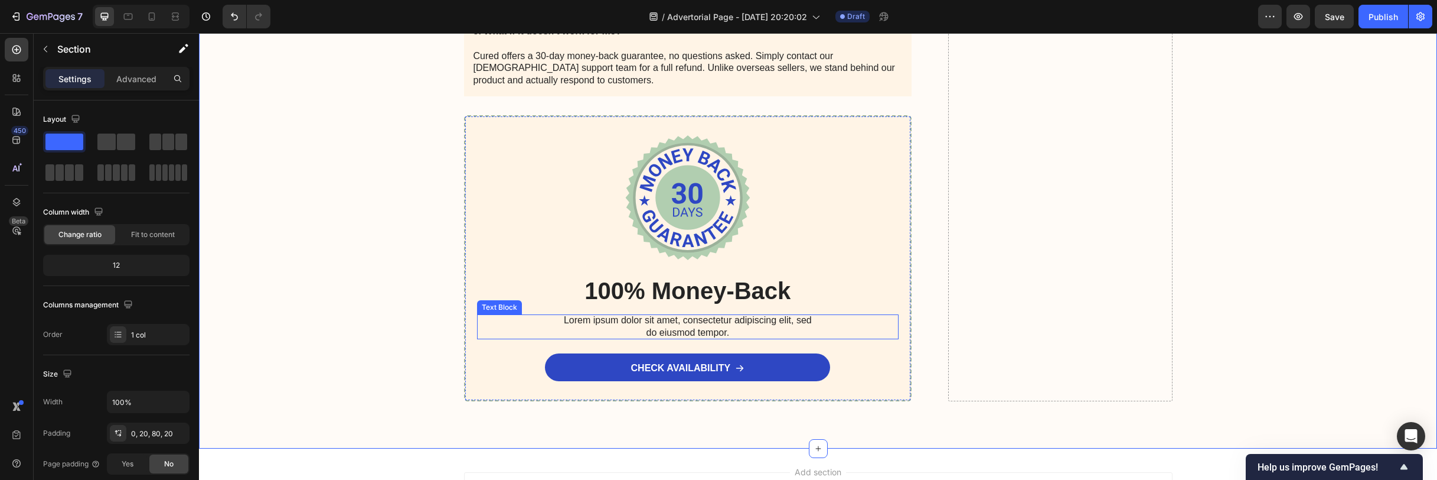
click at [699, 322] on p "Lorem ipsum dolor sit amet, consectetur adipiscing elit, sed do eiusmod tempor." at bounding box center [688, 326] width 260 height 25
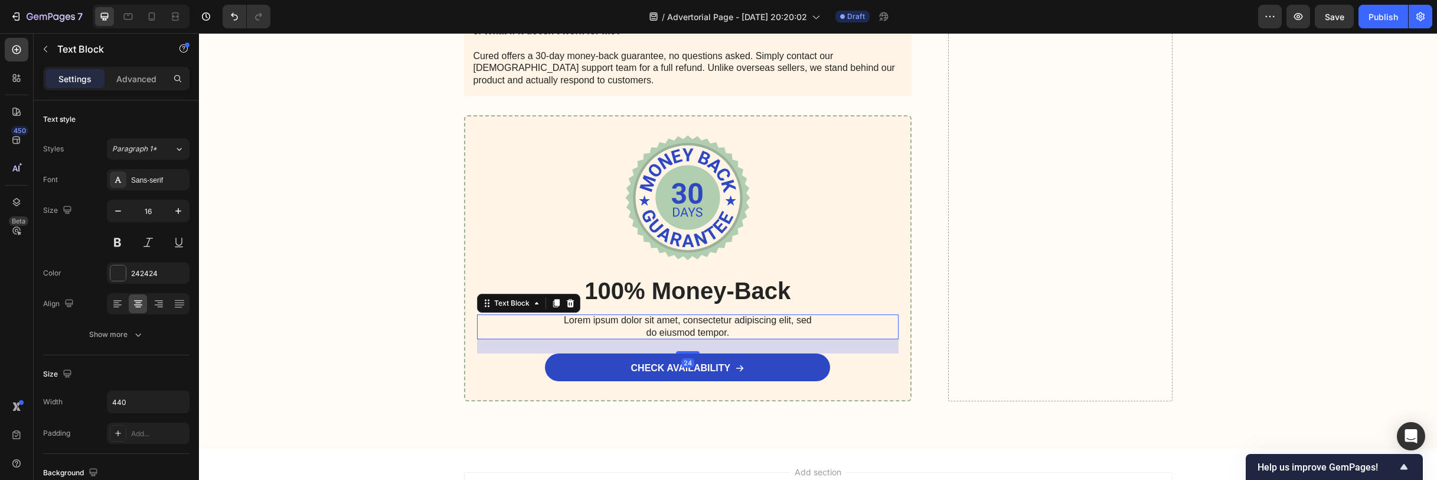
click at [699, 322] on p "Lorem ipsum dolor sit amet, consectetur adipiscing elit, sed do eiusmod tempor." at bounding box center [688, 326] width 260 height 25
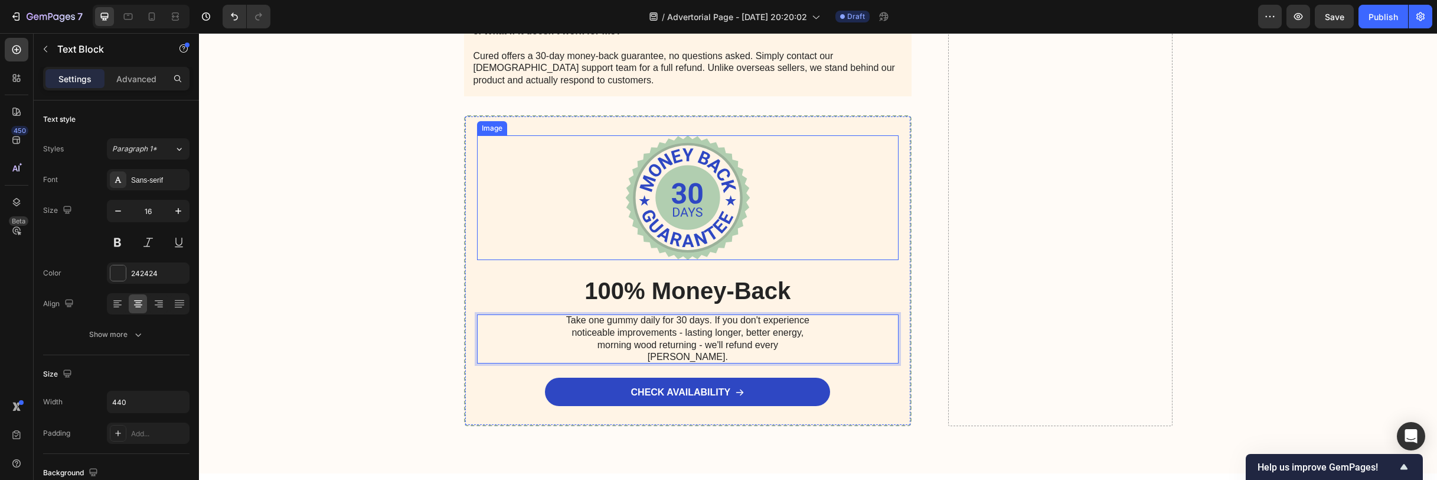
click at [881, 243] on div at bounding box center [688, 197] width 422 height 125
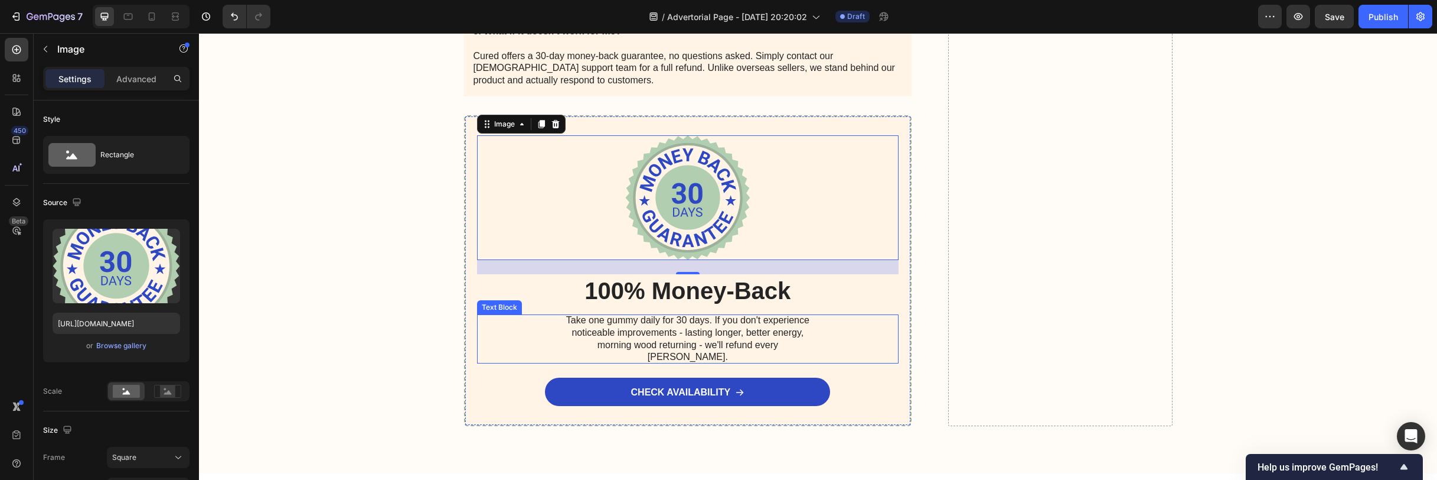
click at [694, 331] on p "Take one gummy daily for 30 days. If you don't experience noticeable improvemen…" at bounding box center [688, 338] width 260 height 49
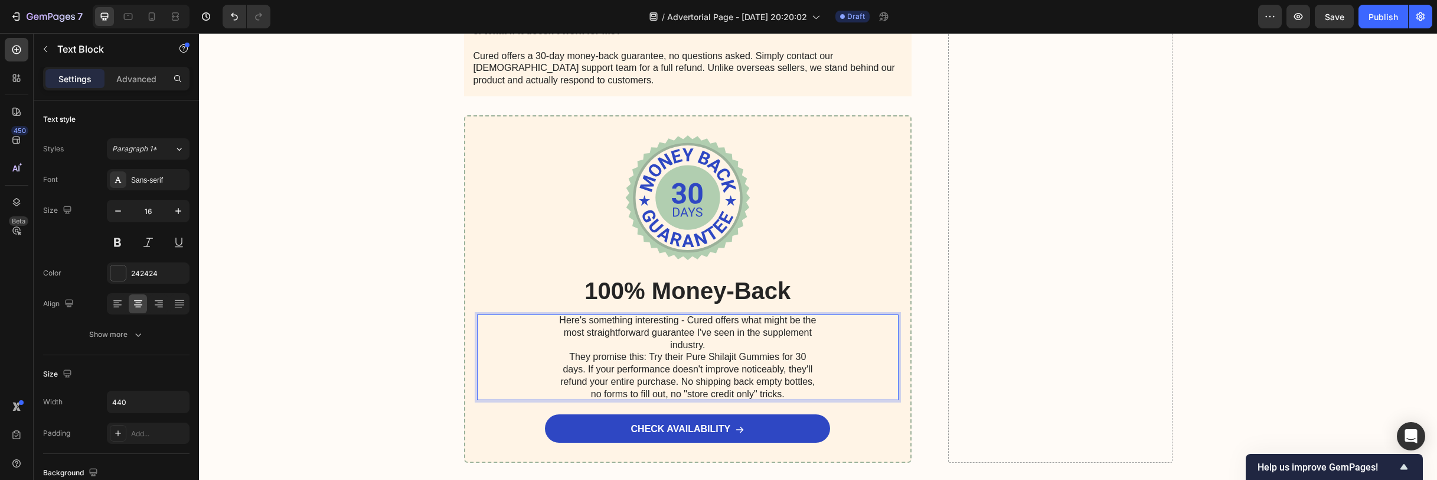
click at [732, 345] on p "Here's something interesting - Cured offers what might be the most straightforw…" at bounding box center [688, 332] width 260 height 37
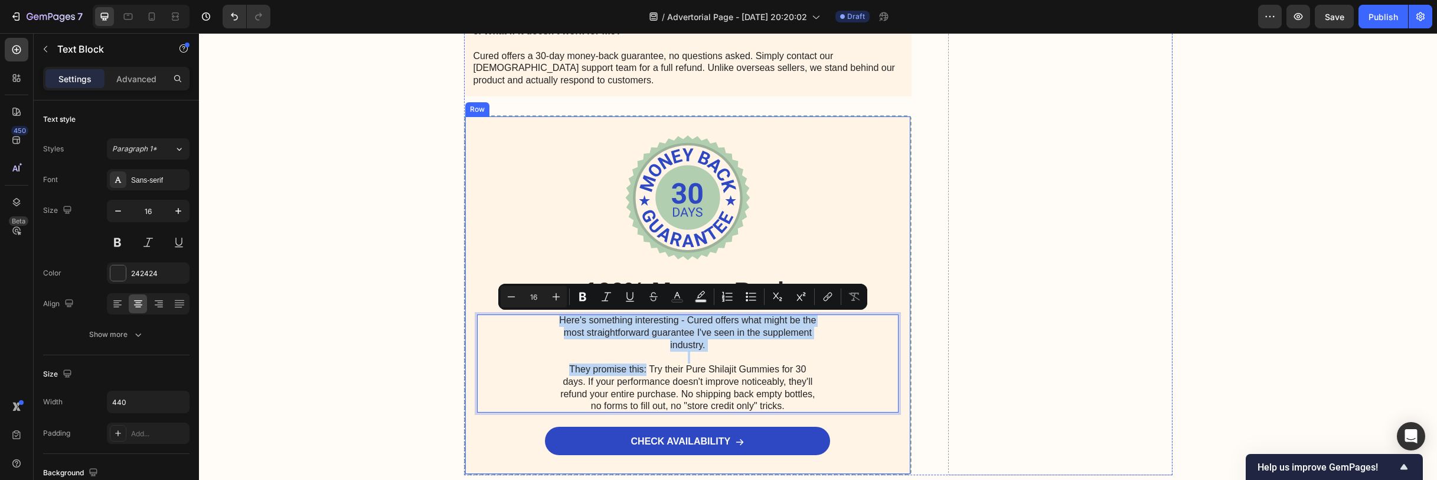
drag, startPoint x: 643, startPoint y: 369, endPoint x: 626, endPoint y: 311, distance: 60.8
click at [626, 311] on div "Image 100% Money-Back Heading Here's something interesting - Cured offers what …" at bounding box center [688, 294] width 422 height 319
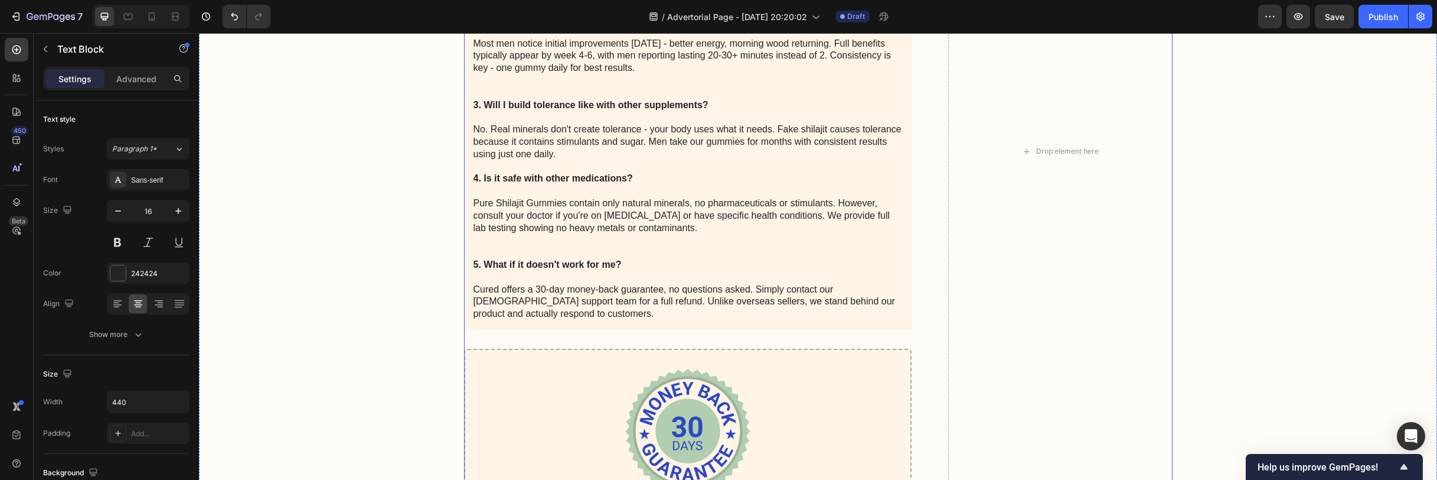
scroll to position [6606, 0]
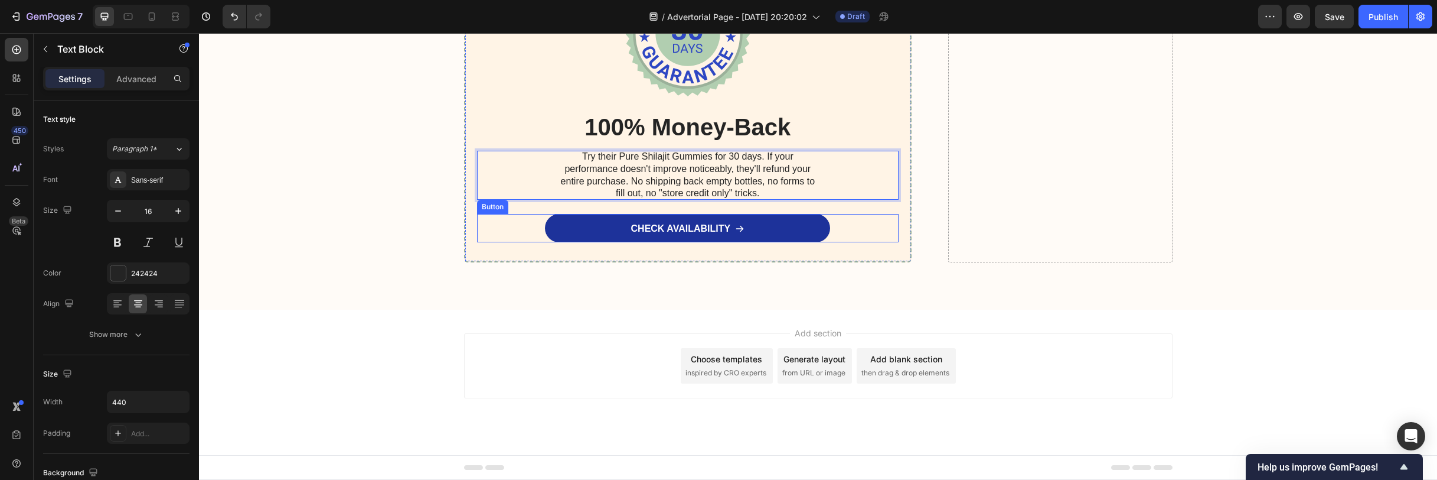
click at [746, 229] on link "CHECK AVAILABILITY" at bounding box center [687, 228] width 285 height 28
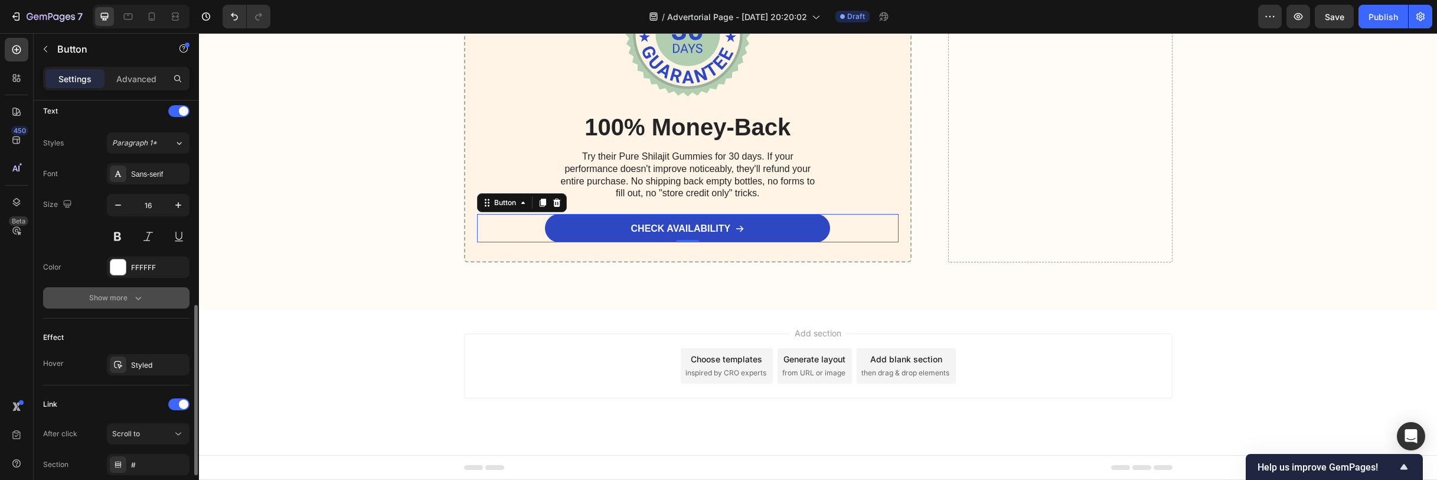
scroll to position [589, 0]
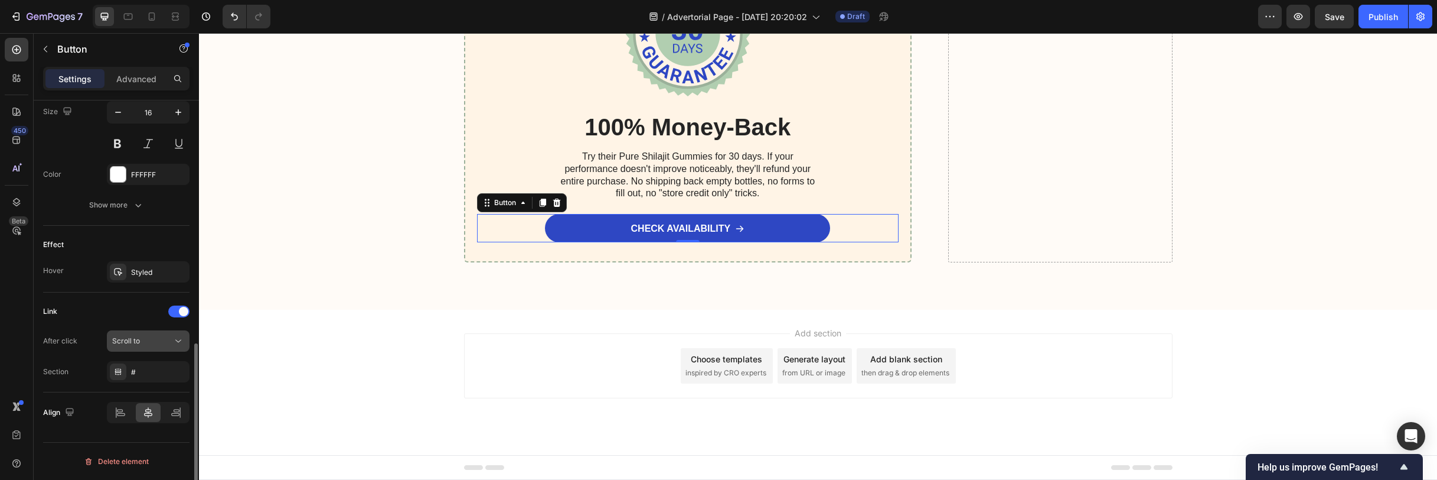
click at [145, 341] on div "Scroll to" at bounding box center [142, 340] width 60 height 11
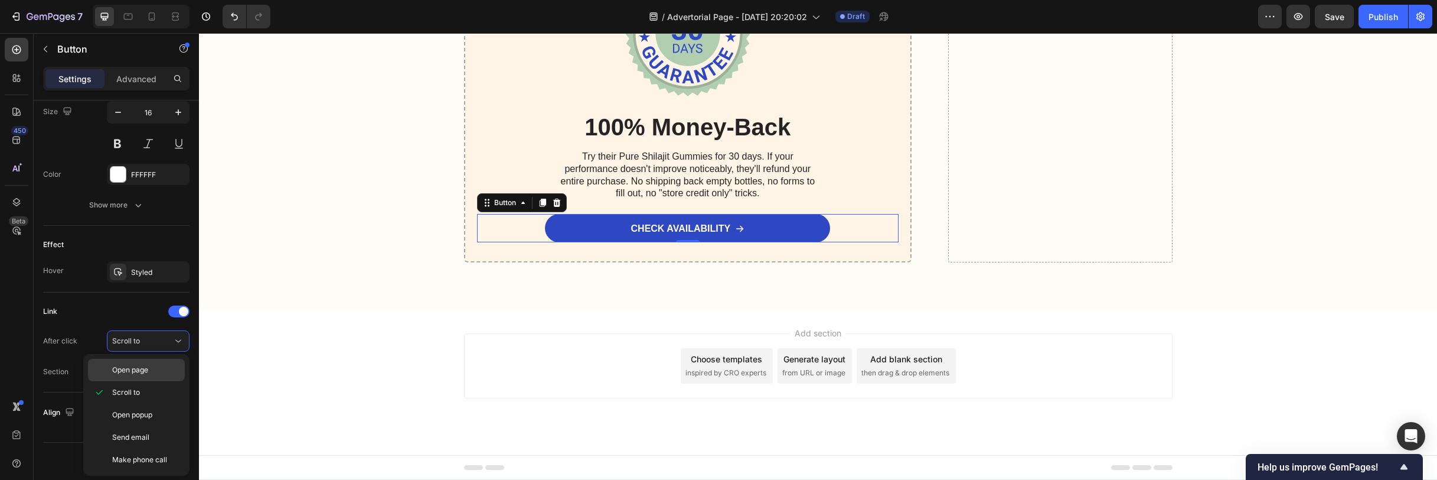
click at [138, 372] on span "Open page" at bounding box center [130, 369] width 36 height 11
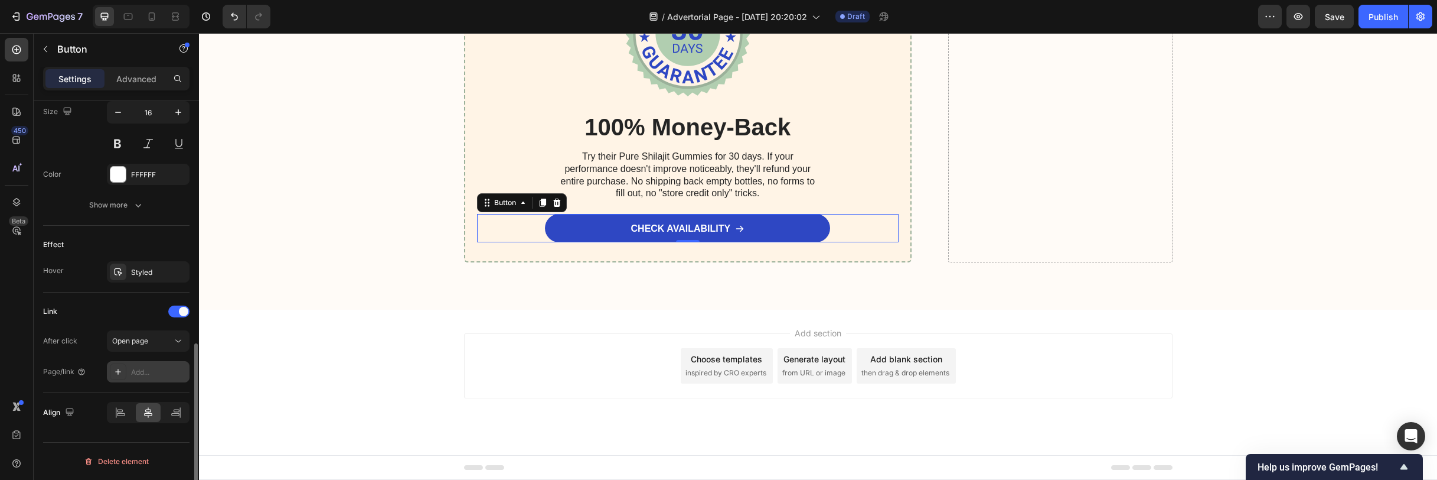
click at [149, 373] on div "Add..." at bounding box center [159, 372] width 56 height 11
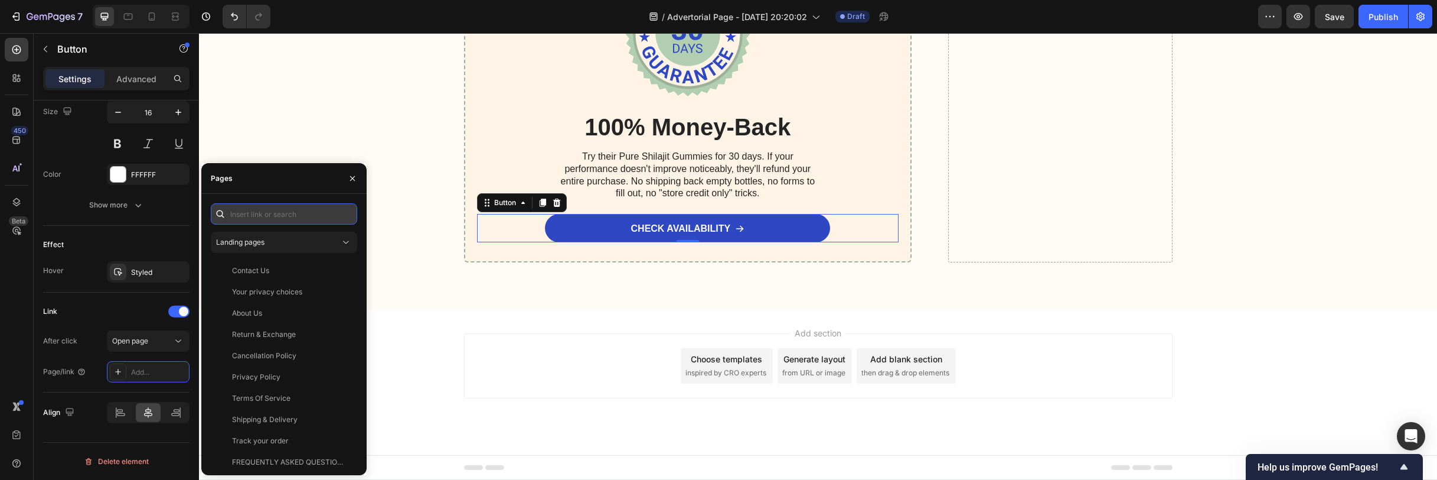
click at [270, 222] on input "text" at bounding box center [284, 213] width 146 height 21
paste input "Here's something interesting - Cured offers what might be the most straightforw…"
paste input "https://buycured.com/products/cured®-pure-shilajit-gummies-"
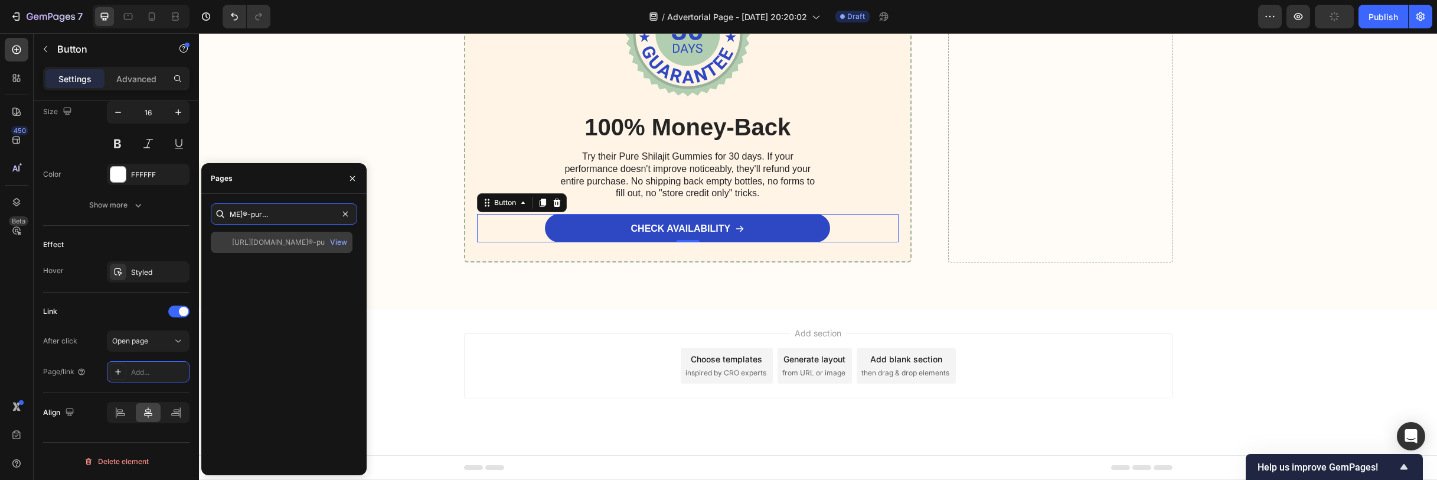
type input "https://buycured.com/products/cured®-pure-shilajit-gummies-2"
click at [279, 247] on div "https://buycured.com/products/cured®-pure-shilajit-gummies-2 View" at bounding box center [282, 242] width 142 height 21
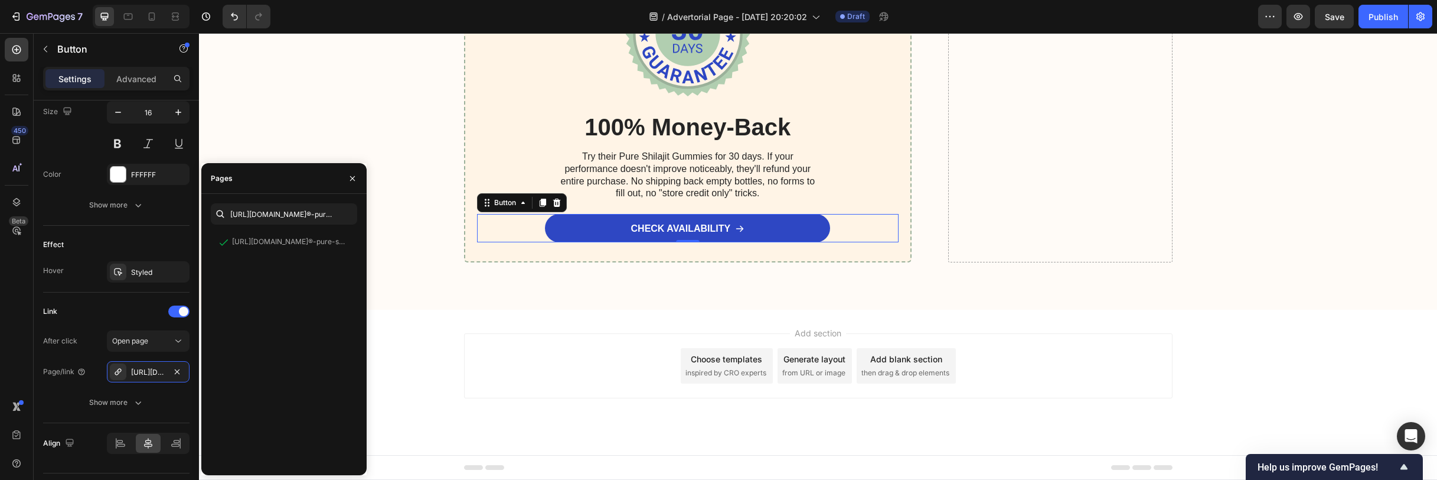
click at [511, 369] on div "Add section Choose templates inspired by CRO experts Generate layout from URL o…" at bounding box center [818, 365] width 709 height 65
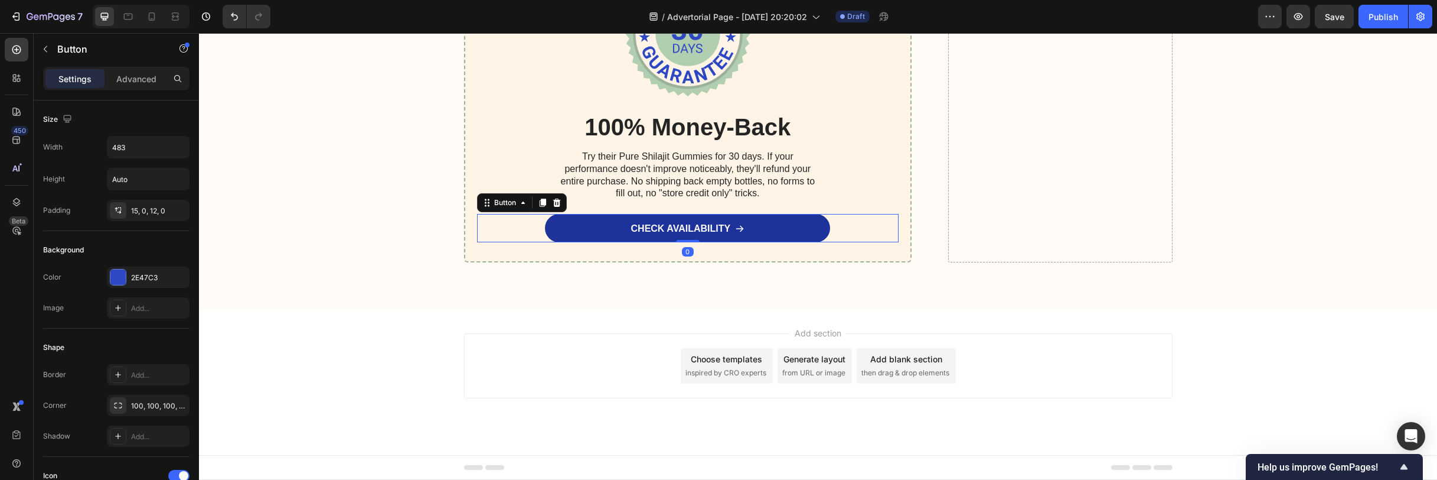
click at [671, 219] on link "CHECK AVAILABILITY" at bounding box center [687, 228] width 285 height 28
click at [668, 233] on p "CHECK AVAILABILITY" at bounding box center [681, 229] width 100 height 12
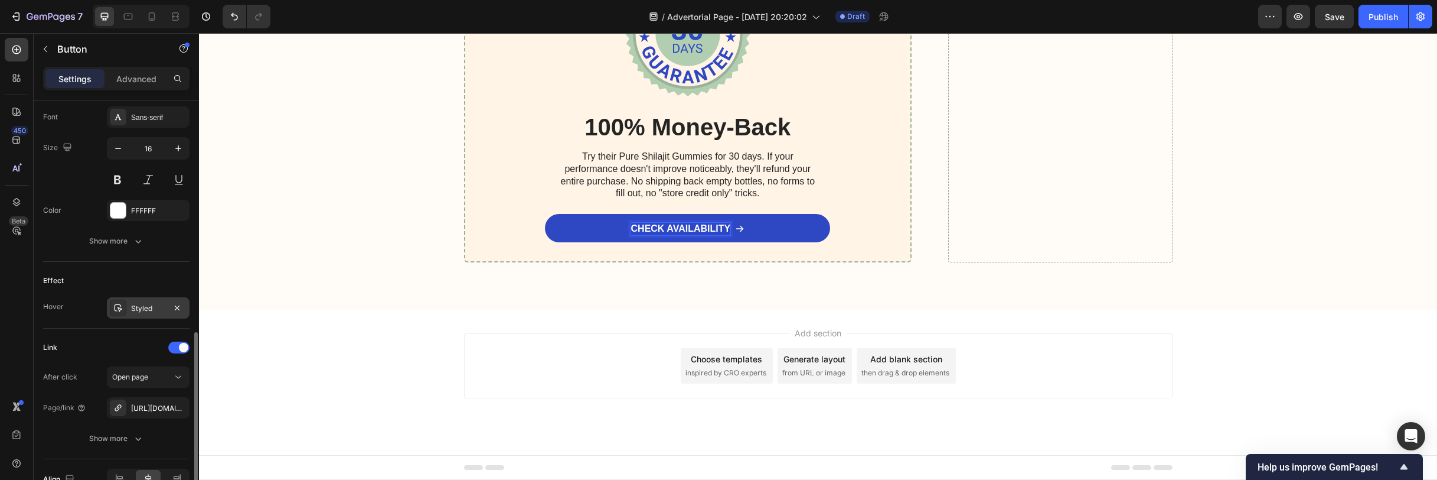
scroll to position [568, 0]
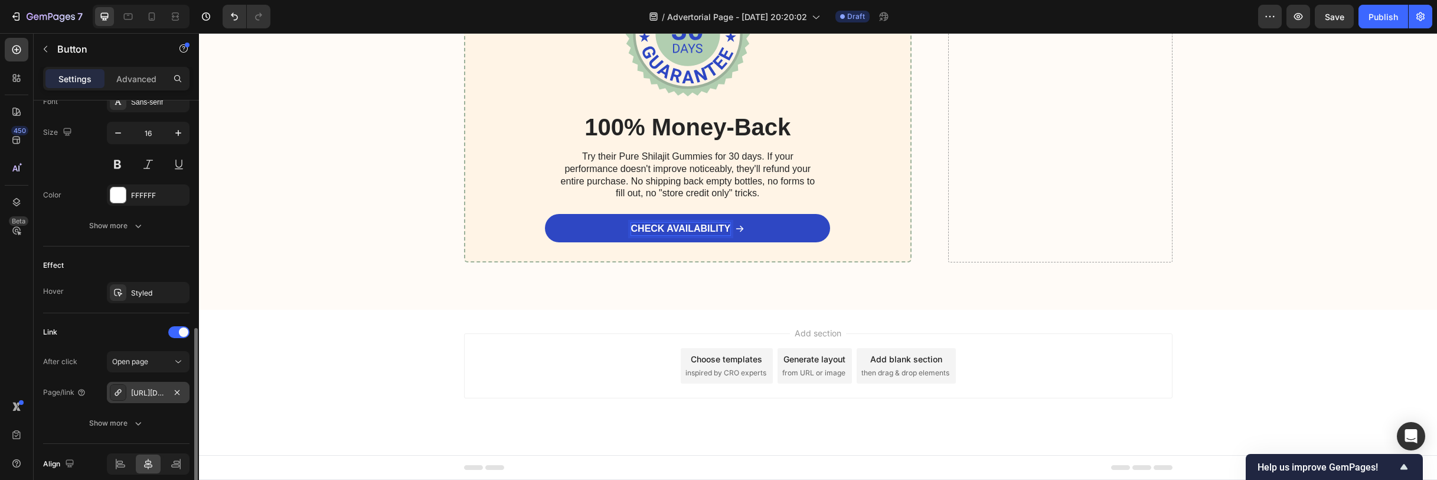
click at [157, 392] on div "https://buycured.com/cured®-pure-shilajit-gummies-2" at bounding box center [148, 392] width 34 height 11
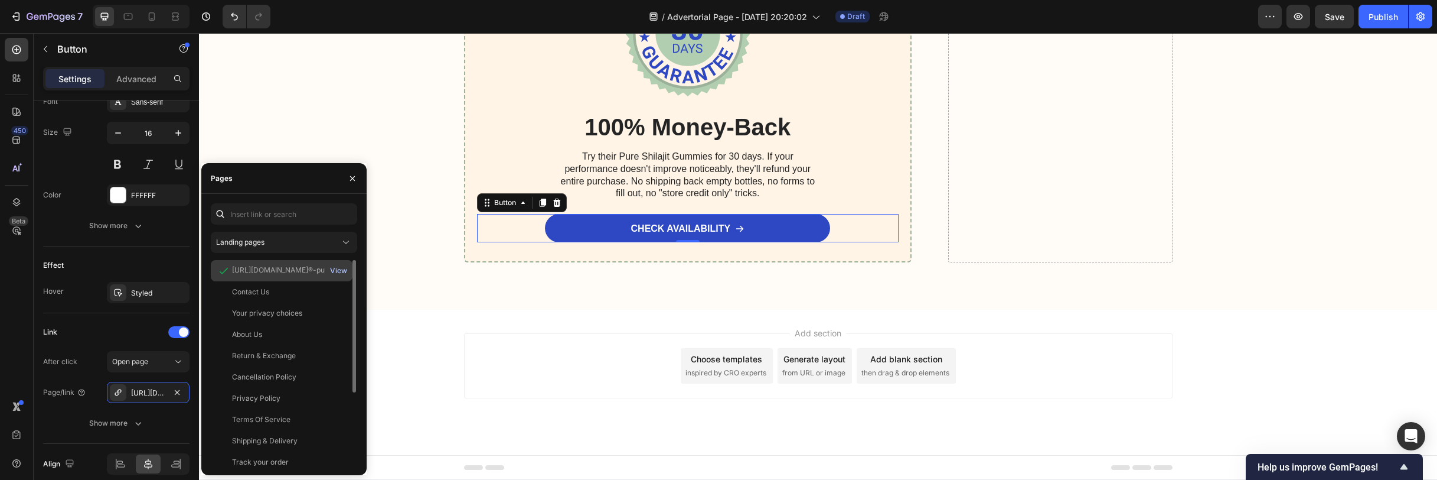
click at [342, 266] on div "View" at bounding box center [338, 270] width 17 height 11
click at [495, 355] on div "Add section Choose templates inspired by CRO experts Generate layout from URL o…" at bounding box center [818, 365] width 709 height 65
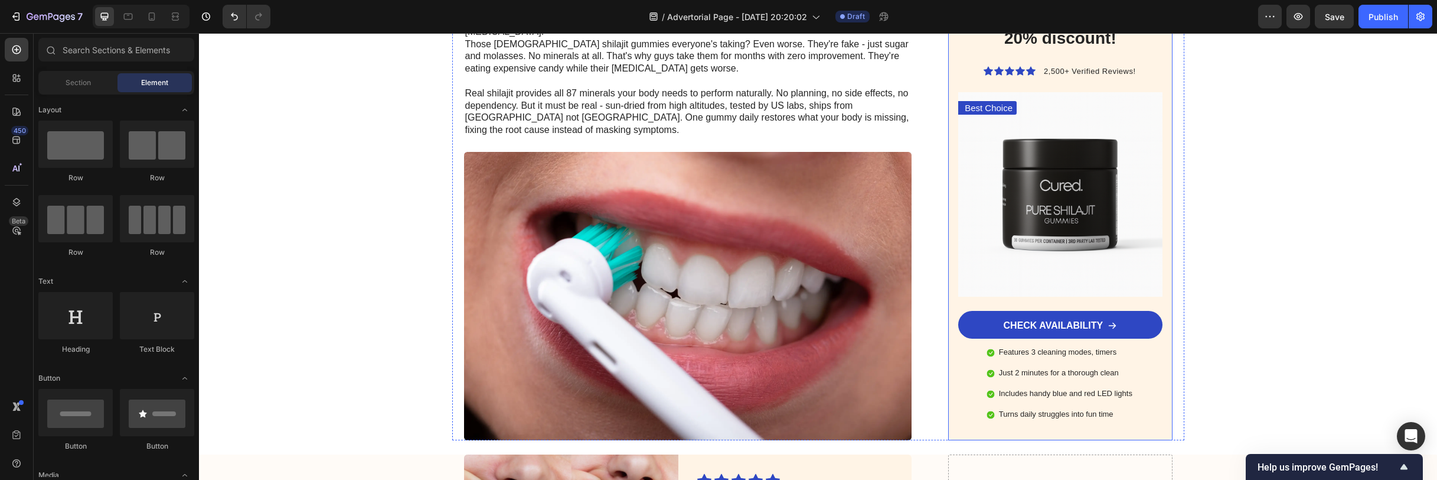
scroll to position [2818, 0]
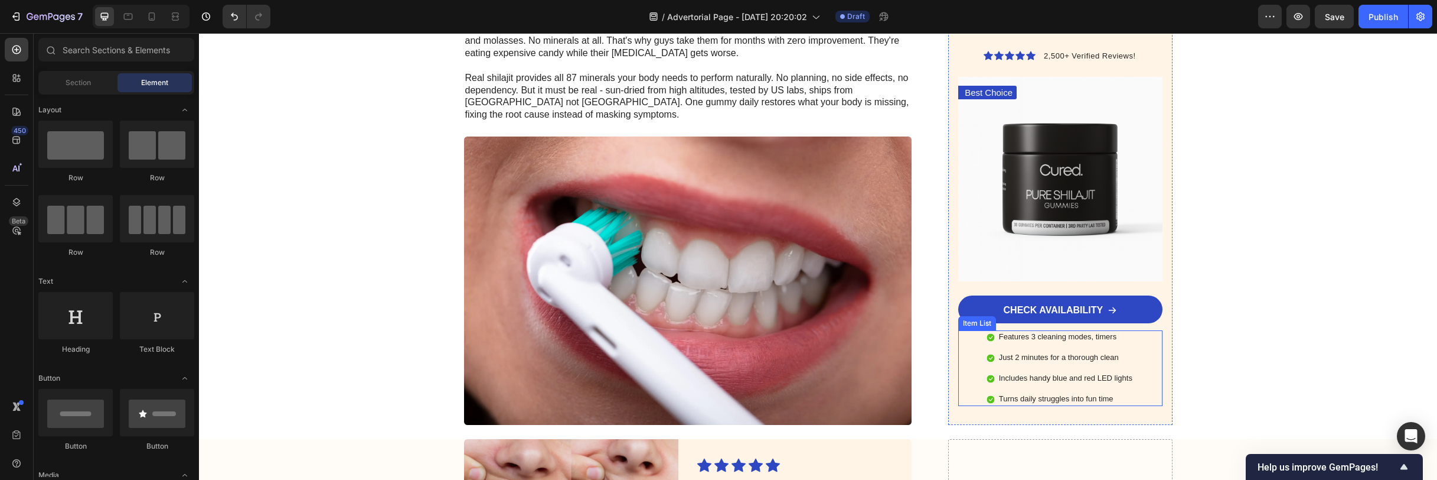
click at [1028, 332] on p "Features 3 cleaning modes, timers" at bounding box center [1065, 337] width 133 height 10
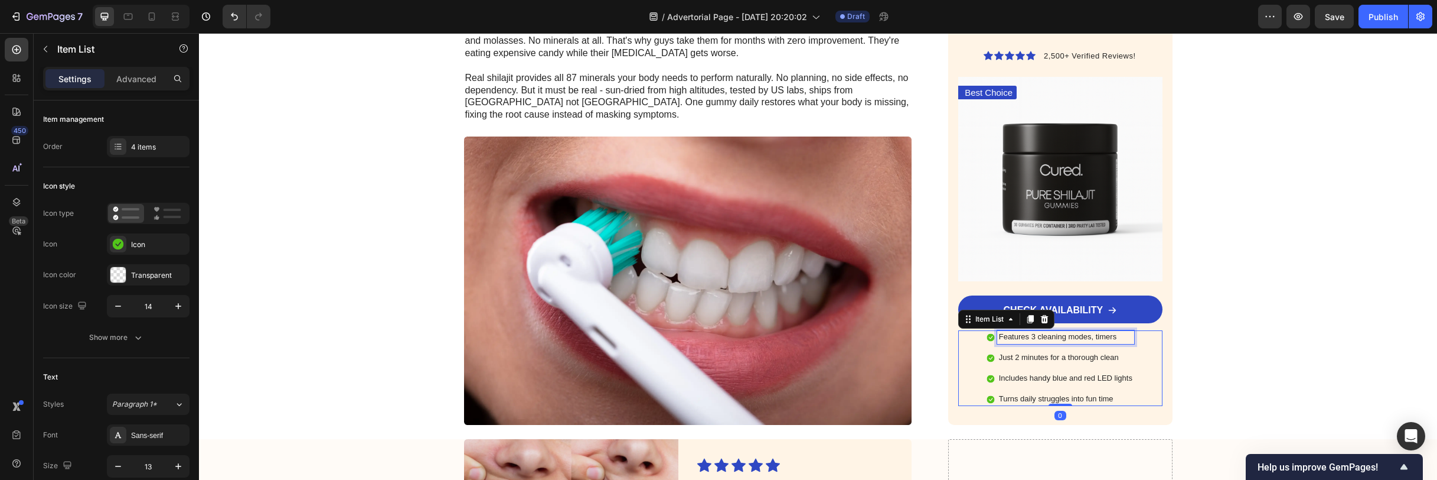
click at [1028, 332] on p "Features 3 cleaning modes, timers" at bounding box center [1065, 337] width 133 height 10
click at [1068, 353] on p "Just 2 minutes for a thorough clean" at bounding box center [1065, 358] width 133 height 10
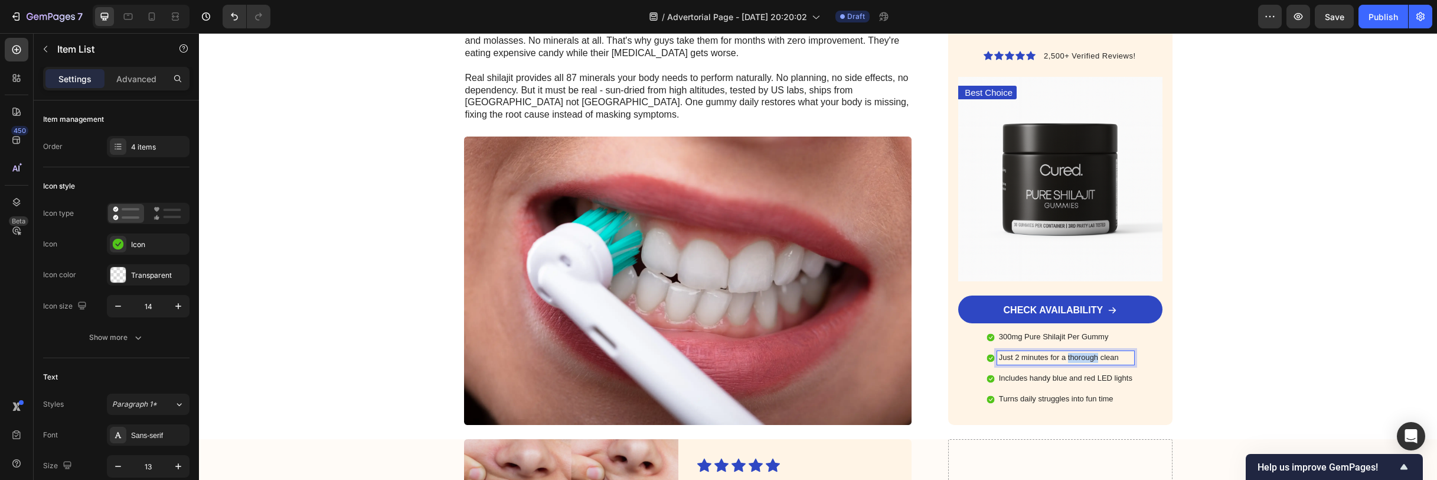
click at [1068, 353] on p "Just 2 minutes for a thorough clean" at bounding box center [1065, 358] width 133 height 10
click at [1069, 373] on p "Includes handy blue and red LED lights" at bounding box center [1066, 378] width 154 height 10
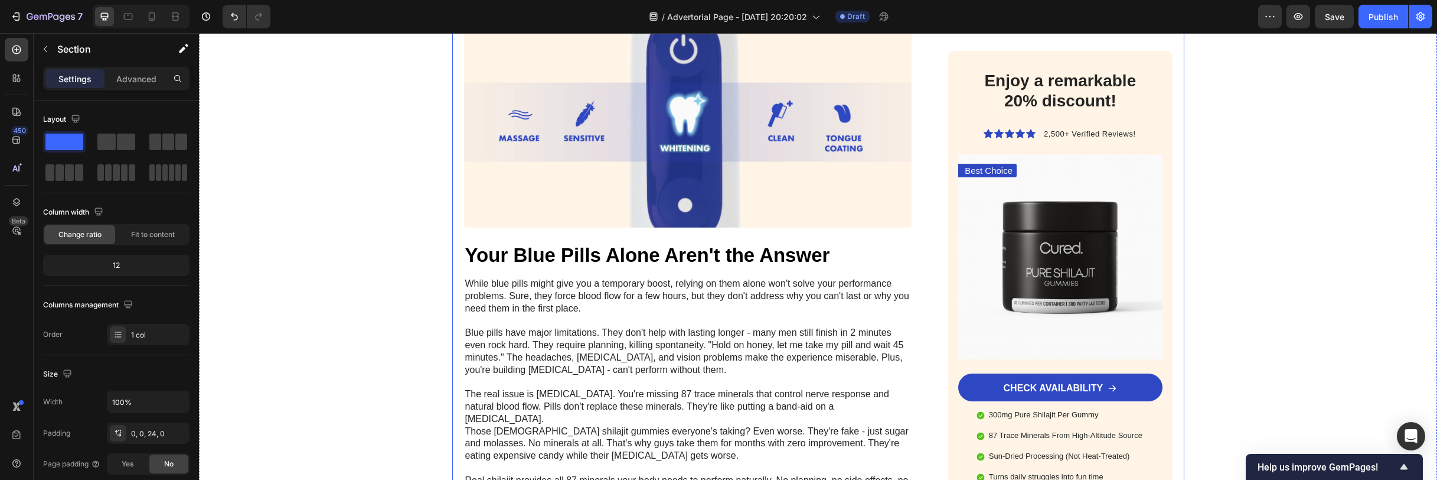
scroll to position [2295, 0]
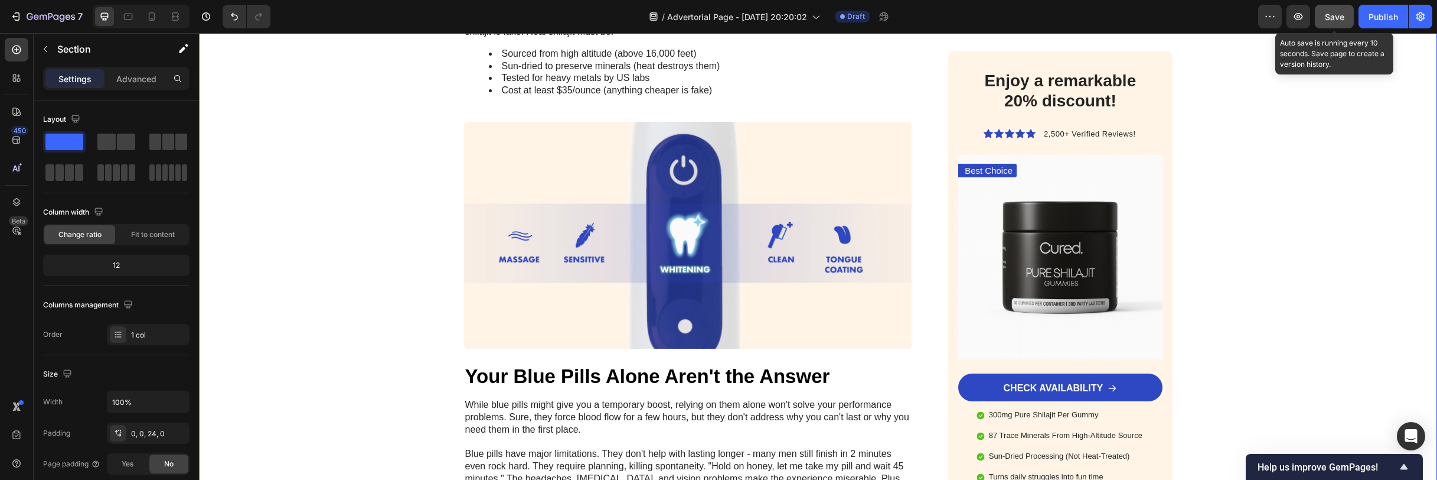
click at [1337, 23] on button "Save" at bounding box center [1334, 17] width 39 height 24
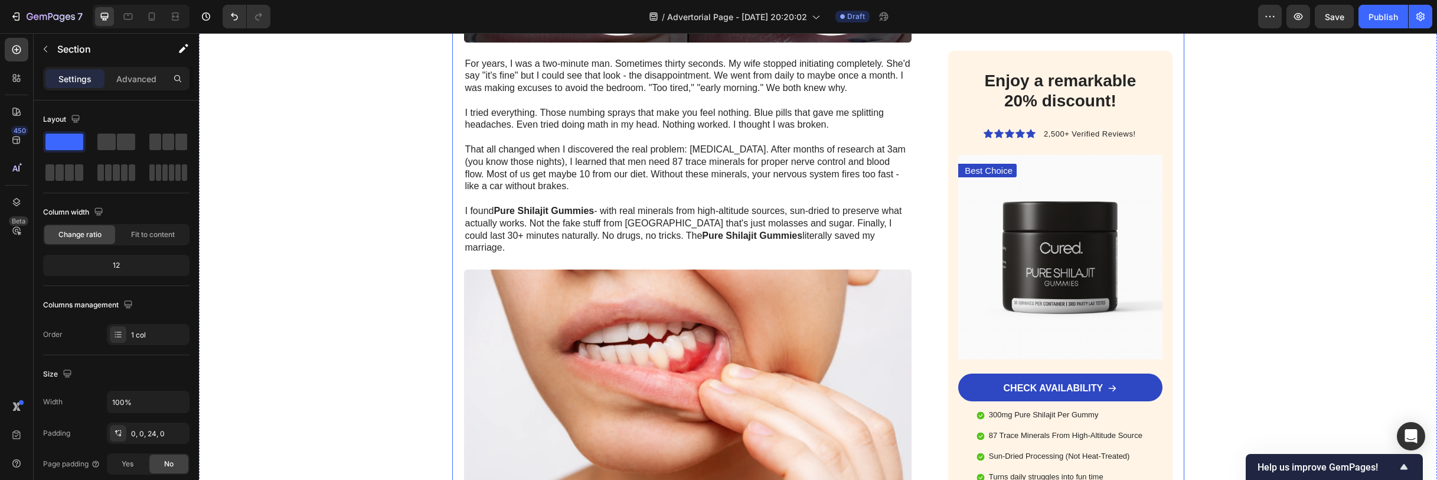
scroll to position [269, 0]
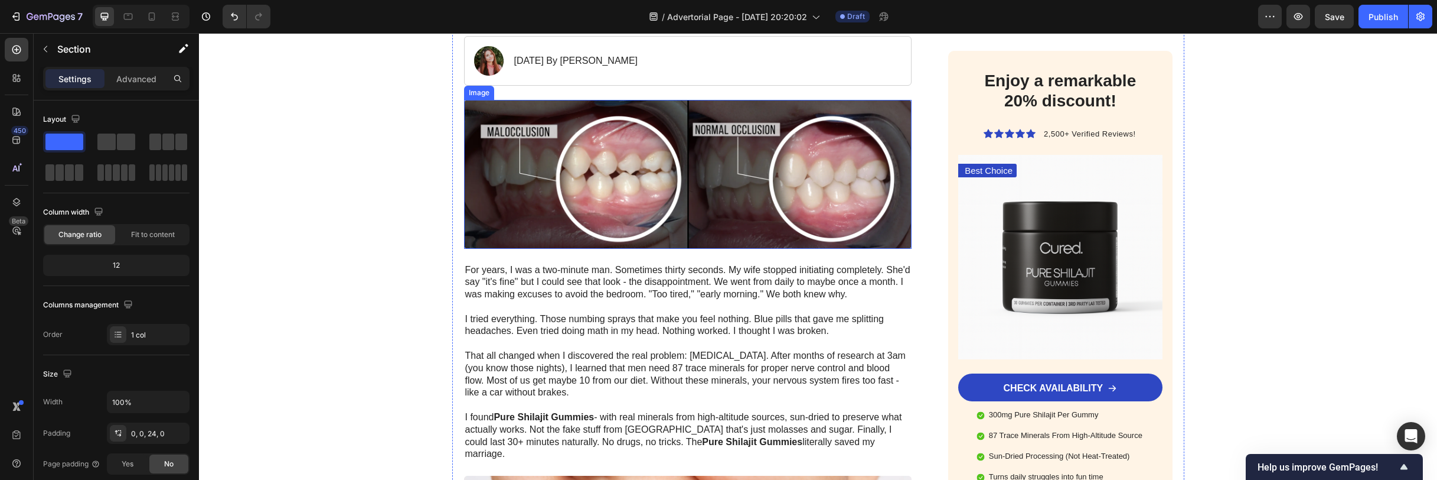
click at [621, 136] on img at bounding box center [688, 174] width 448 height 149
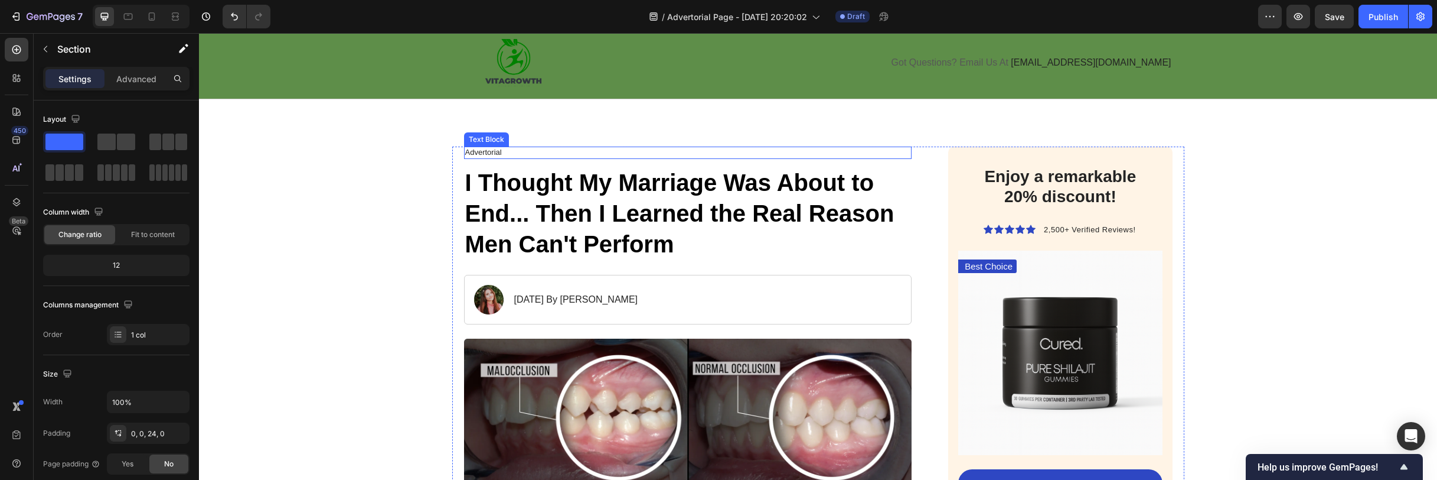
scroll to position [60, 0]
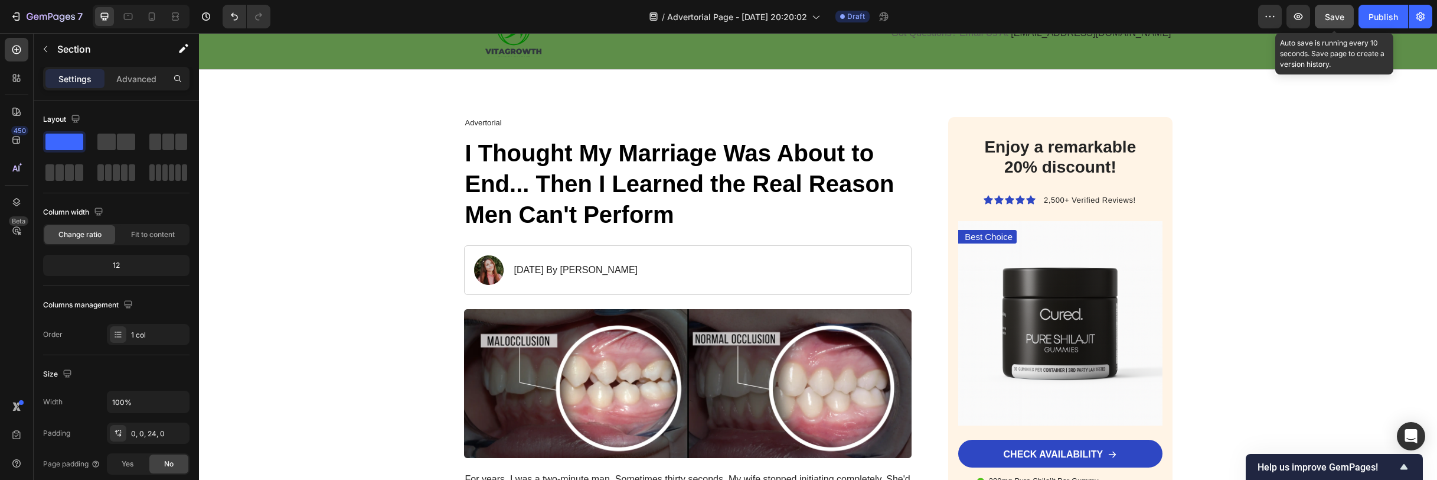
click at [1328, 13] on span "Save" at bounding box center [1334, 17] width 19 height 10
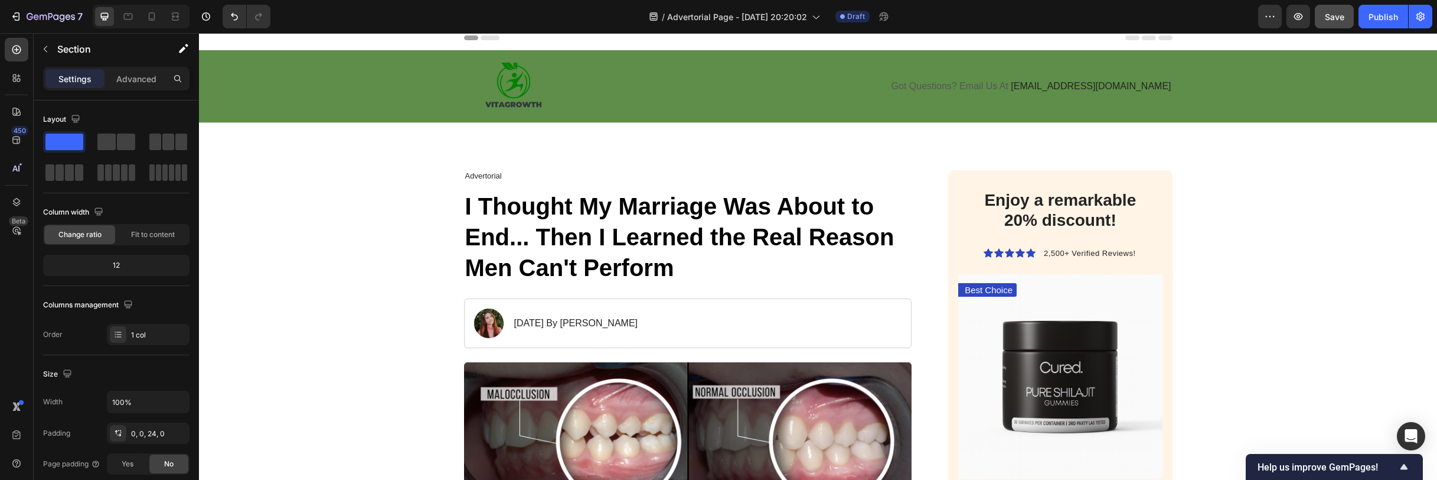
scroll to position [0, 0]
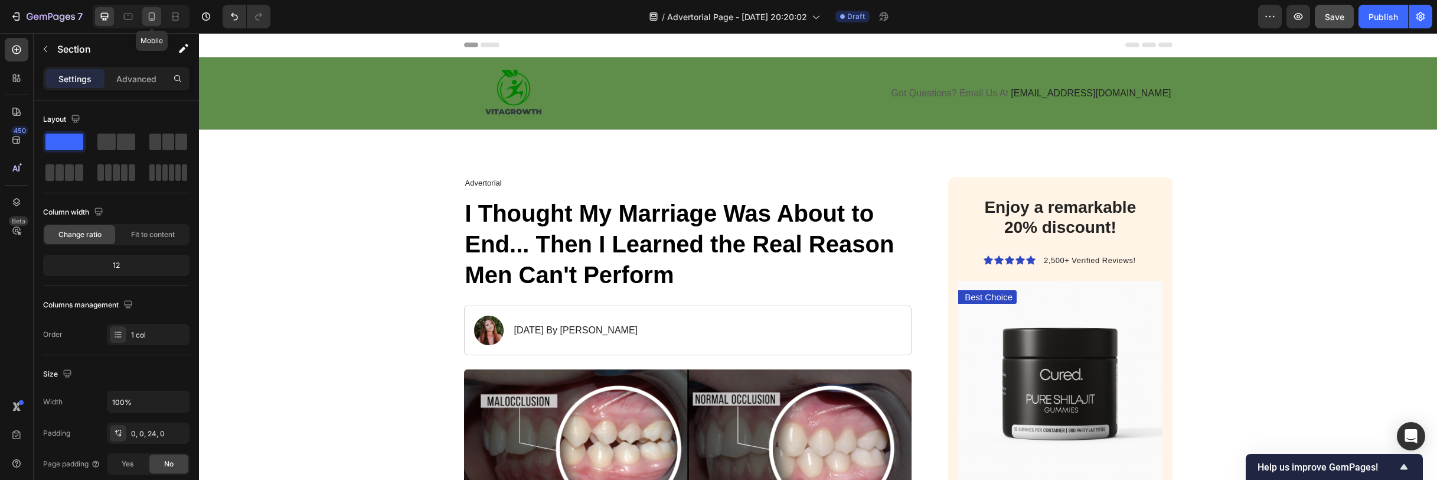
click at [159, 15] on div at bounding box center [151, 16] width 19 height 19
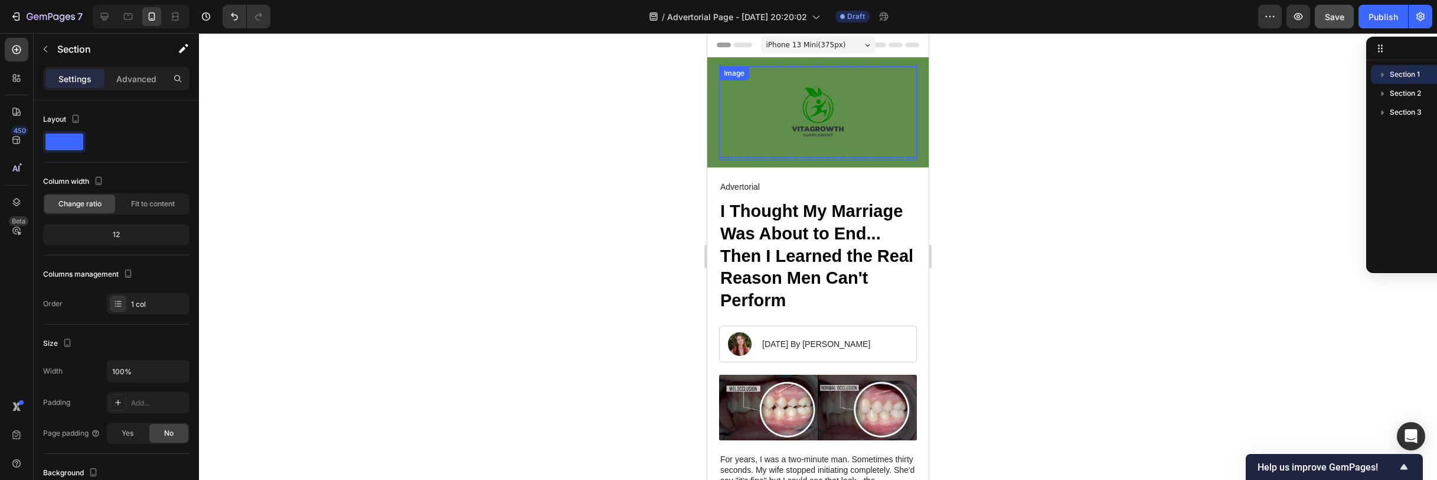
click at [886, 129] on div at bounding box center [818, 112] width 198 height 92
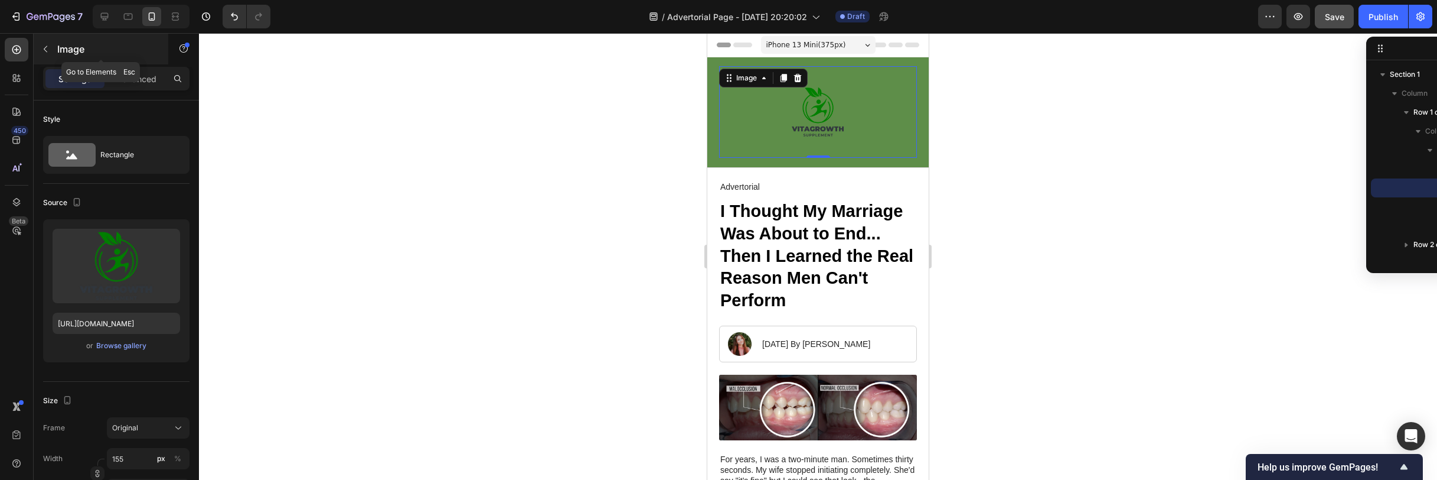
click at [45, 50] on icon "button" at bounding box center [45, 48] width 9 height 9
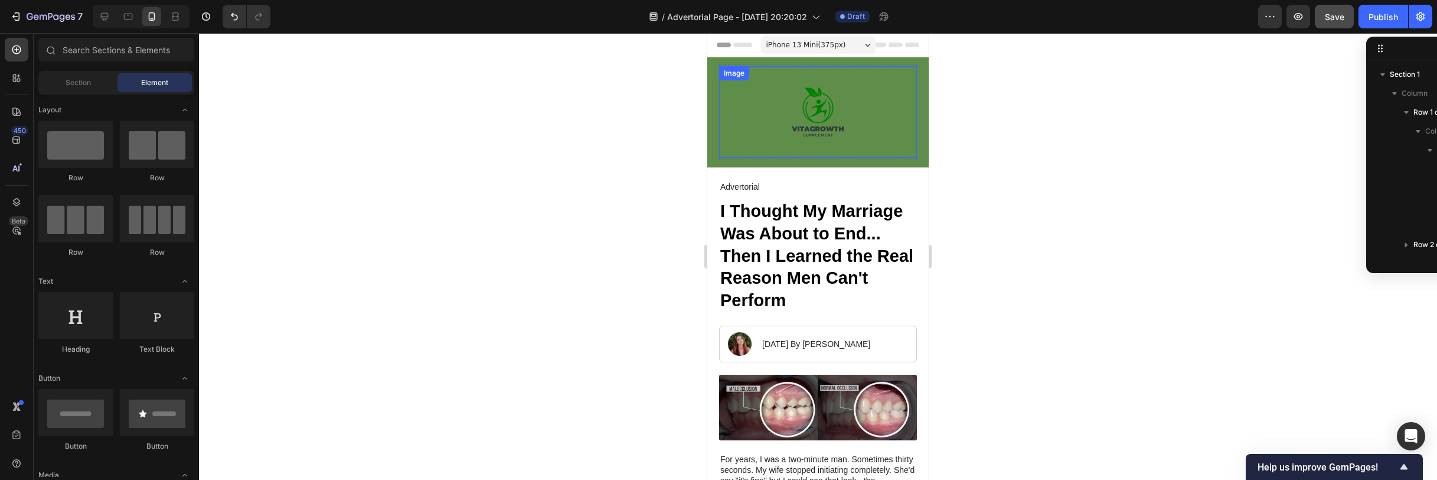
click at [742, 115] on div at bounding box center [818, 112] width 198 height 92
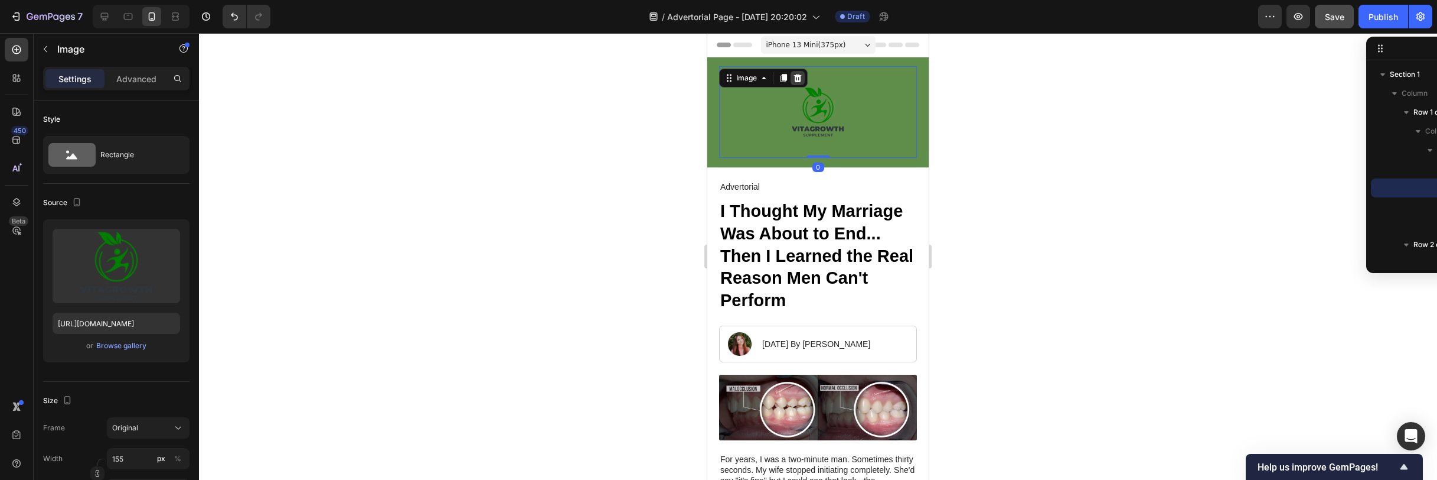
click at [803, 79] on div at bounding box center [798, 78] width 14 height 14
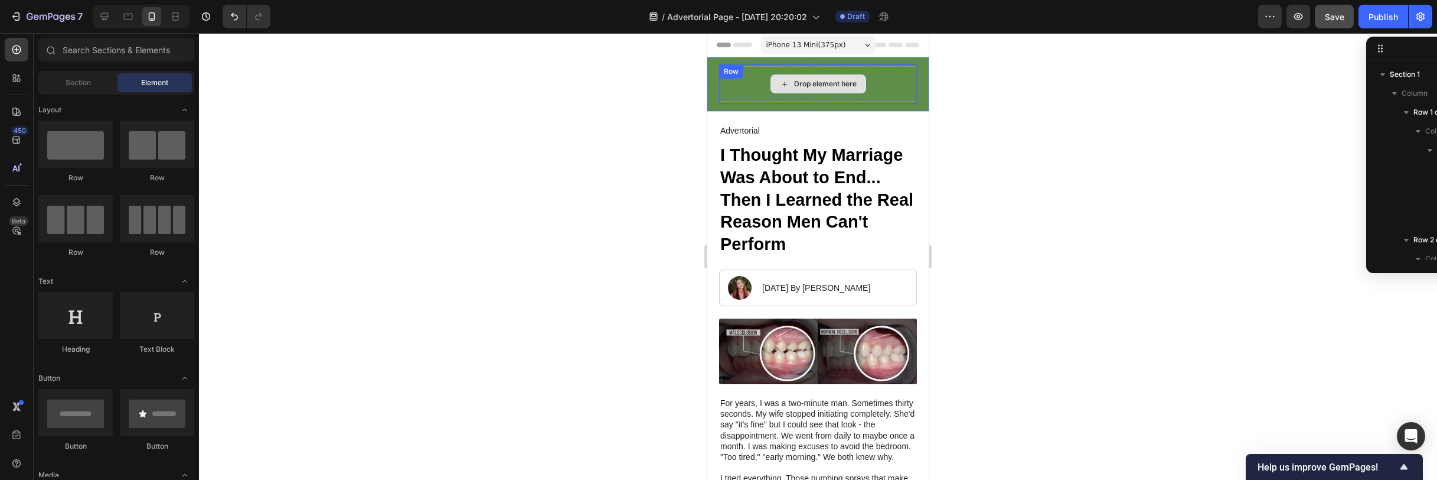
click at [722, 81] on div "Drop element here Got Questions? Email Us At support@vitagrowth.com Text Block …" at bounding box center [818, 84] width 198 height 40
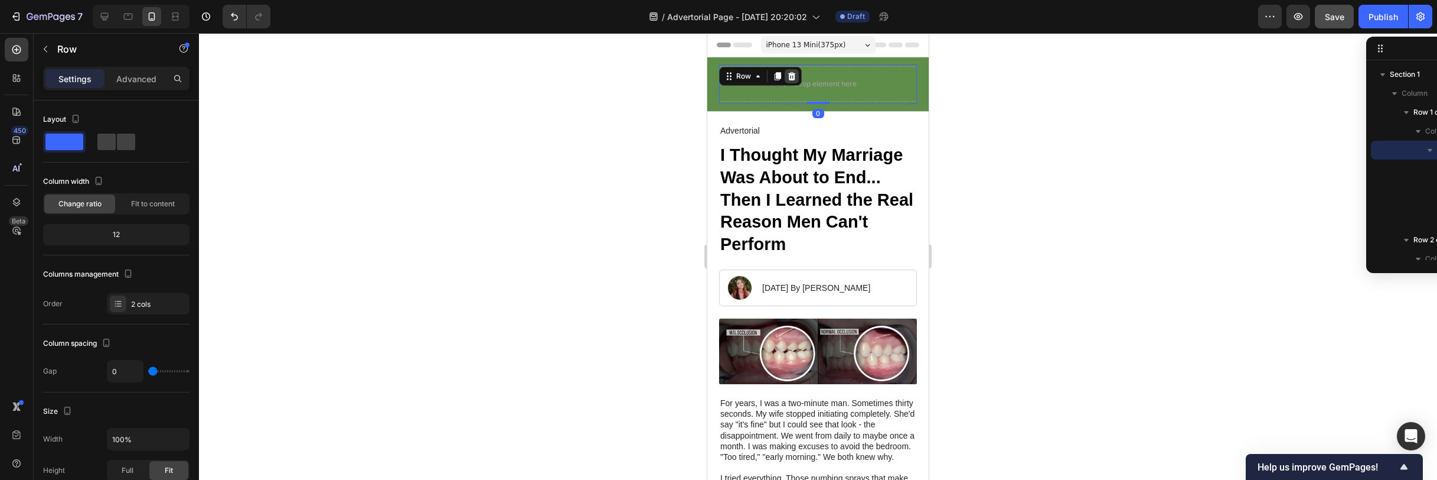
click at [791, 76] on icon at bounding box center [791, 75] width 9 height 9
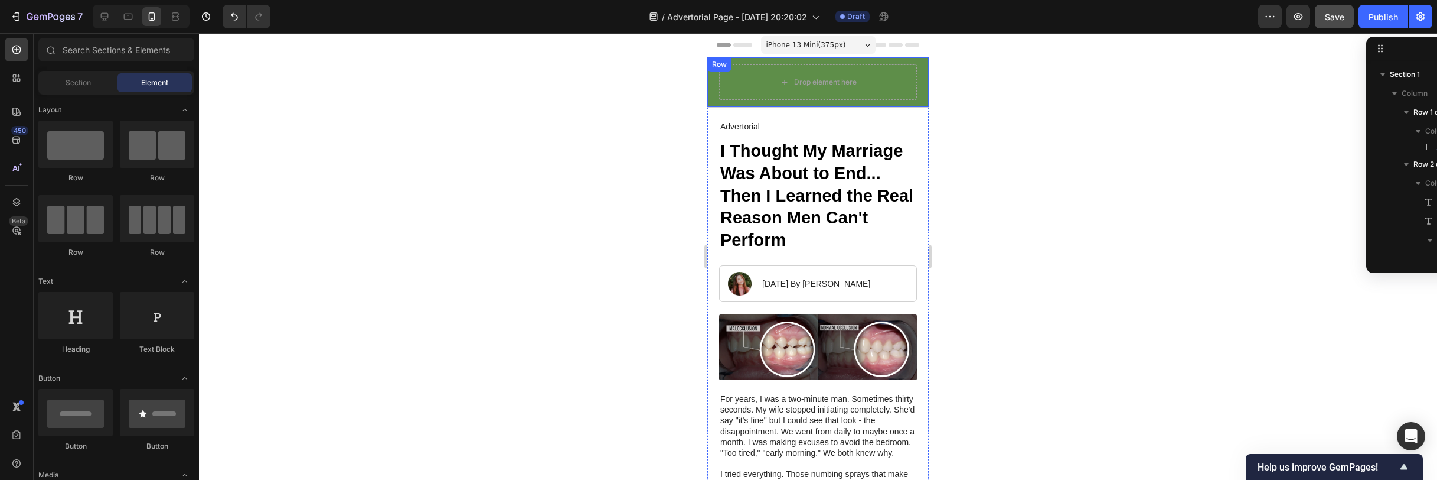
click at [716, 84] on div "Drop element here Row" at bounding box center [818, 82] width 221 height 50
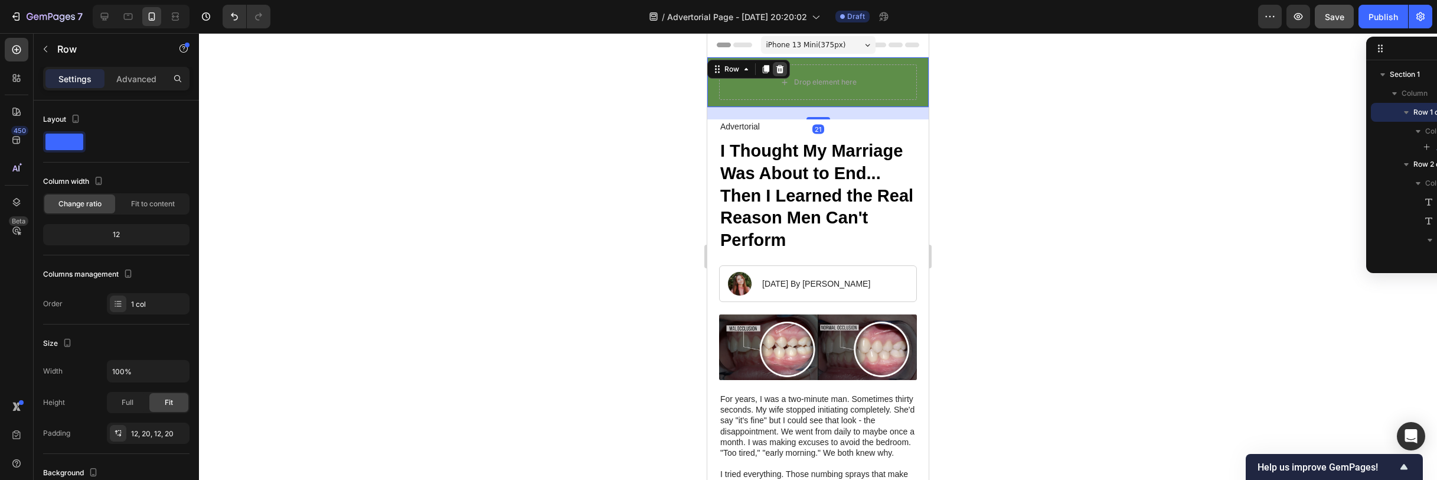
click at [778, 67] on icon at bounding box center [781, 69] width 8 height 8
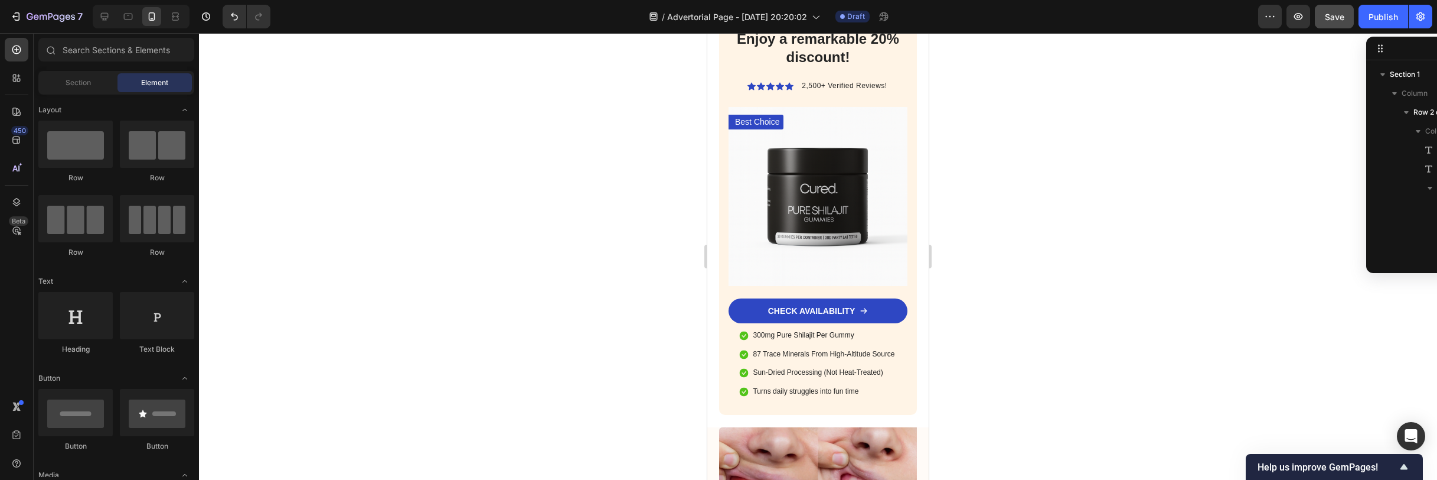
scroll to position [2823, 0]
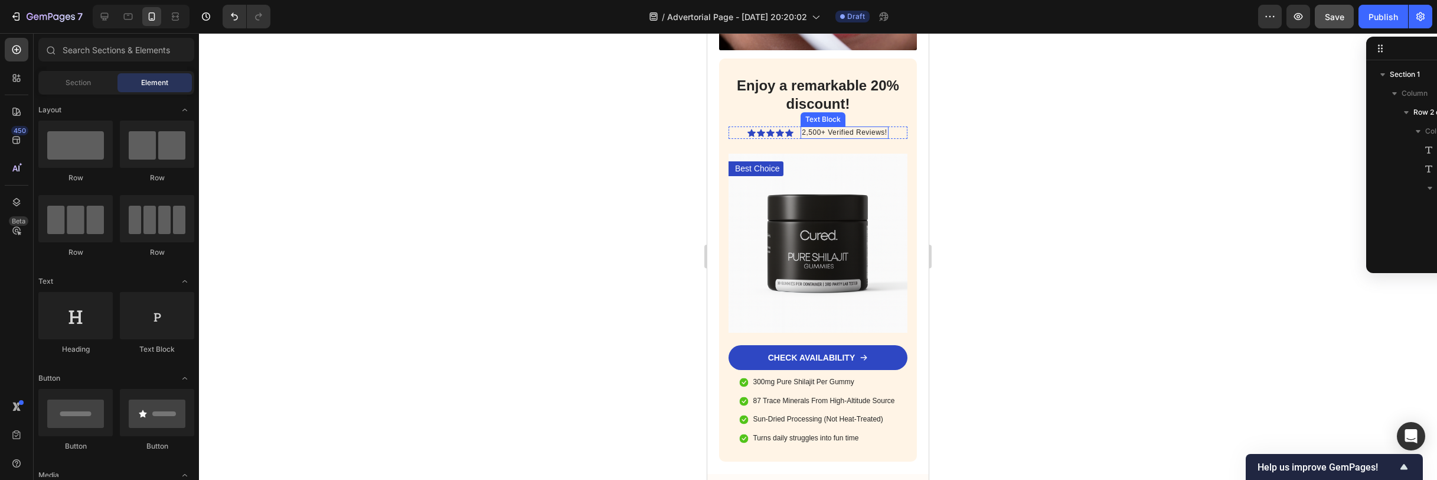
click at [814, 136] on span "2,500+ Verified Reviews!" at bounding box center [844, 132] width 85 height 8
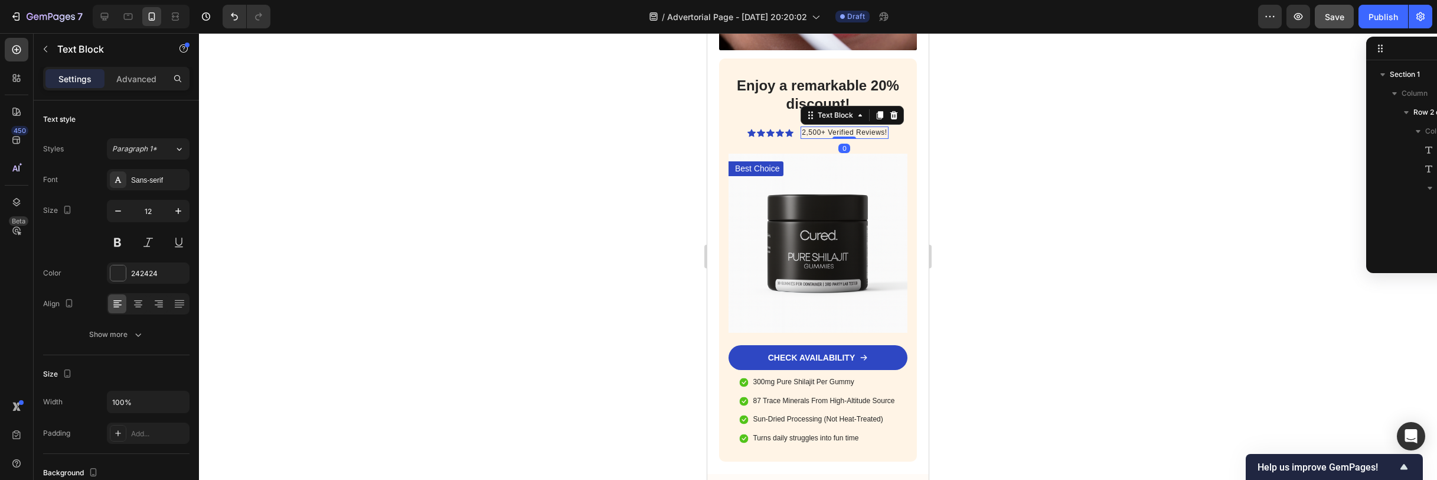
scroll to position [791, 0]
click at [815, 136] on span "2,500+ Verified Reviews!" at bounding box center [844, 132] width 85 height 8
click at [960, 152] on div at bounding box center [818, 256] width 1238 height 446
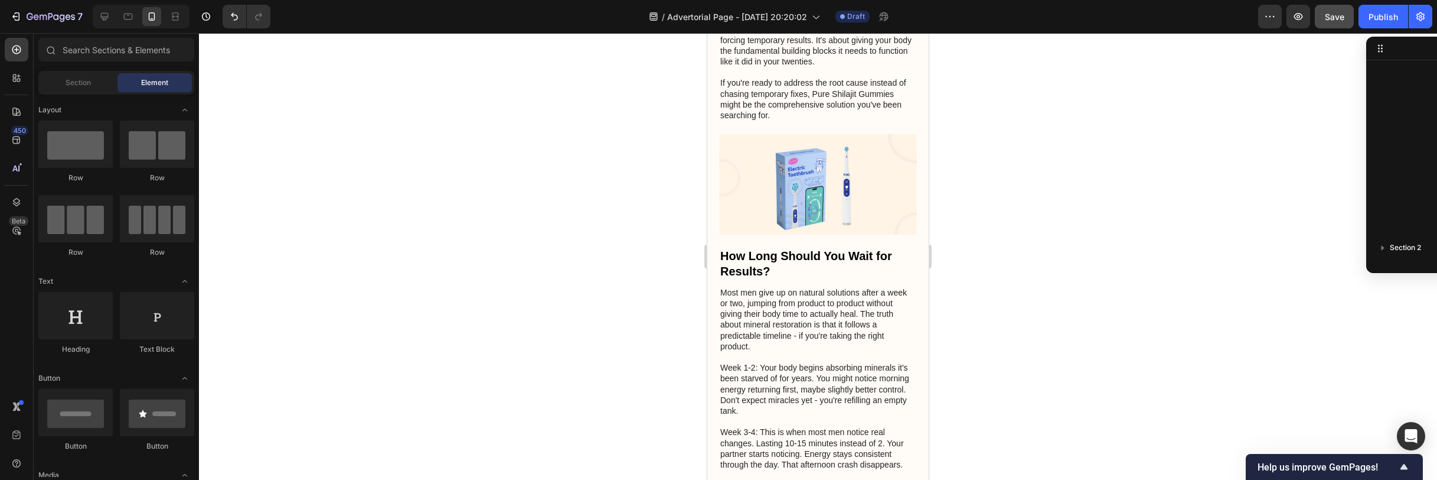
scroll to position [5020, 0]
